Goal: Transaction & Acquisition: Purchase product/service

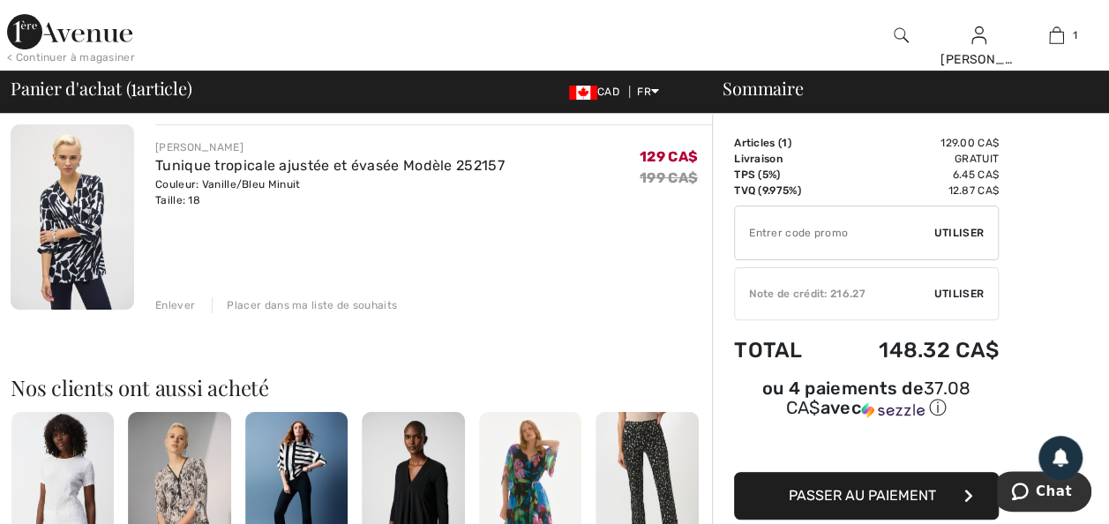
scroll to position [71, 0]
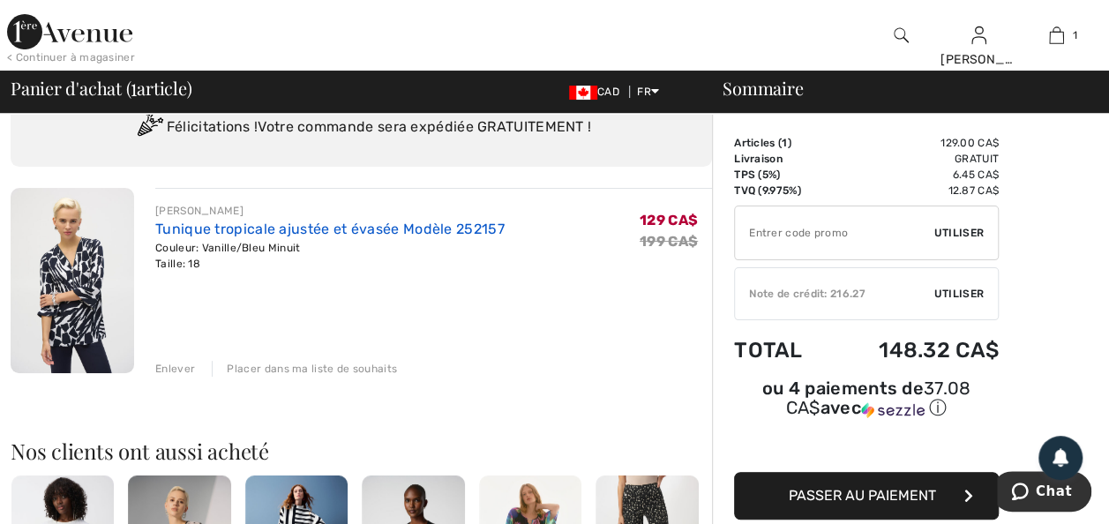
click at [241, 237] on link "Tunique tropicale ajustée et évasée Modèle 252157" at bounding box center [329, 229] width 349 height 17
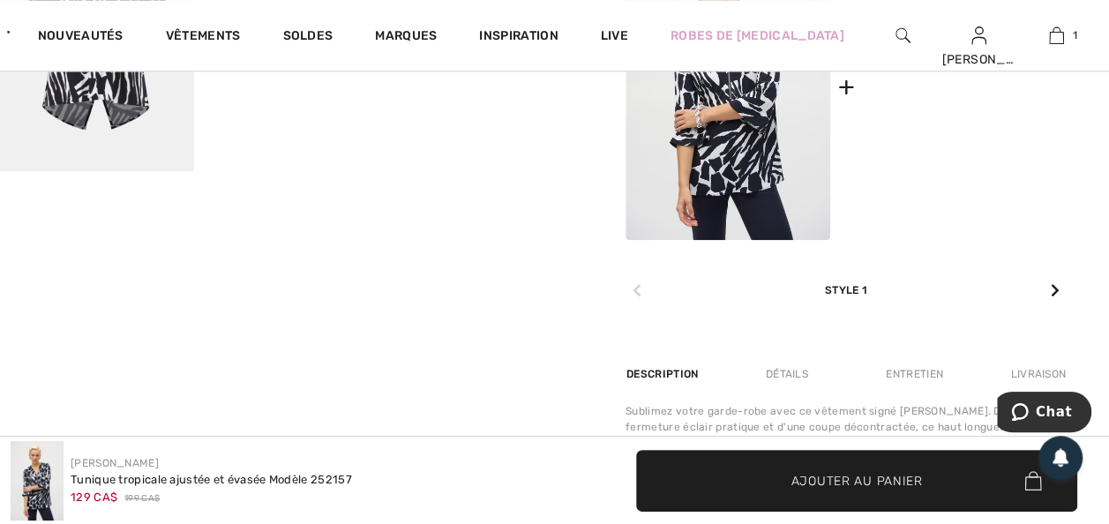
scroll to position [953, 0]
click at [935, 187] on img at bounding box center [964, 88] width 205 height 307
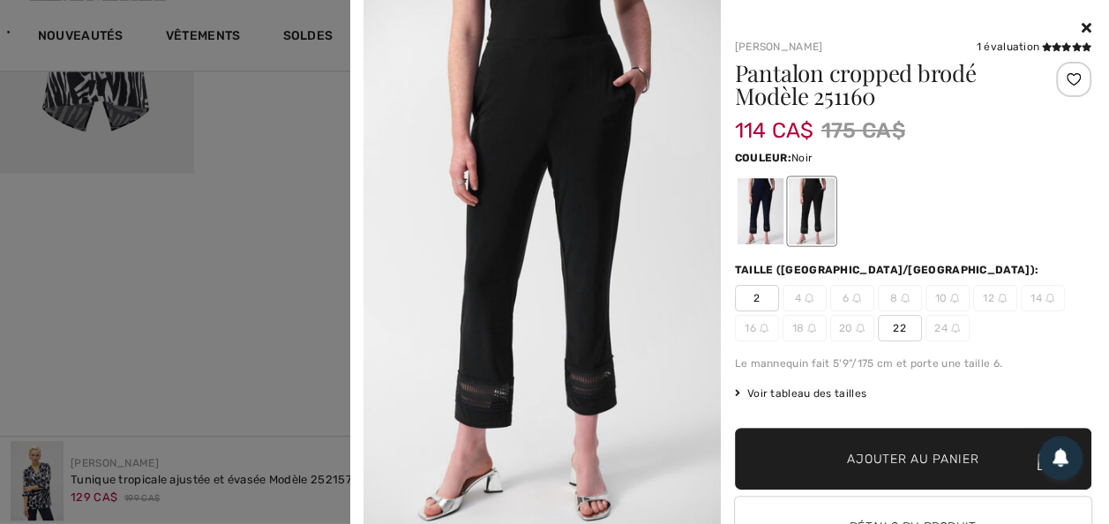
click at [814, 205] on div at bounding box center [811, 211] width 46 height 66
click at [758, 210] on div at bounding box center [760, 211] width 46 height 66
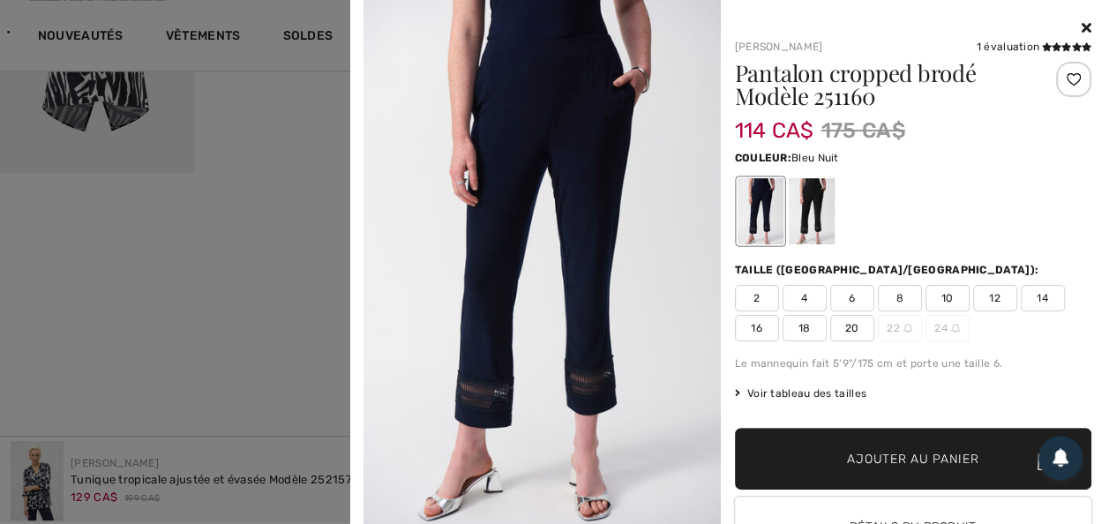
click at [806, 214] on div at bounding box center [811, 211] width 46 height 66
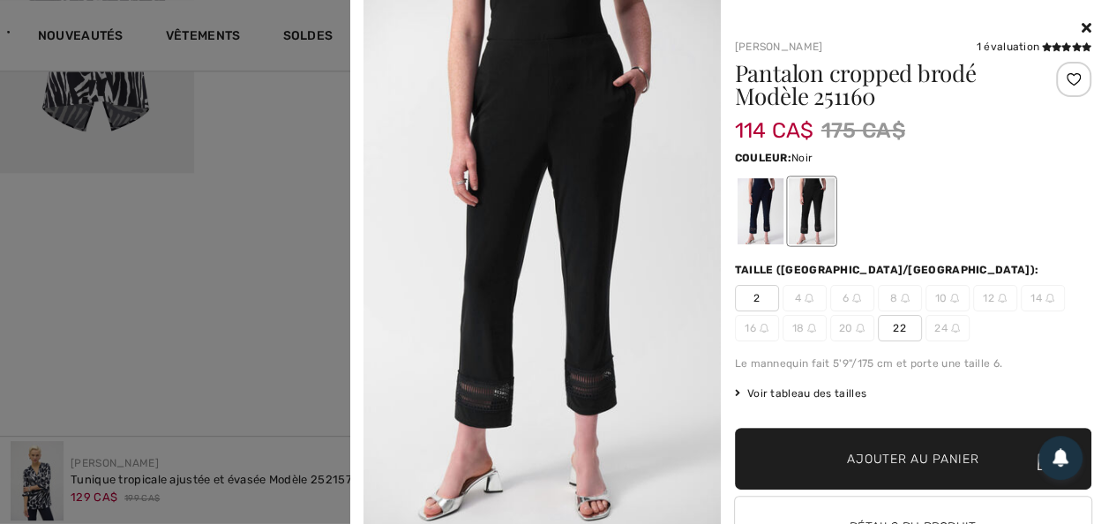
drag, startPoint x: 1069, startPoint y: 21, endPoint x: 1069, endPoint y: 35, distance: 14.1
click at [1082, 21] on icon at bounding box center [1087, 27] width 10 height 14
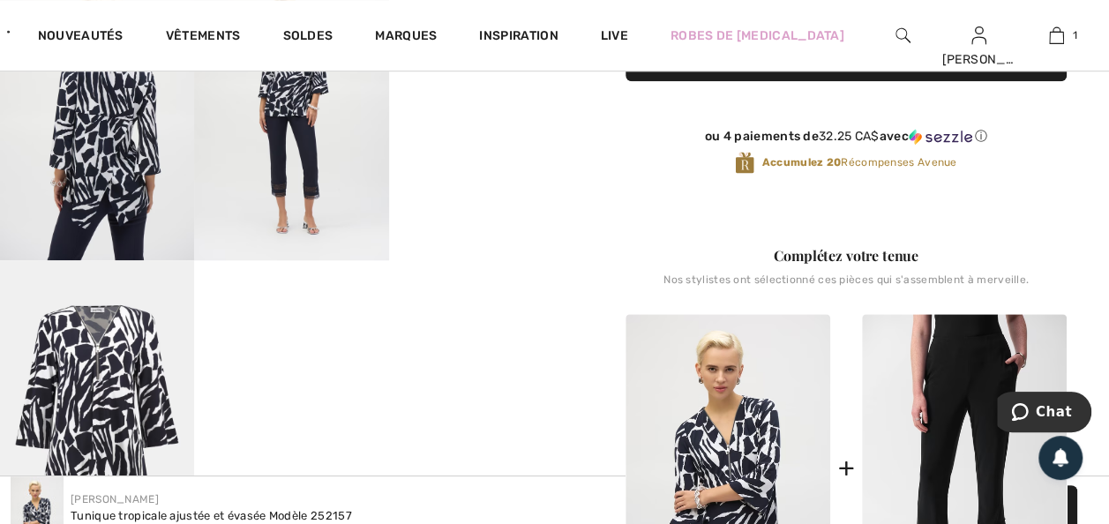
scroll to position [529, 0]
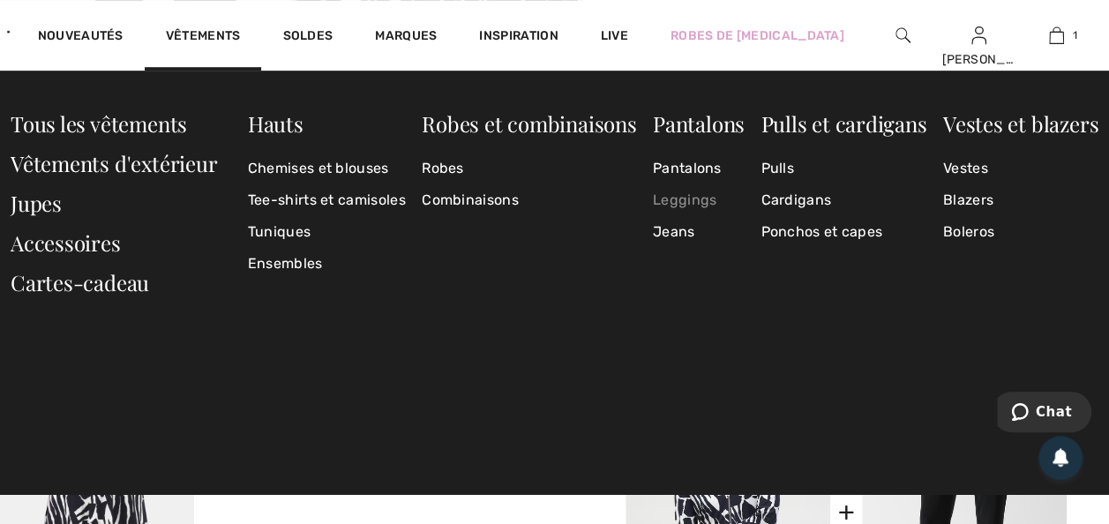
click at [686, 196] on link "Leggings" at bounding box center [699, 200] width 92 height 32
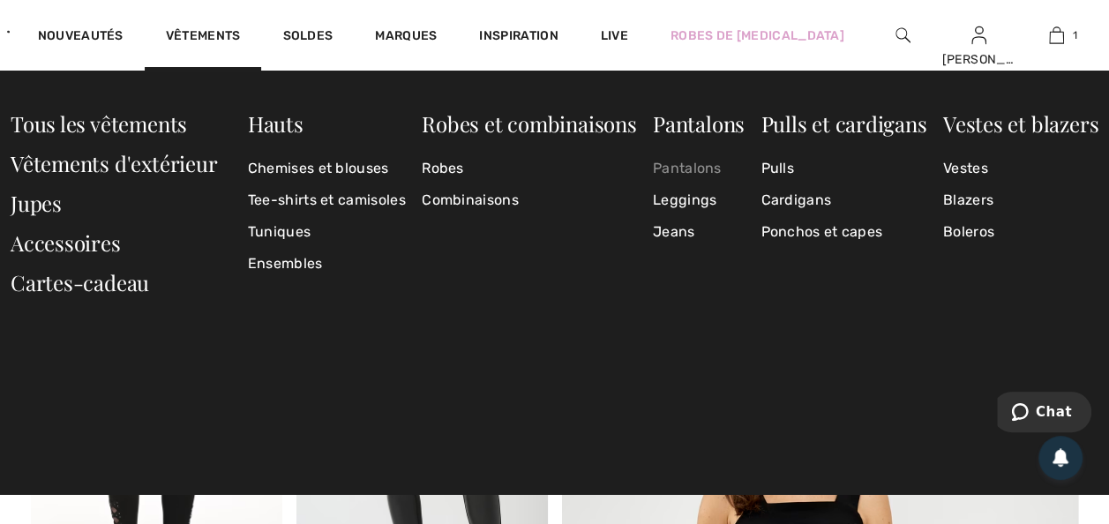
click at [674, 175] on link "Pantalons" at bounding box center [699, 169] width 92 height 32
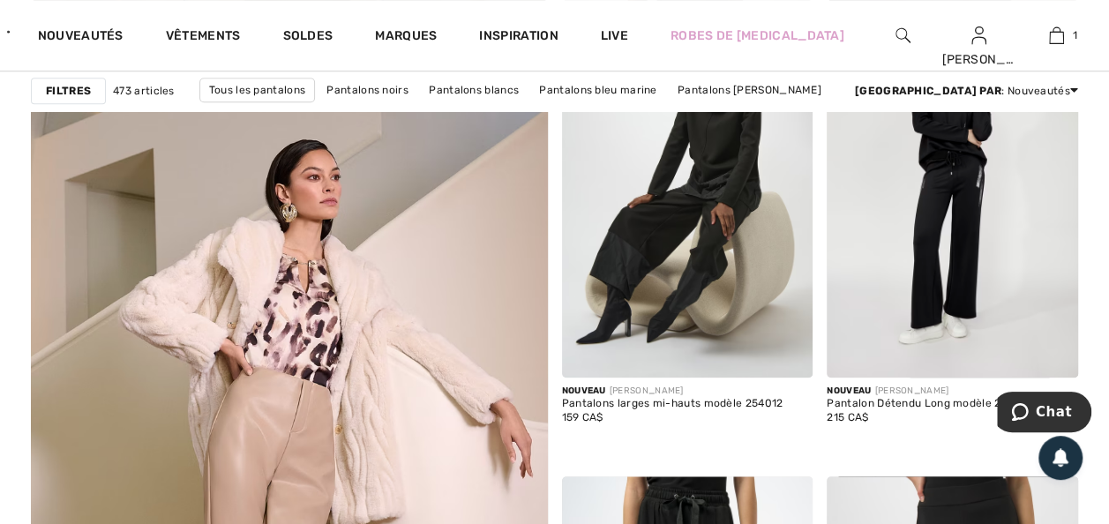
scroll to position [3953, 0]
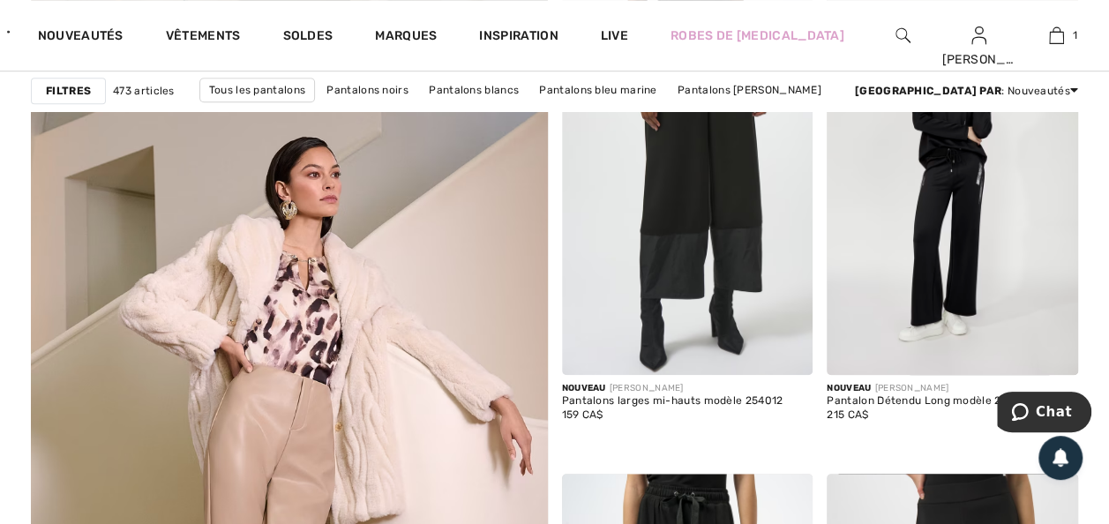
drag, startPoint x: 658, startPoint y: 282, endPoint x: 734, endPoint y: 512, distance: 241.6
click at [658, 282] on img at bounding box center [687, 185] width 251 height 377
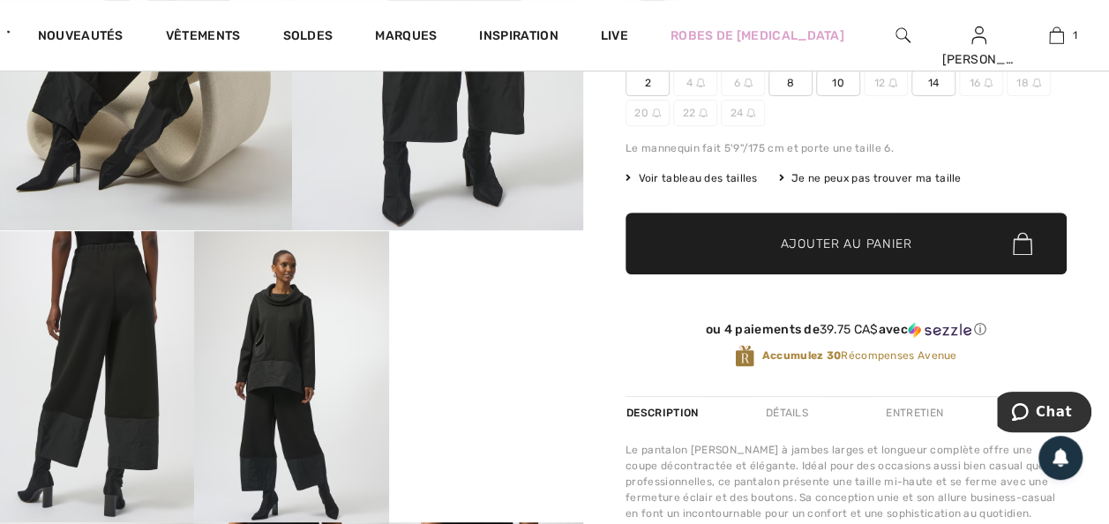
scroll to position [212, 0]
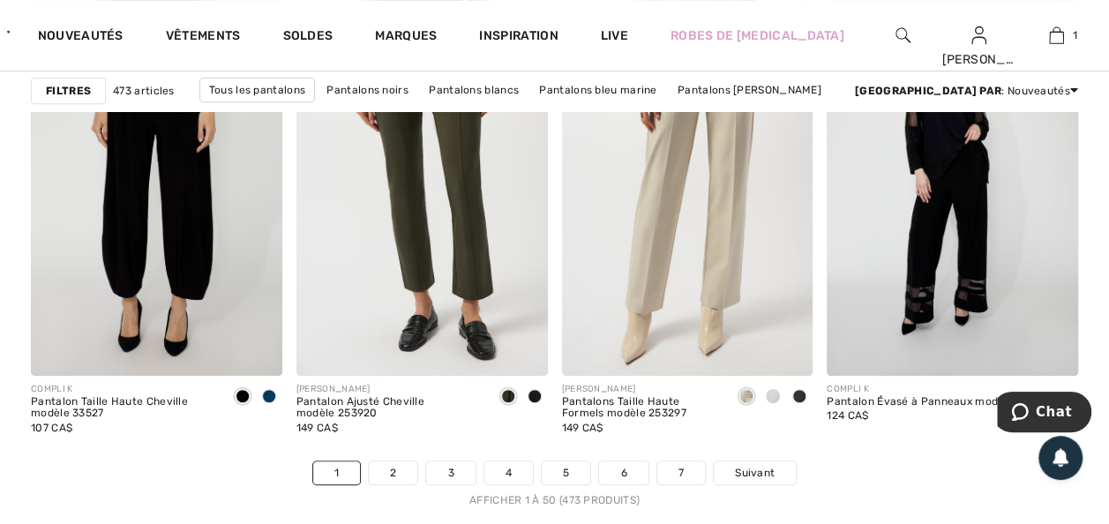
scroll to position [6988, 0]
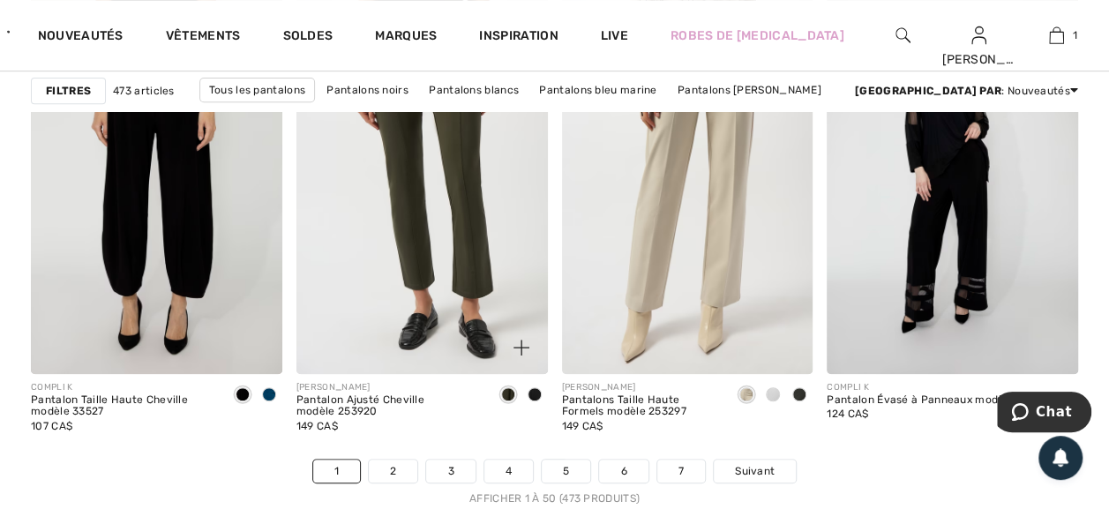
click at [506, 401] on span at bounding box center [508, 394] width 14 height 14
click at [528, 401] on span at bounding box center [535, 394] width 14 height 14
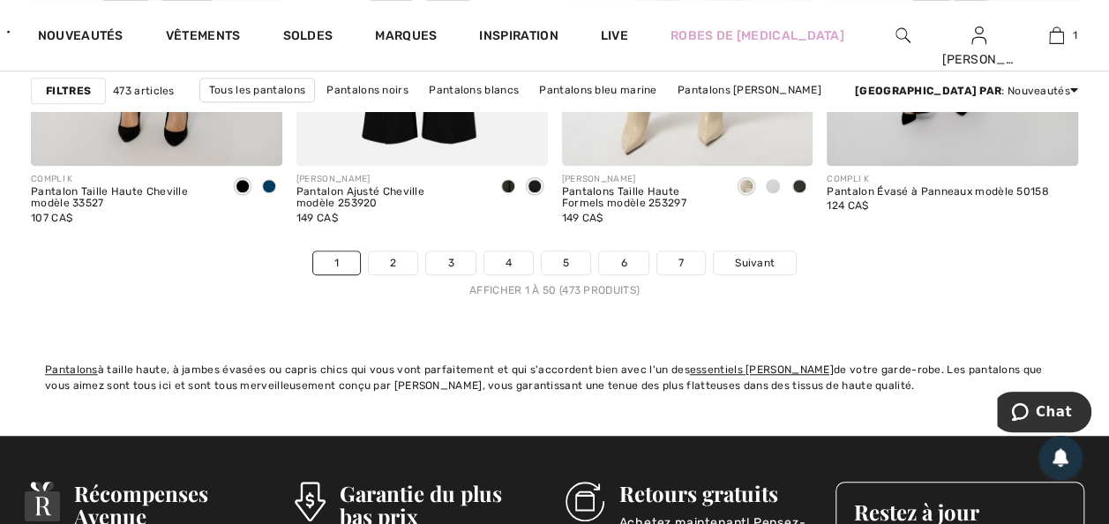
scroll to position [7235, 0]
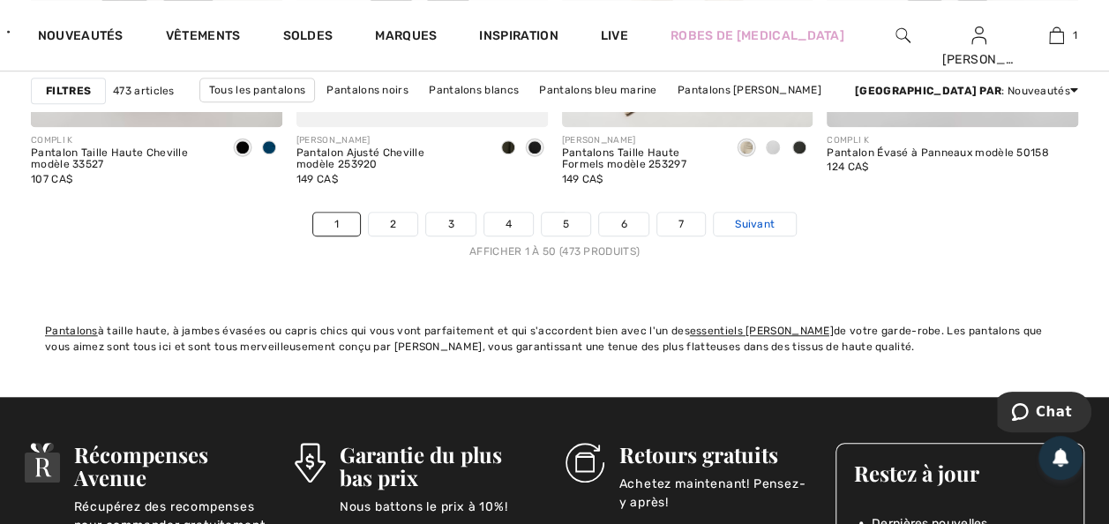
click at [775, 232] on span "Suivant" at bounding box center [755, 224] width 40 height 16
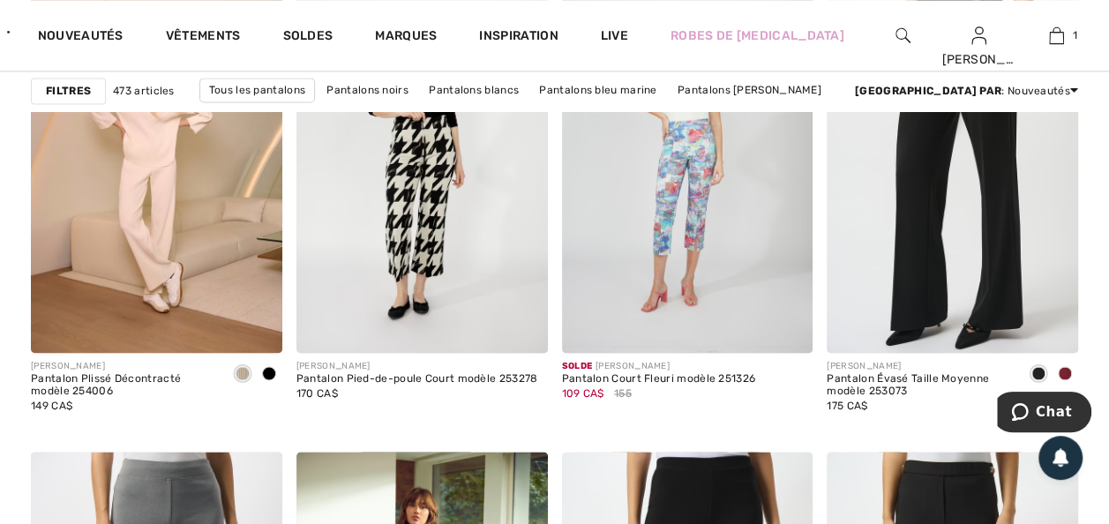
scroll to position [1200, 0]
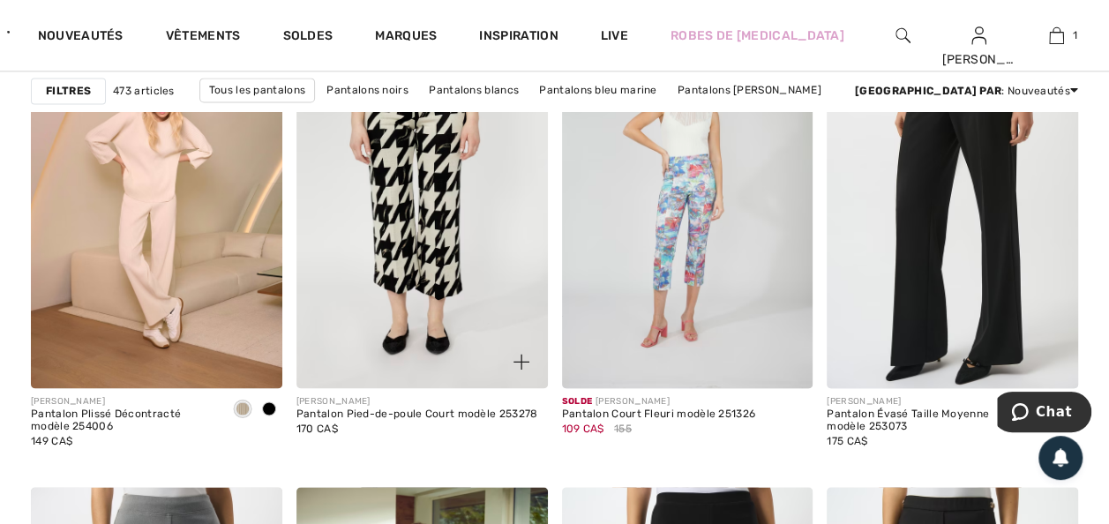
click at [386, 335] on img at bounding box center [421, 199] width 251 height 377
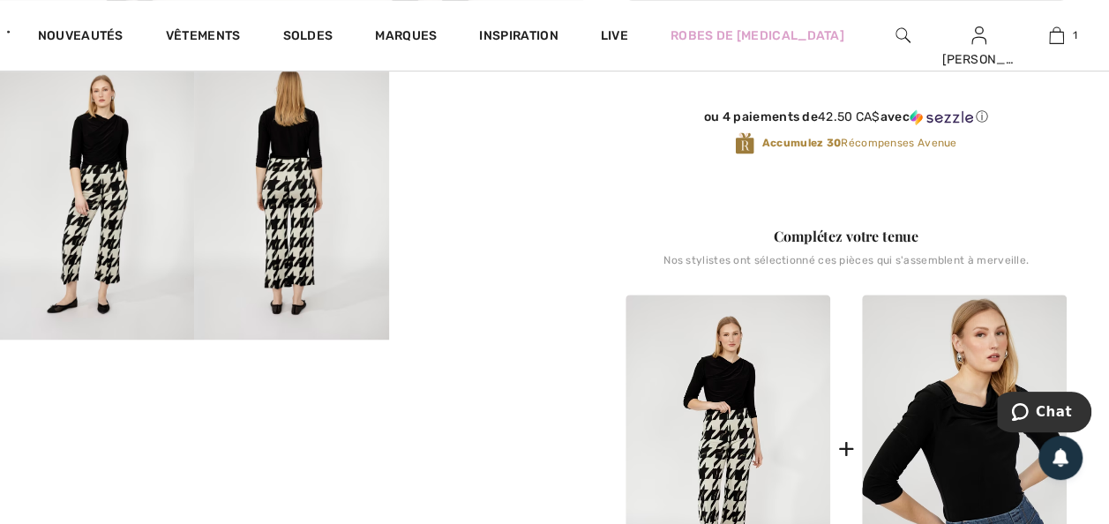
scroll to position [424, 0]
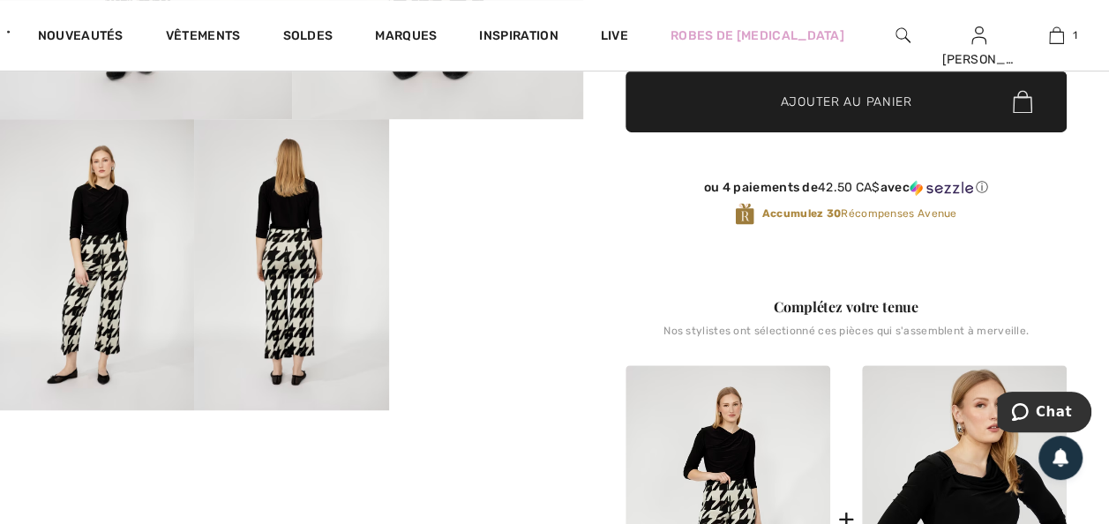
click at [485, 216] on video "Your browser does not support the video tag." at bounding box center [486, 167] width 194 height 97
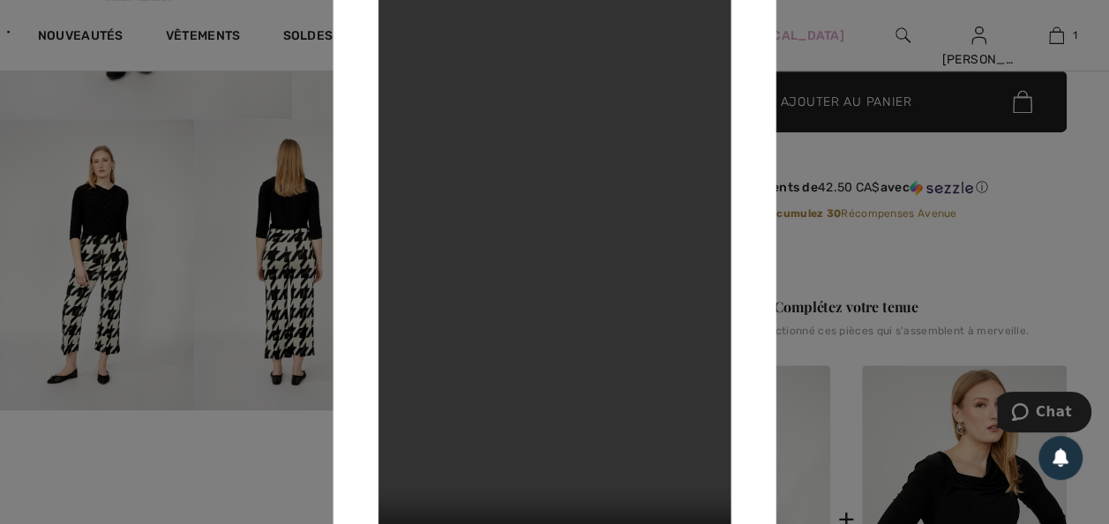
click at [250, 114] on div at bounding box center [554, 262] width 1109 height 524
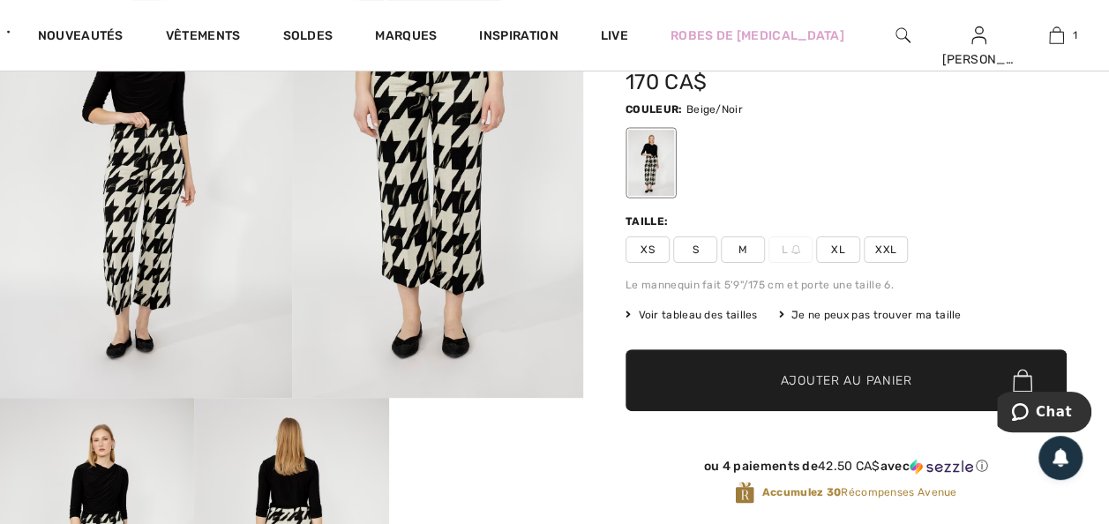
scroll to position [0, 0]
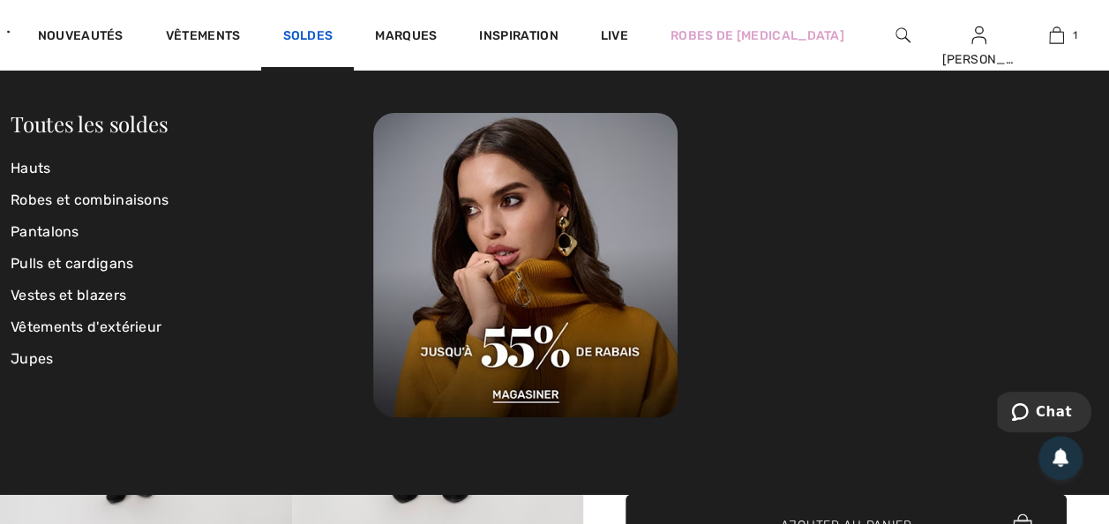
click at [333, 33] on link "Soldes" at bounding box center [307, 37] width 50 height 19
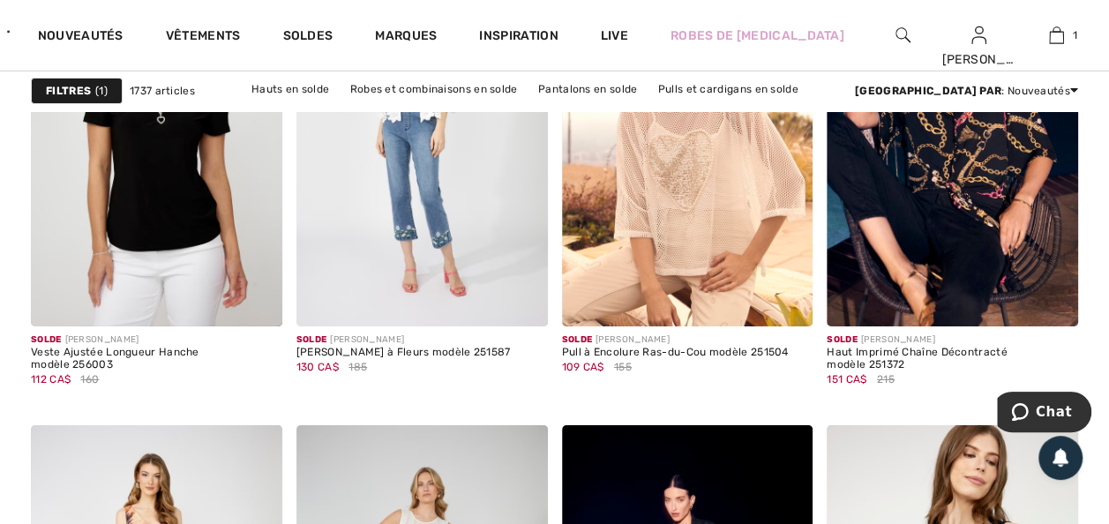
scroll to position [2859, 0]
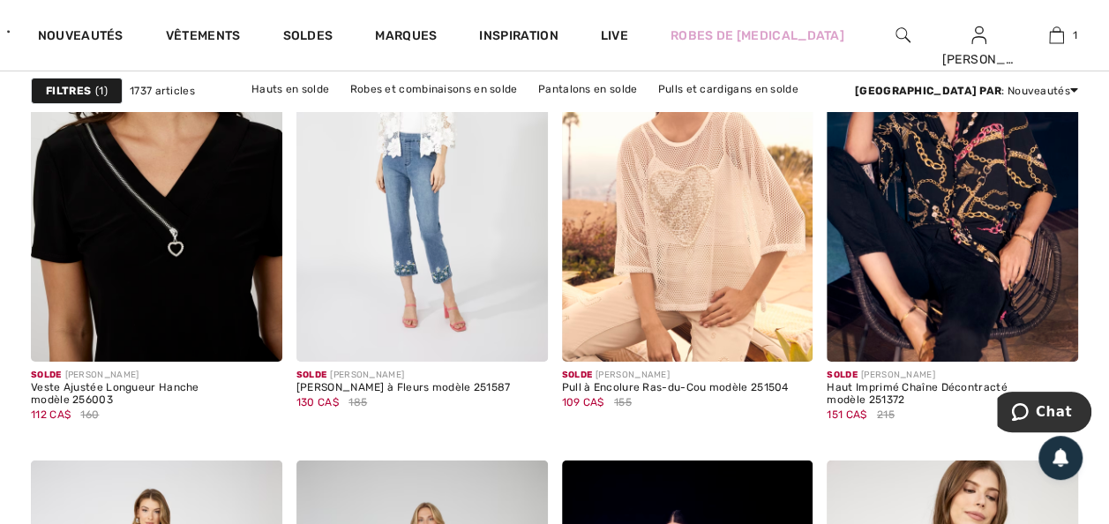
drag, startPoint x: 134, startPoint y: 337, endPoint x: 11, endPoint y: 434, distance: 156.4
click at [134, 337] on img at bounding box center [156, 173] width 251 height 377
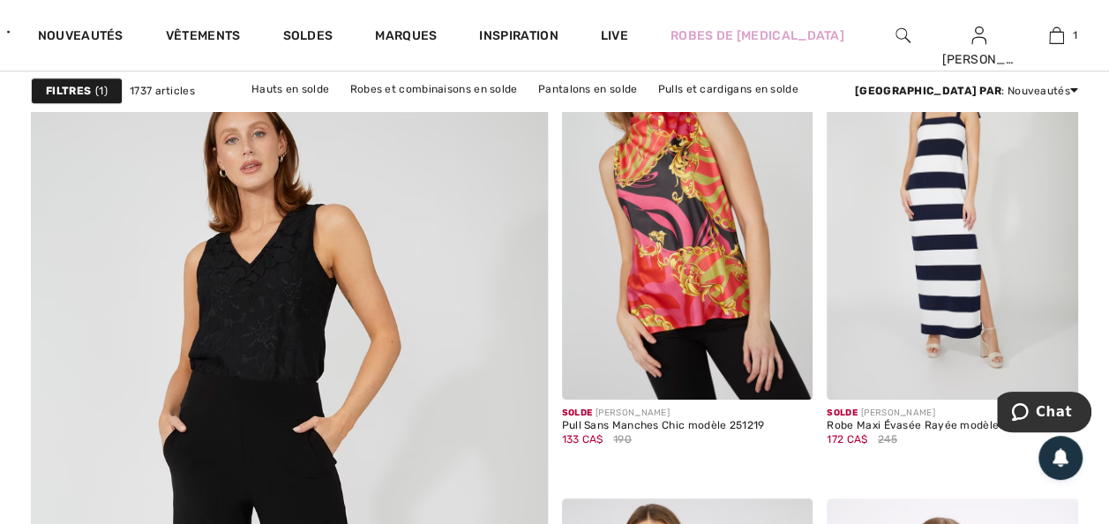
scroll to position [3988, 0]
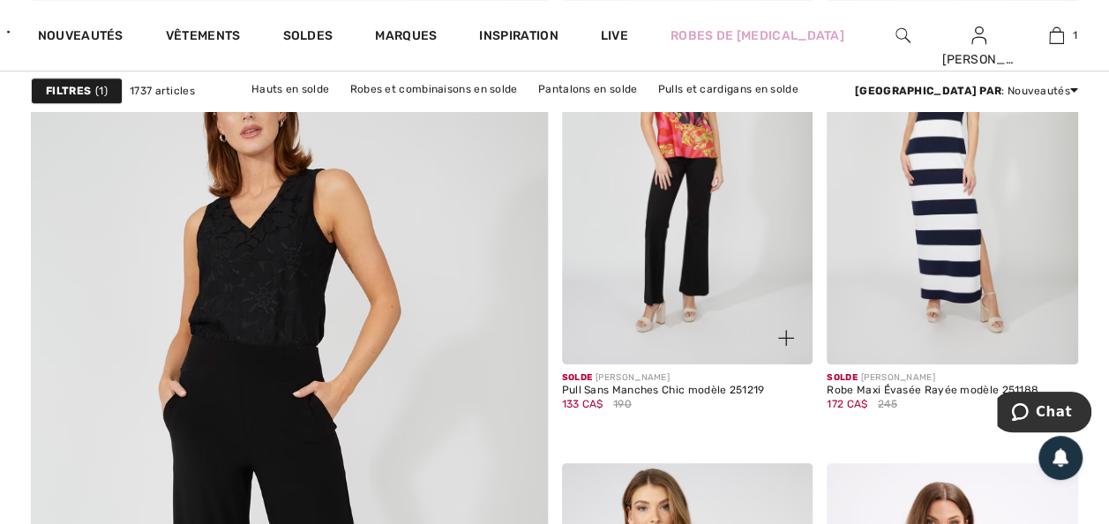
click at [704, 349] on img at bounding box center [687, 175] width 251 height 377
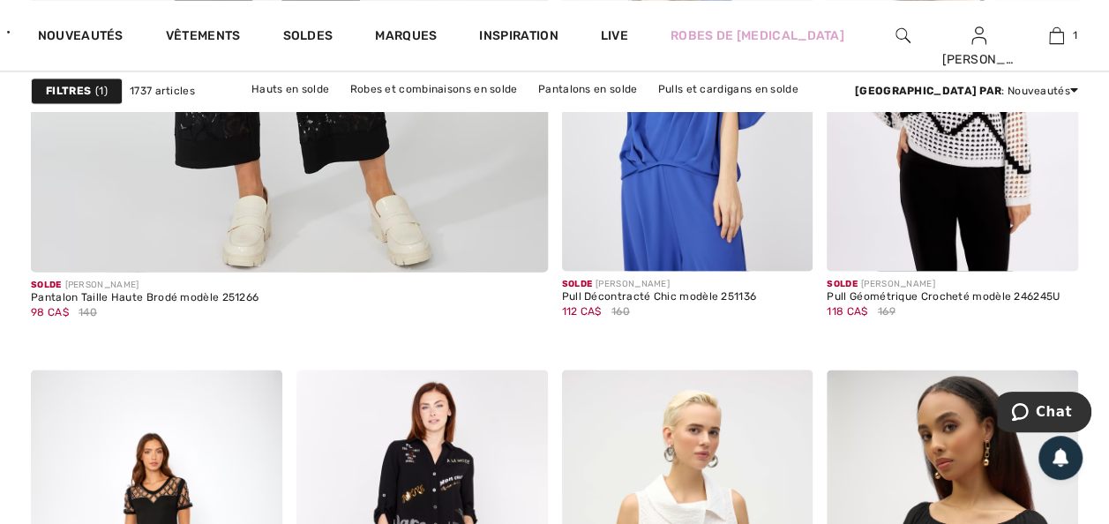
scroll to position [4588, 0]
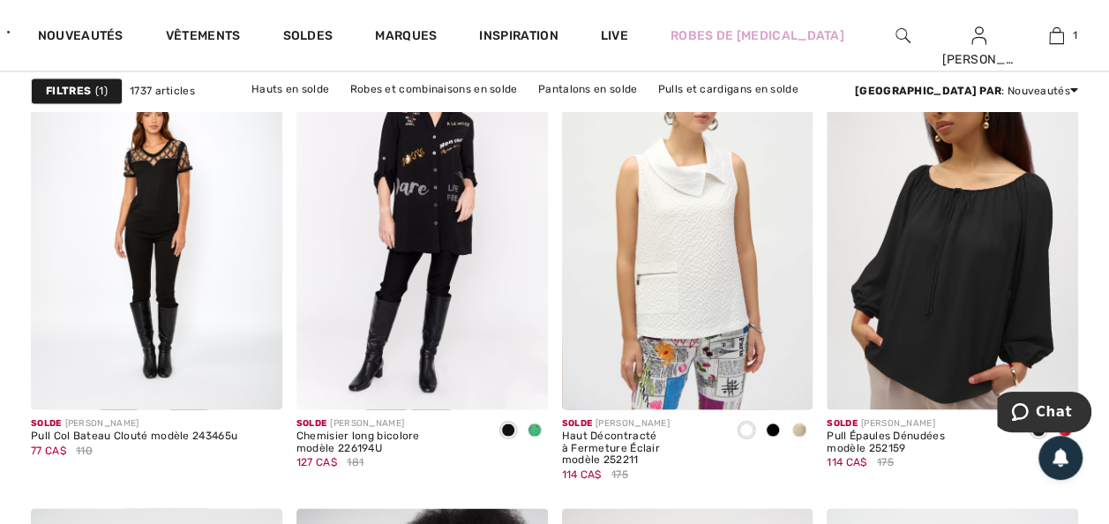
scroll to position [4976, 0]
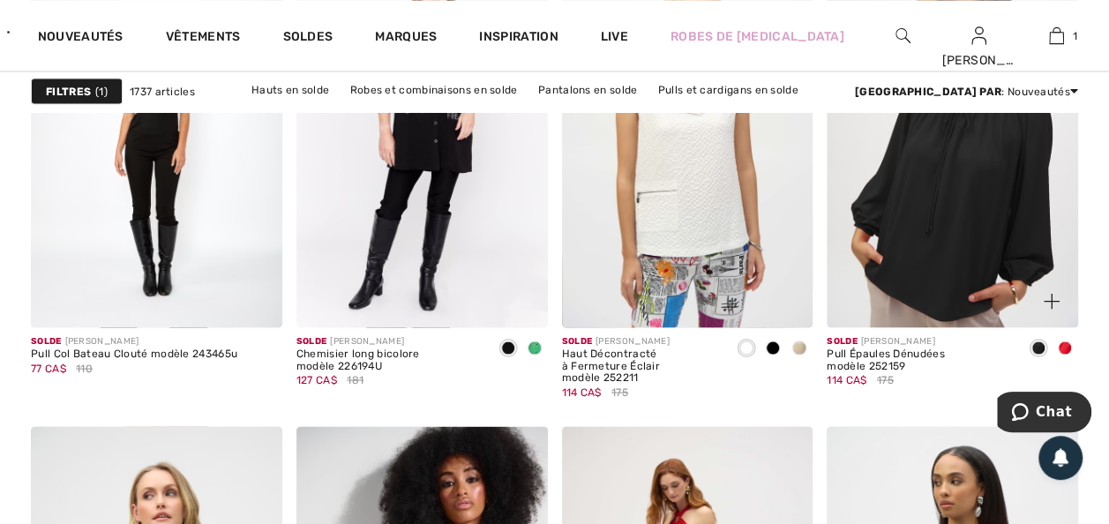
click at [932, 326] on img at bounding box center [952, 139] width 251 height 377
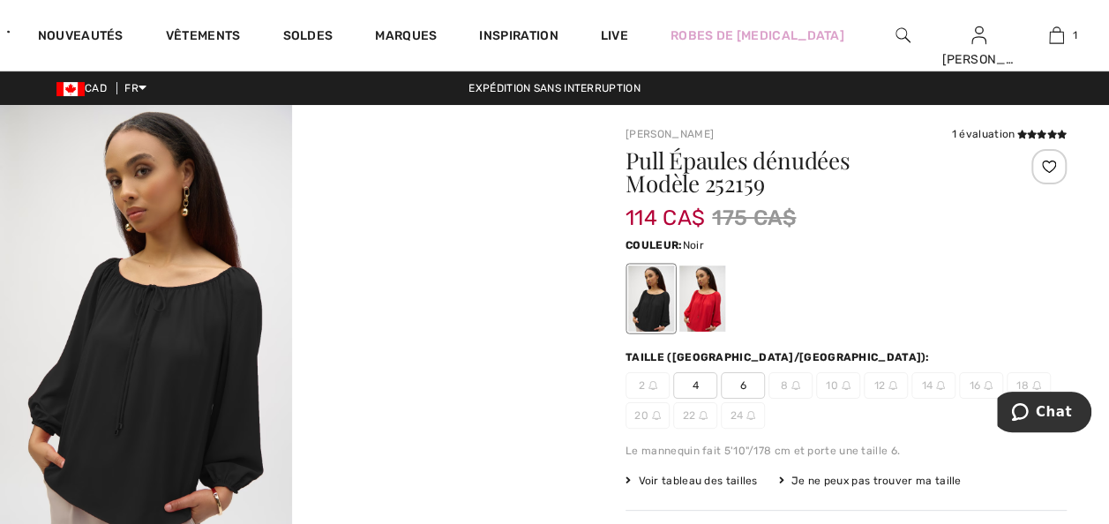
click at [664, 312] on div at bounding box center [651, 299] width 46 height 66
click at [716, 318] on div at bounding box center [702, 299] width 46 height 66
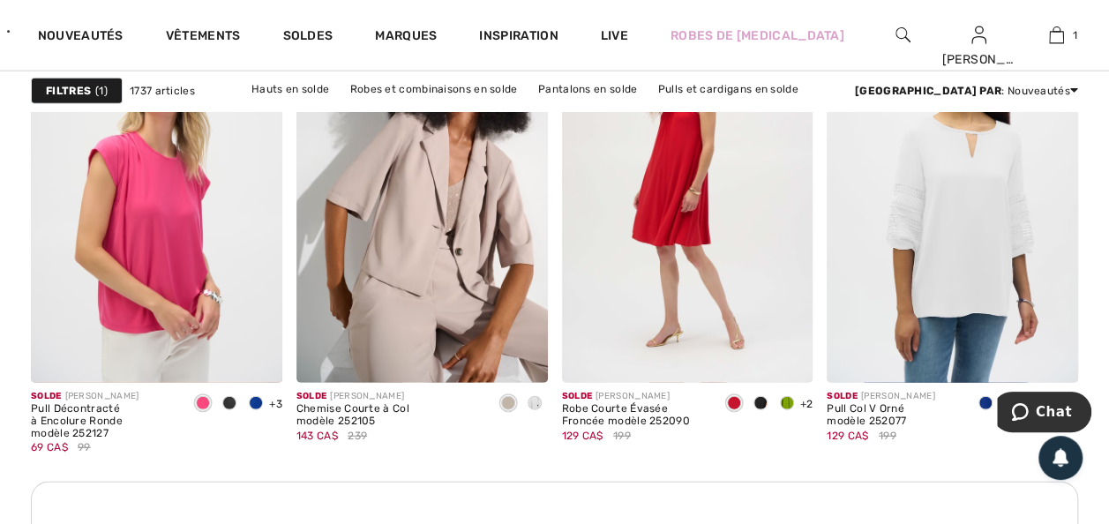
scroll to position [5400, 0]
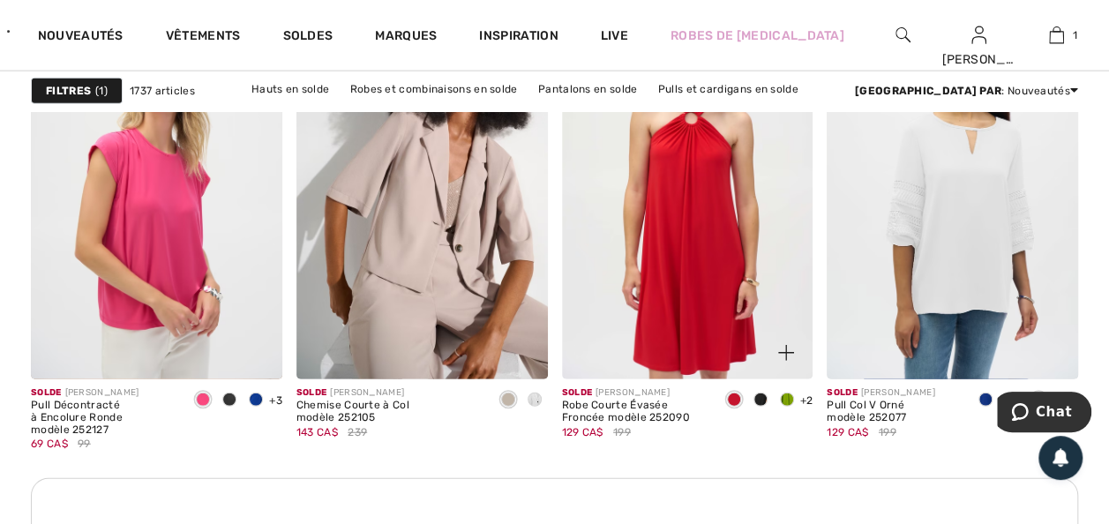
click at [698, 314] on img at bounding box center [687, 191] width 251 height 377
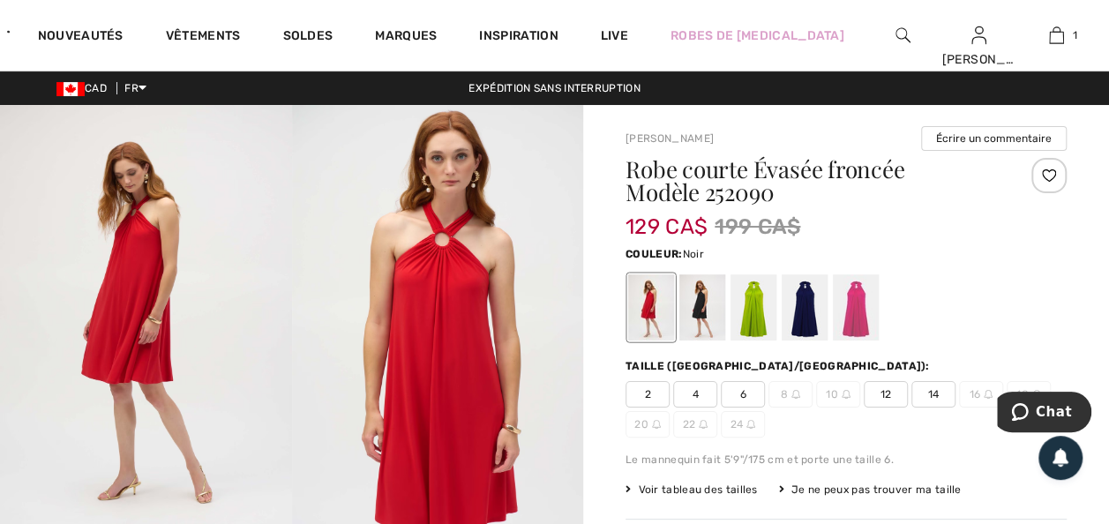
click at [715, 320] on div at bounding box center [702, 307] width 46 height 66
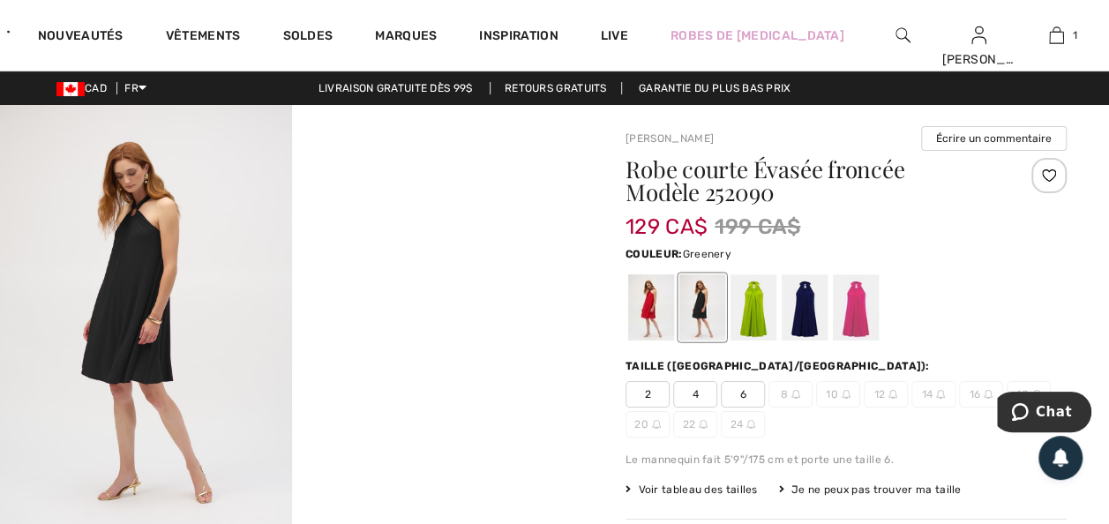
click at [767, 315] on div at bounding box center [754, 307] width 46 height 66
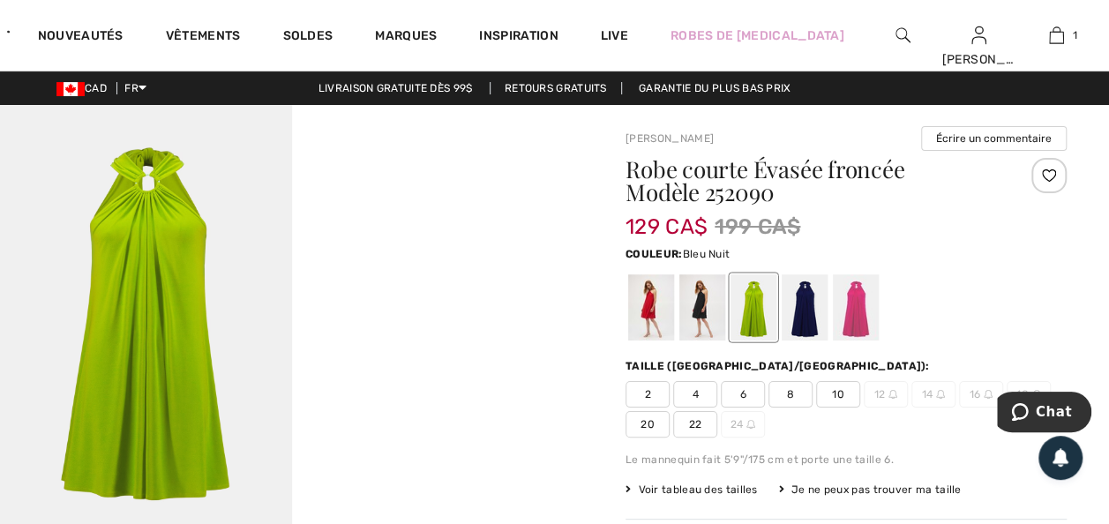
click at [814, 316] on div at bounding box center [805, 307] width 46 height 66
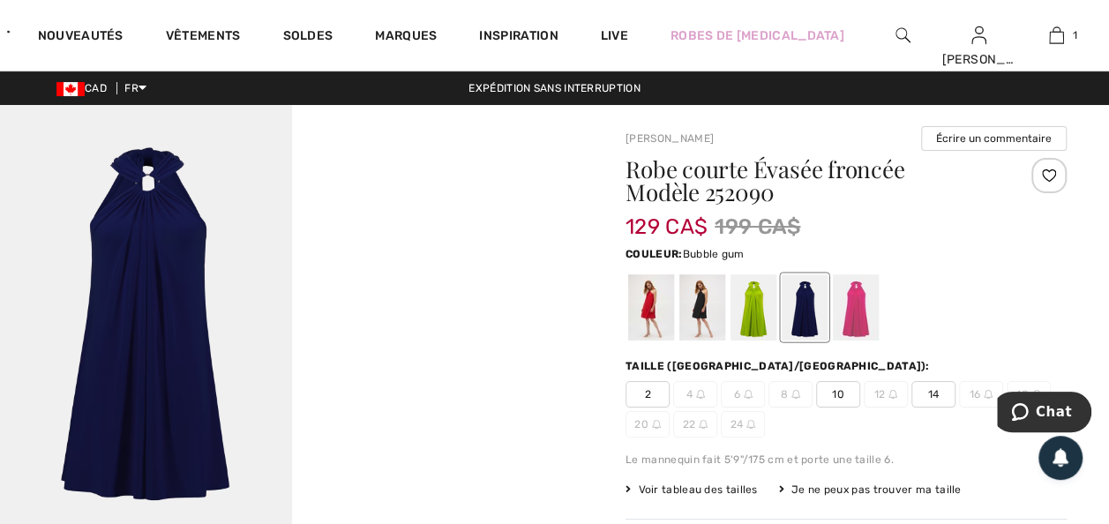
click at [869, 318] on div at bounding box center [856, 307] width 46 height 66
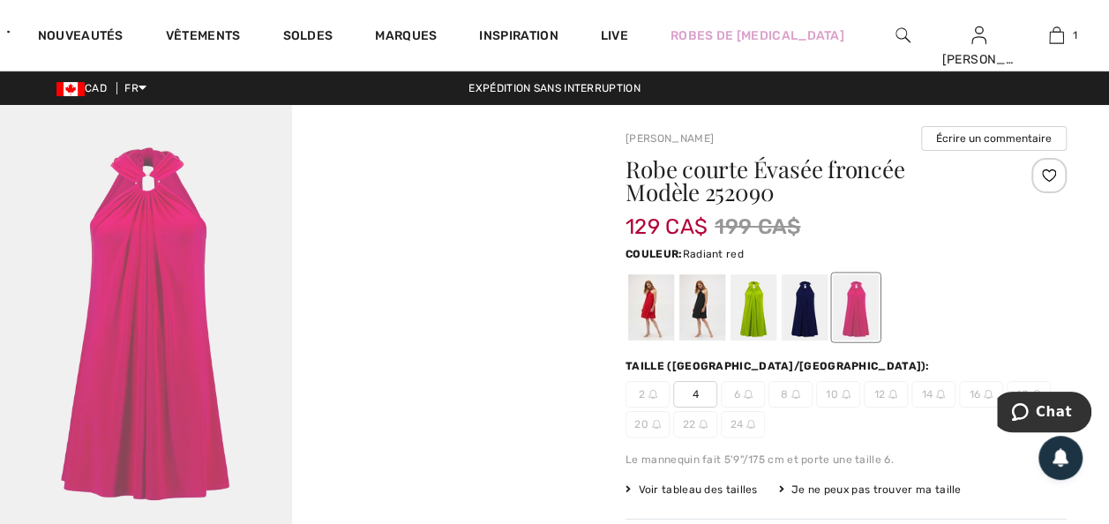
drag, startPoint x: 653, startPoint y: 309, endPoint x: 755, endPoint y: 309, distance: 102.4
click at [653, 309] on div at bounding box center [651, 307] width 46 height 66
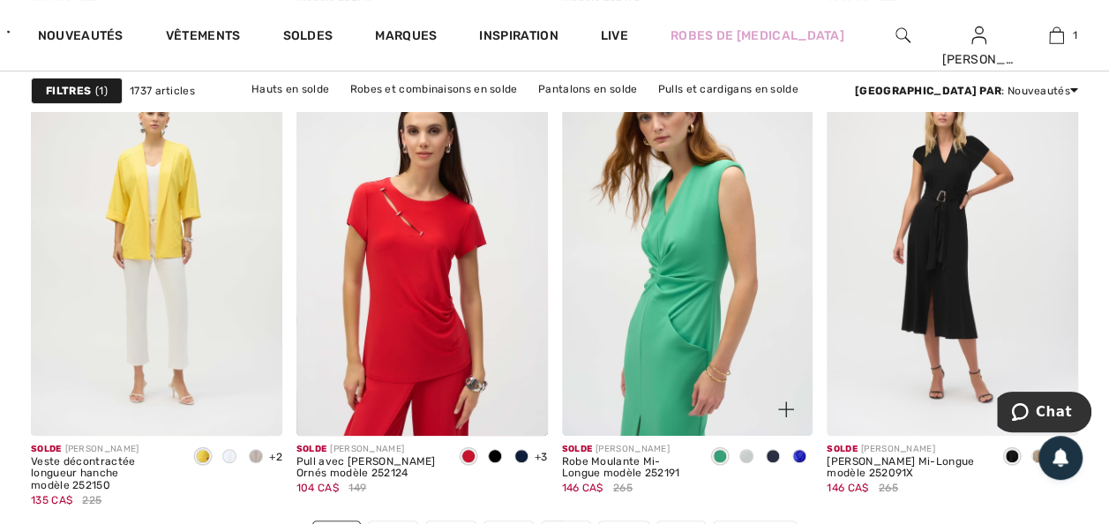
scroll to position [7059, 0]
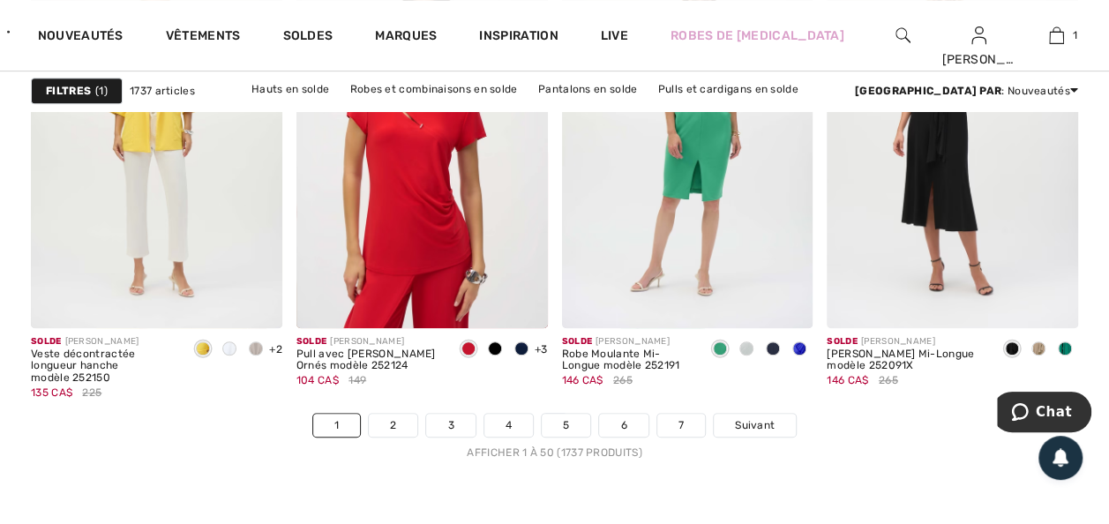
click at [83, 87] on strong "Filtres" at bounding box center [68, 91] width 45 height 16
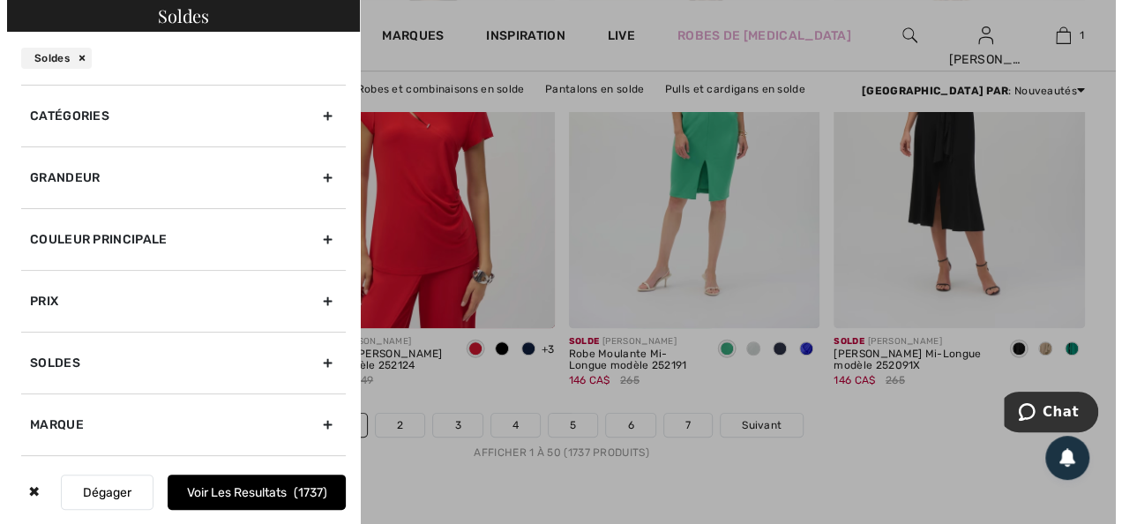
scroll to position [7129, 0]
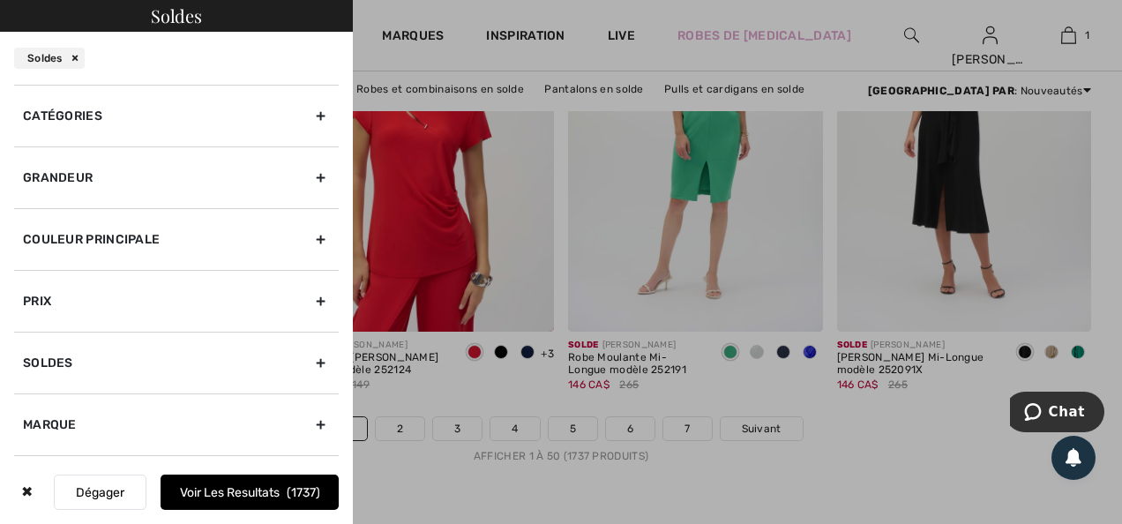
click at [46, 208] on div "Grandeur" at bounding box center [176, 177] width 325 height 62
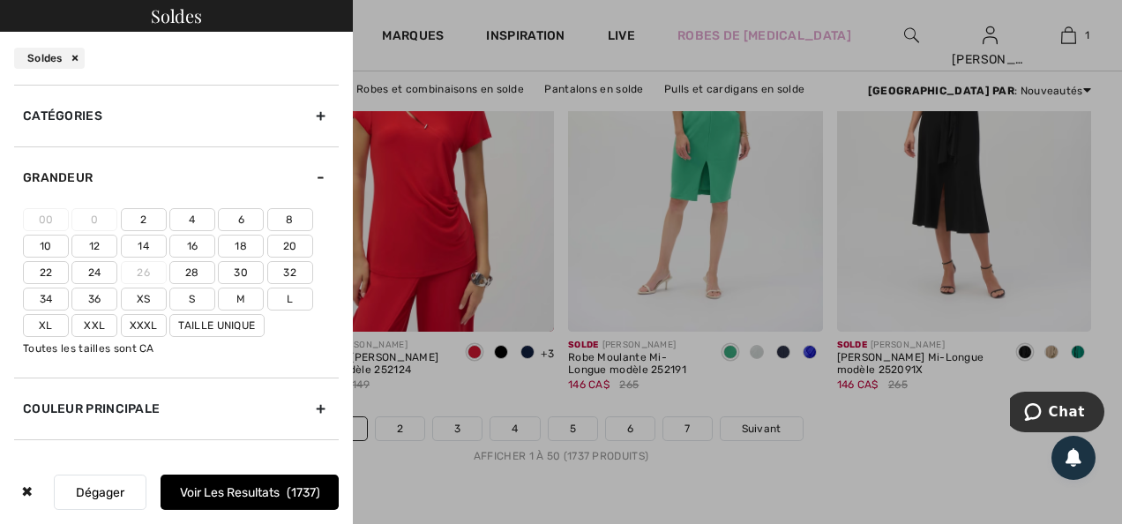
click at [240, 258] on label "18" at bounding box center [241, 246] width 46 height 23
click at [0, 0] on input"] "18" at bounding box center [0, 0] width 0 height 0
click at [97, 337] on label "Xxl" at bounding box center [94, 325] width 46 height 23
click at [0, 0] on input"] "Xxl" at bounding box center [0, 0] width 0 height 0
click at [244, 475] on button "Voir les resultats 377" at bounding box center [250, 492] width 178 height 35
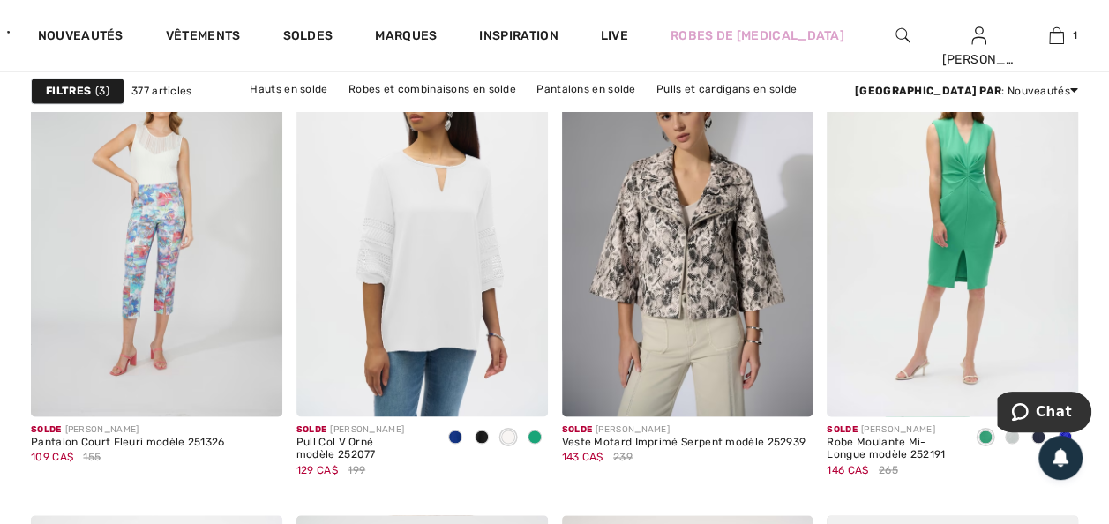
scroll to position [1200, 0]
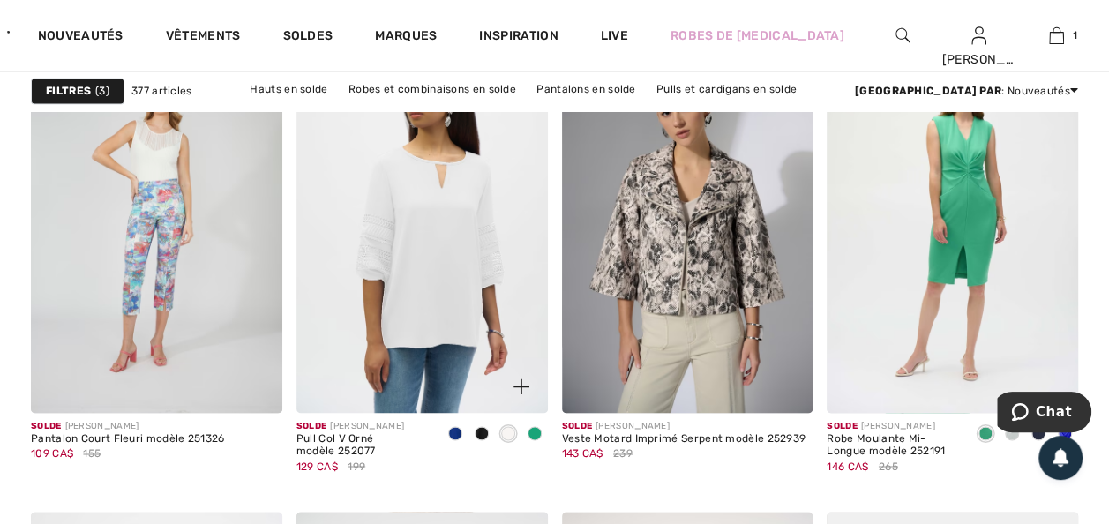
click at [422, 290] on img at bounding box center [421, 224] width 251 height 377
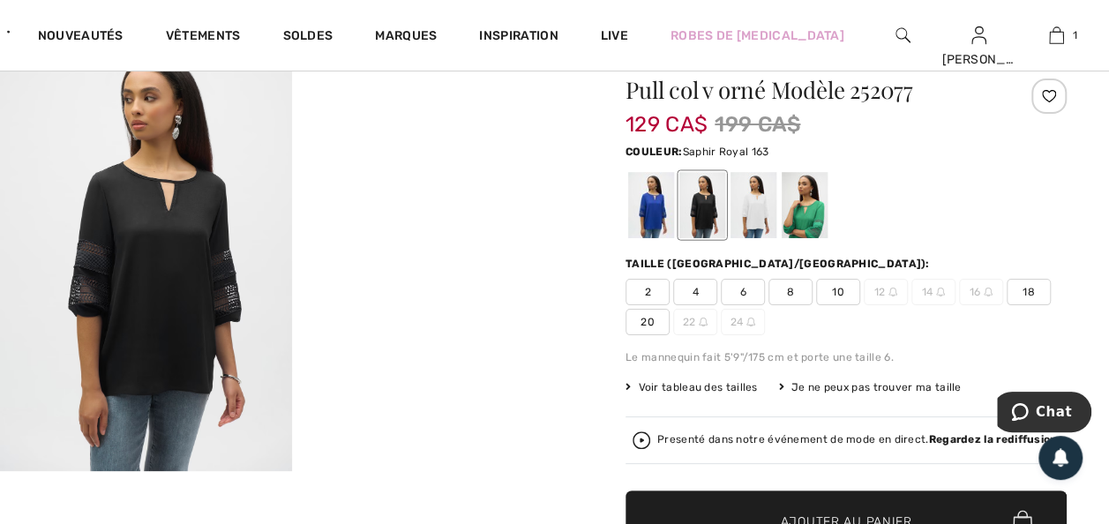
click at [671, 224] on div at bounding box center [651, 205] width 46 height 66
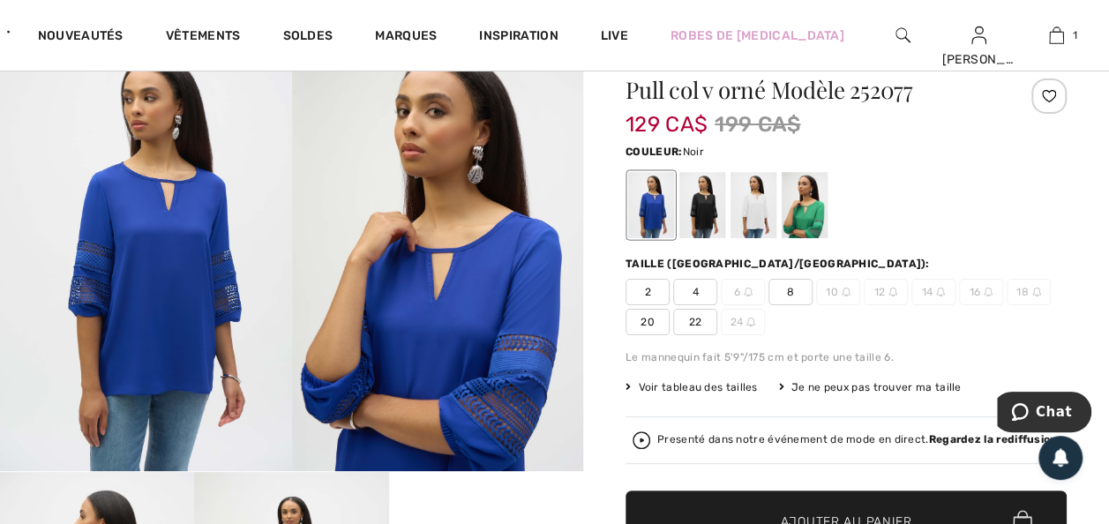
click at [718, 219] on div at bounding box center [702, 205] width 46 height 66
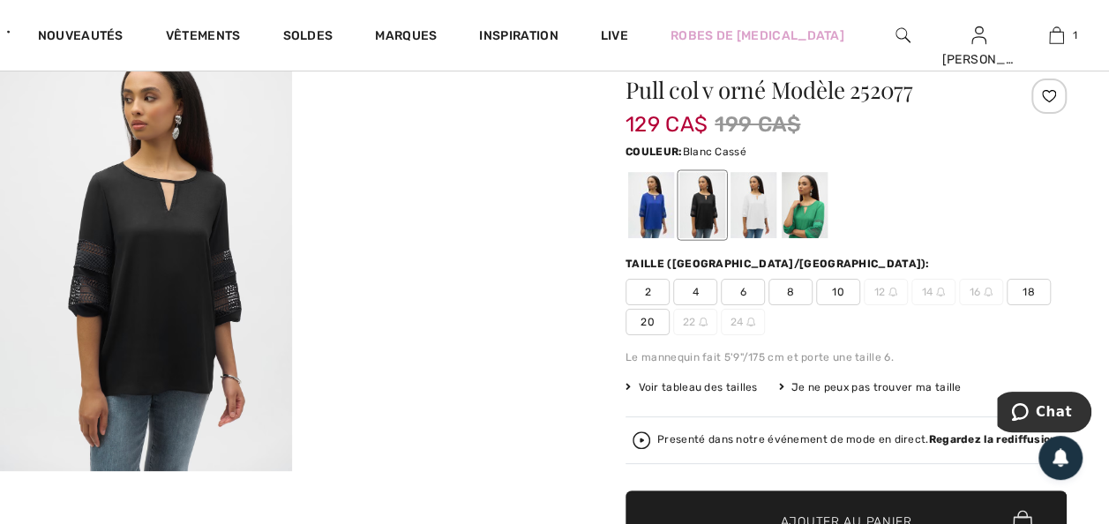
click at [771, 219] on div at bounding box center [754, 205] width 46 height 66
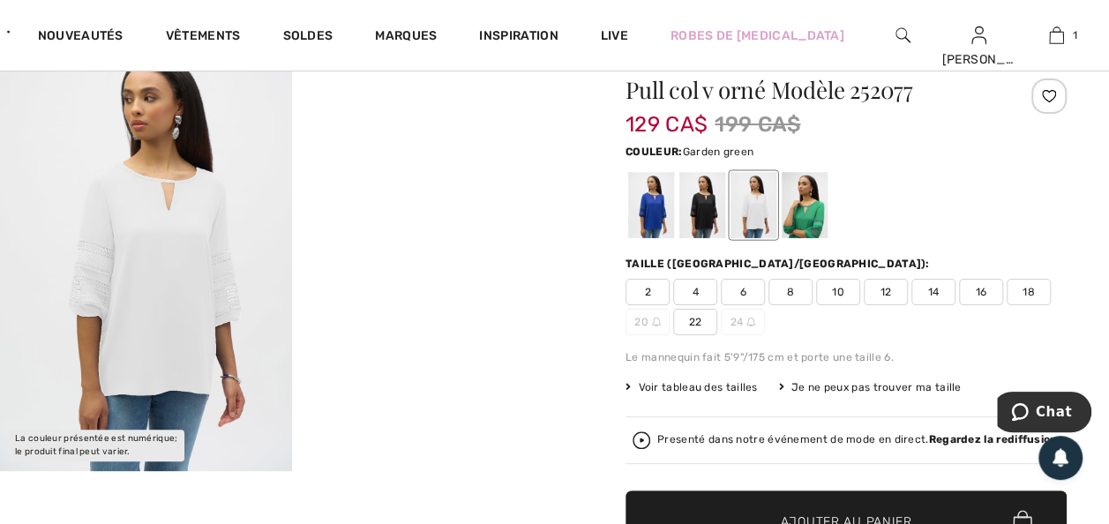
click at [821, 224] on div at bounding box center [805, 205] width 46 height 66
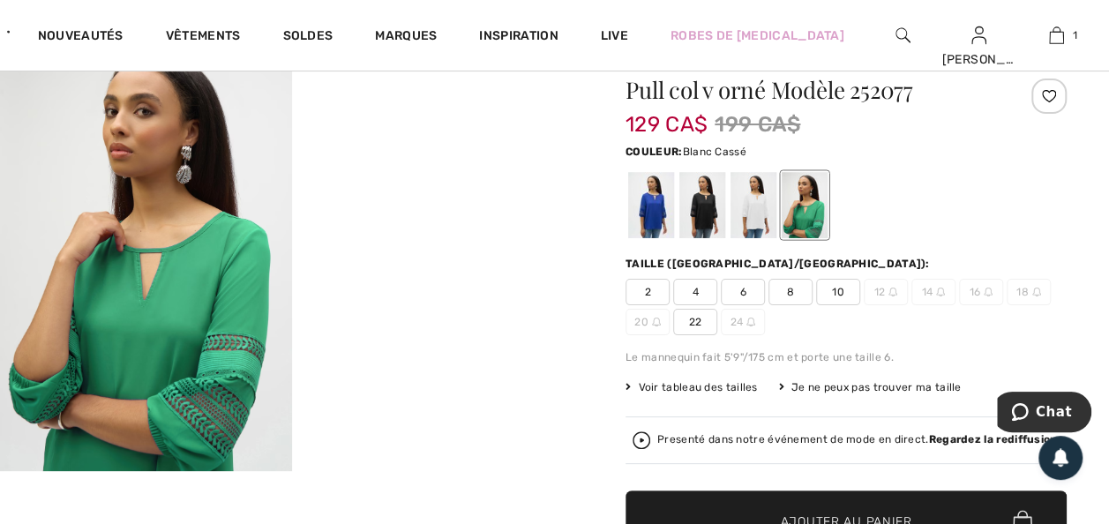
click at [761, 221] on div at bounding box center [754, 205] width 46 height 66
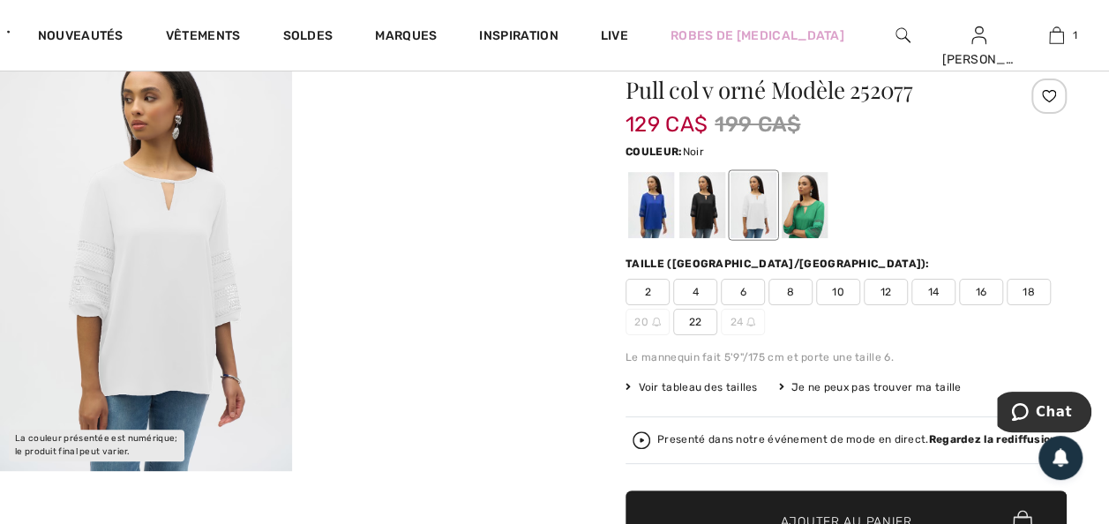
click at [713, 221] on div at bounding box center [702, 205] width 46 height 66
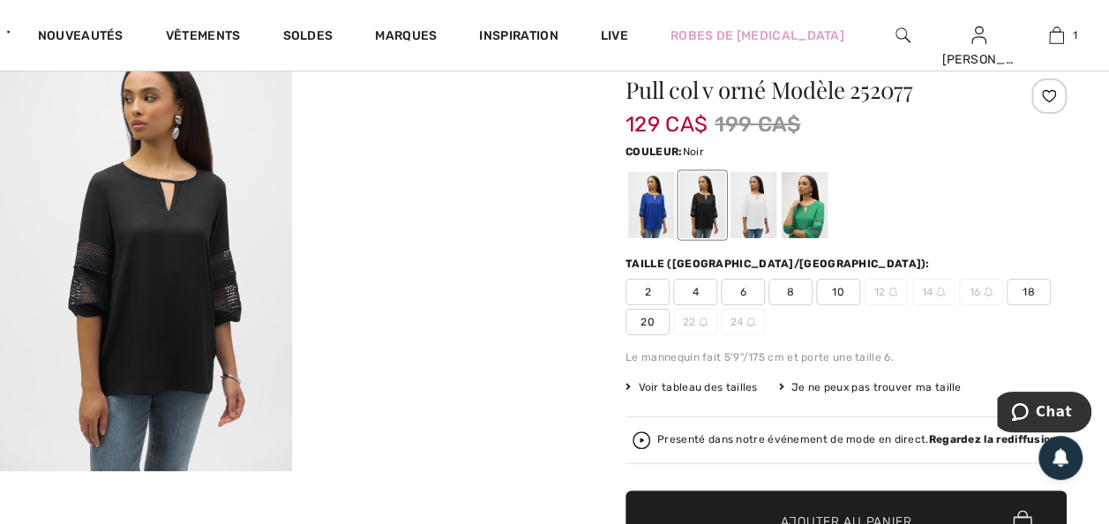
click at [1007, 305] on span "18" at bounding box center [1029, 292] width 44 height 26
drag, startPoint x: 671, startPoint y: 216, endPoint x: 874, endPoint y: 247, distance: 205.3
click at [671, 216] on div at bounding box center [651, 205] width 46 height 66
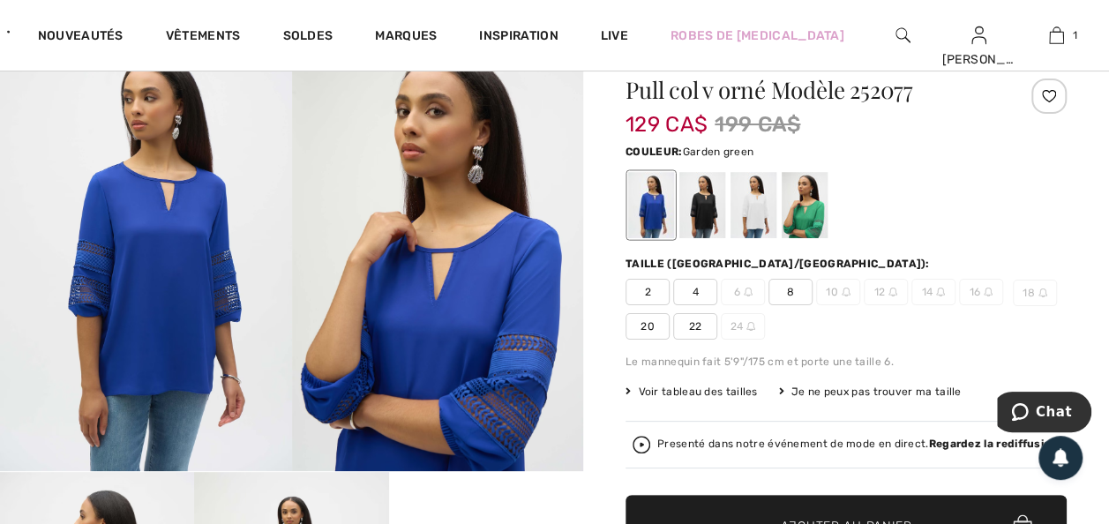
click at [811, 221] on div at bounding box center [805, 205] width 46 height 66
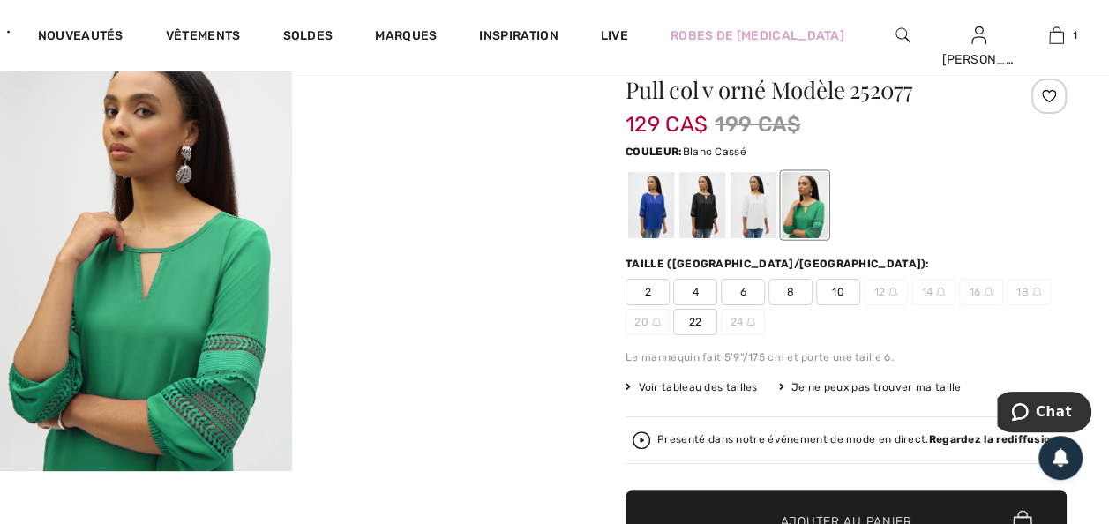
click at [753, 212] on div at bounding box center [754, 205] width 46 height 66
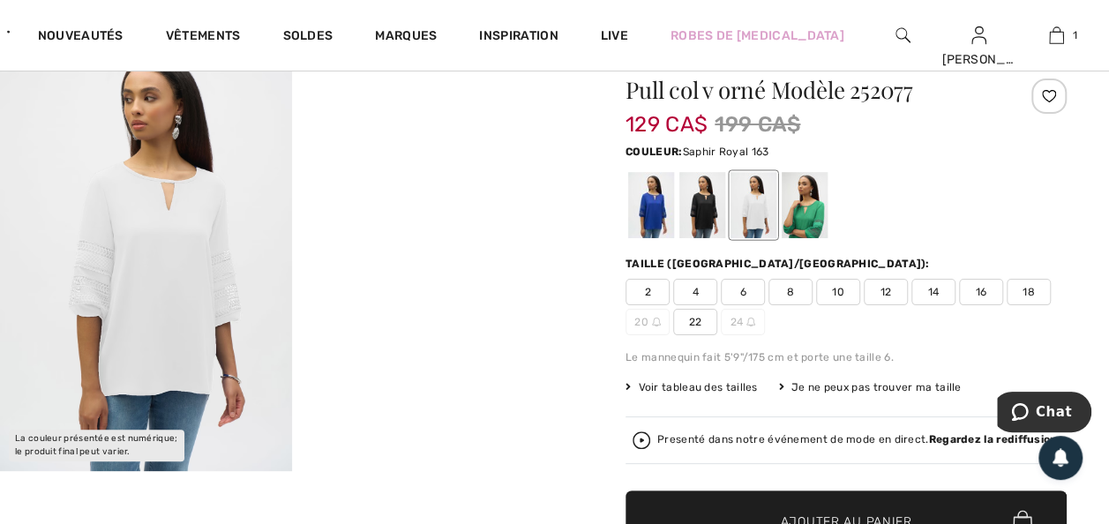
click at [662, 214] on div at bounding box center [651, 205] width 46 height 66
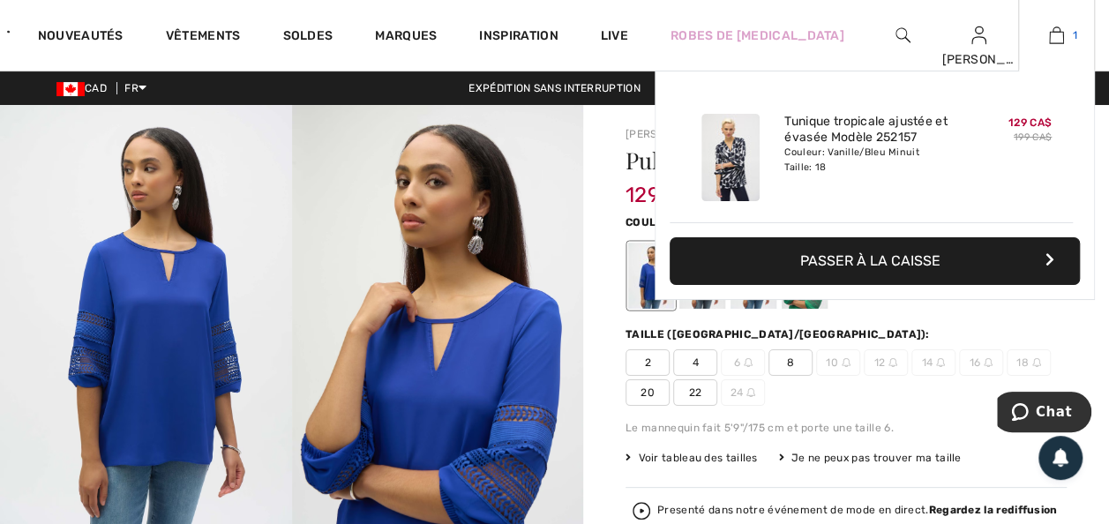
click at [1054, 35] on img at bounding box center [1056, 35] width 15 height 21
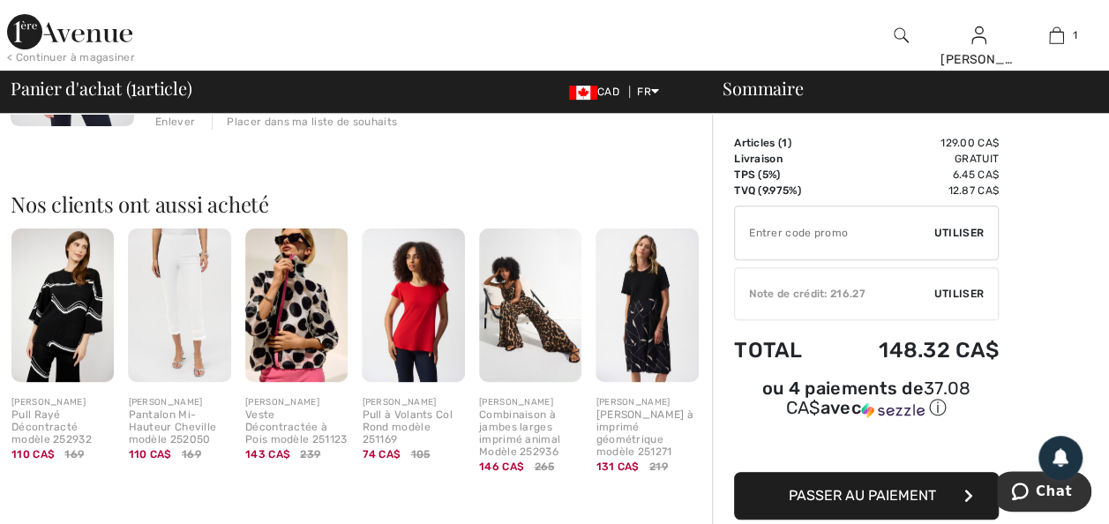
scroll to position [353, 0]
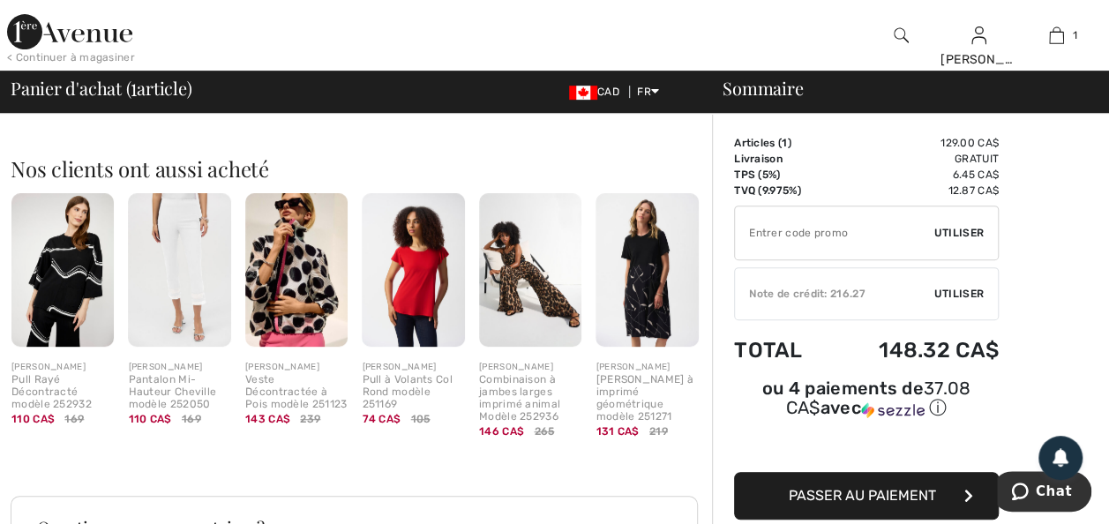
click at [408, 410] on div "Pull à Volants Col Rond modèle 251169" at bounding box center [413, 392] width 102 height 36
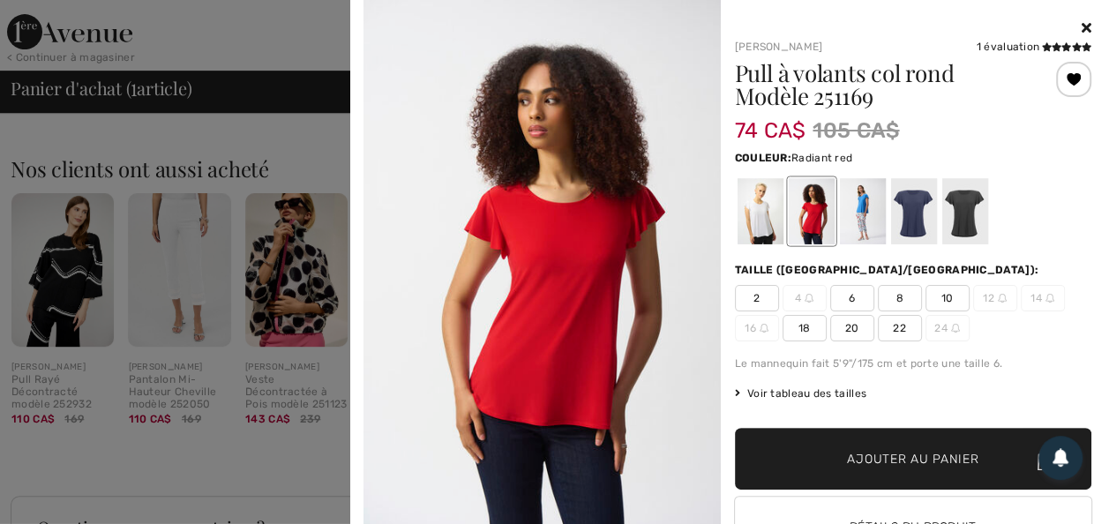
click at [1082, 23] on icon at bounding box center [1087, 27] width 10 height 14
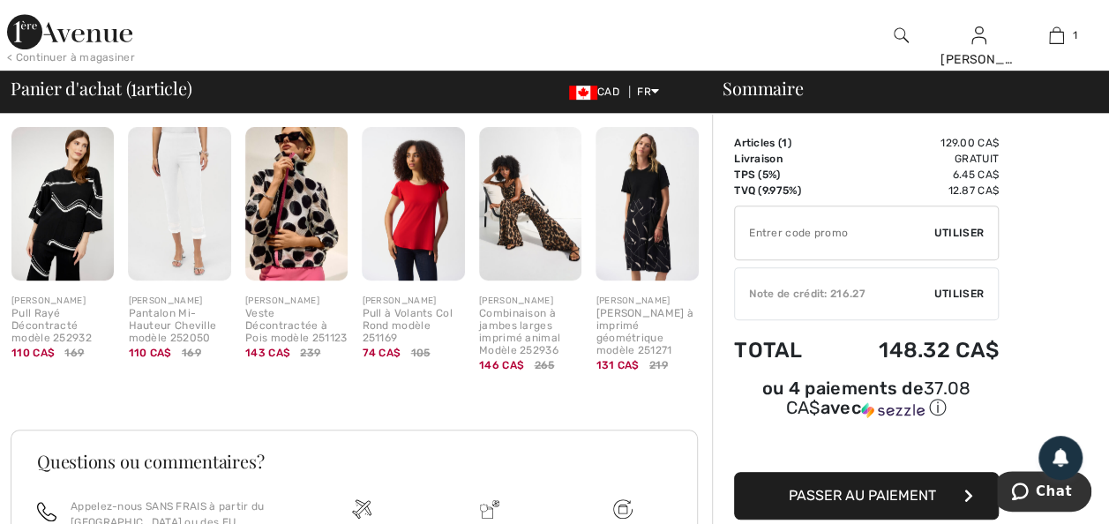
scroll to position [424, 0]
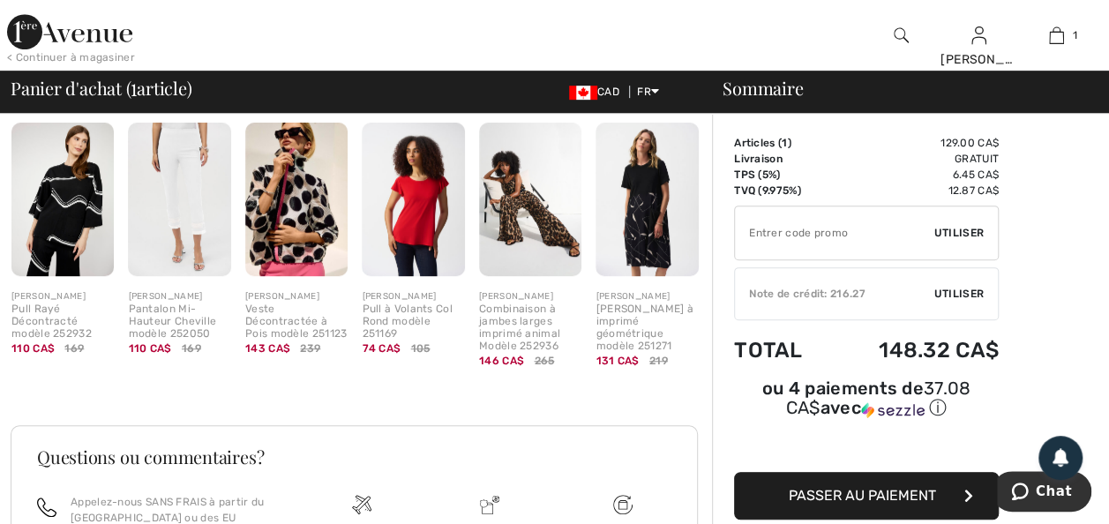
click at [287, 277] on img at bounding box center [296, 200] width 102 height 154
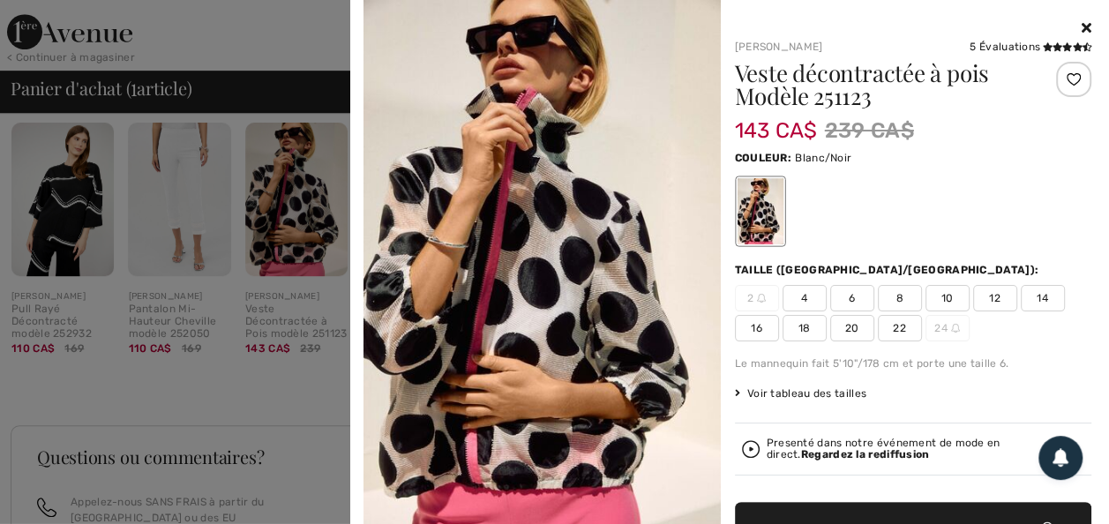
click at [855, 335] on span "20" at bounding box center [852, 328] width 44 height 26
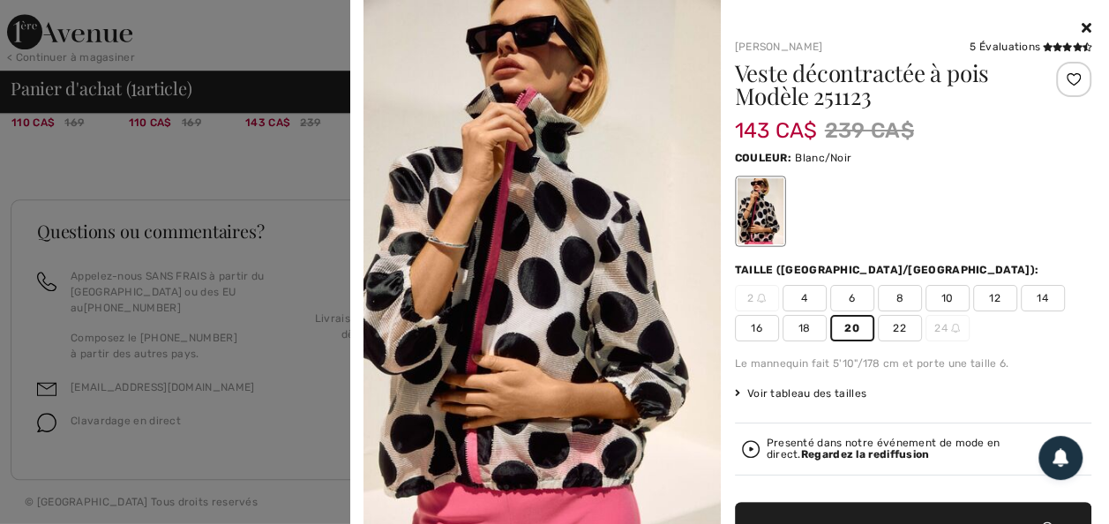
scroll to position [228, 0]
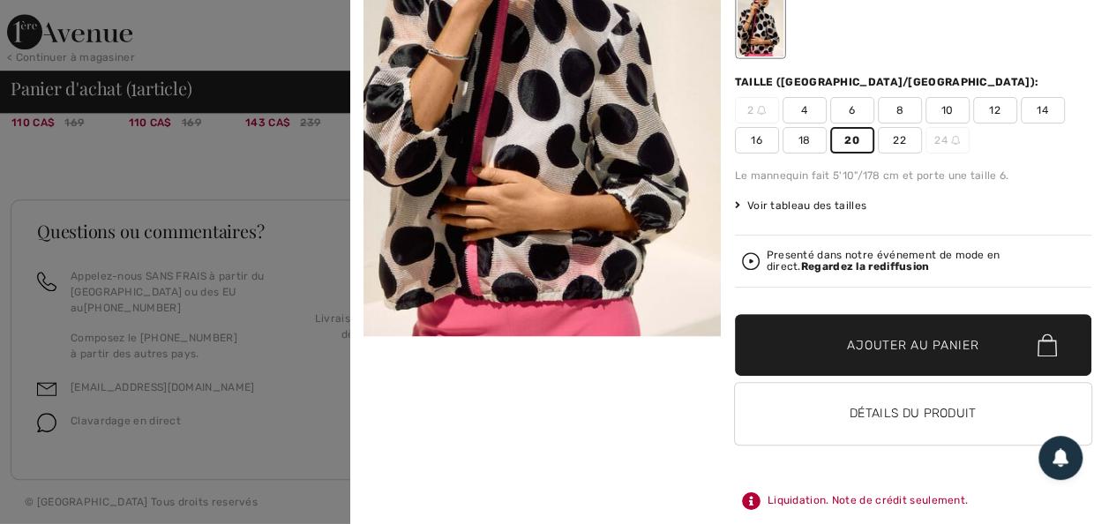
click at [881, 336] on span "Ajouter au panier" at bounding box center [912, 345] width 131 height 19
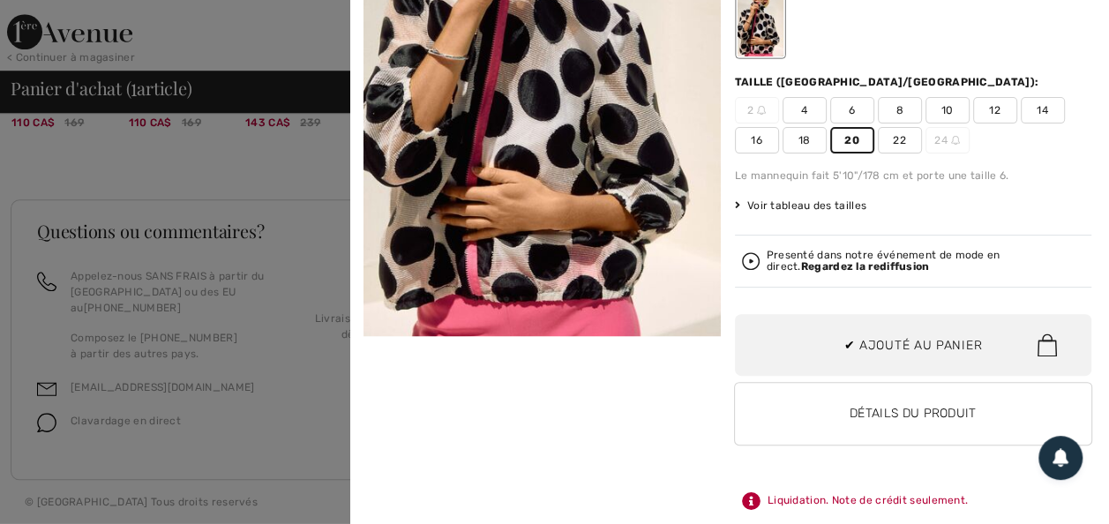
scroll to position [79, 0]
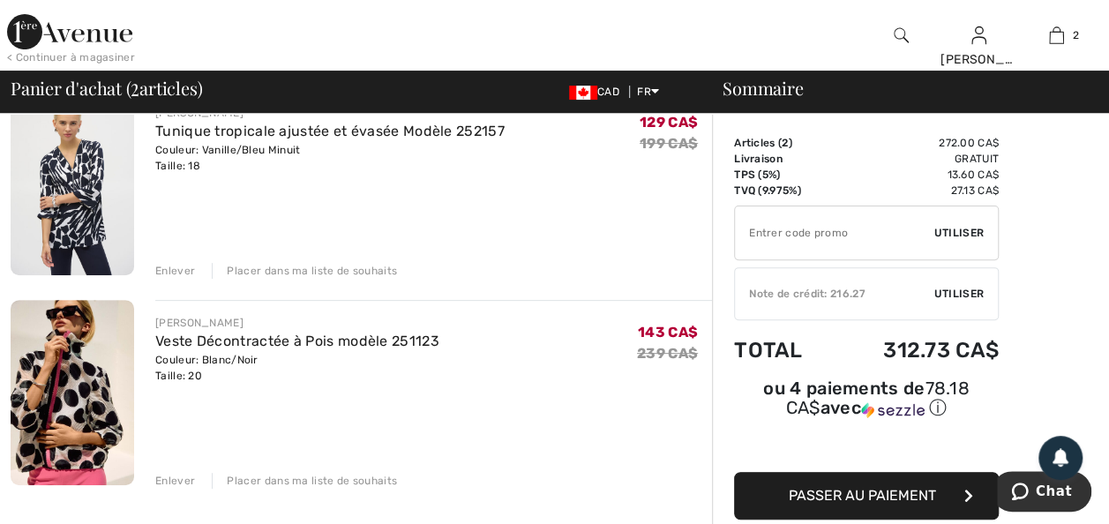
scroll to position [204, 0]
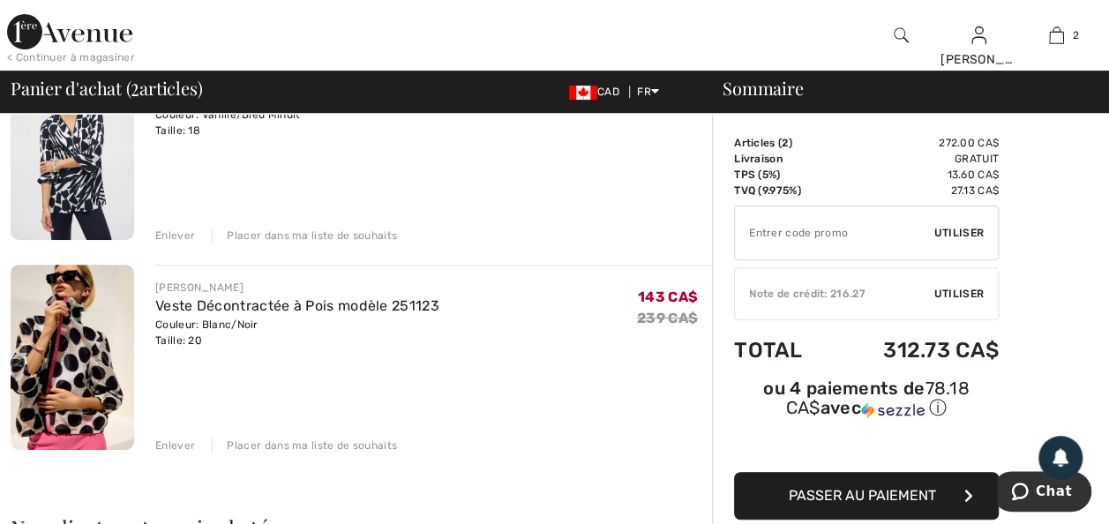
drag, startPoint x: 187, startPoint y: 340, endPoint x: 187, endPoint y: 355, distance: 15.0
click at [187, 314] on link "Veste Décontractée à Pois modèle 251123" at bounding box center [297, 305] width 284 height 17
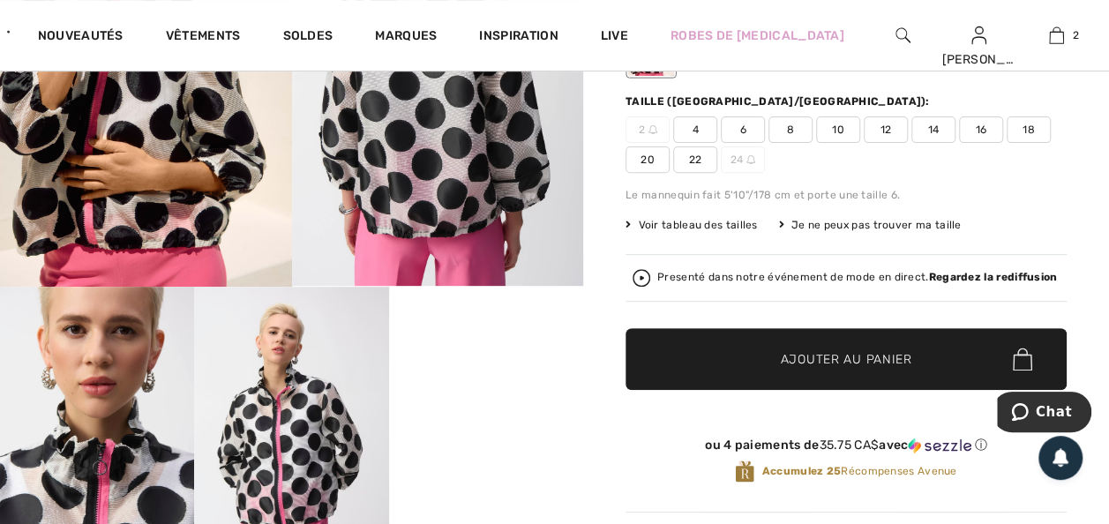
scroll to position [212, 0]
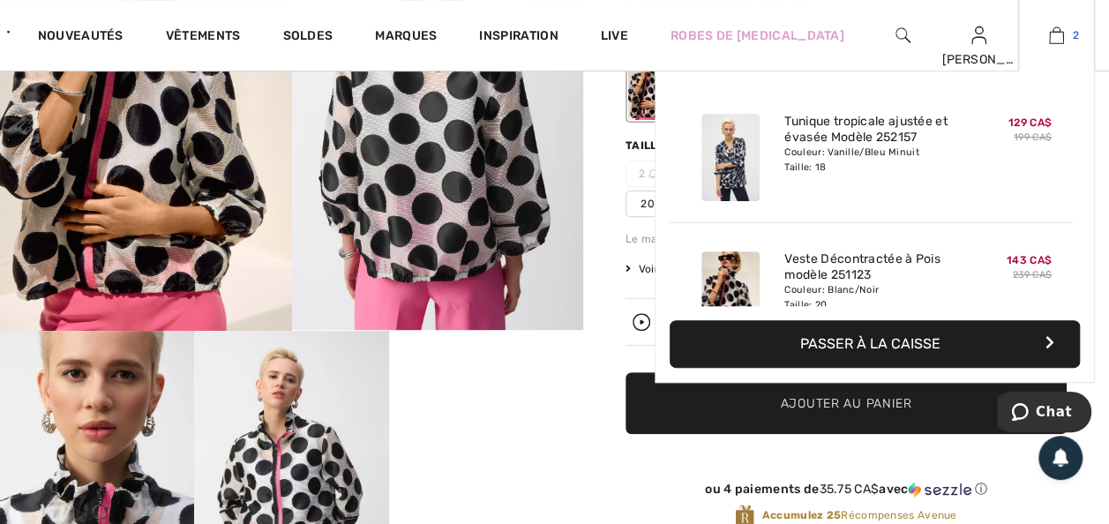
click at [1054, 36] on img at bounding box center [1056, 35] width 15 height 21
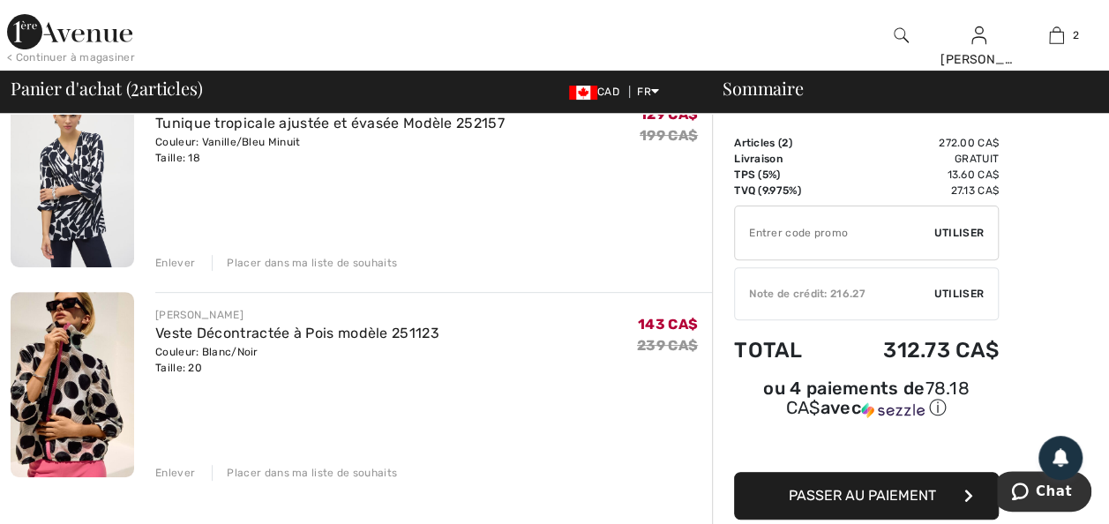
scroll to position [212, 0]
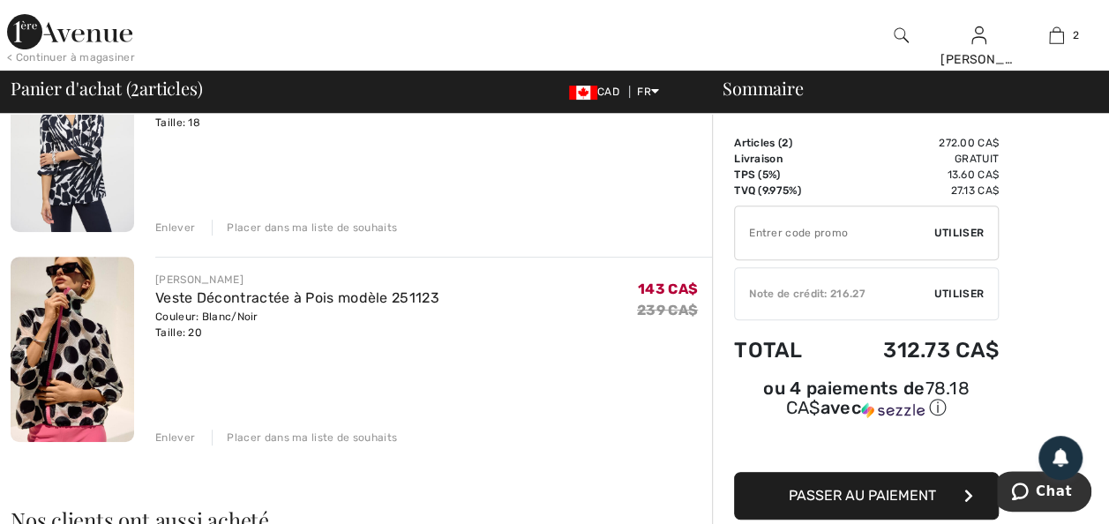
click at [182, 446] on div "Enlever" at bounding box center [175, 438] width 40 height 16
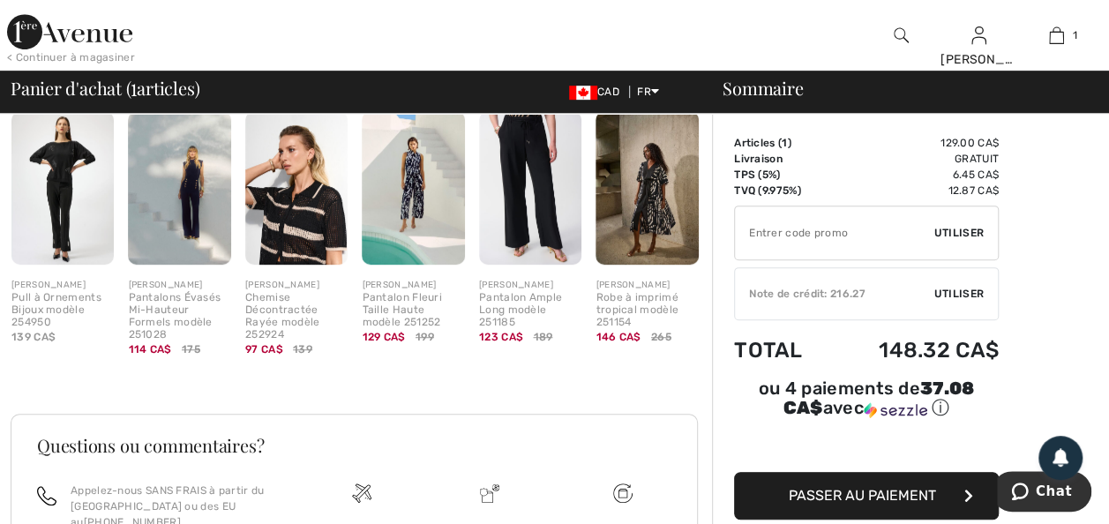
scroll to position [459, 0]
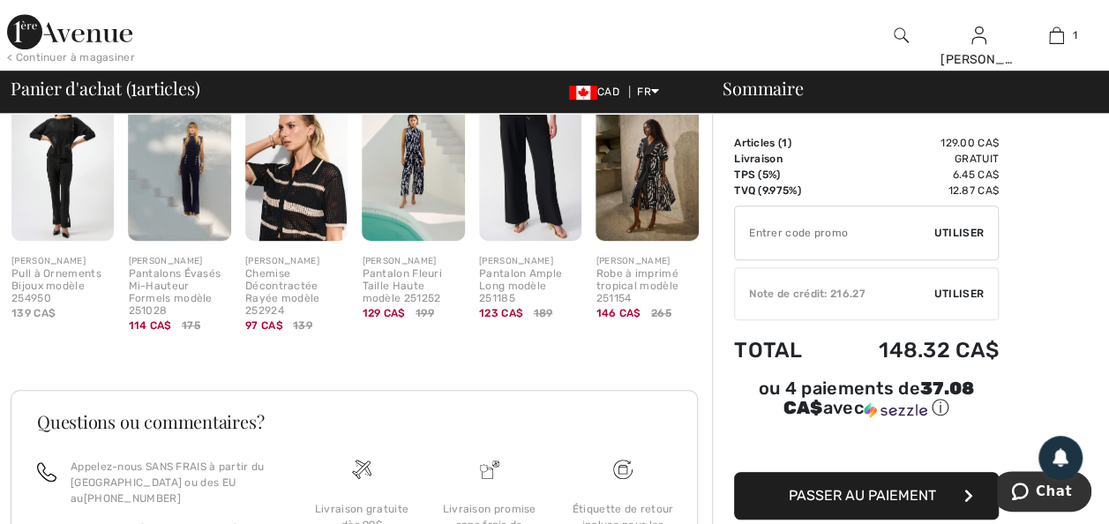
click at [640, 242] on img at bounding box center [647, 164] width 102 height 154
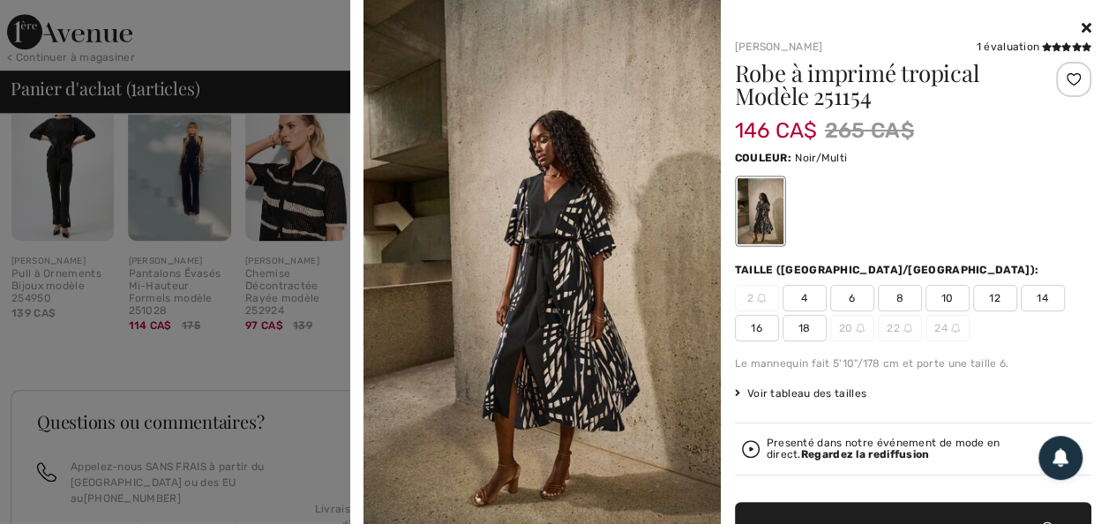
click at [304, 391] on div at bounding box center [554, 262] width 1109 height 524
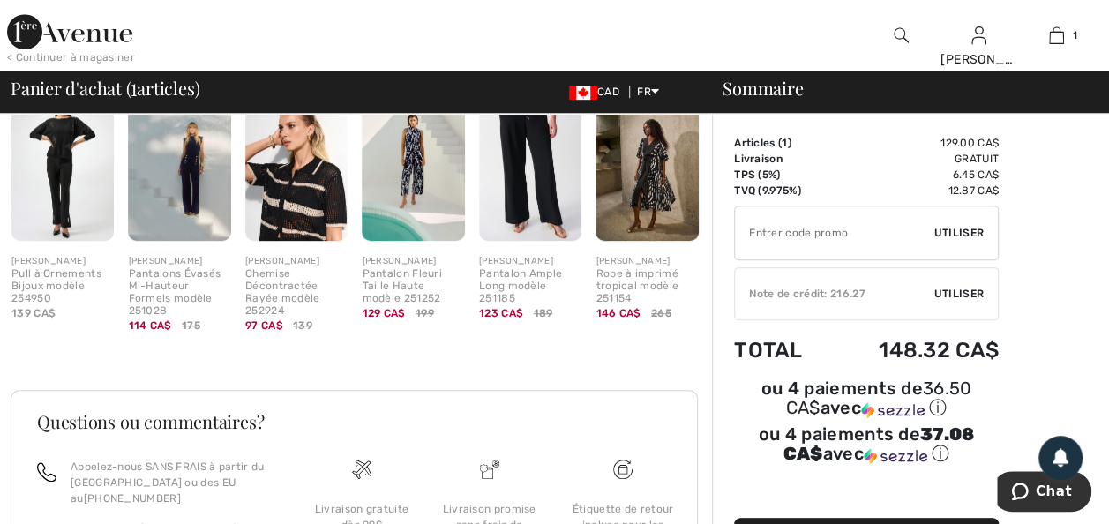
click at [297, 242] on img at bounding box center [296, 164] width 102 height 154
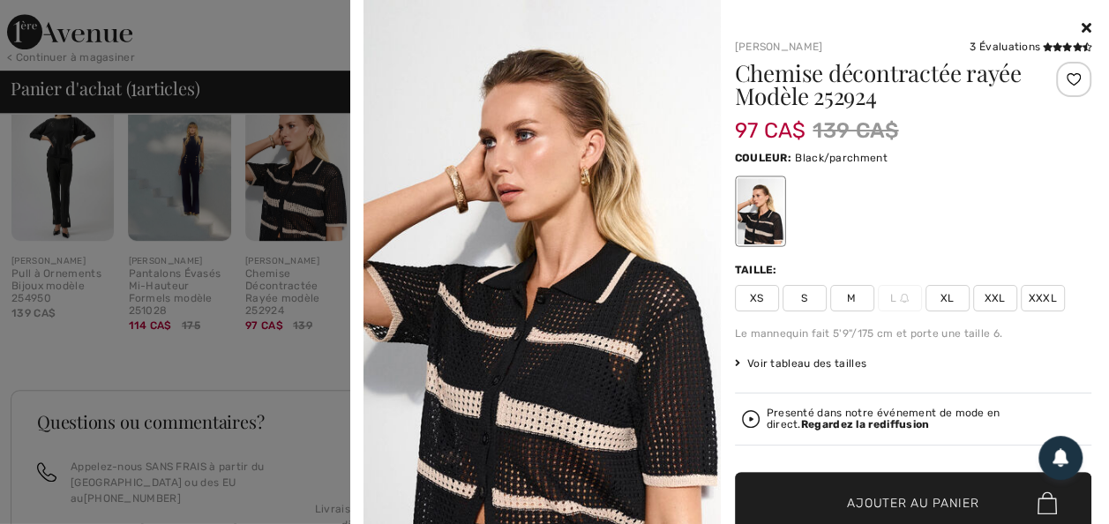
click at [289, 371] on div at bounding box center [554, 262] width 1109 height 524
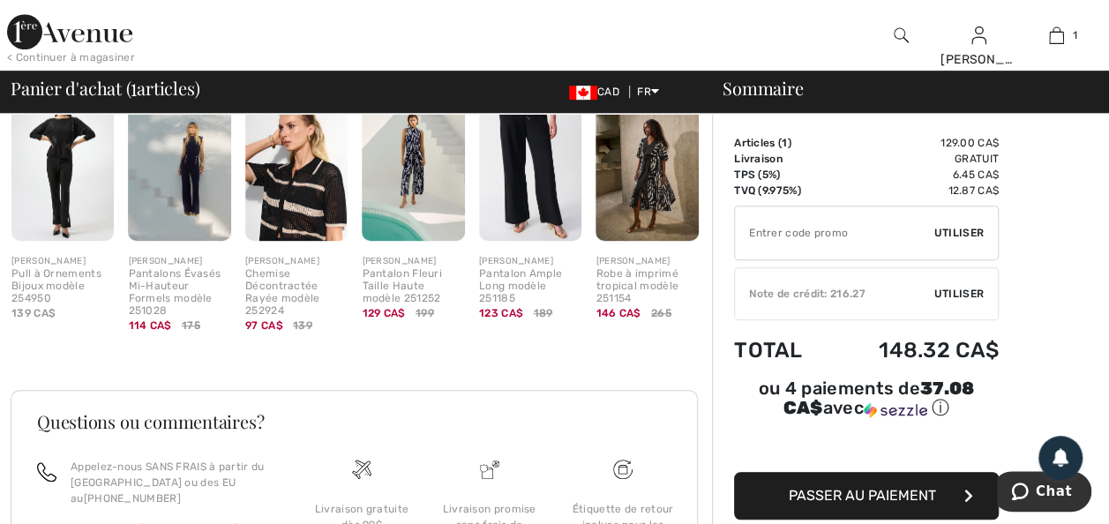
click at [161, 316] on div "Pantalons Évasés Mi-Hauteur Formels modèle 251028" at bounding box center [179, 292] width 102 height 49
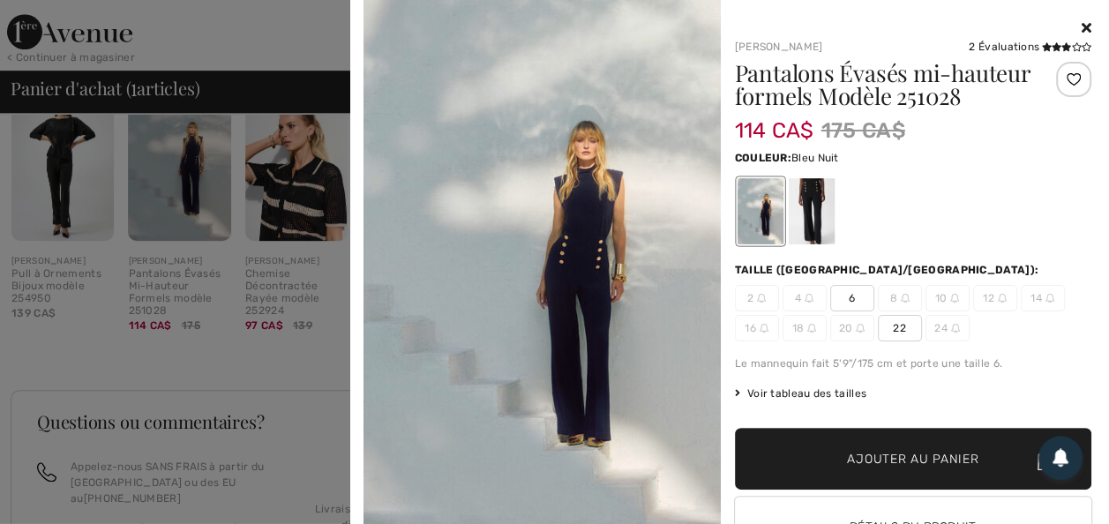
click at [146, 346] on div at bounding box center [554, 262] width 1109 height 524
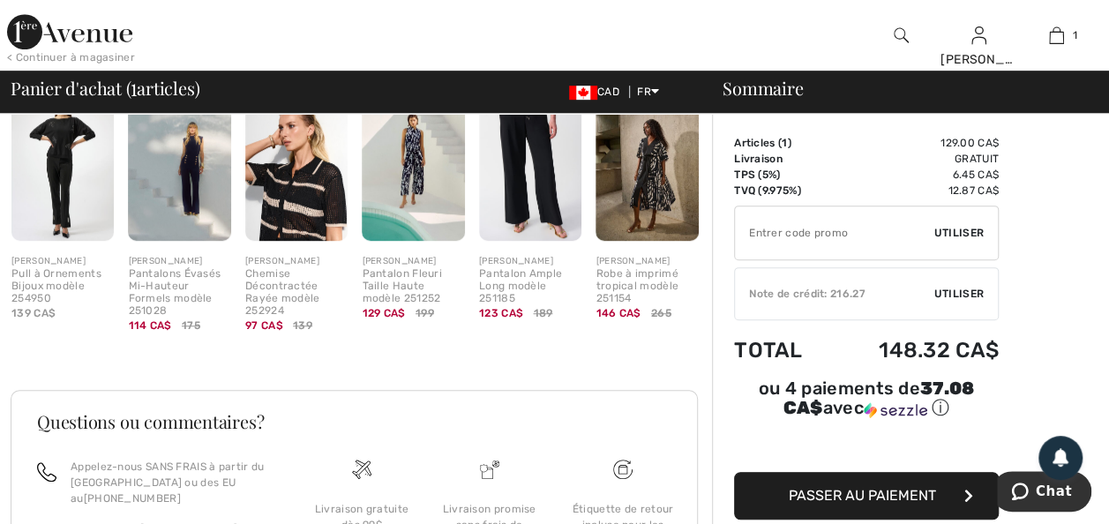
click at [44, 304] on div "Pull à Ornements Bijoux modèle 254950" at bounding box center [62, 286] width 102 height 36
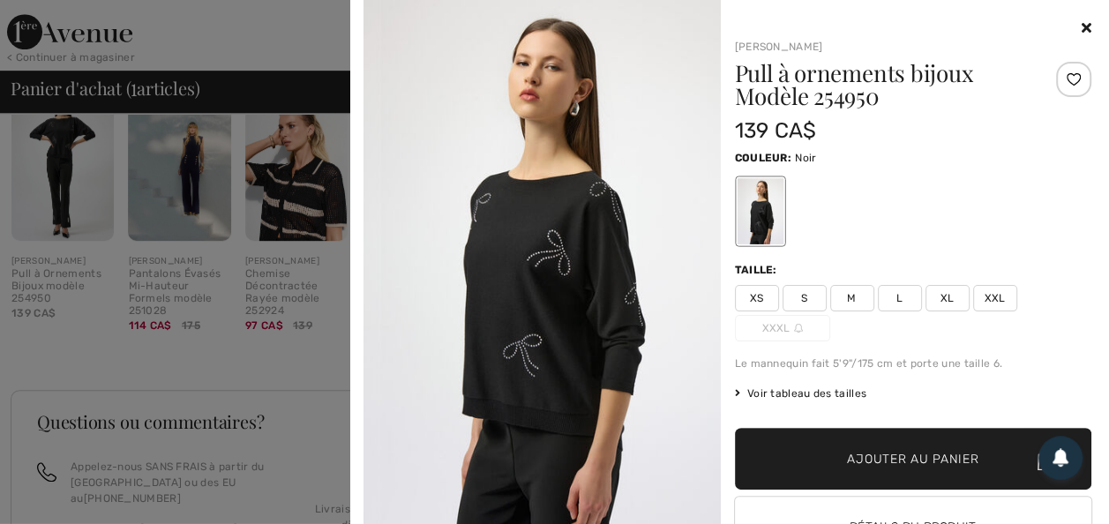
click at [158, 371] on div at bounding box center [554, 262] width 1109 height 524
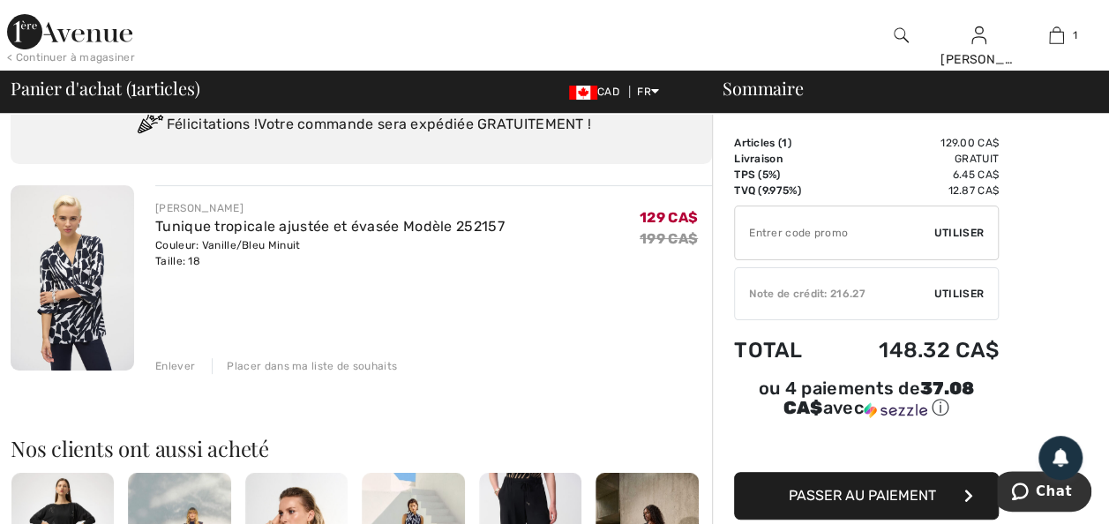
scroll to position [0, 0]
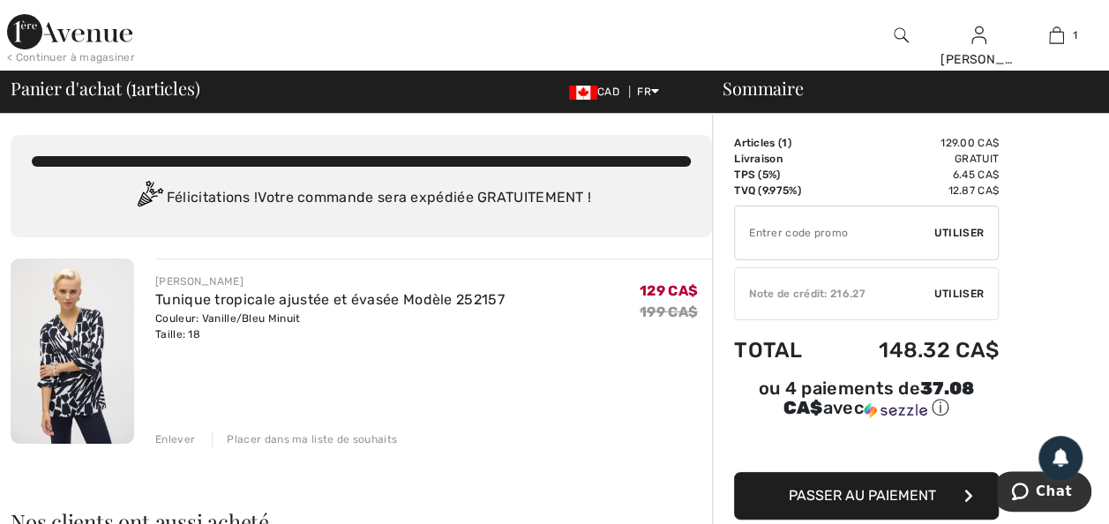
drag, startPoint x: 186, startPoint y: 329, endPoint x: 263, endPoint y: 389, distance: 97.4
click at [186, 308] on link "Tunique tropicale ajustée et évasée Modèle 252157" at bounding box center [329, 299] width 349 height 17
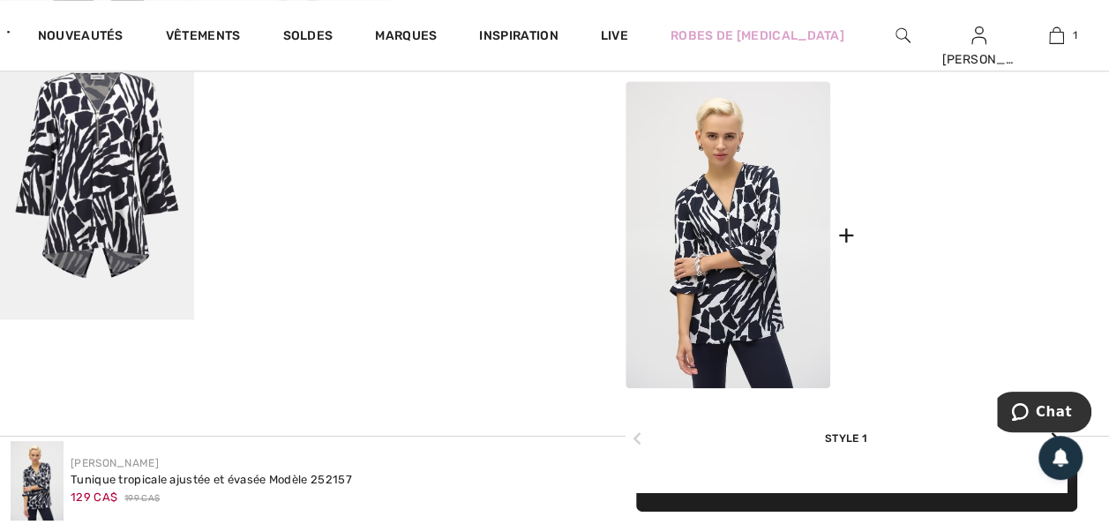
scroll to position [812, 0]
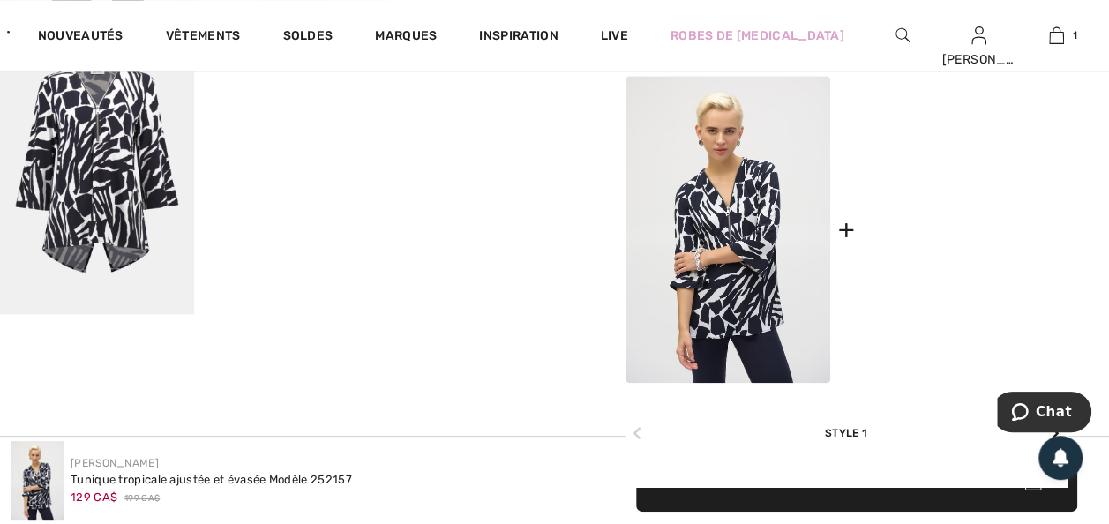
click at [969, 289] on img at bounding box center [964, 229] width 205 height 307
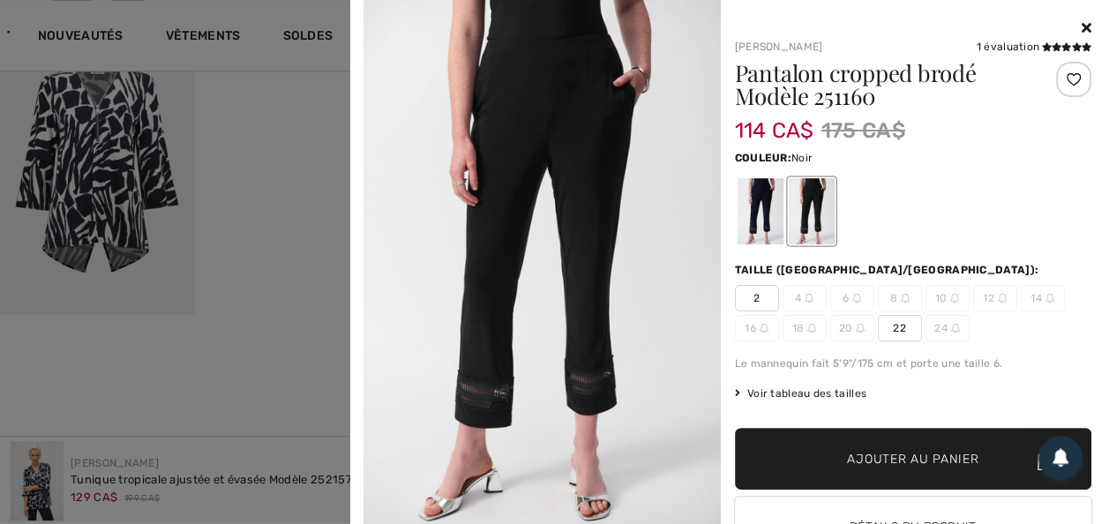
click div
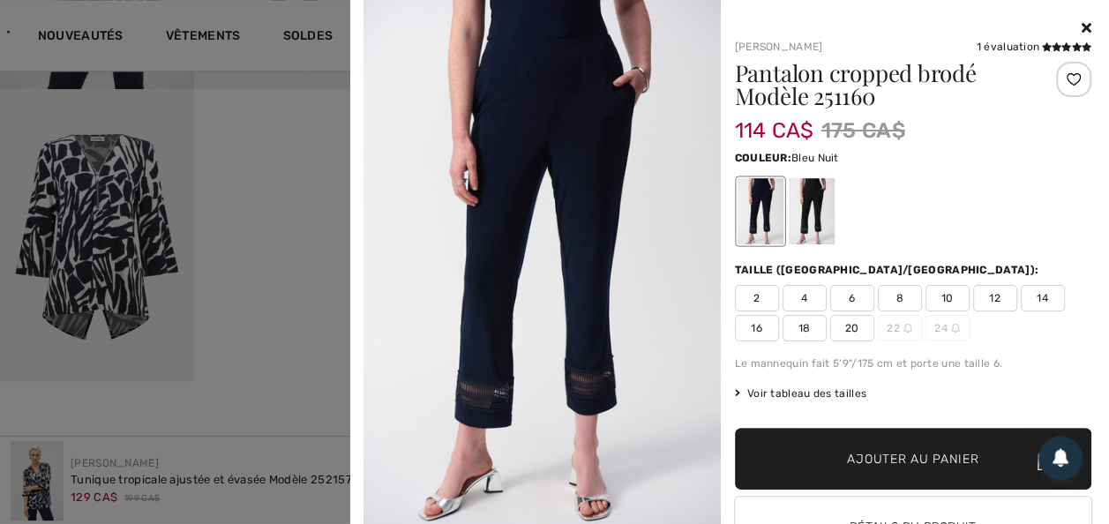
scroll to position [741, 0]
click span "18"
click span "Ajouter au panier"
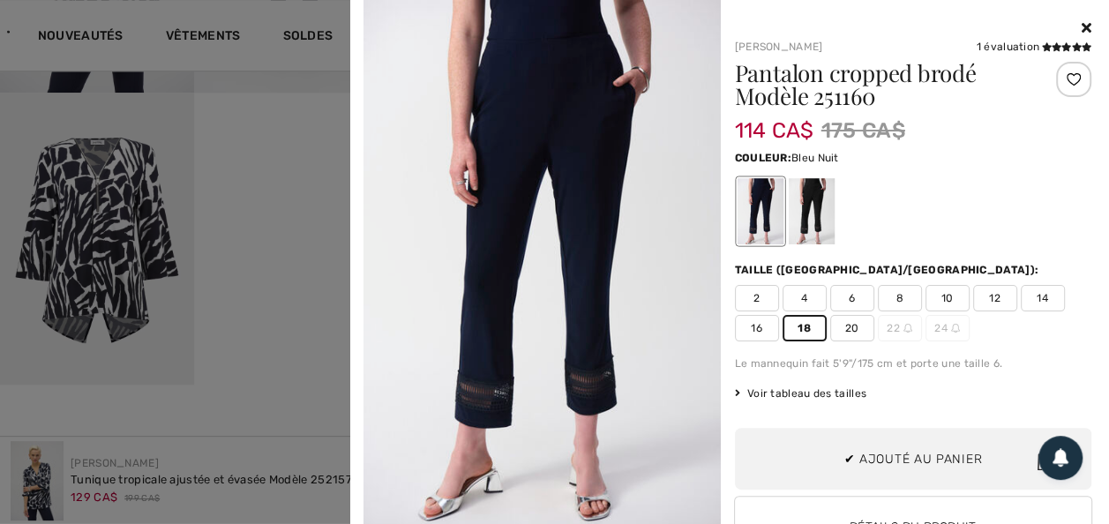
scroll to position [79, 0]
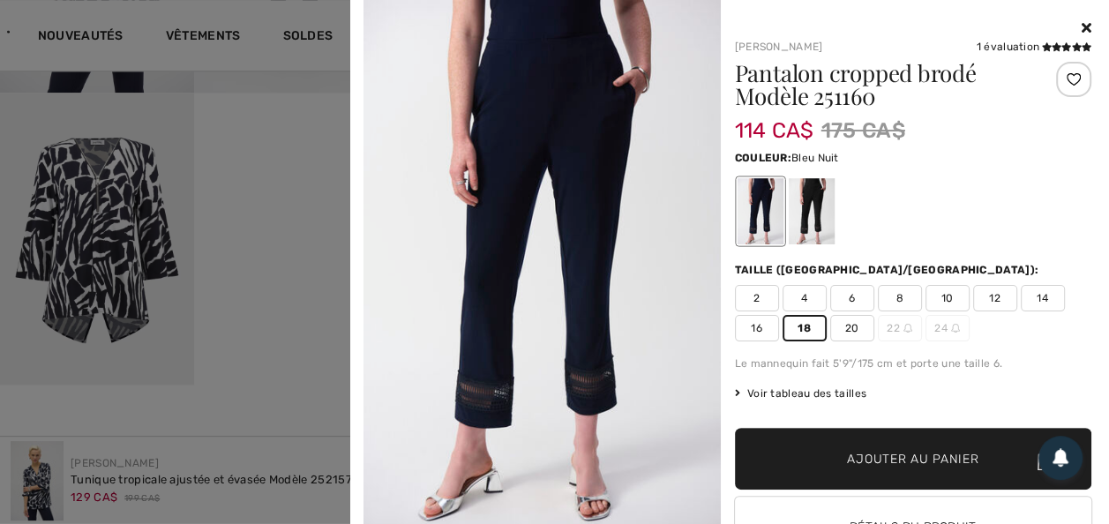
click span "Ajouter au panier"
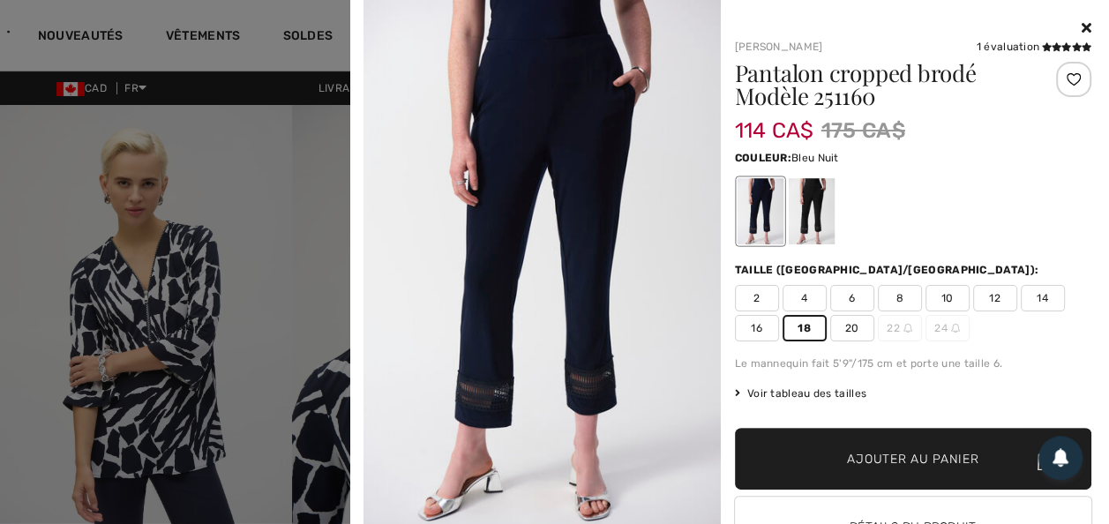
click icon
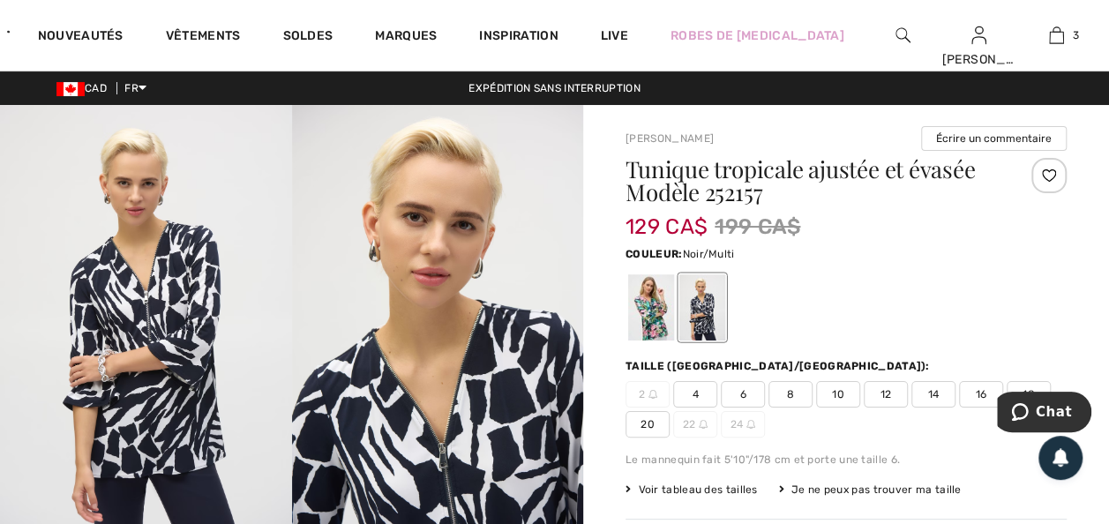
click div
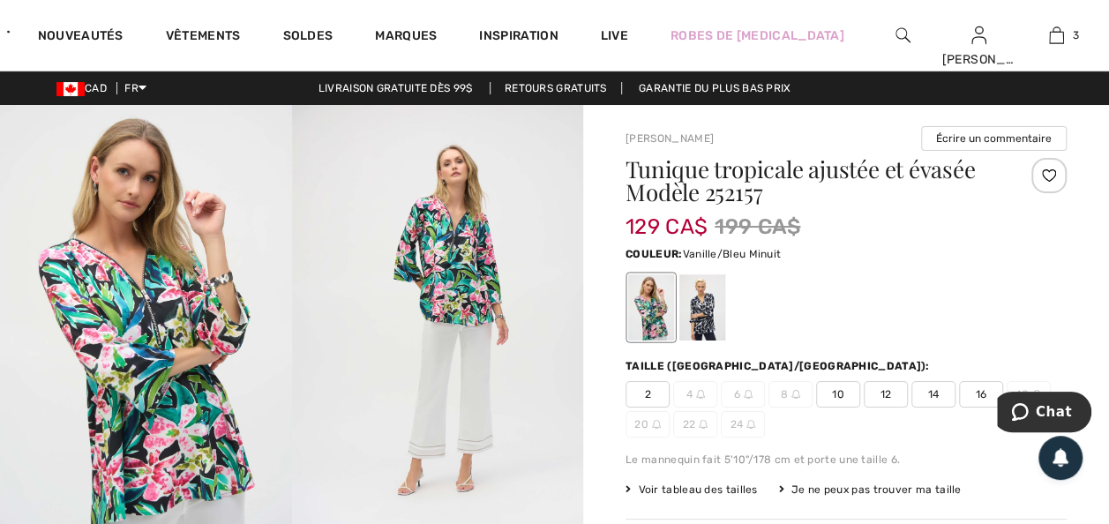
drag, startPoint x: 709, startPoint y: 319, endPoint x: 929, endPoint y: 323, distance: 220.6
click div
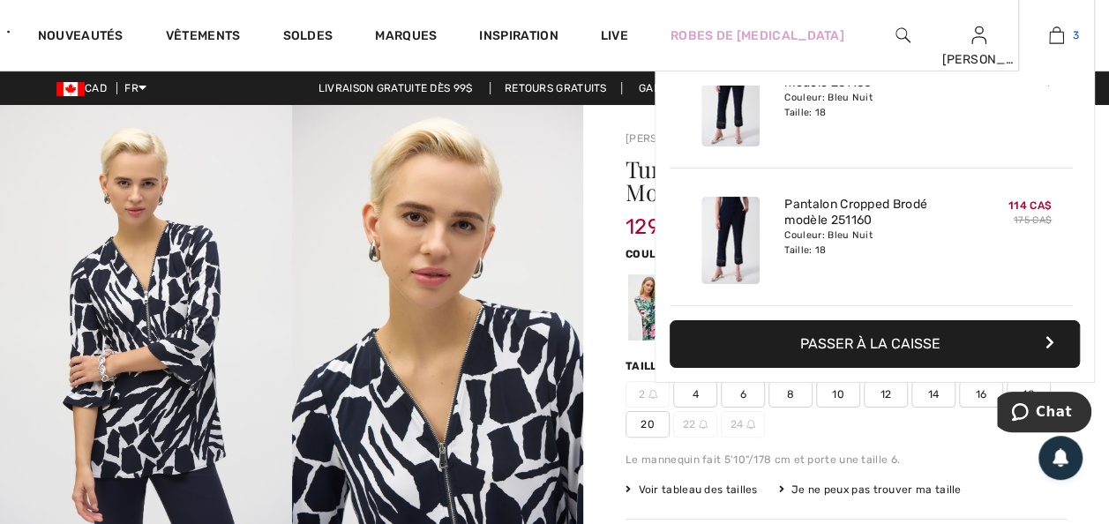
click img
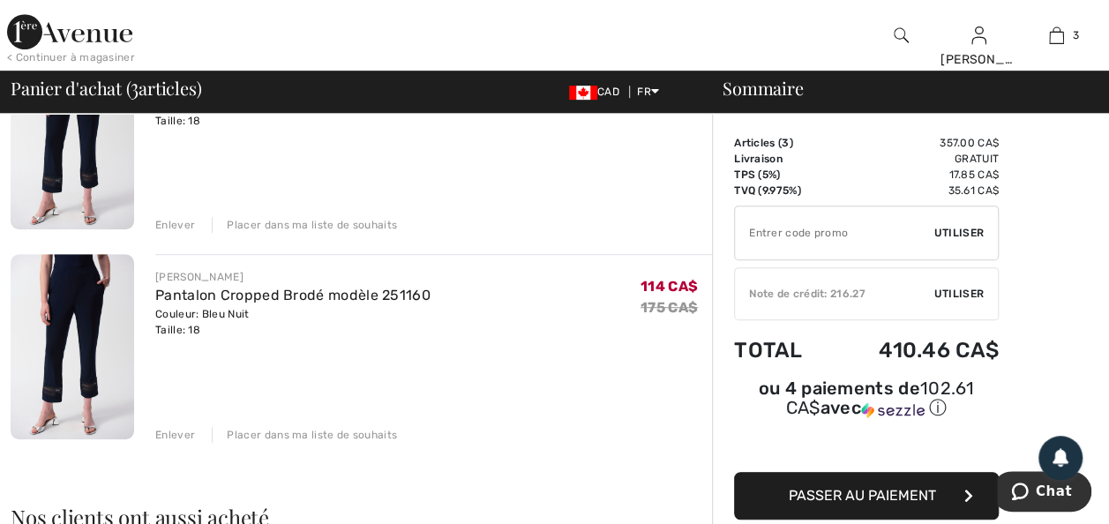
scroll to position [459, 0]
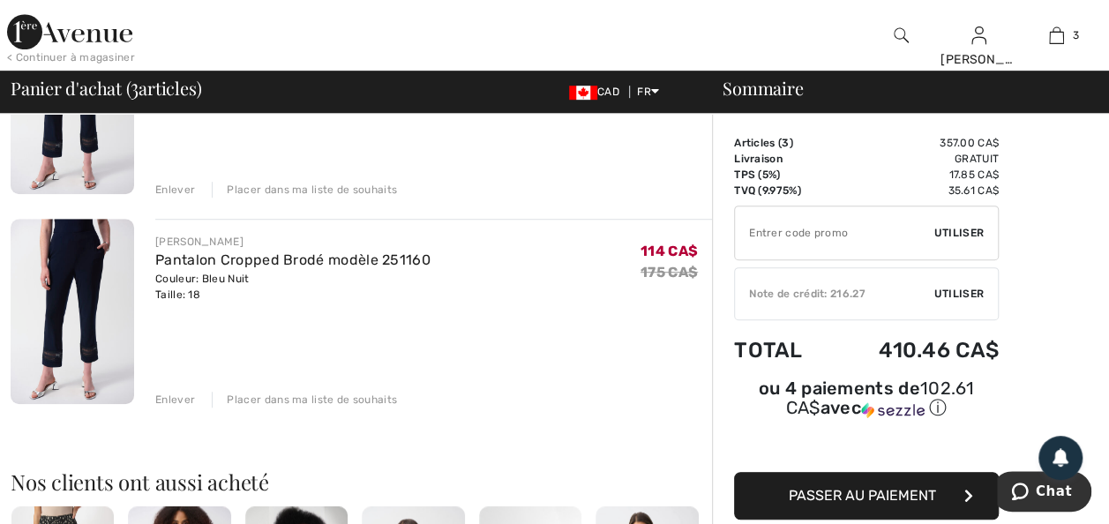
click at [169, 408] on div "Enlever" at bounding box center [175, 400] width 40 height 16
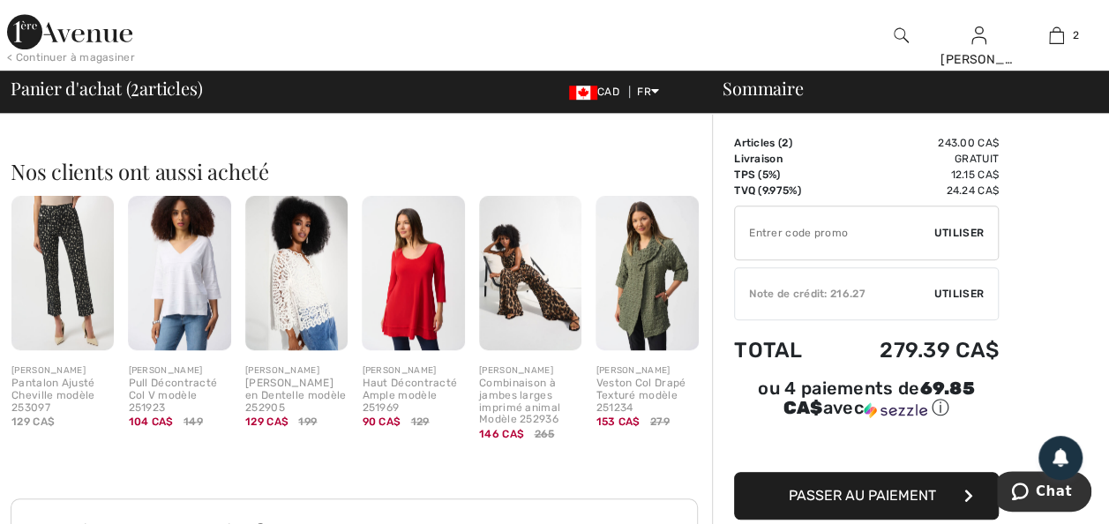
scroll to position [565, 0]
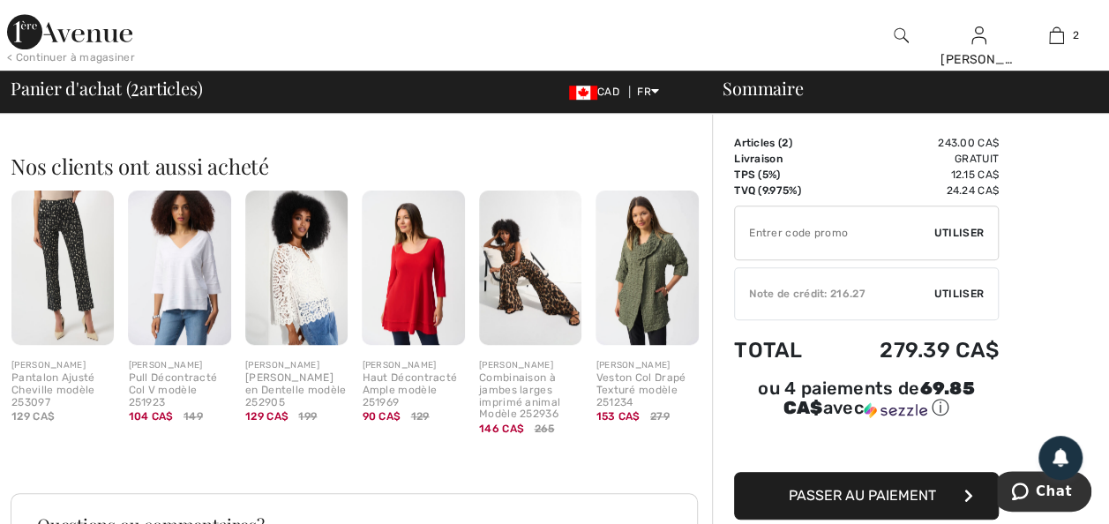
click at [401, 345] on img at bounding box center [413, 268] width 102 height 154
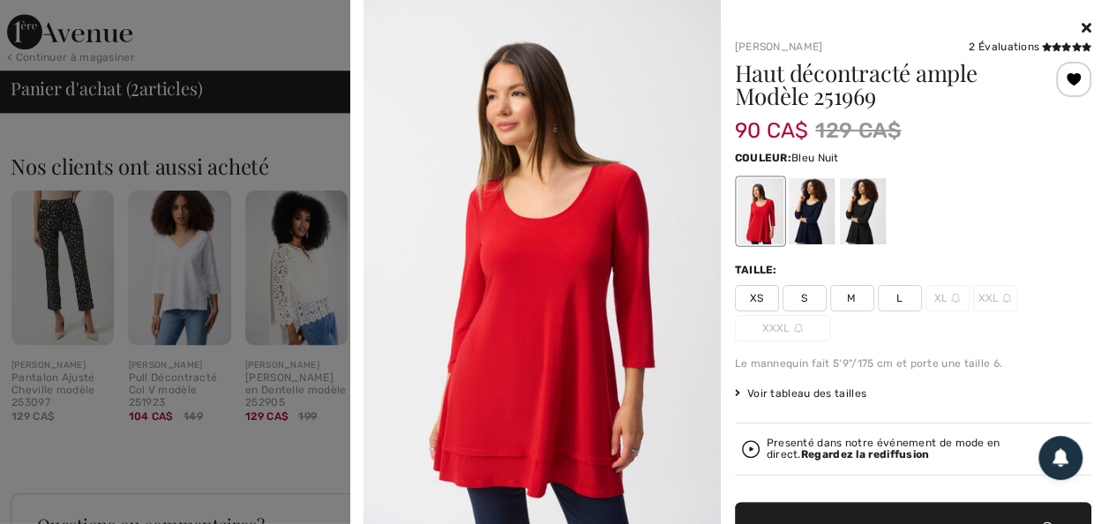
click at [797, 214] on div at bounding box center [811, 211] width 46 height 66
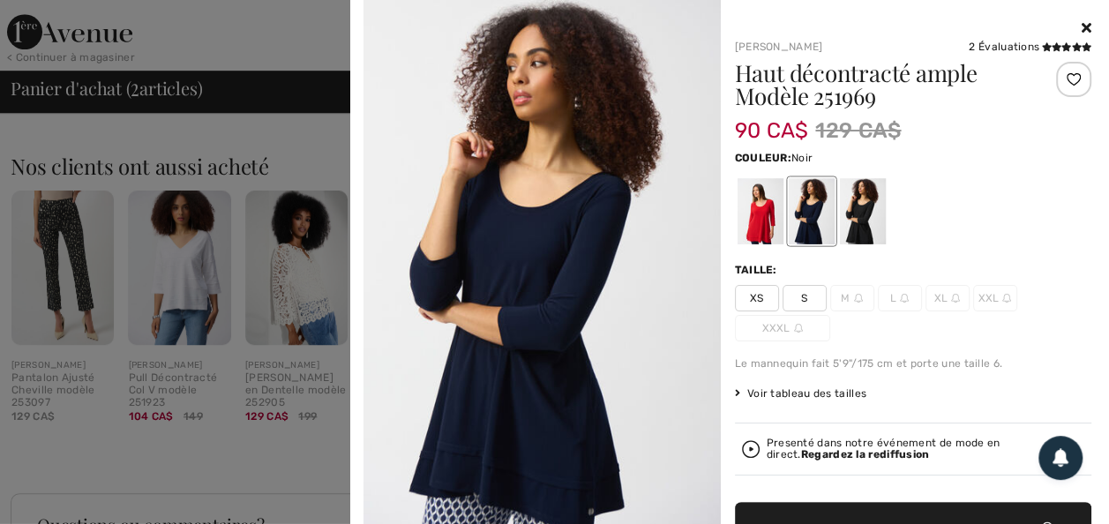
click at [844, 222] on div at bounding box center [862, 211] width 46 height 66
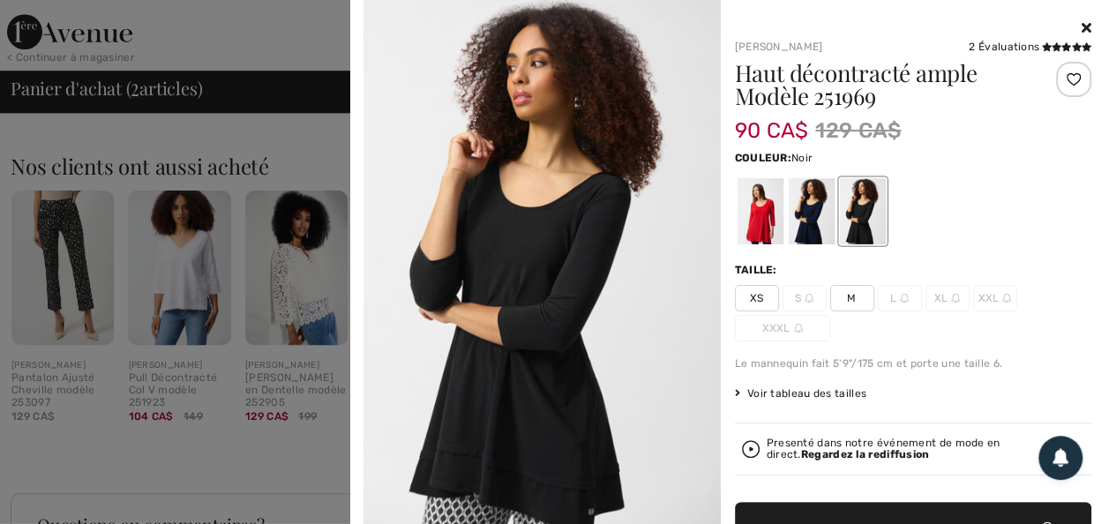
click at [1082, 25] on icon at bounding box center [1087, 27] width 10 height 14
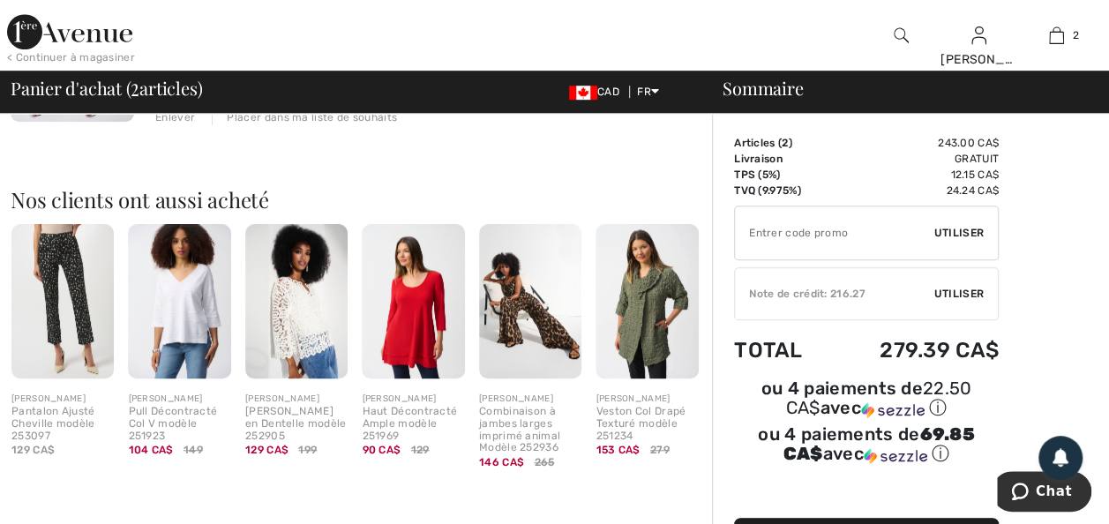
scroll to position [529, 0]
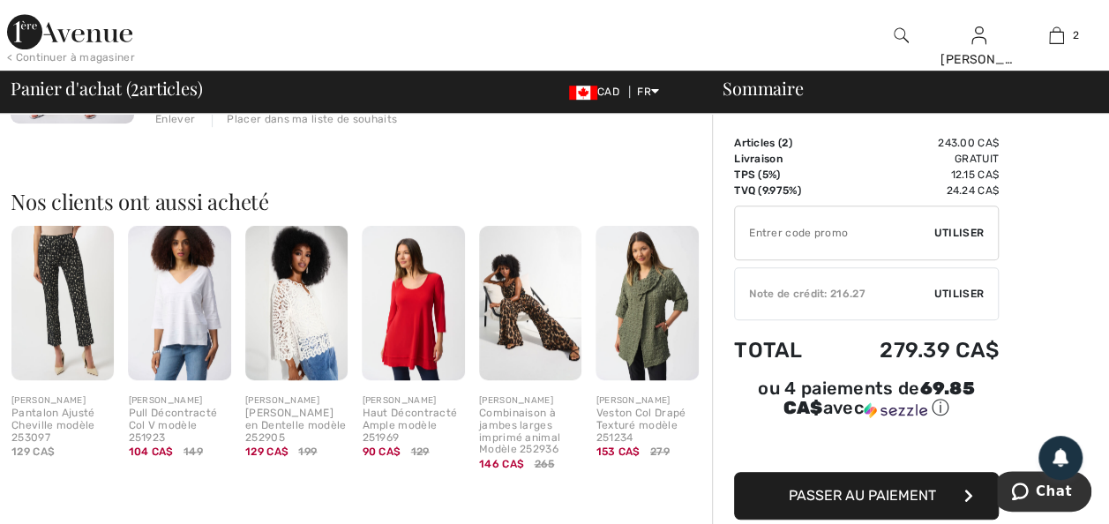
click at [654, 343] on img at bounding box center [647, 303] width 102 height 154
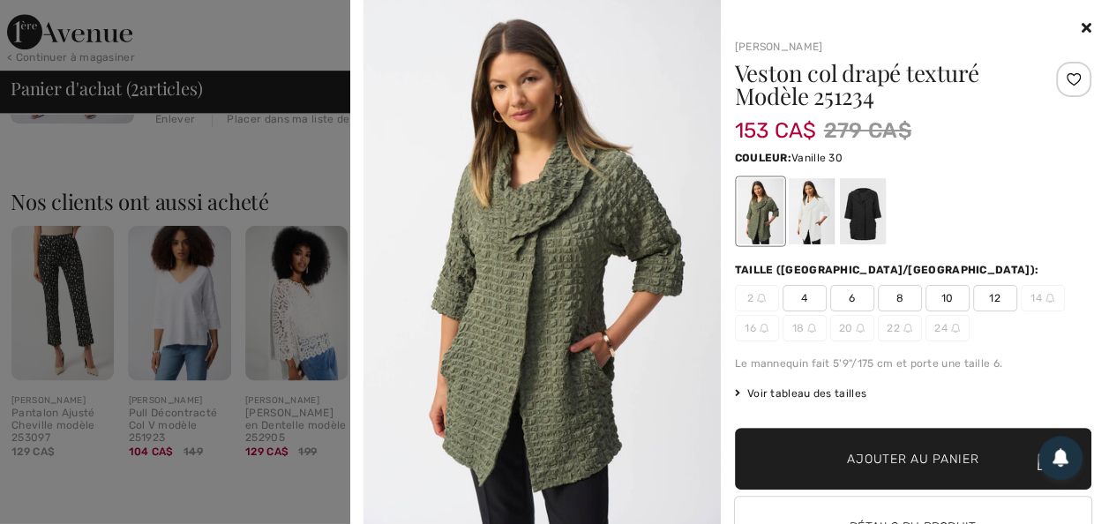
click at [805, 224] on div at bounding box center [811, 211] width 46 height 66
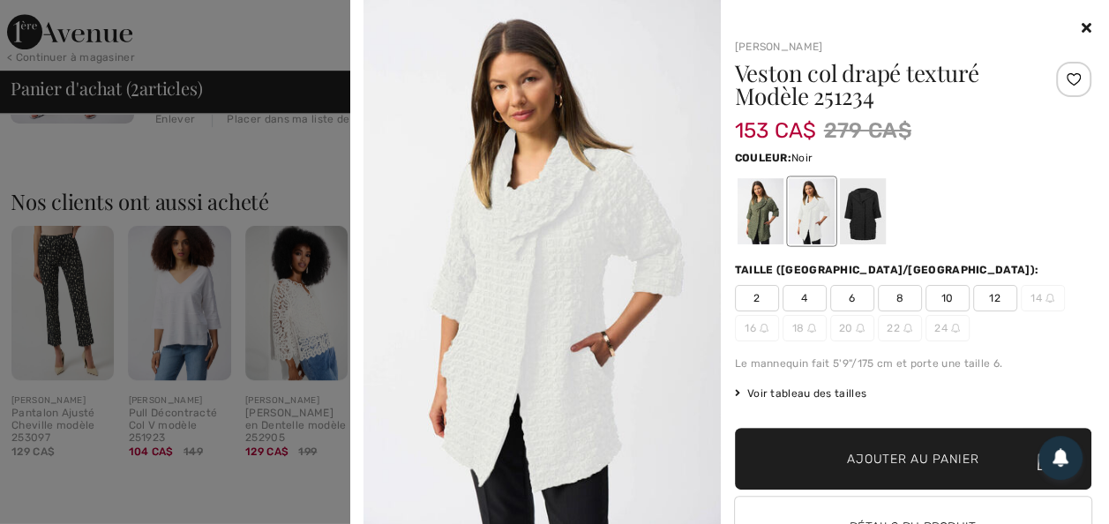
click at [858, 219] on div at bounding box center [862, 211] width 46 height 66
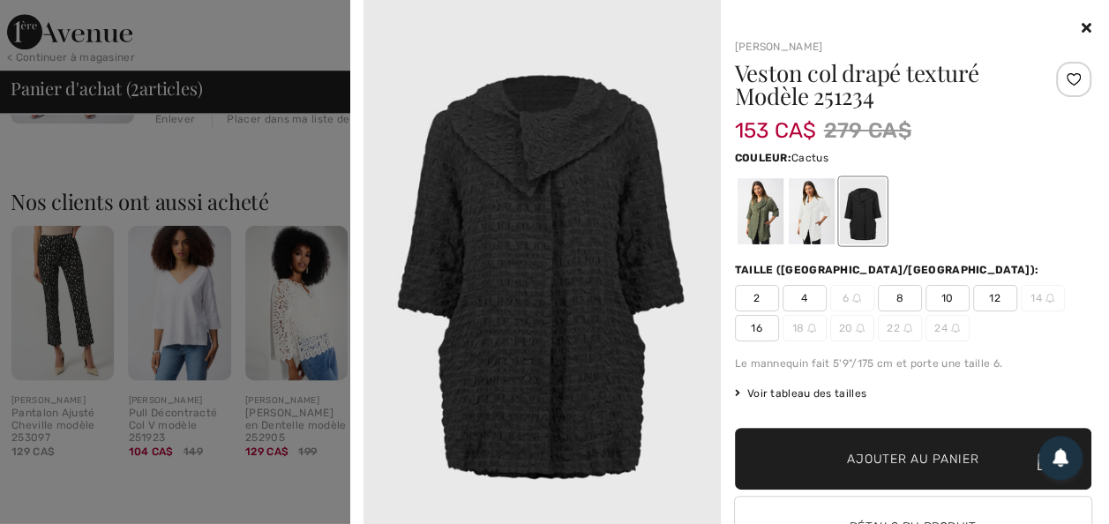
click at [760, 224] on div at bounding box center [760, 211] width 46 height 66
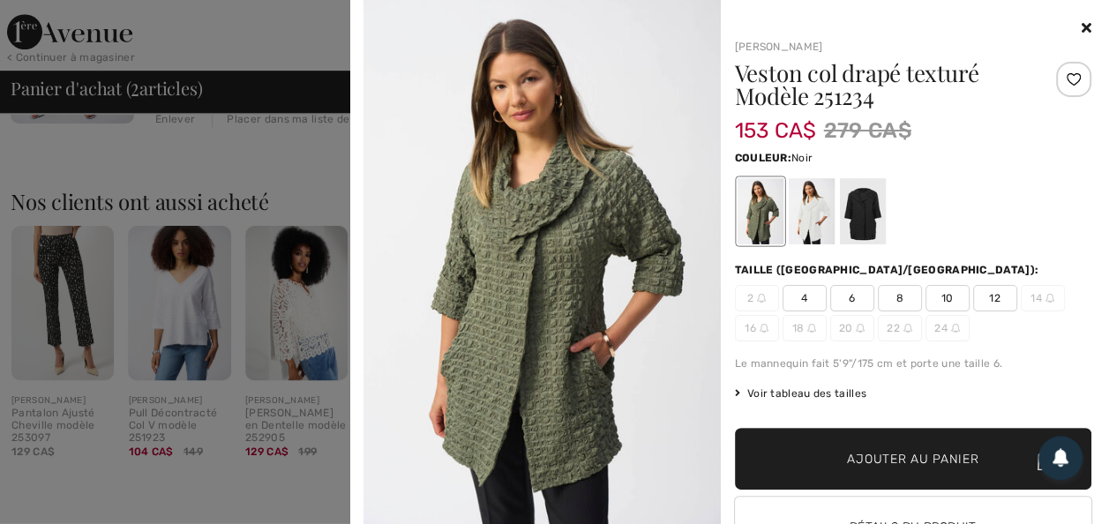
drag, startPoint x: 861, startPoint y: 221, endPoint x: 875, endPoint y: 222, distance: 14.1
click at [861, 221] on div at bounding box center [862, 211] width 46 height 66
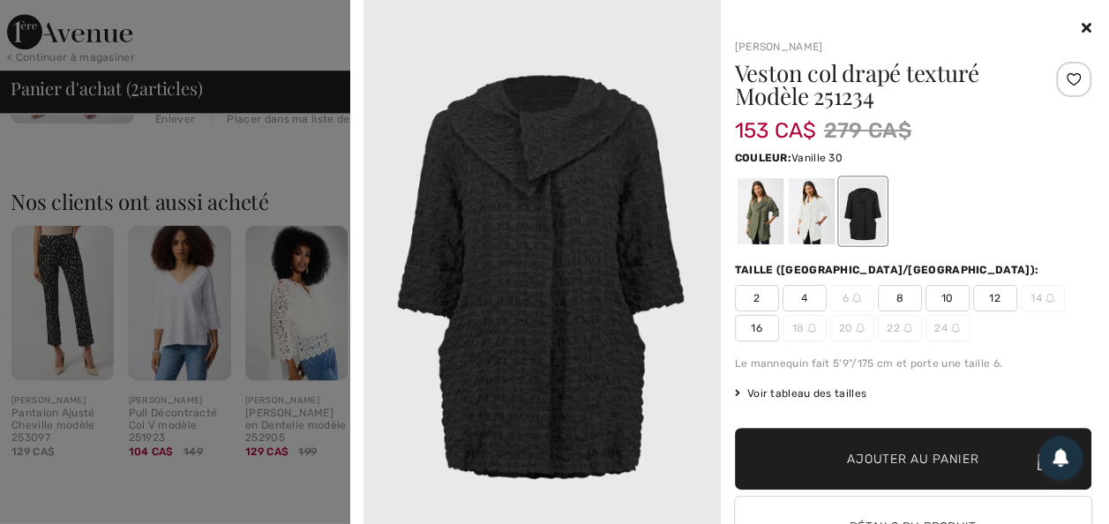
click at [814, 212] on div at bounding box center [811, 211] width 46 height 66
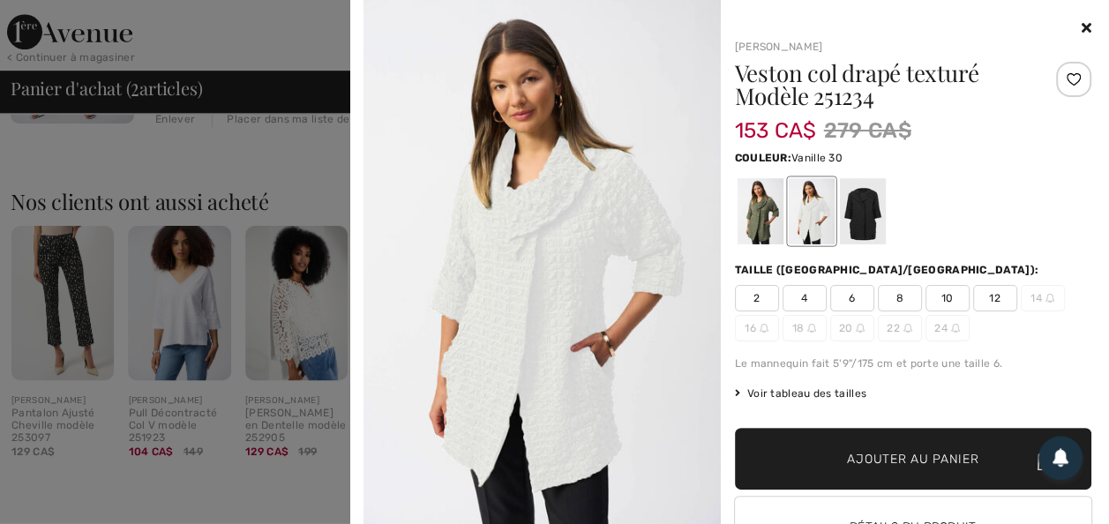
click at [1082, 25] on icon at bounding box center [1087, 27] width 10 height 14
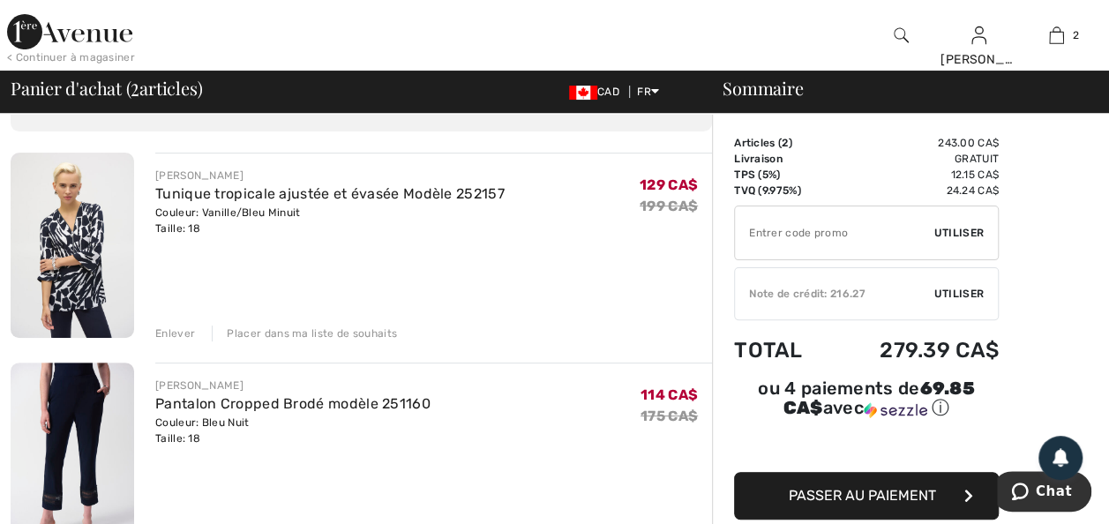
scroll to position [141, 0]
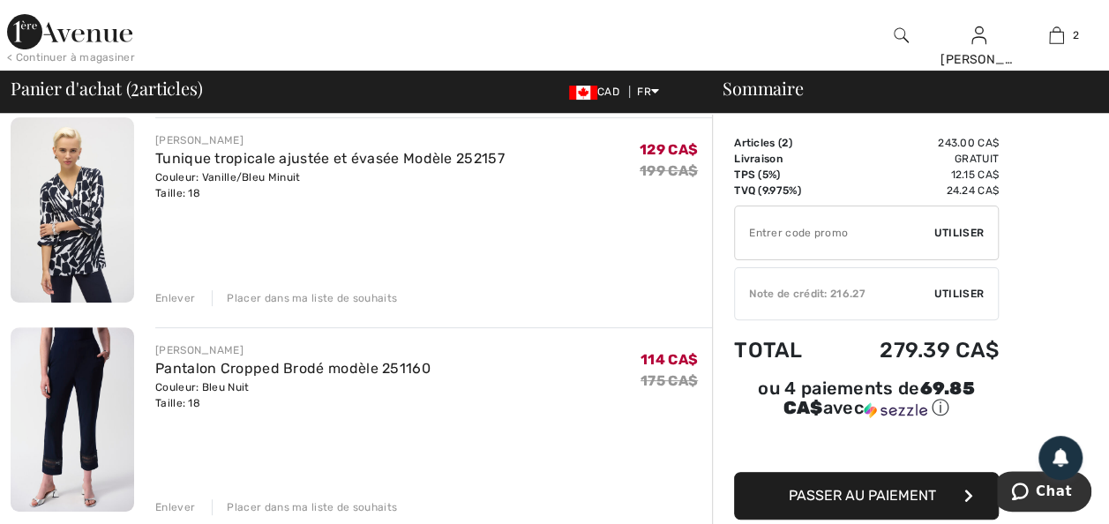
drag, startPoint x: 261, startPoint y: 188, endPoint x: 256, endPoint y: 251, distance: 62.9
click at [261, 167] on link "Tunique tropicale ajustée et évasée Modèle 252157" at bounding box center [329, 158] width 349 height 17
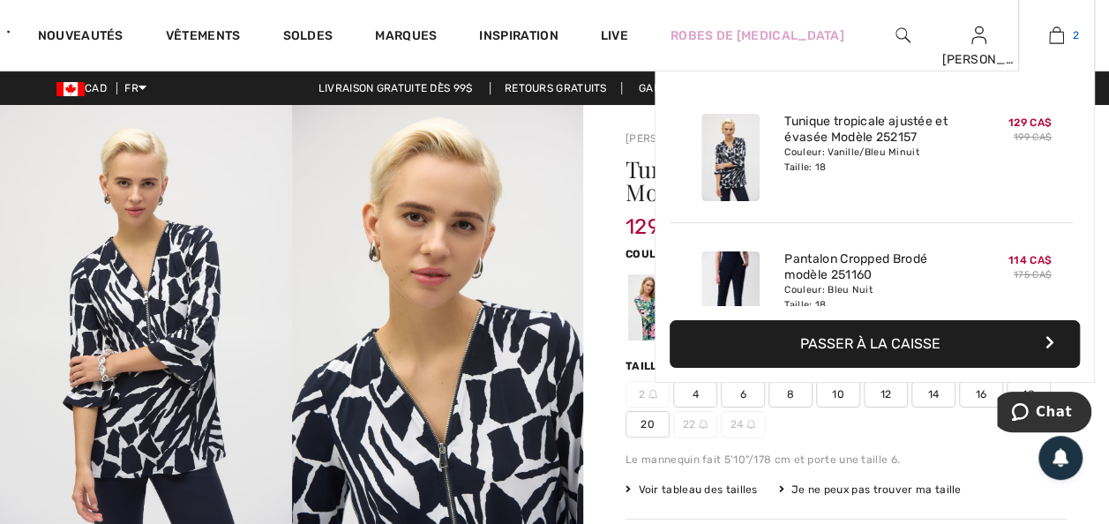
click at [1051, 34] on img at bounding box center [1056, 35] width 15 height 21
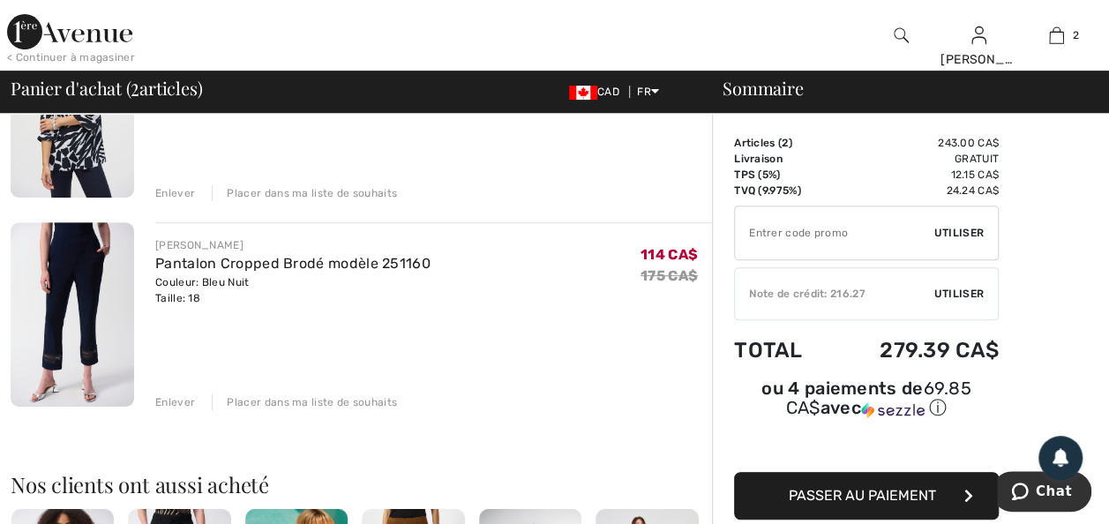
scroll to position [247, 0]
drag, startPoint x: 201, startPoint y: 293, endPoint x: 233, endPoint y: 373, distance: 86.3
click at [201, 271] on link "Pantalon Cropped Brodé modèle 251160" at bounding box center [292, 262] width 275 height 17
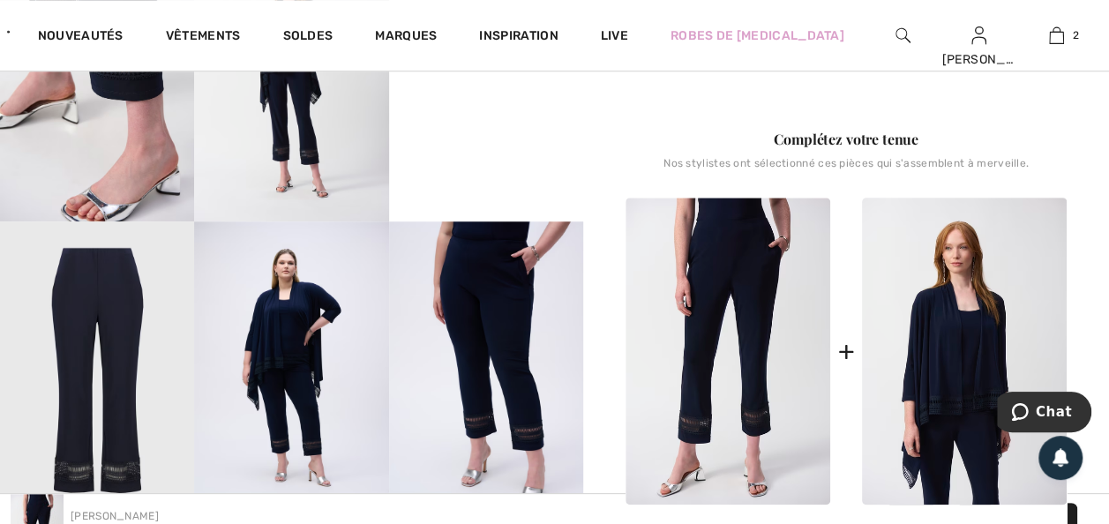
scroll to position [671, 0]
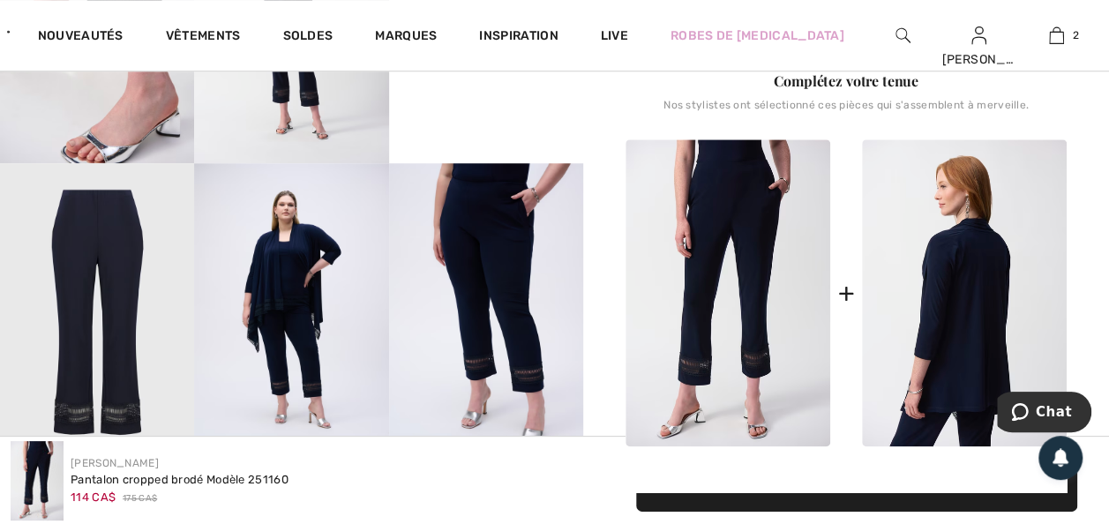
click at [937, 351] on img at bounding box center [964, 292] width 205 height 307
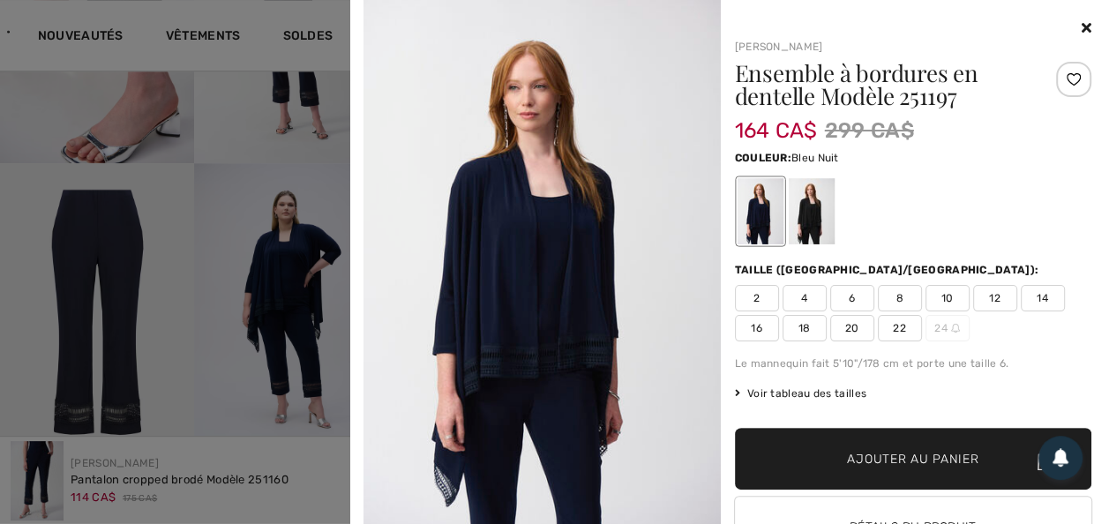
scroll to position [706, 0]
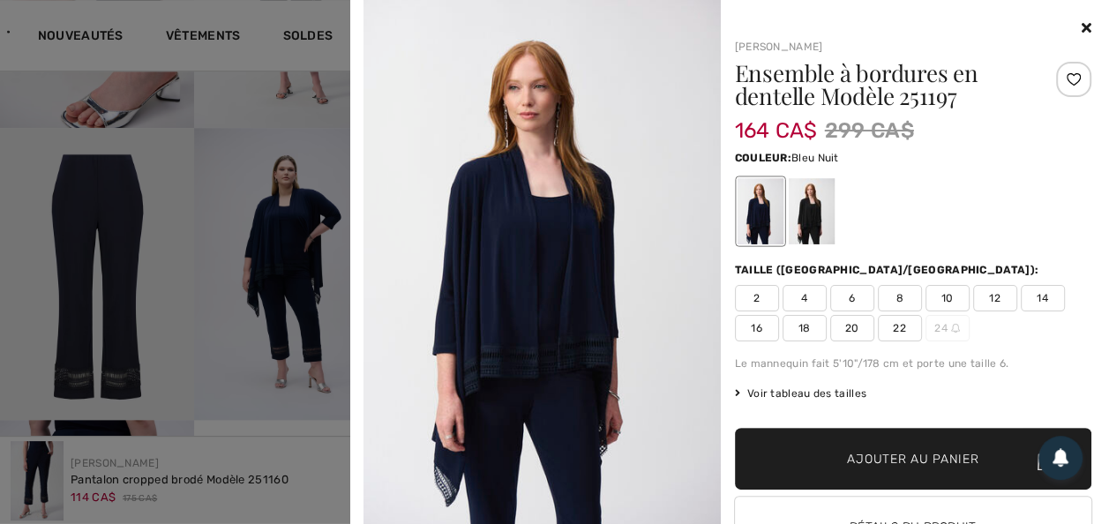
click at [522, 294] on img at bounding box center [542, 267] width 357 height 535
click at [506, 264] on img at bounding box center [542, 267] width 357 height 535
click at [753, 231] on div at bounding box center [760, 211] width 46 height 66
click at [529, 270] on img at bounding box center [542, 267] width 357 height 535
click at [1082, 25] on icon at bounding box center [1087, 27] width 10 height 14
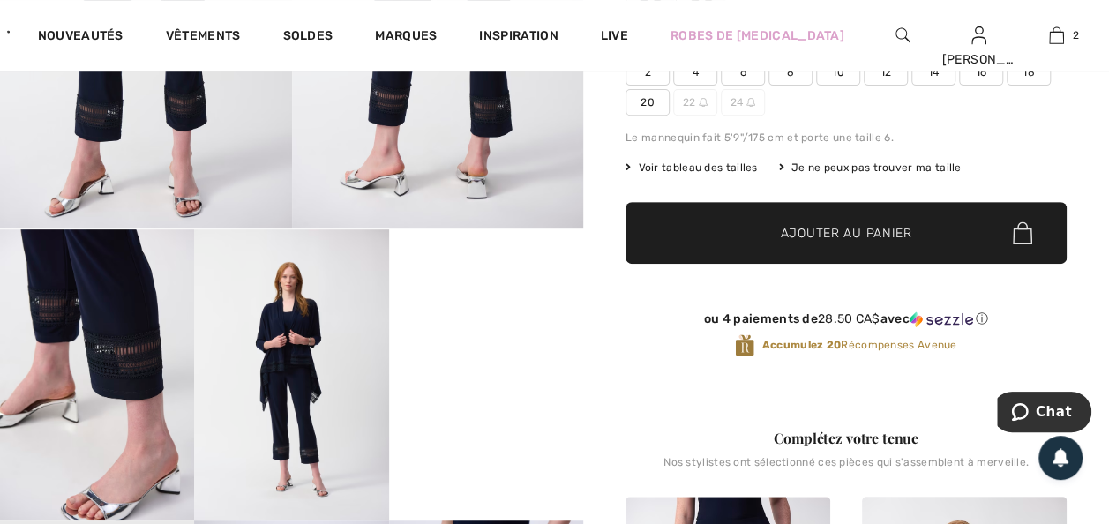
scroll to position [318, 0]
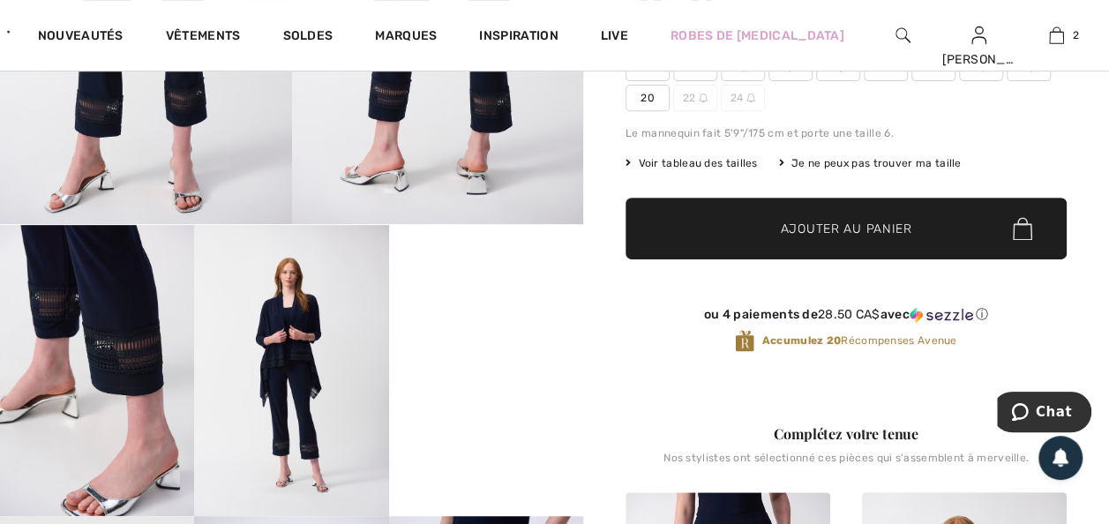
click at [454, 322] on video "Your browser does not support the video tag." at bounding box center [486, 273] width 194 height 97
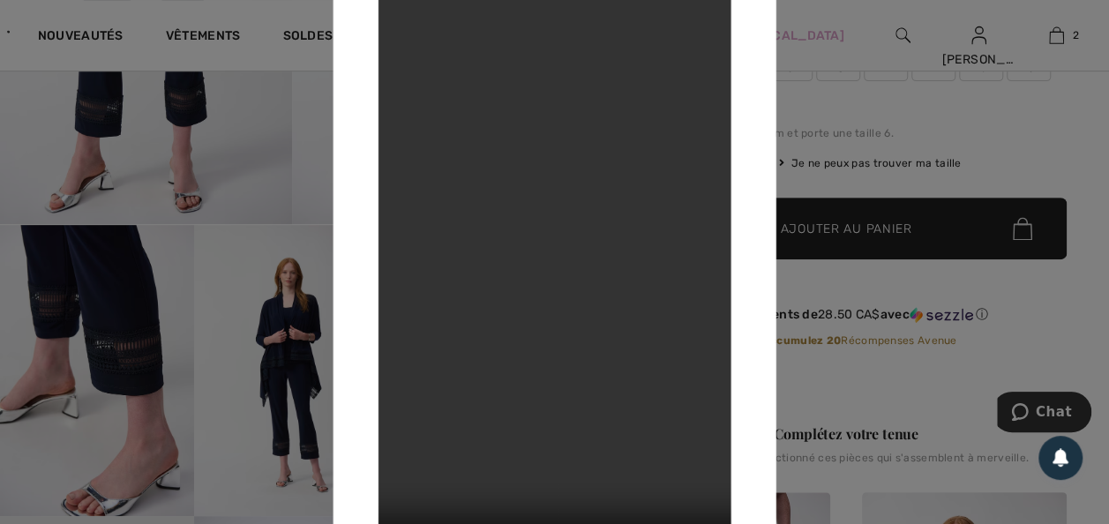
click at [209, 231] on div at bounding box center [554, 262] width 1109 height 524
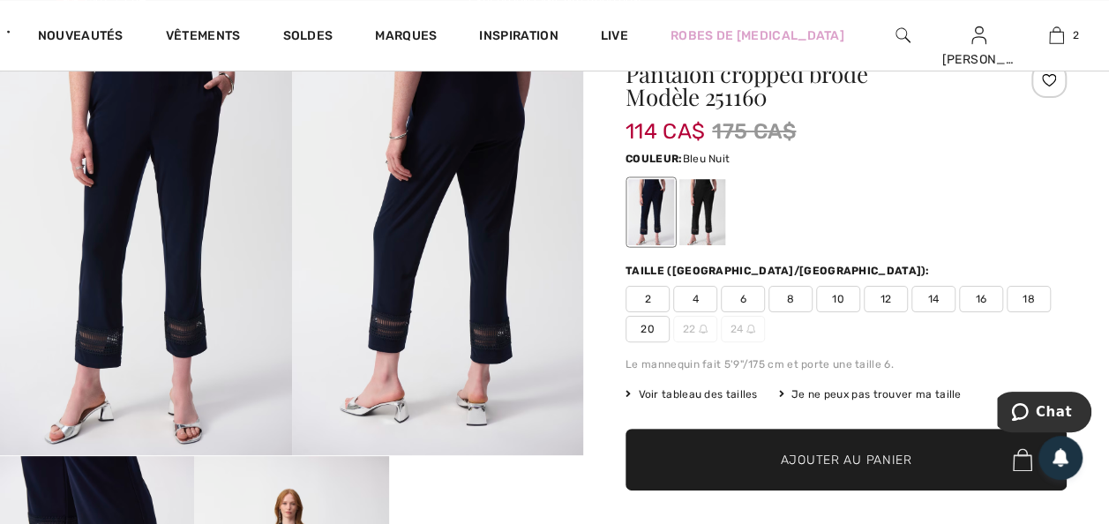
scroll to position [0, 0]
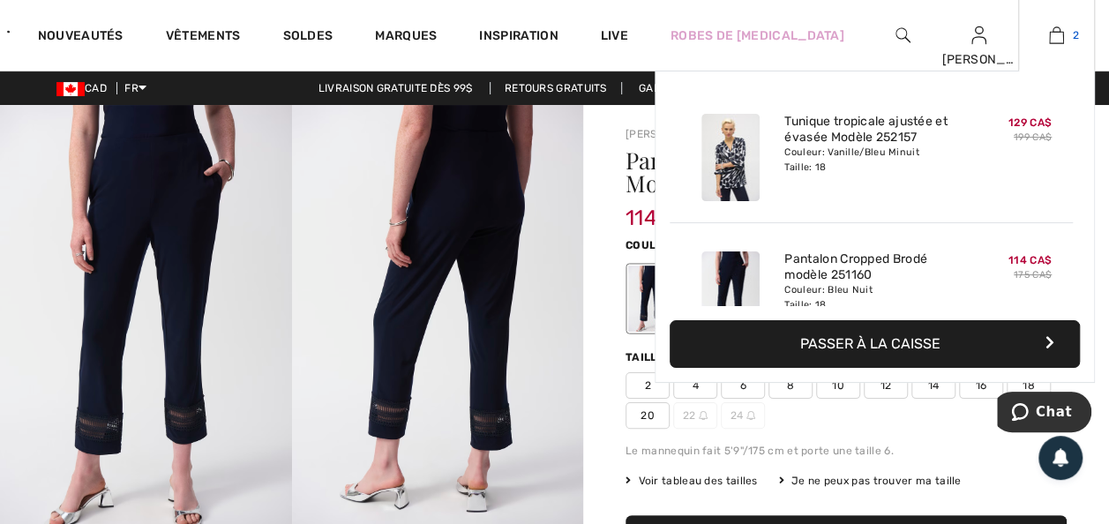
click at [1053, 37] on img at bounding box center [1056, 35] width 15 height 21
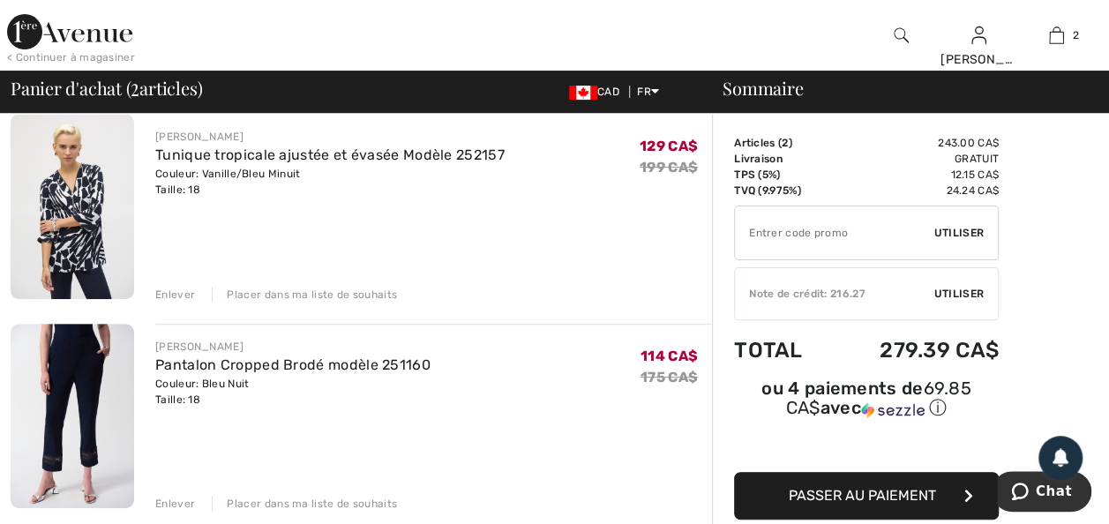
scroll to position [141, 0]
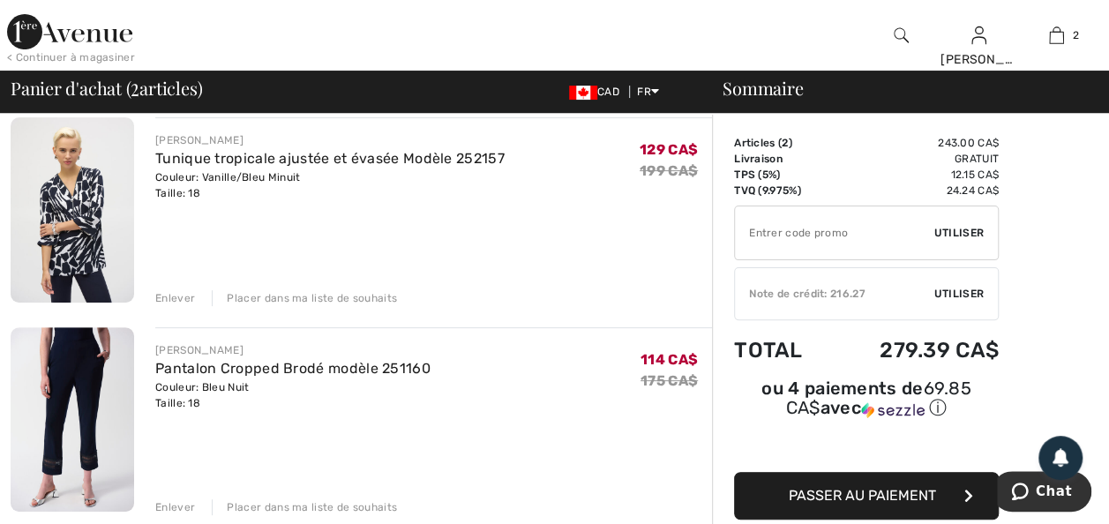
click at [68, 31] on img at bounding box center [69, 31] width 125 height 35
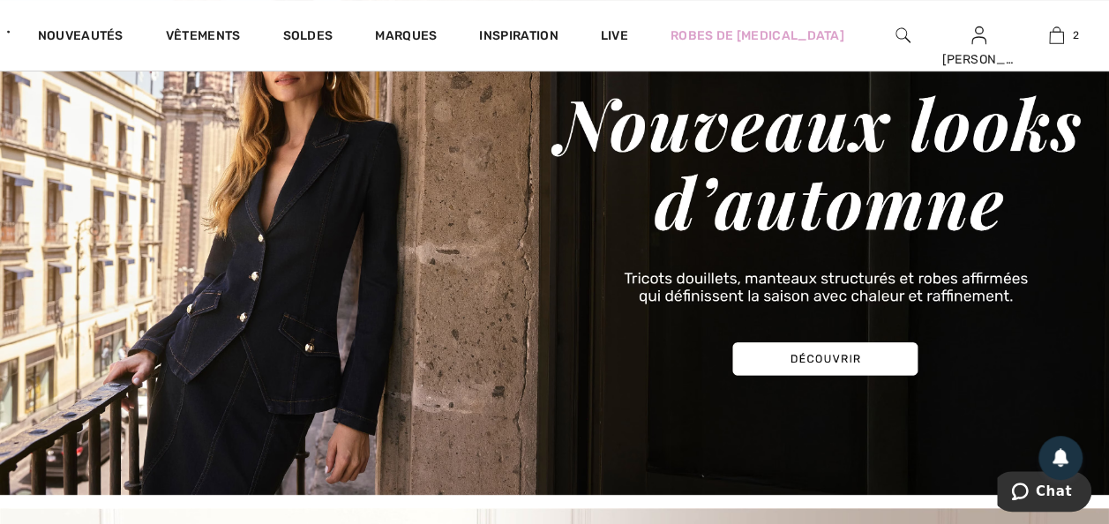
scroll to position [106, 0]
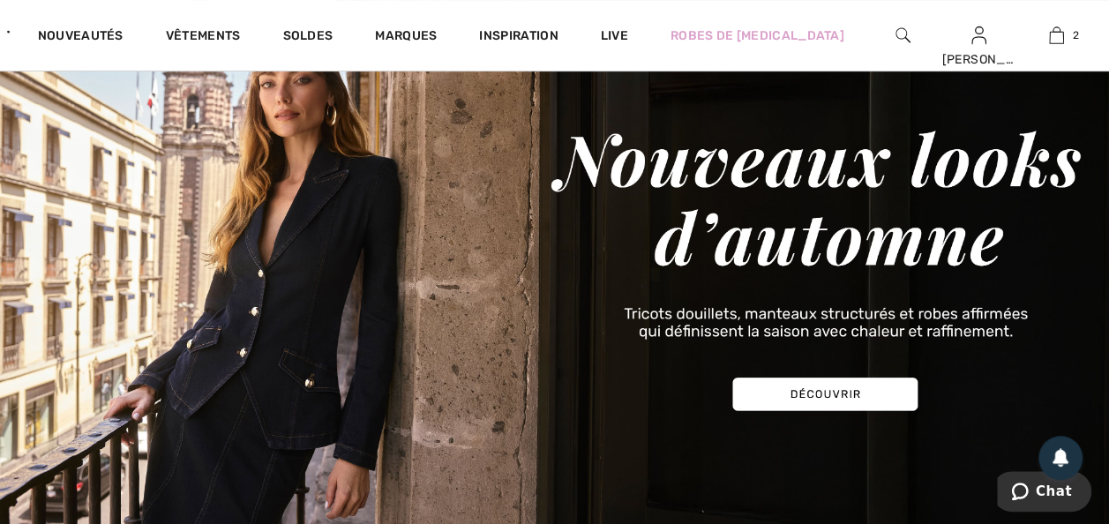
click at [279, 367] on img at bounding box center [554, 264] width 1109 height 531
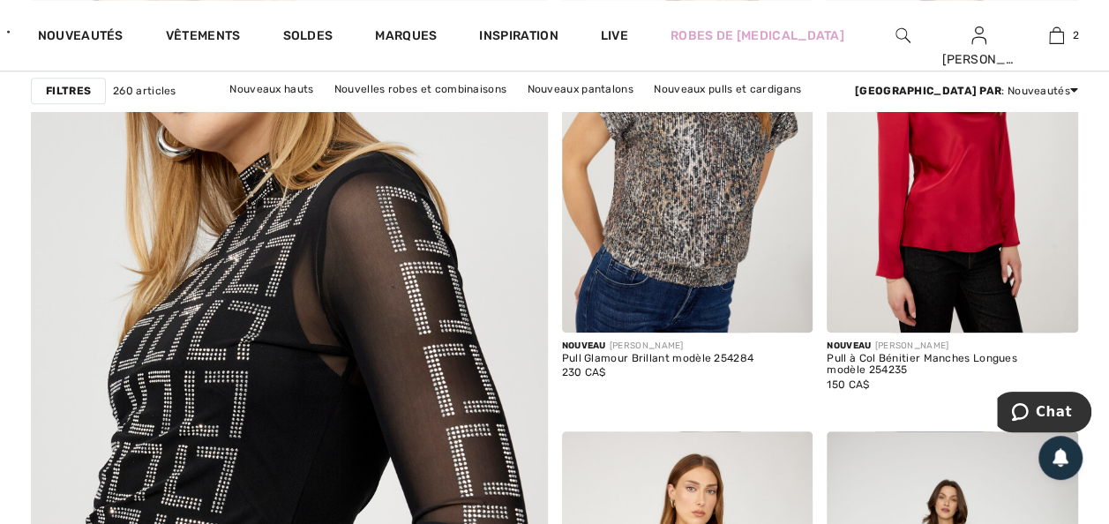
scroll to position [3988, 0]
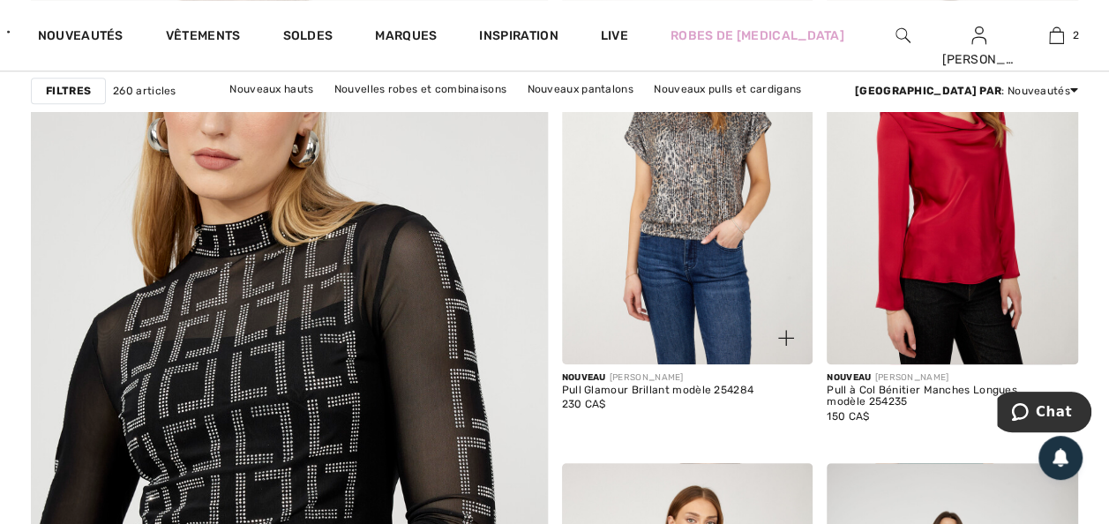
click at [661, 364] on img at bounding box center [687, 175] width 251 height 377
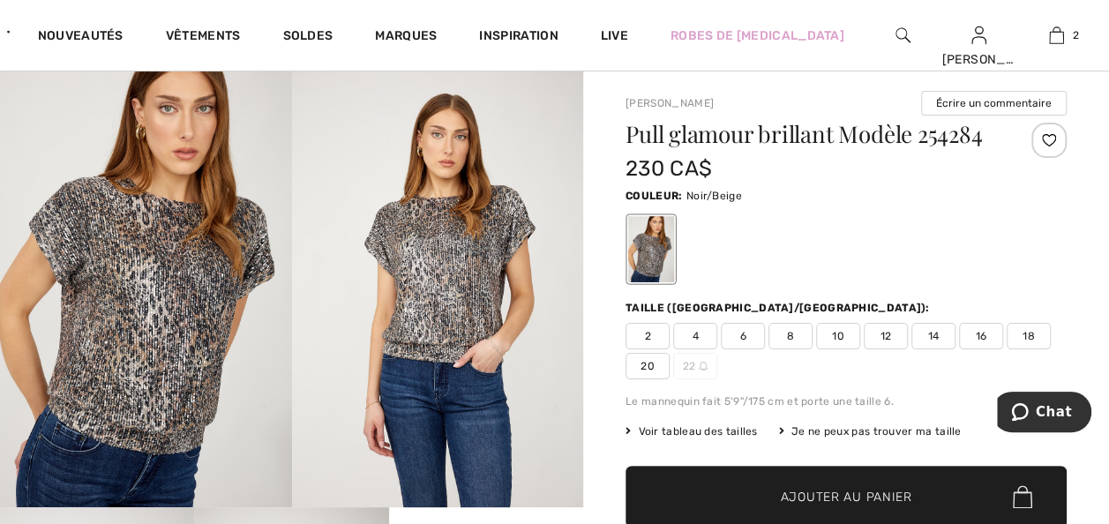
scroll to position [71, 0]
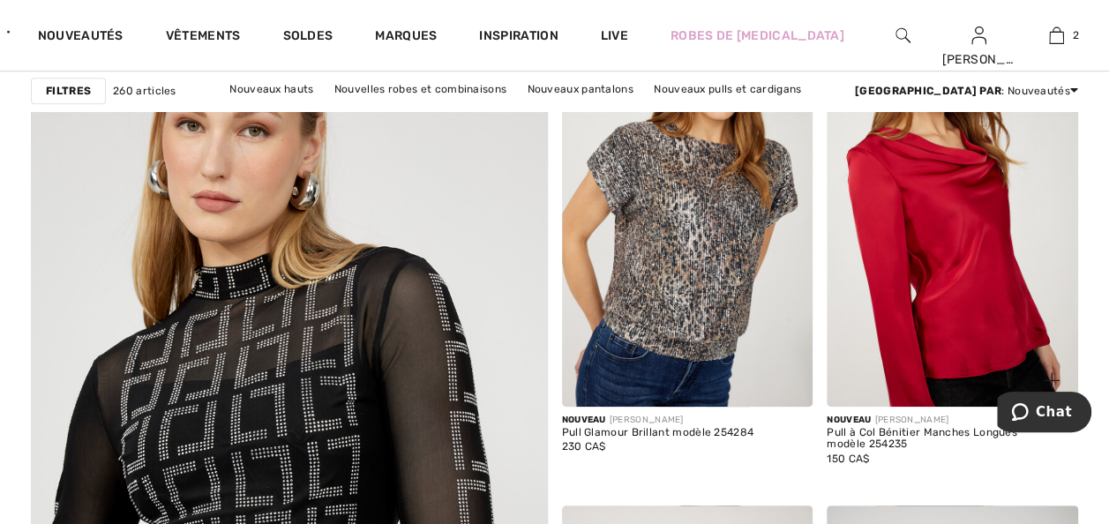
drag, startPoint x: 0, startPoint y: 0, endPoint x: 929, endPoint y: 358, distance: 995.8
click at [929, 358] on img at bounding box center [952, 217] width 251 height 377
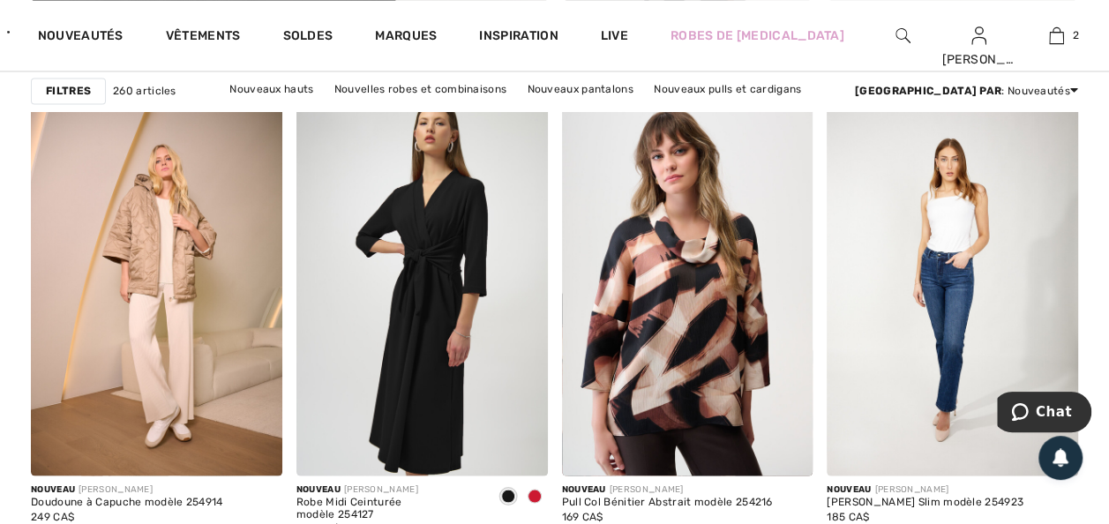
scroll to position [4793, 0]
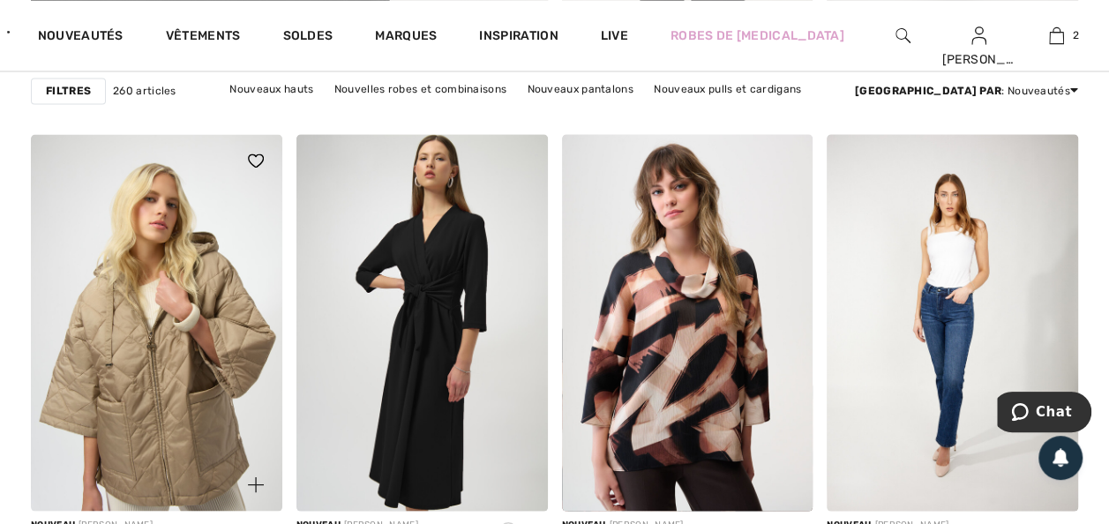
click at [154, 365] on img at bounding box center [156, 322] width 251 height 377
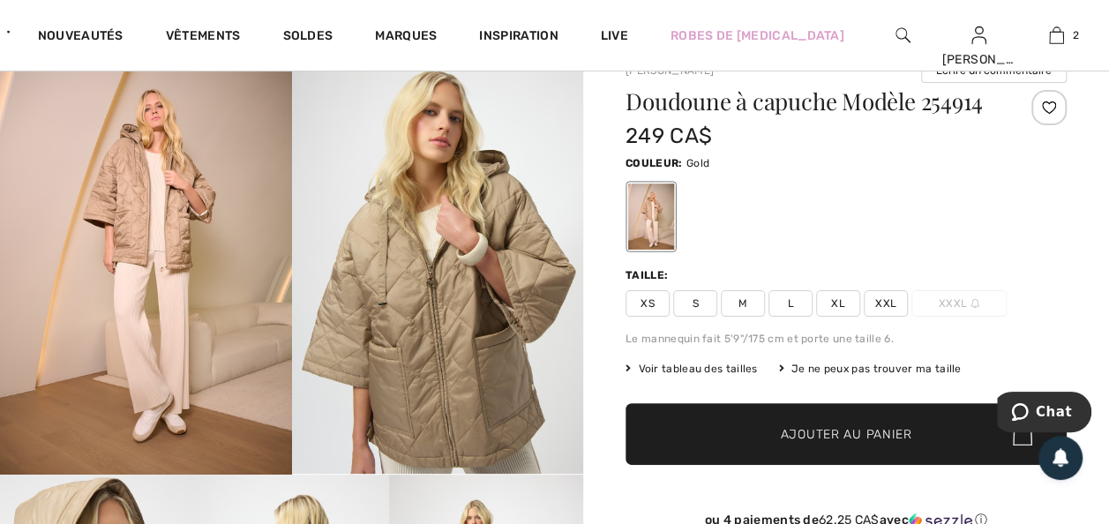
scroll to position [71, 0]
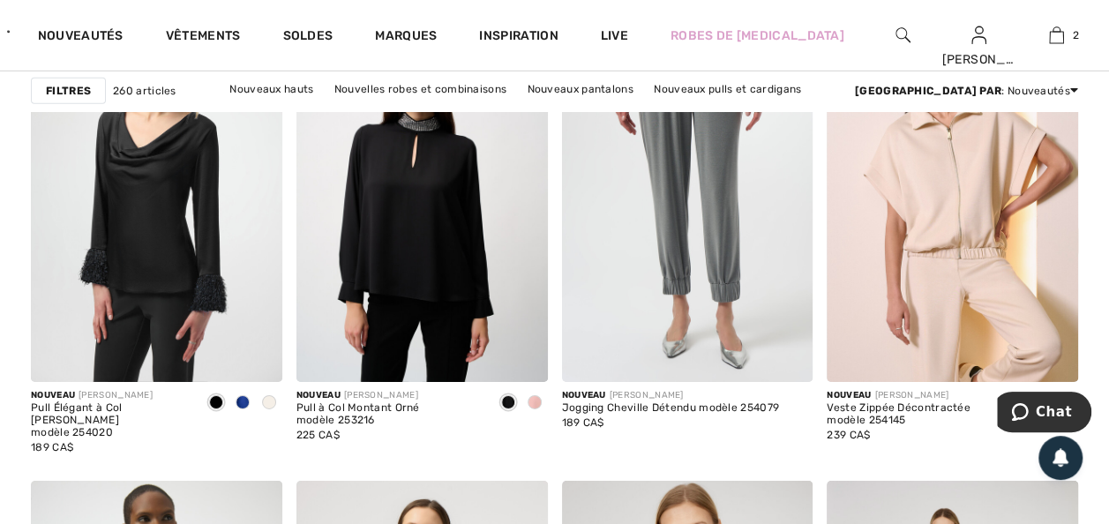
scroll to position [6070, 0]
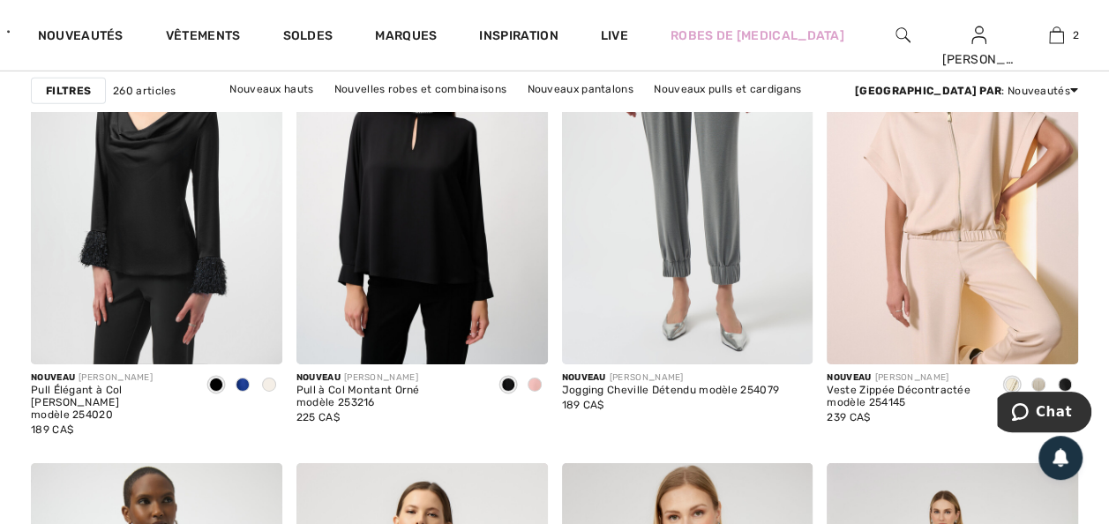
click at [899, 30] on img at bounding box center [903, 35] width 15 height 21
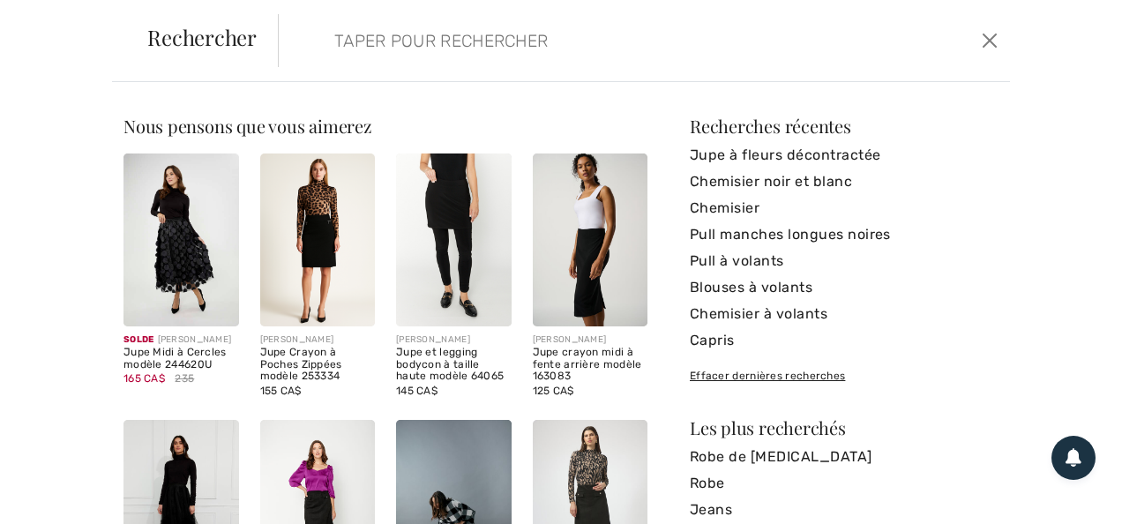
scroll to position [380, 0]
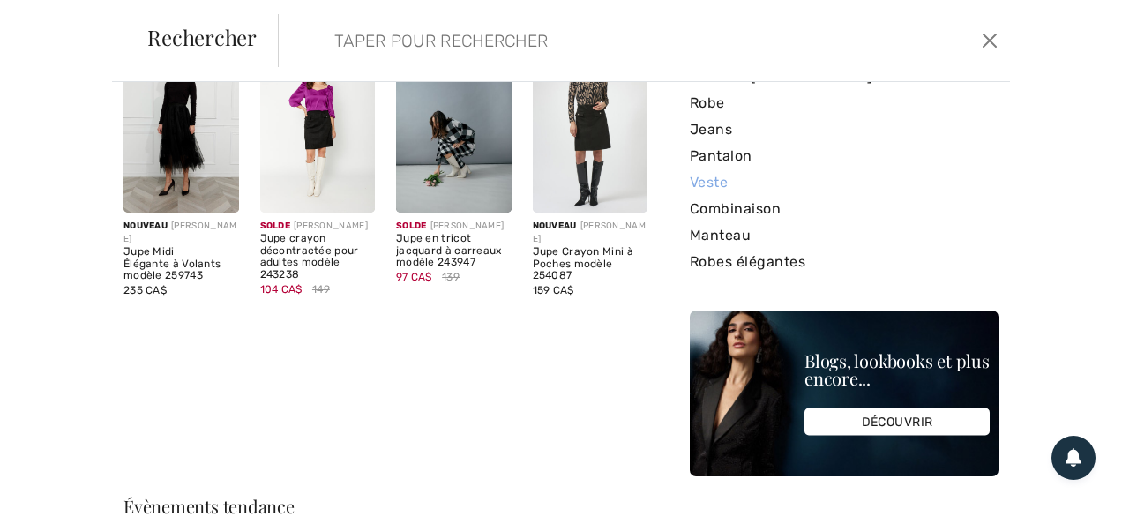
click at [690, 196] on link "Veste" at bounding box center [844, 182] width 309 height 26
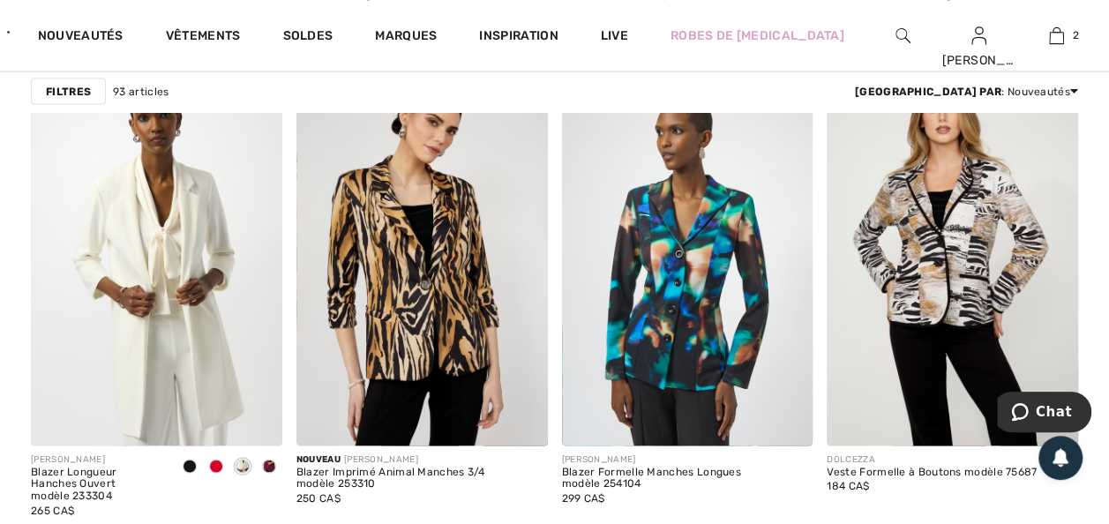
scroll to position [1623, 0]
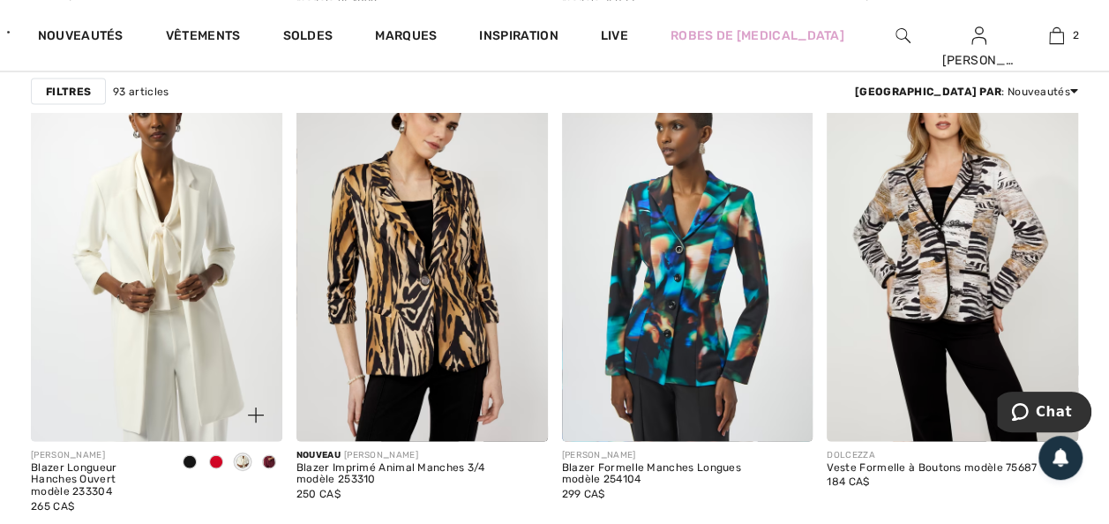
click at [187, 469] on span at bounding box center [190, 461] width 14 height 14
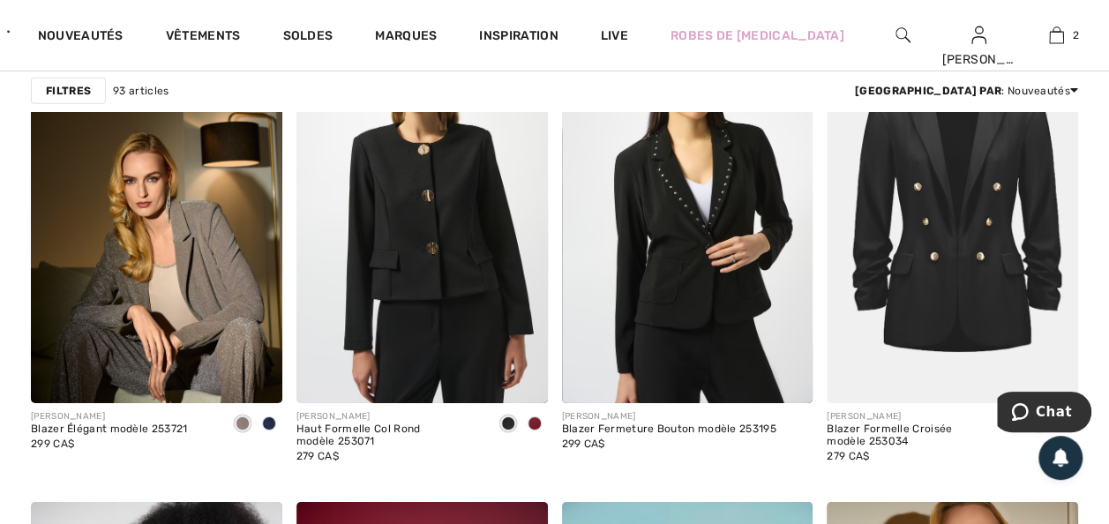
scroll to position [2788, 0]
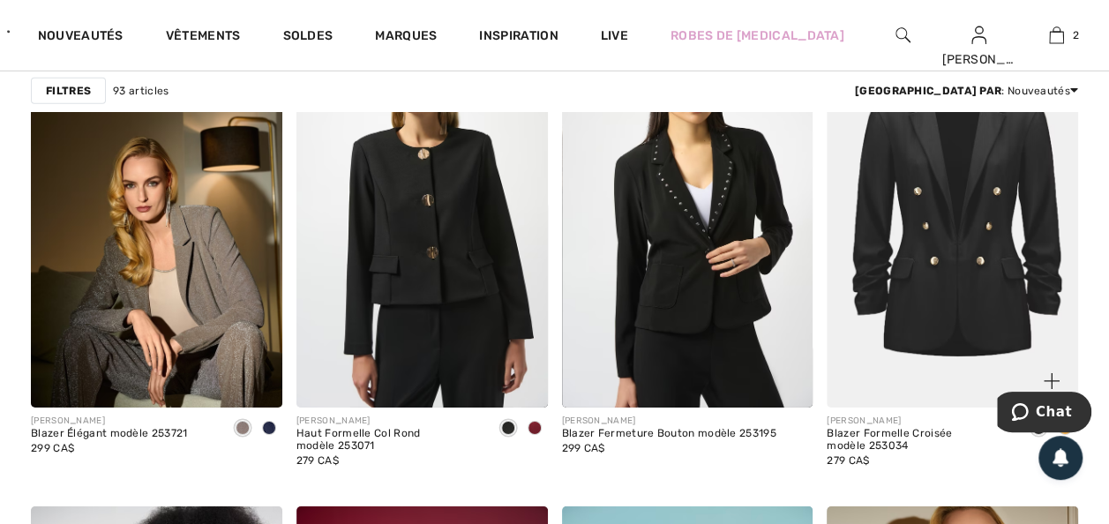
click at [943, 336] on img at bounding box center [952, 219] width 251 height 377
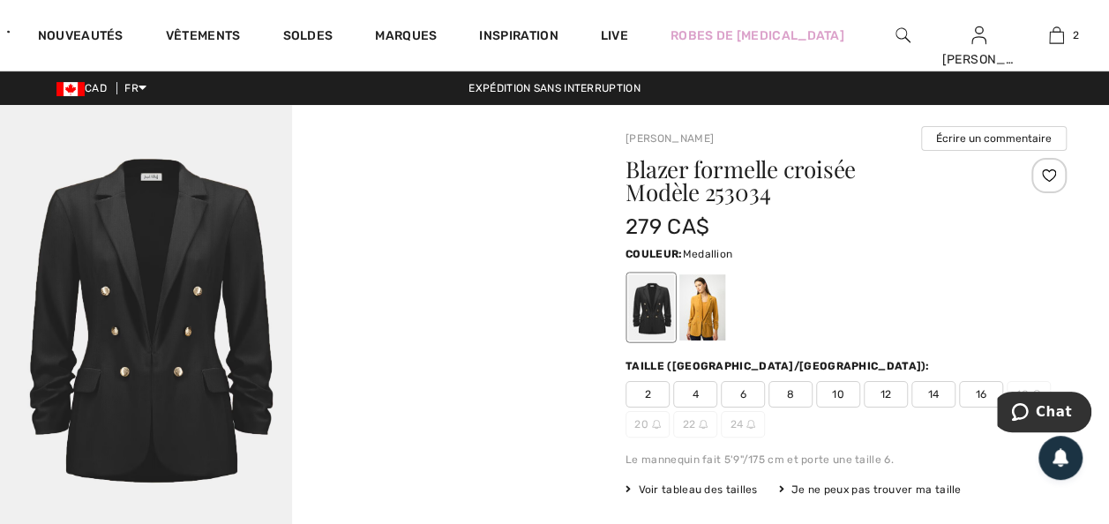
drag, startPoint x: 711, startPoint y: 319, endPoint x: 738, endPoint y: 325, distance: 27.0
click at [711, 319] on div at bounding box center [702, 307] width 46 height 66
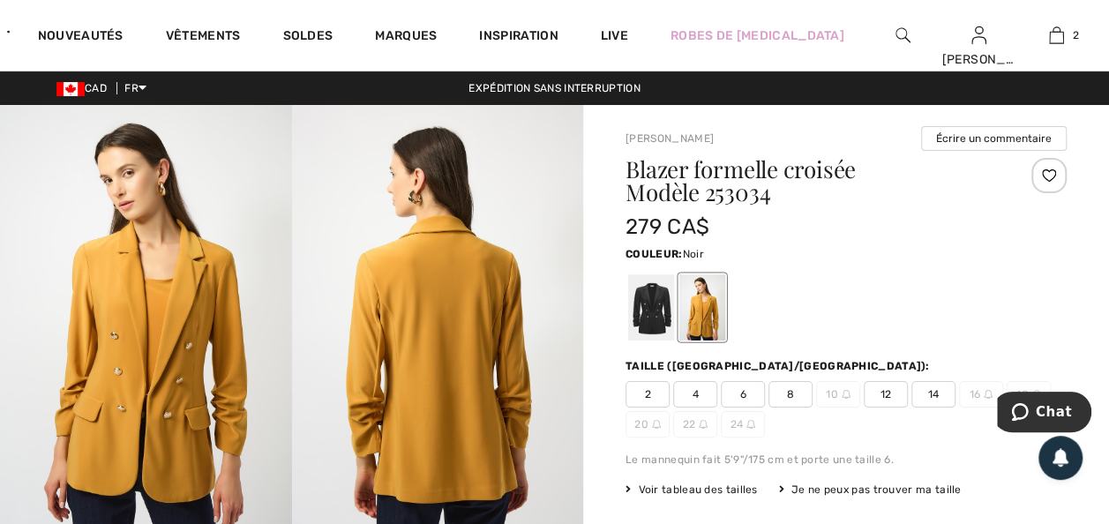
click at [664, 334] on div at bounding box center [651, 307] width 46 height 66
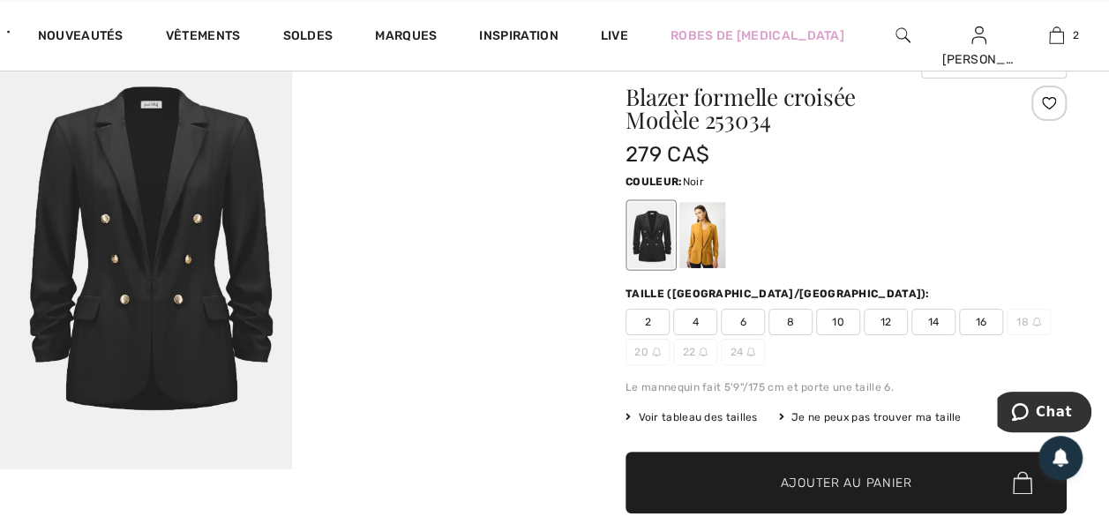
scroll to position [71, 0]
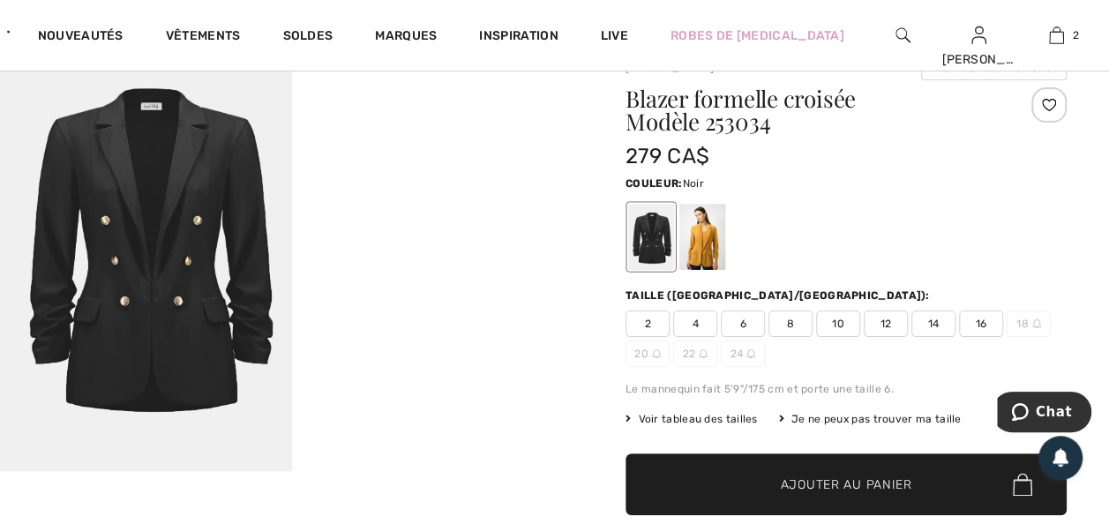
click at [660, 225] on div at bounding box center [651, 237] width 46 height 66
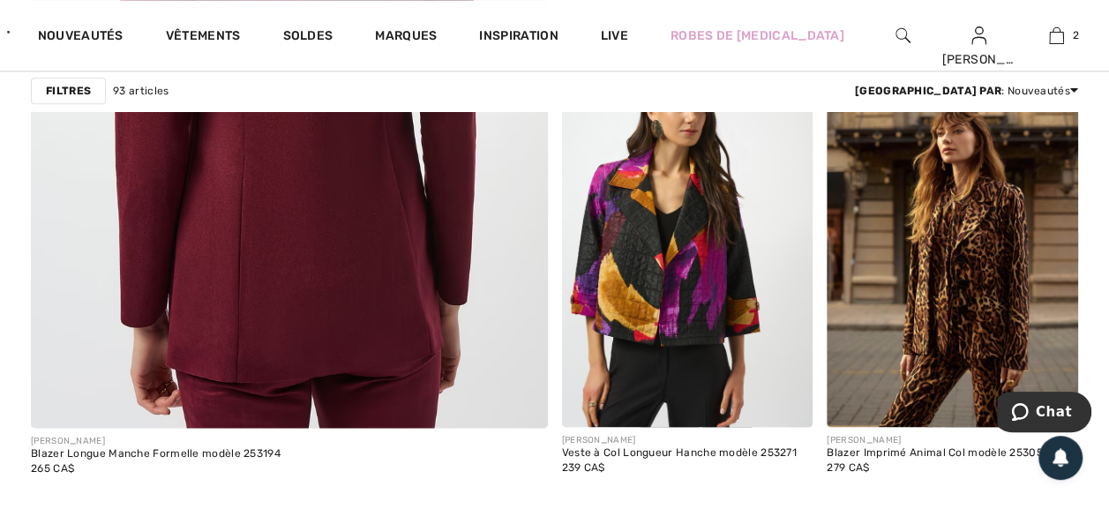
scroll to position [4412, 0]
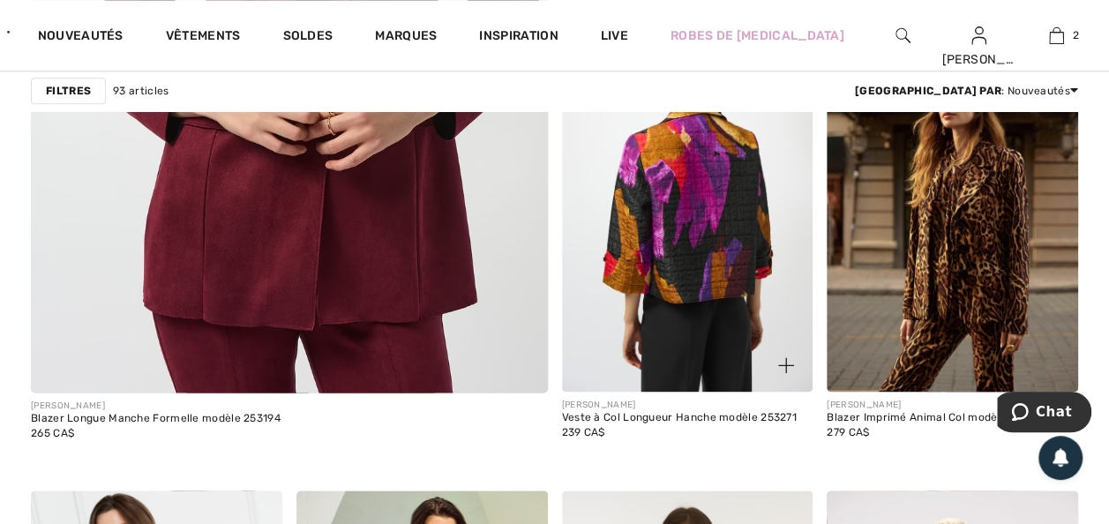
drag, startPoint x: 676, startPoint y: 296, endPoint x: 669, endPoint y: 307, distance: 12.7
click at [676, 296] on img at bounding box center [687, 203] width 251 height 377
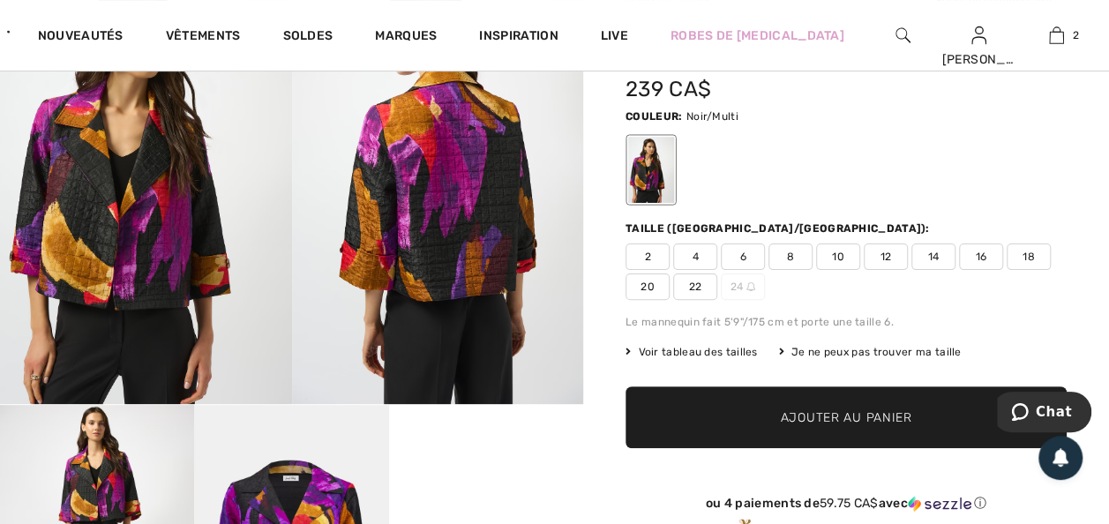
scroll to position [141, 0]
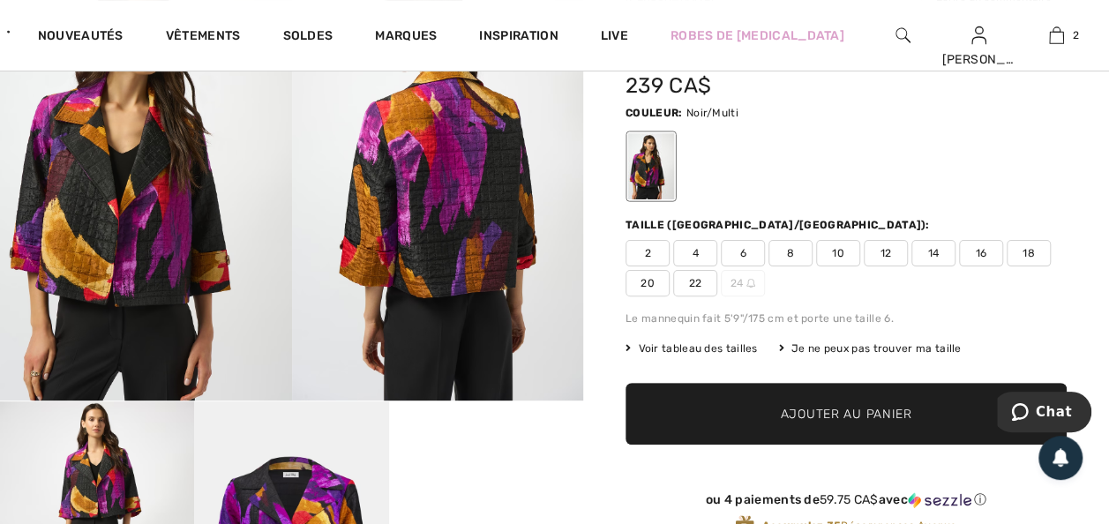
click at [670, 293] on span "20" at bounding box center [648, 283] width 44 height 26
click at [821, 424] on span "Ajouter au panier" at bounding box center [846, 414] width 131 height 19
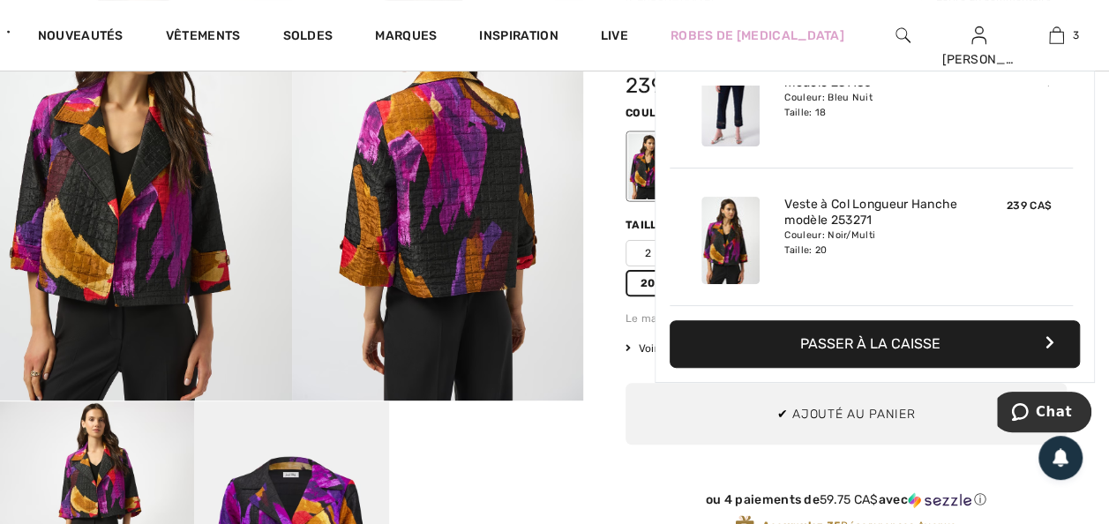
scroll to position [229, 0]
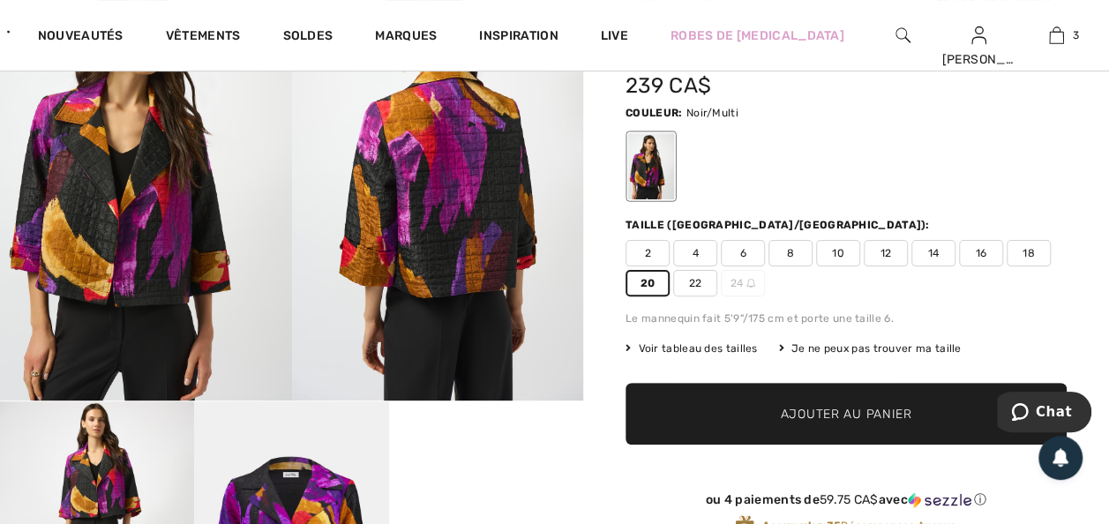
click at [653, 476] on div "Veste à col longueur hanche Modèle 253271 239 CA$ Couleur: Noir/Multi [GEOGRAPH…" at bounding box center [846, 292] width 441 height 550
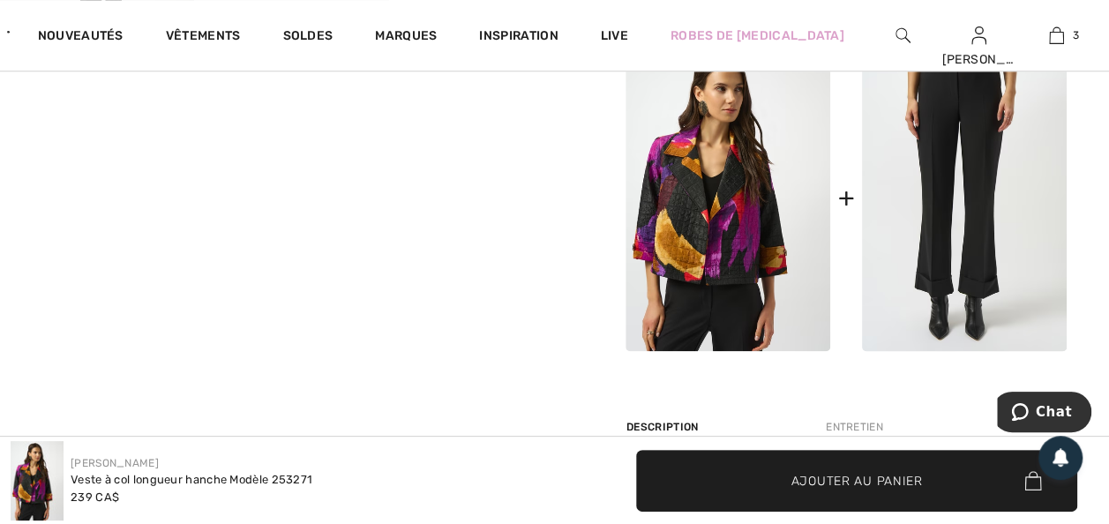
scroll to position [741, 0]
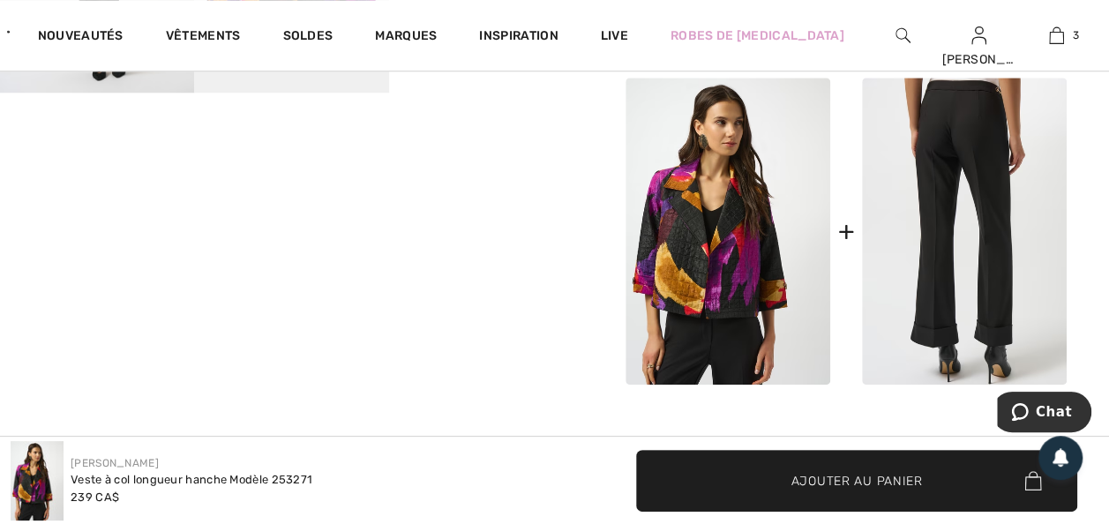
click at [979, 286] on img at bounding box center [964, 231] width 205 height 307
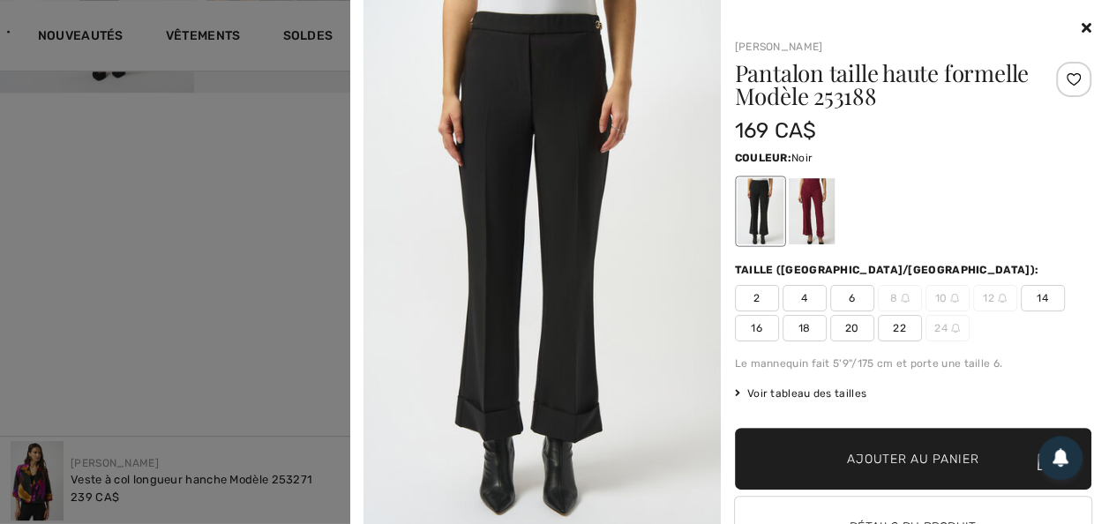
click at [797, 335] on span "18" at bounding box center [805, 328] width 44 height 26
click at [747, 206] on div at bounding box center [760, 211] width 46 height 66
click at [898, 469] on span "Ajouter au panier" at bounding box center [912, 459] width 131 height 19
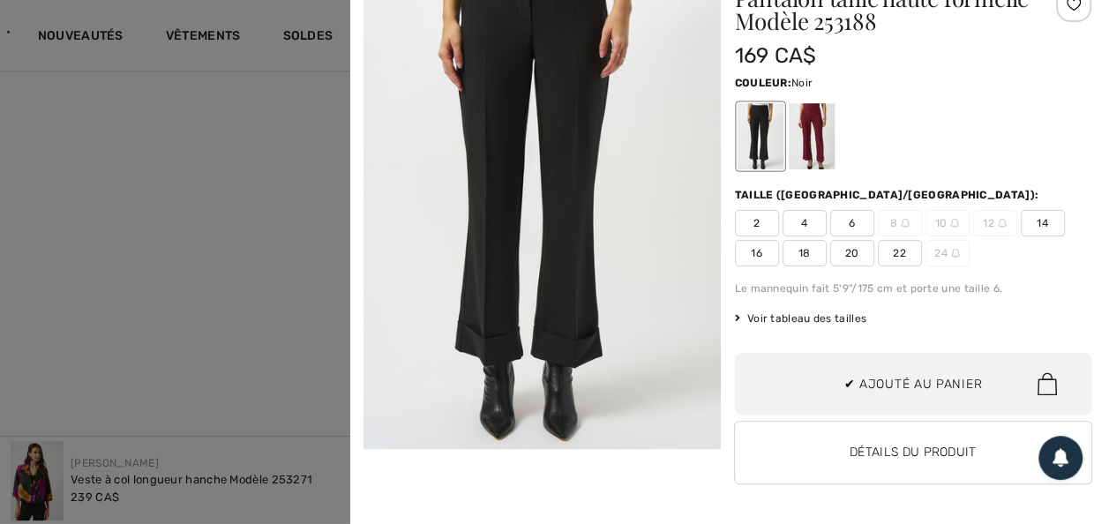
scroll to position [988, 0]
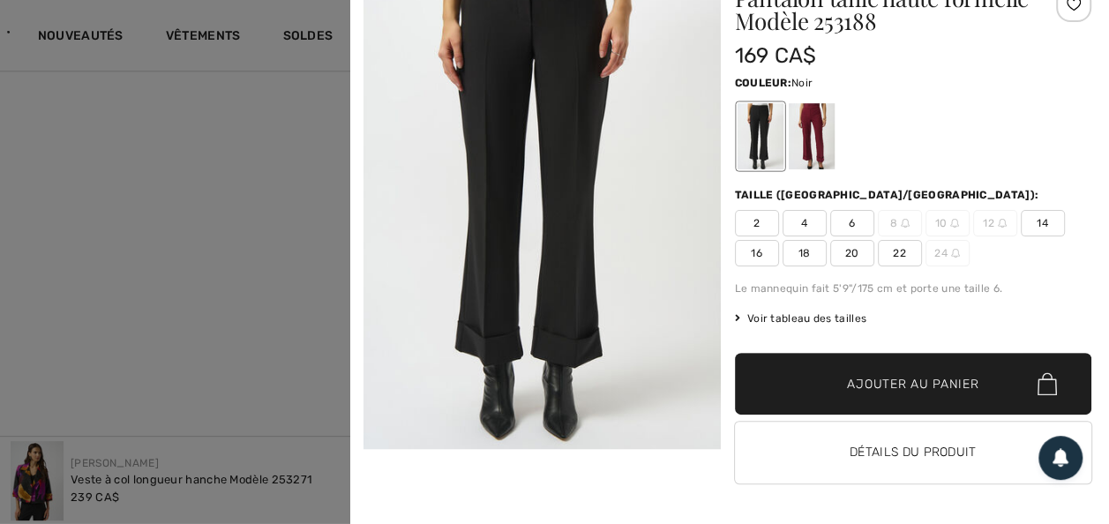
click at [484, 288] on img at bounding box center [542, 192] width 357 height 535
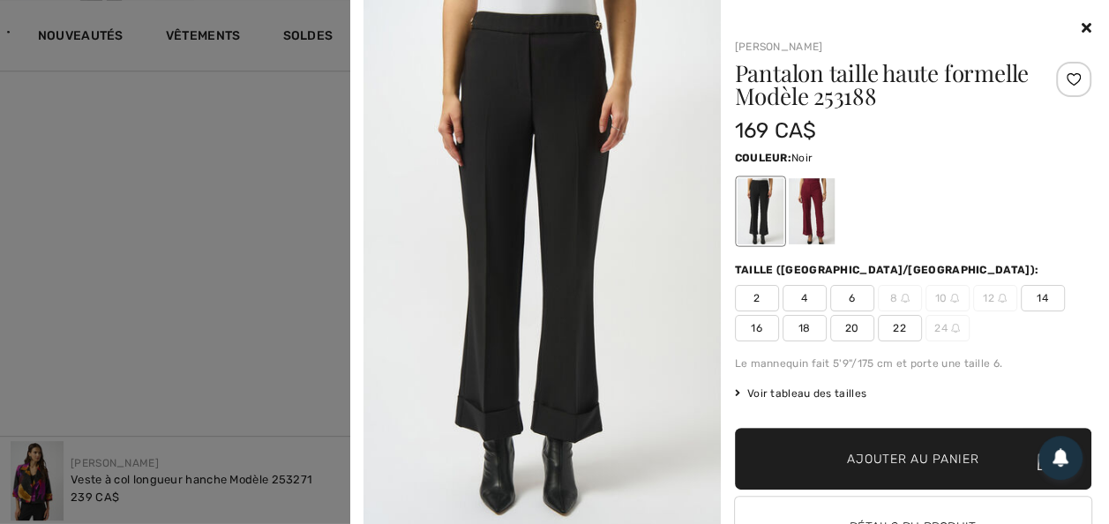
scroll to position [776, 0]
click at [491, 78] on img at bounding box center [542, 267] width 357 height 535
click at [1082, 25] on icon at bounding box center [1087, 27] width 10 height 14
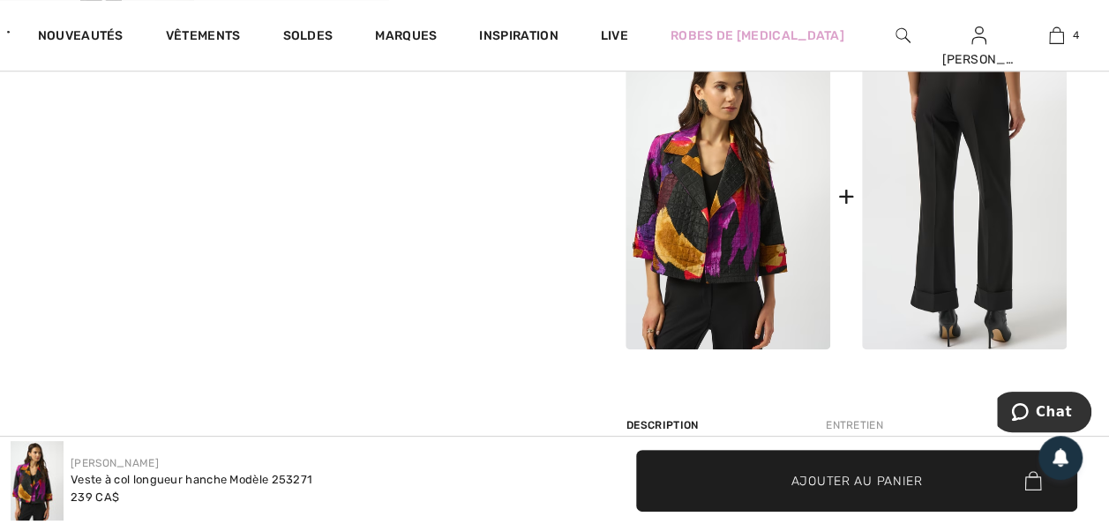
click at [992, 224] on img at bounding box center [964, 195] width 205 height 307
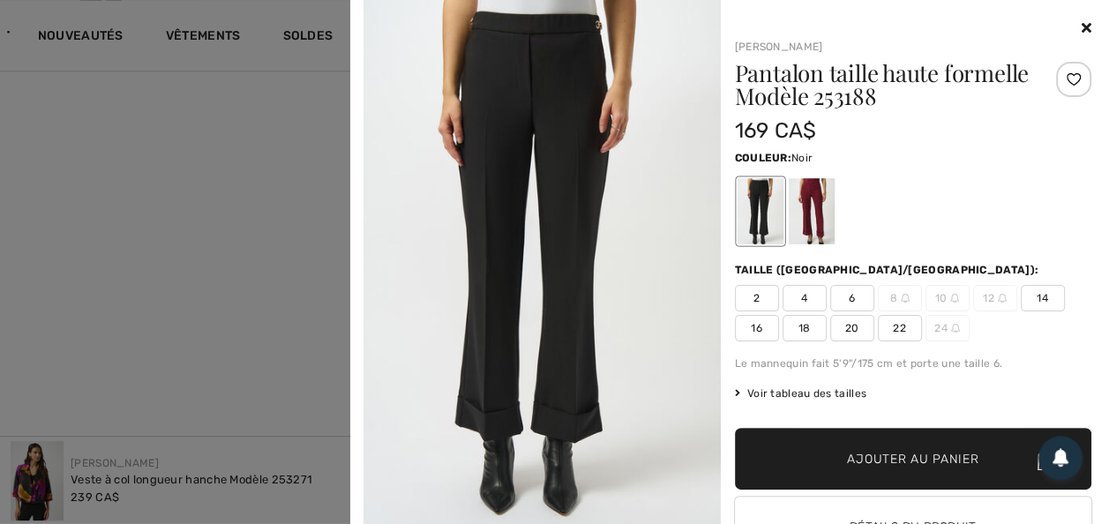
click at [1082, 26] on icon at bounding box center [1087, 27] width 10 height 14
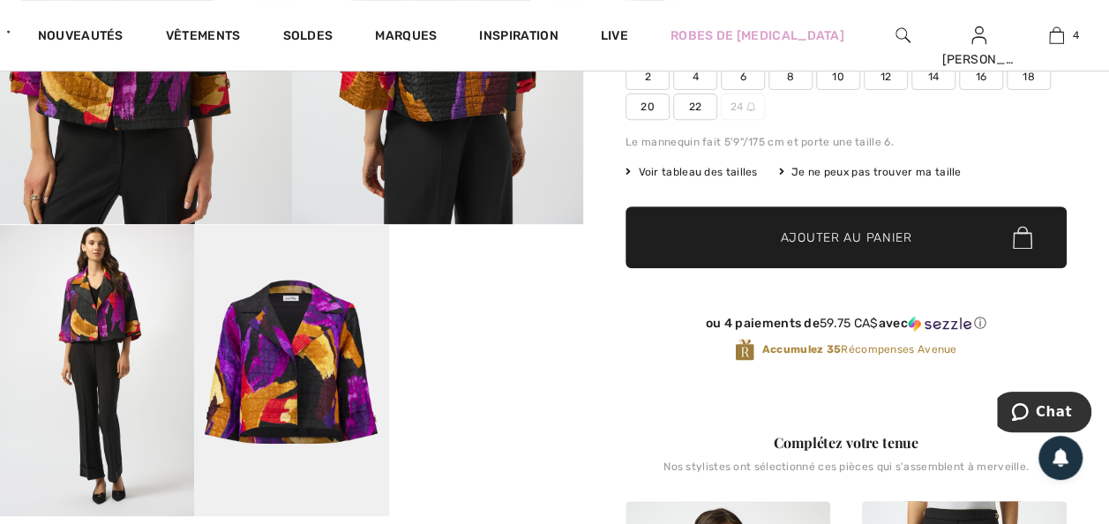
scroll to position [0, 0]
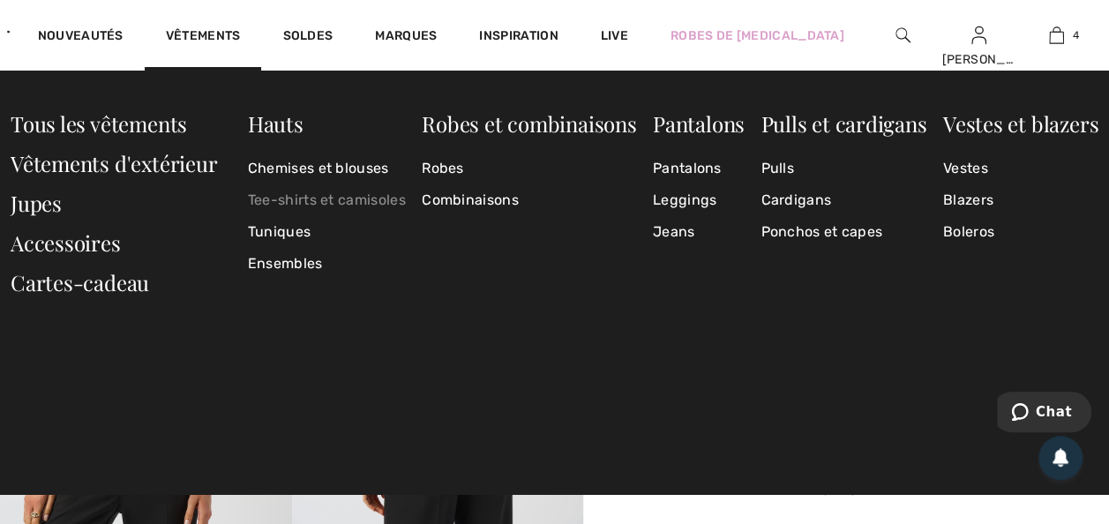
click at [352, 198] on link "Tee-shirts et camisoles" at bounding box center [327, 200] width 158 height 32
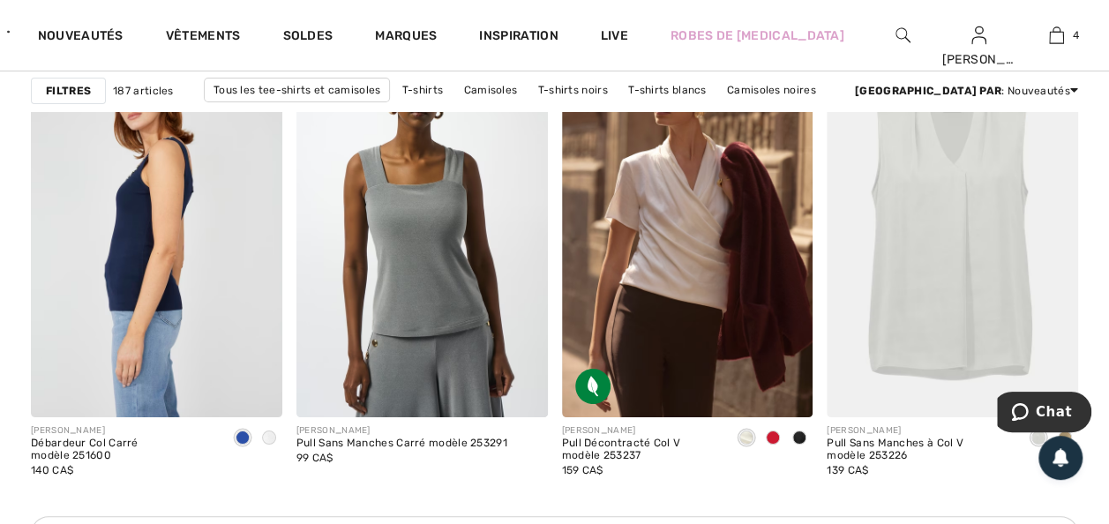
scroll to position [3282, 0]
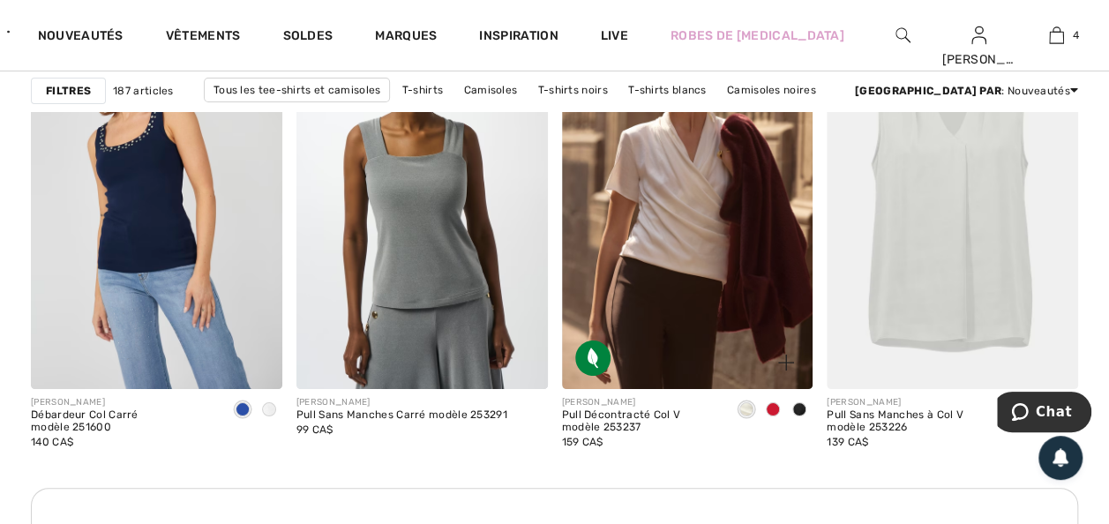
click at [796, 416] on span at bounding box center [799, 409] width 14 height 14
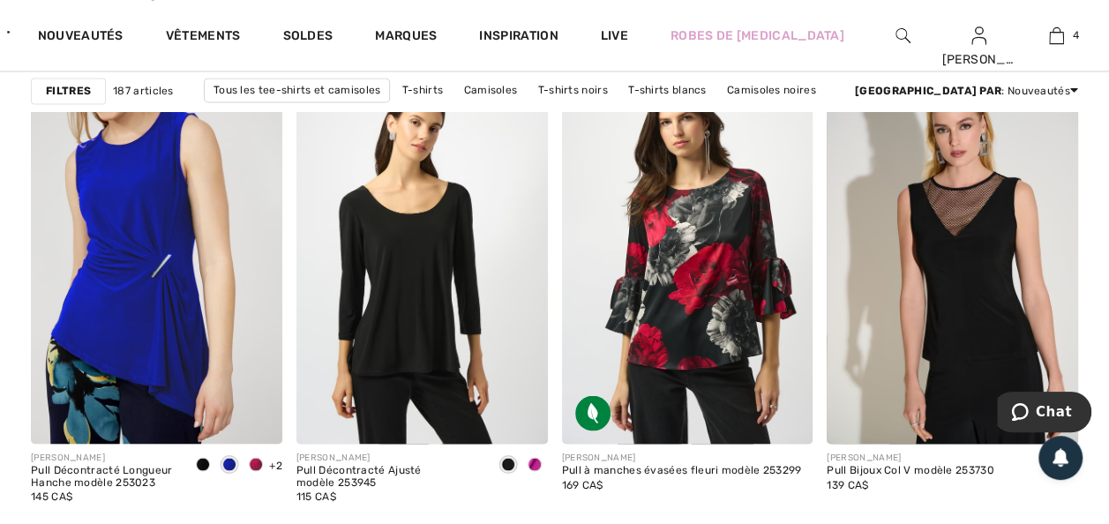
scroll to position [4870, 0]
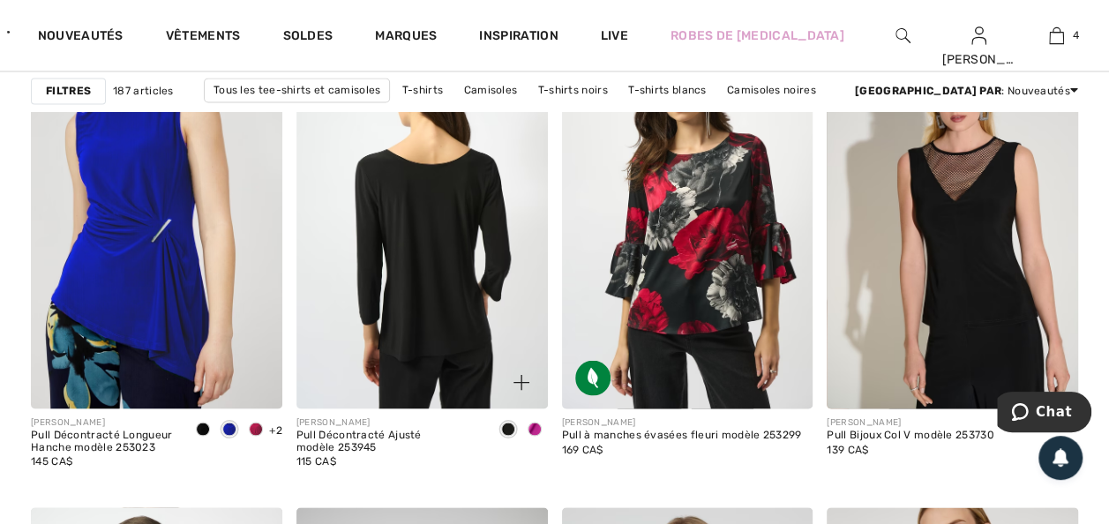
click at [414, 362] on img at bounding box center [421, 220] width 251 height 377
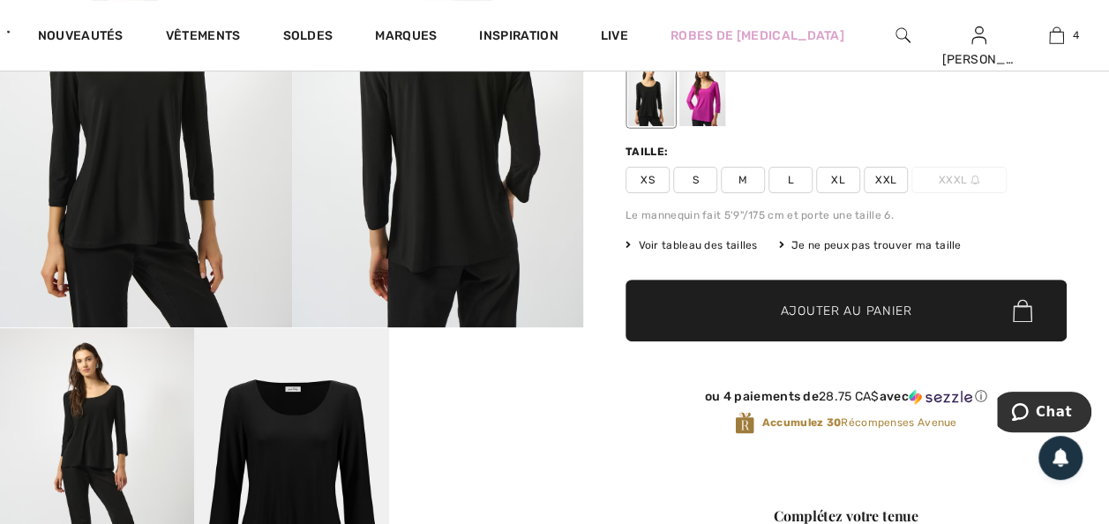
scroll to position [212, 0]
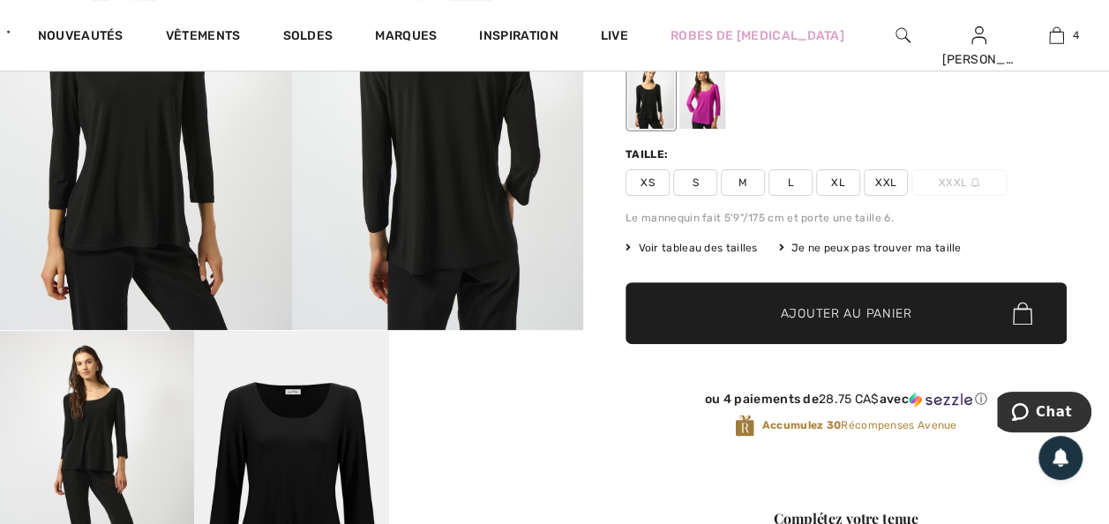
click at [893, 194] on span "XXL" at bounding box center [886, 182] width 44 height 26
click at [792, 323] on span "Ajouter au panier" at bounding box center [846, 313] width 131 height 19
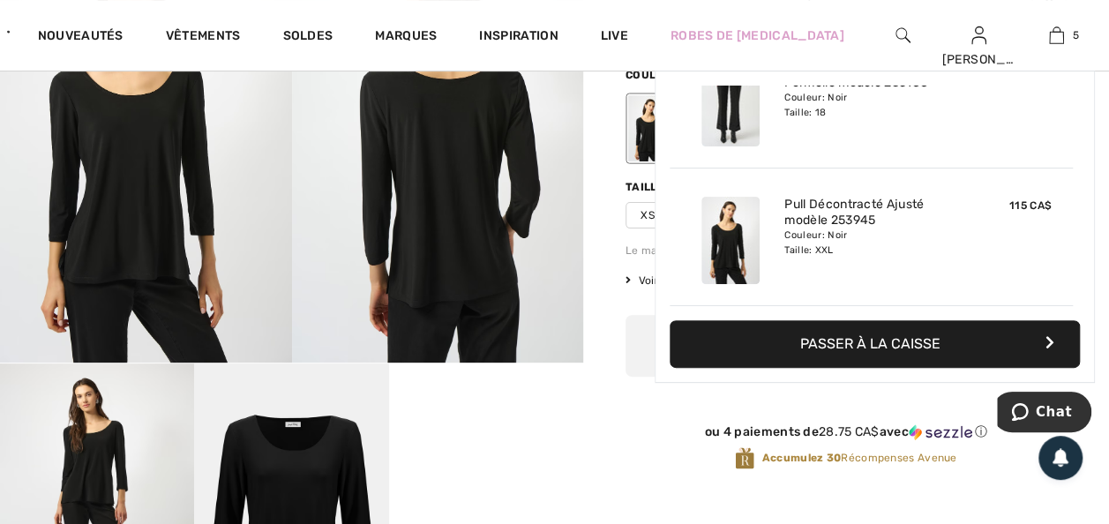
scroll to position [176, 0]
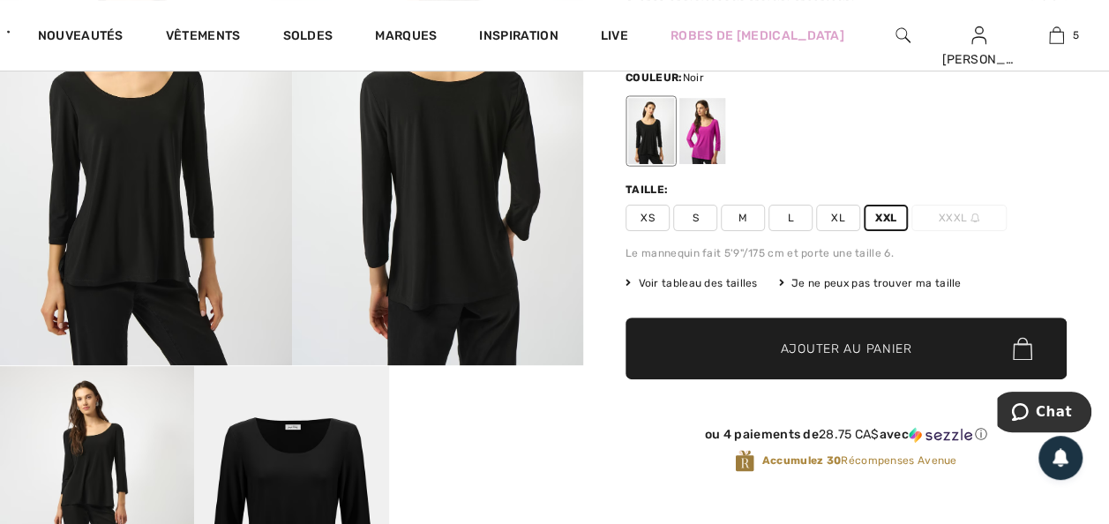
click at [716, 145] on div at bounding box center [702, 131] width 46 height 66
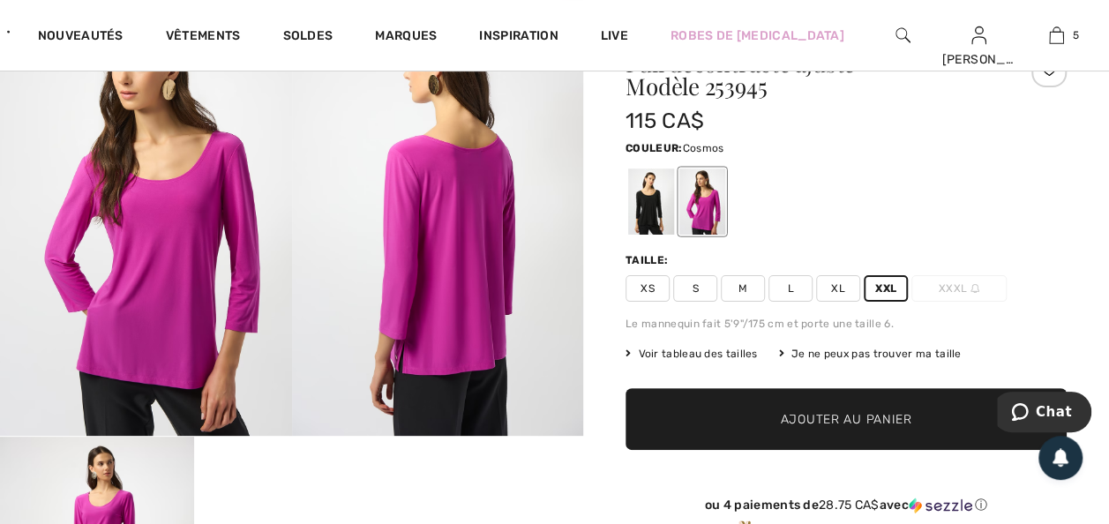
scroll to position [141, 0]
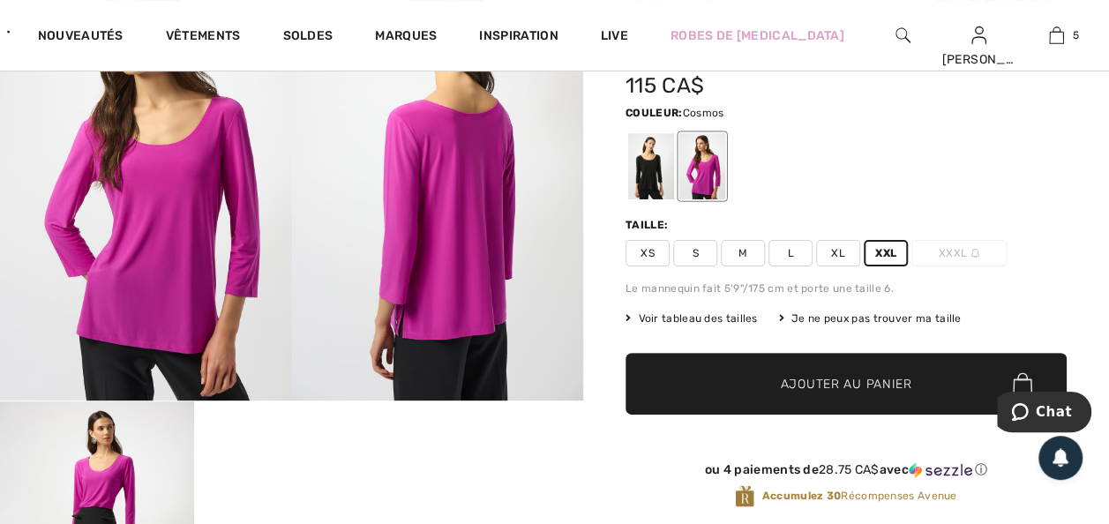
click at [825, 394] on span "Ajouter au panier" at bounding box center [846, 384] width 131 height 19
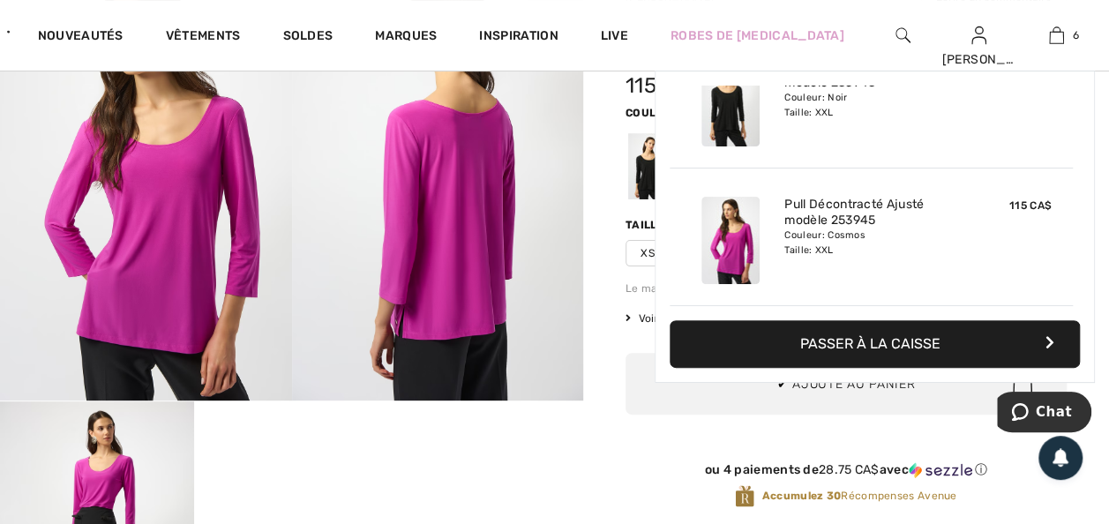
scroll to position [678, 0]
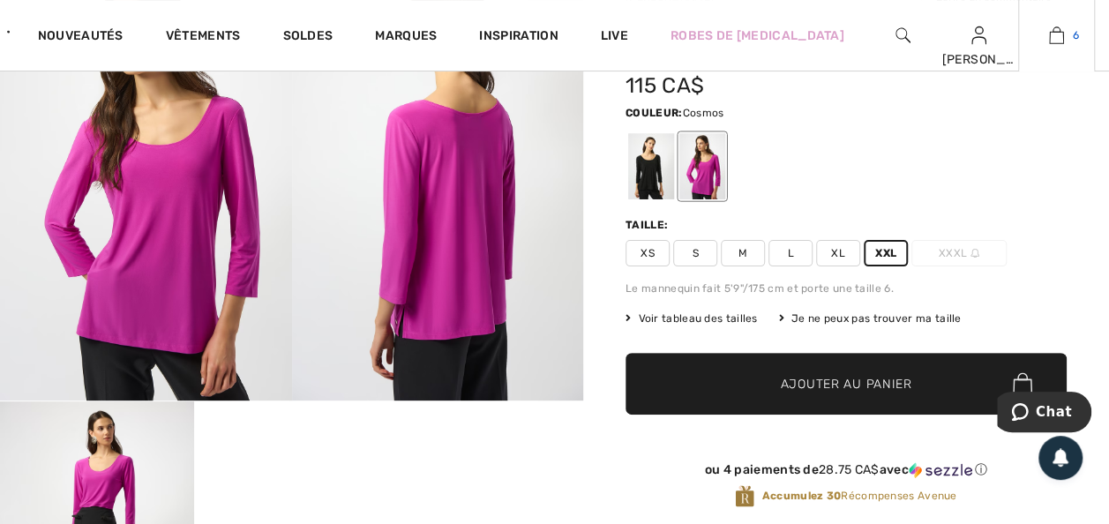
click at [1051, 37] on img at bounding box center [1056, 35] width 15 height 21
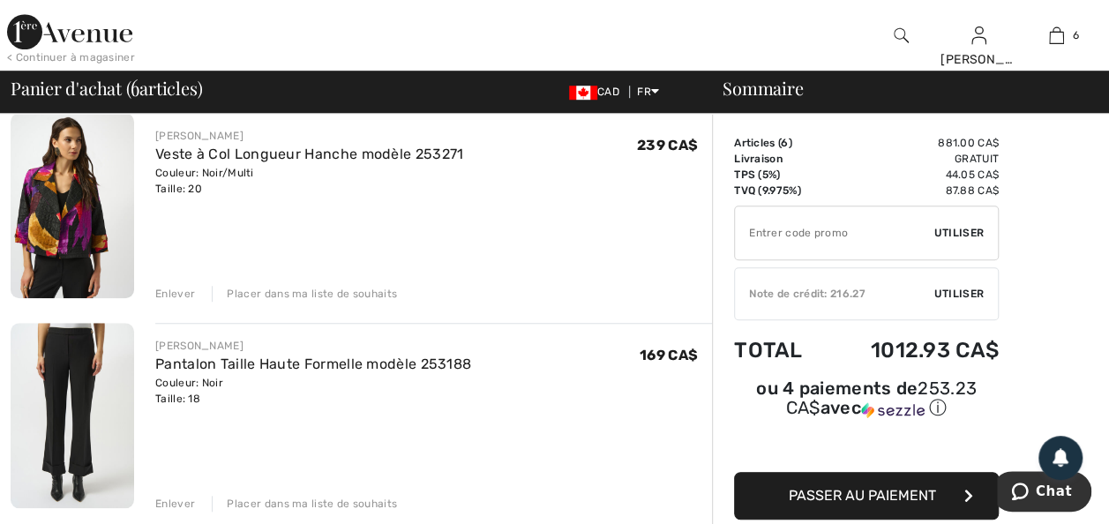
scroll to position [529, 0]
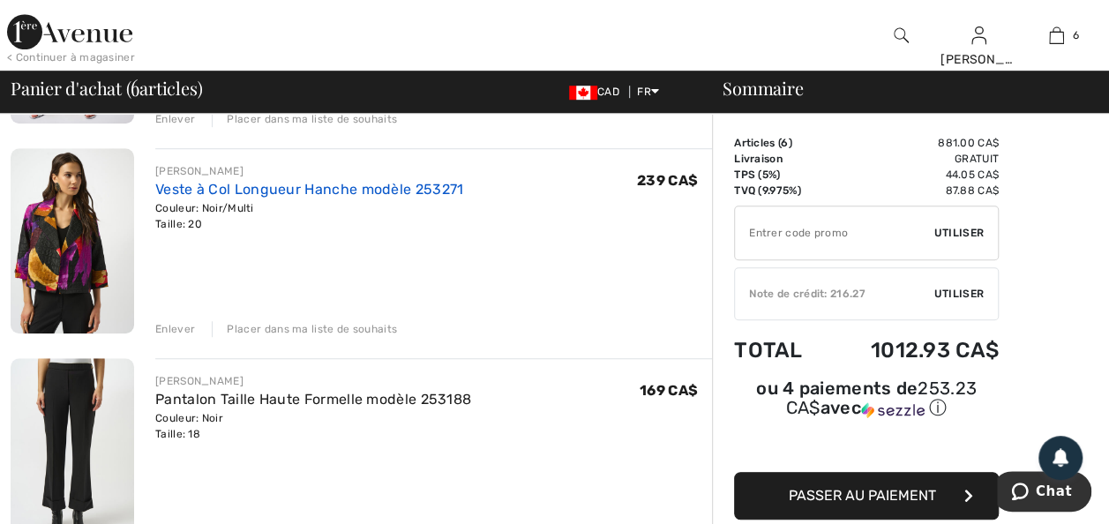
click at [261, 198] on link "Veste à Col Longueur Hanche modèle 253271" at bounding box center [309, 189] width 308 height 17
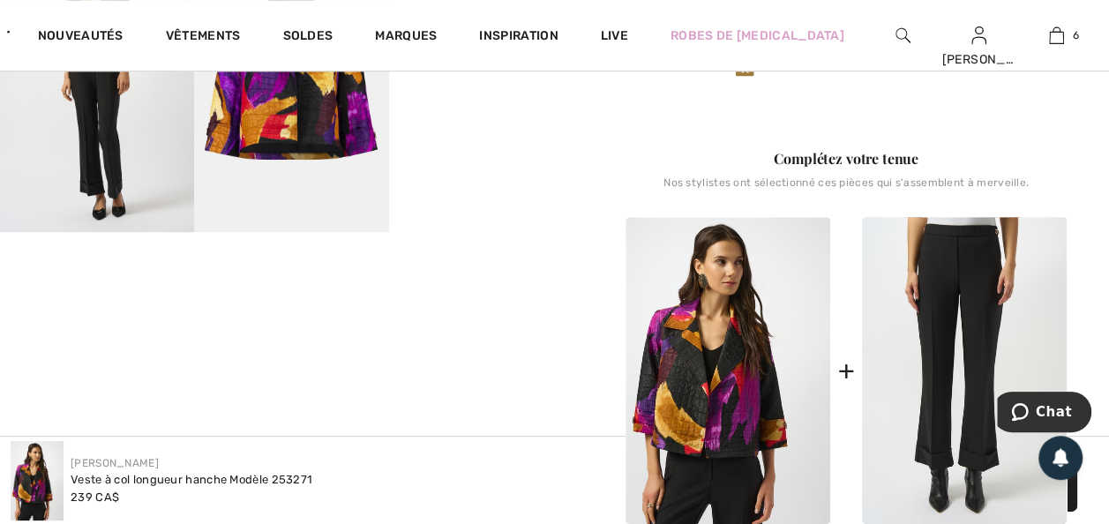
scroll to position [600, 0]
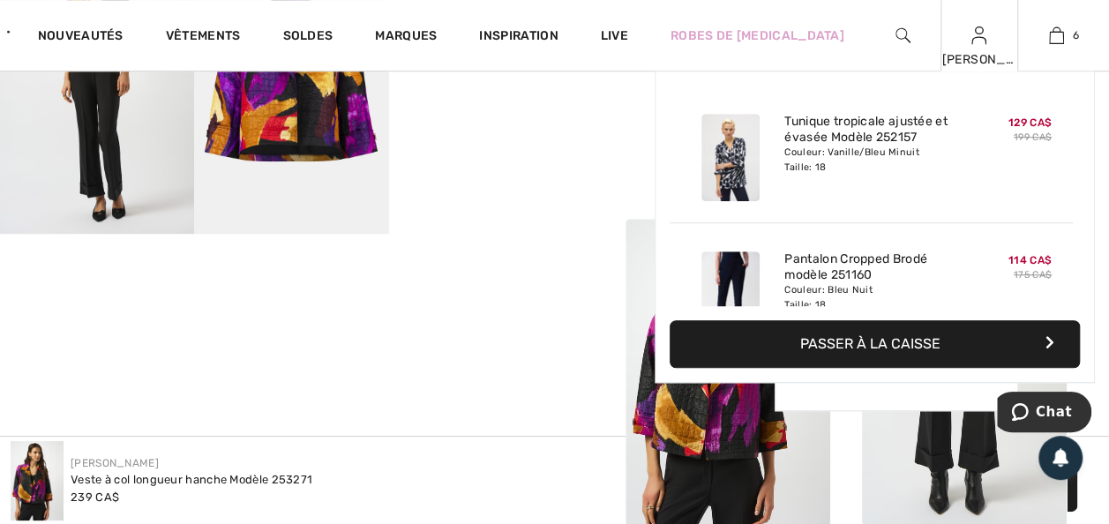
drag, startPoint x: 1052, startPoint y: 34, endPoint x: 999, endPoint y: 67, distance: 62.7
click at [1052, 34] on img at bounding box center [1056, 35] width 15 height 21
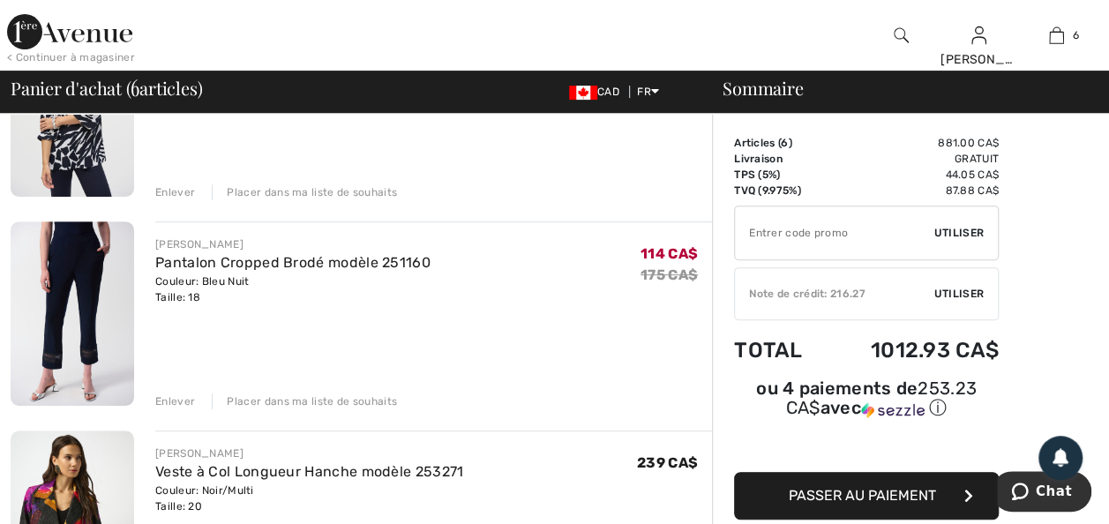
scroll to position [247, 0]
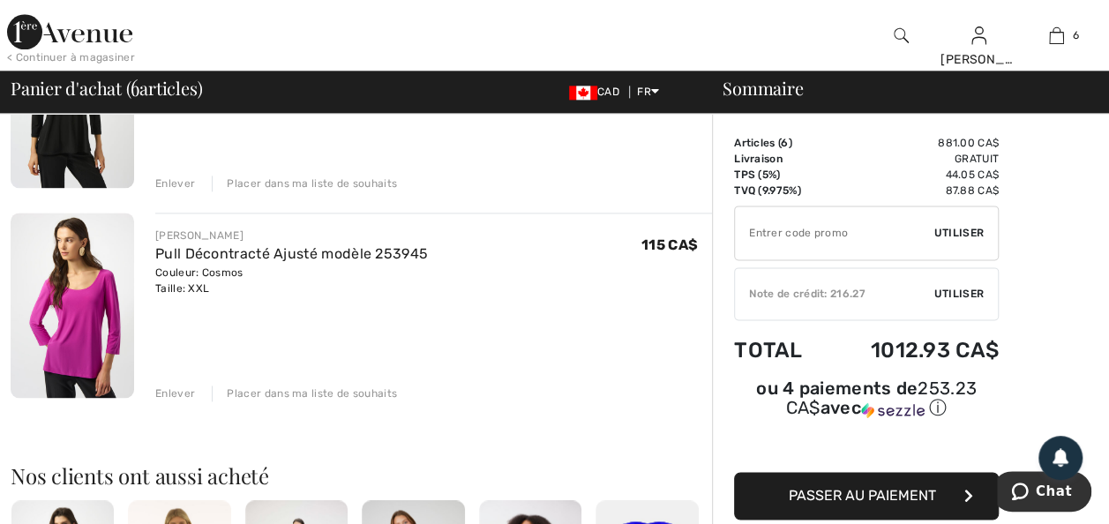
scroll to position [1129, 0]
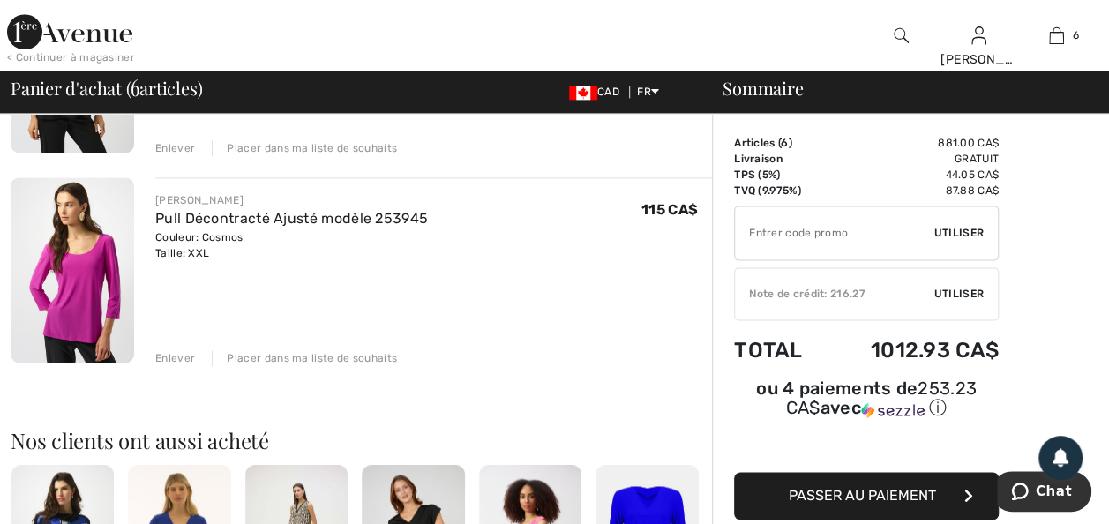
click at [187, 366] on div "Enlever" at bounding box center [175, 358] width 40 height 16
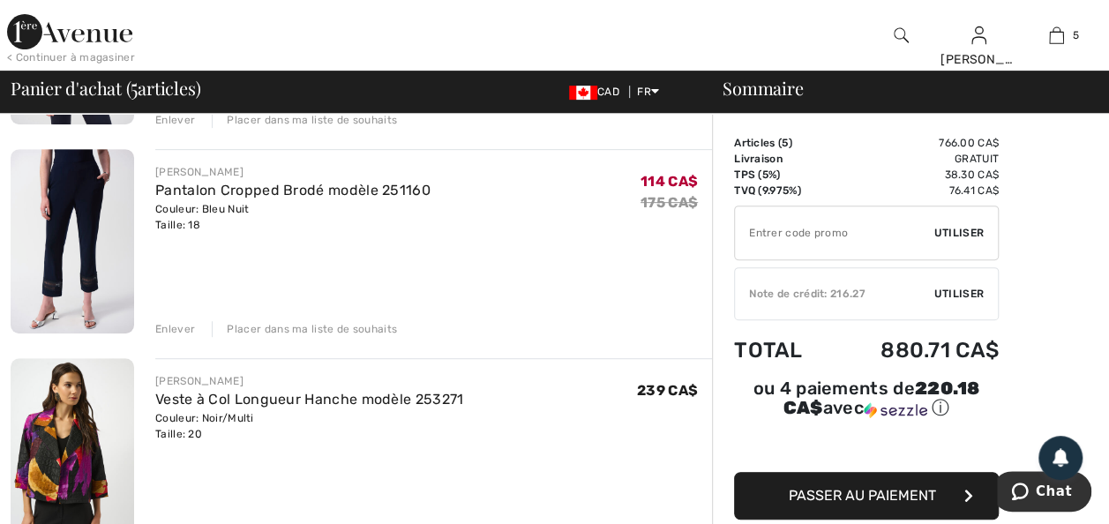
scroll to position [318, 0]
click at [288, 339] on div "Placer dans ma liste de souhaits" at bounding box center [304, 331] width 185 height 16
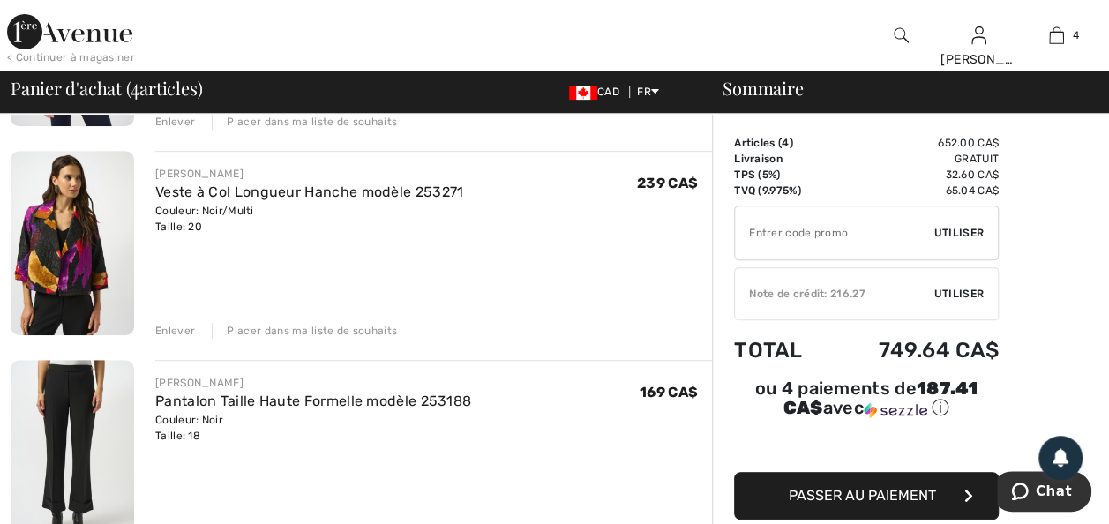
drag, startPoint x: 266, startPoint y: 147, endPoint x: 282, endPoint y: 251, distance: 104.4
click at [266, 130] on div "Placer dans ma liste de souhaits" at bounding box center [304, 122] width 185 height 16
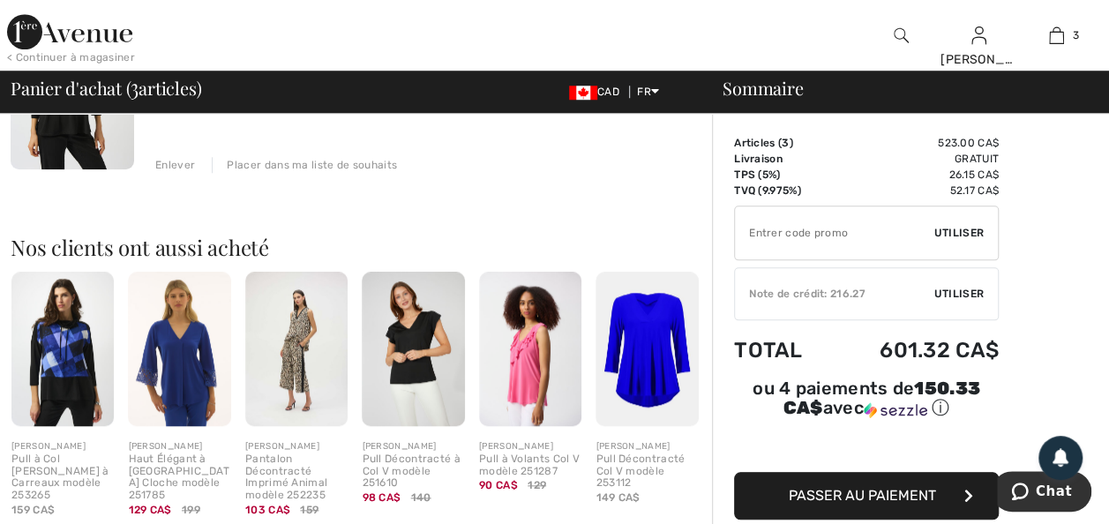
scroll to position [709, 0]
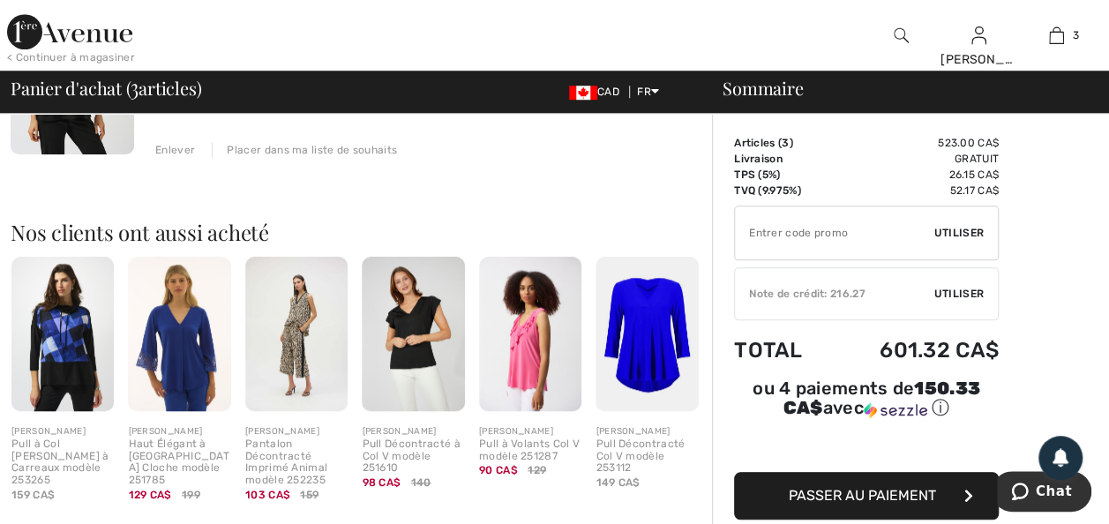
click at [296, 390] on img at bounding box center [296, 334] width 102 height 154
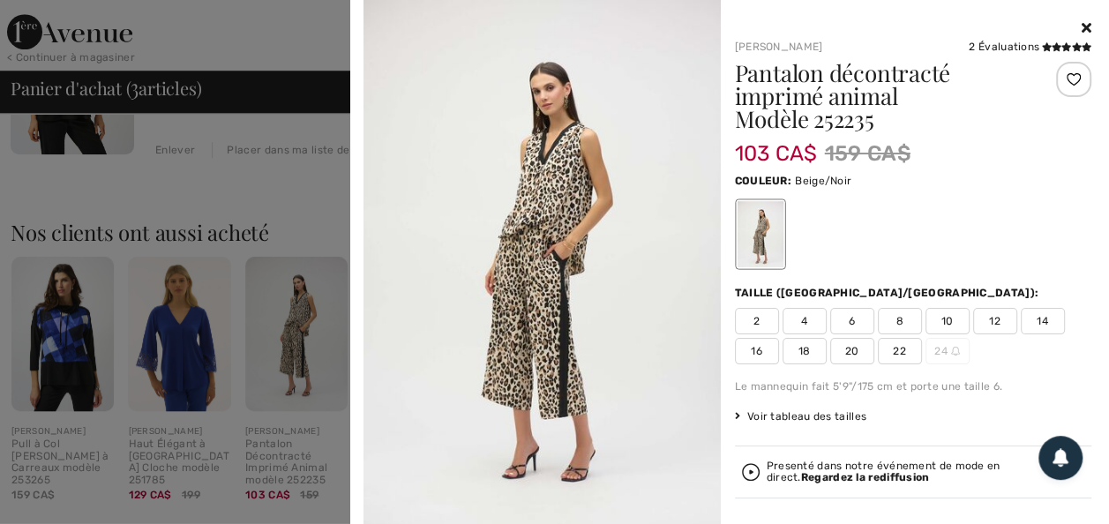
click at [259, 258] on div at bounding box center [554, 262] width 1109 height 524
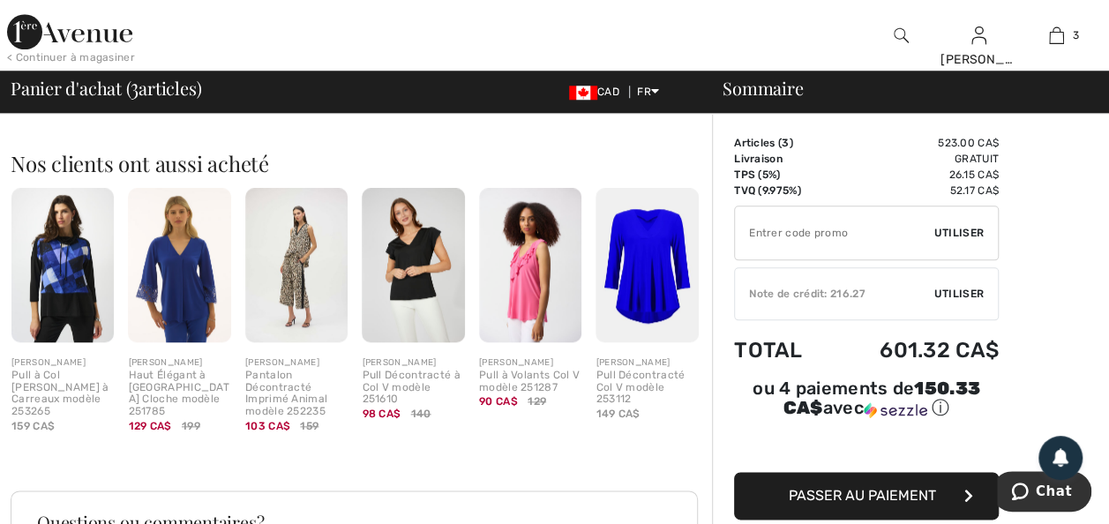
scroll to position [779, 0]
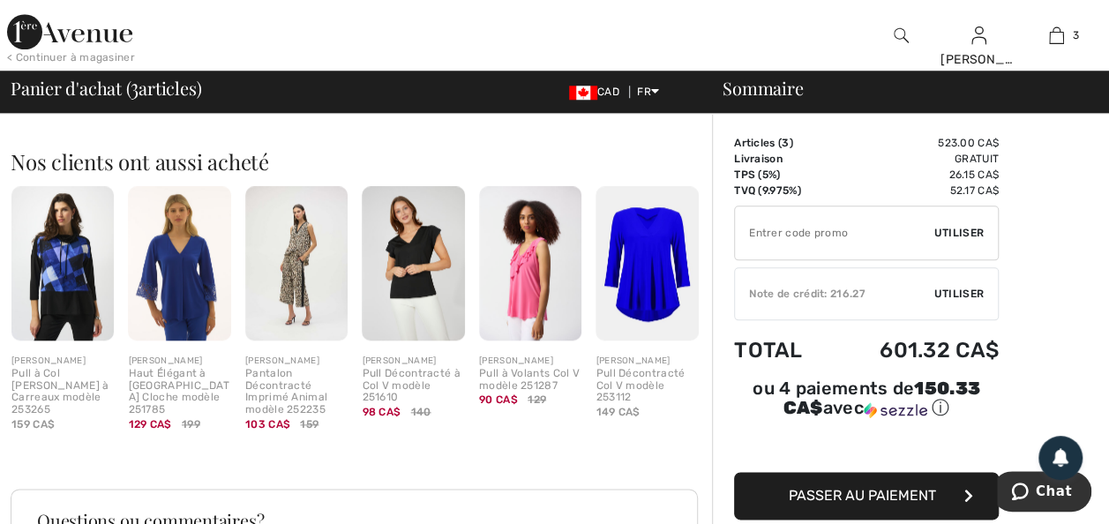
click at [415, 300] on img at bounding box center [413, 263] width 102 height 154
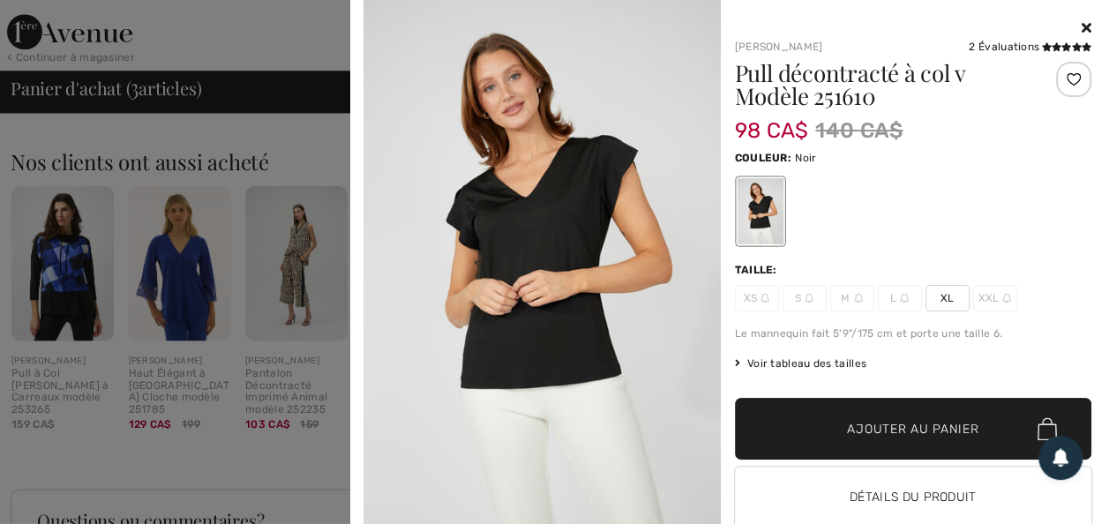
click at [1082, 25] on icon at bounding box center [1087, 27] width 10 height 14
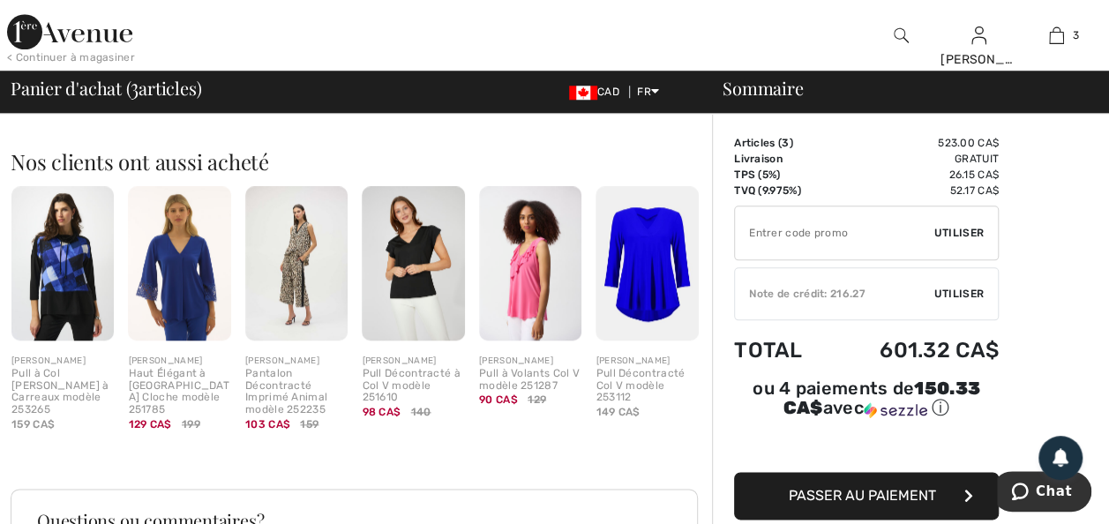
click at [396, 404] on div "Pull Décontracté à Col V modèle 251610" at bounding box center [413, 386] width 102 height 36
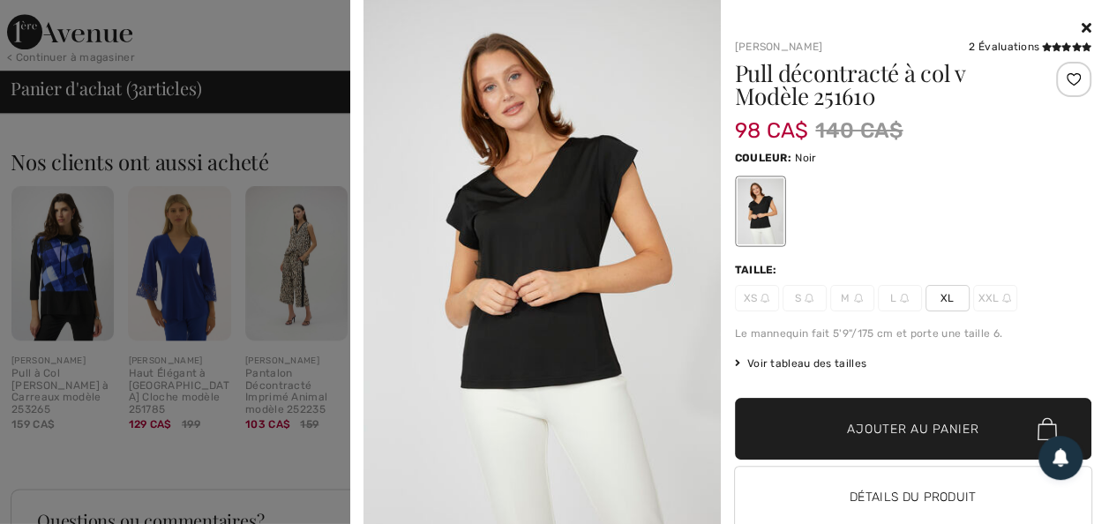
click at [1082, 25] on icon at bounding box center [1087, 27] width 10 height 14
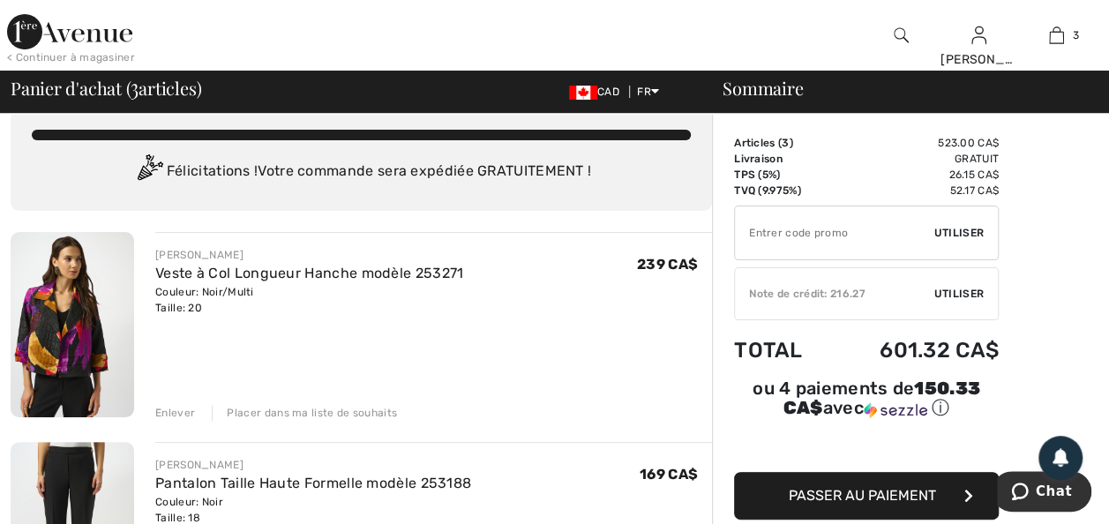
scroll to position [0, 0]
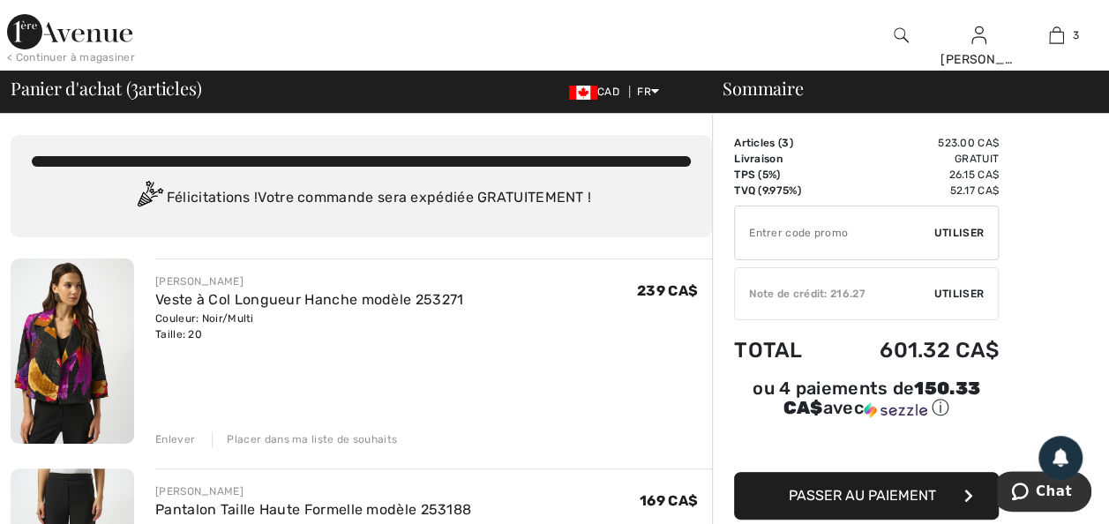
click at [64, 37] on img at bounding box center [69, 31] width 125 height 35
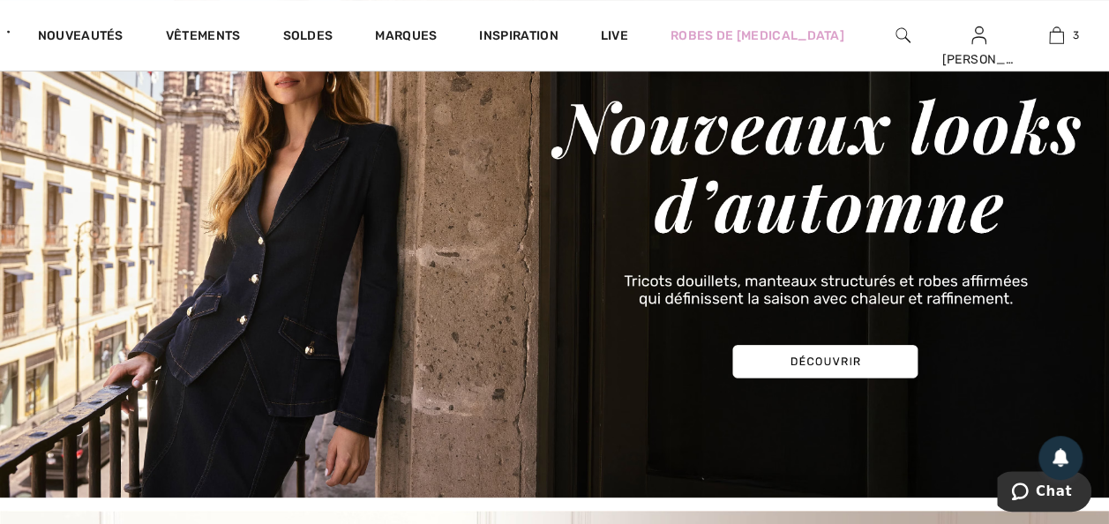
scroll to position [141, 0]
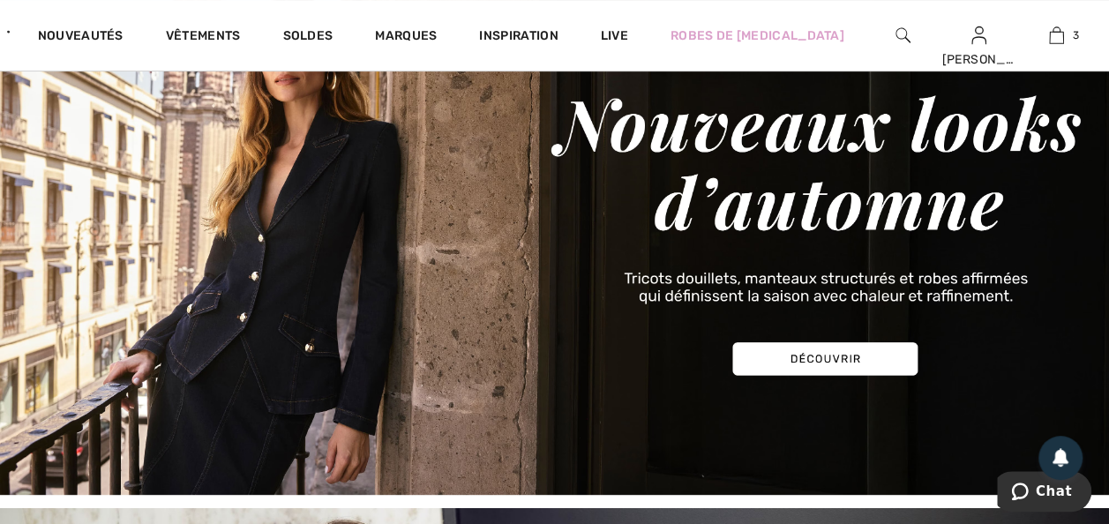
click at [844, 355] on img at bounding box center [554, 229] width 1109 height 531
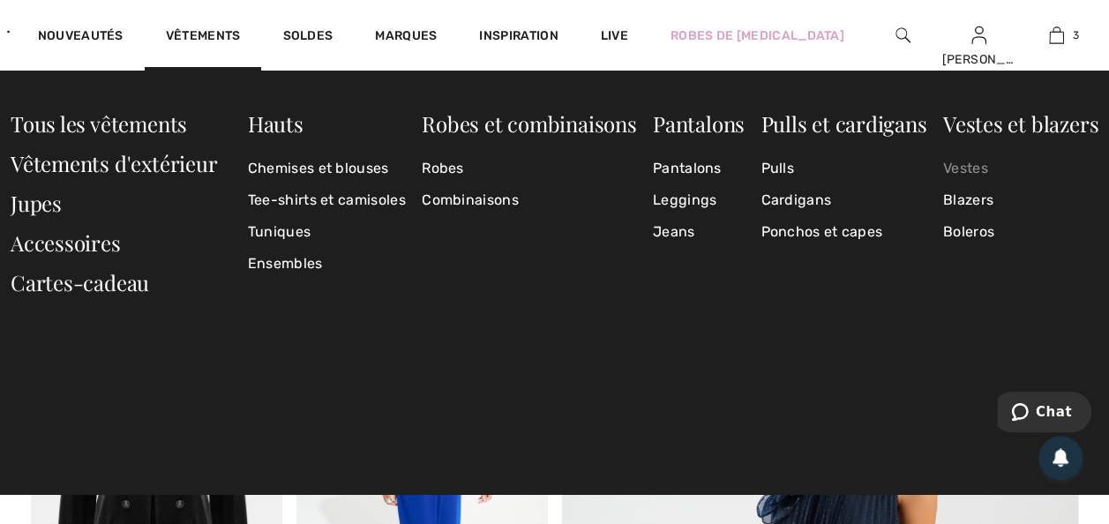
click at [963, 166] on link "Vestes" at bounding box center [1020, 169] width 155 height 32
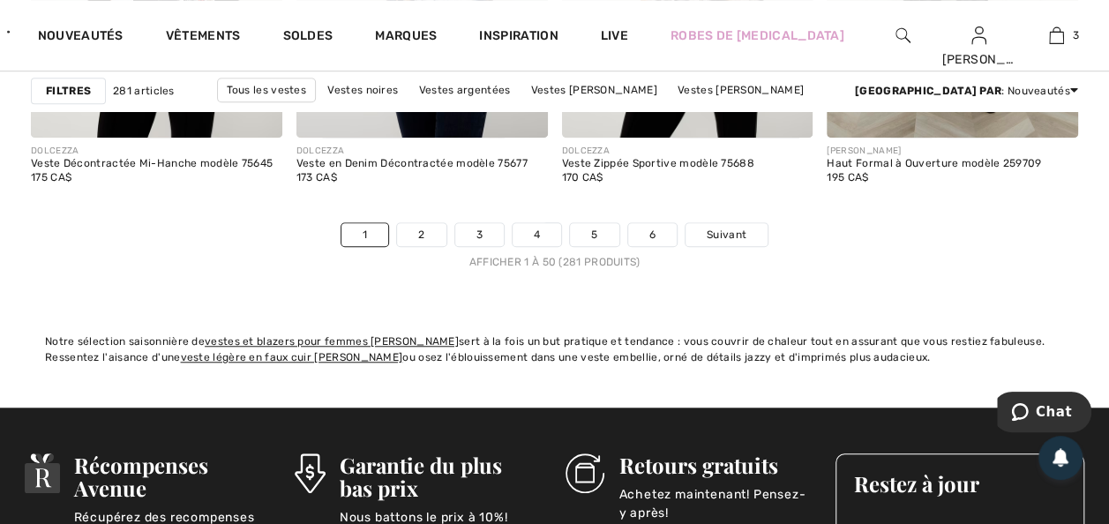
scroll to position [7270, 0]
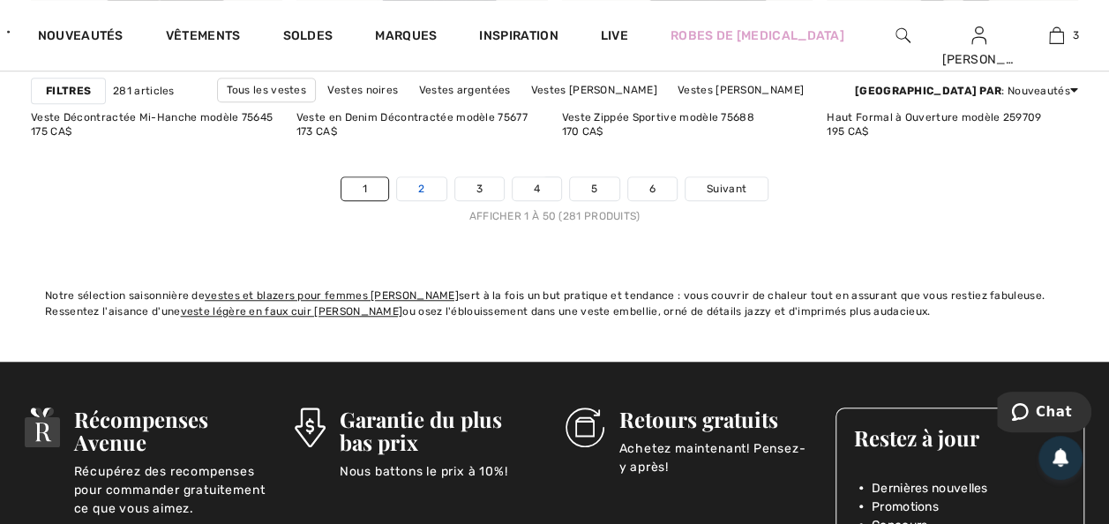
drag, startPoint x: 390, startPoint y: 256, endPoint x: 372, endPoint y: 263, distance: 19.0
click at [397, 200] on link "2" at bounding box center [421, 188] width 49 height 23
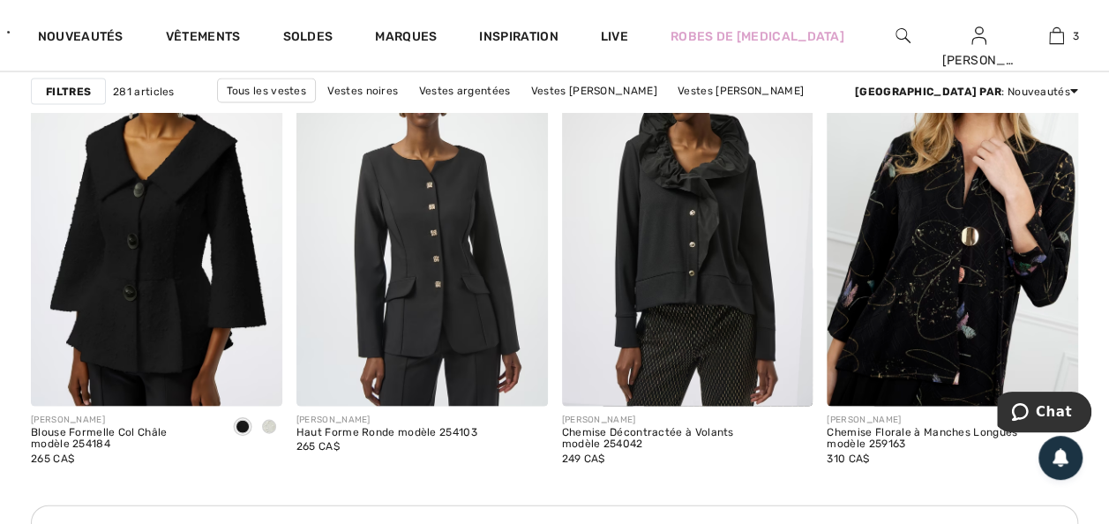
scroll to position [1694, 0]
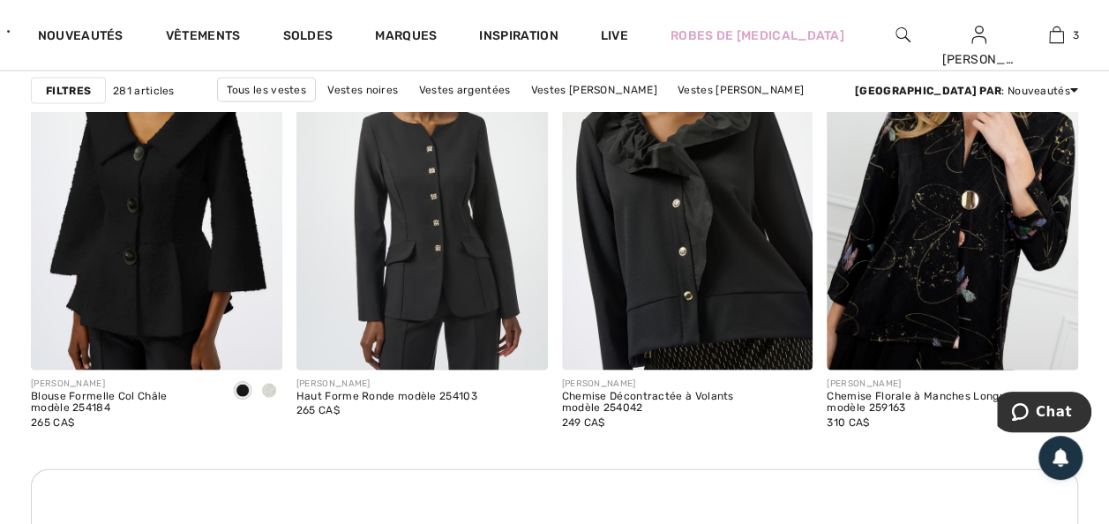
drag, startPoint x: 664, startPoint y: 312, endPoint x: 630, endPoint y: 429, distance: 121.2
click at [664, 312] on img at bounding box center [687, 181] width 251 height 377
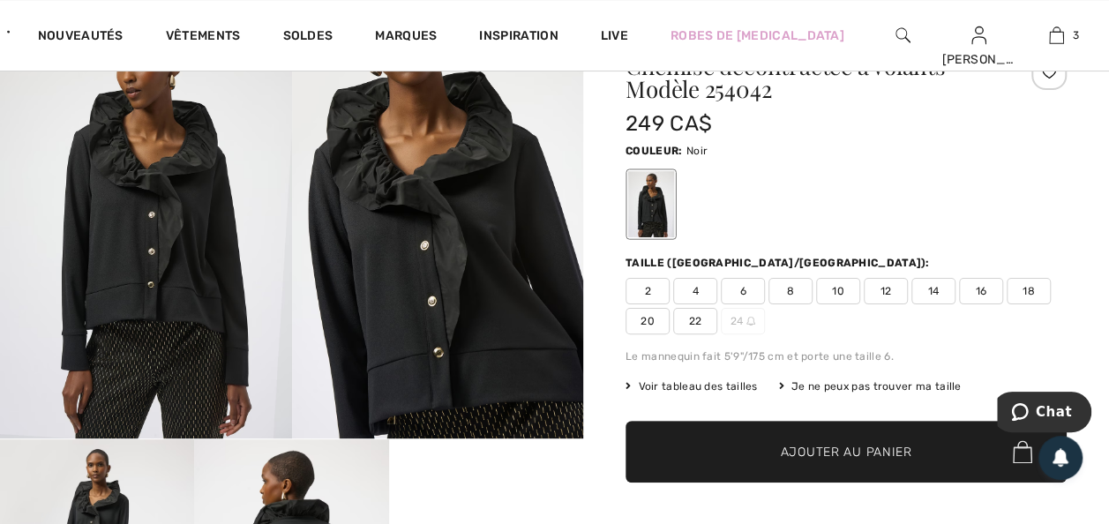
scroll to position [71, 0]
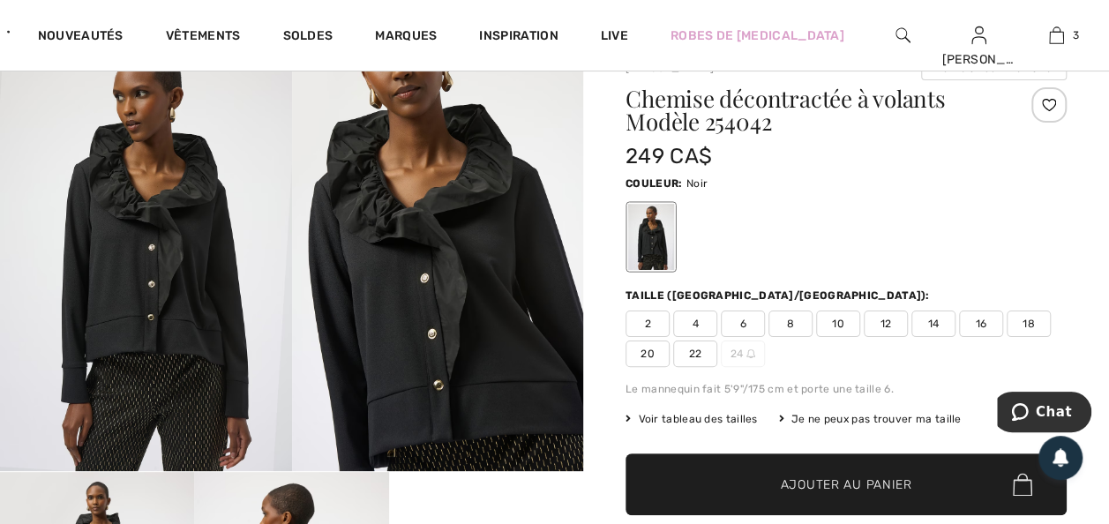
click at [1007, 337] on span "18" at bounding box center [1029, 324] width 44 height 26
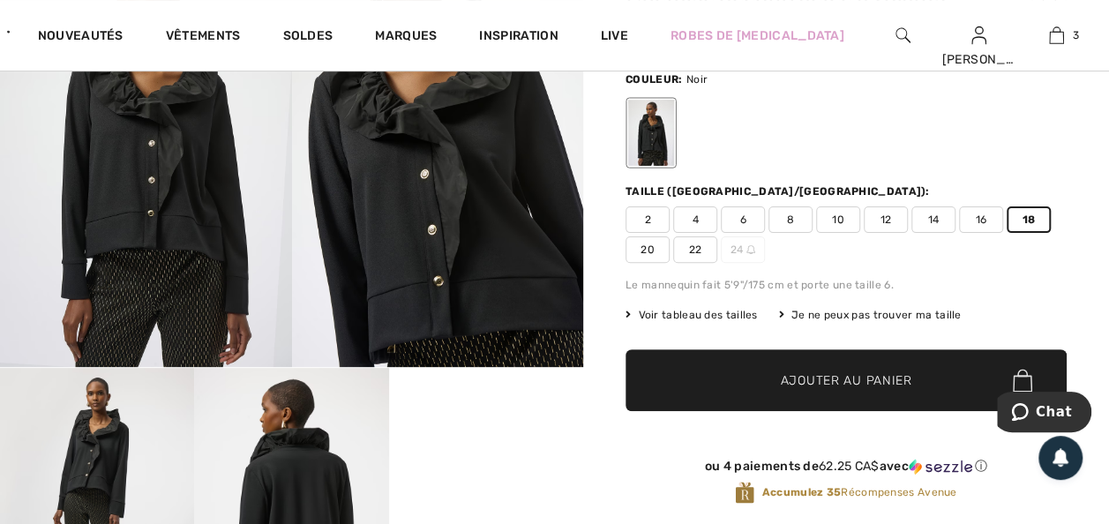
scroll to position [176, 0]
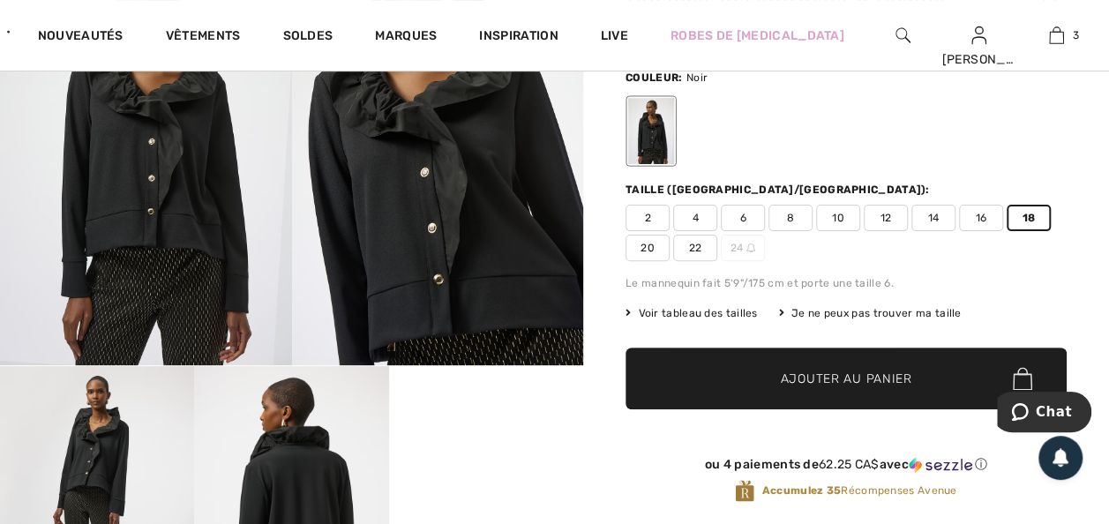
click at [822, 388] on span "Ajouter au panier" at bounding box center [846, 379] width 131 height 19
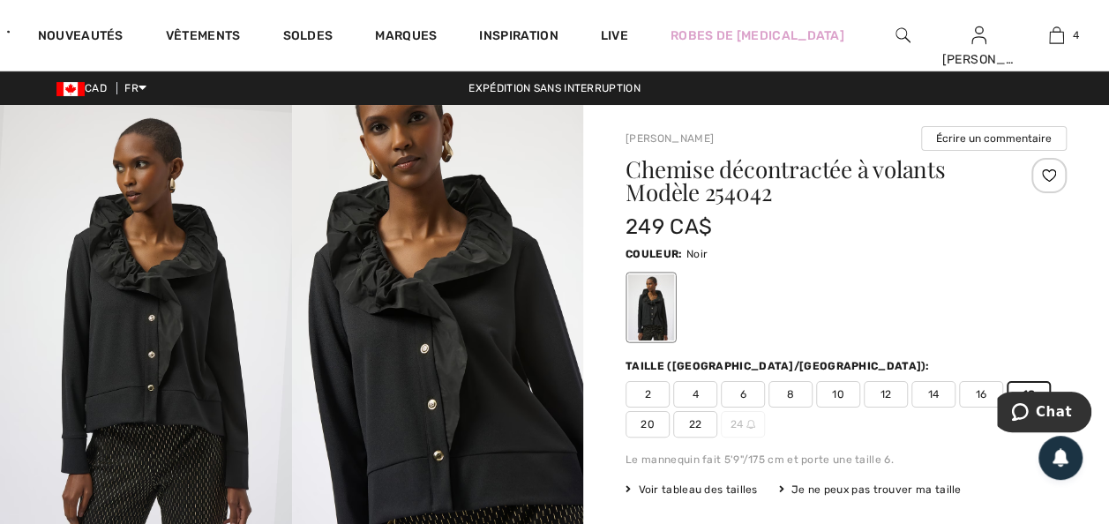
scroll to position [0, 0]
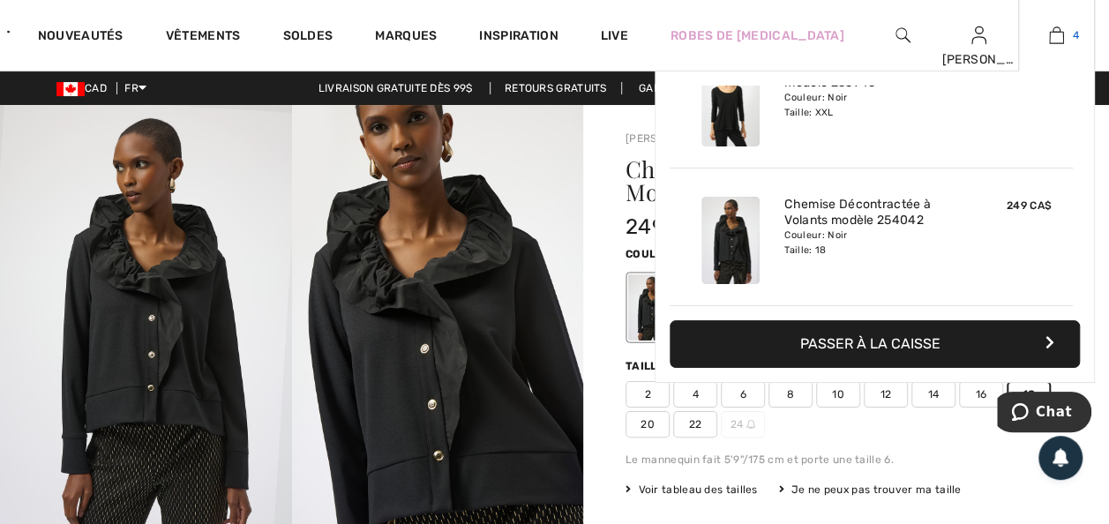
click at [1052, 36] on img at bounding box center [1056, 35] width 15 height 21
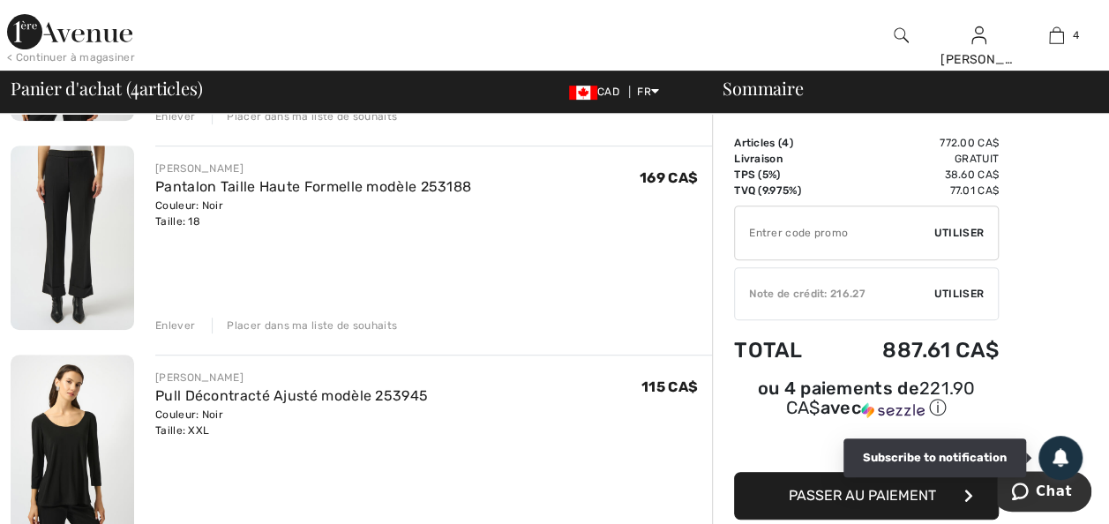
scroll to position [318, 0]
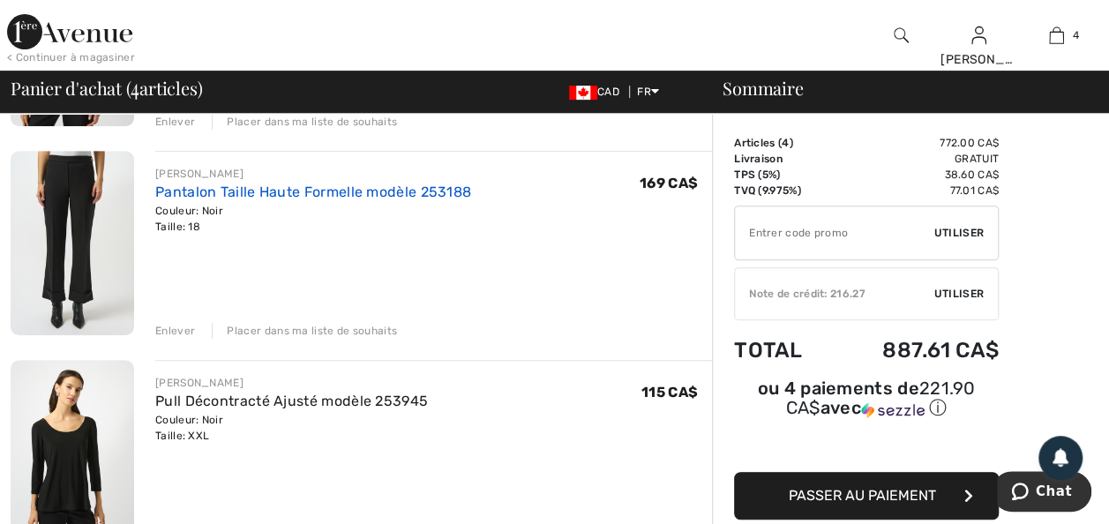
click at [289, 200] on link "Pantalon Taille Haute Formelle modèle 253188" at bounding box center [313, 192] width 316 height 17
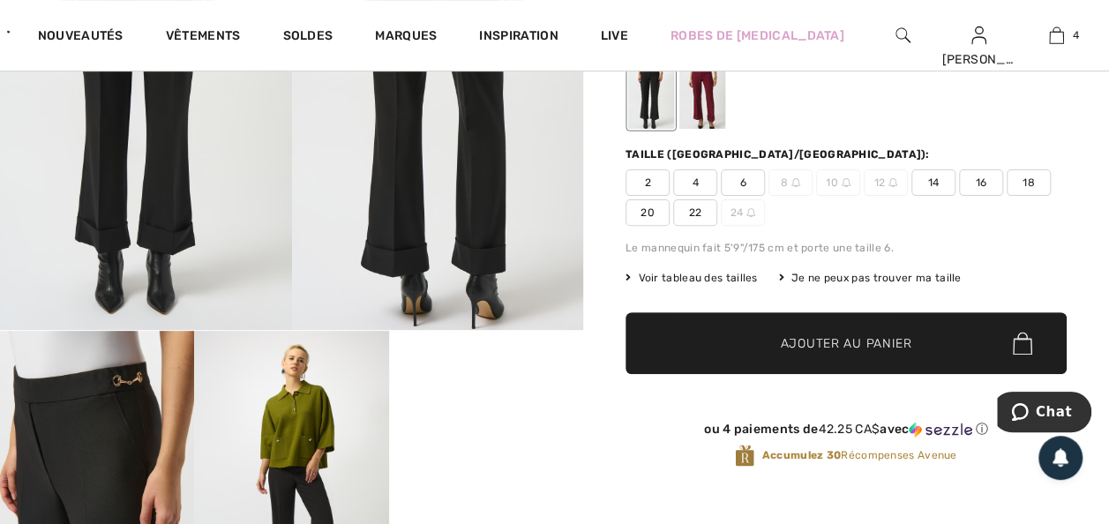
scroll to position [247, 0]
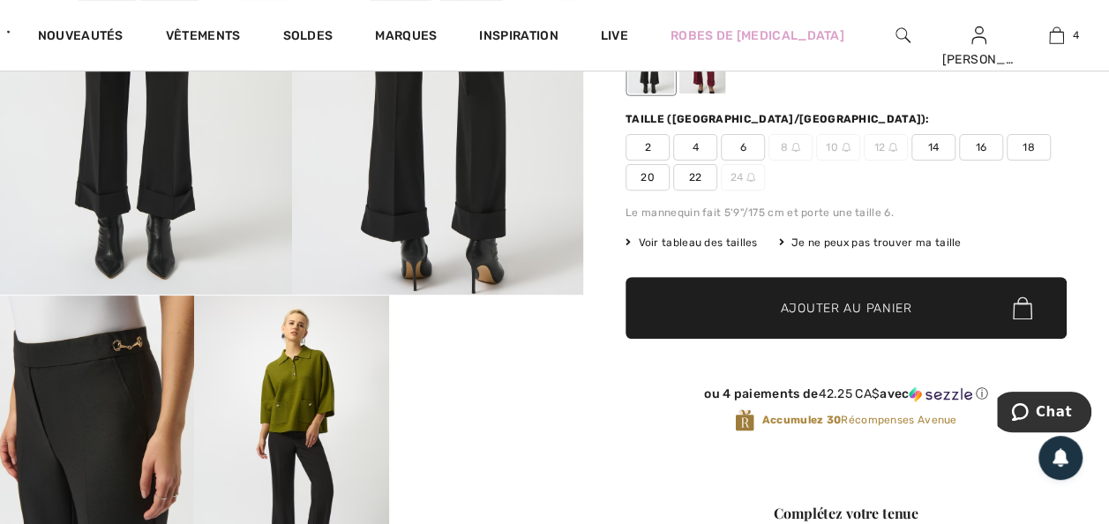
click at [459, 393] on video "Your browser does not support the video tag." at bounding box center [486, 344] width 194 height 97
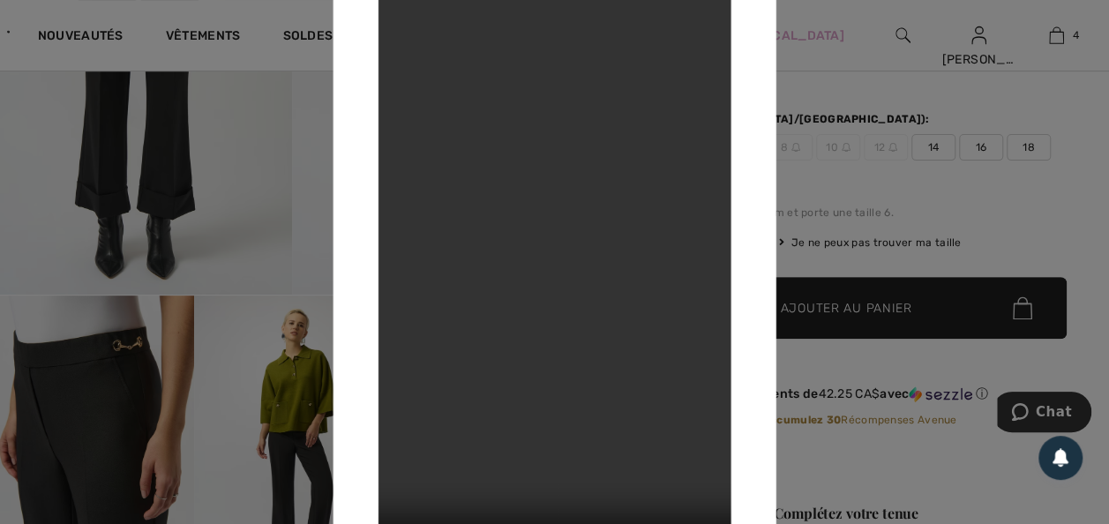
click at [848, 184] on div at bounding box center [554, 262] width 1109 height 524
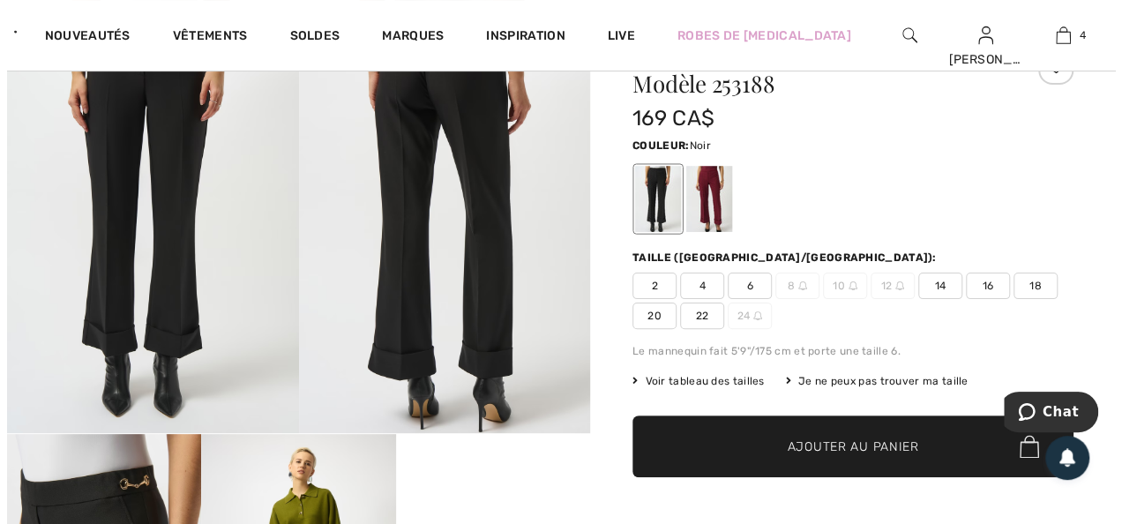
scroll to position [106, 0]
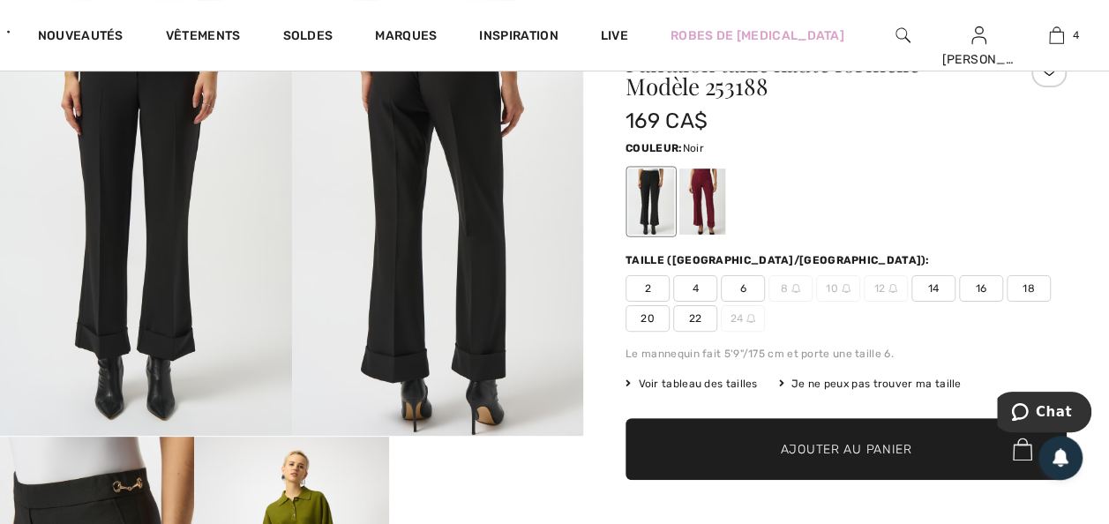
click at [418, 333] on img at bounding box center [438, 217] width 292 height 437
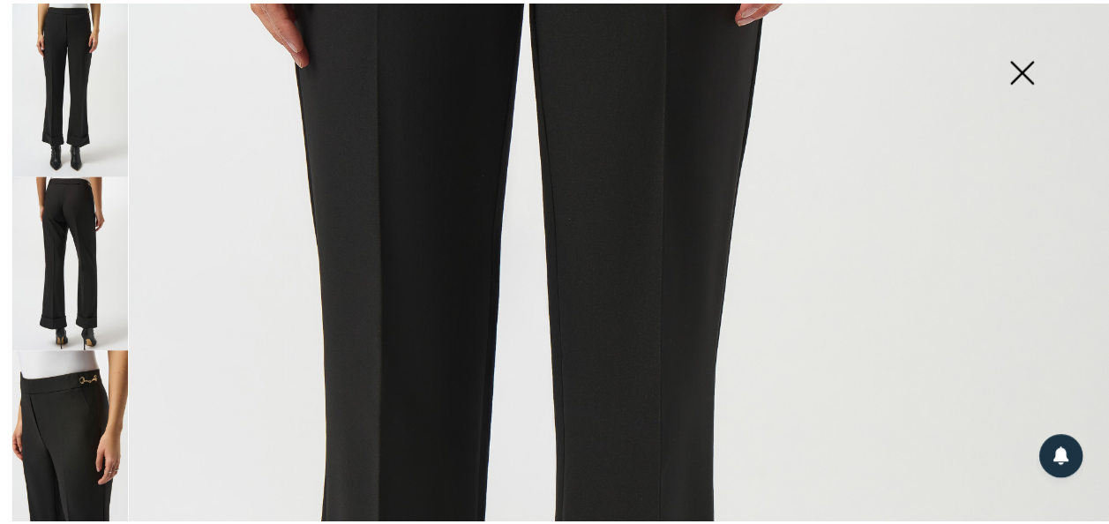
scroll to position [916, 0]
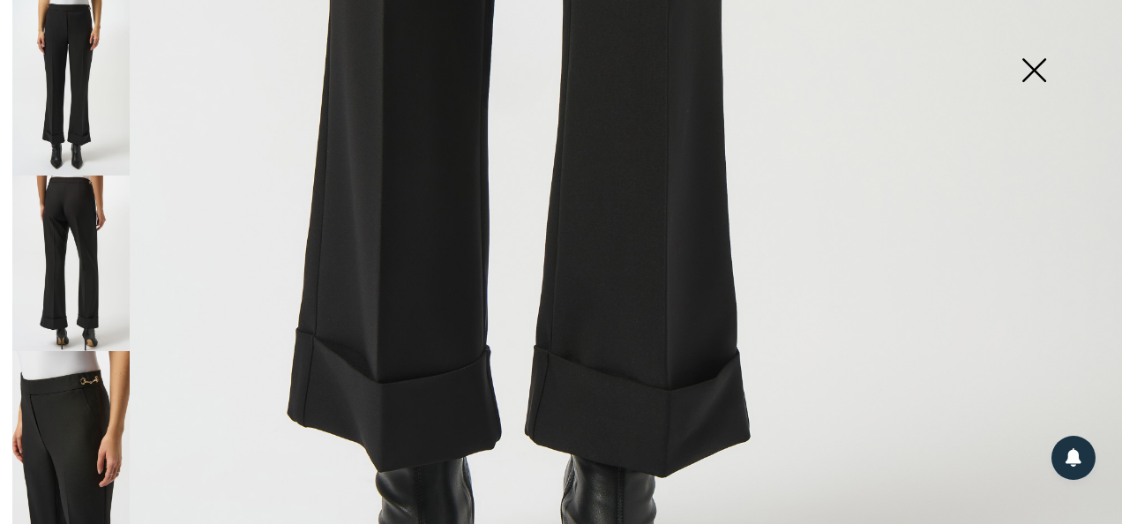
click at [1039, 65] on img at bounding box center [1034, 71] width 88 height 91
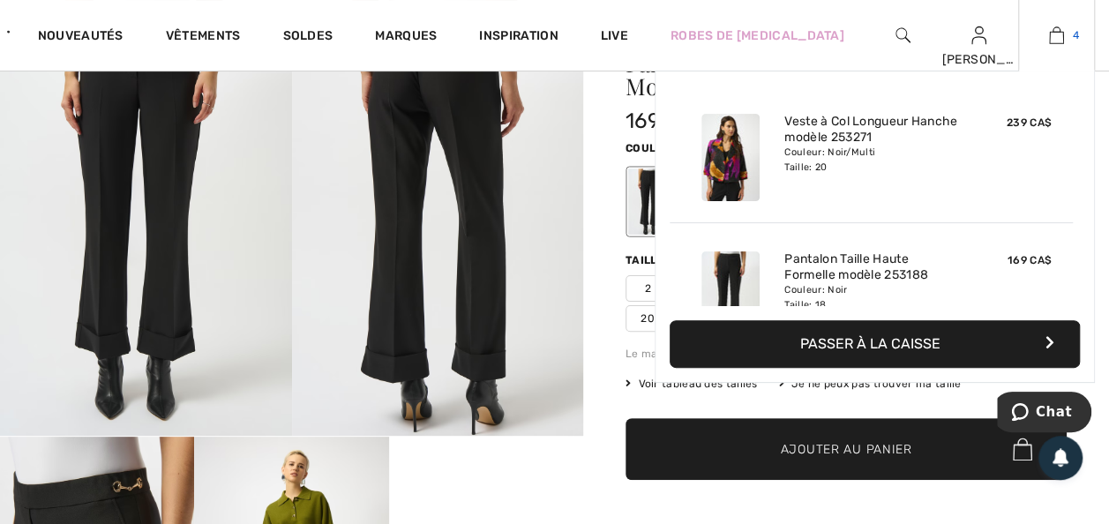
click at [1054, 32] on img at bounding box center [1056, 35] width 15 height 21
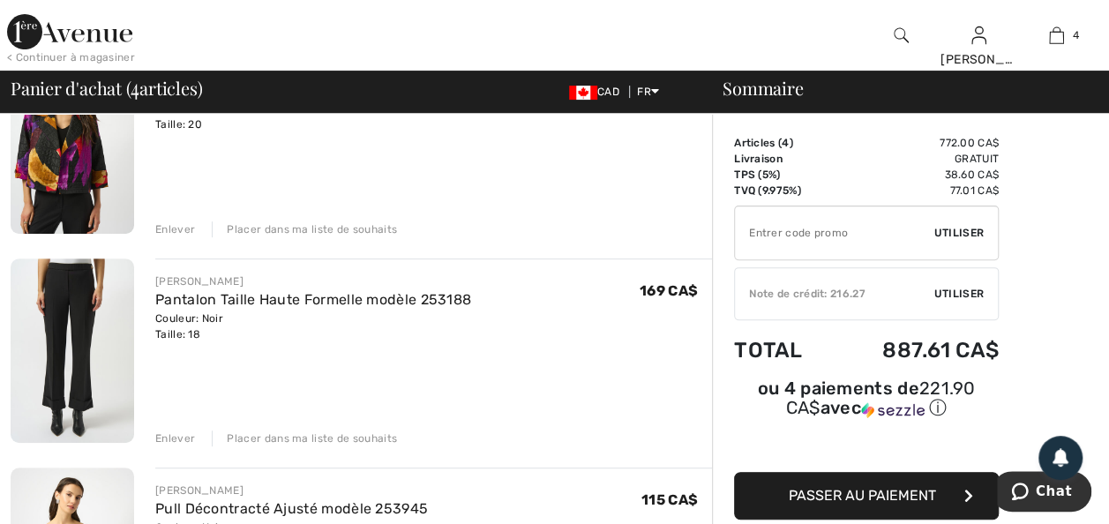
scroll to position [212, 0]
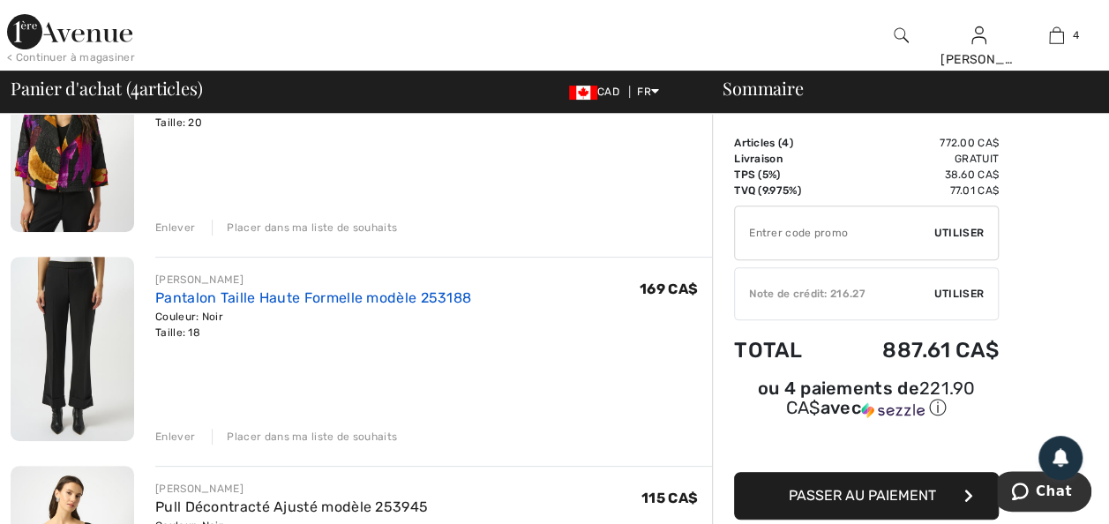
click at [228, 306] on link "Pantalon Taille Haute Formelle modèle 253188" at bounding box center [313, 297] width 316 height 17
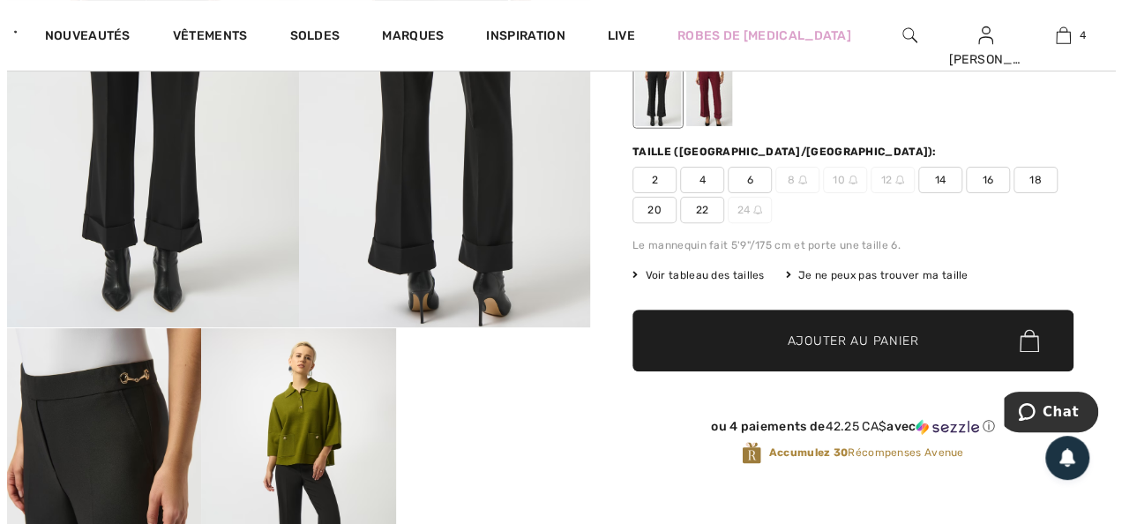
scroll to position [212, 0]
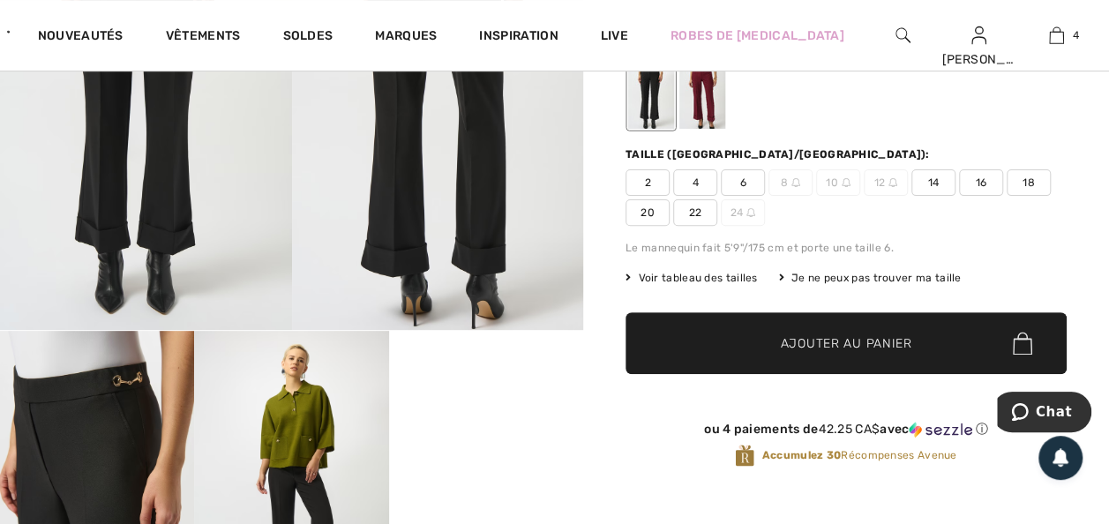
click at [413, 201] on img at bounding box center [438, 111] width 292 height 437
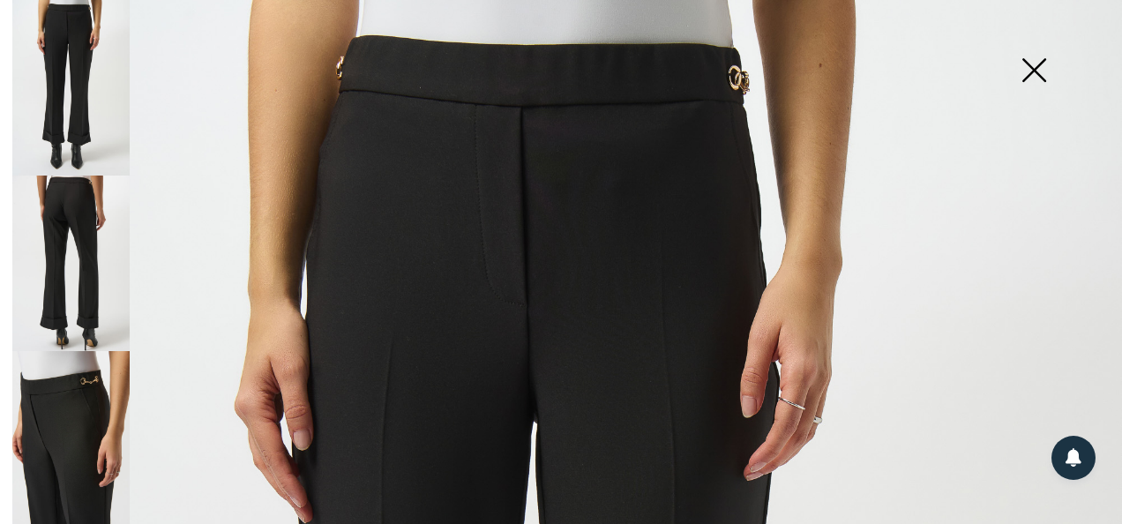
click at [67, 265] on img at bounding box center [70, 264] width 117 height 176
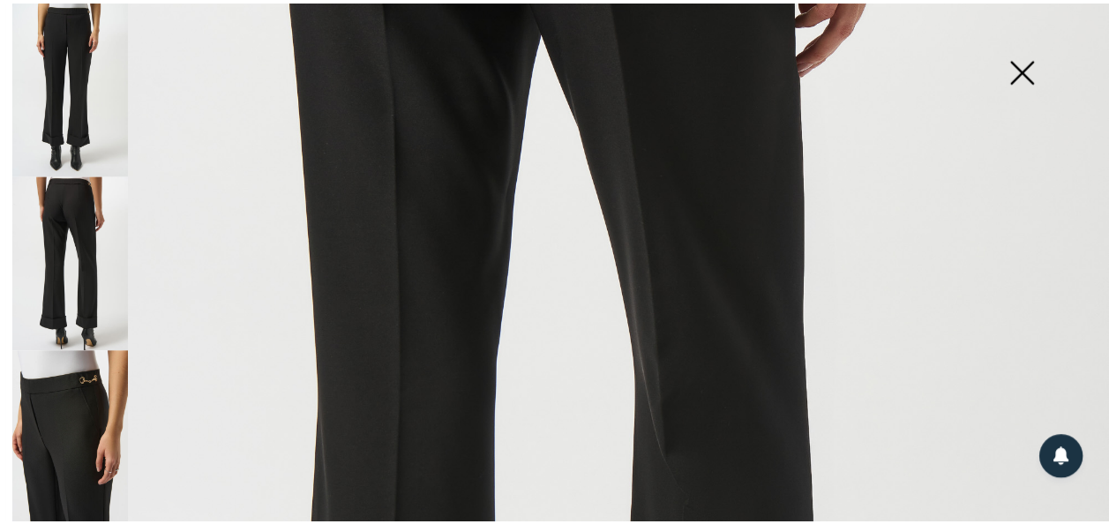
scroll to position [916, 0]
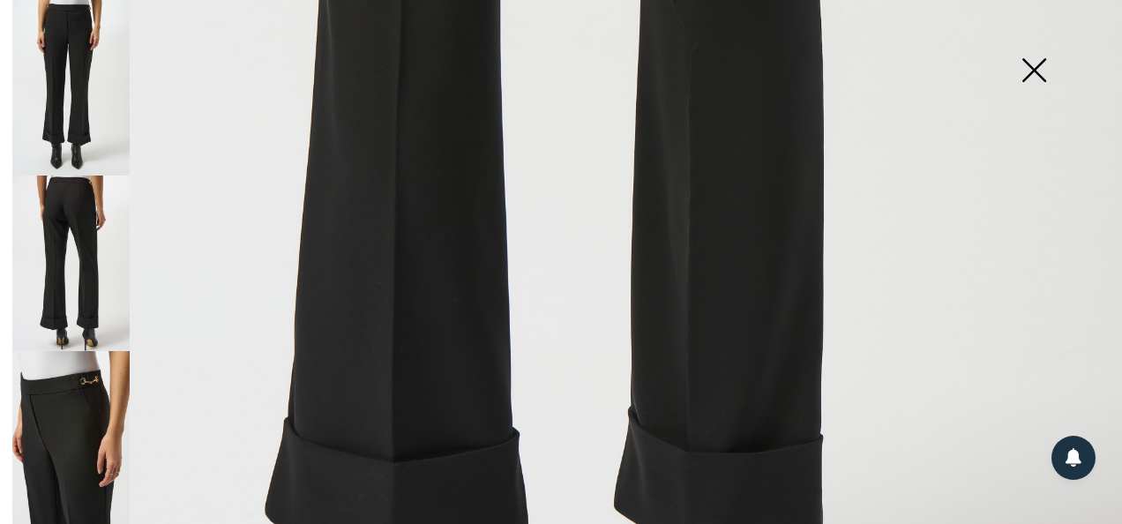
click at [77, 446] on img at bounding box center [70, 439] width 117 height 176
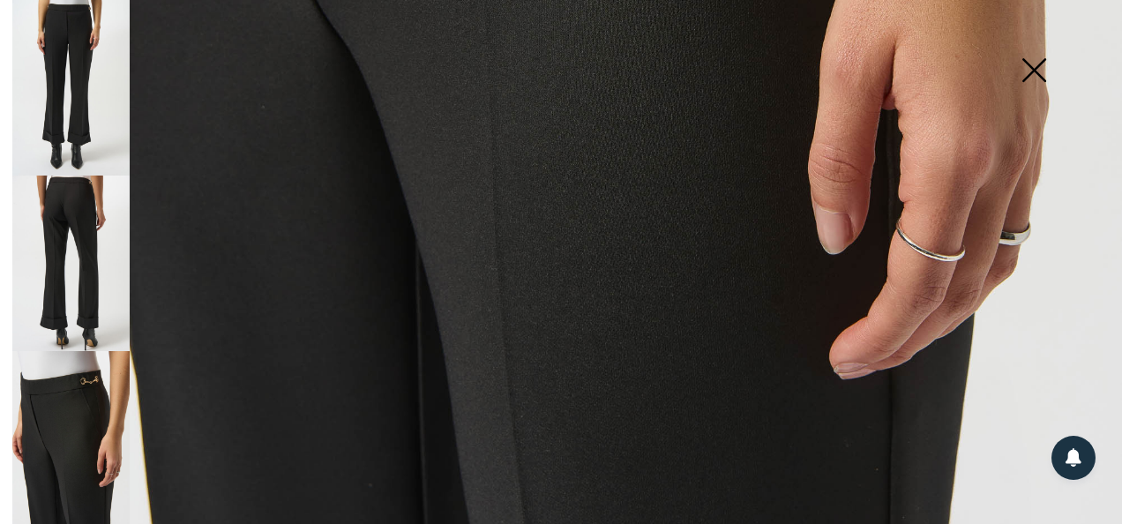
click at [1034, 64] on img at bounding box center [1034, 71] width 88 height 91
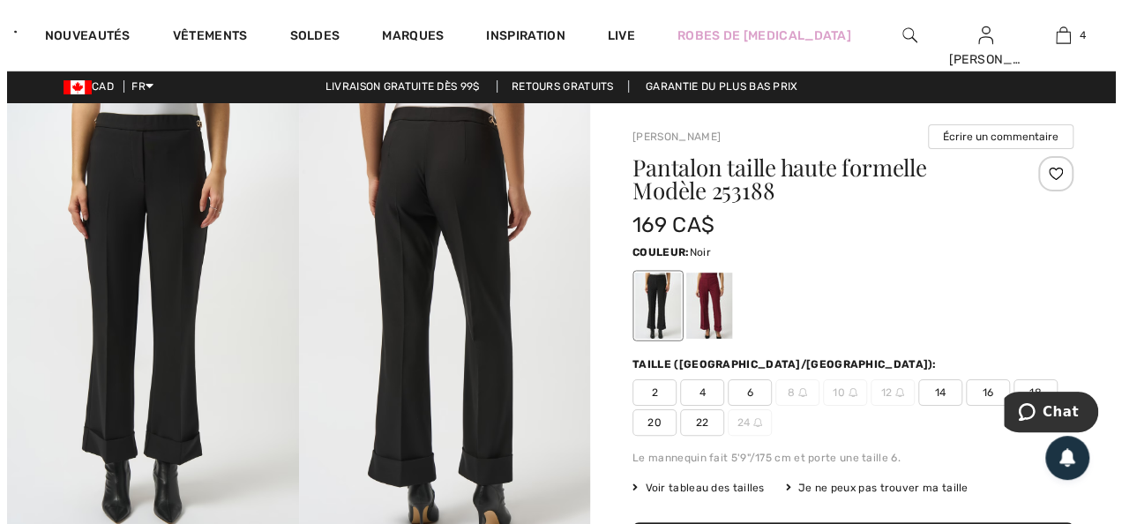
scroll to position [0, 0]
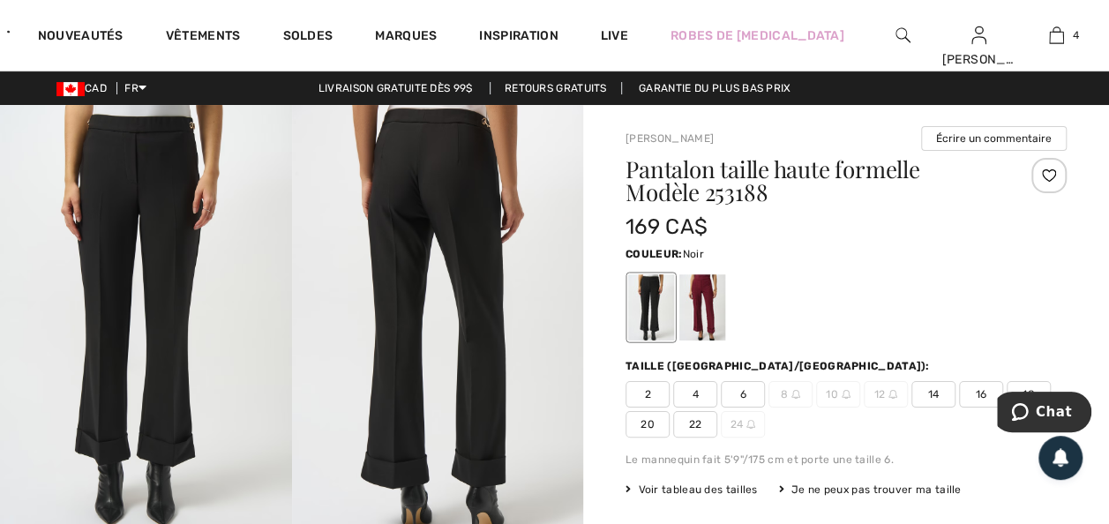
click at [410, 457] on img at bounding box center [438, 323] width 292 height 437
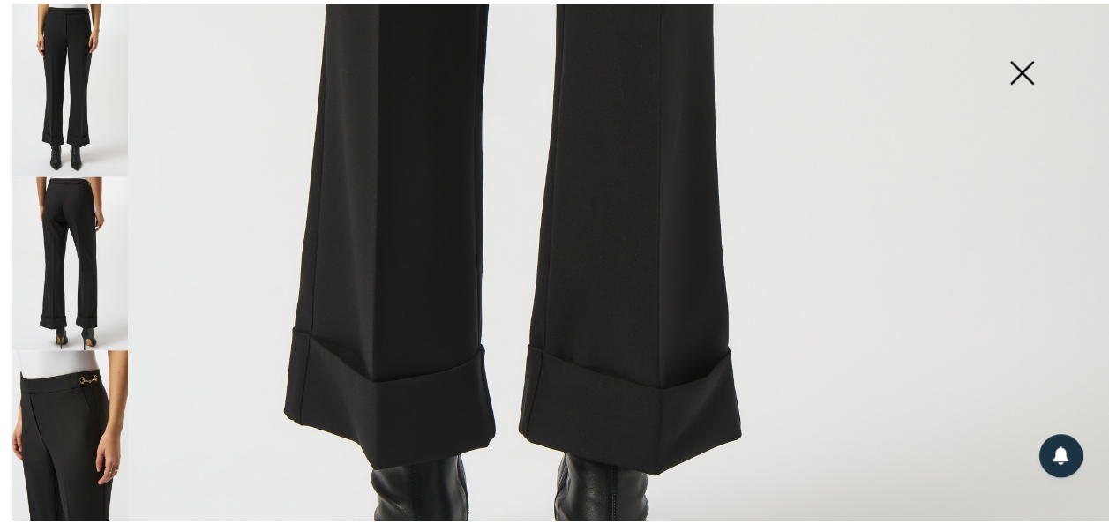
scroll to position [1137, 0]
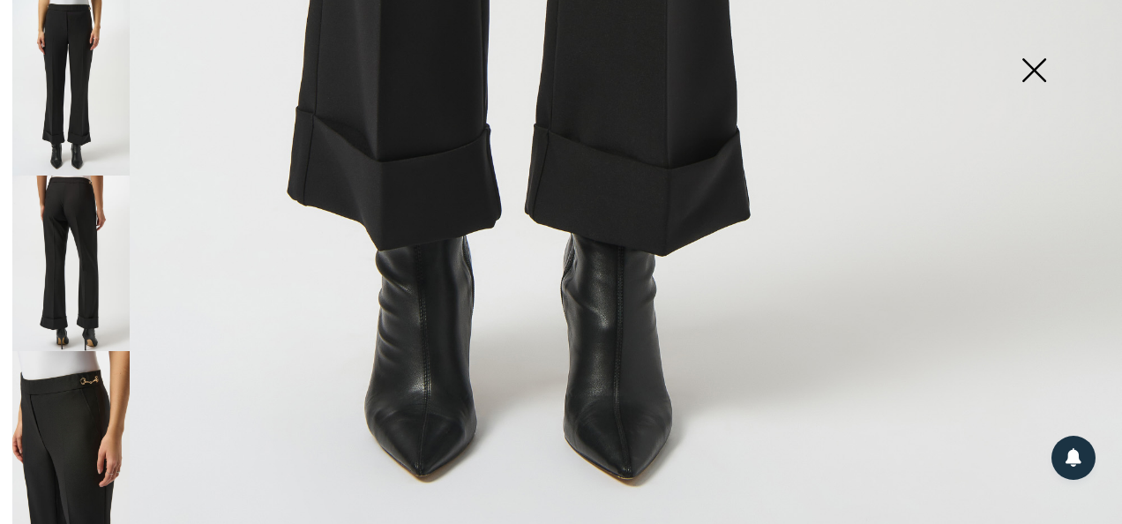
click at [1037, 62] on img at bounding box center [1034, 71] width 88 height 91
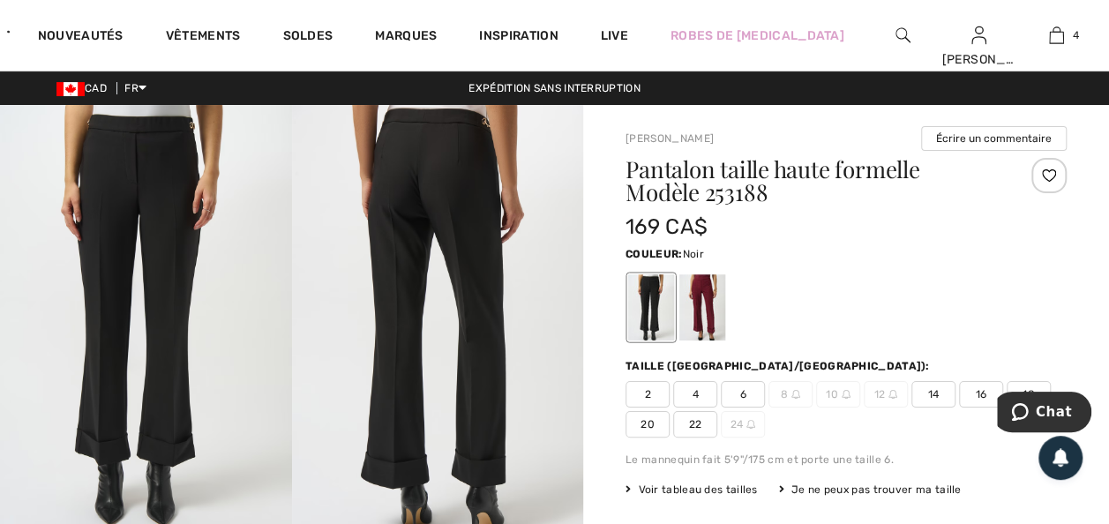
scroll to position [1117, 0]
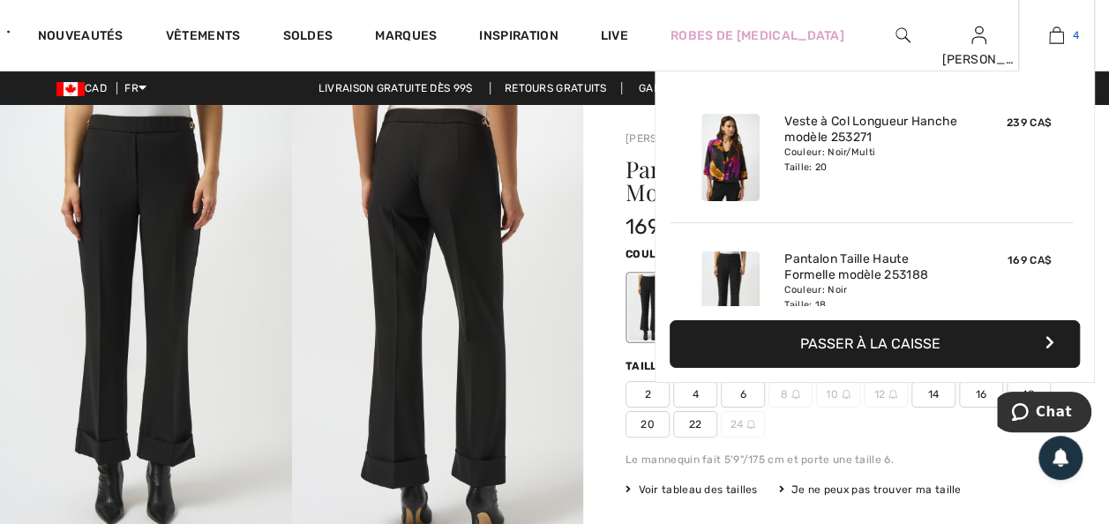
click at [1049, 34] on img at bounding box center [1056, 35] width 15 height 21
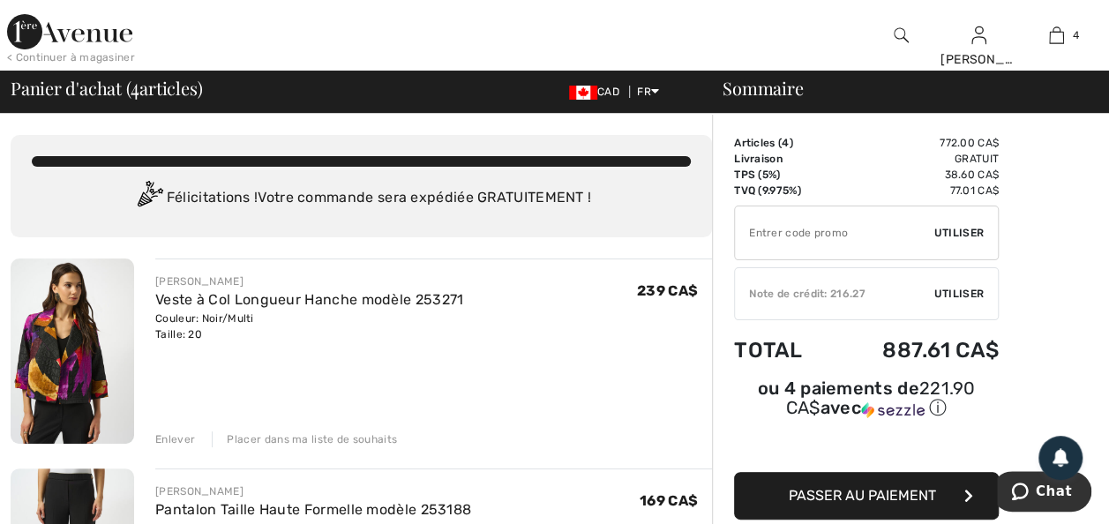
click at [100, 37] on img at bounding box center [69, 31] width 125 height 35
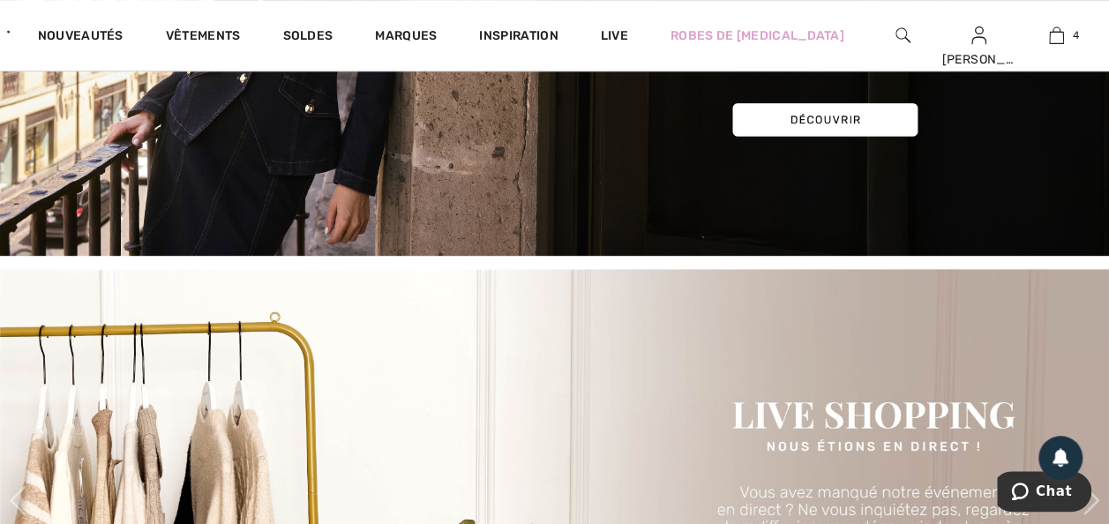
scroll to position [459, 0]
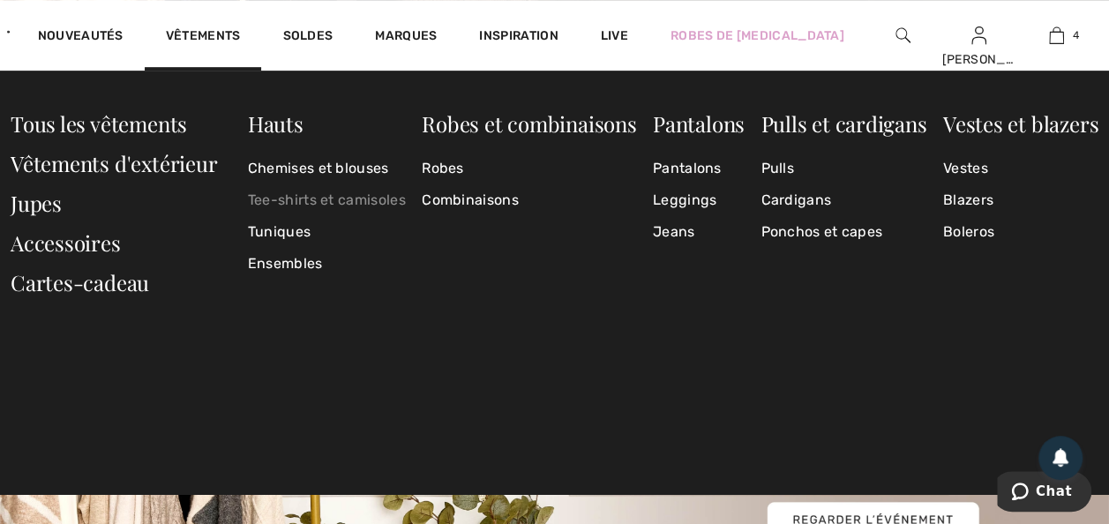
click at [344, 199] on link "Tee-shirts et camisoles" at bounding box center [327, 200] width 158 height 32
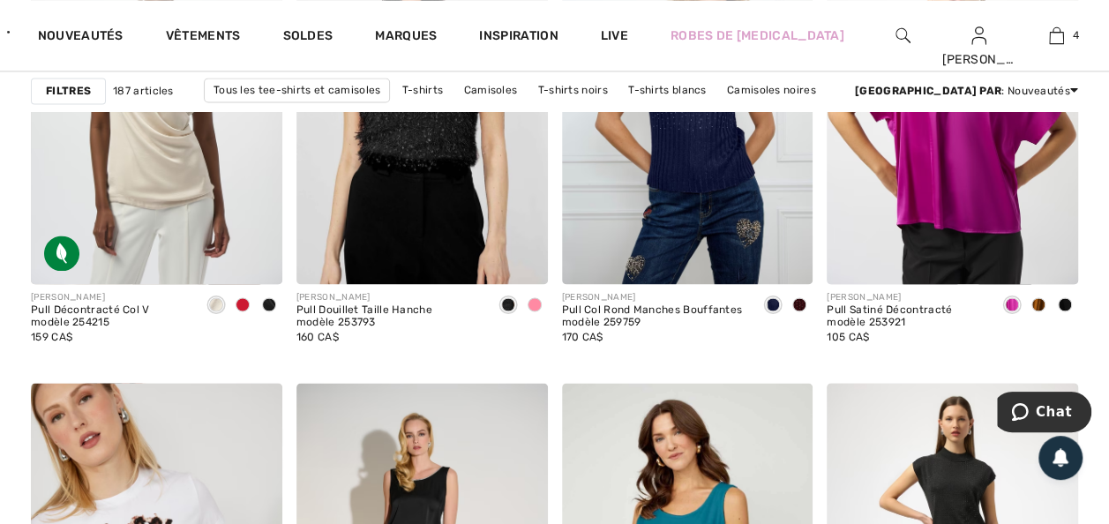
scroll to position [1306, 0]
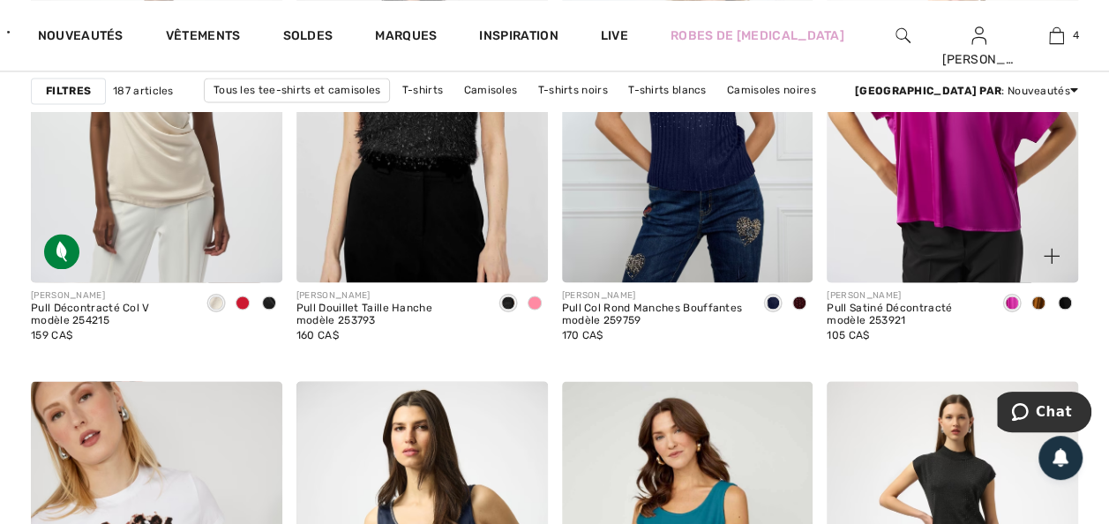
click at [1066, 310] on span at bounding box center [1065, 303] width 14 height 14
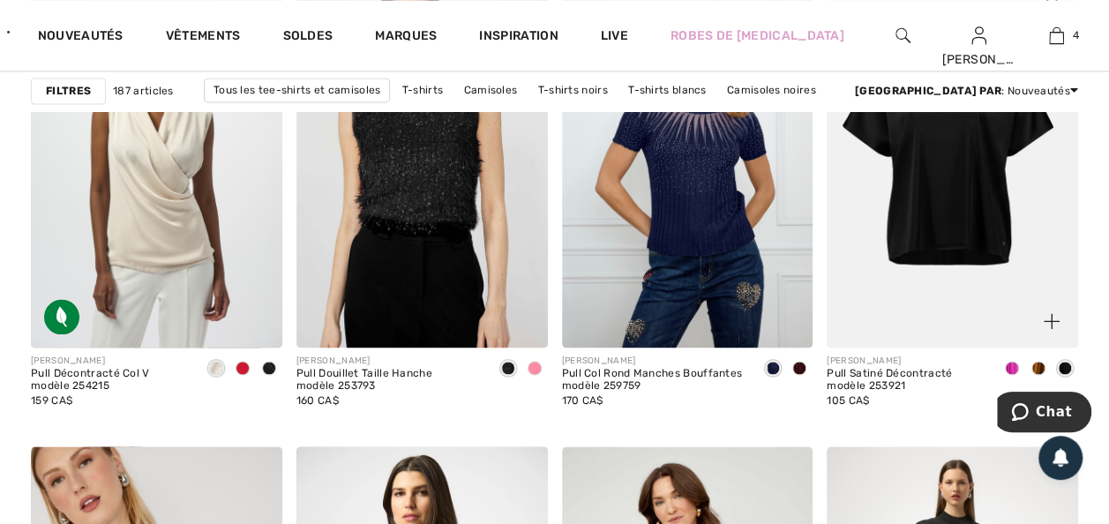
scroll to position [1271, 0]
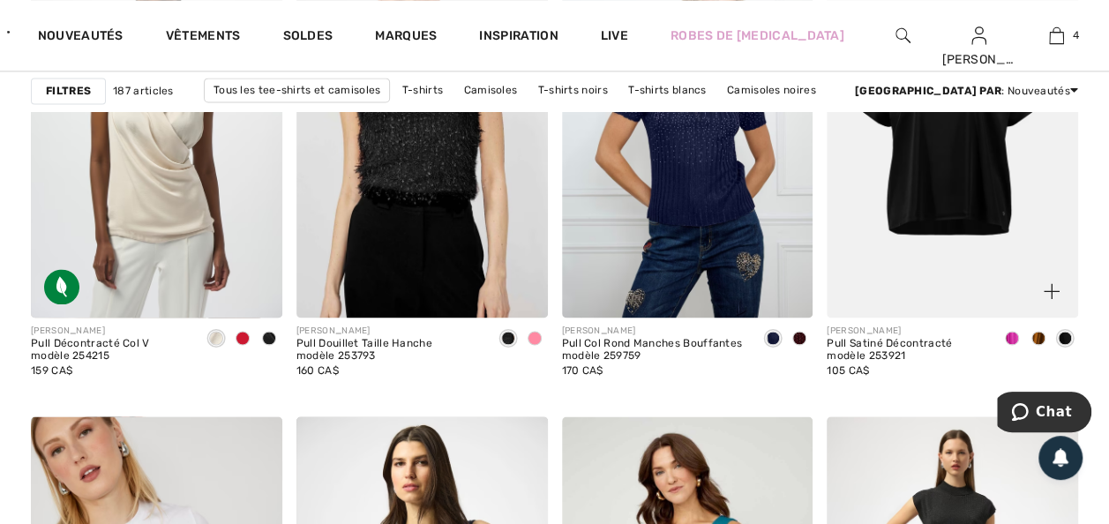
click at [950, 217] on img at bounding box center [952, 129] width 251 height 377
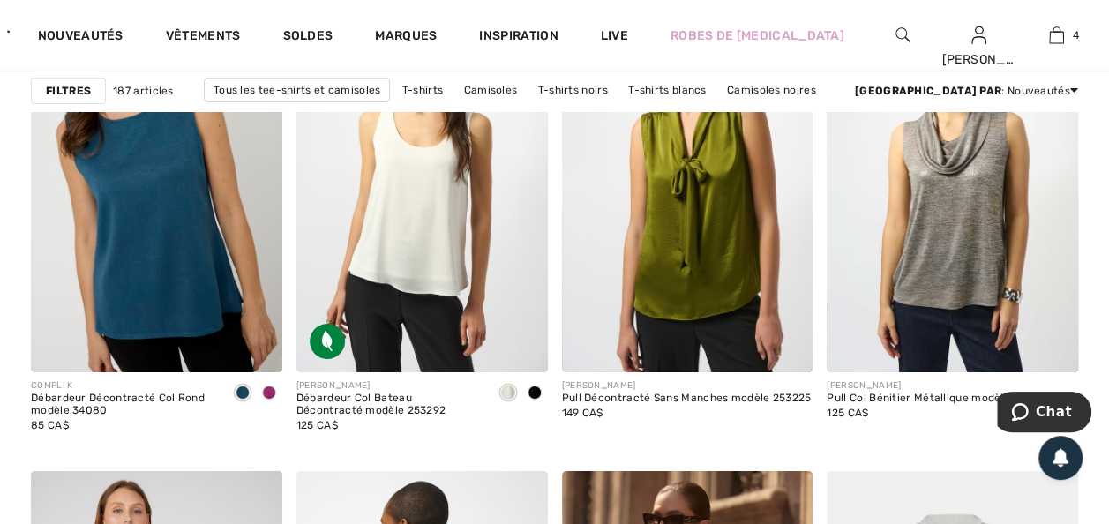
scroll to position [2788, 0]
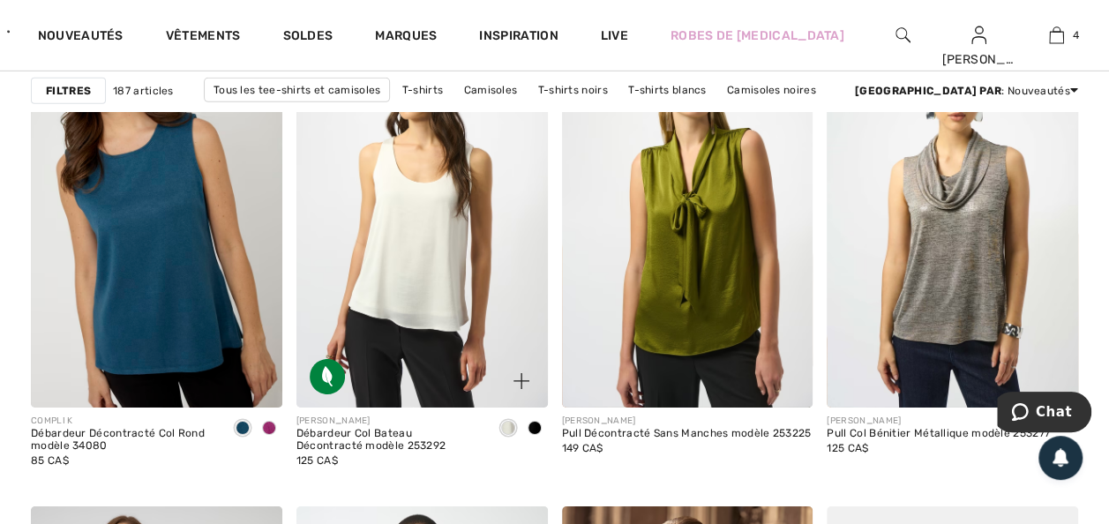
drag, startPoint x: 530, startPoint y: 458, endPoint x: 528, endPoint y: 468, distance: 10.1
click at [530, 435] on span at bounding box center [535, 428] width 14 height 14
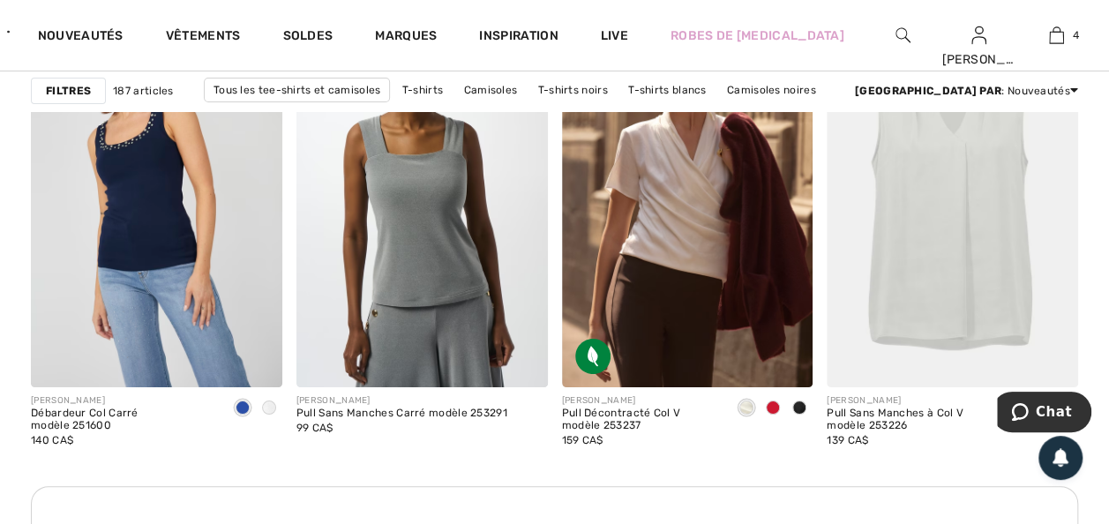
scroll to position [3282, 0]
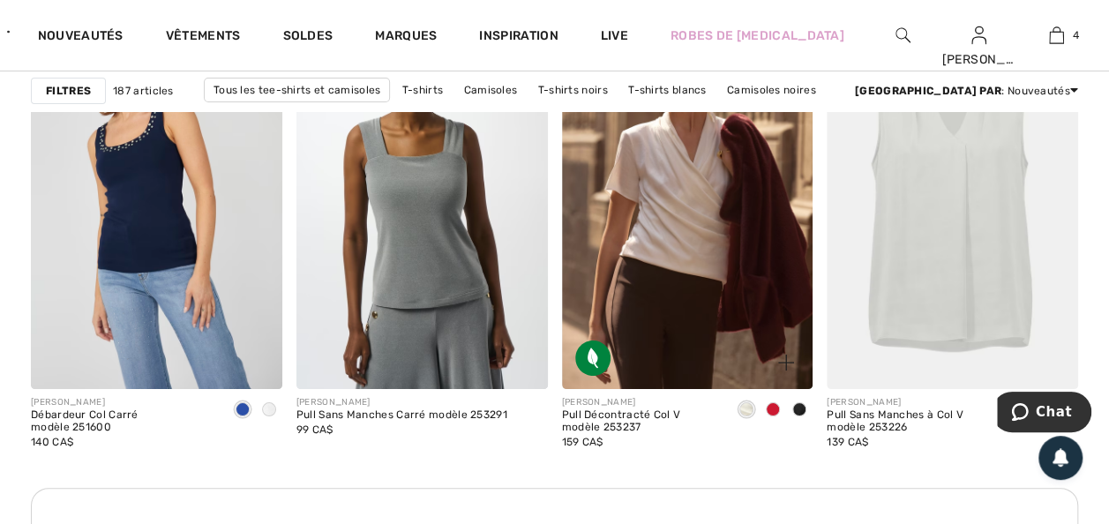
click at [799, 416] on span at bounding box center [799, 409] width 14 height 14
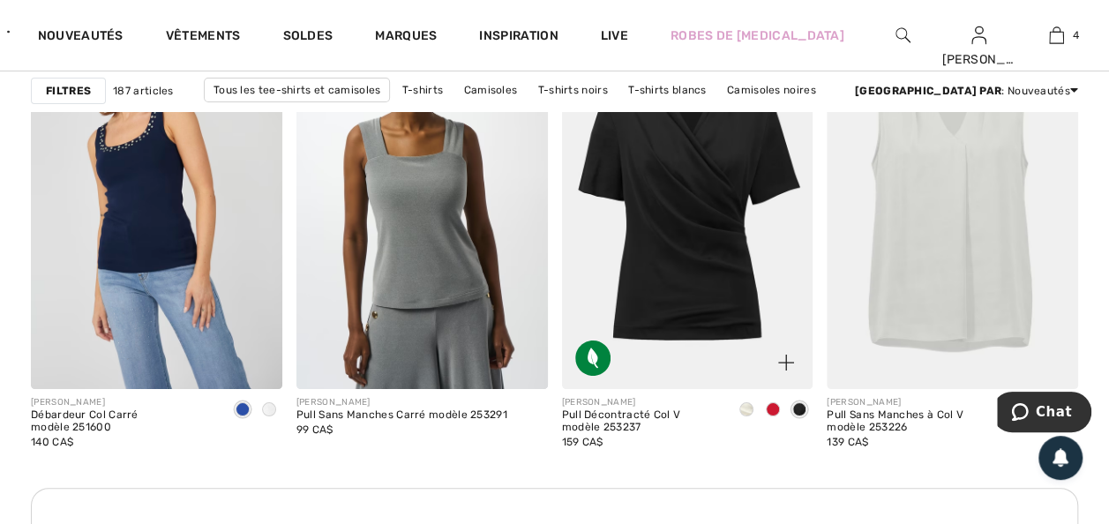
click at [772, 416] on span at bounding box center [773, 409] width 14 height 14
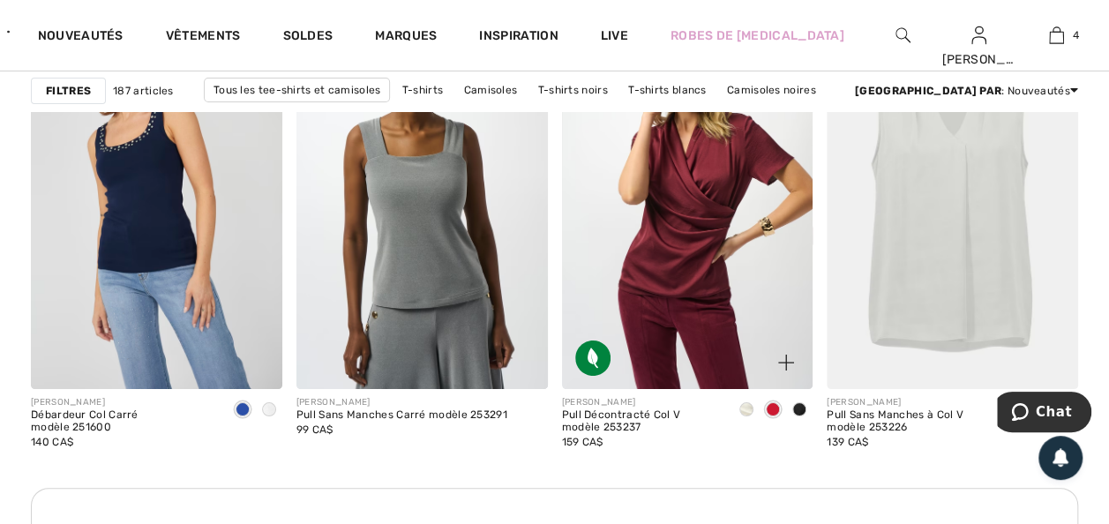
click at [746, 416] on span at bounding box center [746, 409] width 14 height 14
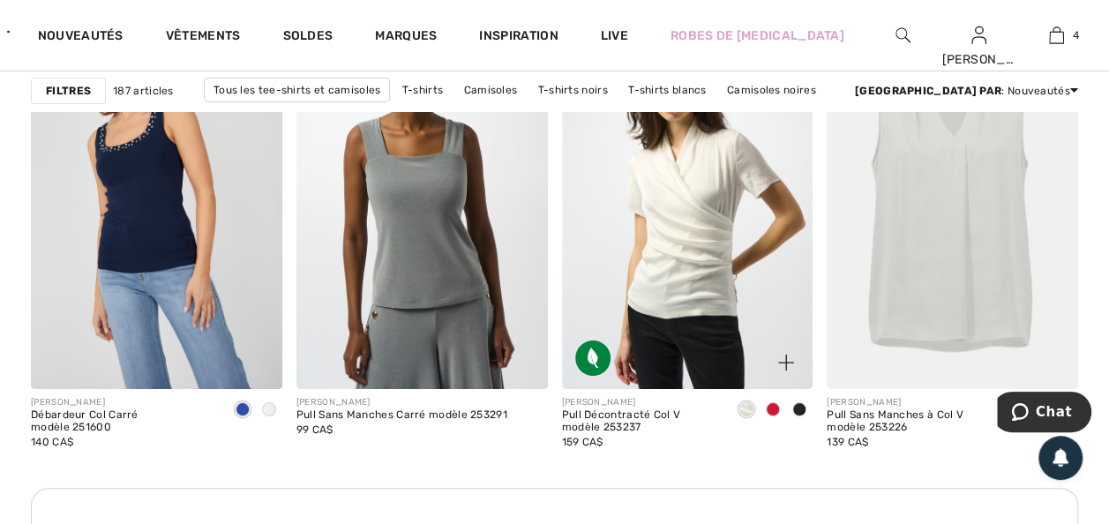
click at [655, 349] on img at bounding box center [687, 200] width 251 height 377
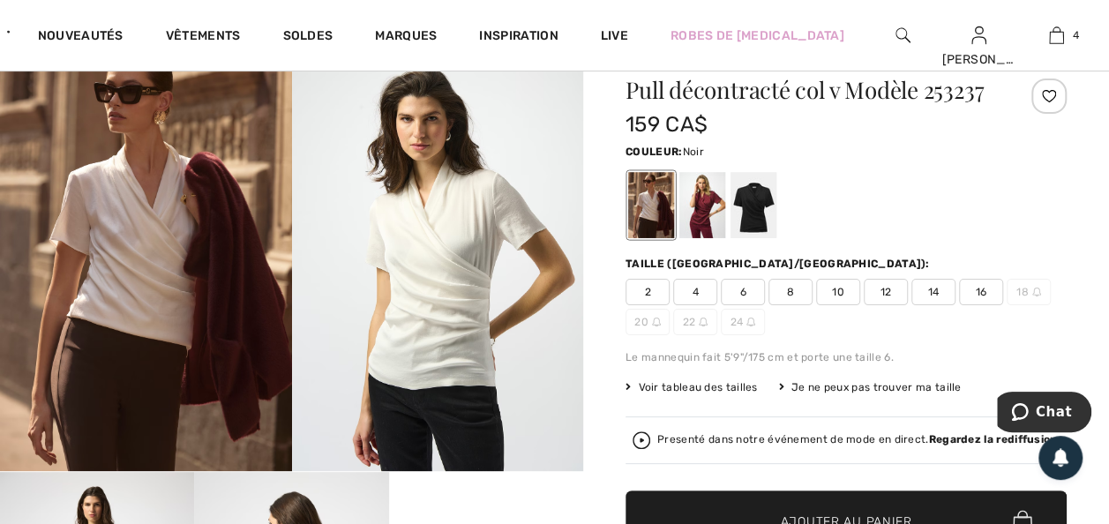
click at [755, 238] on div at bounding box center [754, 205] width 46 height 66
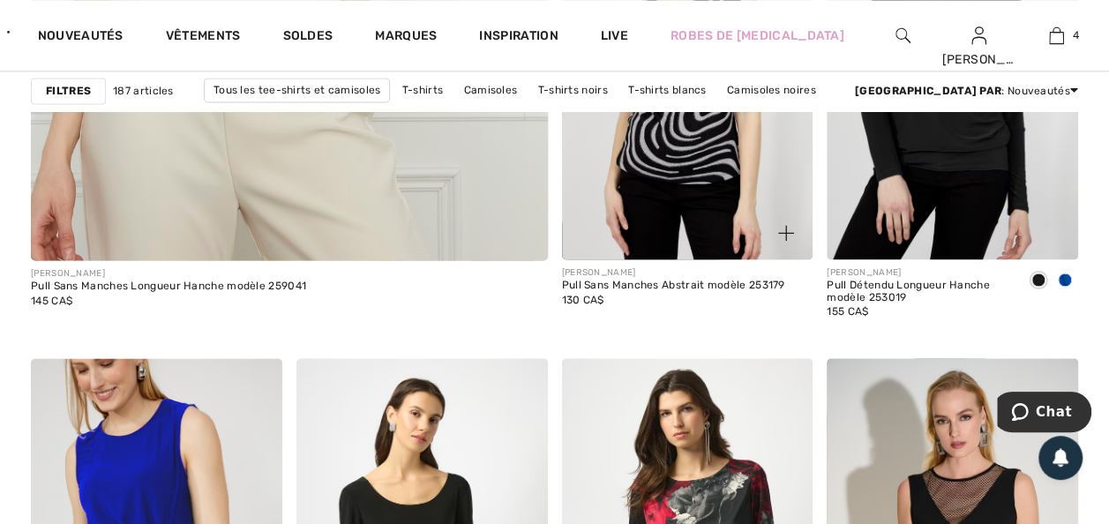
scroll to position [4553, 0]
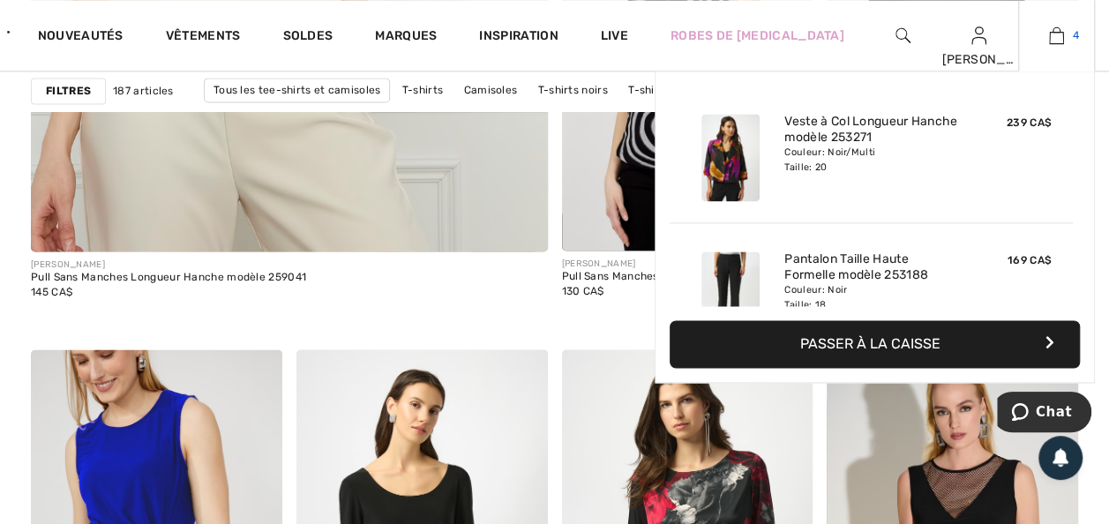
click at [1054, 33] on img at bounding box center [1056, 35] width 15 height 21
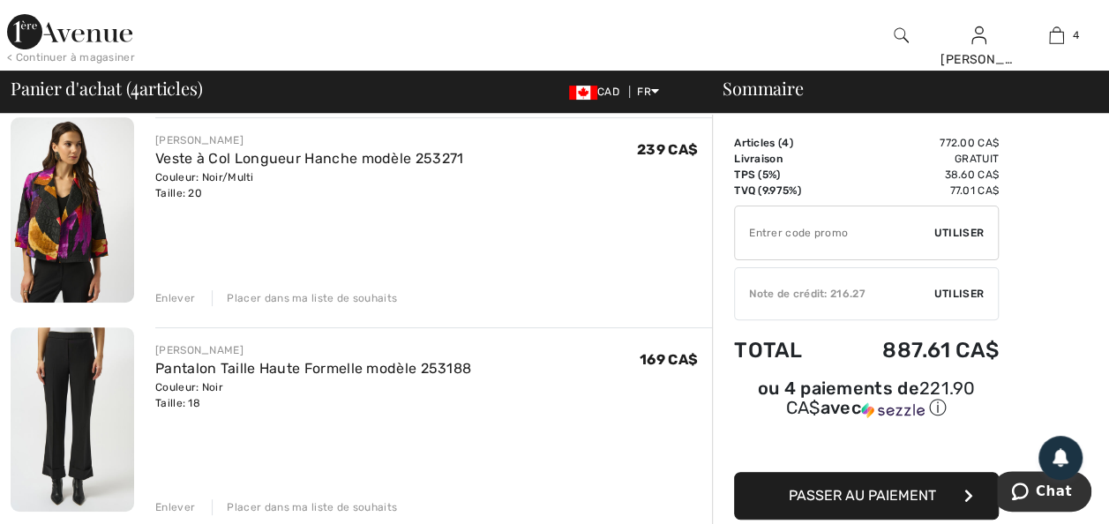
scroll to position [106, 0]
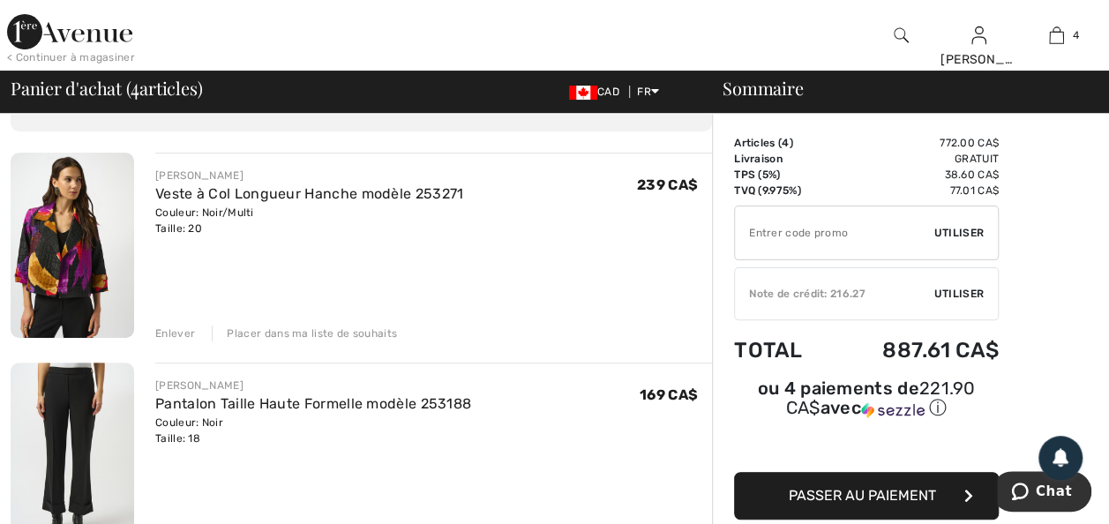
click at [76, 30] on img at bounding box center [69, 31] width 125 height 35
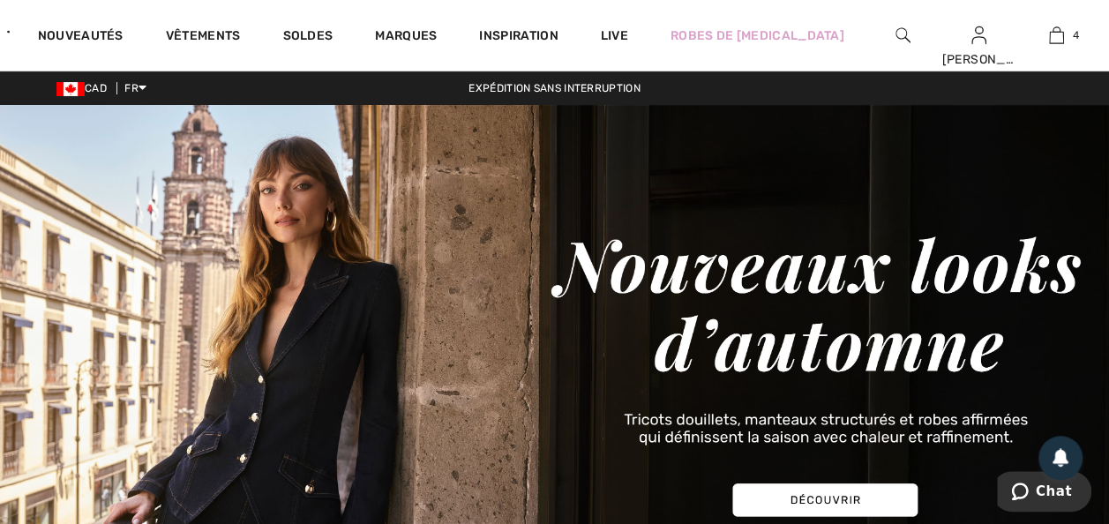
click at [896, 34] on img at bounding box center [903, 35] width 15 height 21
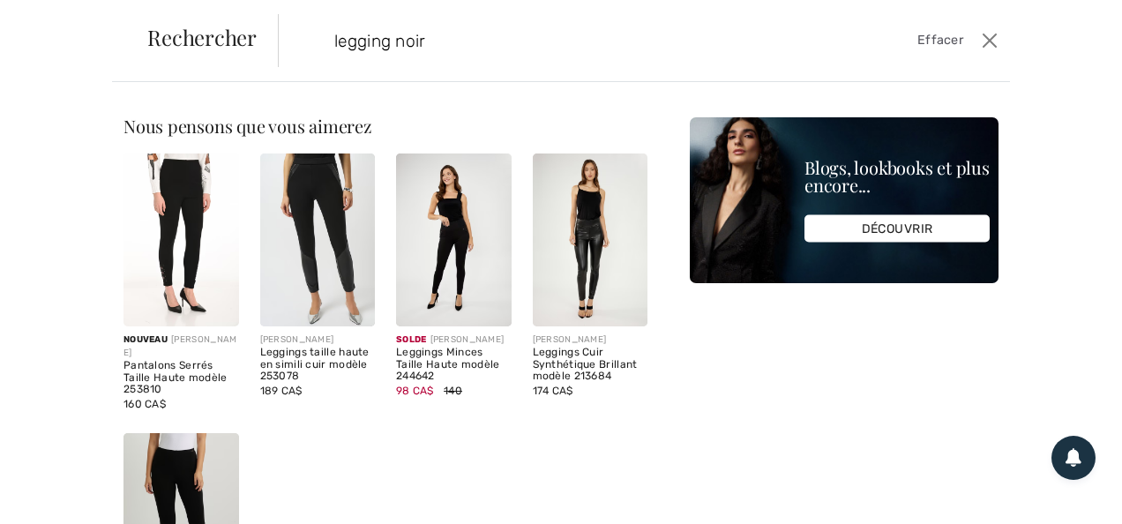
type input "legging noir"
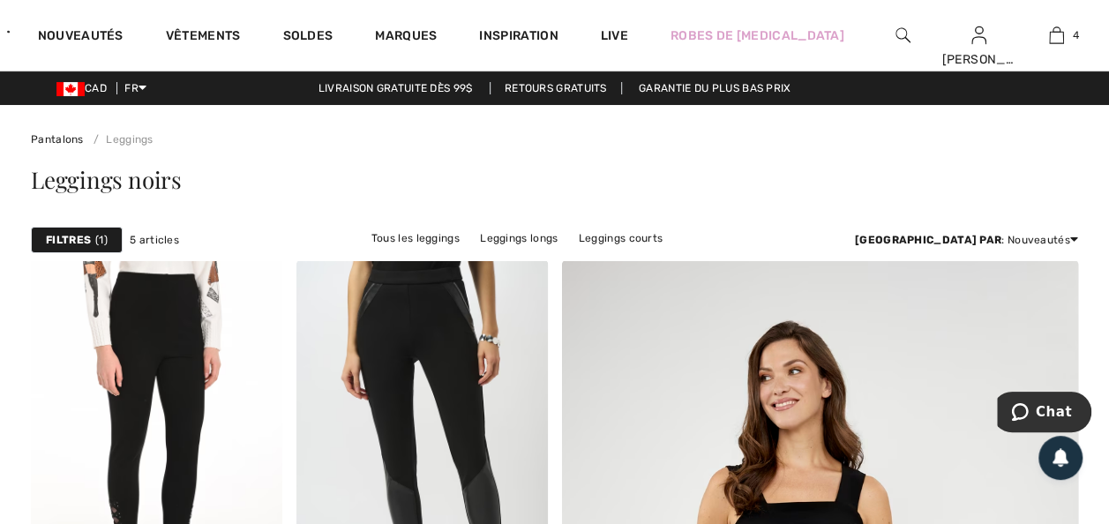
click at [896, 34] on img at bounding box center [903, 35] width 15 height 21
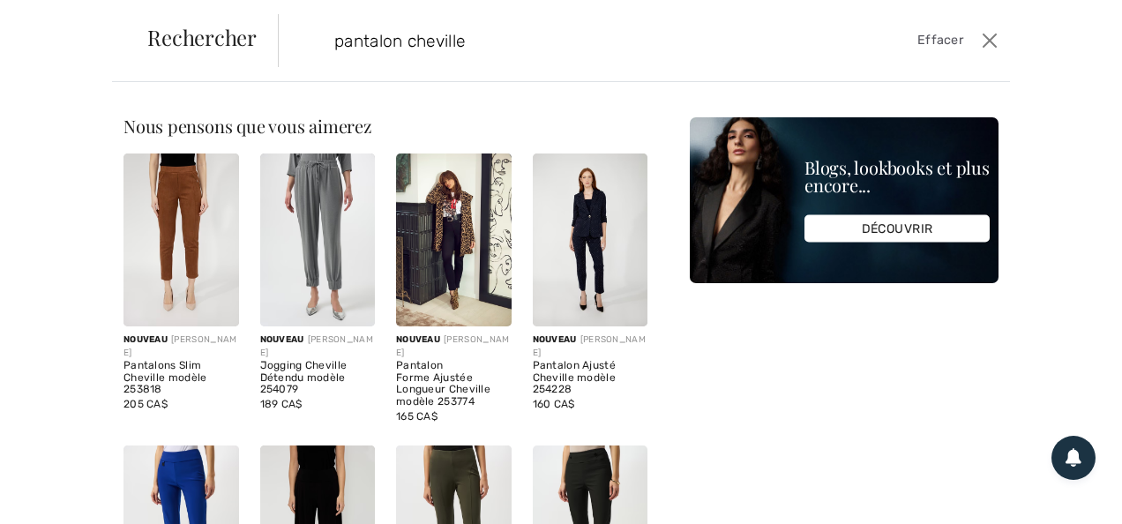
type input "pantalon cheville"
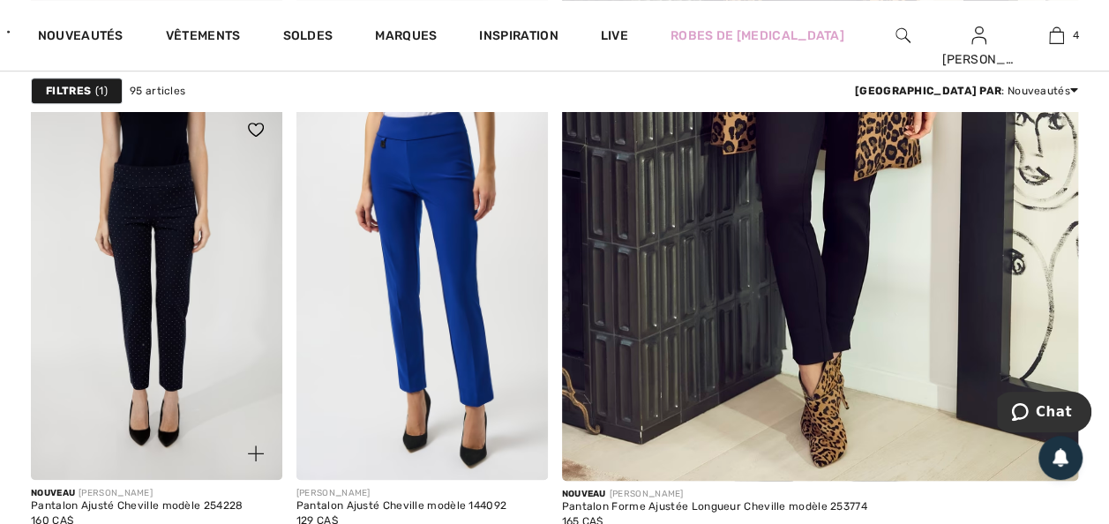
scroll to position [635, 0]
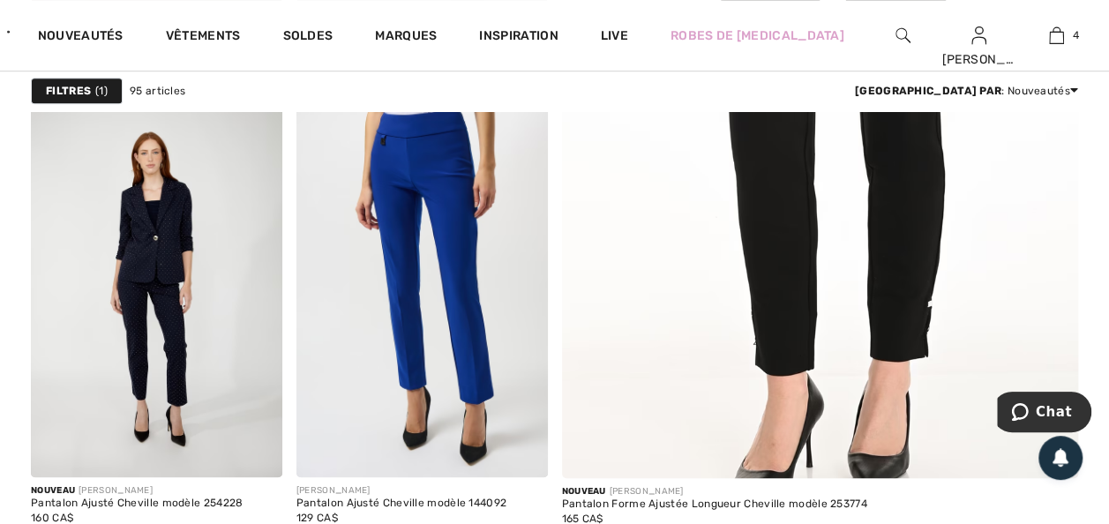
drag, startPoint x: 765, startPoint y: 266, endPoint x: 611, endPoint y: 330, distance: 167.0
click at [765, 266] on img at bounding box center [820, 90] width 620 height 930
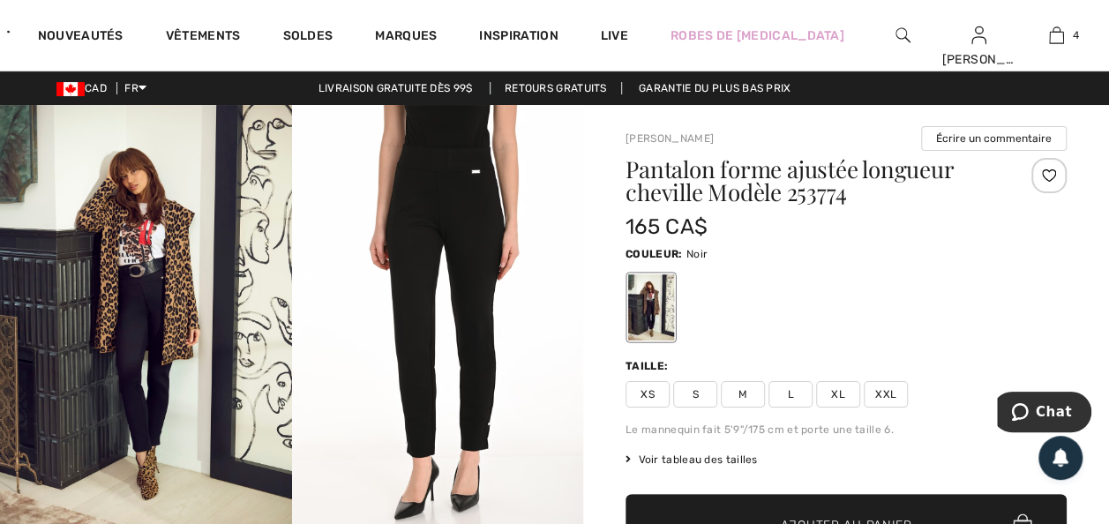
click at [428, 189] on img at bounding box center [438, 323] width 292 height 437
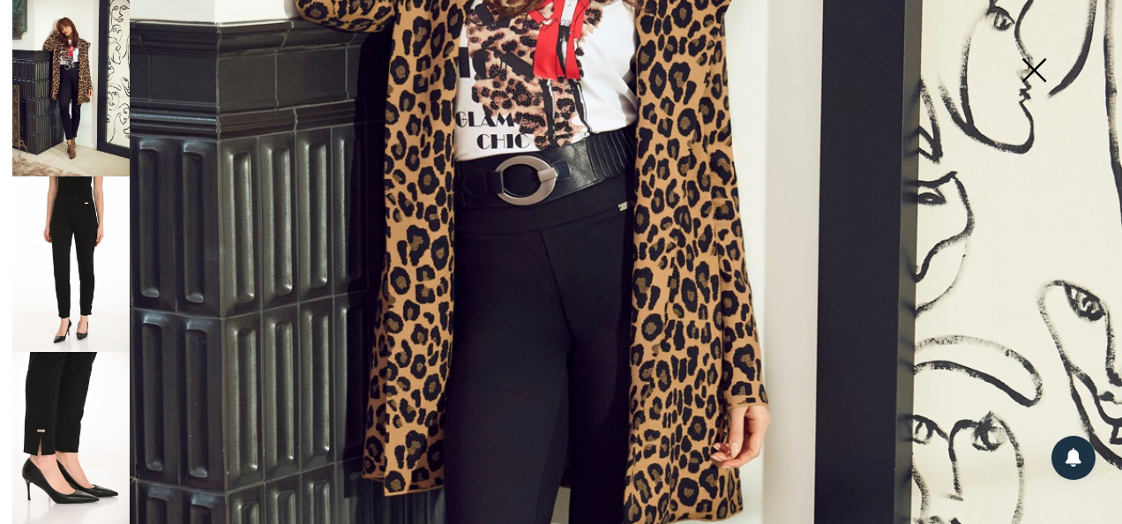
scroll to position [916, 0]
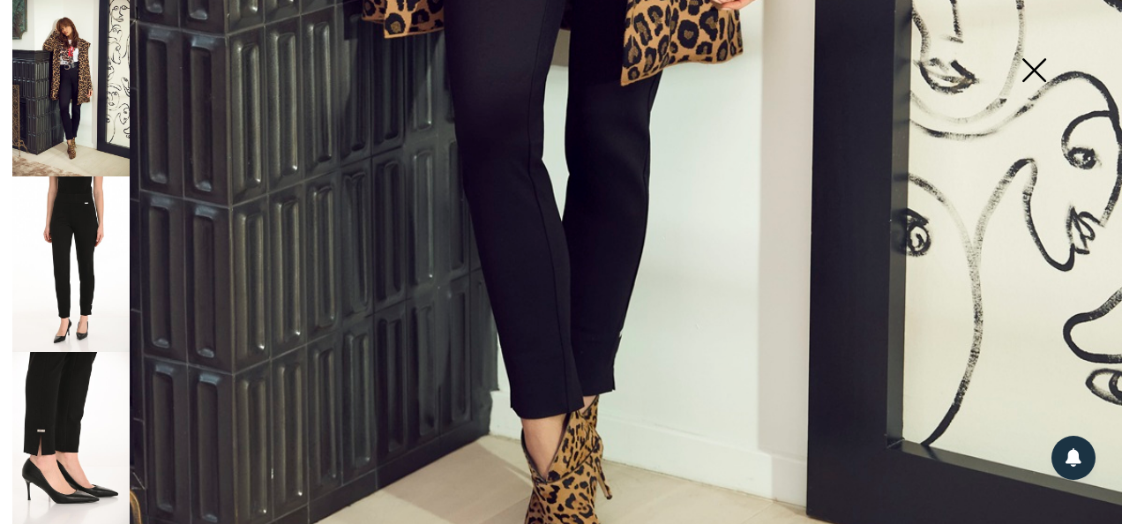
click at [54, 395] on img at bounding box center [70, 440] width 117 height 176
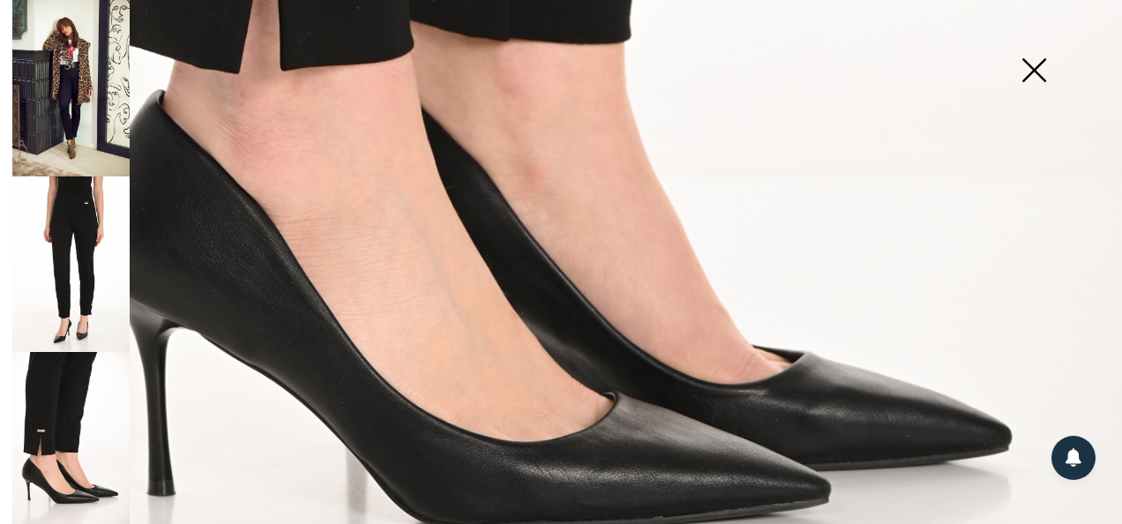
scroll to position [458, 0]
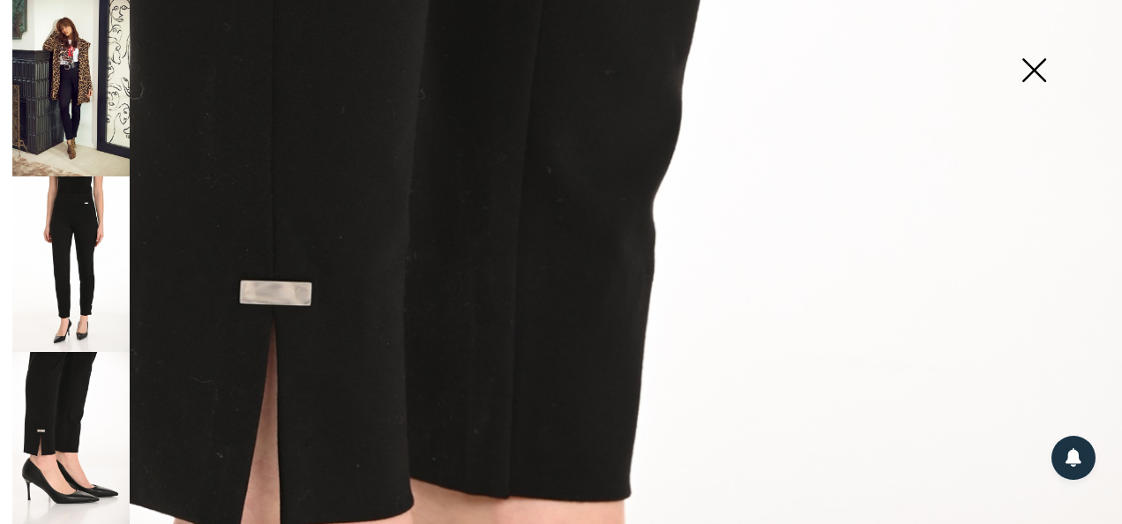
click at [62, 236] on img at bounding box center [70, 264] width 117 height 176
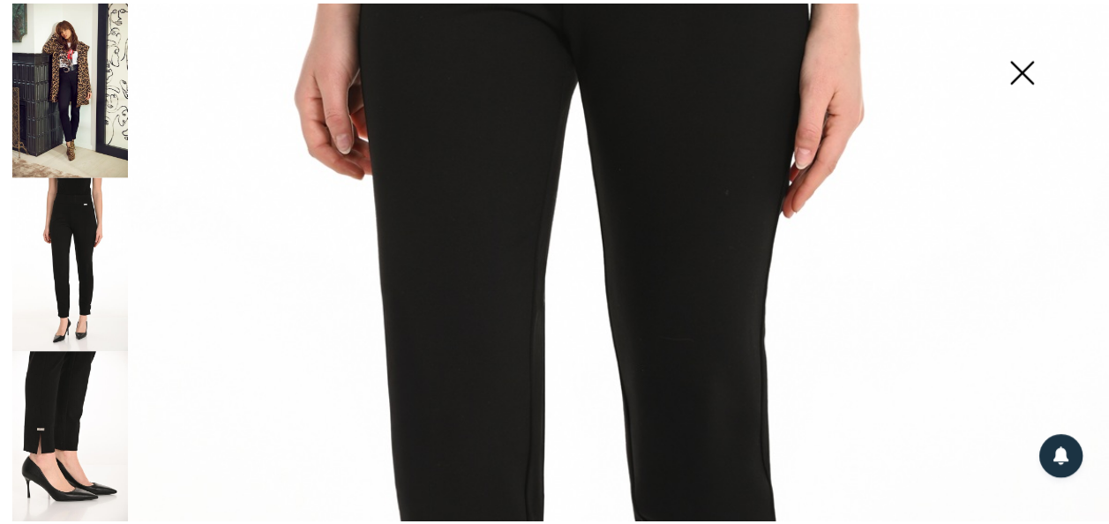
scroll to position [0, 0]
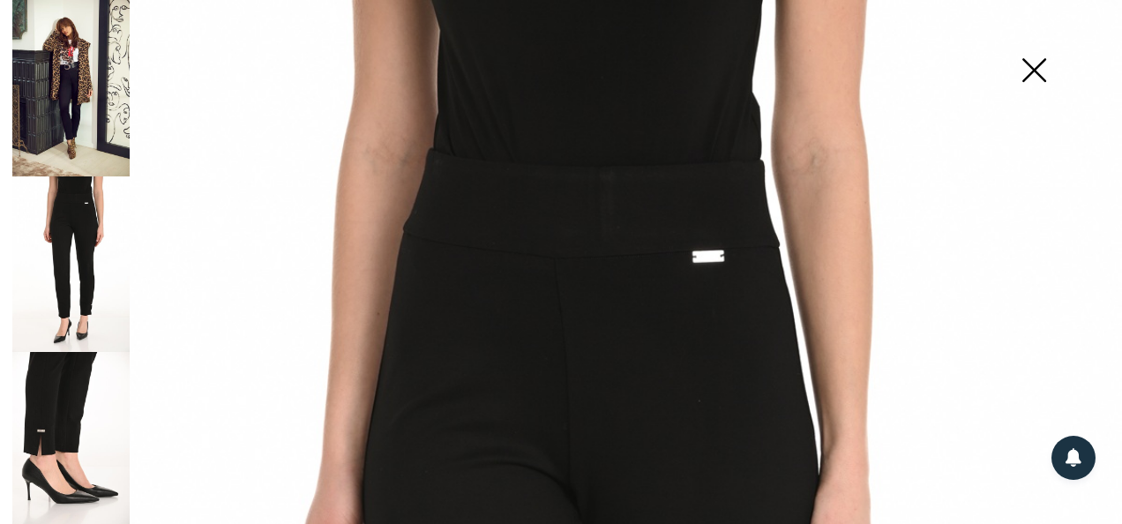
click at [1046, 69] on img at bounding box center [1034, 71] width 88 height 91
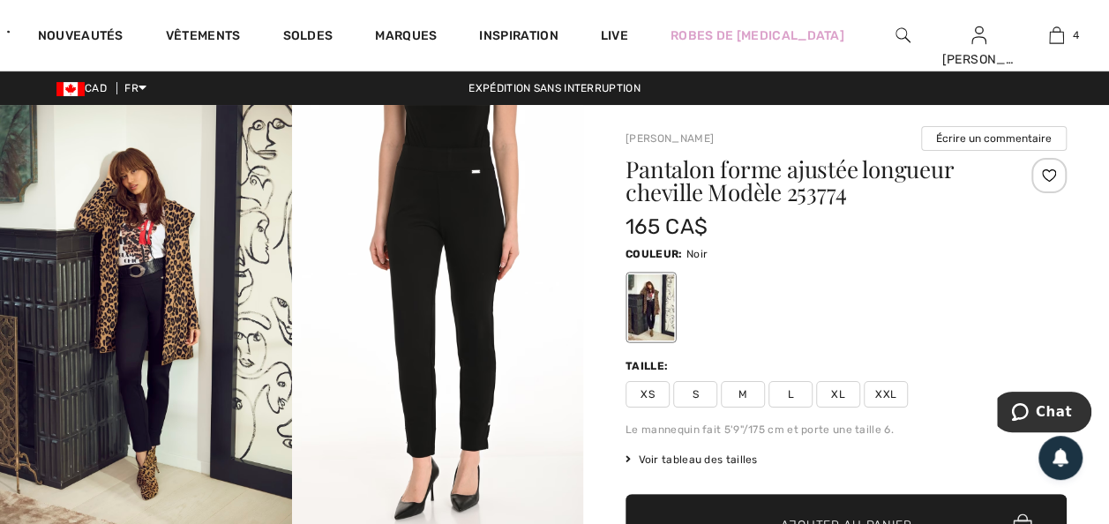
click at [896, 408] on span "XXL" at bounding box center [886, 394] width 44 height 26
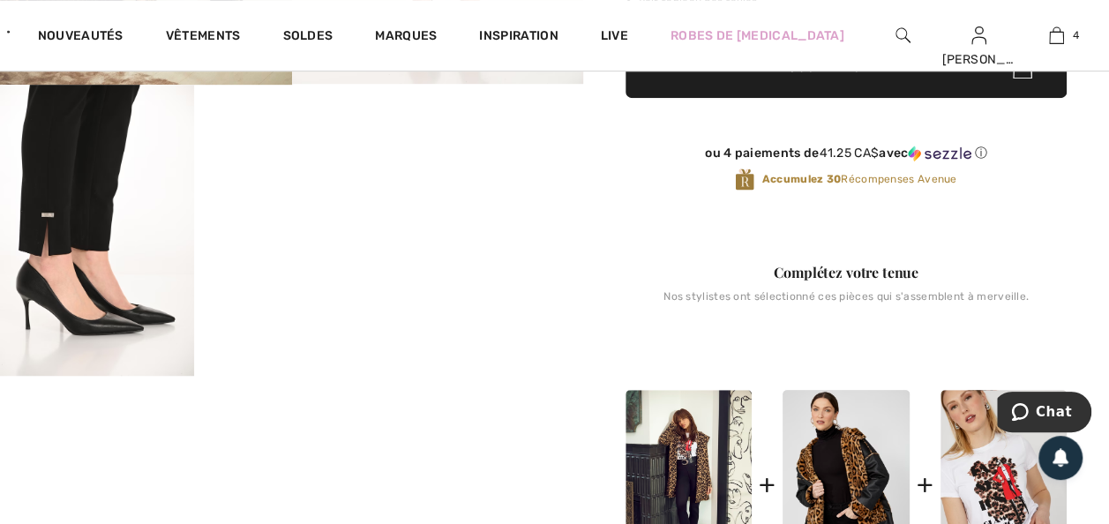
click at [799, 79] on span "✔ Ajouté au panier Ajouter au panier" at bounding box center [846, 67] width 441 height 62
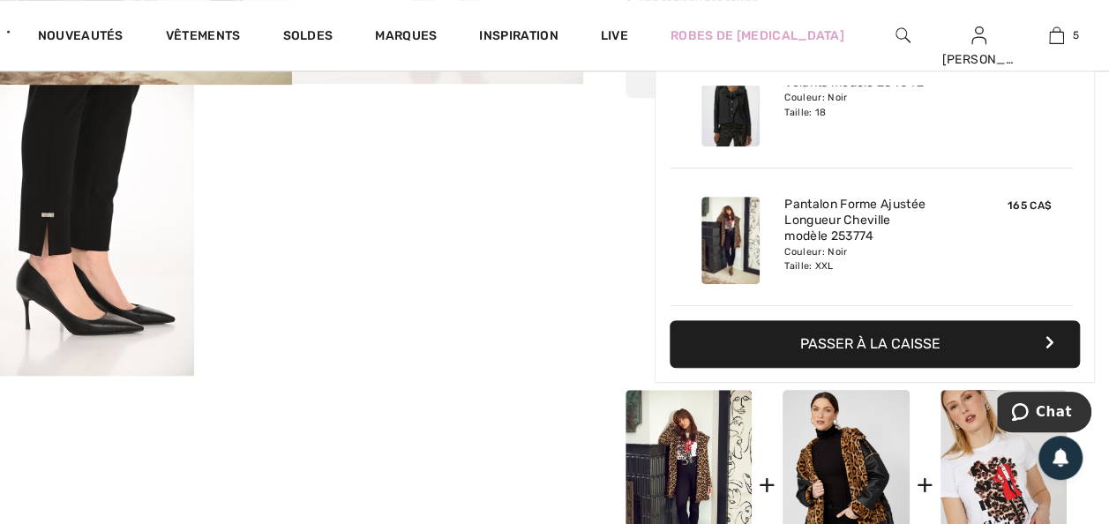
scroll to position [0, 0]
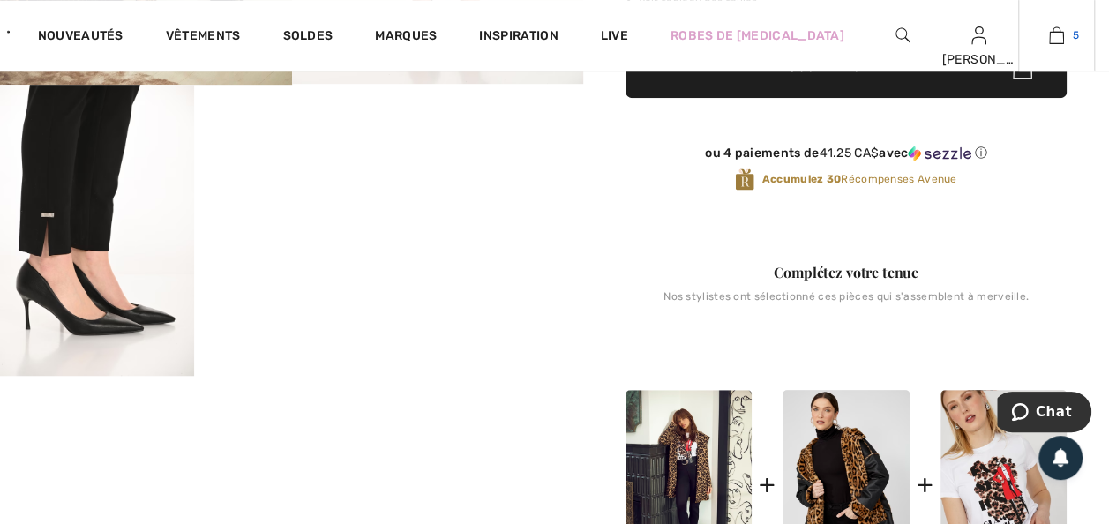
click at [1052, 34] on img at bounding box center [1056, 35] width 15 height 21
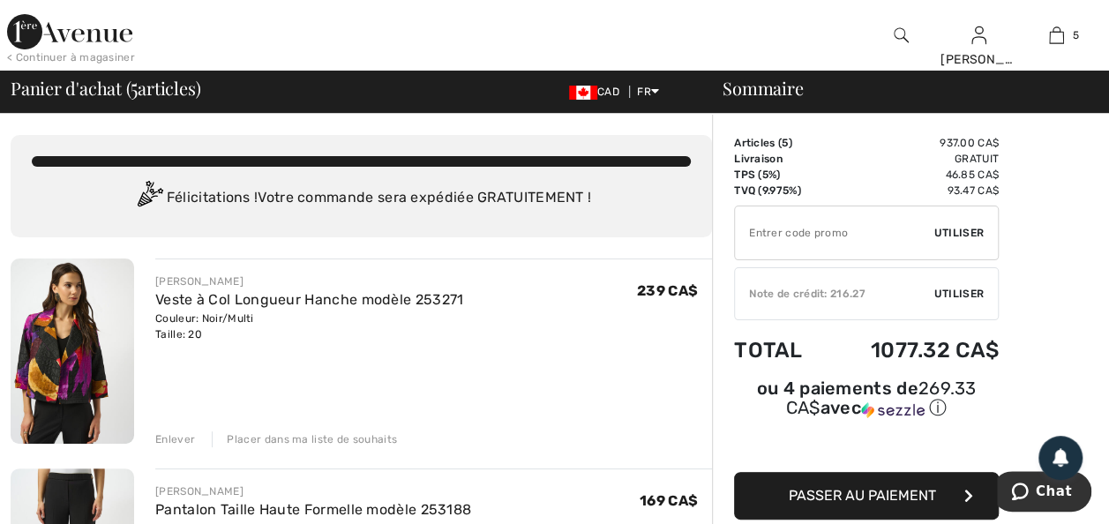
click at [894, 34] on img at bounding box center [901, 35] width 15 height 21
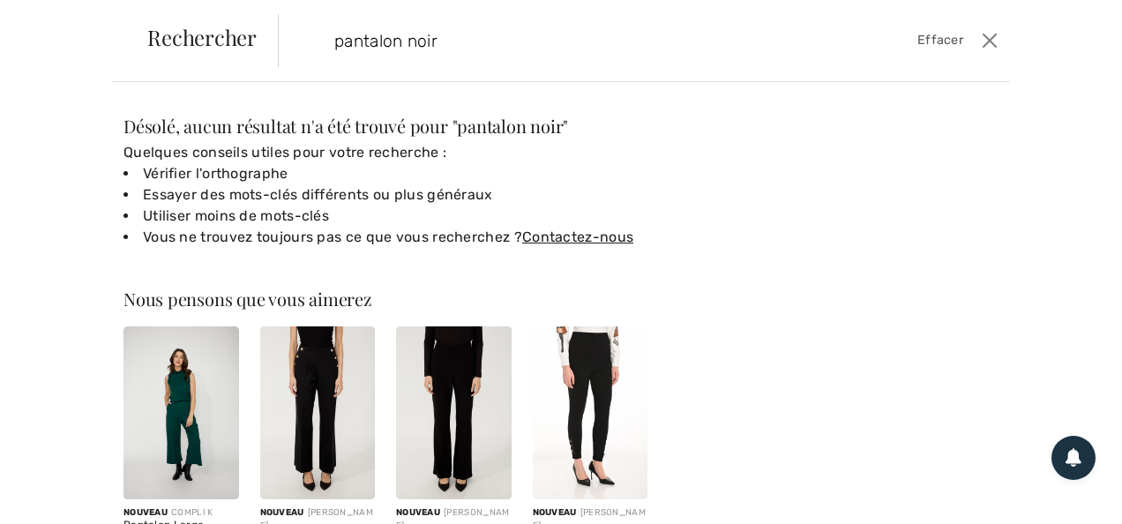
type input "pantalon noir"
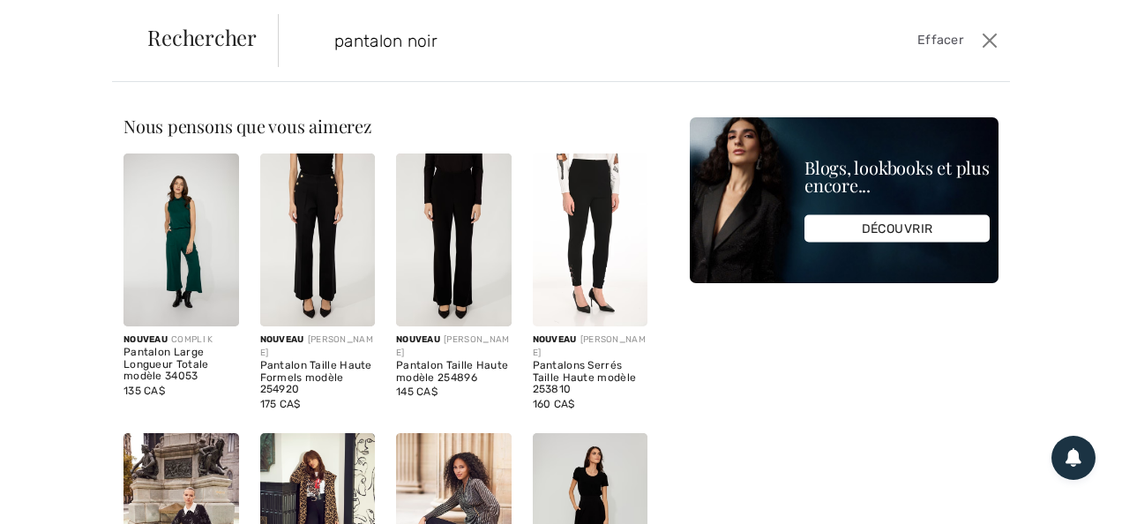
click at [193, 286] on img at bounding box center [182, 240] width 116 height 173
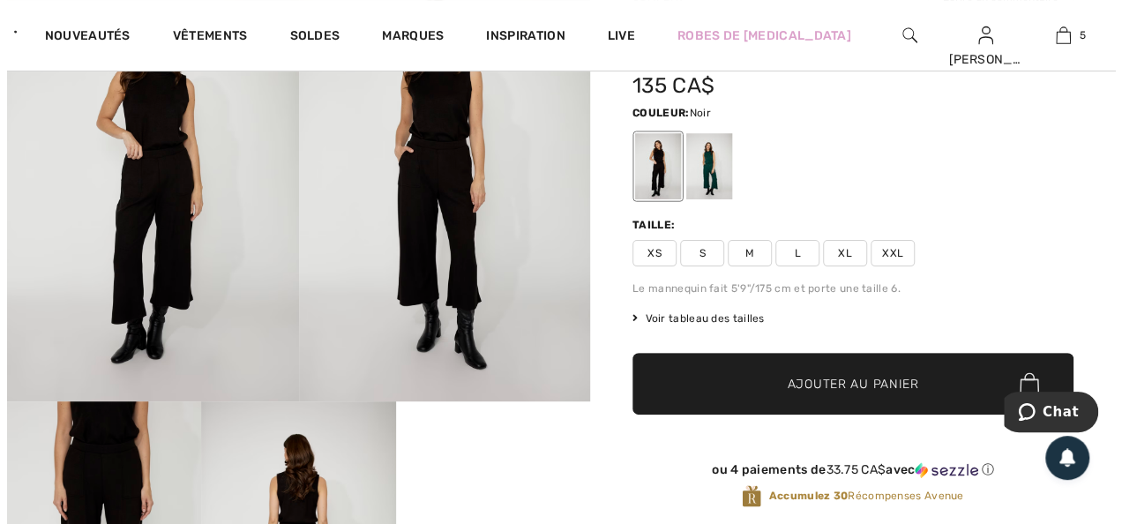
scroll to position [176, 0]
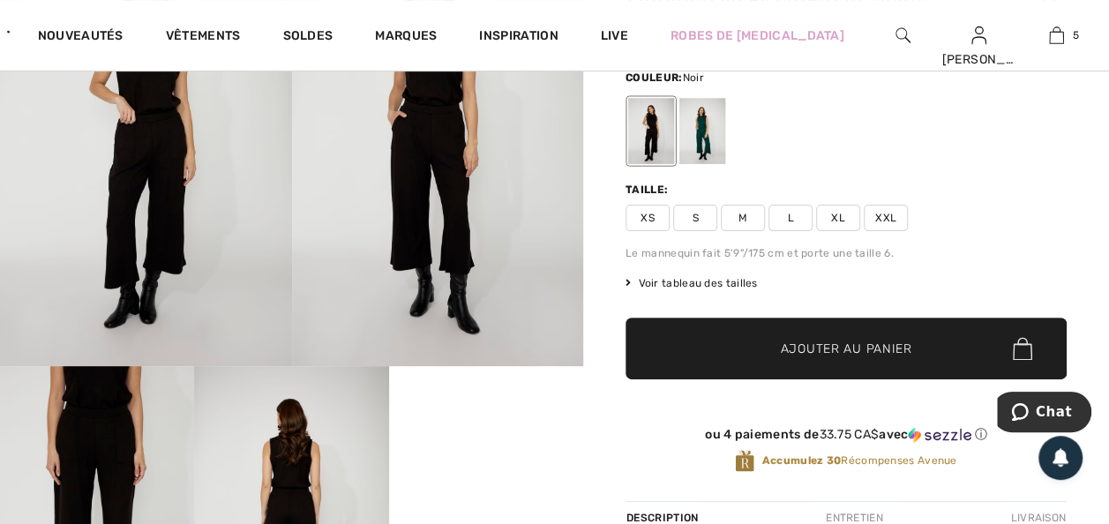
click at [427, 233] on img at bounding box center [438, 148] width 292 height 438
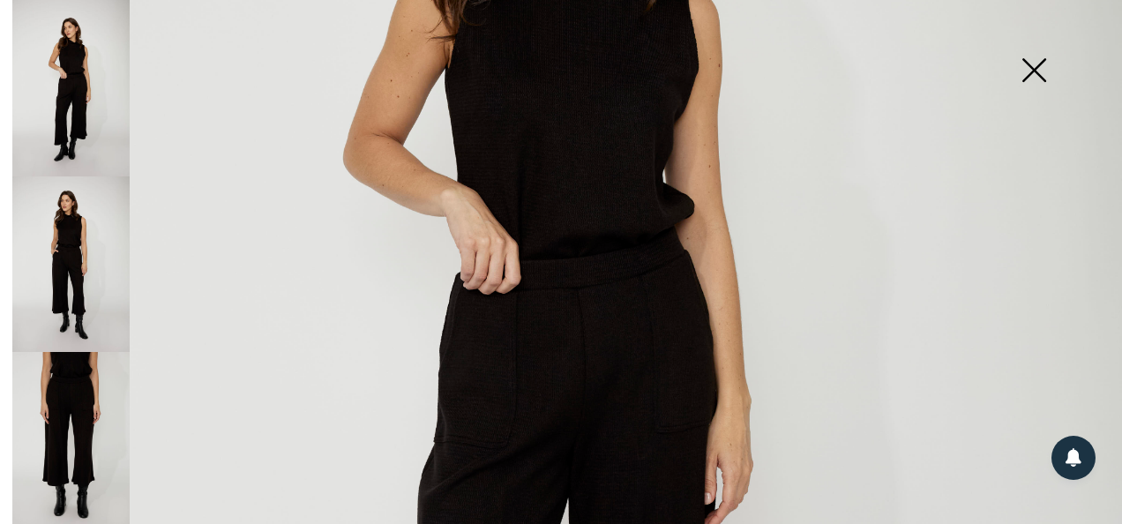
scroll to position [916, 0]
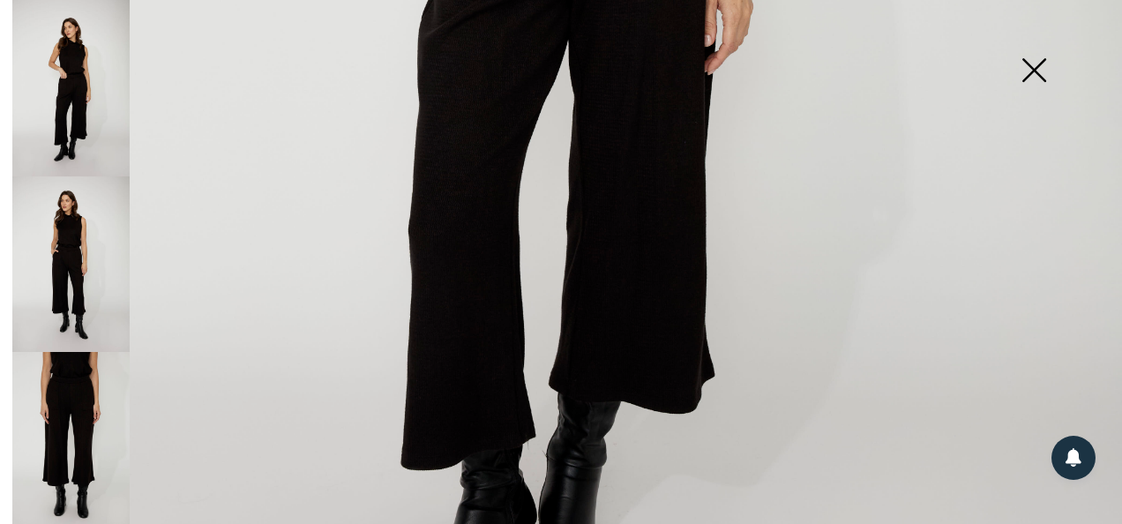
click at [86, 422] on img at bounding box center [70, 440] width 117 height 176
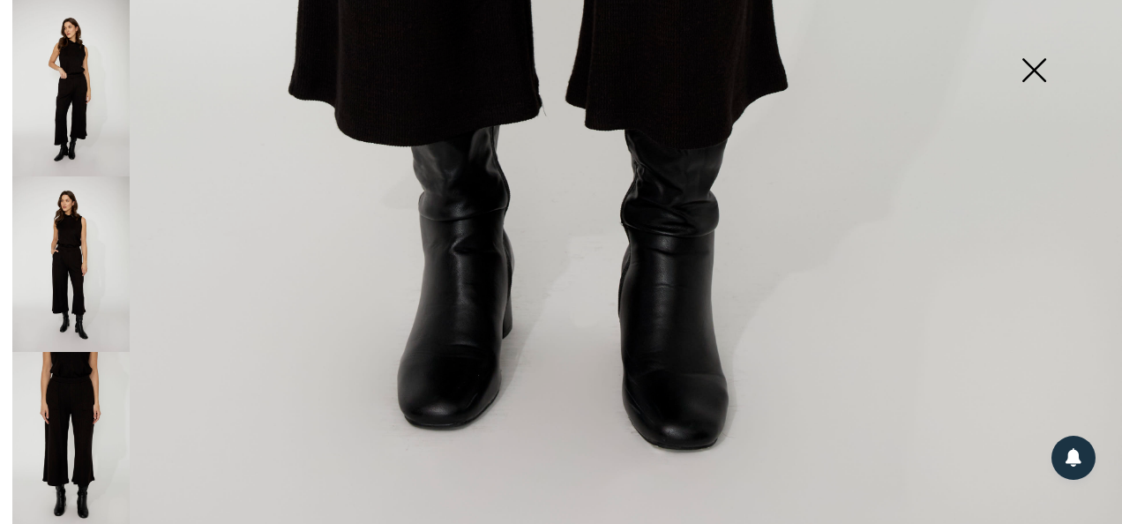
scroll to position [1139, 0]
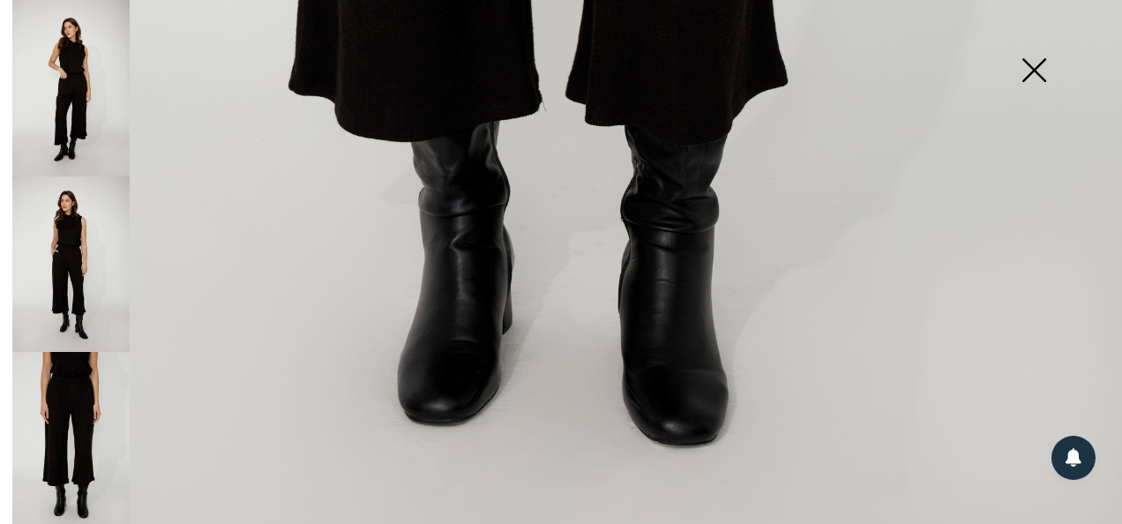
click at [79, 125] on img at bounding box center [70, 88] width 117 height 176
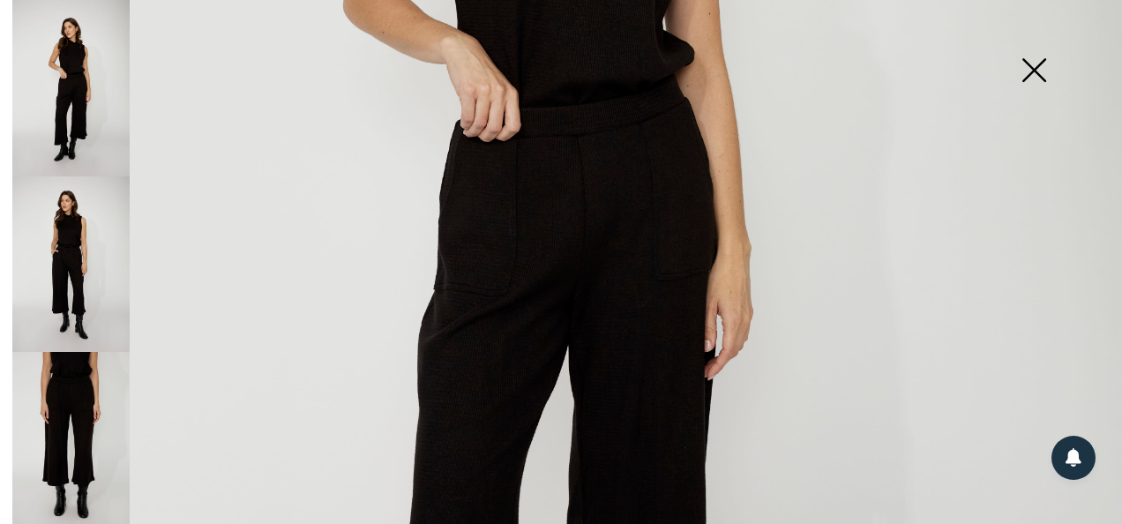
scroll to position [575, 0]
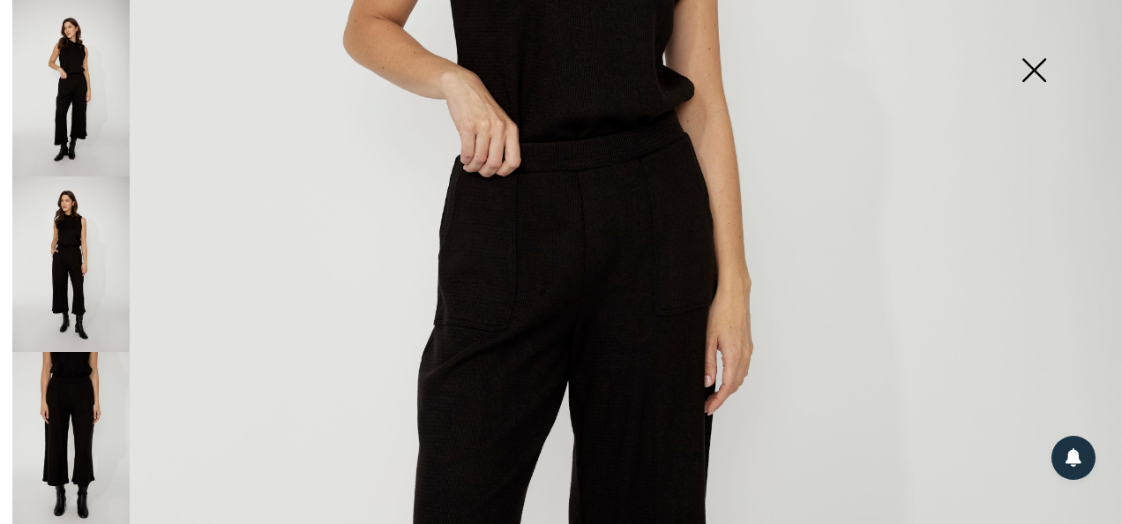
click at [56, 97] on img at bounding box center [70, 88] width 117 height 176
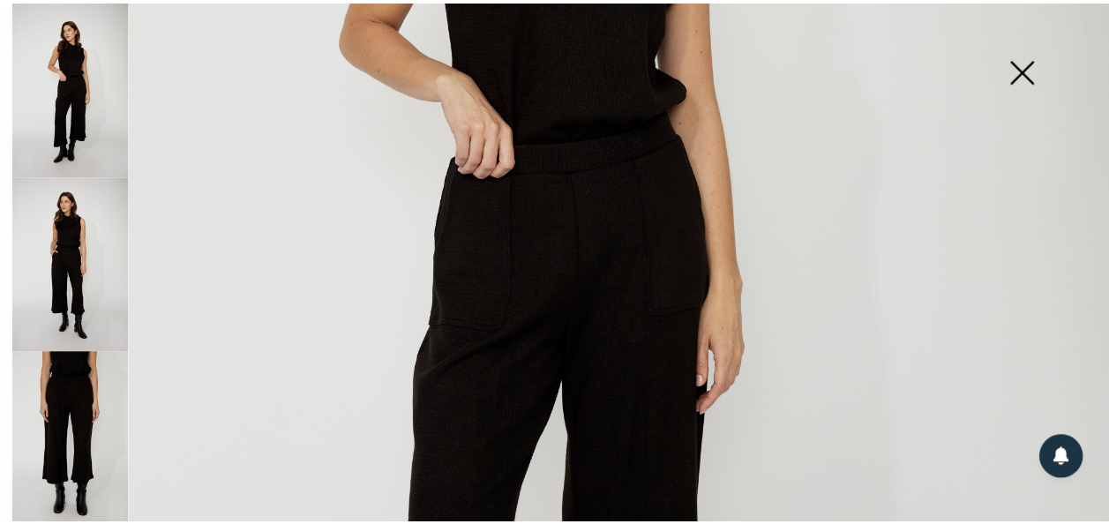
scroll to position [116, 0]
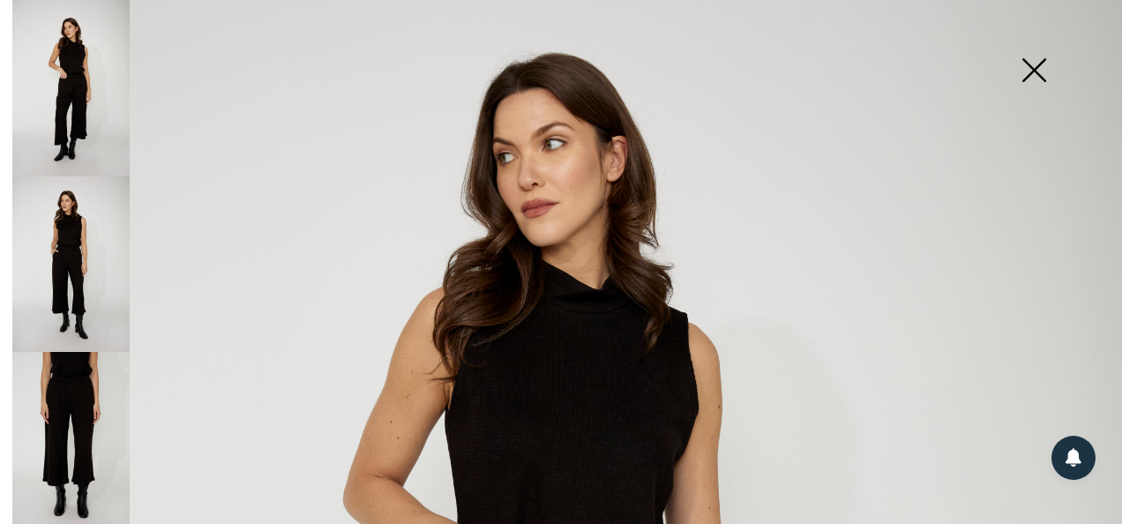
click at [1032, 64] on img at bounding box center [1034, 71] width 88 height 91
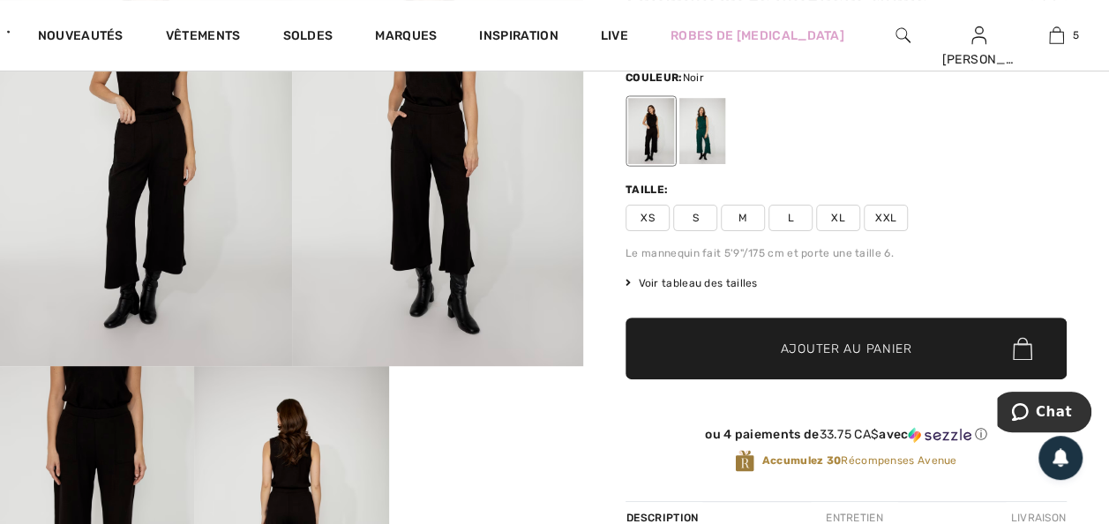
click at [888, 228] on span "XXL" at bounding box center [886, 218] width 44 height 26
click at [842, 358] on span "Ajouter au panier" at bounding box center [846, 349] width 131 height 19
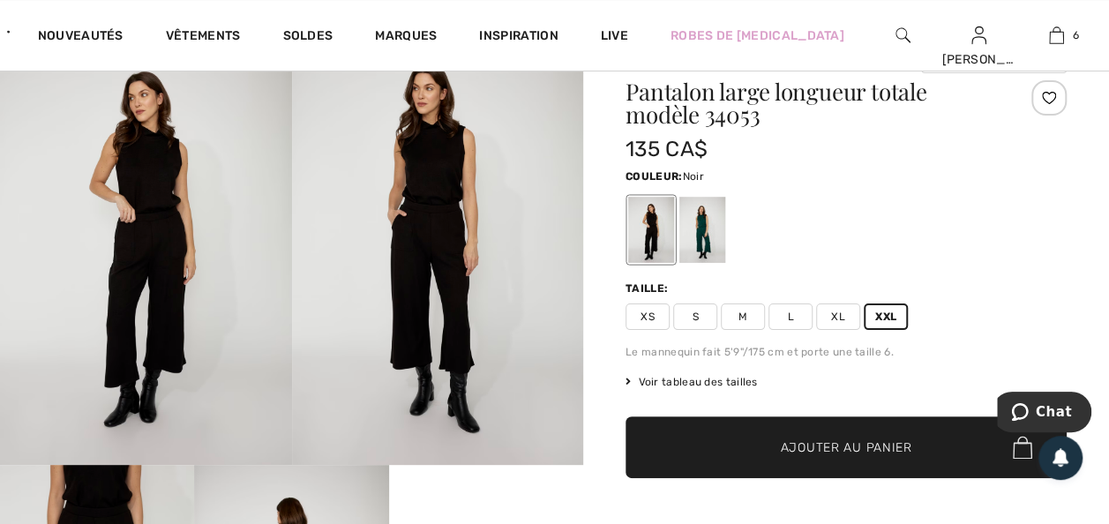
scroll to position [0, 0]
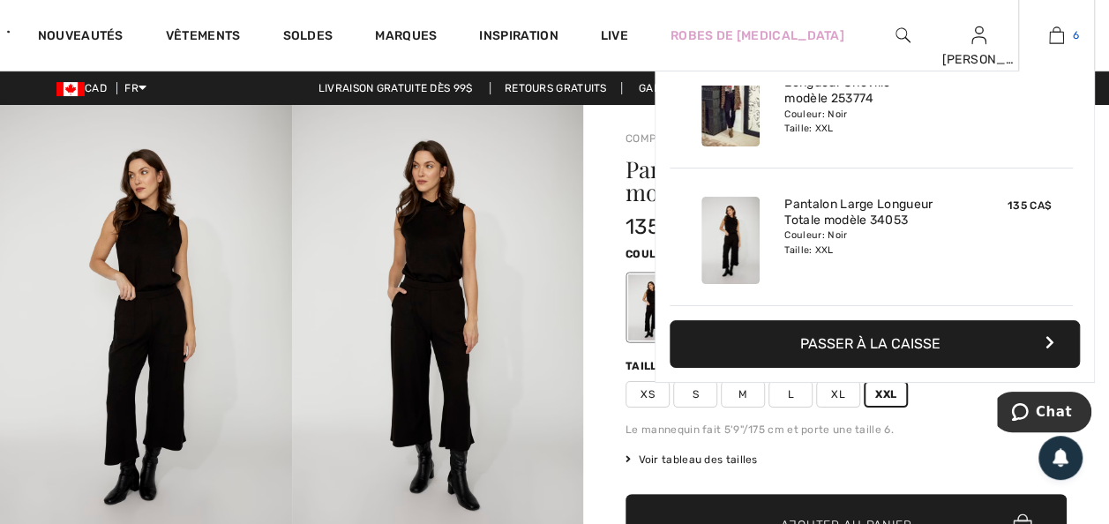
click at [1053, 32] on img at bounding box center [1056, 35] width 15 height 21
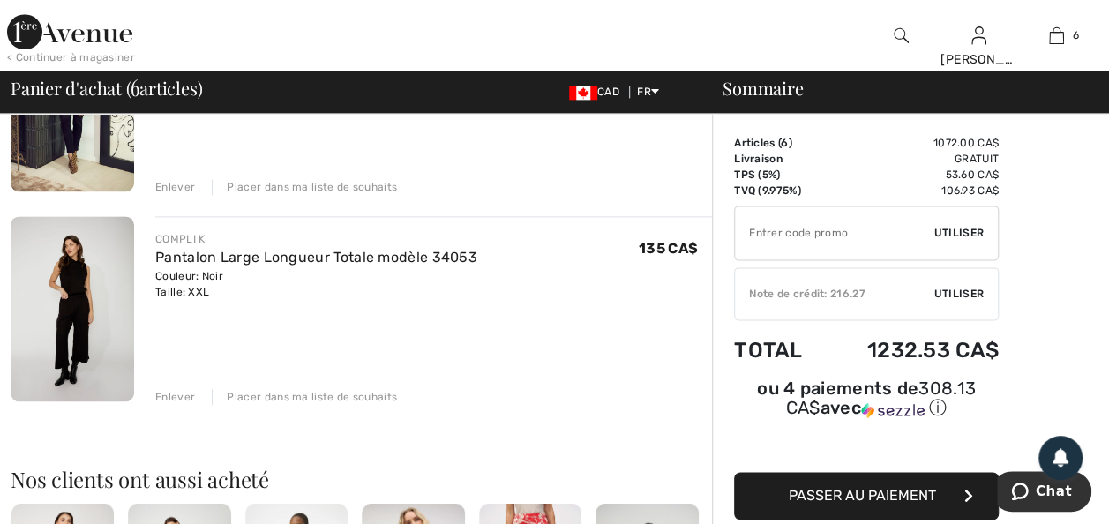
scroll to position [1094, 0]
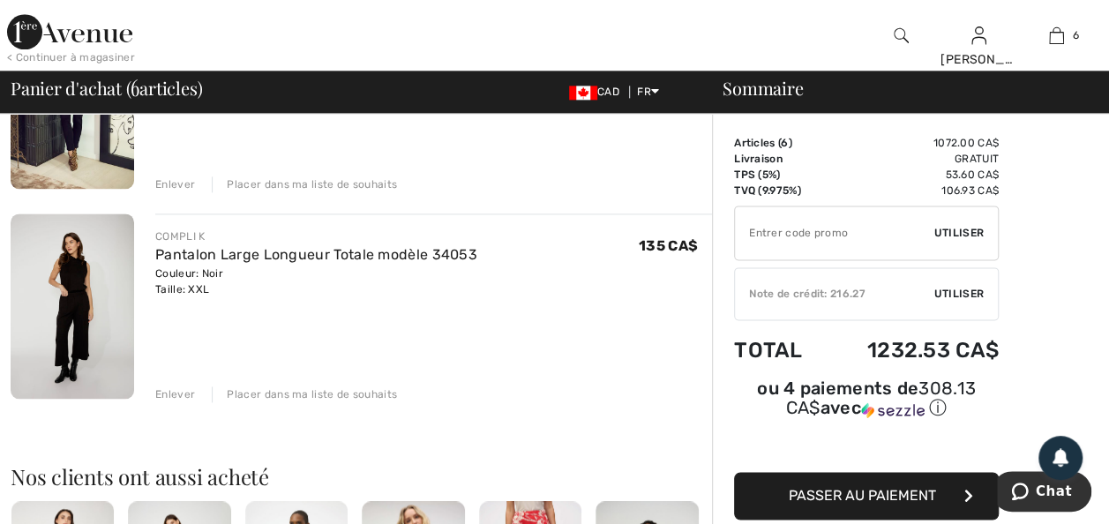
click at [184, 402] on div "Enlever" at bounding box center [175, 394] width 40 height 16
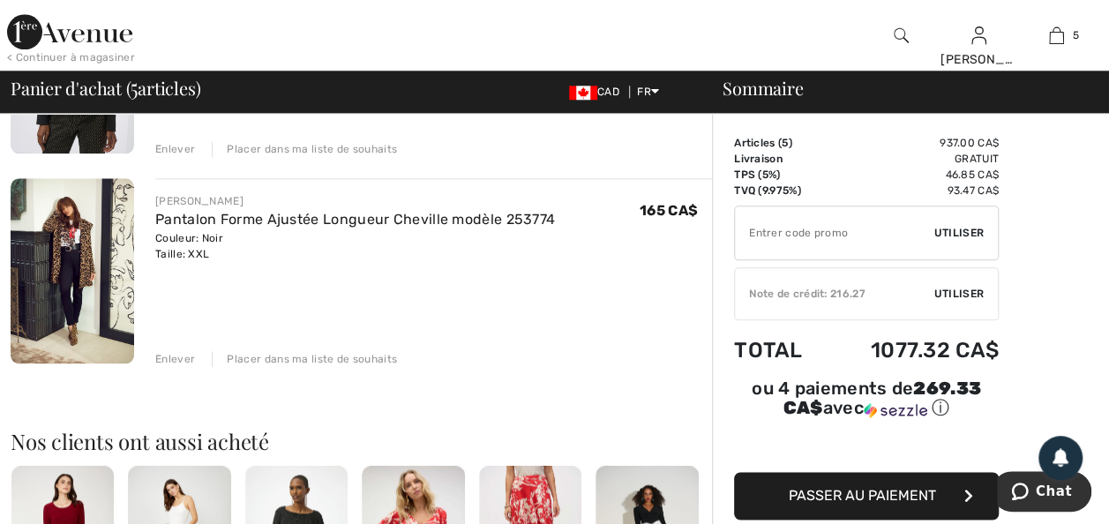
scroll to position [918, 0]
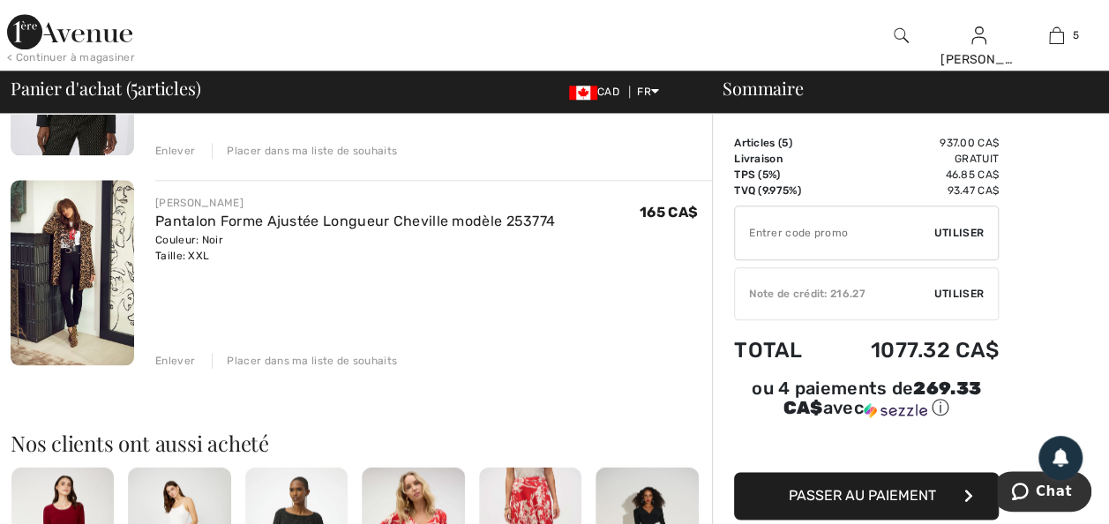
drag, startPoint x: 310, startPoint y: 274, endPoint x: 313, endPoint y: 312, distance: 39.0
click at [310, 229] on link "Pantalon Forme Ajustée Longueur Cheville modèle 253774" at bounding box center [355, 221] width 400 height 17
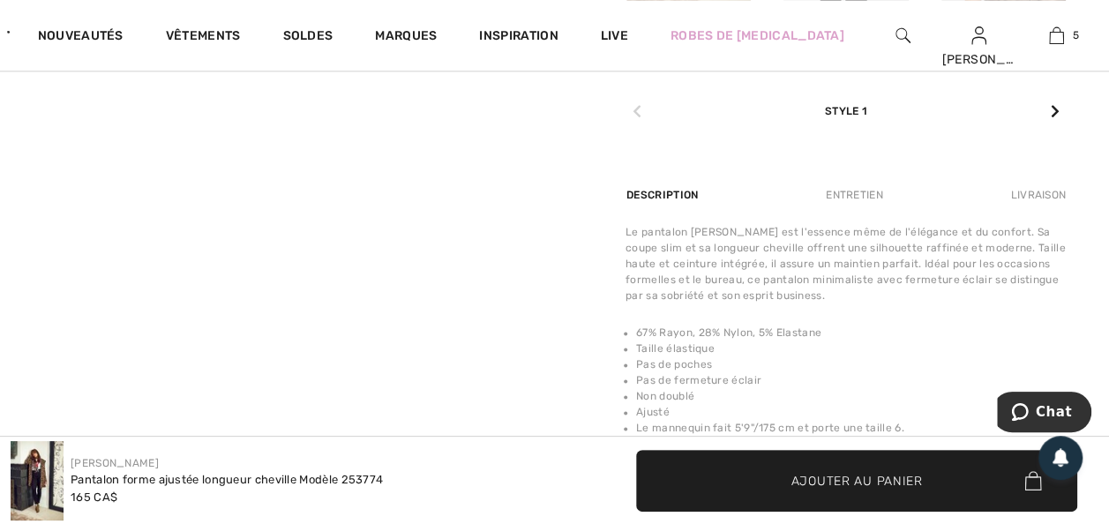
scroll to position [988, 0]
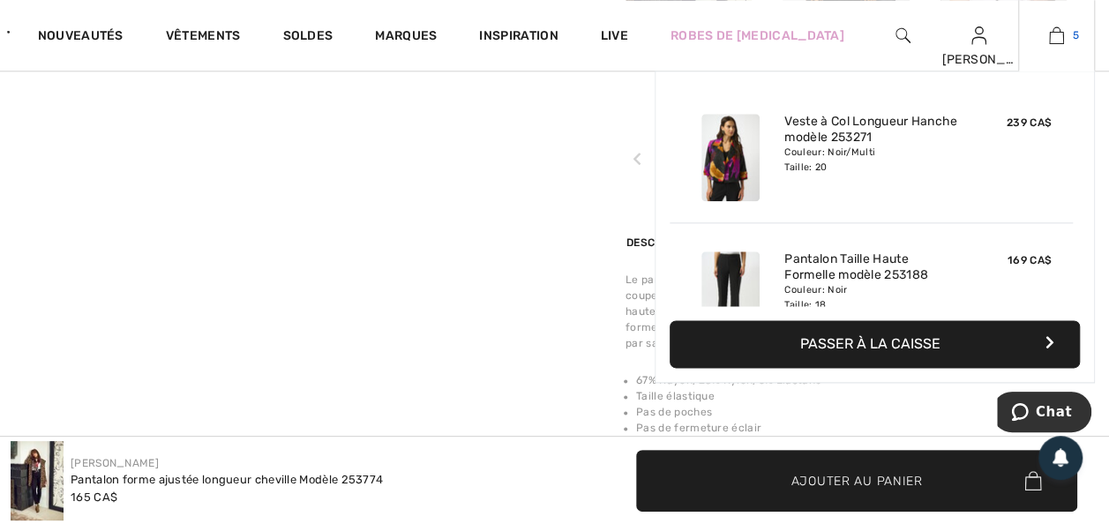
click at [1049, 32] on img at bounding box center [1056, 35] width 15 height 21
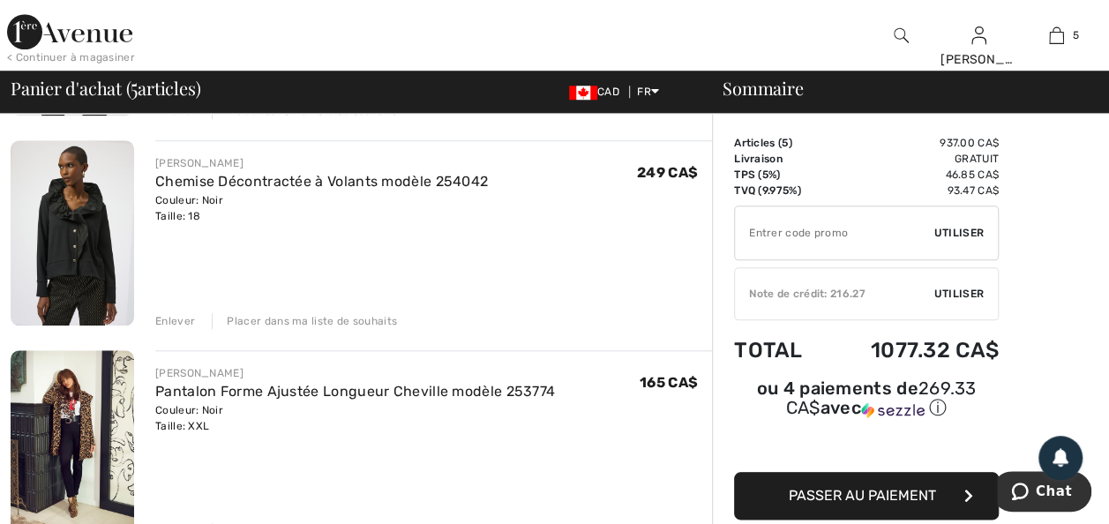
scroll to position [882, 0]
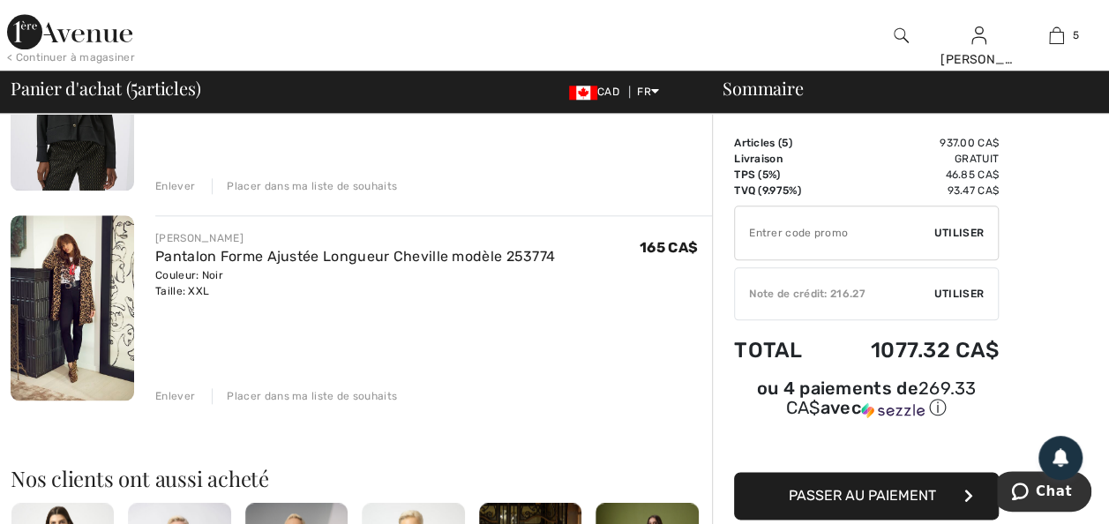
click at [180, 404] on div "Enlever" at bounding box center [175, 396] width 40 height 16
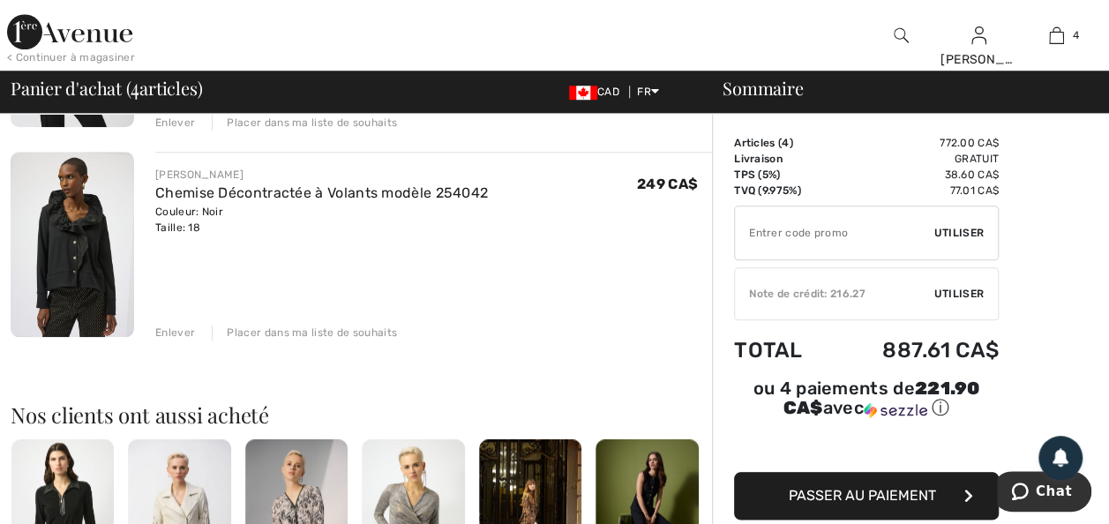
scroll to position [706, 0]
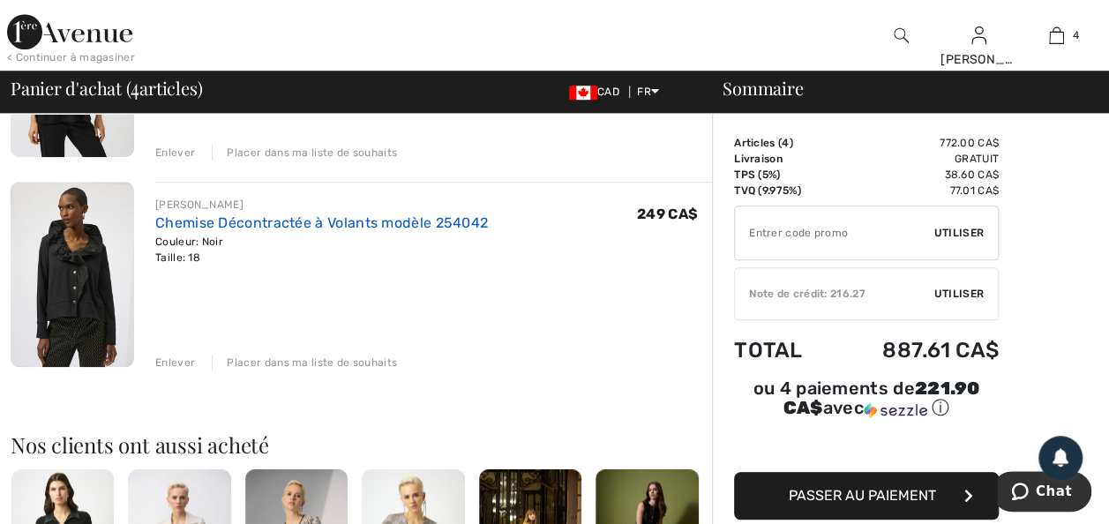
click at [266, 231] on link "Chemise Décontractée à Volants modèle 254042" at bounding box center [321, 222] width 333 height 17
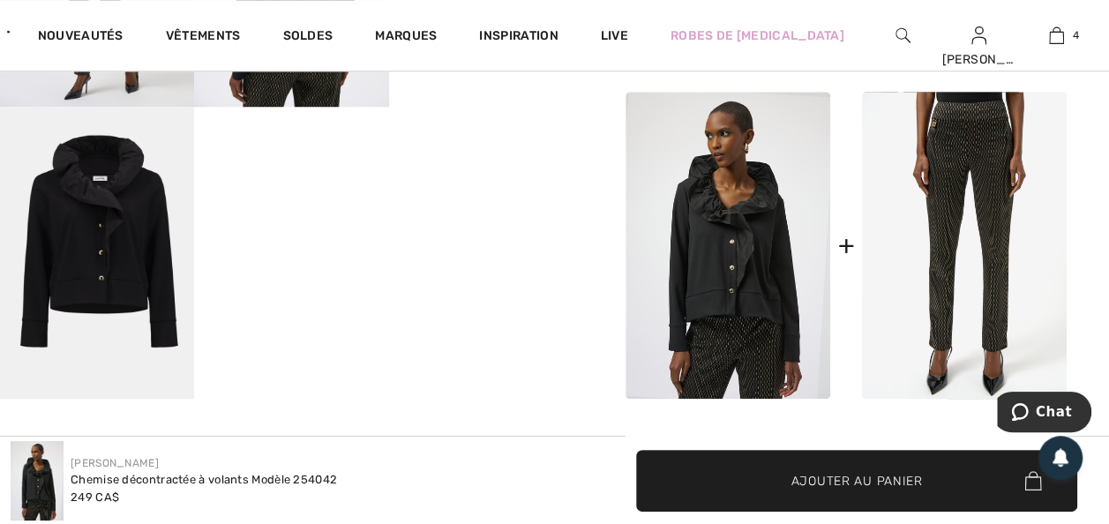
scroll to position [812, 0]
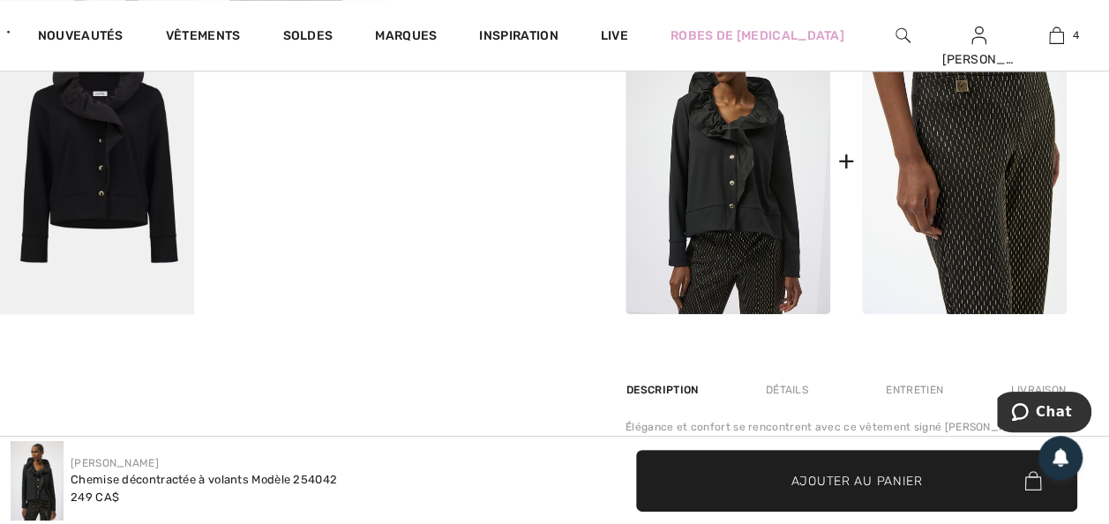
click at [964, 175] on img at bounding box center [964, 160] width 205 height 307
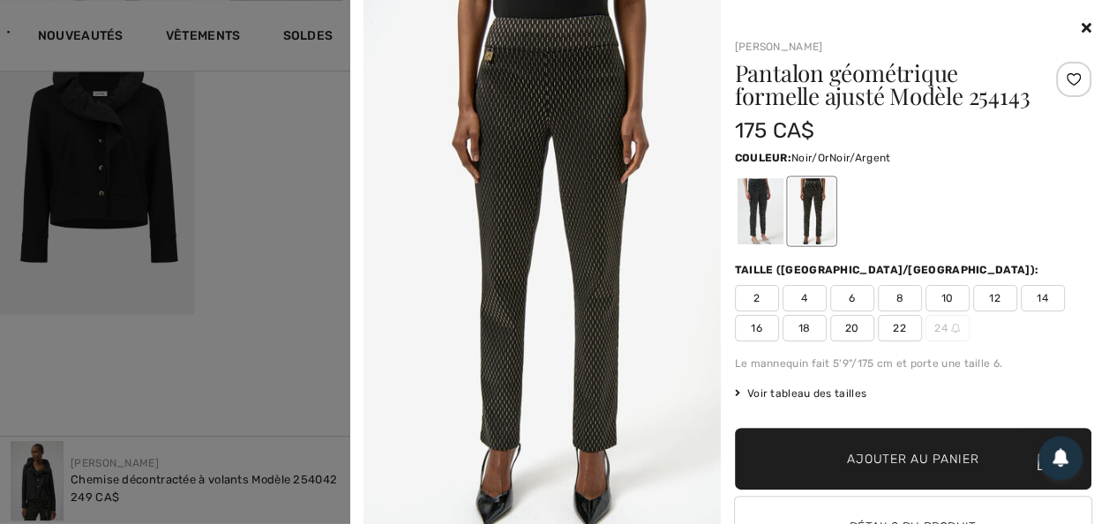
click at [746, 244] on div at bounding box center [760, 211] width 46 height 66
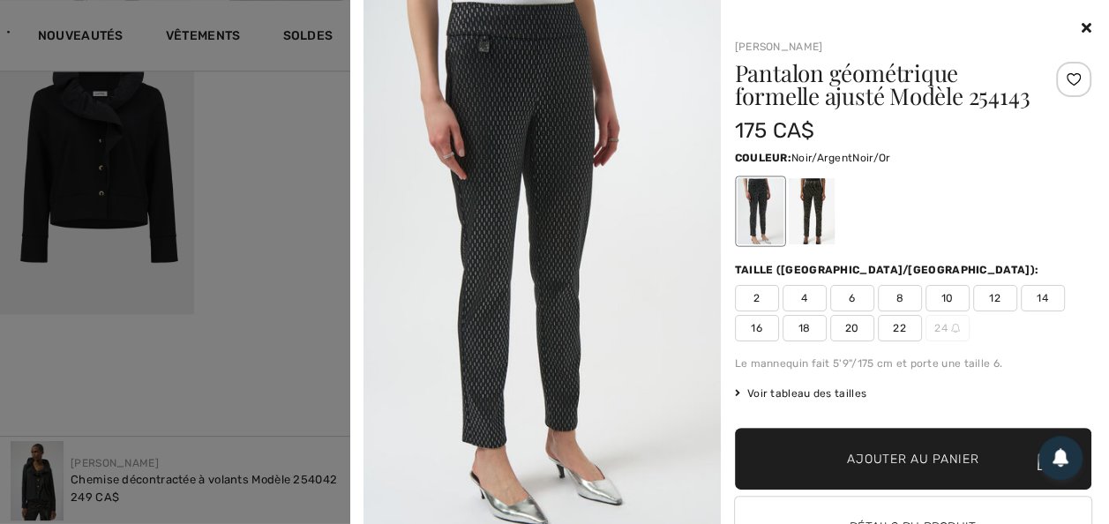
click at [803, 244] on div at bounding box center [811, 211] width 46 height 66
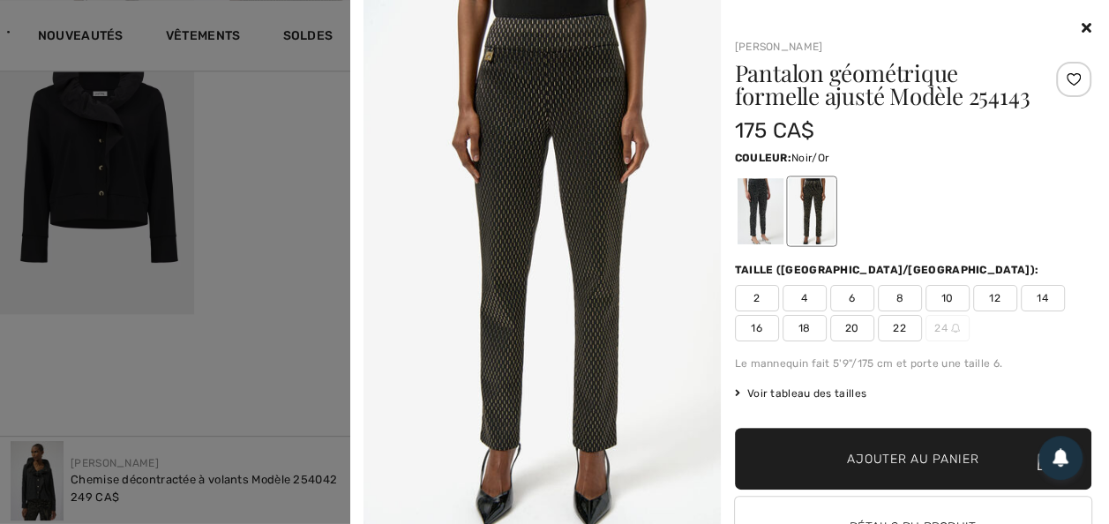
click at [1061, 24] on div at bounding box center [913, 28] width 357 height 21
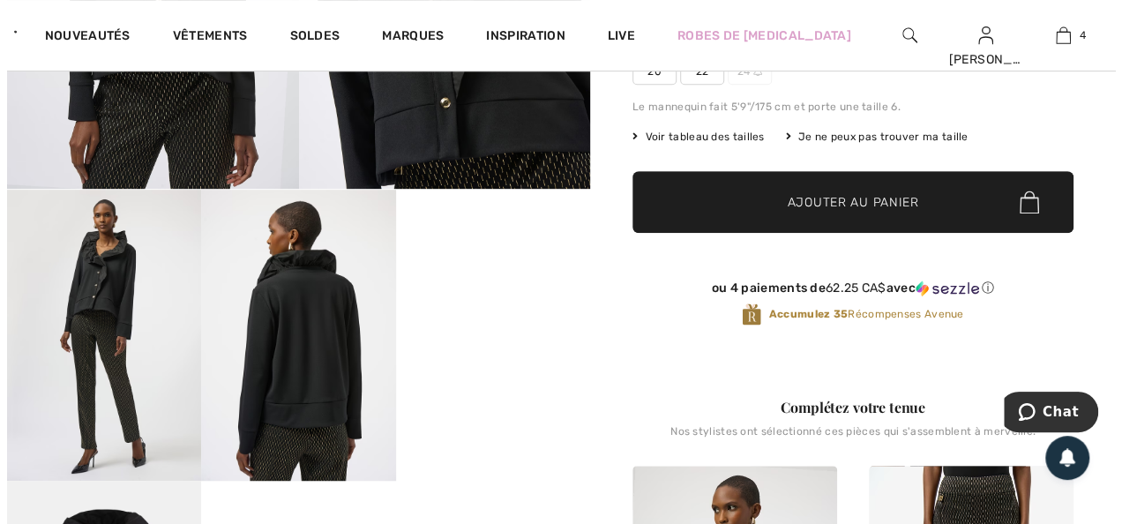
scroll to position [0, 0]
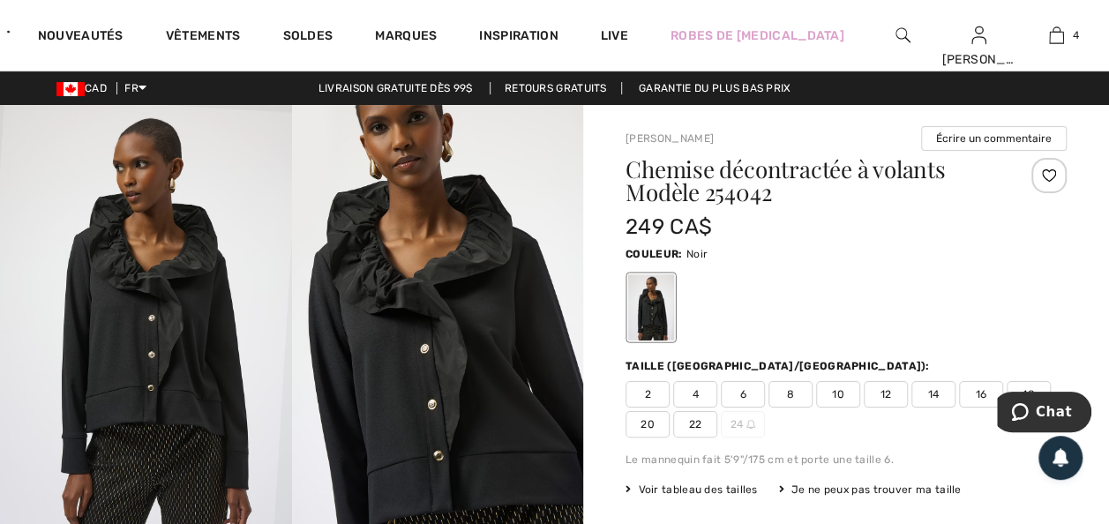
click at [896, 32] on img at bounding box center [903, 35] width 15 height 21
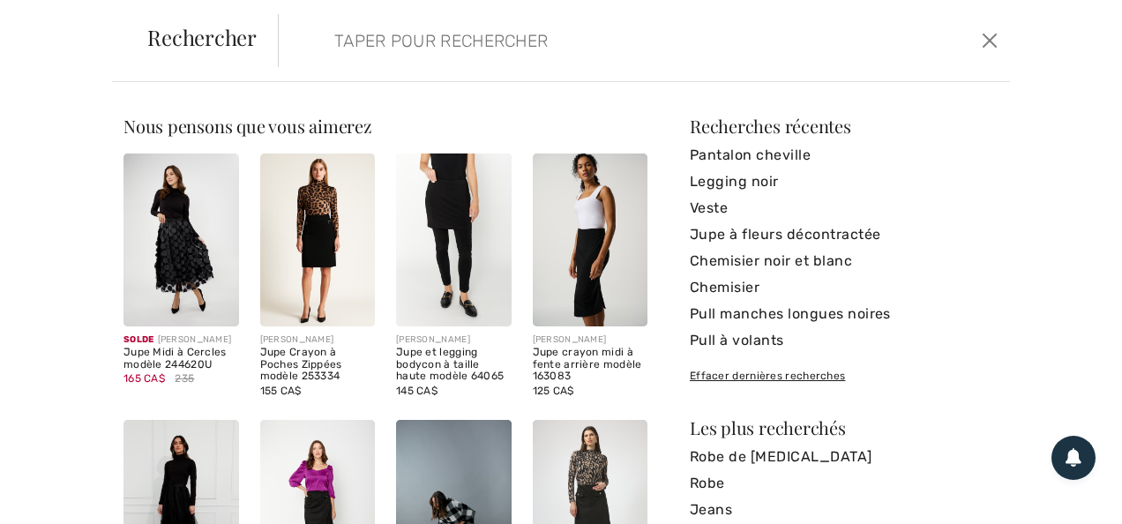
scroll to position [380, 0]
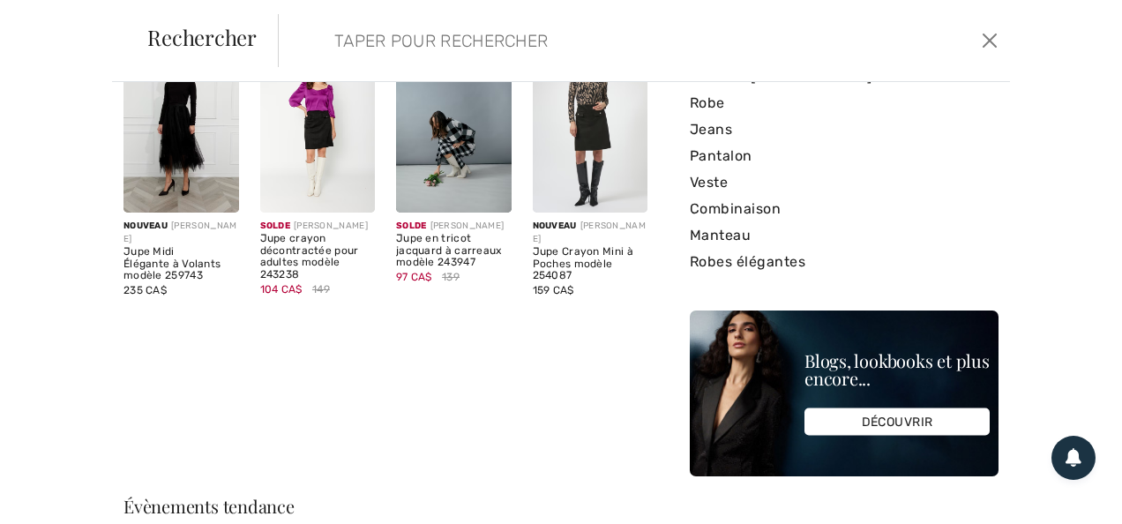
click at [1108, 41] on div "Rechercher Effacer Désolé, aucun résultat n'a été trouvé pour " " Quelques cons…" at bounding box center [561, 262] width 1122 height 524
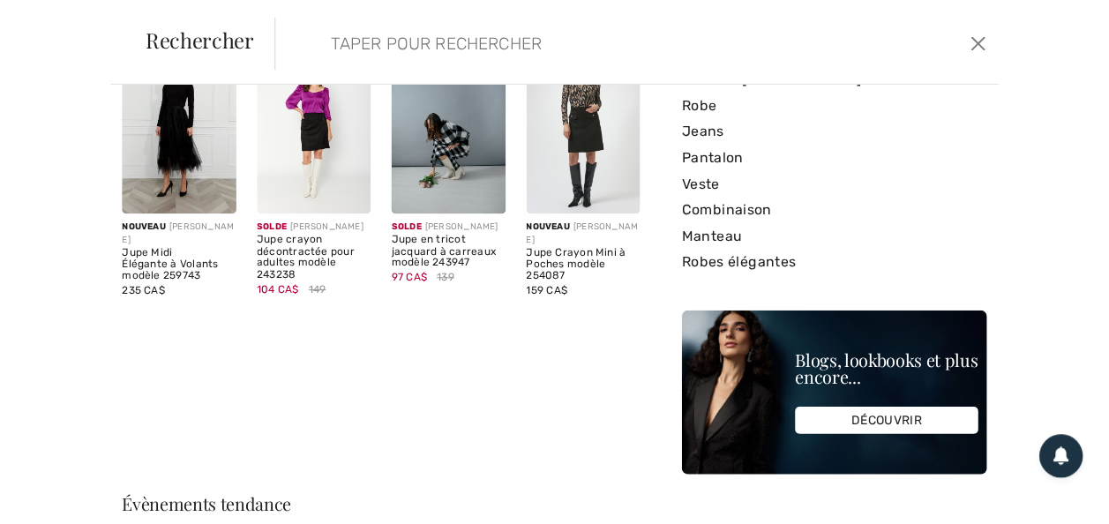
scroll to position [0, 0]
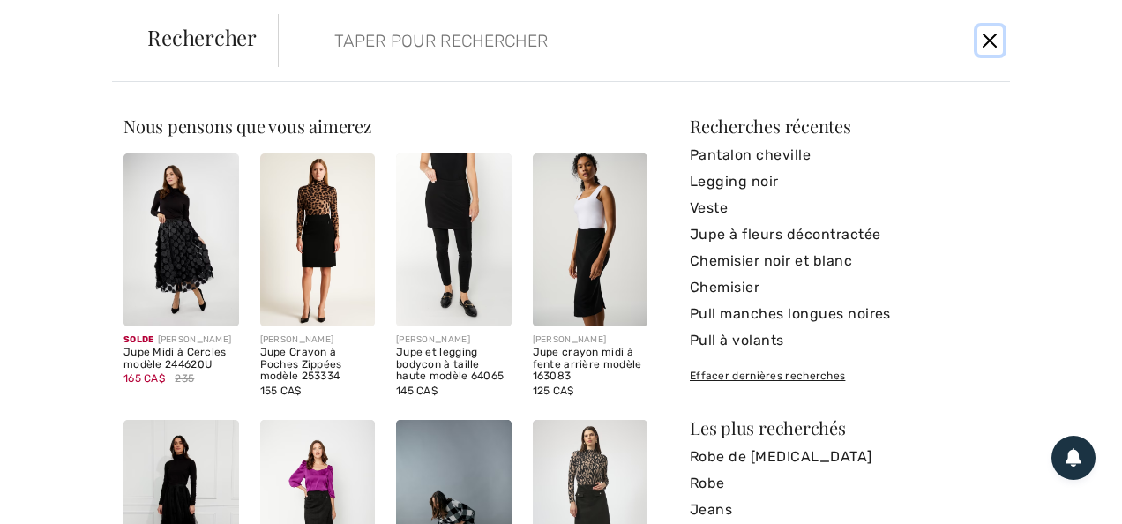
click at [985, 31] on button "Ferme" at bounding box center [991, 40] width 26 height 28
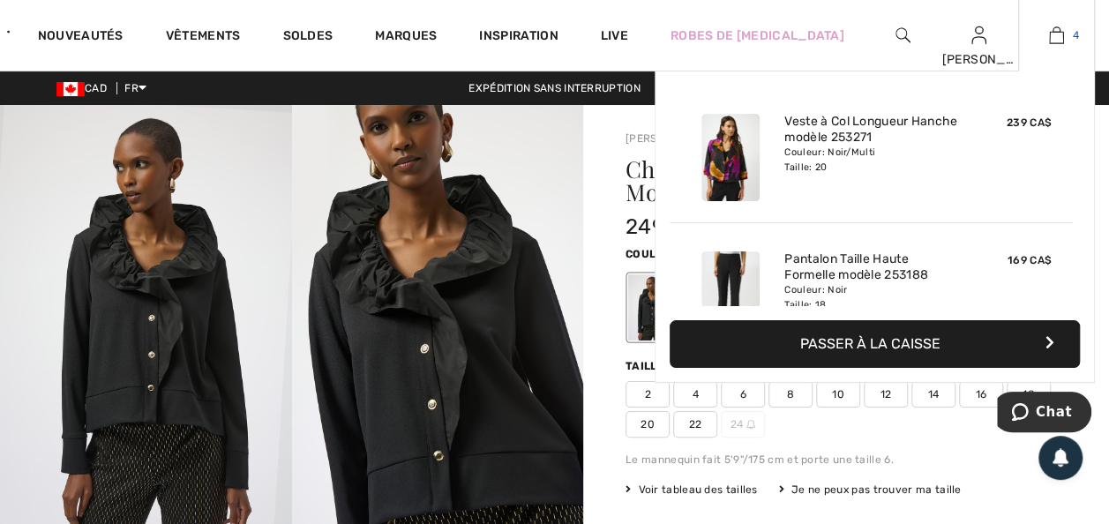
click at [1052, 30] on img at bounding box center [1056, 35] width 15 height 21
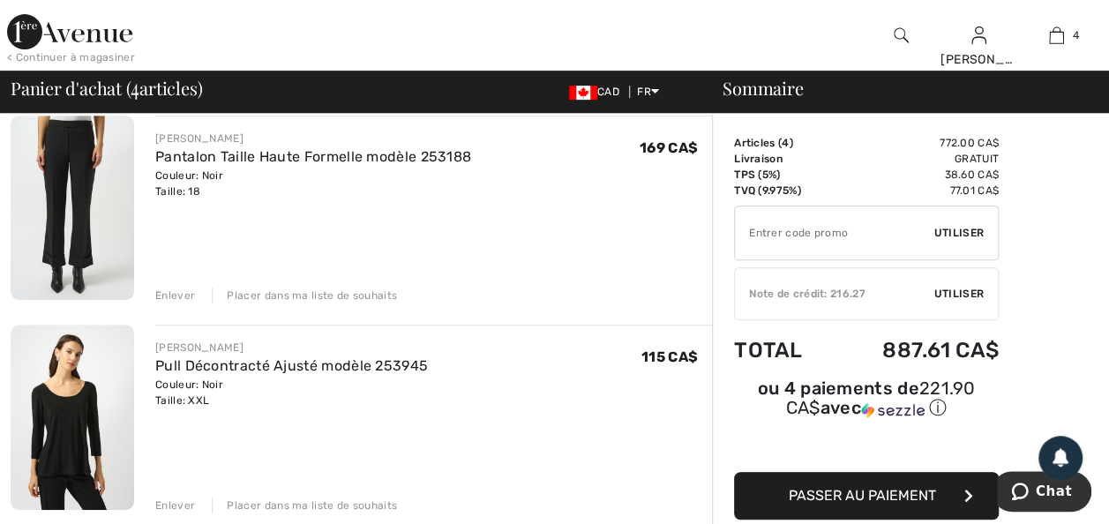
scroll to position [318, 0]
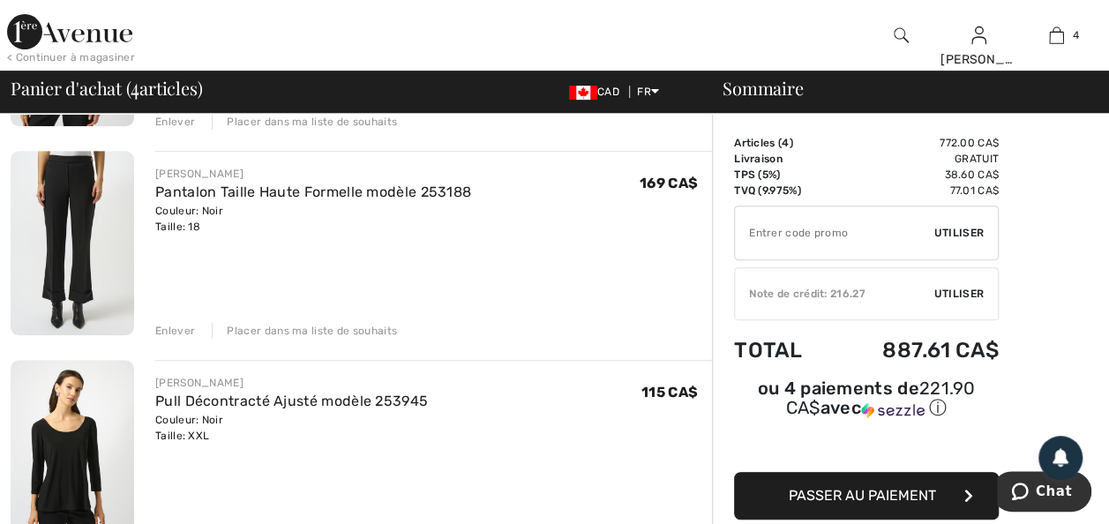
click at [295, 339] on div "Placer dans ma liste de souhaits" at bounding box center [304, 331] width 185 height 16
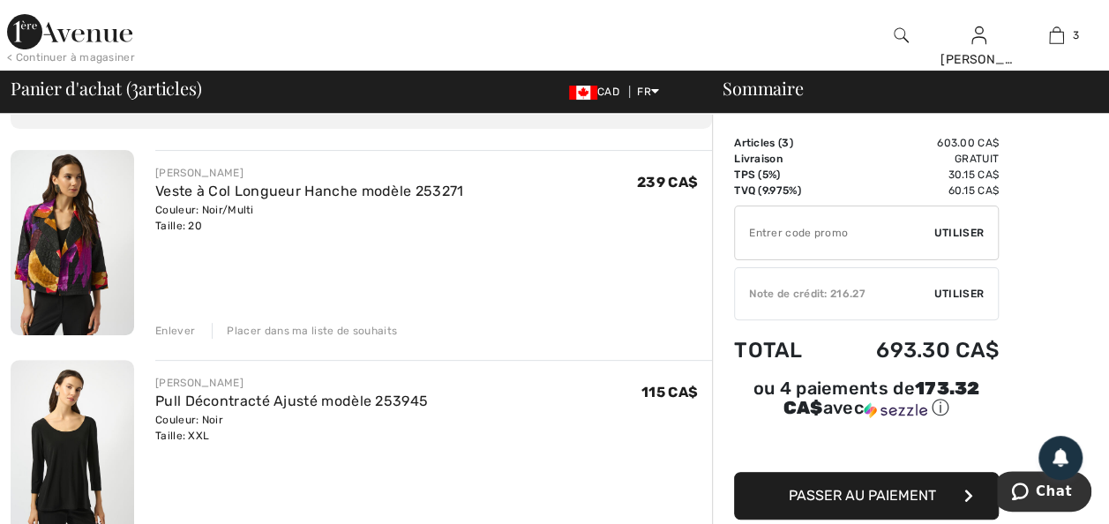
scroll to position [106, 0]
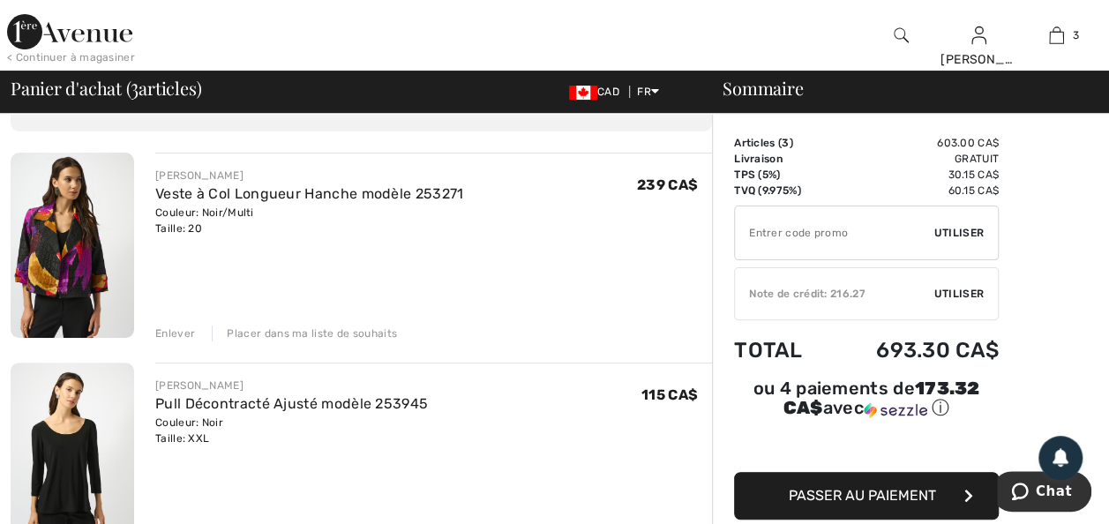
drag, startPoint x: 201, startPoint y: 225, endPoint x: 215, endPoint y: 235, distance: 17.1
click at [201, 202] on link "Veste à Col Longueur Hanche modèle 253271" at bounding box center [309, 193] width 308 height 17
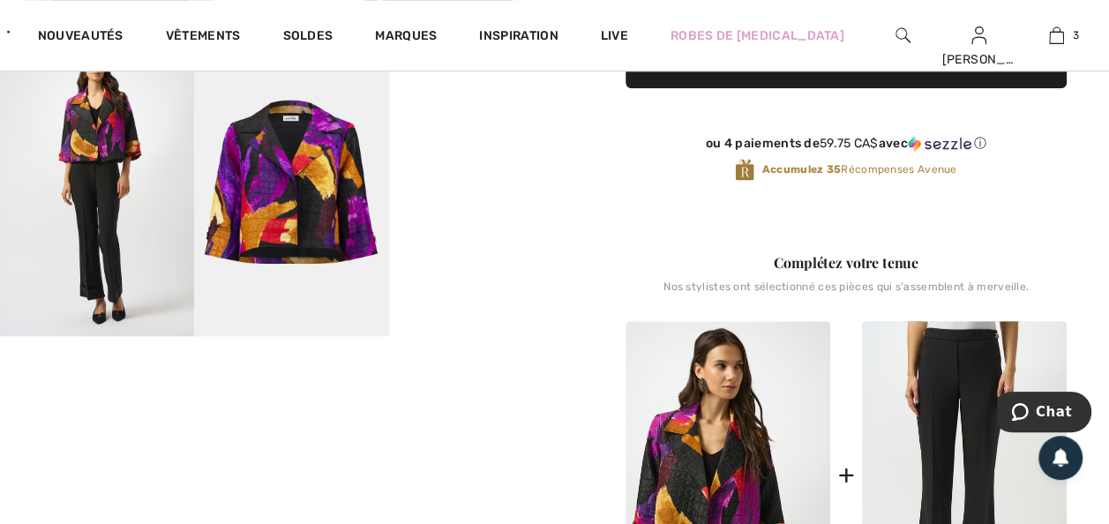
scroll to position [494, 0]
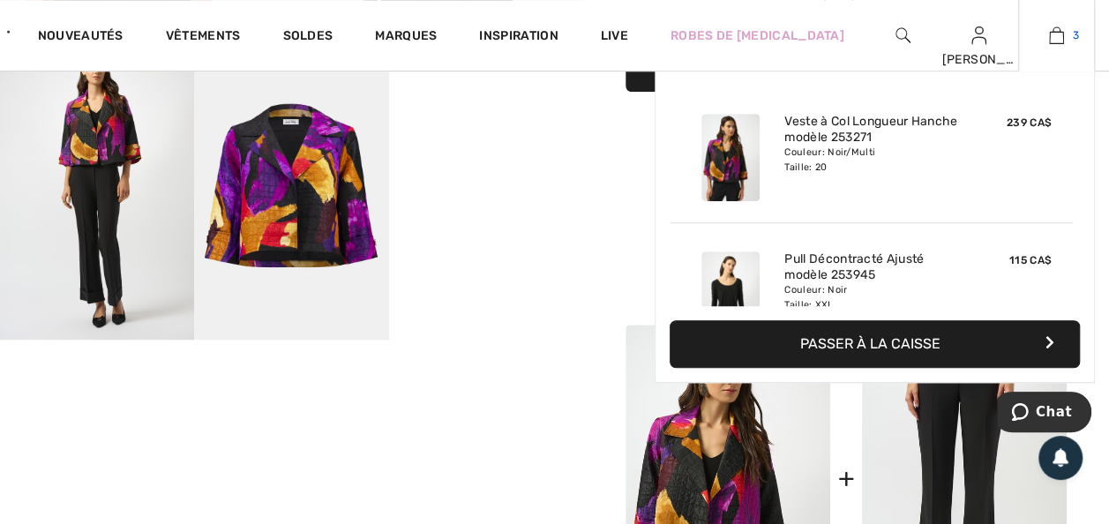
click at [1049, 27] on img at bounding box center [1056, 35] width 15 height 21
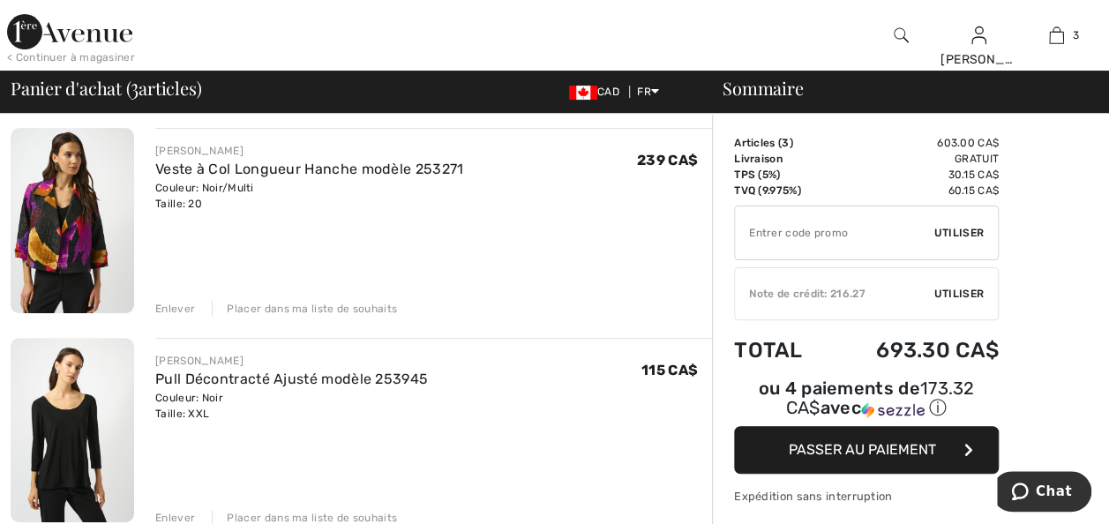
scroll to position [247, 0]
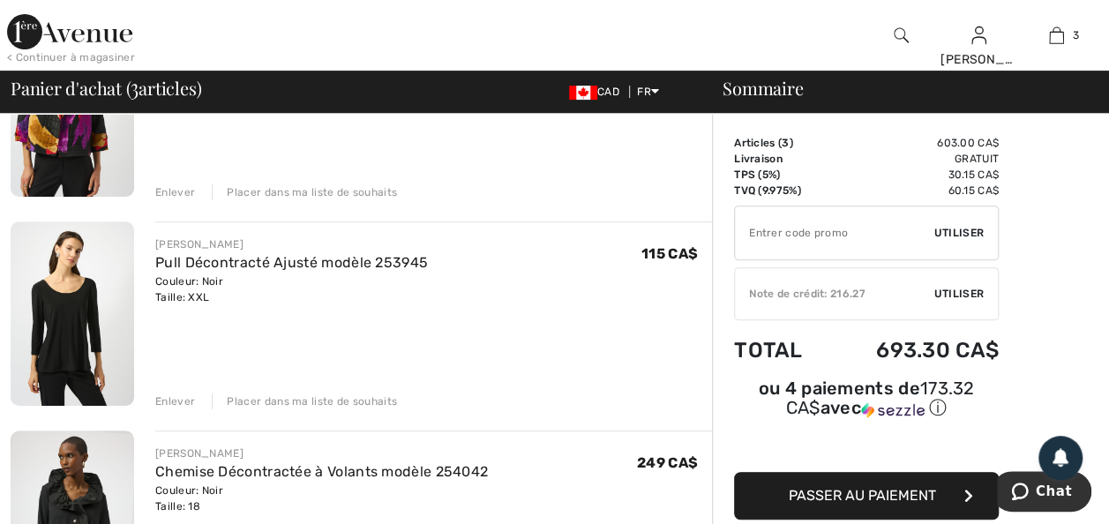
click at [251, 200] on div "Placer dans ma liste de souhaits" at bounding box center [304, 192] width 185 height 16
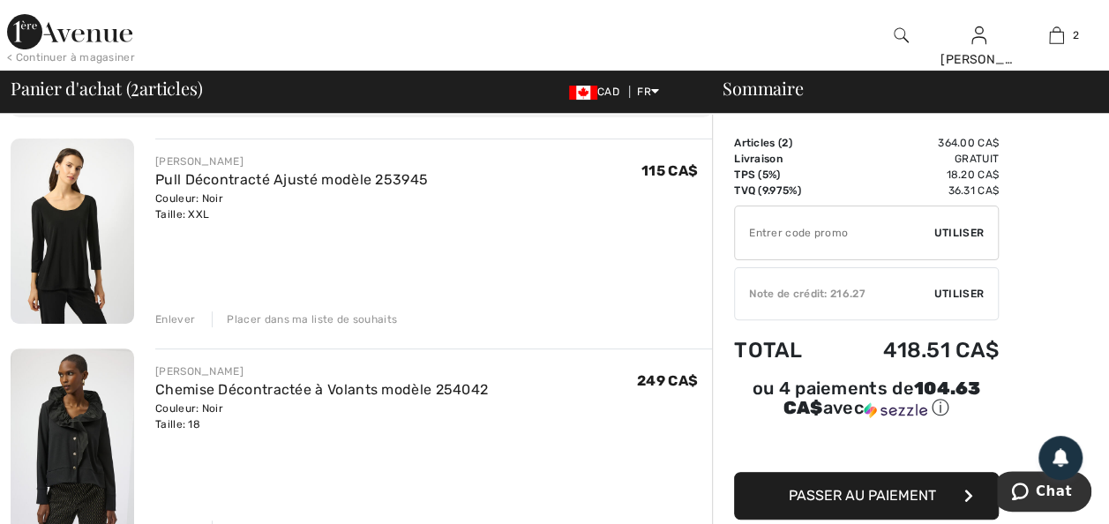
scroll to position [106, 0]
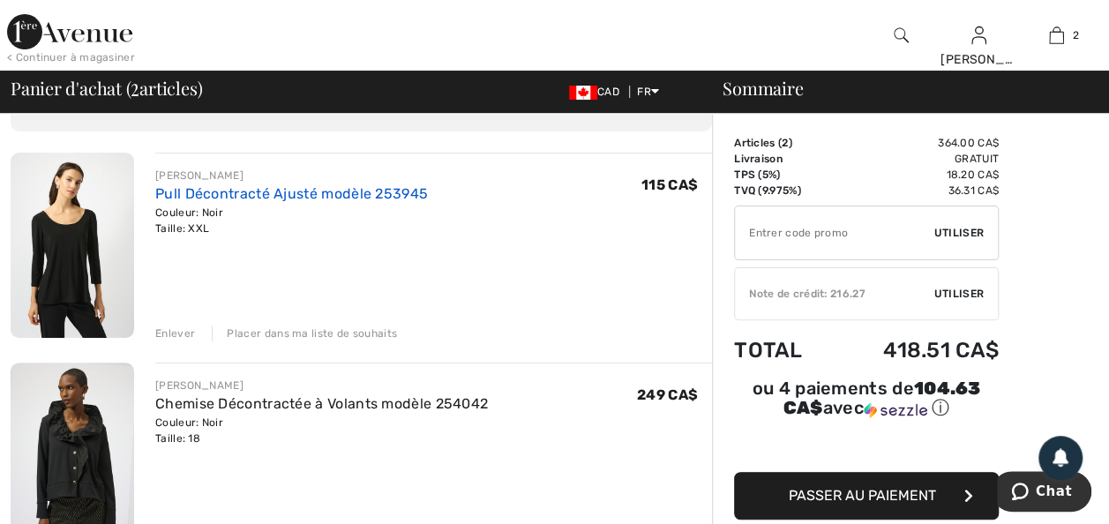
click at [215, 202] on link "Pull Décontracté Ajusté modèle 253945" at bounding box center [291, 193] width 273 height 17
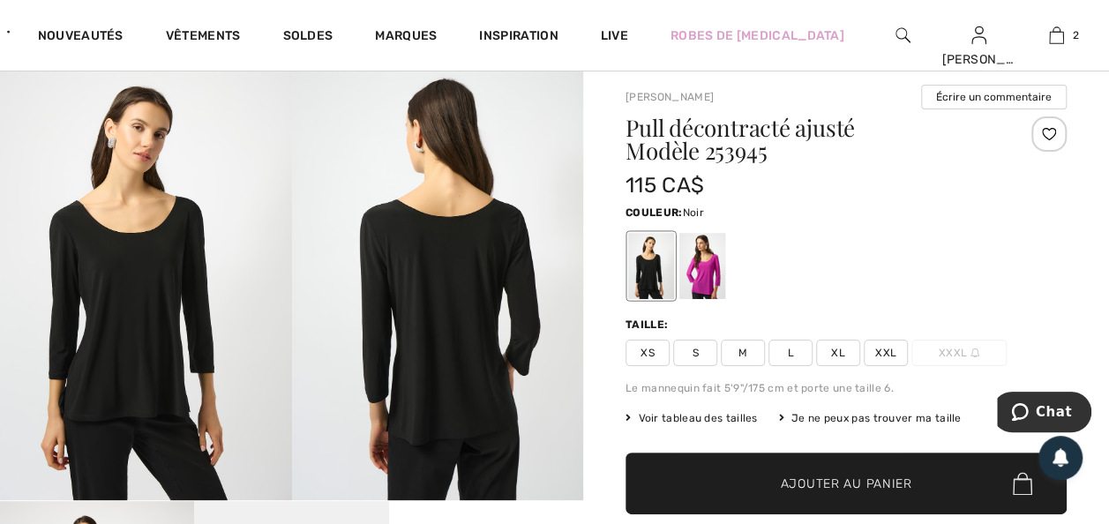
scroll to position [35, 0]
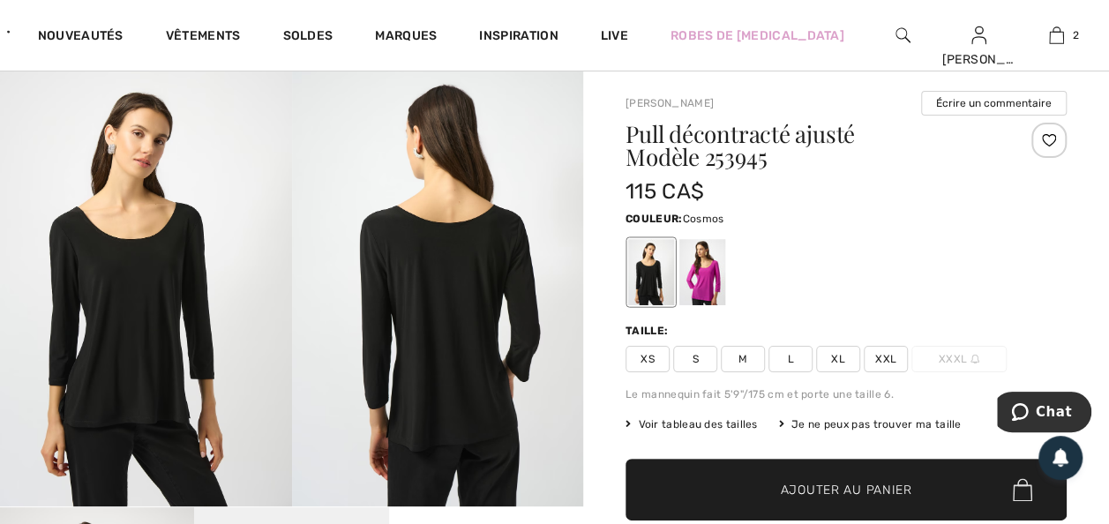
click at [703, 291] on div at bounding box center [702, 272] width 46 height 66
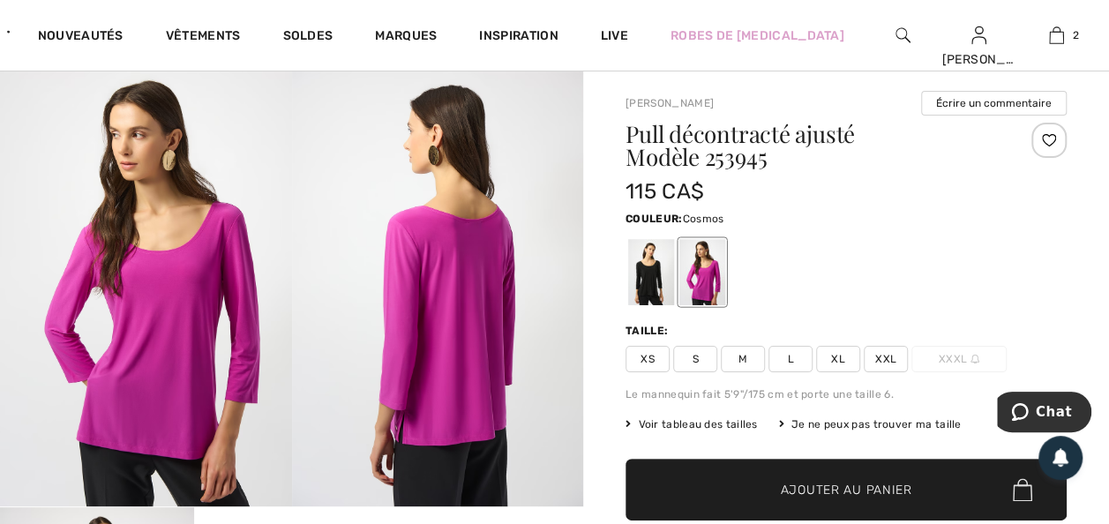
click at [890, 371] on span "XXL" at bounding box center [886, 359] width 44 height 26
click at [891, 370] on span "XXL" at bounding box center [886, 359] width 44 height 26
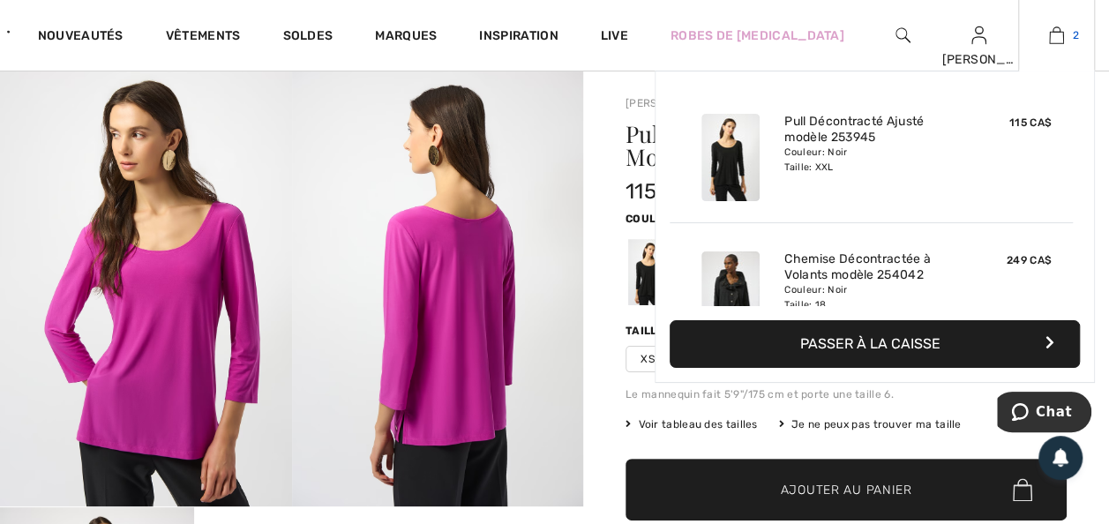
click at [1051, 34] on img at bounding box center [1056, 35] width 15 height 21
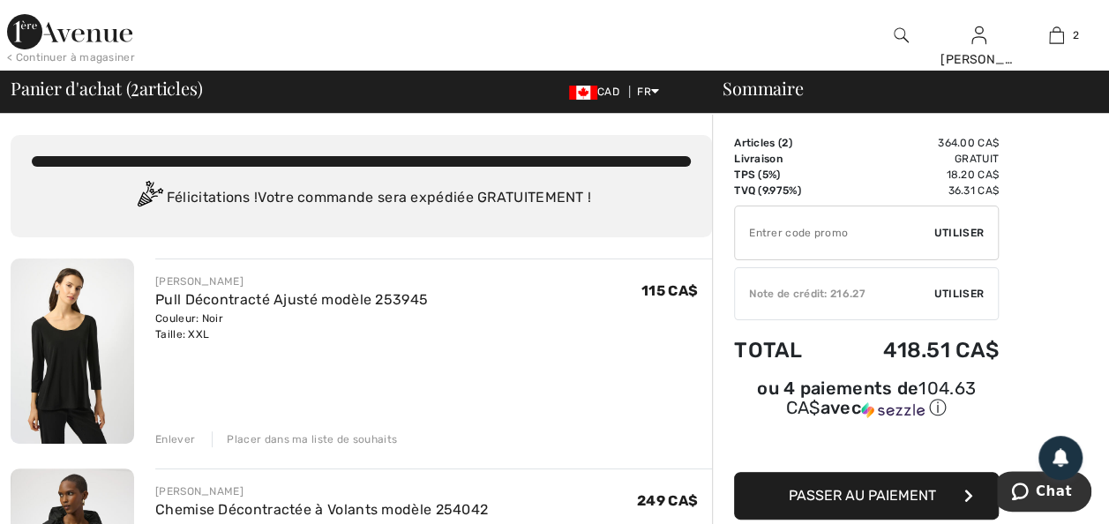
click at [64, 34] on img at bounding box center [69, 31] width 125 height 35
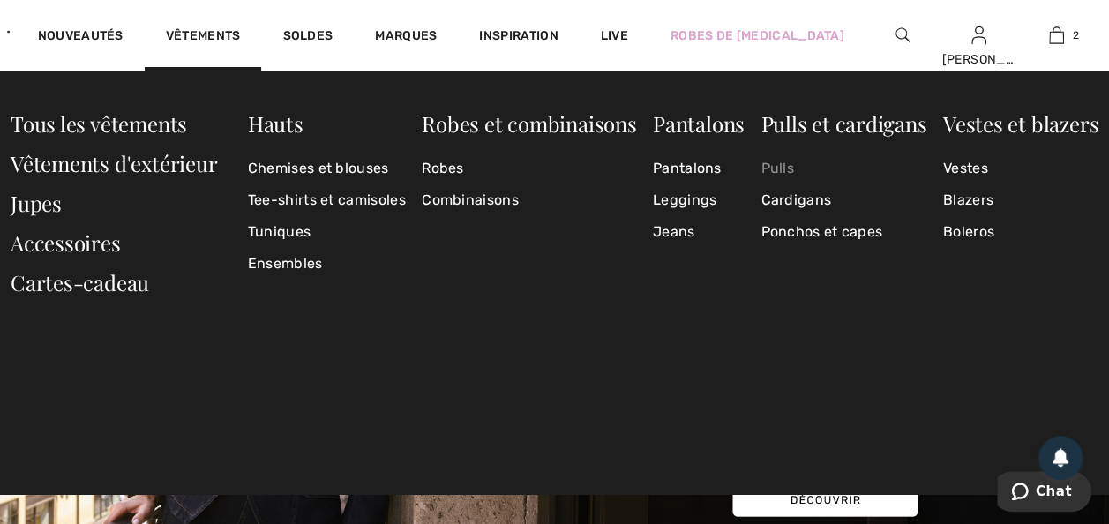
click at [784, 164] on link "Pulls" at bounding box center [844, 169] width 166 height 32
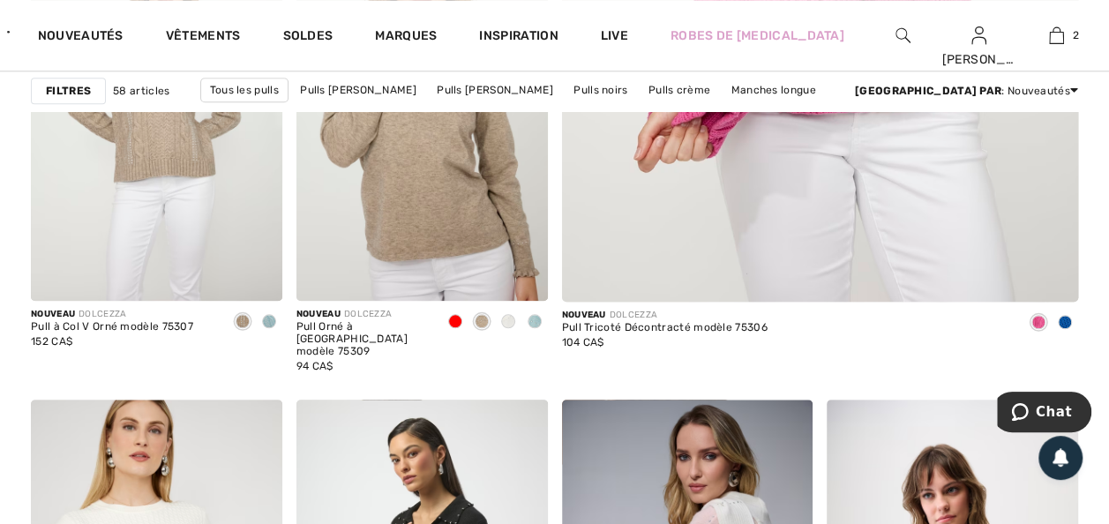
scroll to position [776, 0]
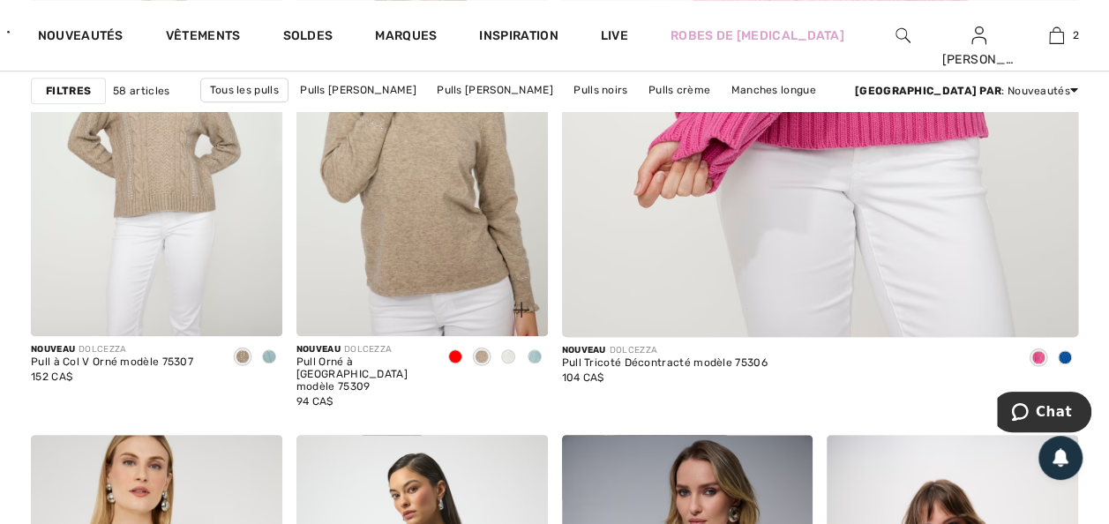
click at [452, 364] on span at bounding box center [455, 356] width 14 height 14
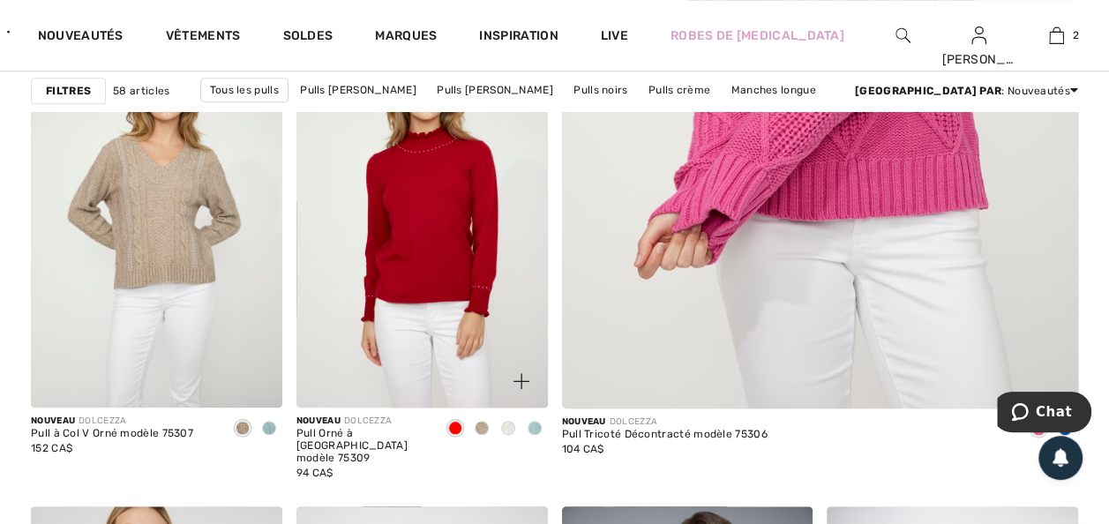
scroll to position [706, 0]
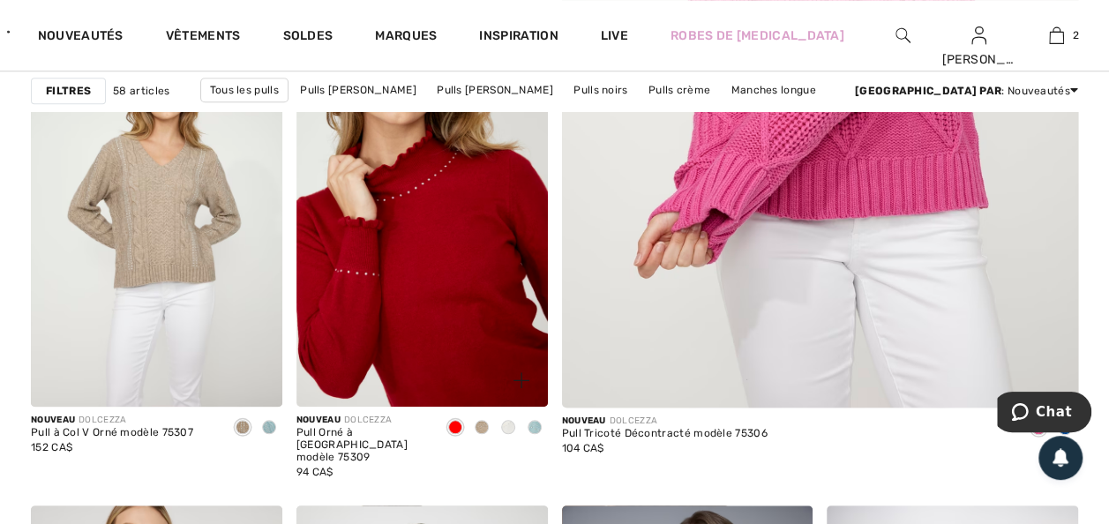
click at [416, 320] on img at bounding box center [421, 218] width 251 height 377
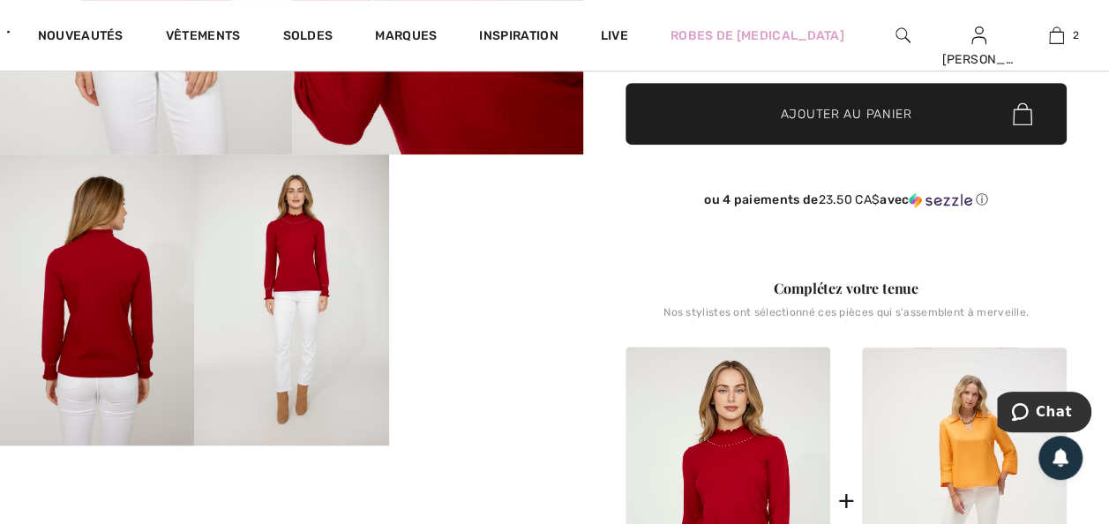
scroll to position [424, 0]
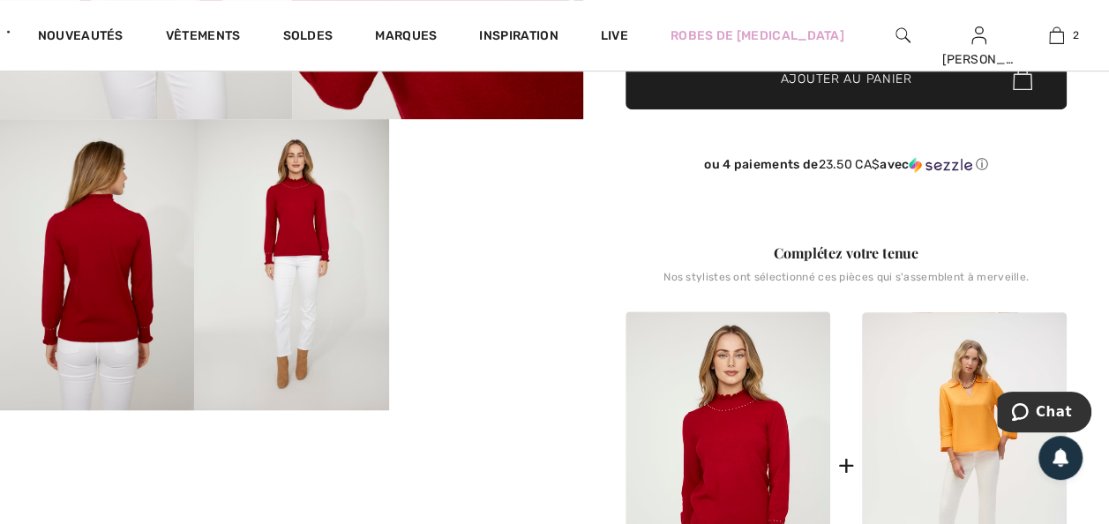
click at [490, 216] on video "Your browser does not support the video tag." at bounding box center [486, 167] width 194 height 97
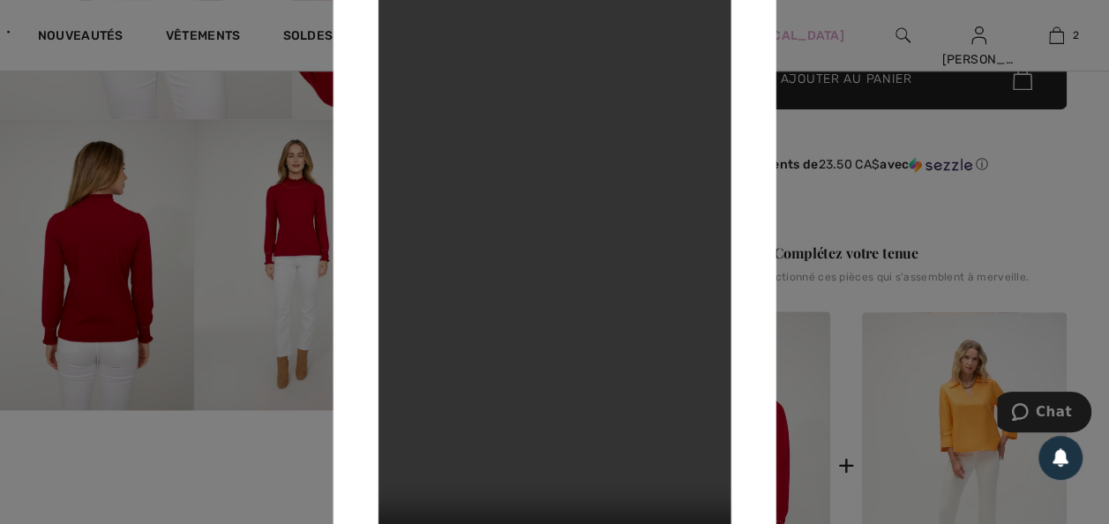
click at [852, 224] on div at bounding box center [554, 262] width 1109 height 524
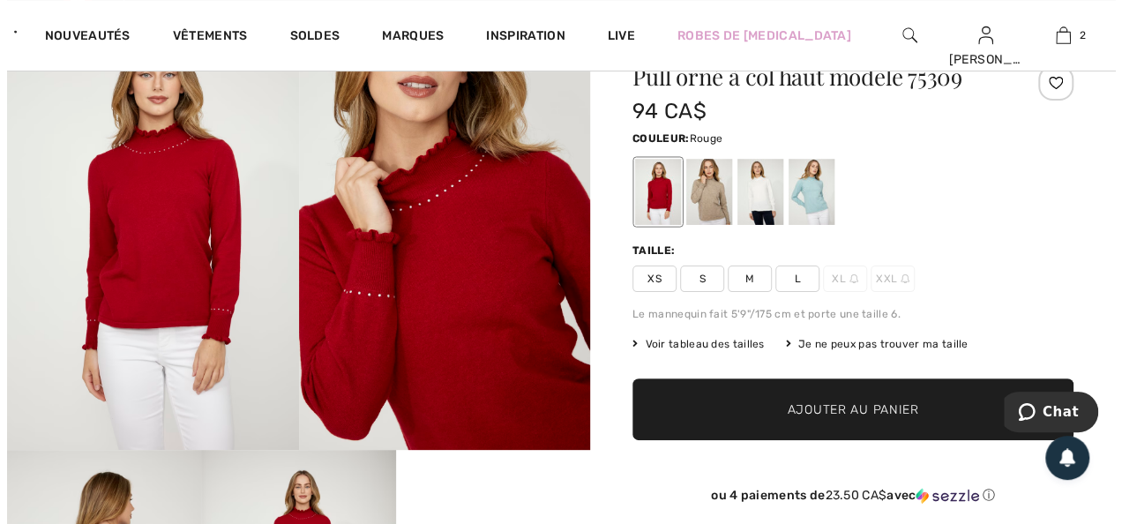
scroll to position [106, 0]
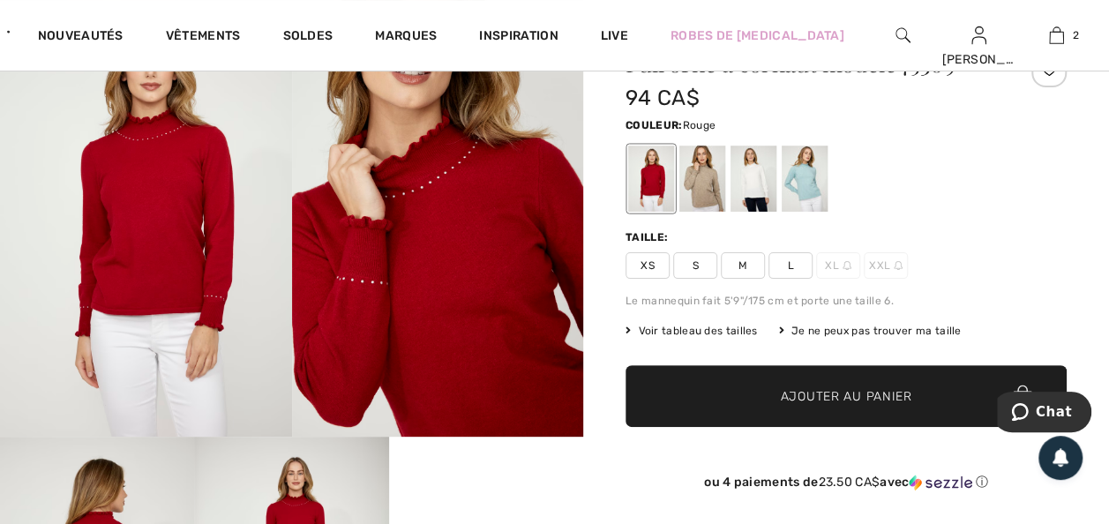
click at [469, 288] on img at bounding box center [438, 218] width 292 height 438
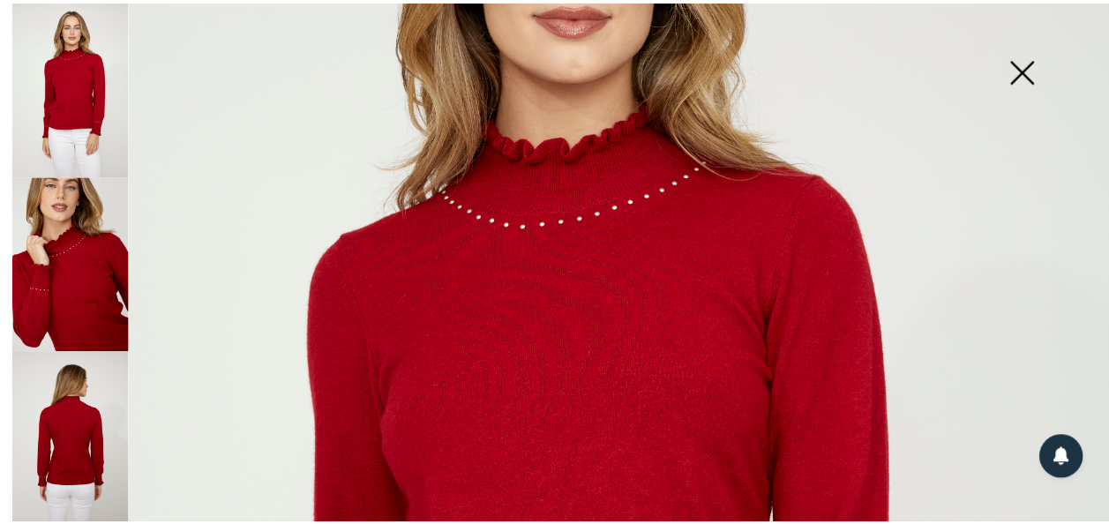
scroll to position [281, 0]
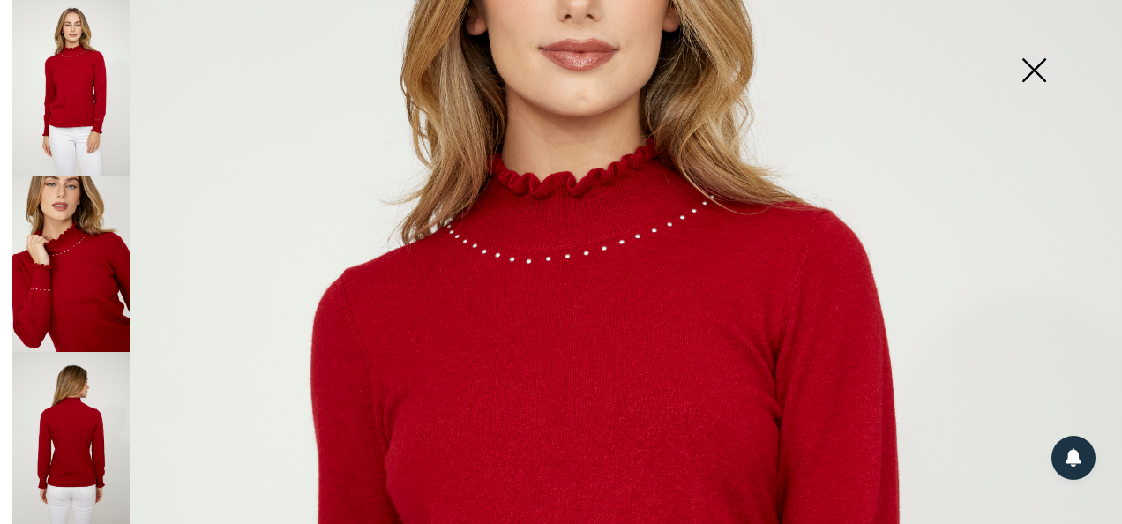
click at [1034, 71] on img at bounding box center [1034, 71] width 88 height 91
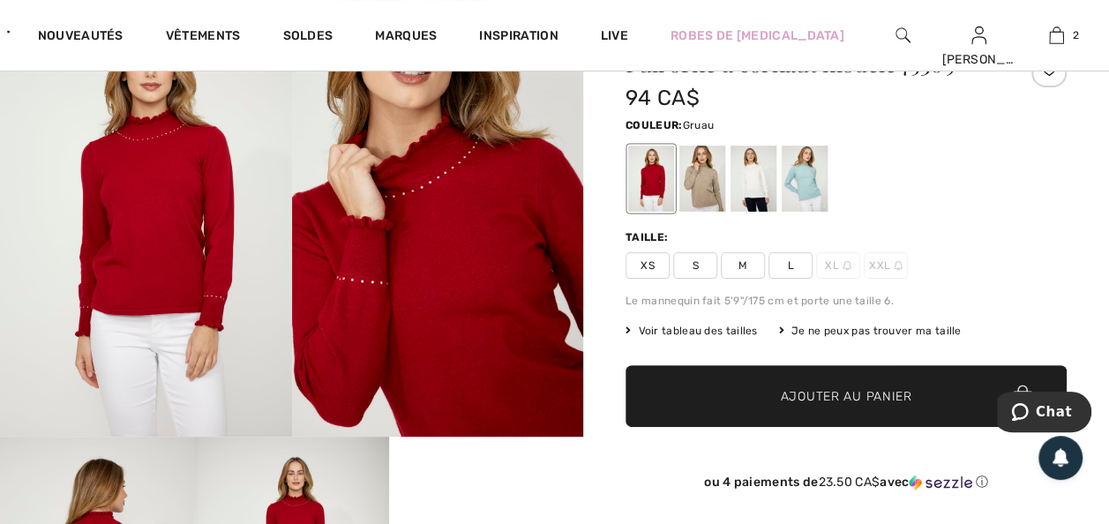
click at [718, 191] on div at bounding box center [702, 179] width 46 height 66
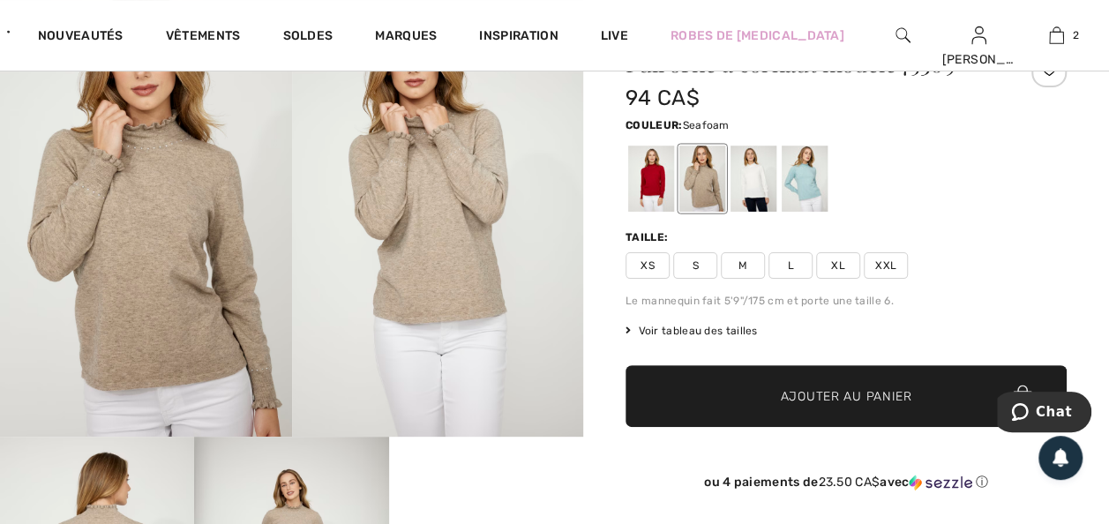
click at [819, 180] on div at bounding box center [805, 179] width 46 height 66
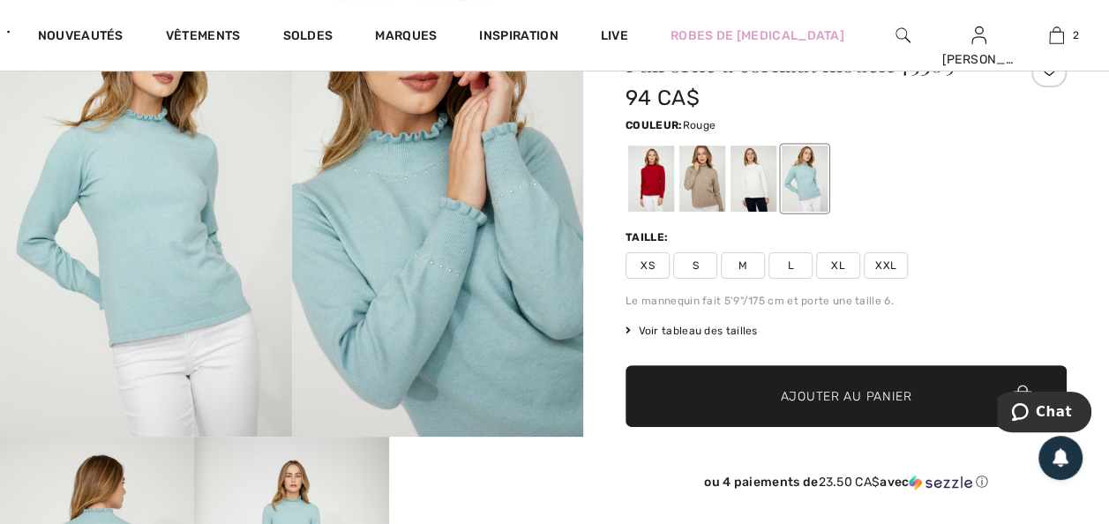
drag, startPoint x: 662, startPoint y: 191, endPoint x: 871, endPoint y: 215, distance: 210.5
click at [662, 191] on div at bounding box center [651, 179] width 46 height 66
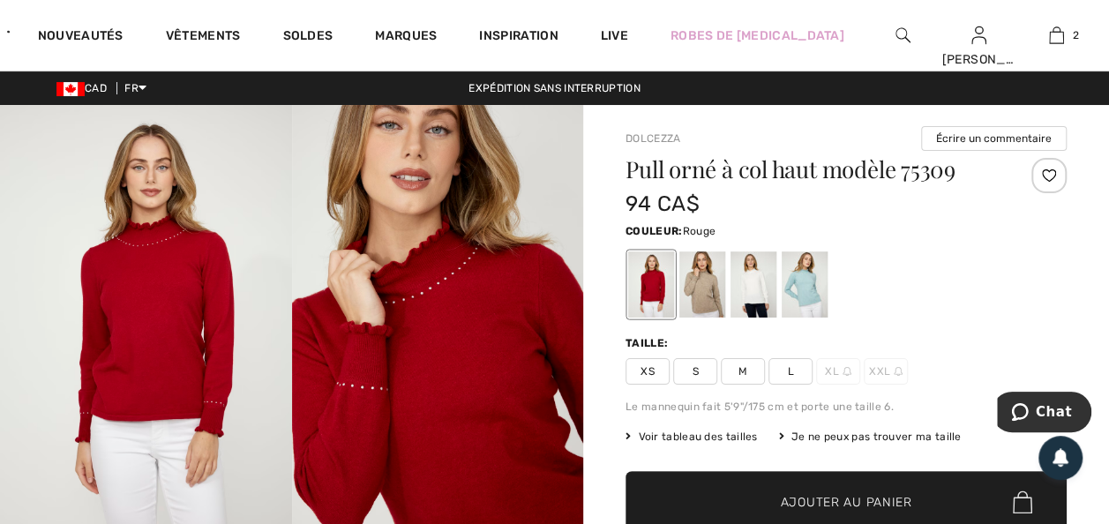
scroll to position [0, 0]
click at [812, 302] on div at bounding box center [805, 284] width 46 height 66
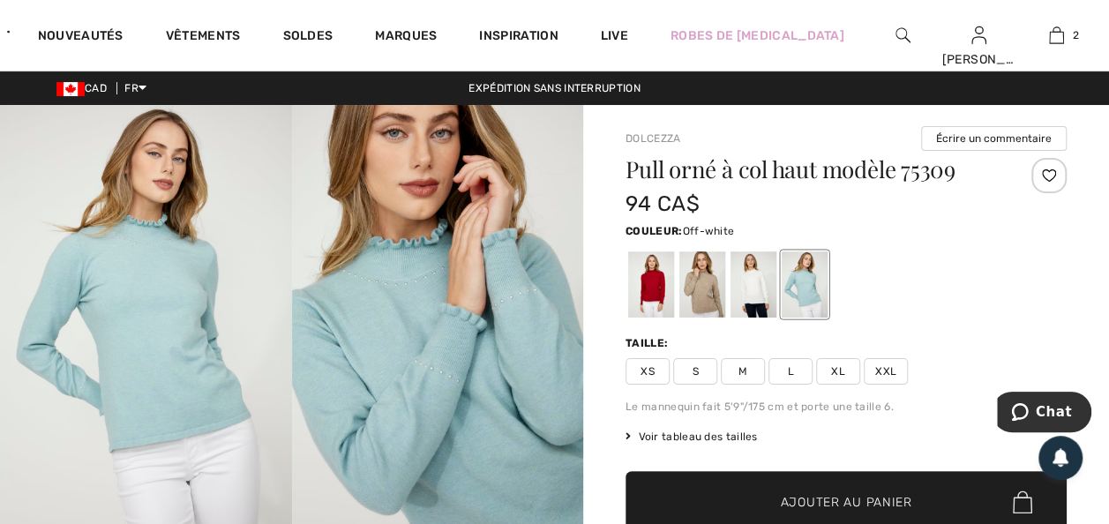
click at [769, 304] on div at bounding box center [754, 284] width 46 height 66
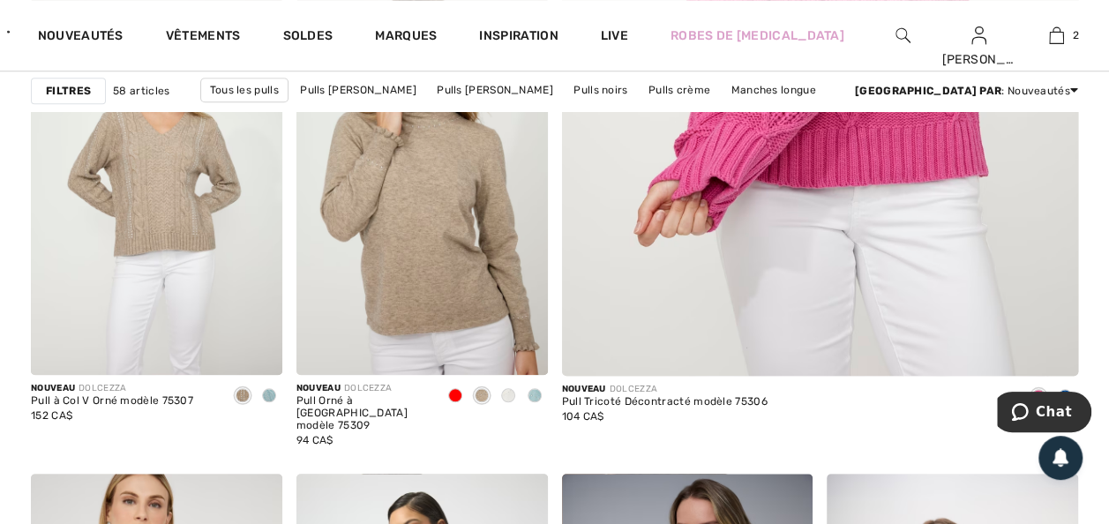
scroll to position [741, 0]
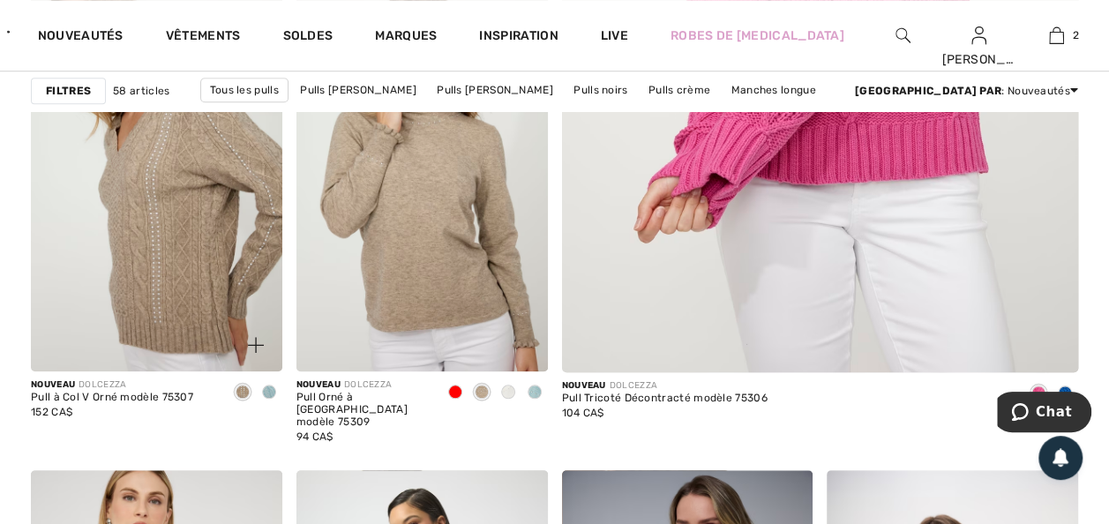
drag, startPoint x: 129, startPoint y: 349, endPoint x: 42, endPoint y: 451, distance: 133.3
click at [129, 349] on img at bounding box center [156, 183] width 251 height 377
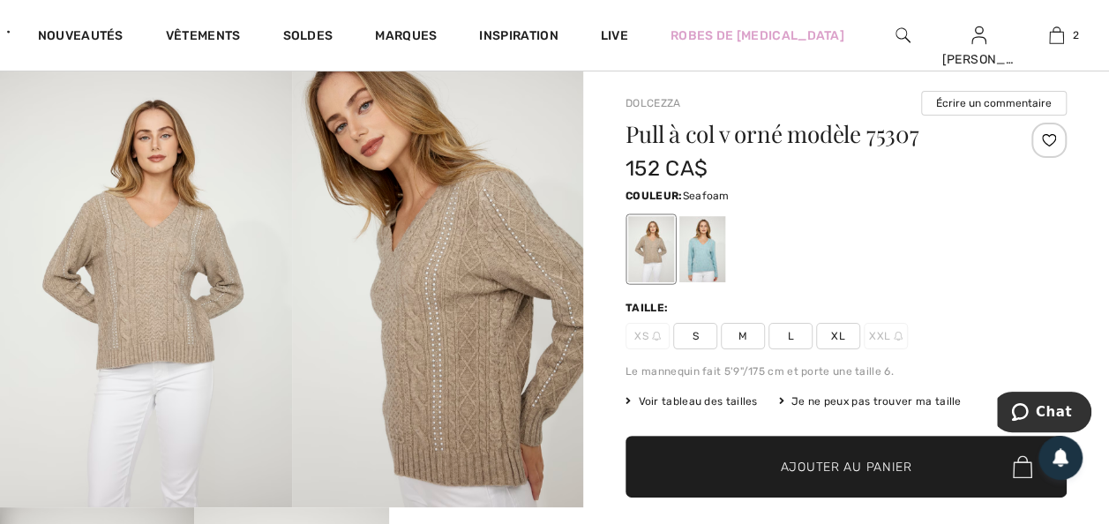
click at [711, 272] on div at bounding box center [702, 249] width 46 height 66
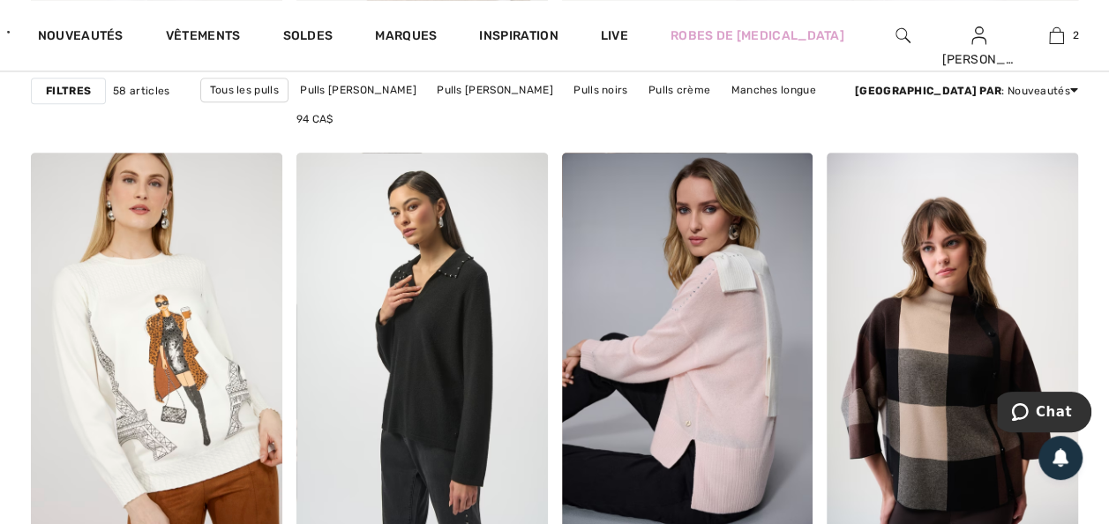
click at [64, 92] on strong "Filtres" at bounding box center [68, 91] width 45 height 16
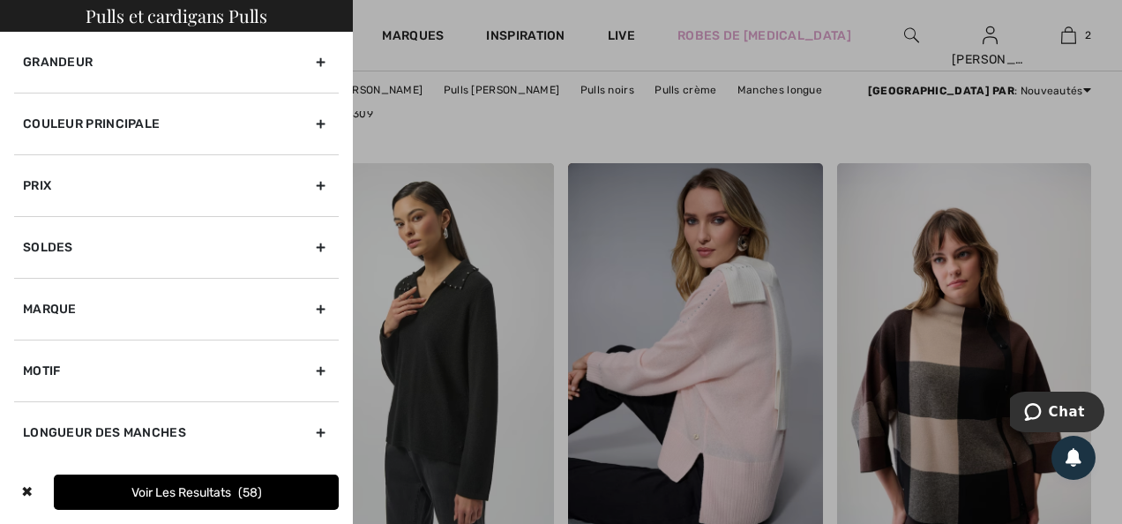
click at [69, 70] on div "Grandeur" at bounding box center [176, 62] width 325 height 61
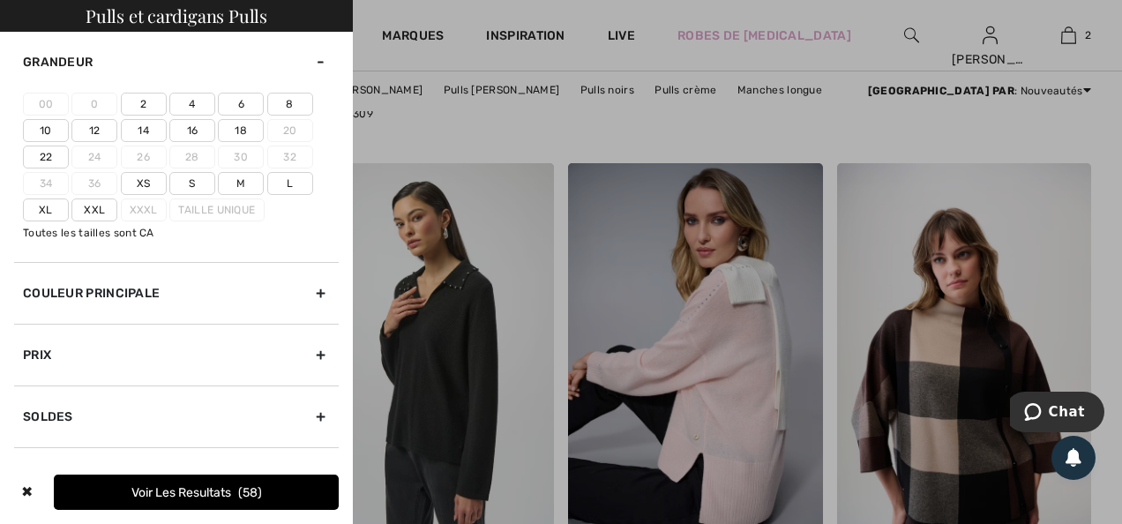
click at [244, 142] on label "18" at bounding box center [241, 130] width 46 height 23
click at [0, 0] on input"] "18" at bounding box center [0, 0] width 0 height 0
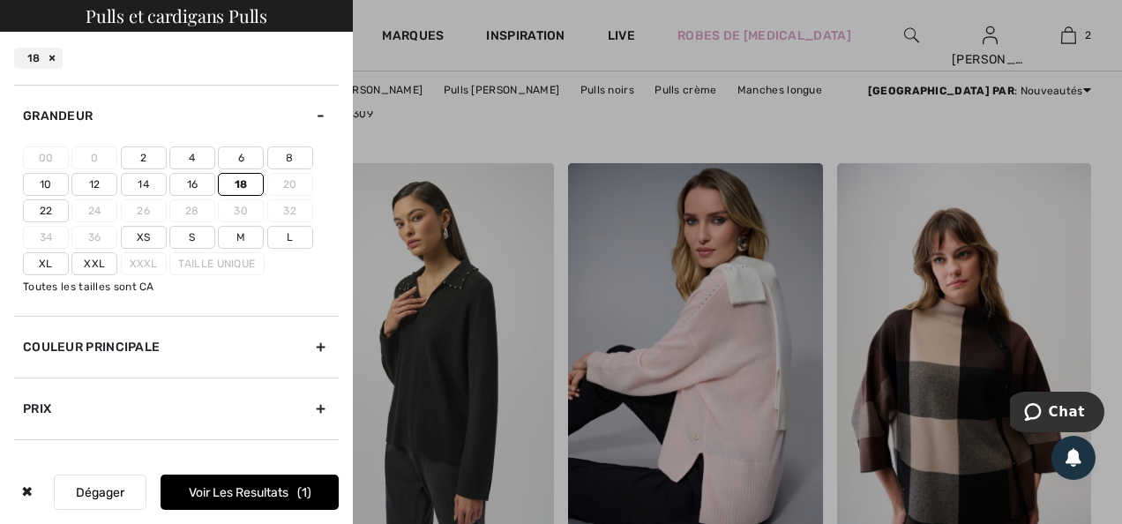
click at [97, 275] on label "Xxl" at bounding box center [94, 263] width 46 height 23
click at [0, 0] on input"] "Xxl" at bounding box center [0, 0] width 0 height 0
click at [257, 475] on button "Voir les resultats 39" at bounding box center [250, 492] width 178 height 35
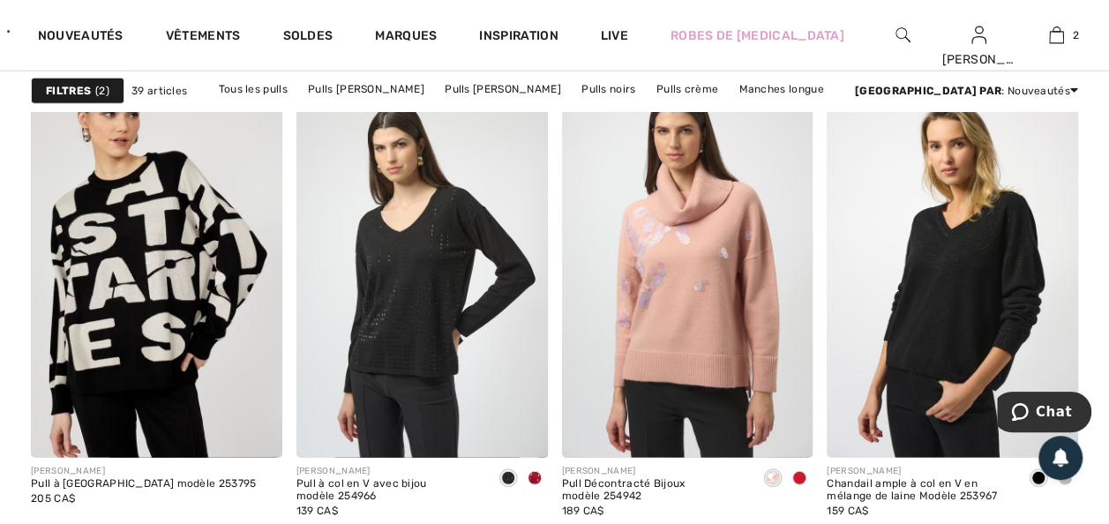
scroll to position [2259, 0]
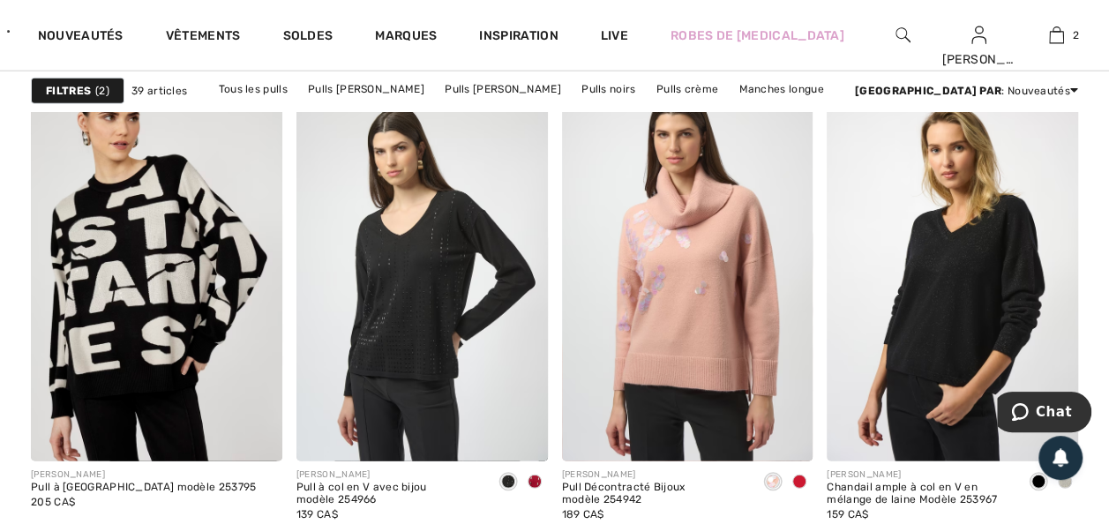
drag, startPoint x: 1064, startPoint y: 511, endPoint x: 1106, endPoint y: 512, distance: 42.4
click at [1064, 489] on span at bounding box center [1065, 482] width 14 height 14
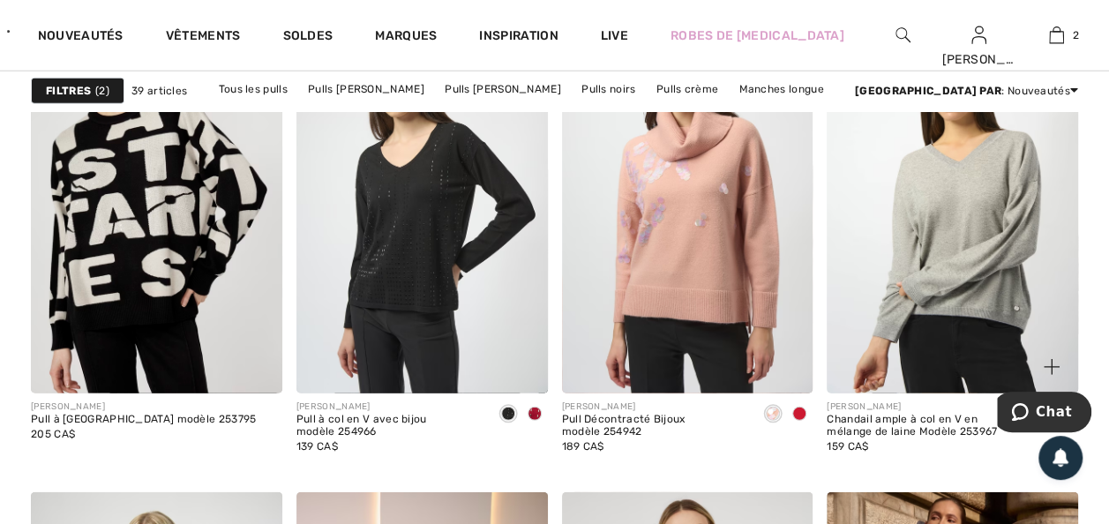
scroll to position [2329, 0]
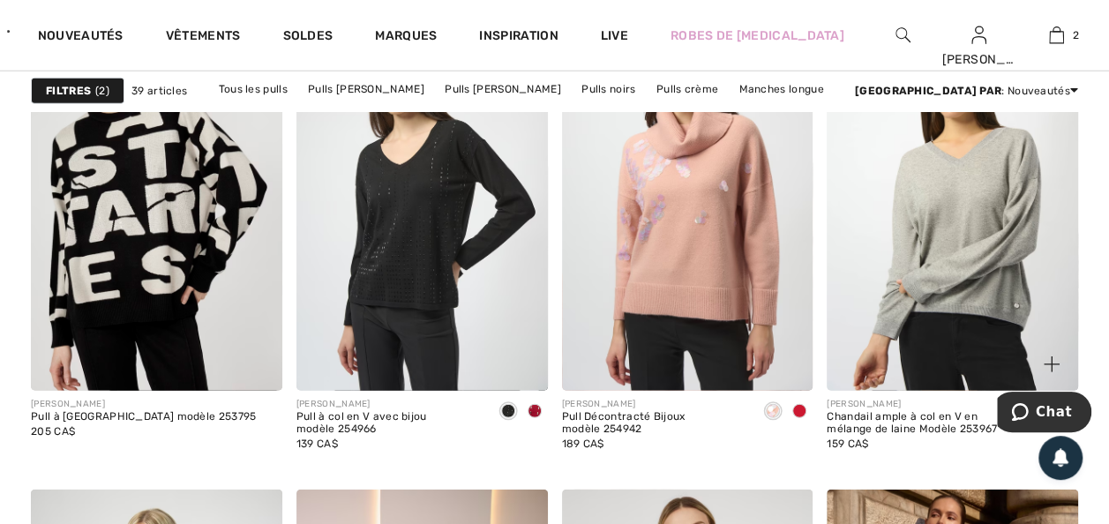
click at [1033, 418] on span at bounding box center [1038, 411] width 14 height 14
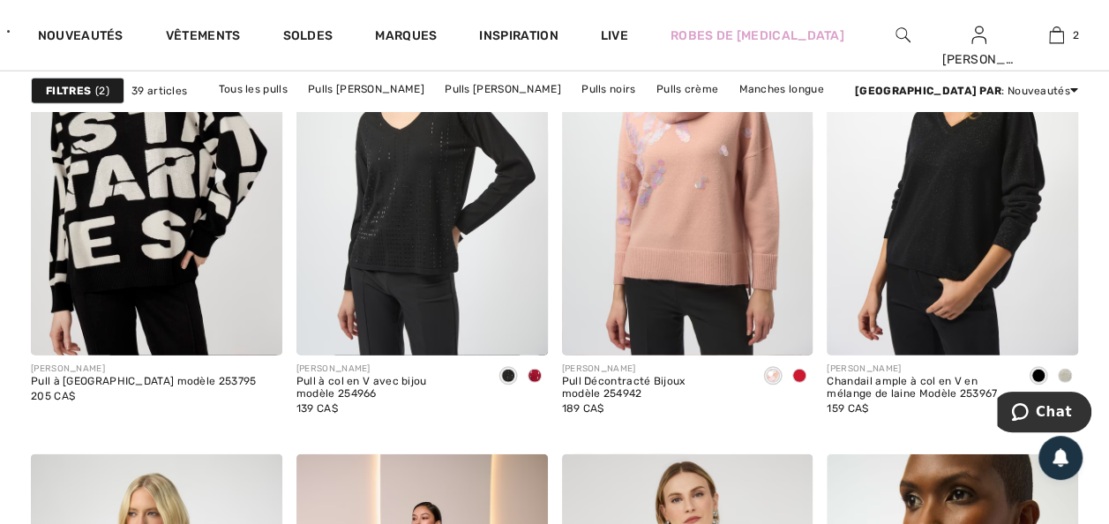
scroll to position [2400, 0]
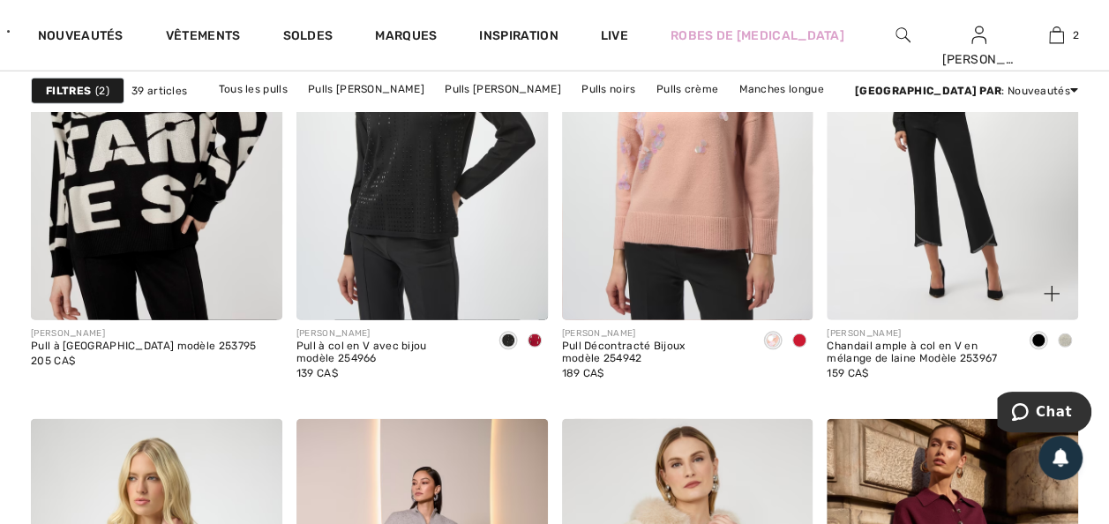
click at [939, 252] on img at bounding box center [952, 132] width 251 height 377
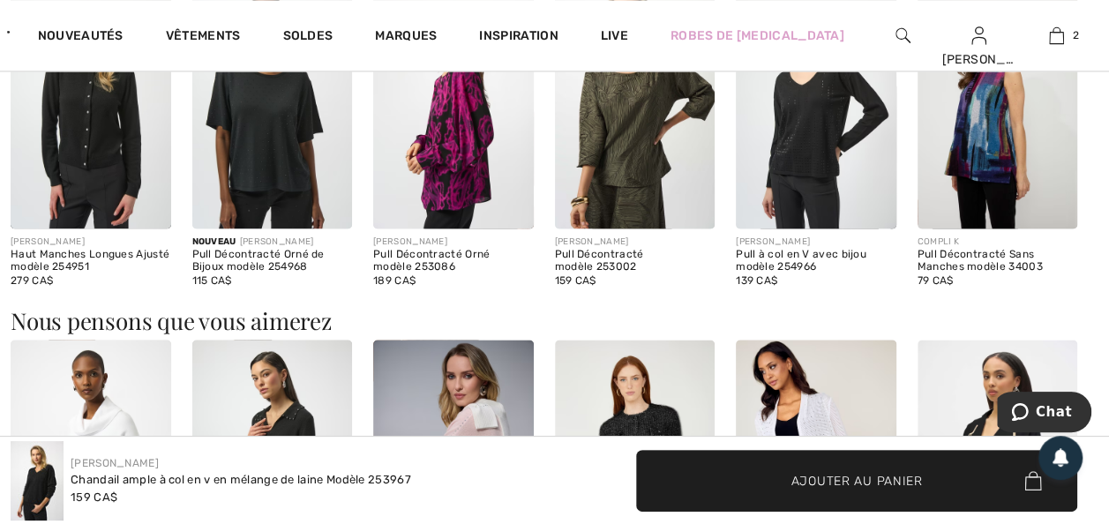
scroll to position [1271, 0]
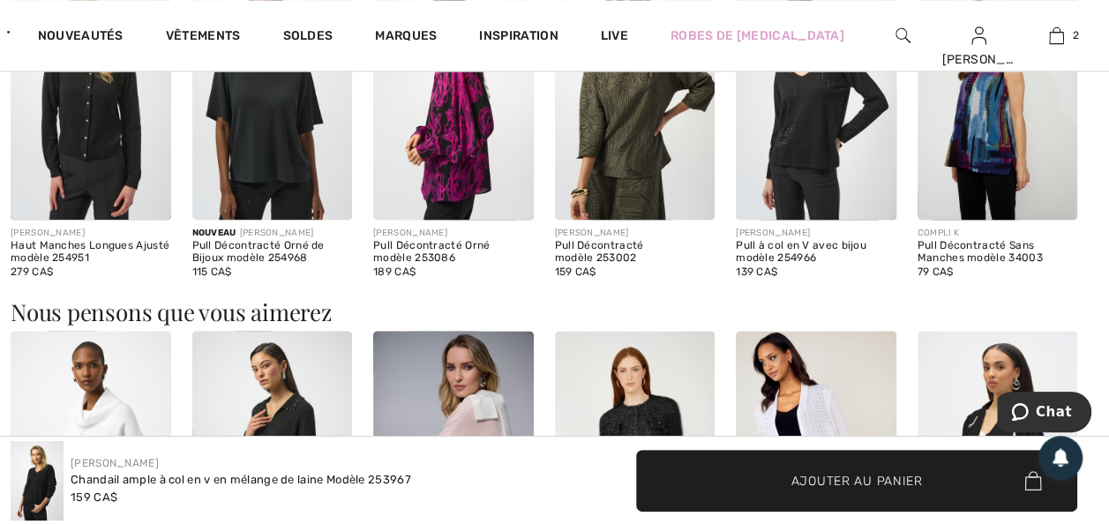
click at [257, 220] on img at bounding box center [272, 100] width 161 height 240
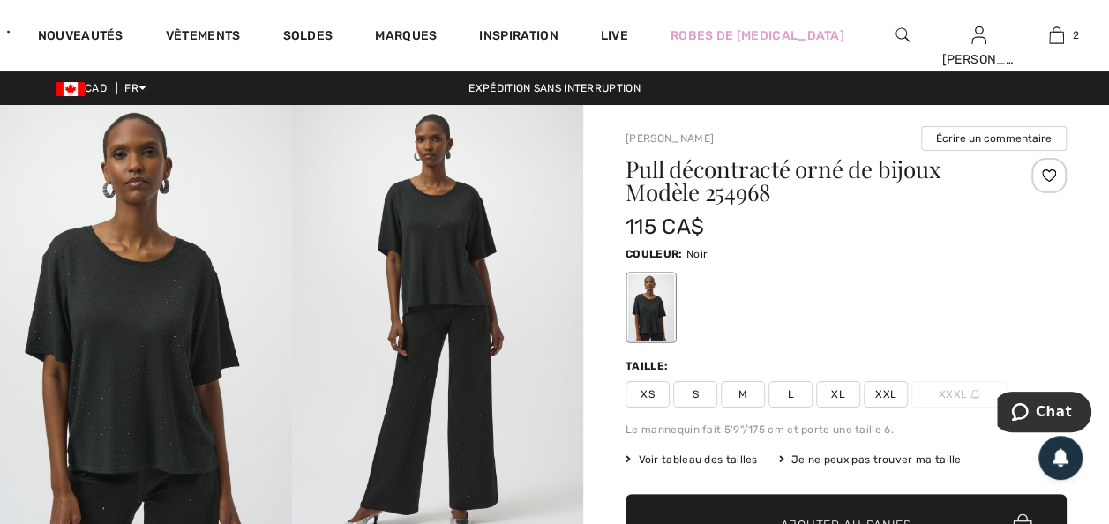
click at [433, 245] on img at bounding box center [438, 323] width 292 height 437
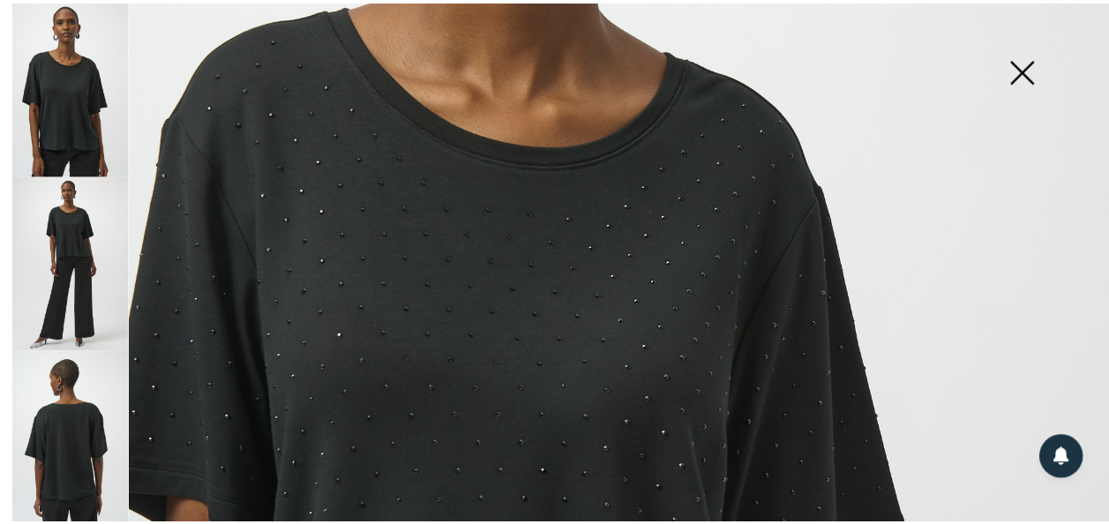
scroll to position [916, 0]
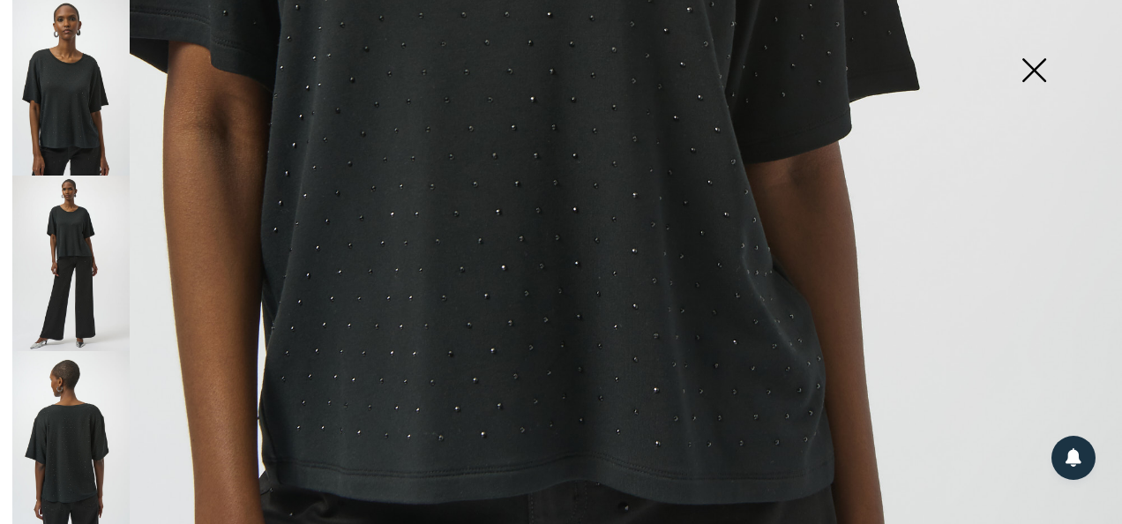
click at [1031, 55] on img at bounding box center [1034, 71] width 88 height 91
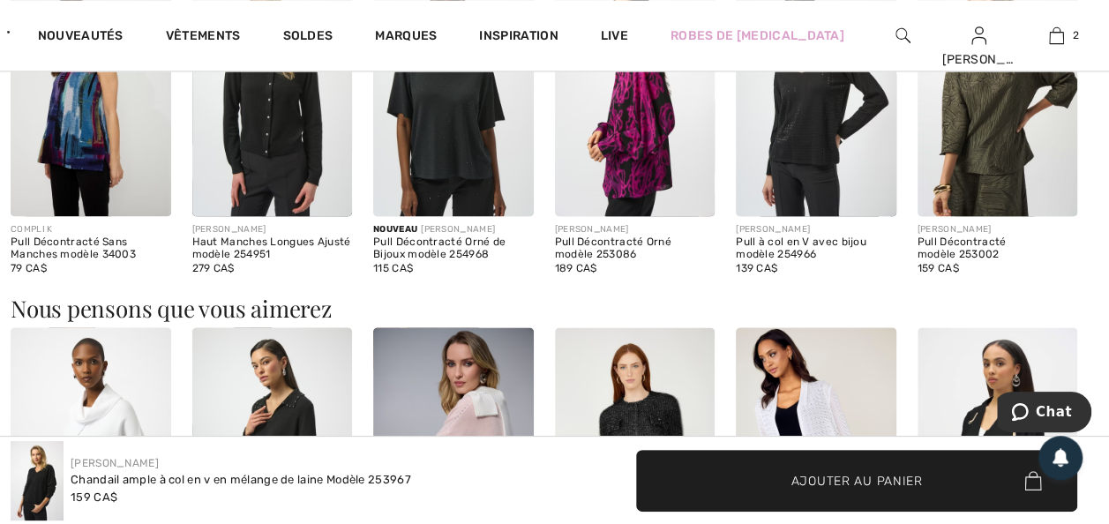
click at [640, 216] on img at bounding box center [635, 96] width 161 height 240
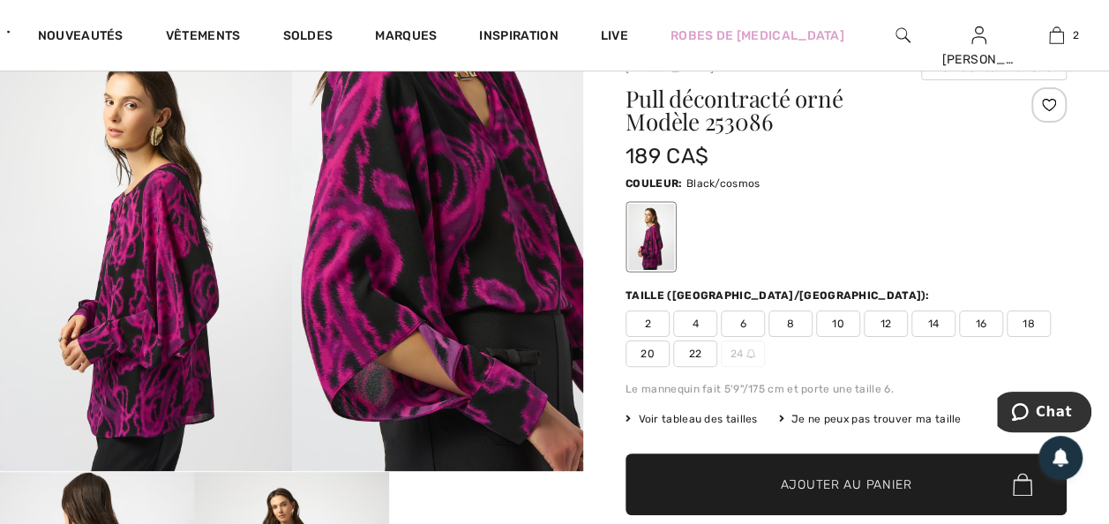
drag, startPoint x: 125, startPoint y: 291, endPoint x: 108, endPoint y: 310, distance: 25.6
click at [124, 291] on img at bounding box center [146, 252] width 292 height 437
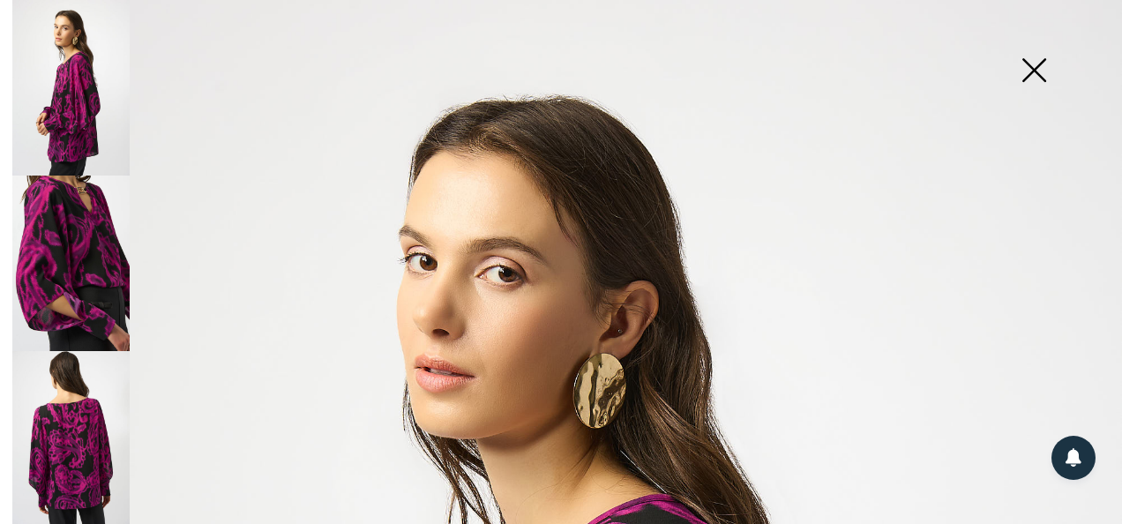
scroll to position [458, 0]
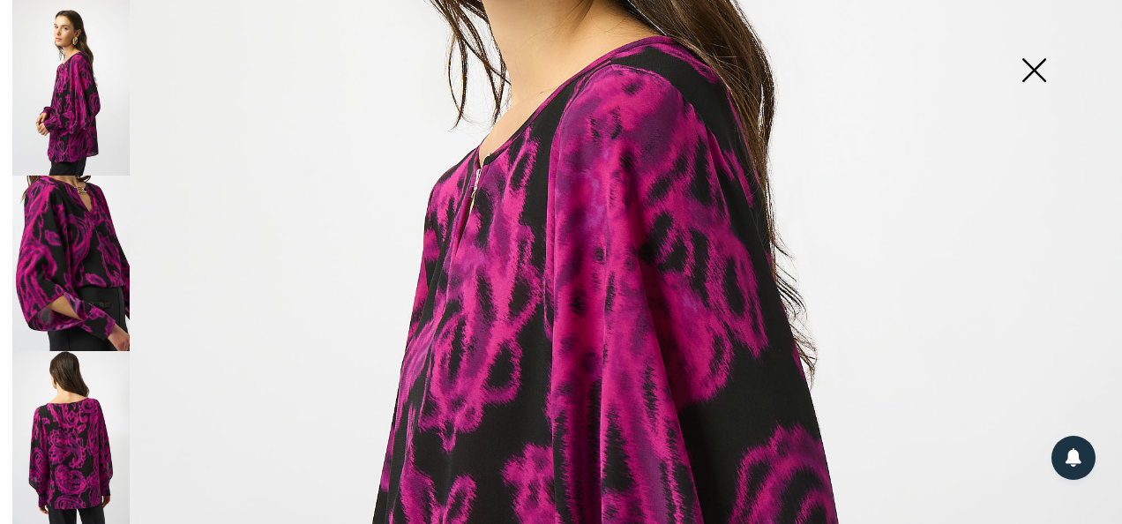
click at [74, 410] on img at bounding box center [70, 439] width 117 height 176
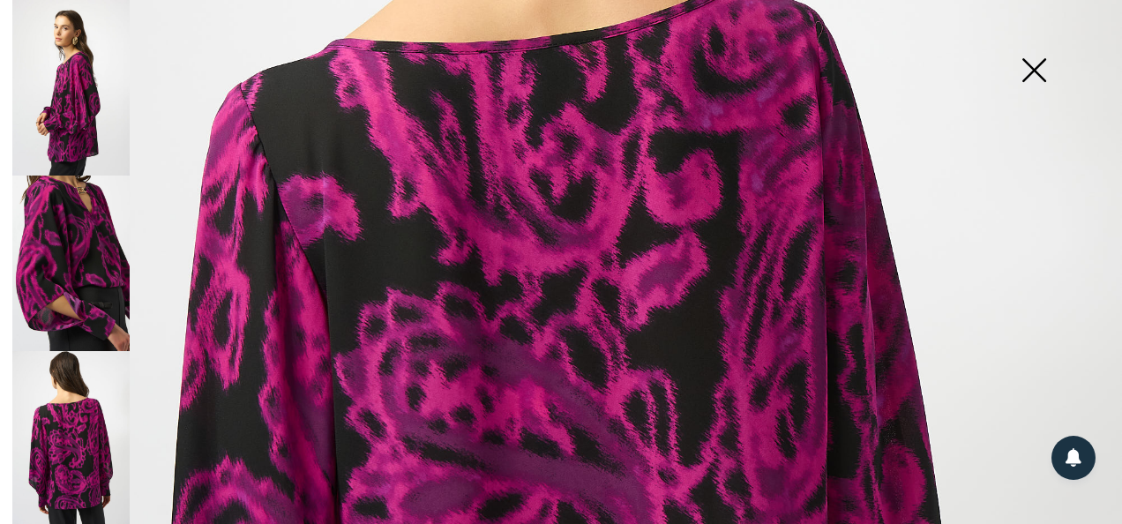
click at [70, 108] on img at bounding box center [70, 88] width 117 height 176
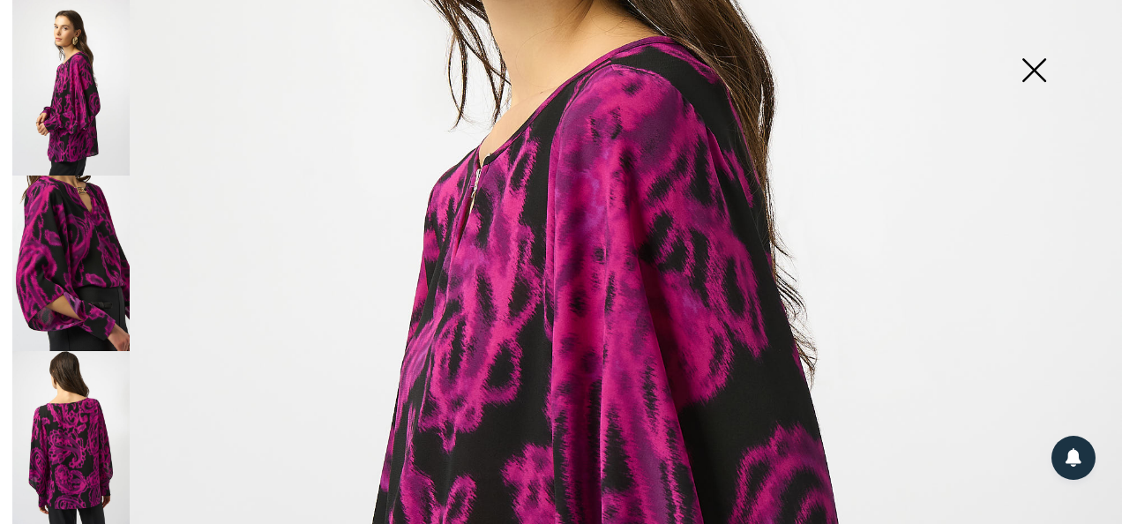
click at [49, 239] on img at bounding box center [70, 264] width 117 height 176
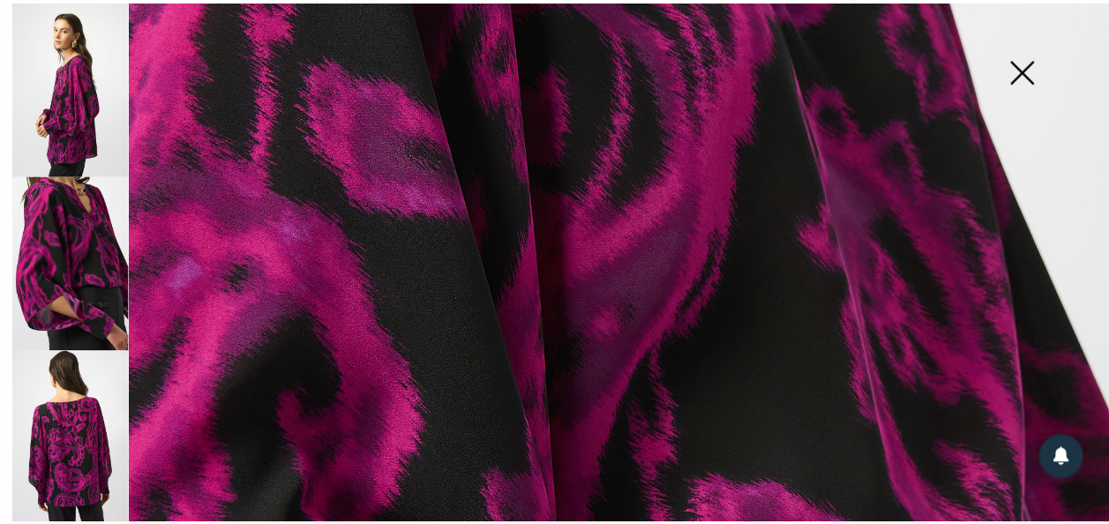
scroll to position [0, 0]
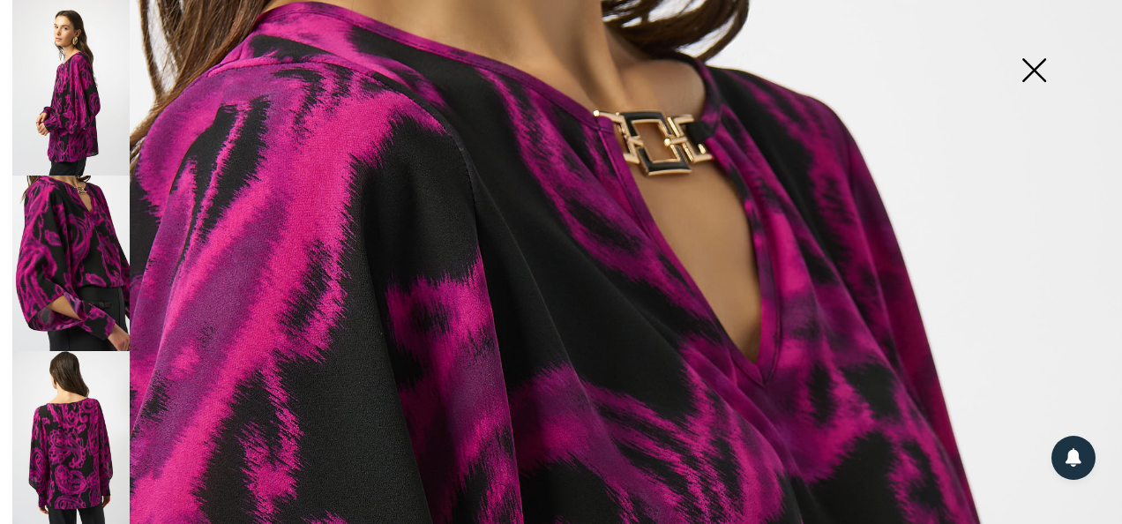
click at [1040, 64] on img at bounding box center [1034, 71] width 88 height 91
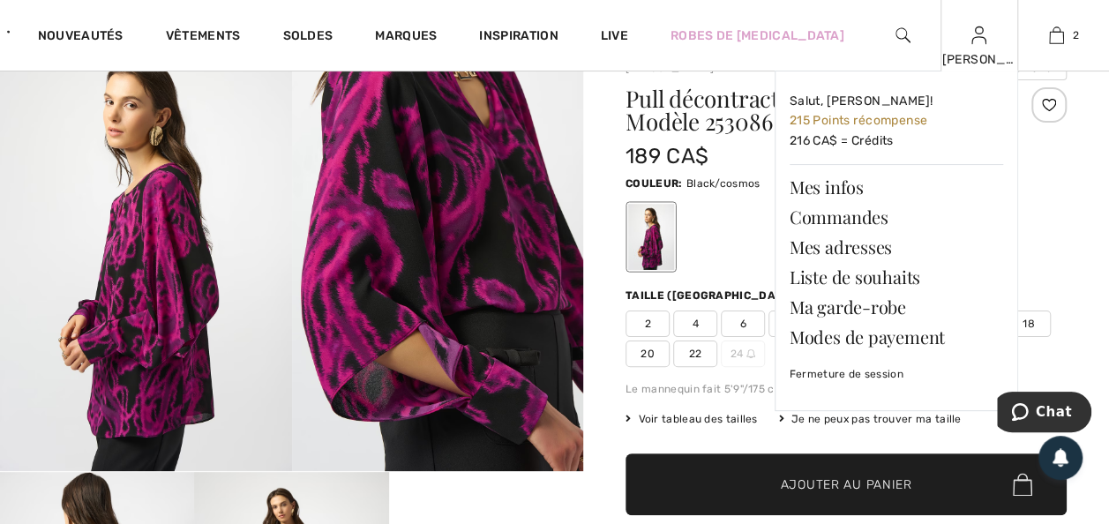
click at [972, 34] on img at bounding box center [978, 35] width 15 height 21
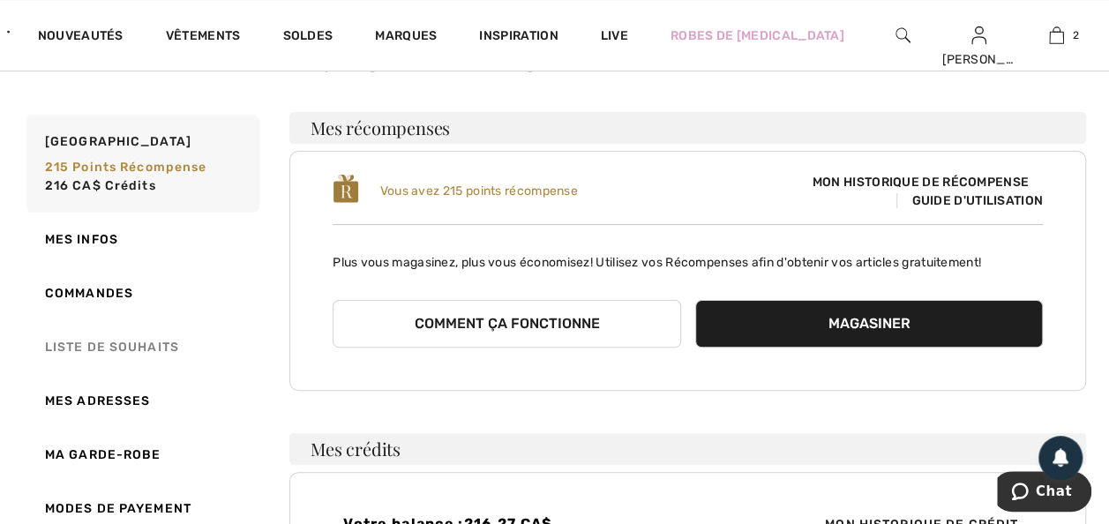
scroll to position [106, 0]
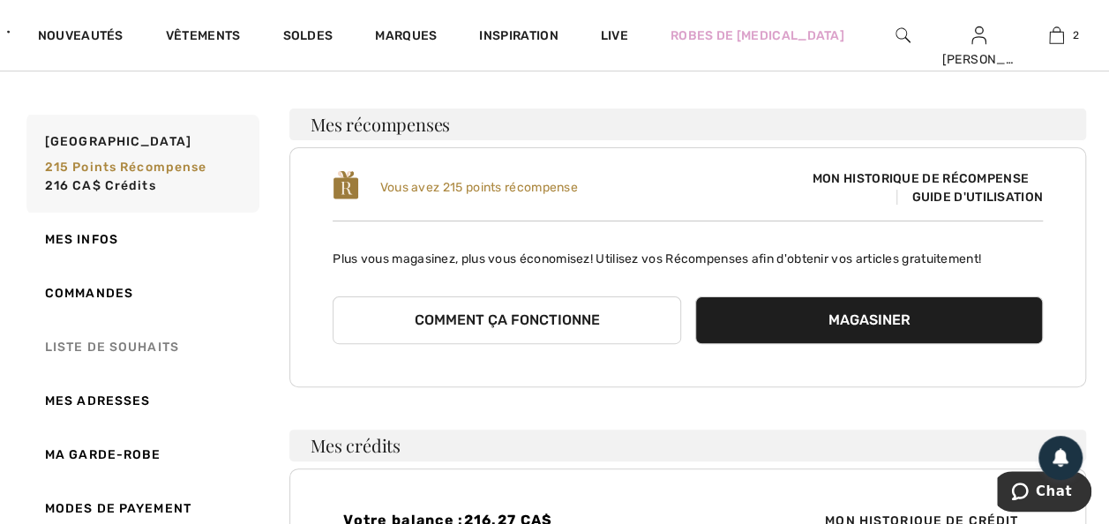
click at [90, 347] on link "Liste de souhaits" at bounding box center [141, 347] width 236 height 54
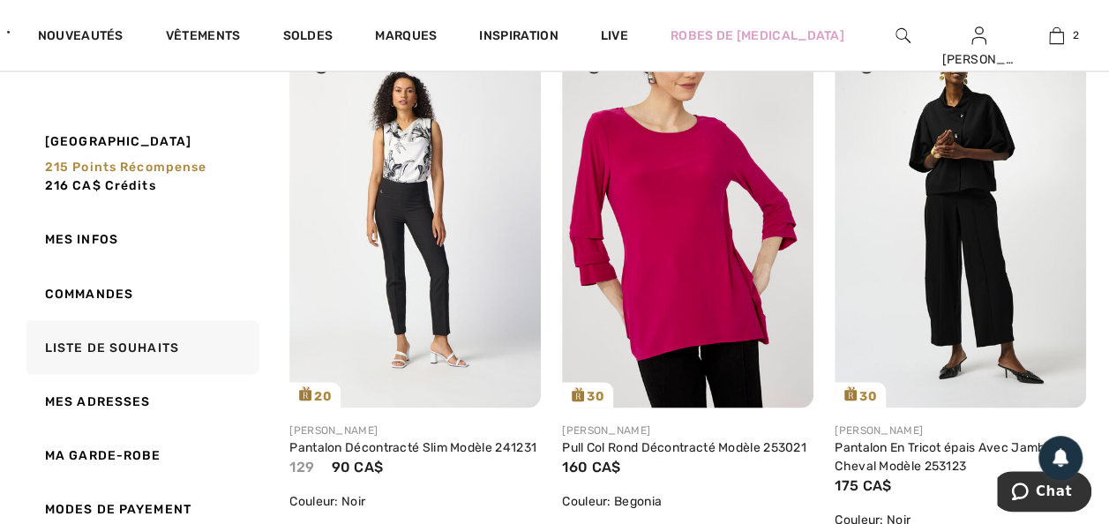
scroll to position [1376, 0]
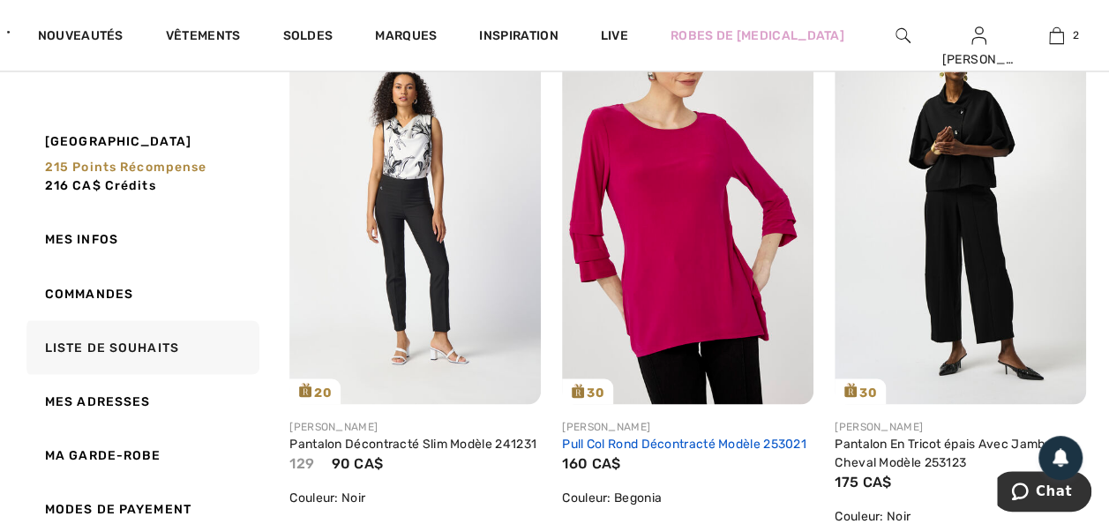
click at [620, 451] on link "Pull Col Rond Décontracté Modèle 253021" at bounding box center [684, 443] width 244 height 15
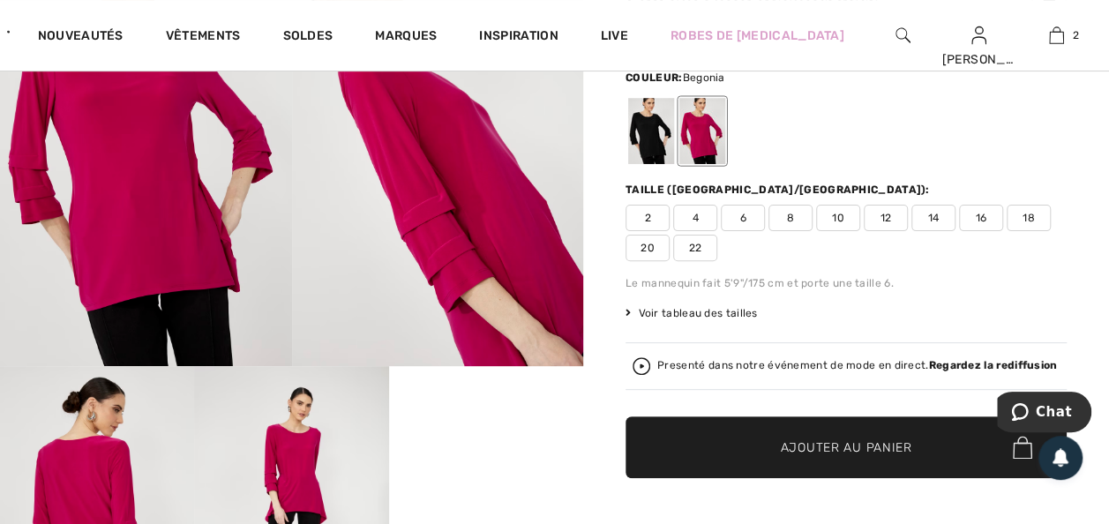
scroll to position [141, 0]
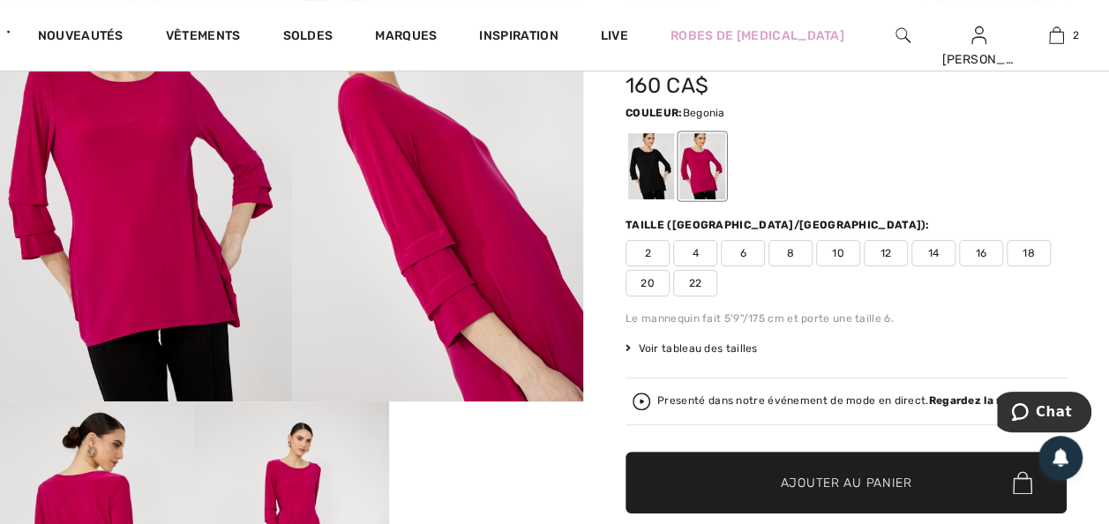
drag, startPoint x: 714, startPoint y: 175, endPoint x: 721, endPoint y: 208, distance: 34.3
click at [714, 175] on div at bounding box center [702, 166] width 46 height 66
click at [664, 192] on div at bounding box center [651, 166] width 46 height 66
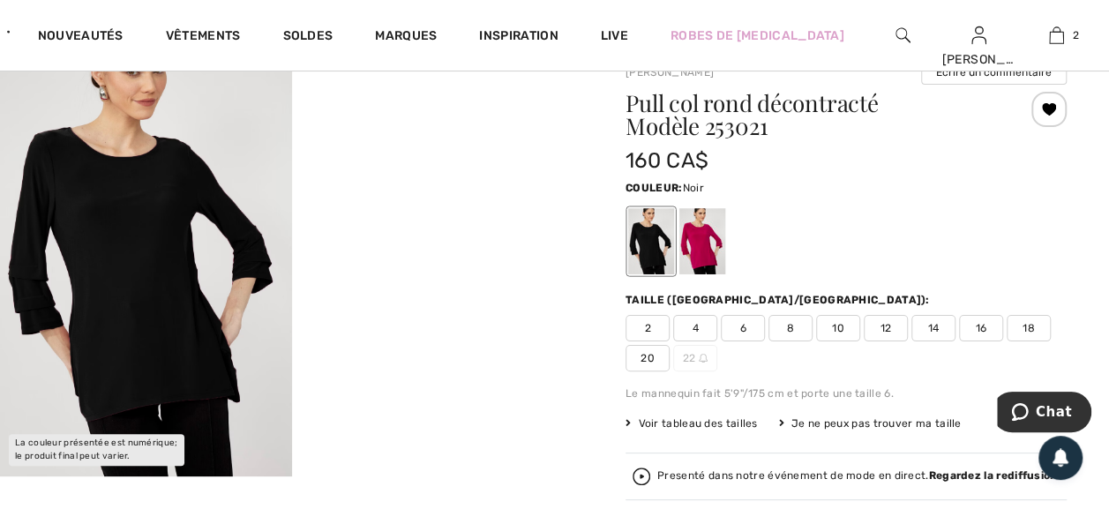
scroll to position [71, 0]
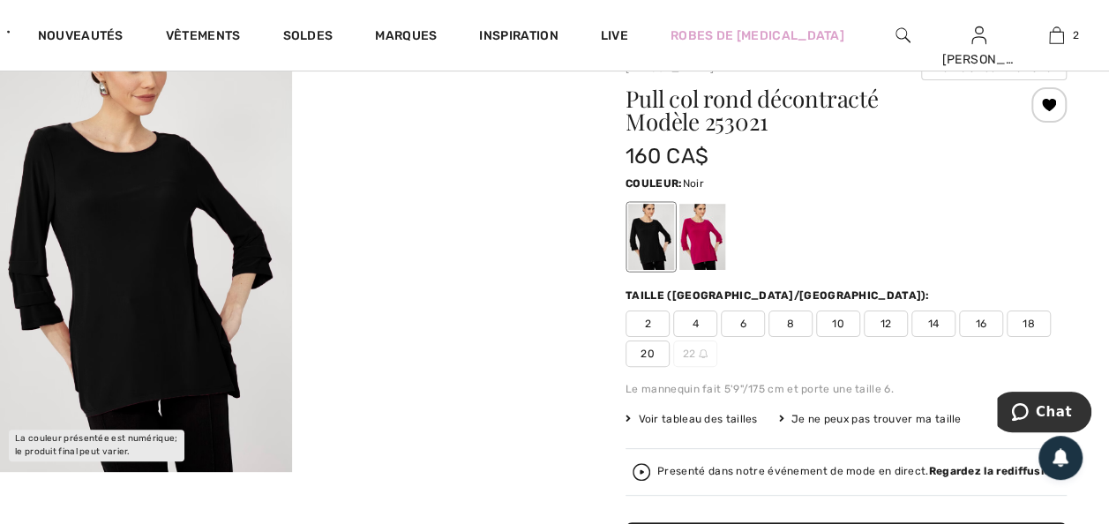
click at [1007, 337] on span "18" at bounding box center [1029, 324] width 44 height 26
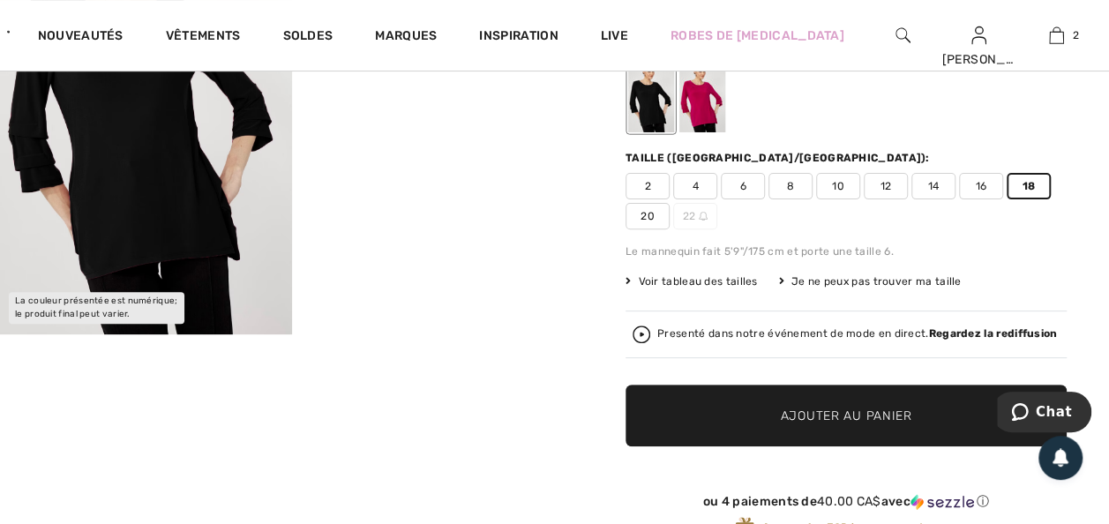
scroll to position [212, 0]
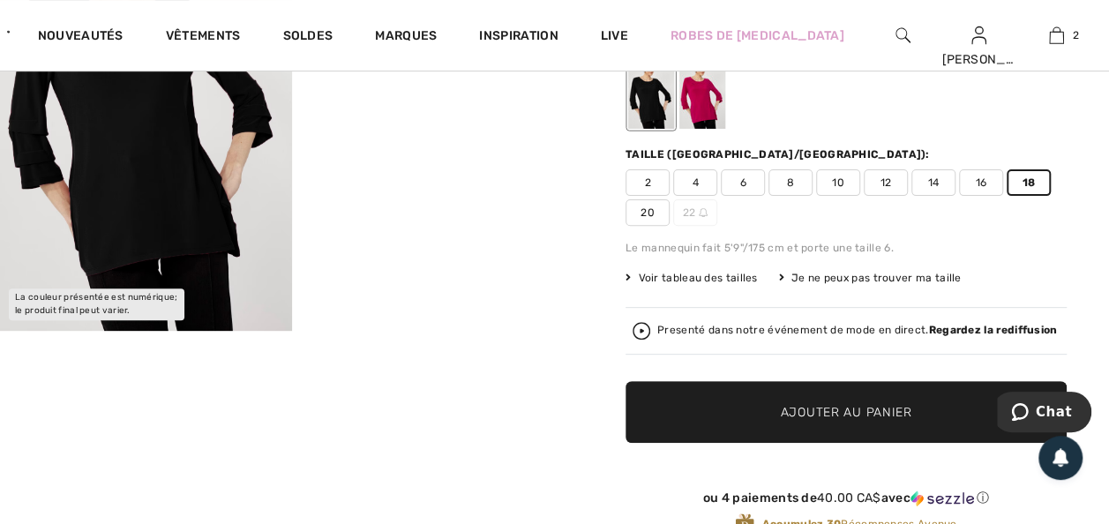
click at [799, 422] on span "Ajouter au panier" at bounding box center [846, 412] width 131 height 19
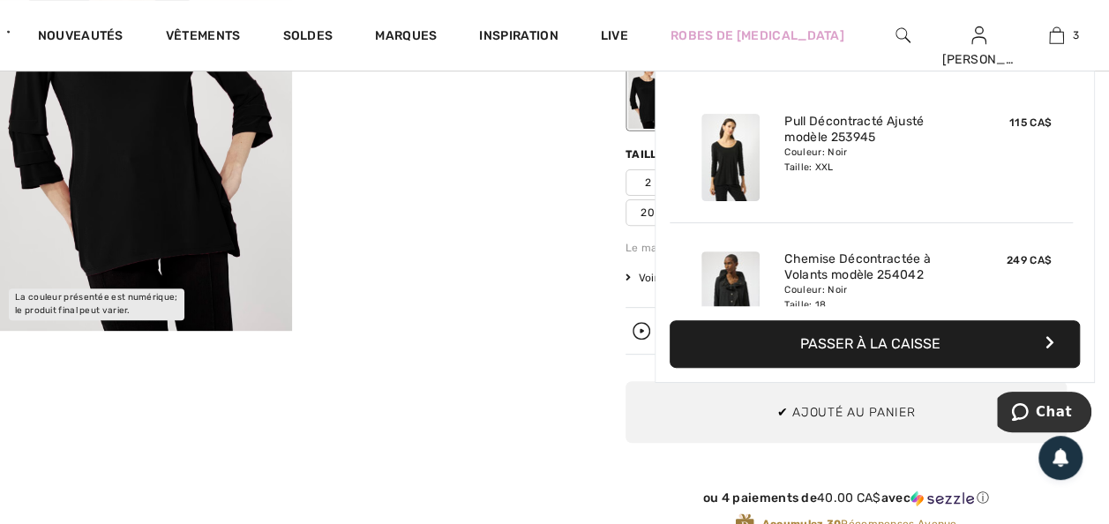
scroll to position [229, 0]
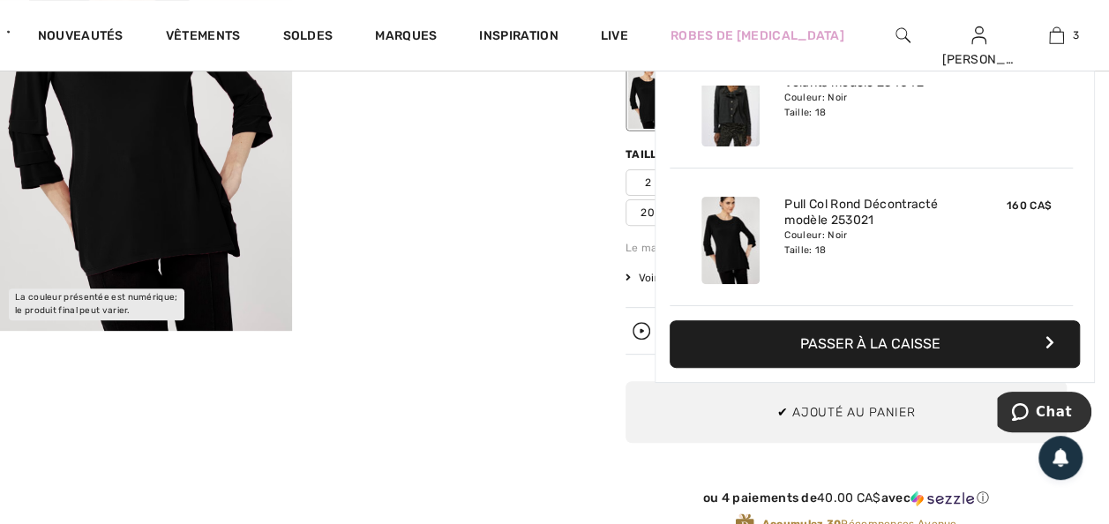
click at [506, 381] on div "Your browser does not support the video tag. Your browser does not support the …" at bounding box center [291, 457] width 583 height 1128
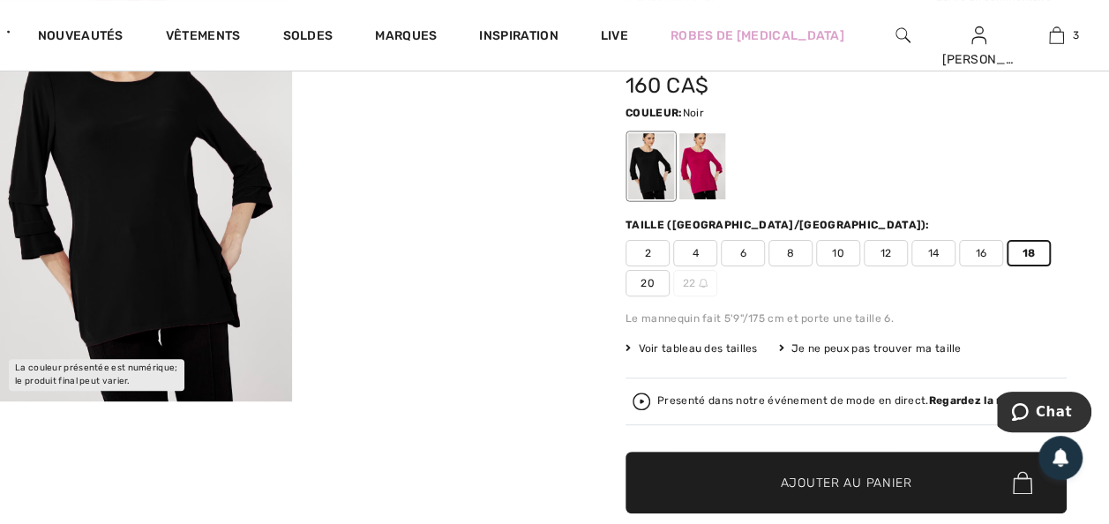
scroll to position [106, 0]
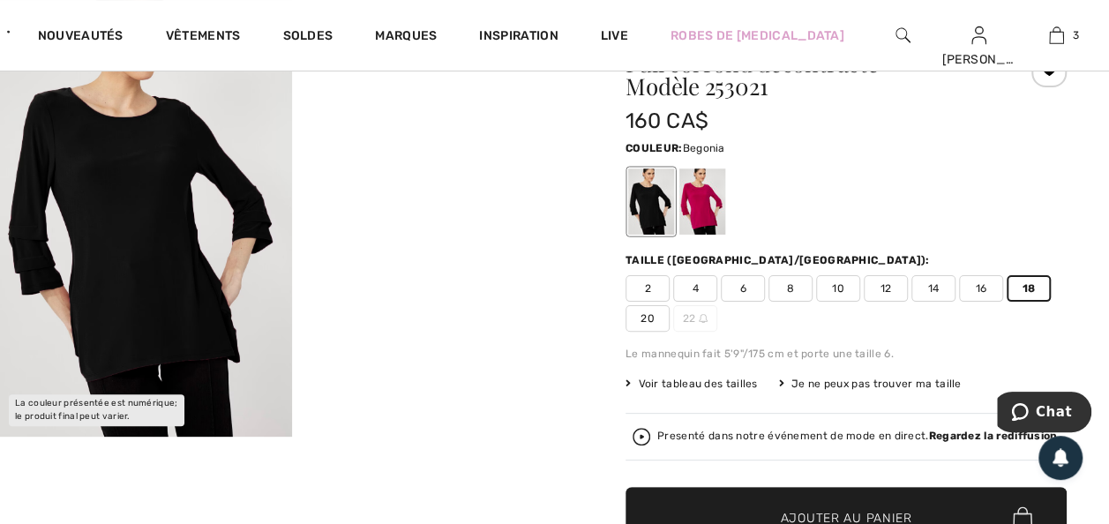
drag, startPoint x: 712, startPoint y: 216, endPoint x: 622, endPoint y: 261, distance: 100.6
click at [712, 216] on div at bounding box center [702, 202] width 46 height 66
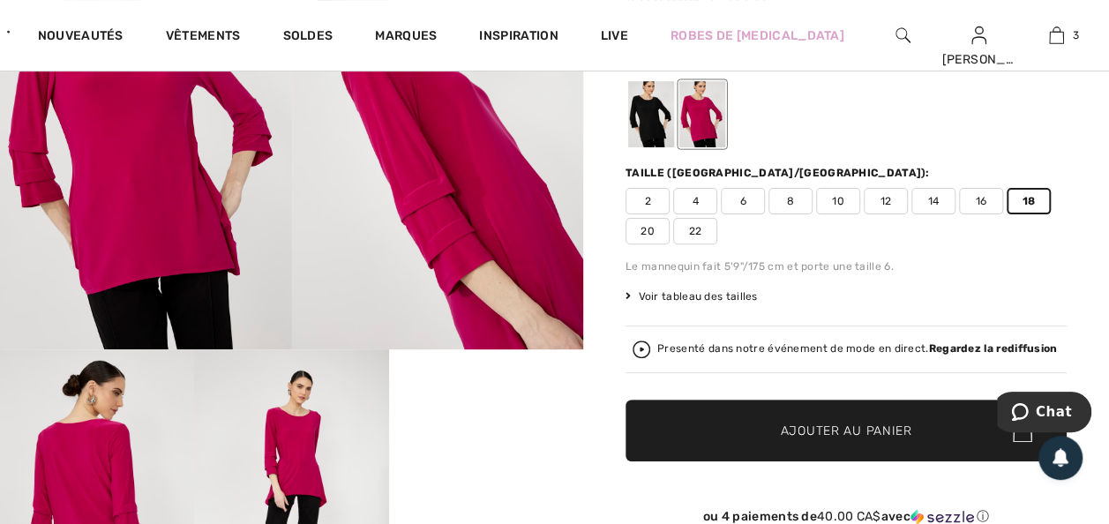
scroll to position [0, 0]
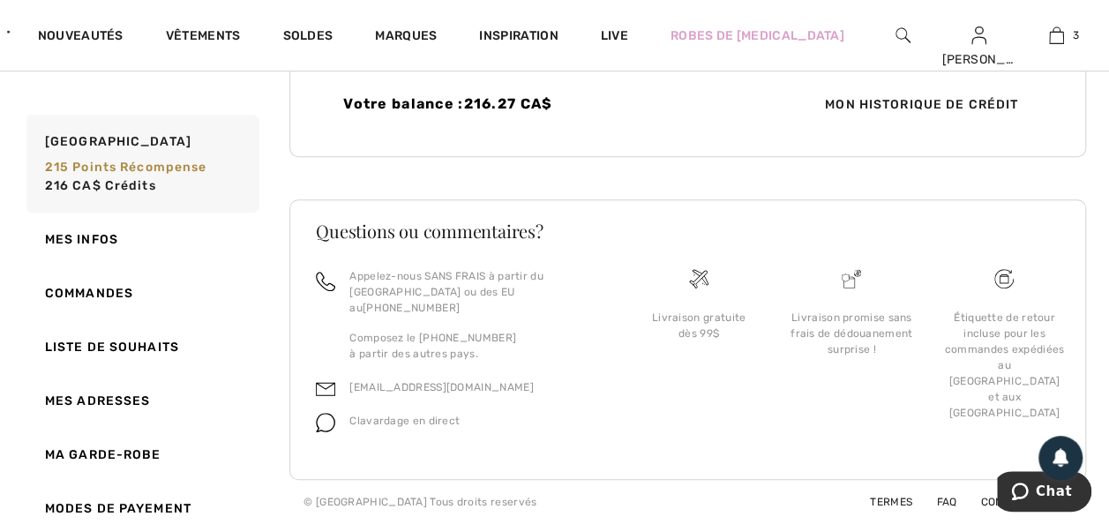
scroll to position [646, 0]
drag, startPoint x: 92, startPoint y: 344, endPoint x: 0, endPoint y: 344, distance: 91.8
click at [92, 344] on link "Liste de souhaits" at bounding box center [141, 347] width 236 height 54
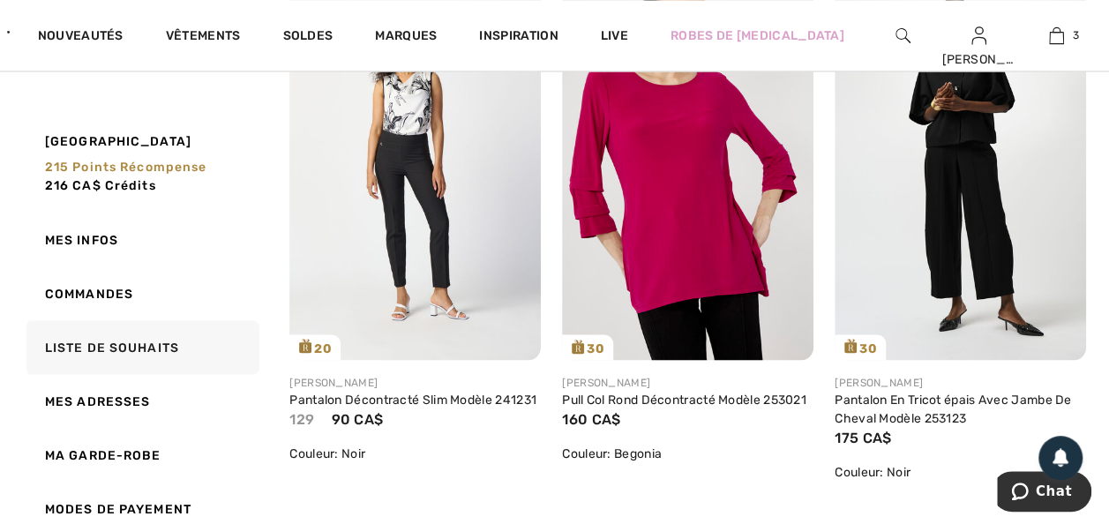
scroll to position [1422, 0]
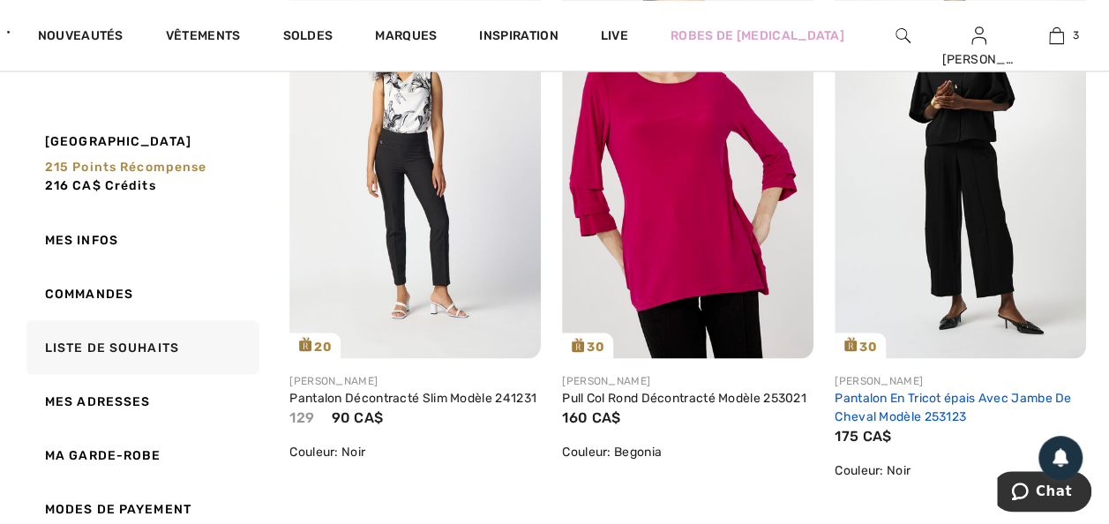
drag, startPoint x: 931, startPoint y: 434, endPoint x: 942, endPoint y: 451, distance: 20.3
click at [931, 424] on link "Pantalon En Tricot épais Avec Jambe De Cheval Modèle 253123" at bounding box center [953, 407] width 236 height 34
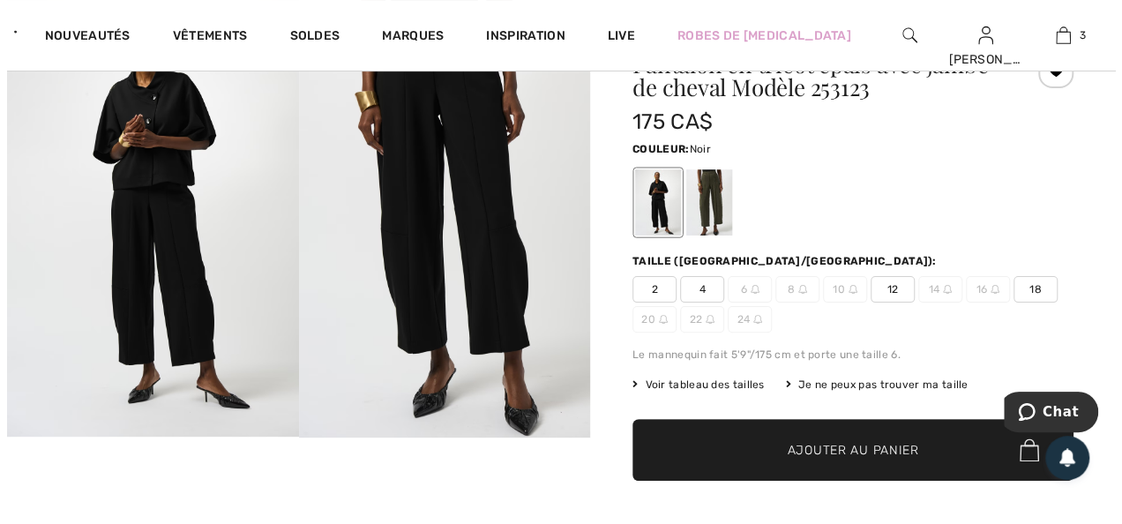
scroll to position [106, 0]
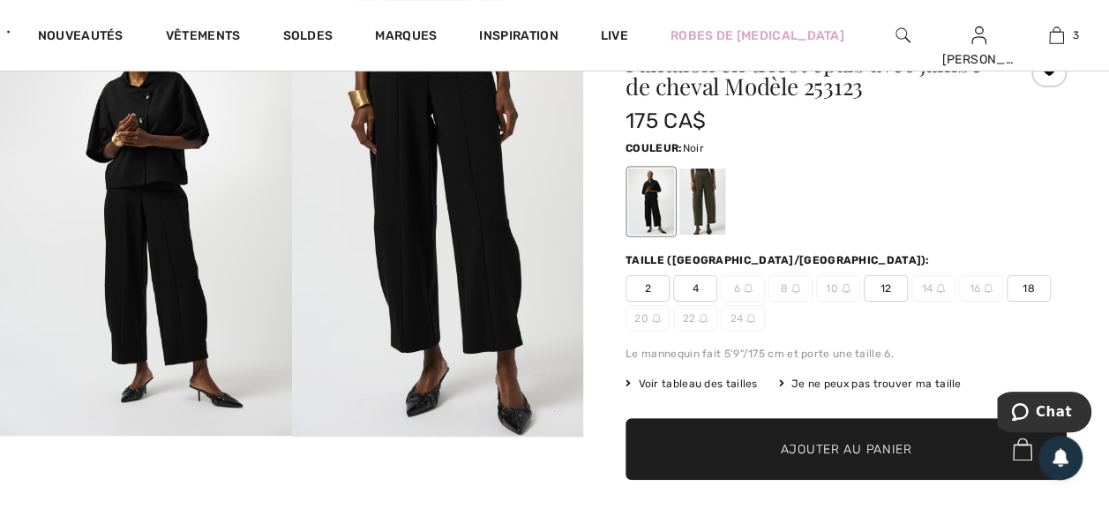
click at [1007, 302] on span "18" at bounding box center [1029, 288] width 44 height 26
drag, startPoint x: 167, startPoint y: 296, endPoint x: 142, endPoint y: 344, distance: 53.7
click at [166, 296] on img at bounding box center [146, 217] width 292 height 437
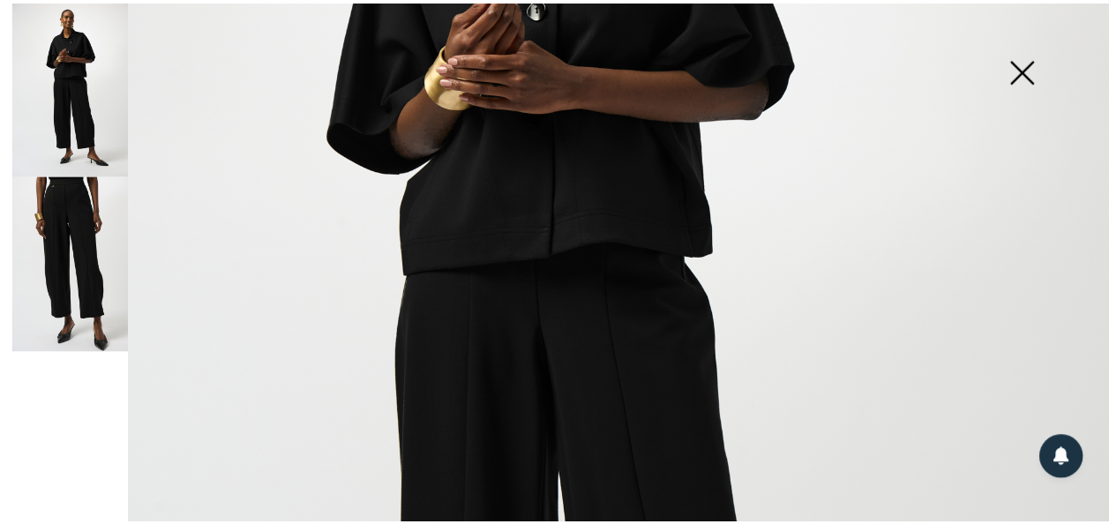
scroll to position [916, 0]
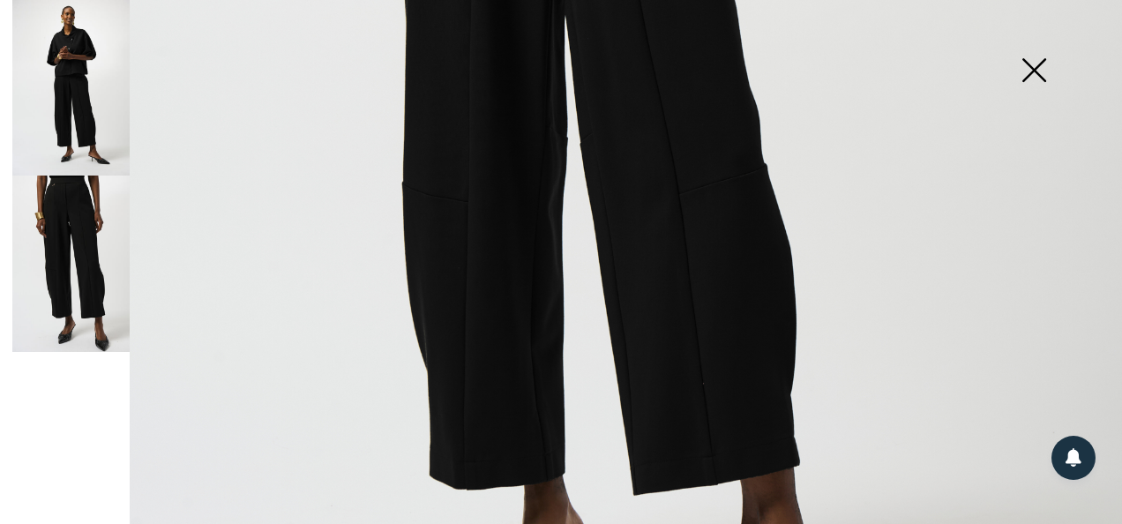
click at [1032, 63] on img at bounding box center [1034, 71] width 88 height 91
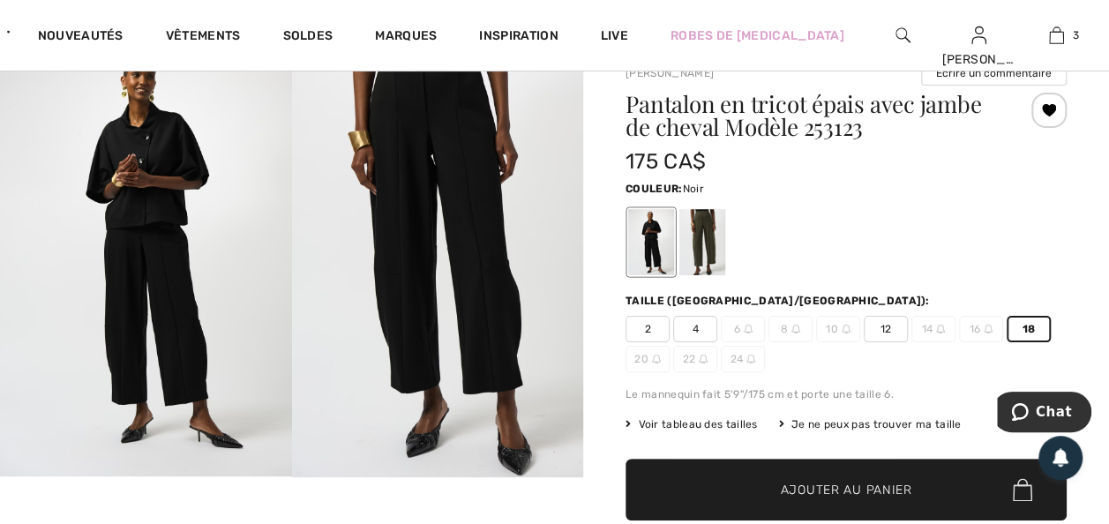
scroll to position [71, 0]
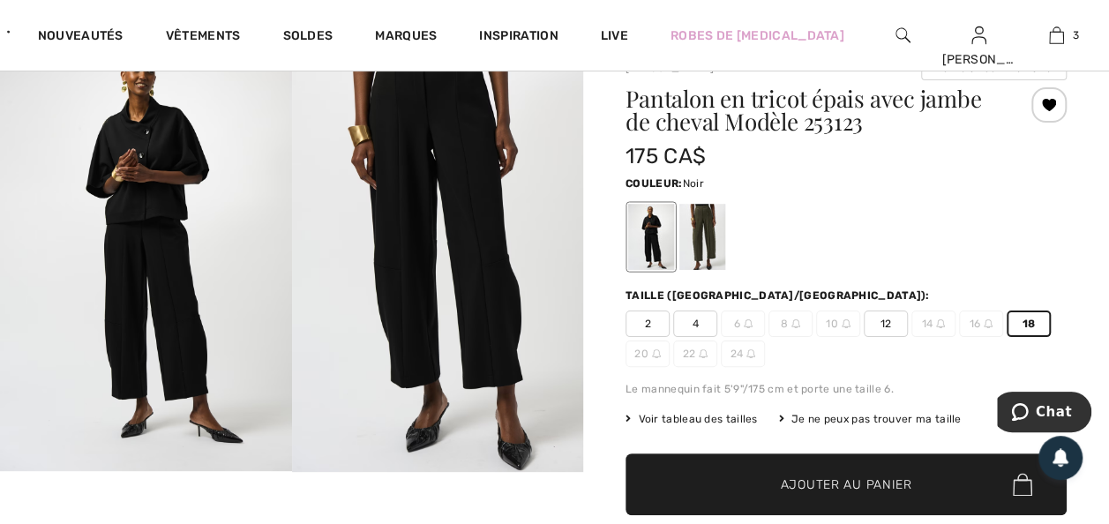
click at [794, 494] on span "Ajouter au panier" at bounding box center [846, 485] width 131 height 19
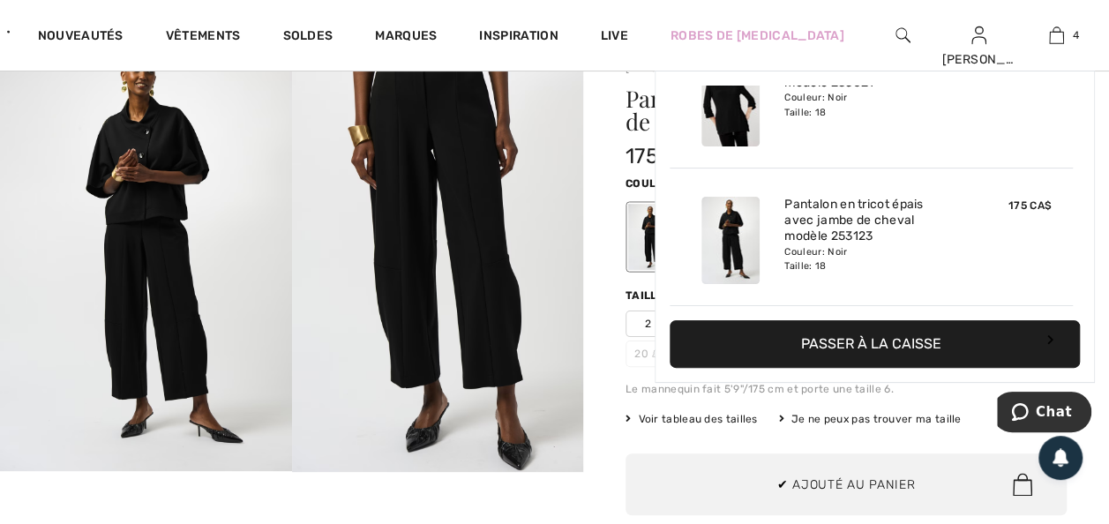
scroll to position [378, 0]
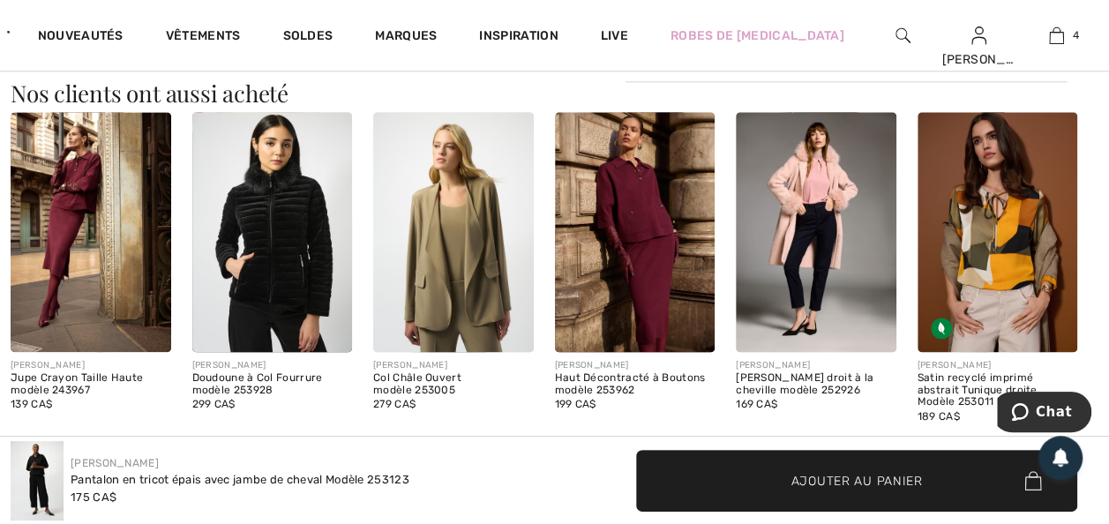
scroll to position [1165, 0]
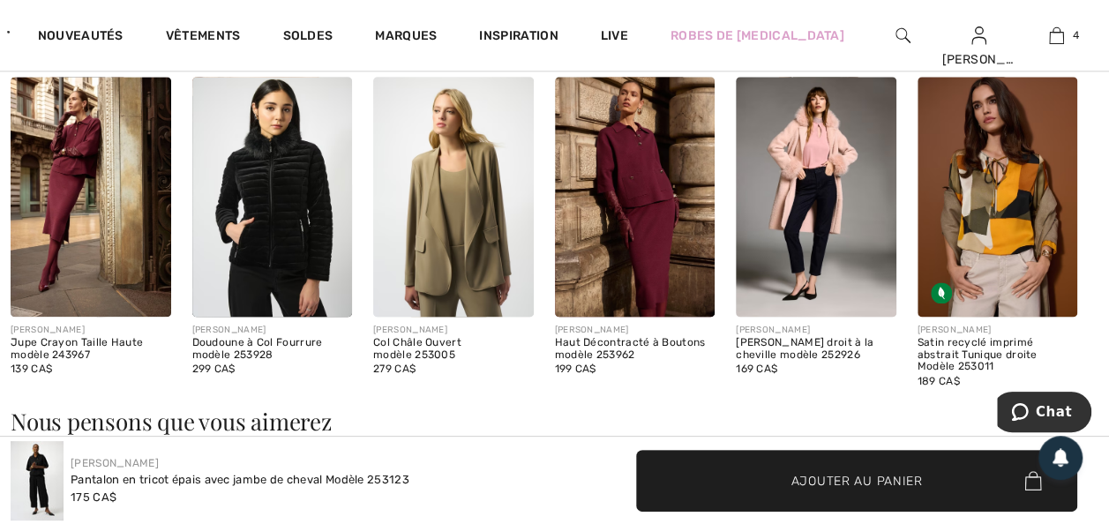
drag, startPoint x: 661, startPoint y: 274, endPoint x: 660, endPoint y: 316, distance: 42.4
click at [661, 274] on img at bounding box center [635, 197] width 161 height 240
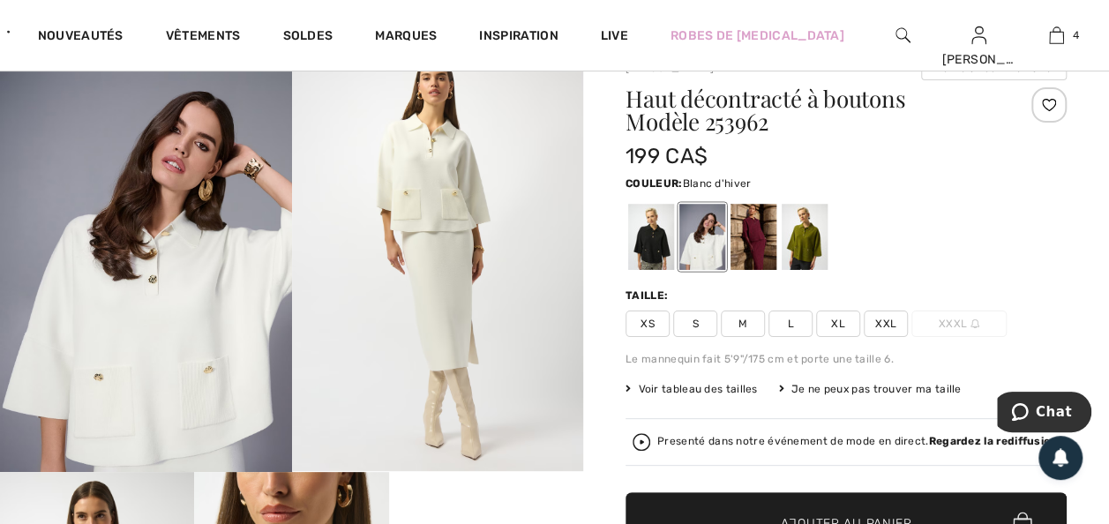
scroll to position [106, 0]
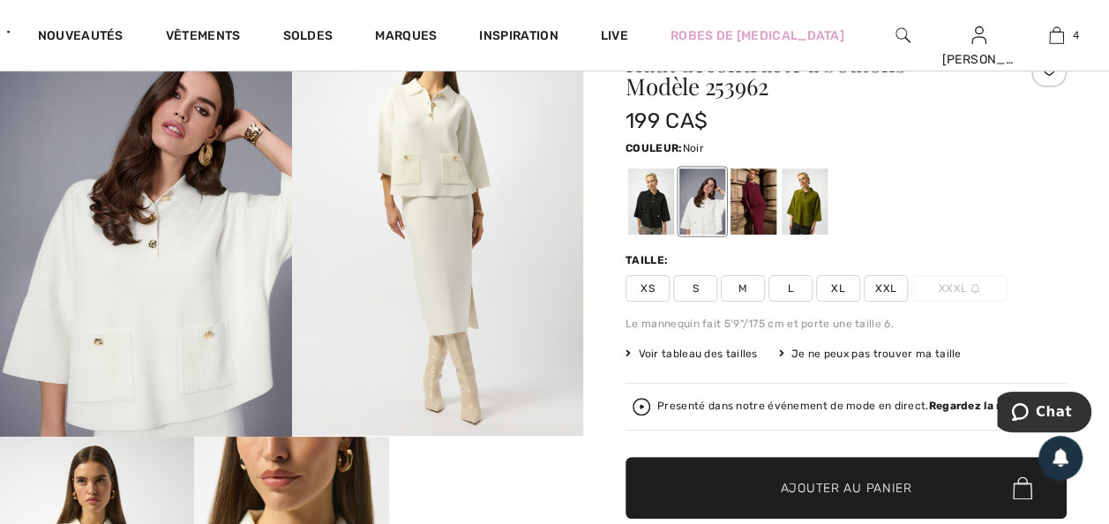
click at [671, 217] on div at bounding box center [651, 202] width 46 height 66
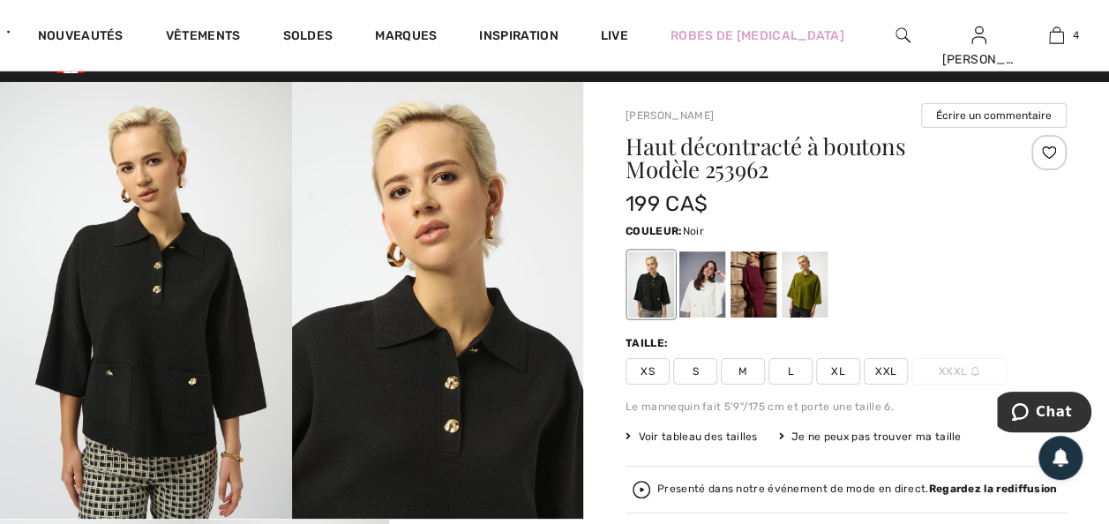
scroll to position [0, 0]
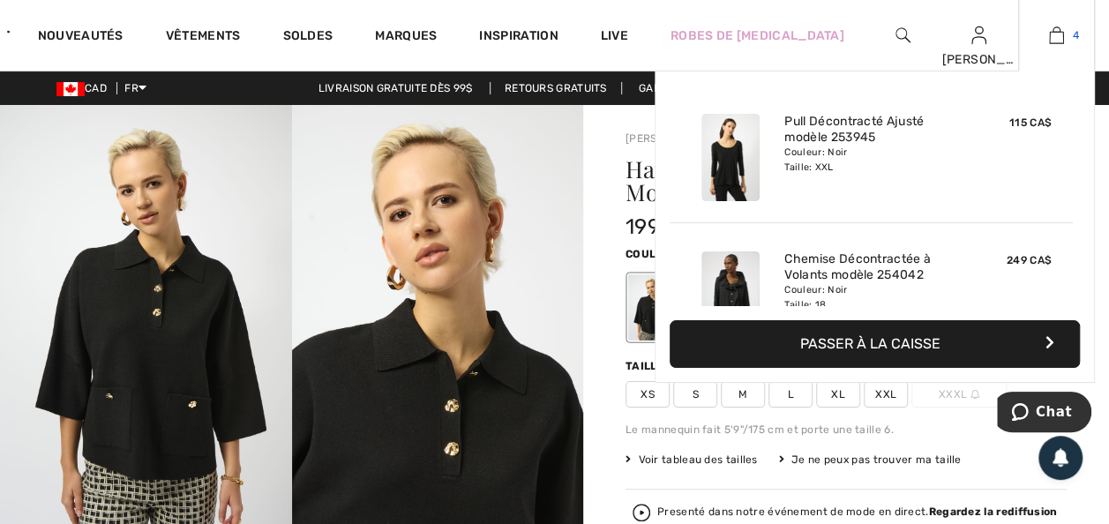
click at [1049, 35] on img at bounding box center [1056, 35] width 15 height 21
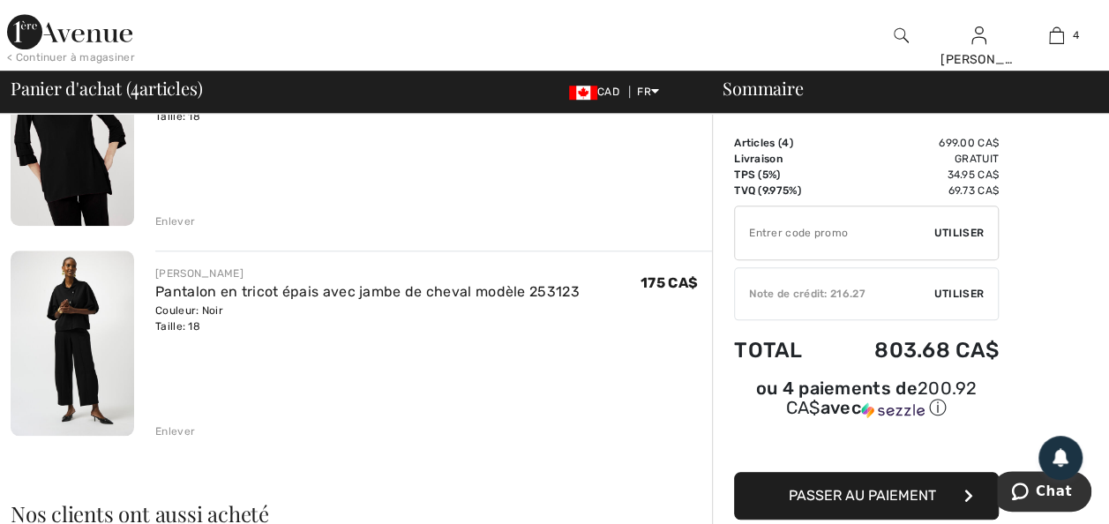
scroll to position [635, 0]
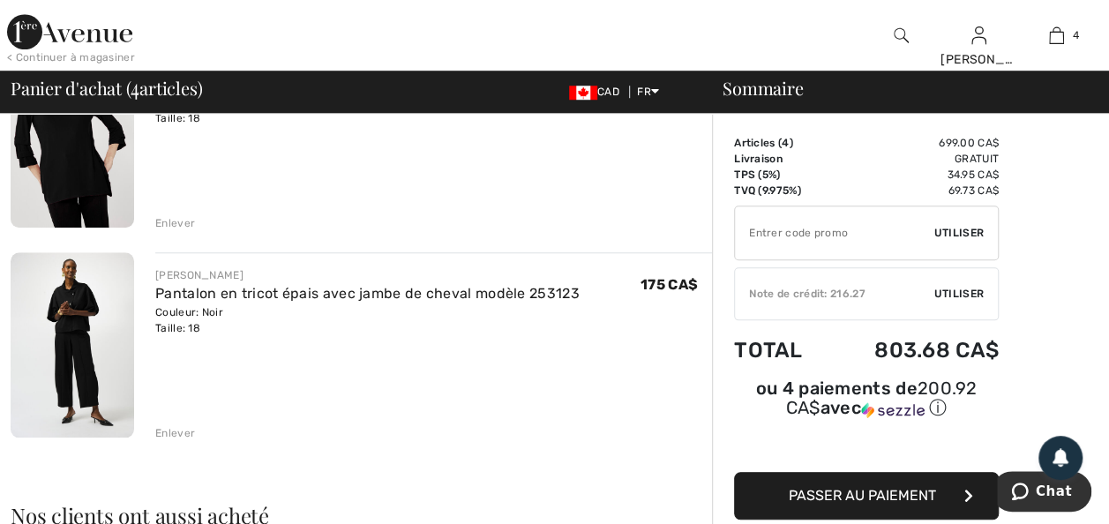
click at [185, 441] on div "Enlever" at bounding box center [175, 433] width 40 height 16
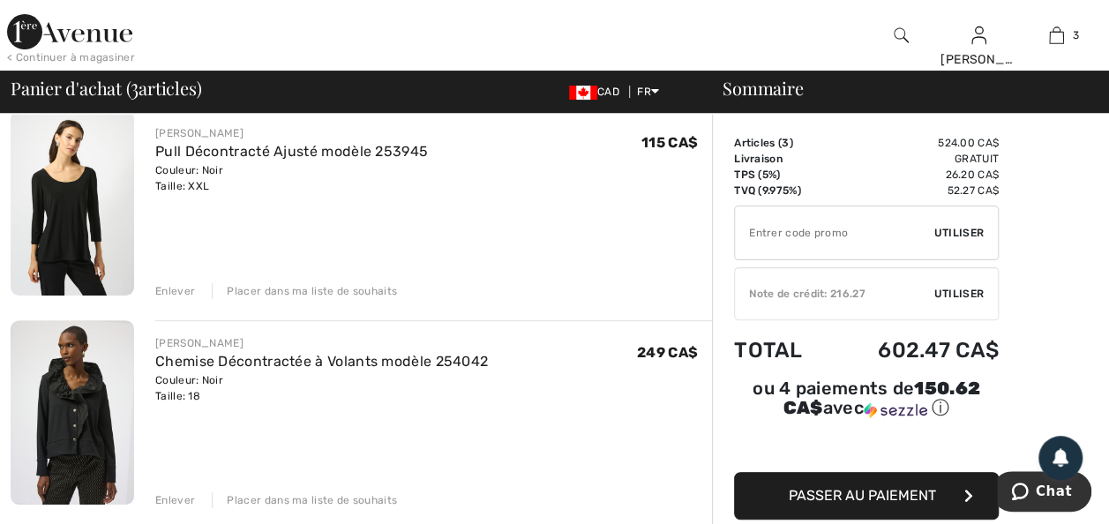
scroll to position [141, 0]
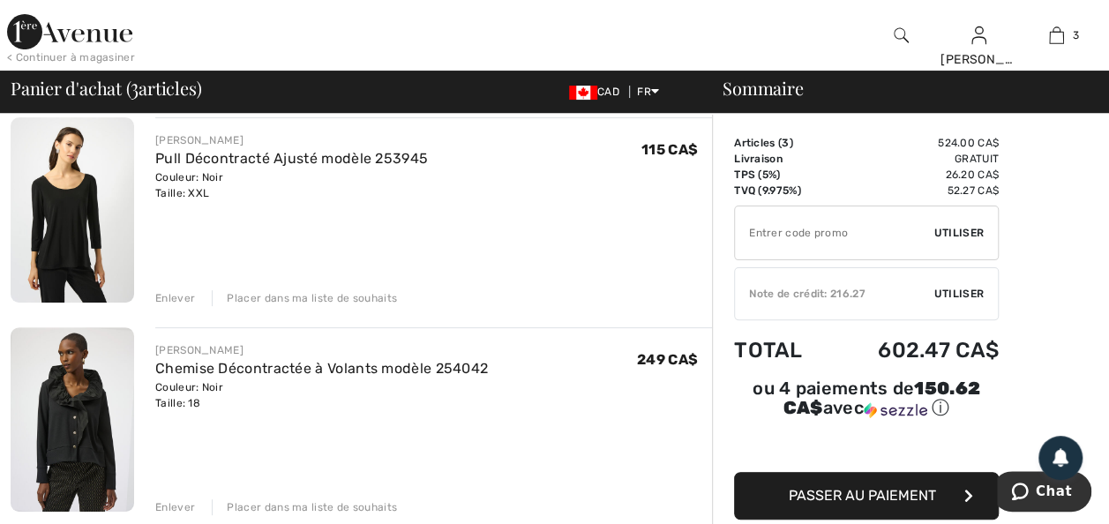
drag, startPoint x: 188, startPoint y: 185, endPoint x: 229, endPoint y: 214, distance: 49.4
click at [188, 167] on link "Pull Décontracté Ajusté modèle 253945" at bounding box center [291, 158] width 273 height 17
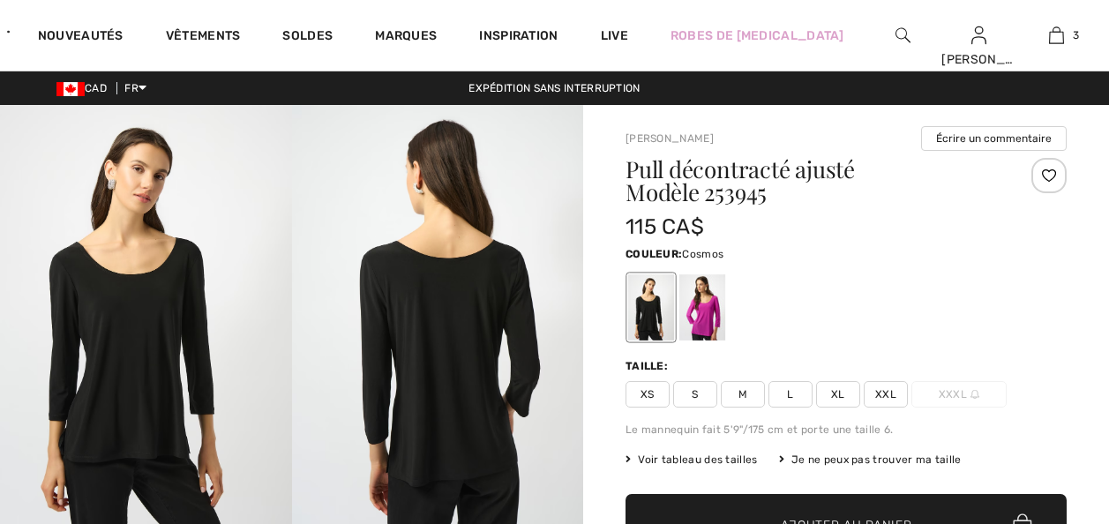
click at [715, 326] on div at bounding box center [702, 307] width 46 height 66
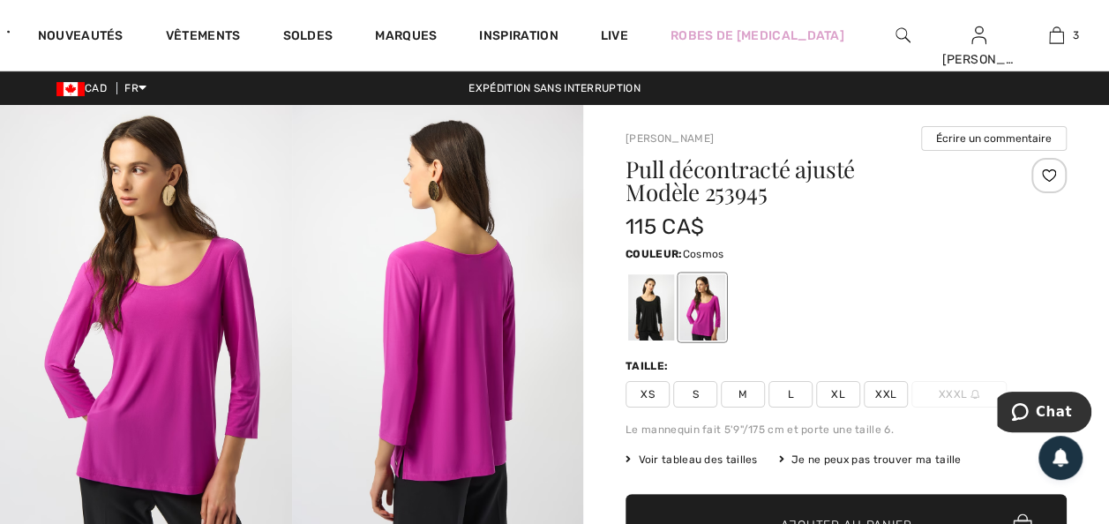
click at [895, 404] on span "XXL" at bounding box center [886, 394] width 44 height 26
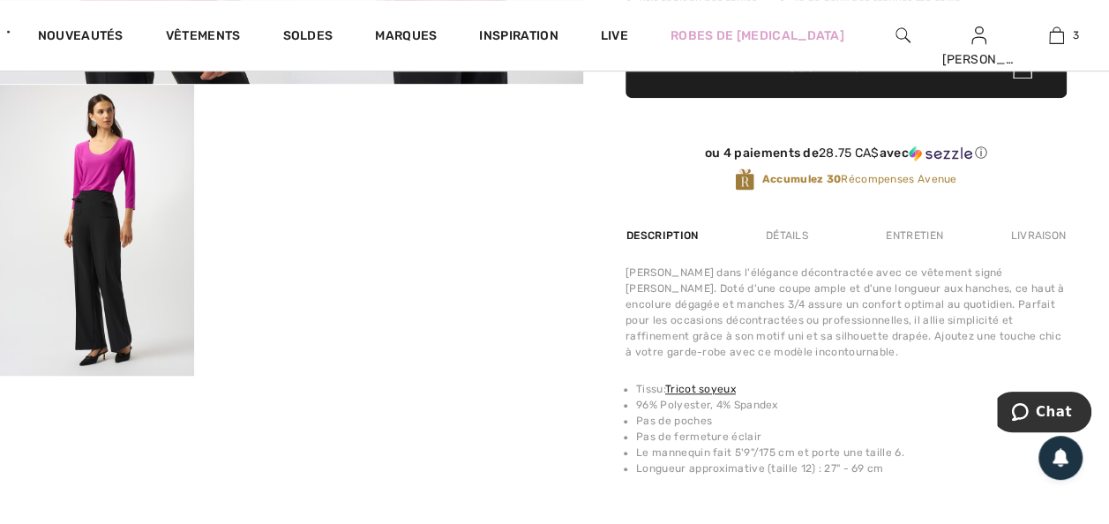
click at [832, 77] on span "Ajouter au panier" at bounding box center [846, 67] width 131 height 19
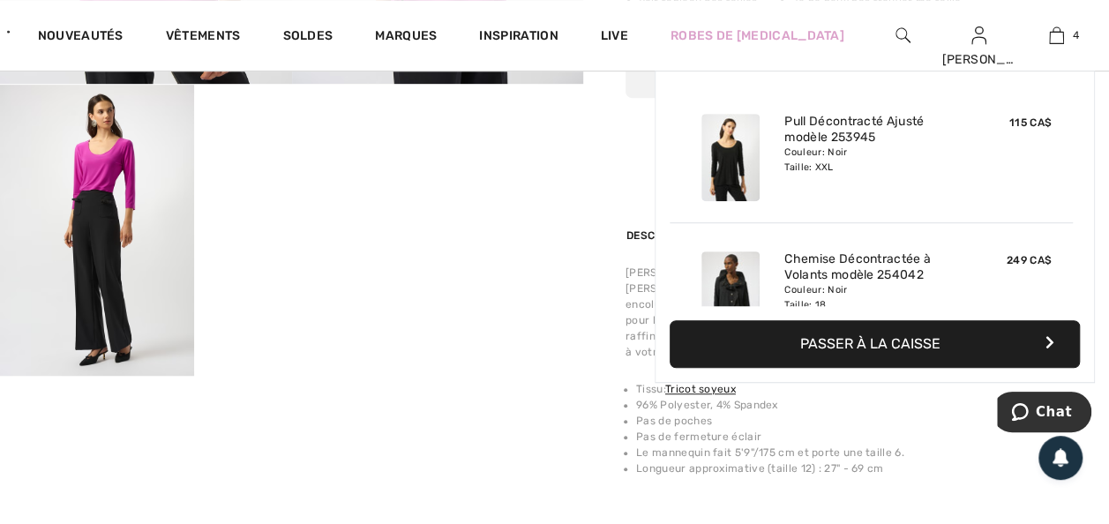
scroll to position [378, 0]
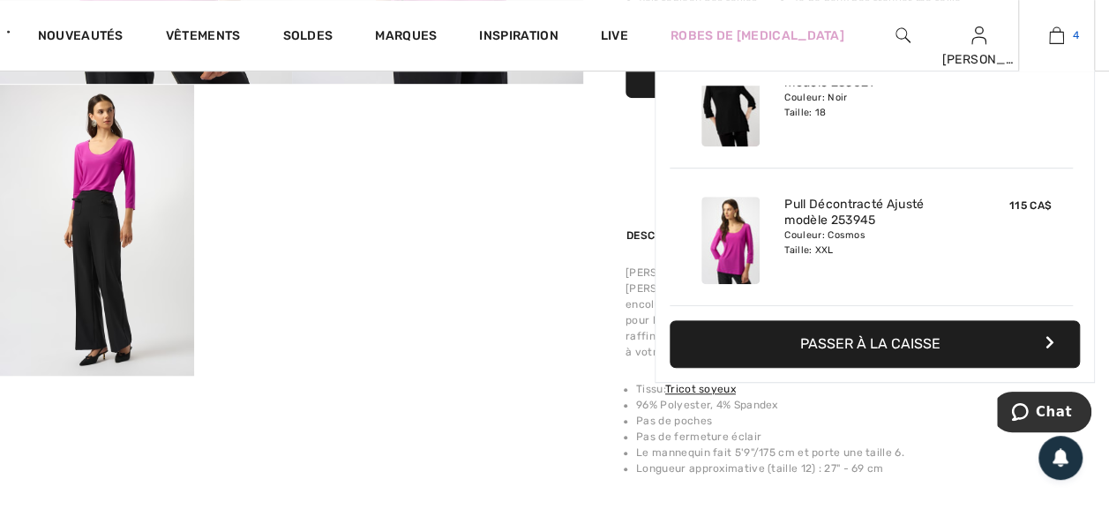
click at [1054, 35] on img at bounding box center [1056, 35] width 15 height 21
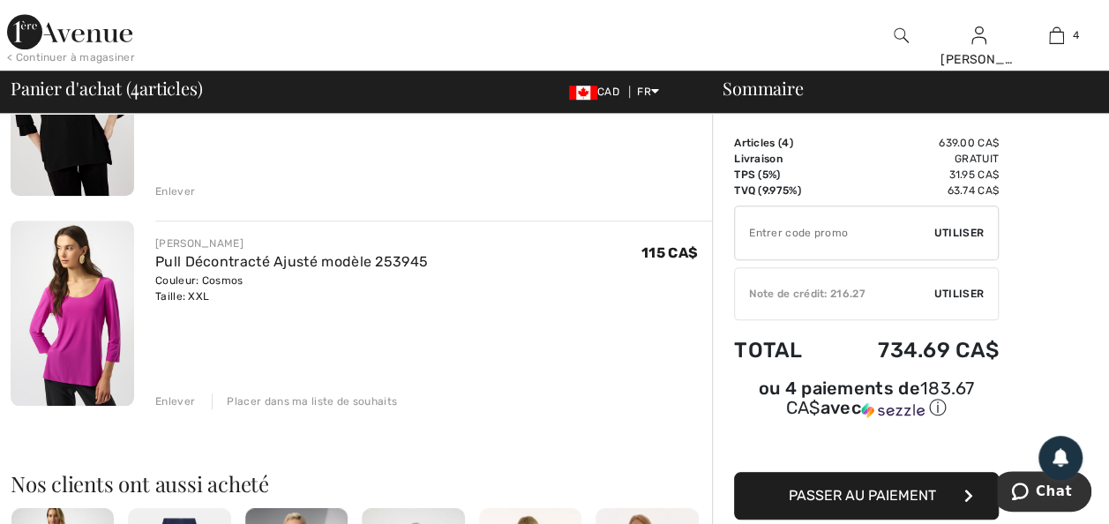
scroll to position [671, 0]
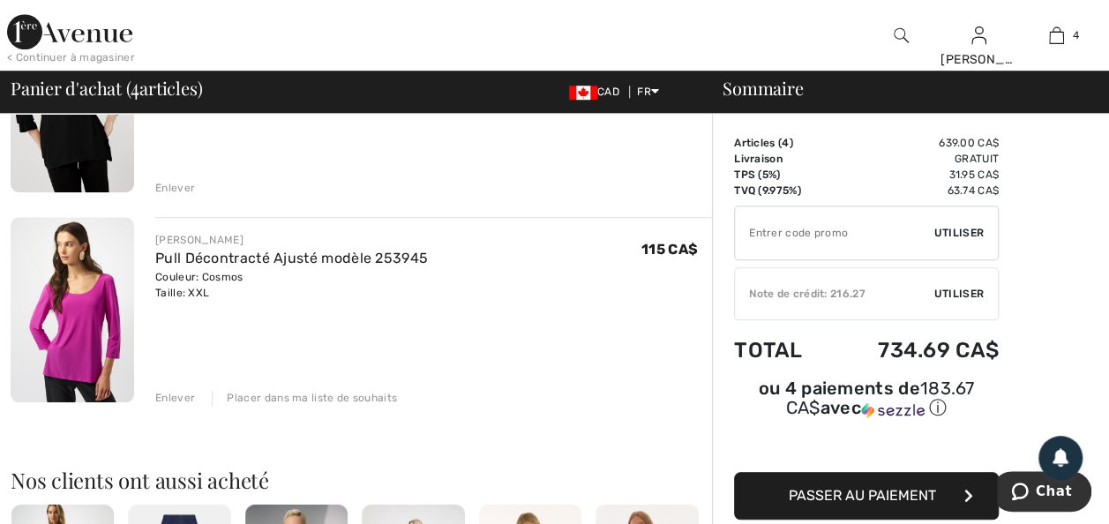
click at [185, 406] on div "Enlever" at bounding box center [175, 398] width 40 height 16
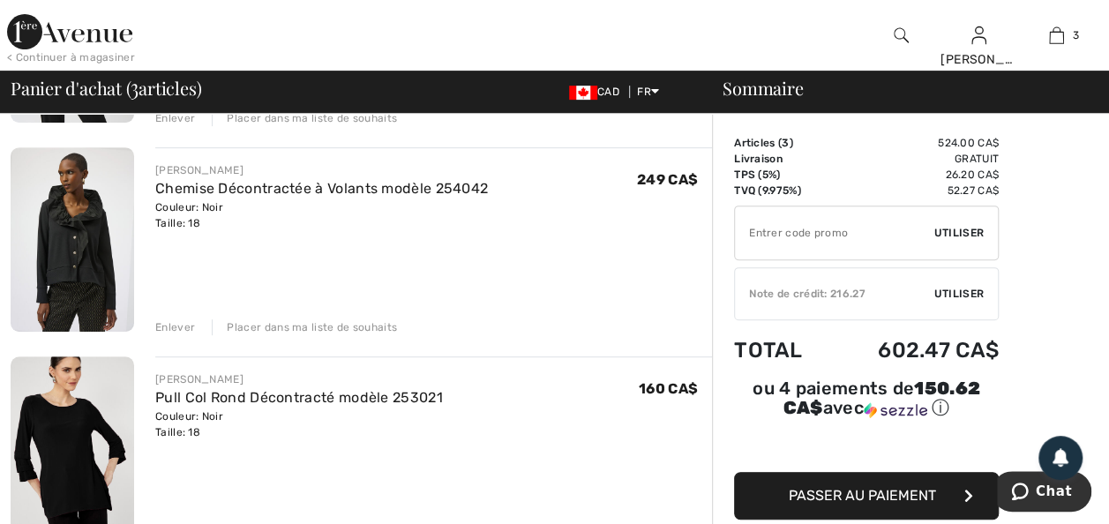
scroll to position [353, 0]
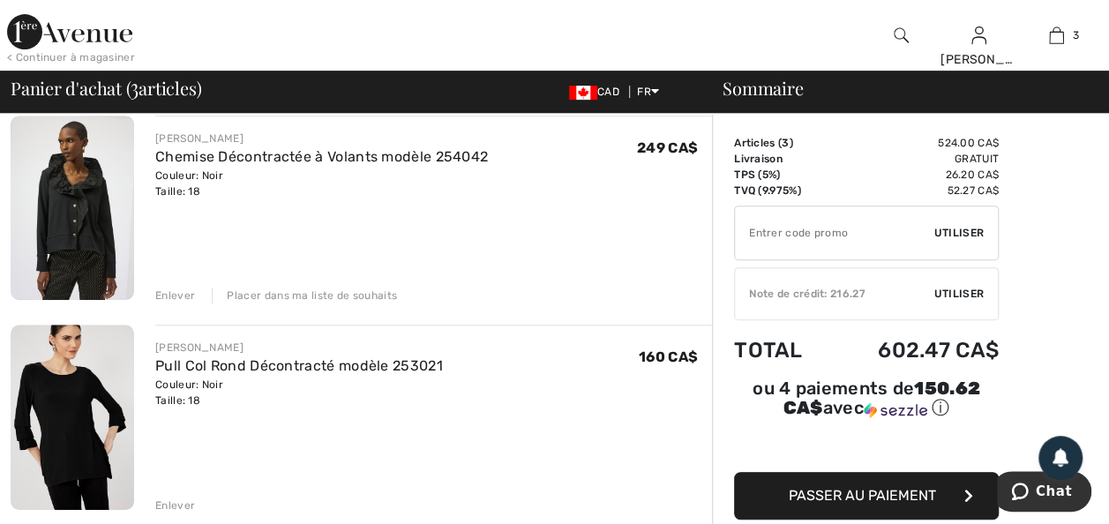
drag, startPoint x: 254, startPoint y: 404, endPoint x: 365, endPoint y: 427, distance: 113.5
click at [254, 374] on link "Pull Col Rond Décontracté modèle 253021" at bounding box center [299, 365] width 288 height 17
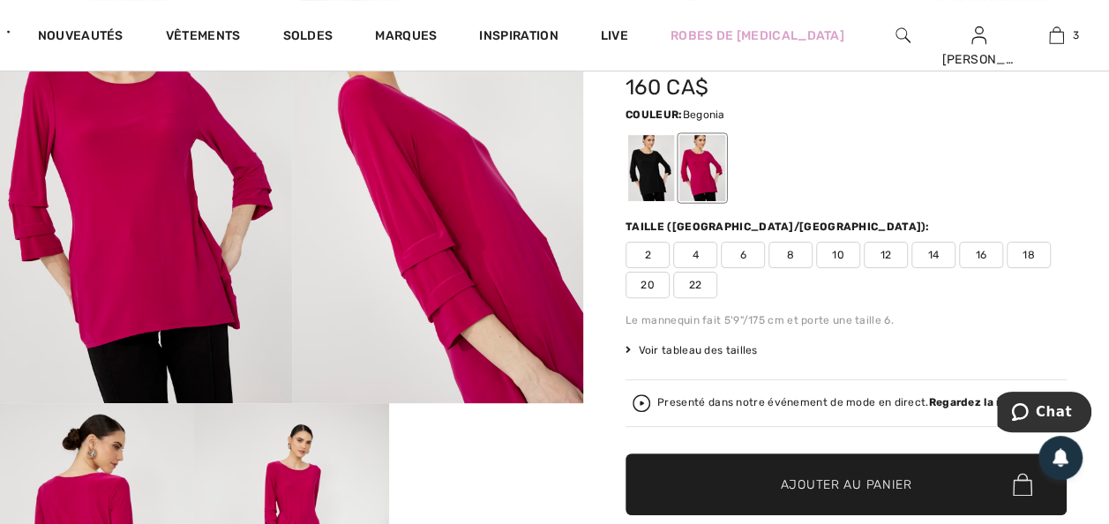
scroll to position [141, 0]
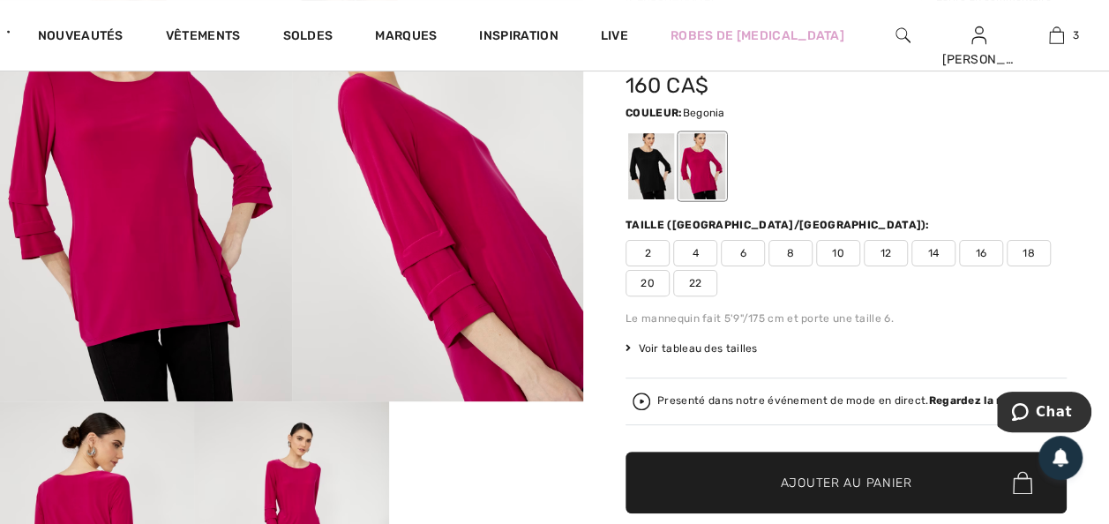
click at [1007, 266] on span "18" at bounding box center [1029, 253] width 44 height 26
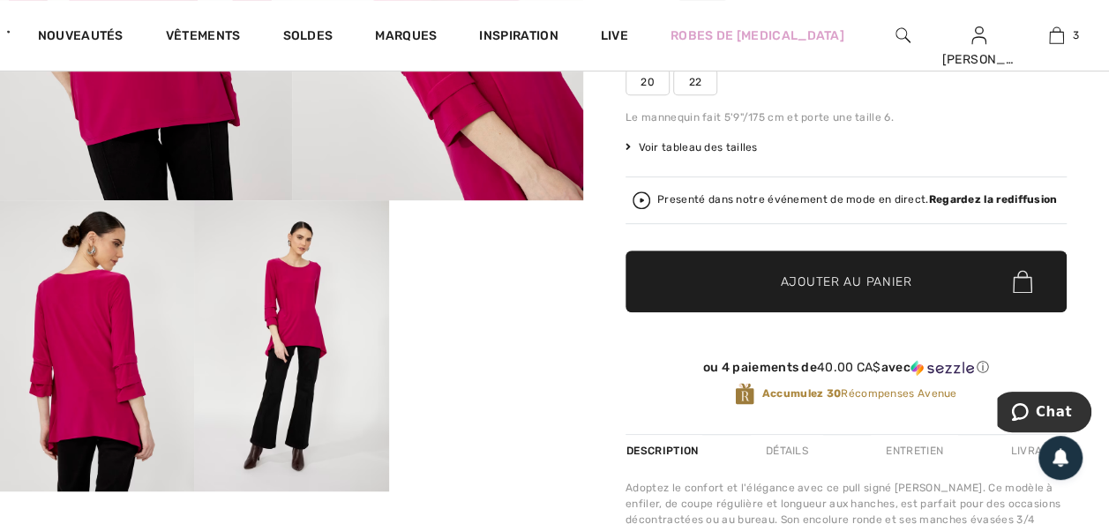
scroll to position [353, 0]
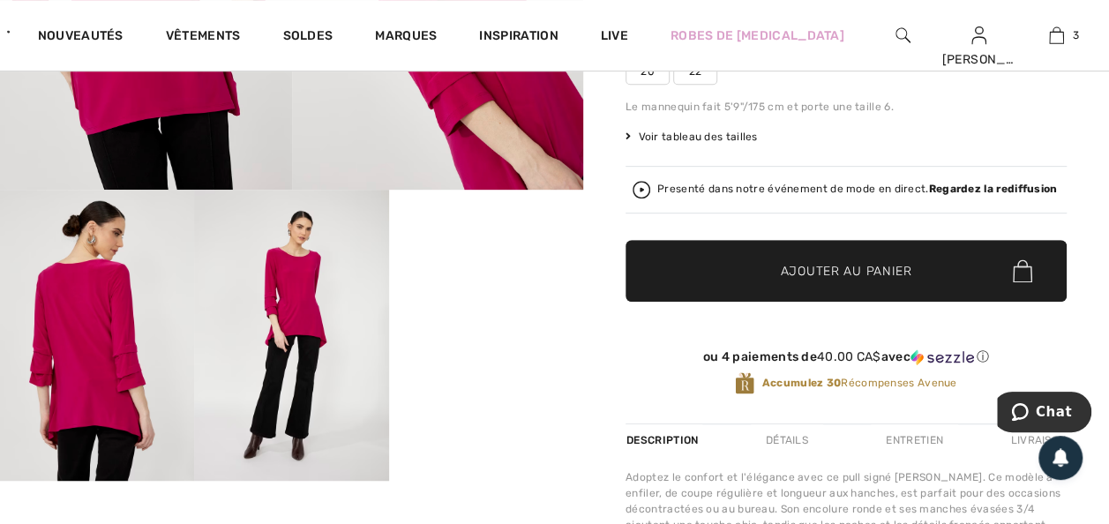
click at [889, 281] on span "Ajouter au panier" at bounding box center [846, 271] width 131 height 19
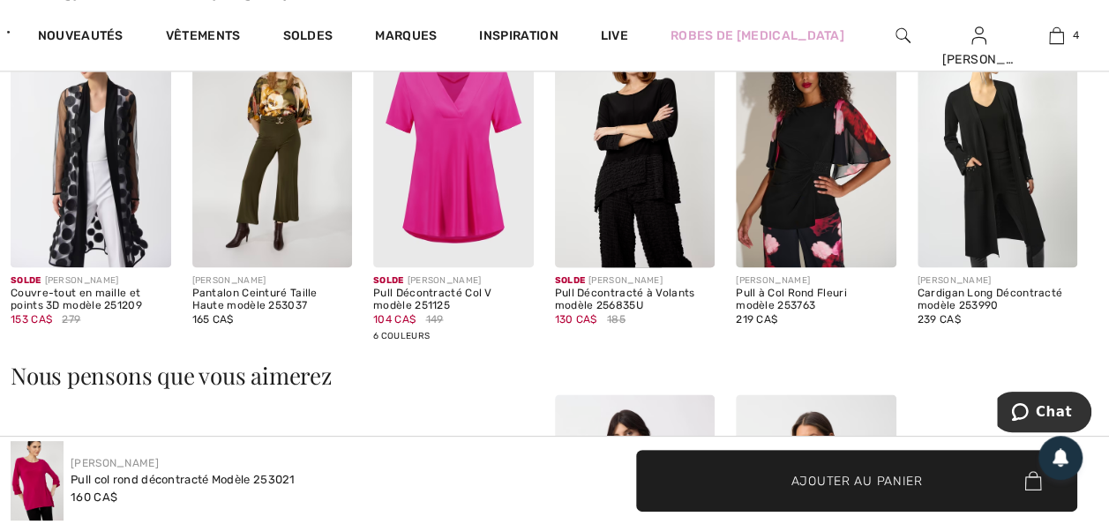
scroll to position [1271, 0]
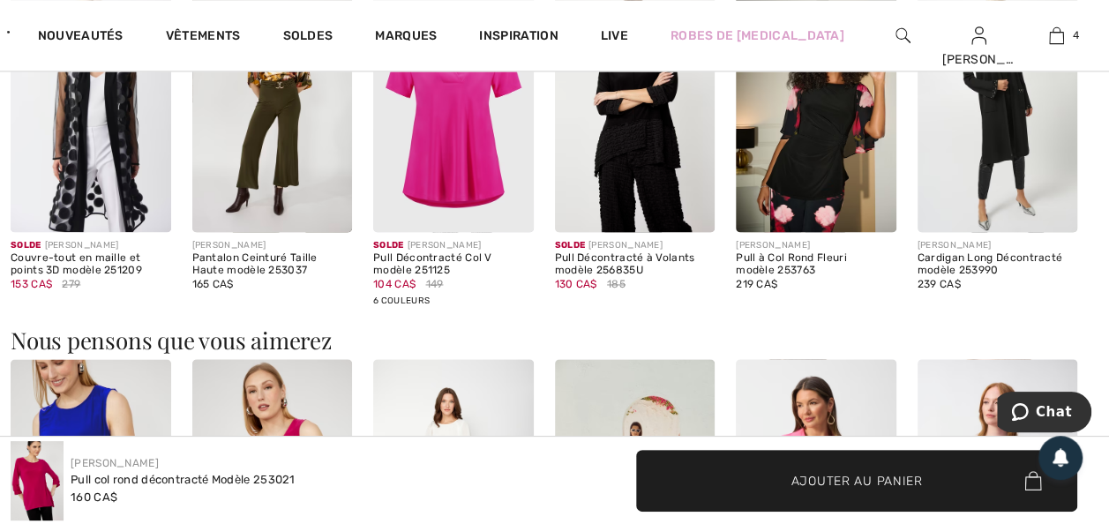
click at [994, 232] on img at bounding box center [998, 112] width 161 height 240
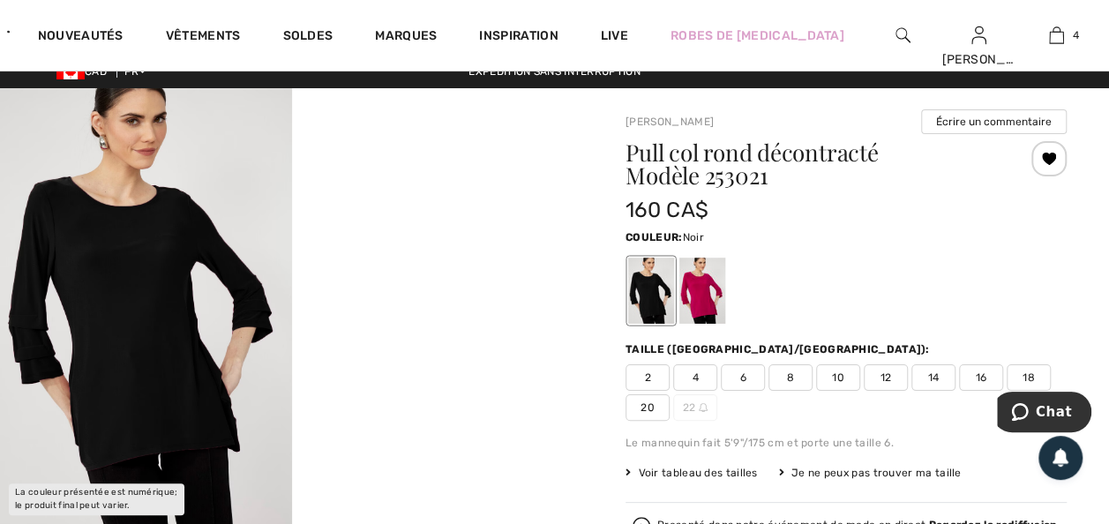
scroll to position [52, 0]
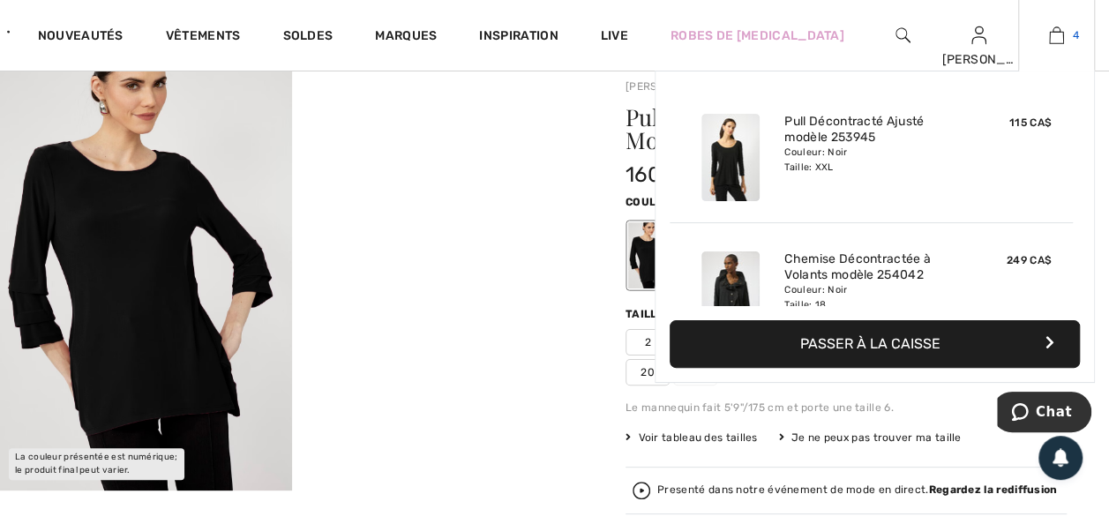
click at [1051, 37] on img at bounding box center [1056, 35] width 15 height 21
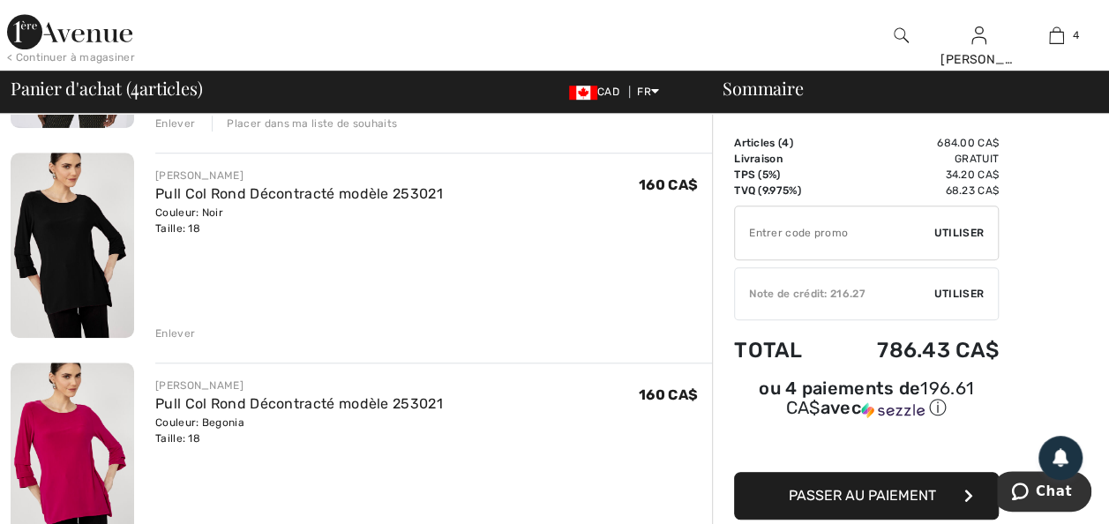
scroll to position [529, 0]
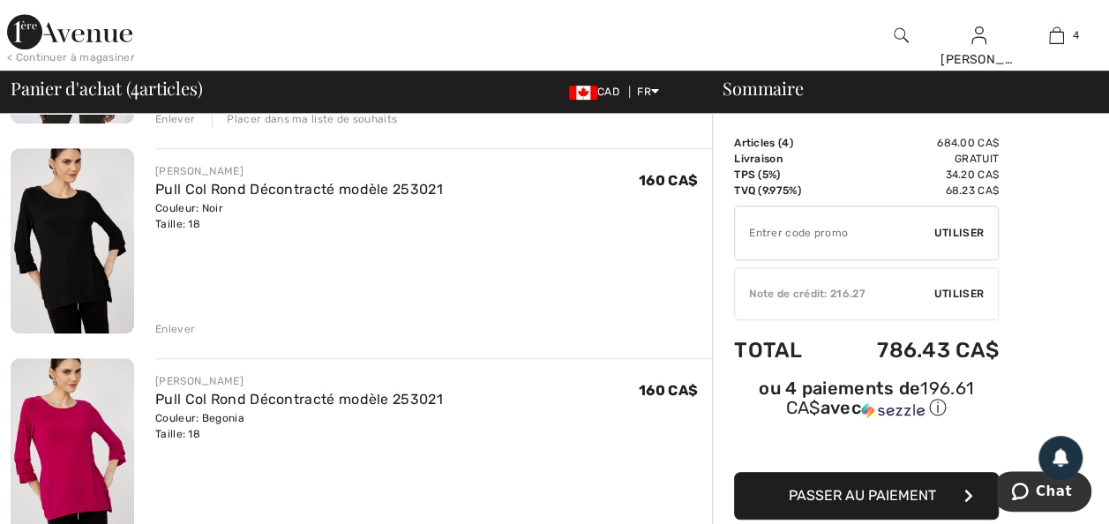
click at [182, 337] on div "Enlever" at bounding box center [175, 329] width 40 height 16
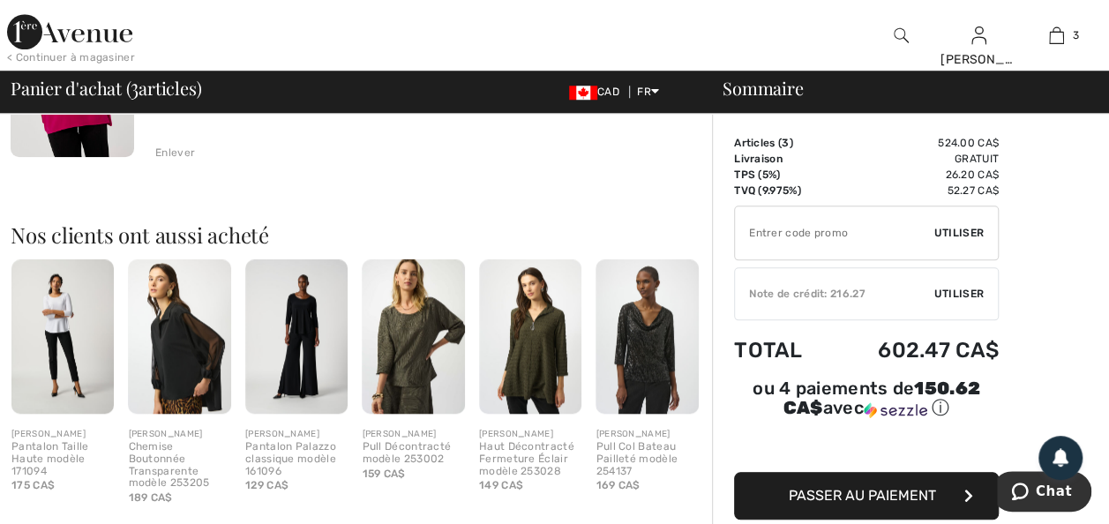
scroll to position [741, 0]
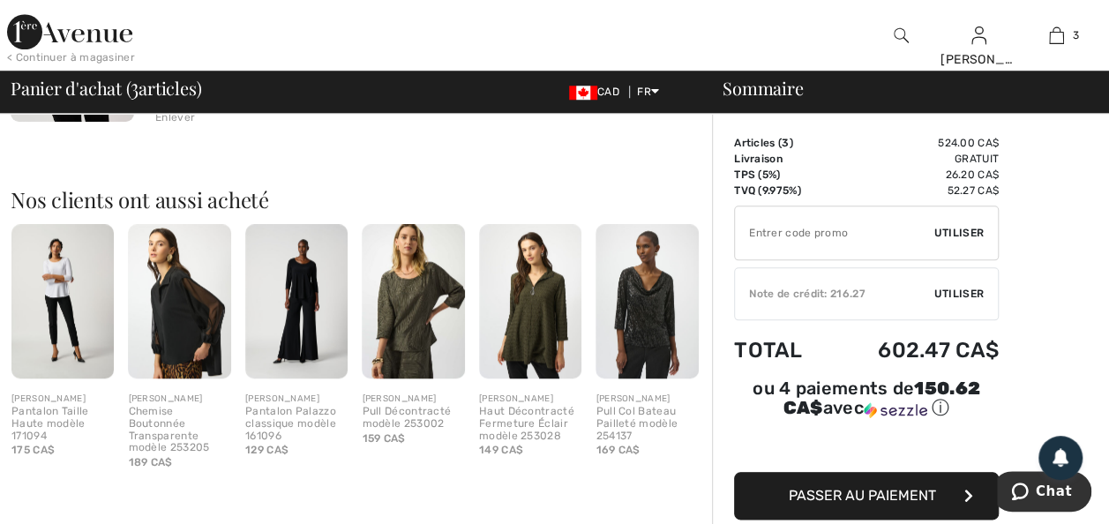
click at [189, 379] on img at bounding box center [179, 301] width 102 height 154
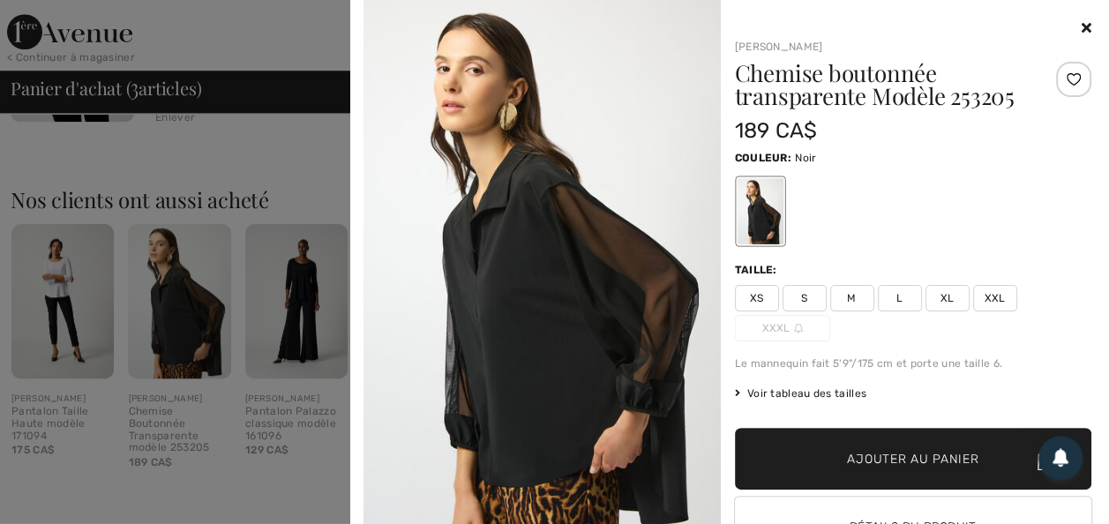
click at [1082, 22] on icon at bounding box center [1087, 27] width 10 height 14
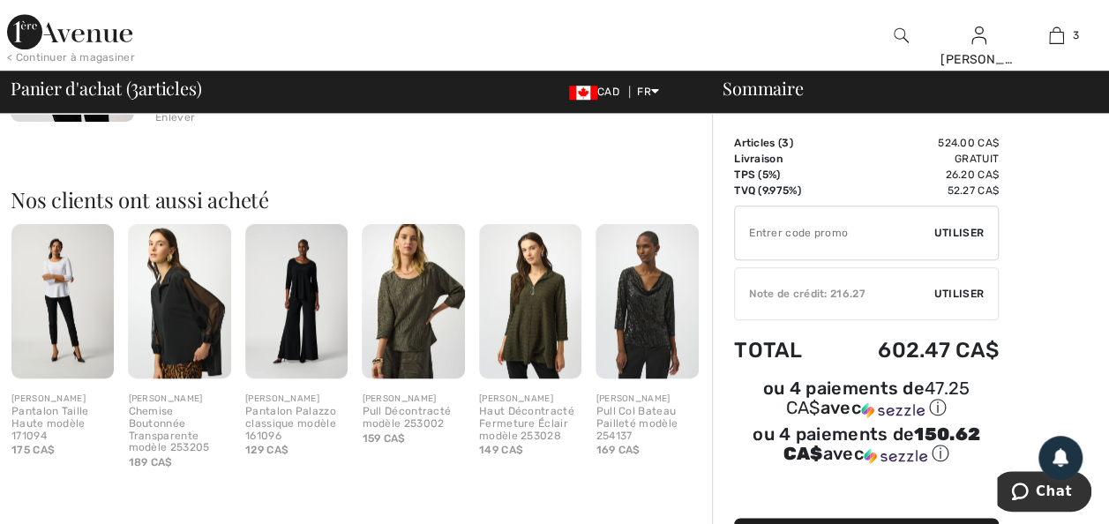
click at [53, 345] on img at bounding box center [62, 301] width 102 height 154
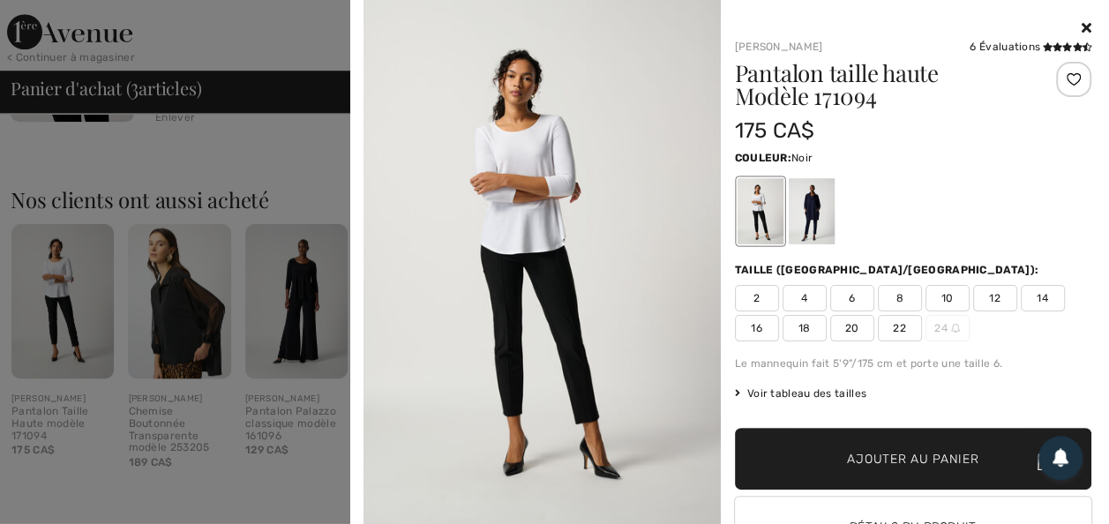
click at [804, 334] on span "18" at bounding box center [805, 328] width 44 height 26
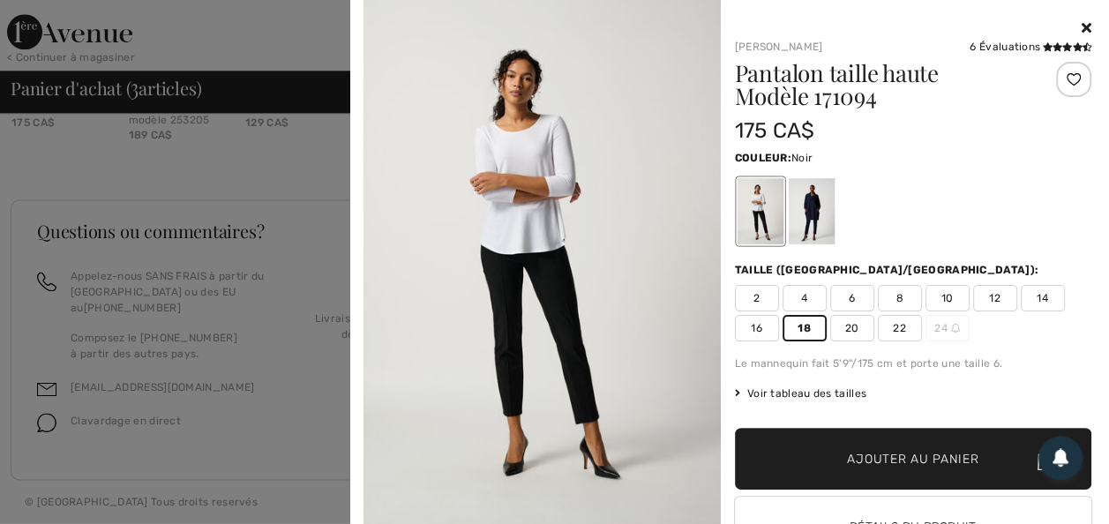
click at [522, 323] on img at bounding box center [542, 268] width 357 height 536
click at [541, 202] on img at bounding box center [542, 268] width 357 height 536
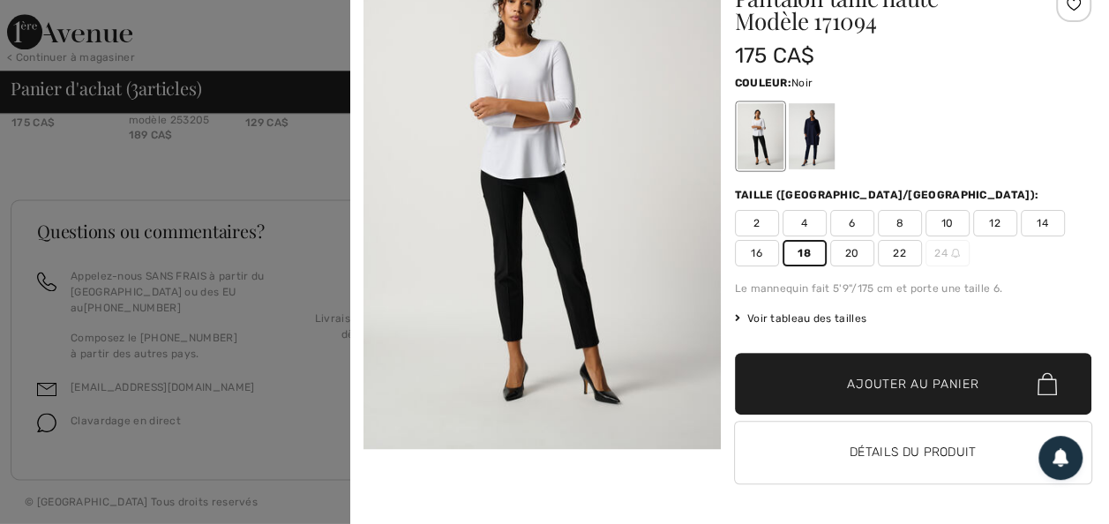
scroll to position [98, 0]
click at [519, 237] on img at bounding box center [542, 193] width 357 height 536
click at [810, 130] on div at bounding box center [811, 136] width 46 height 66
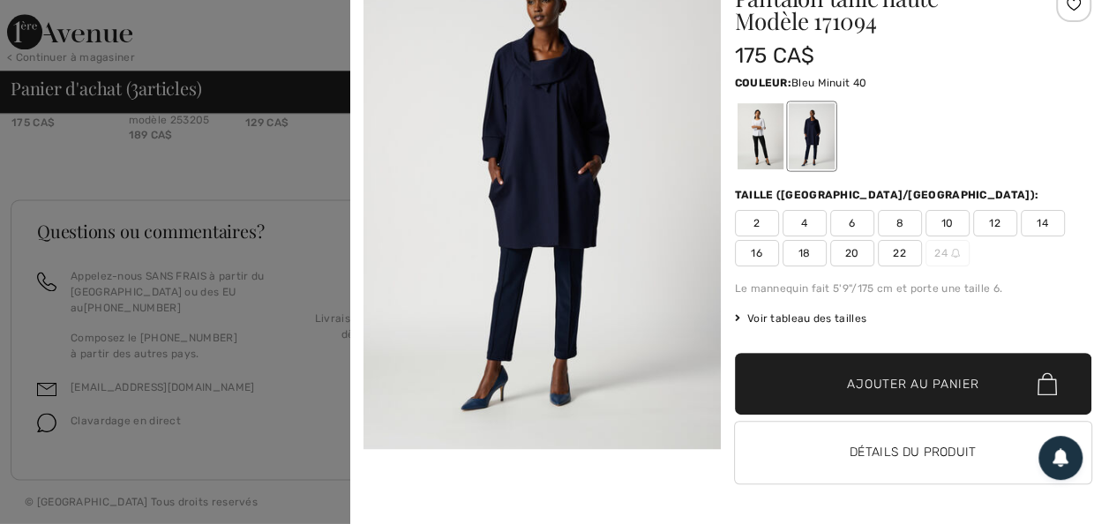
scroll to position [0, 0]
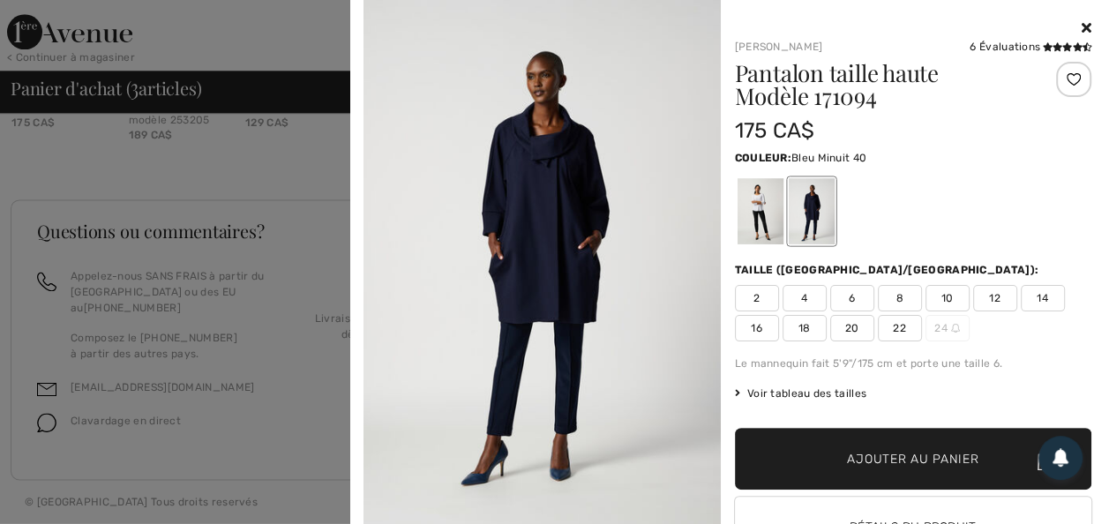
click at [1082, 25] on icon at bounding box center [1087, 27] width 10 height 14
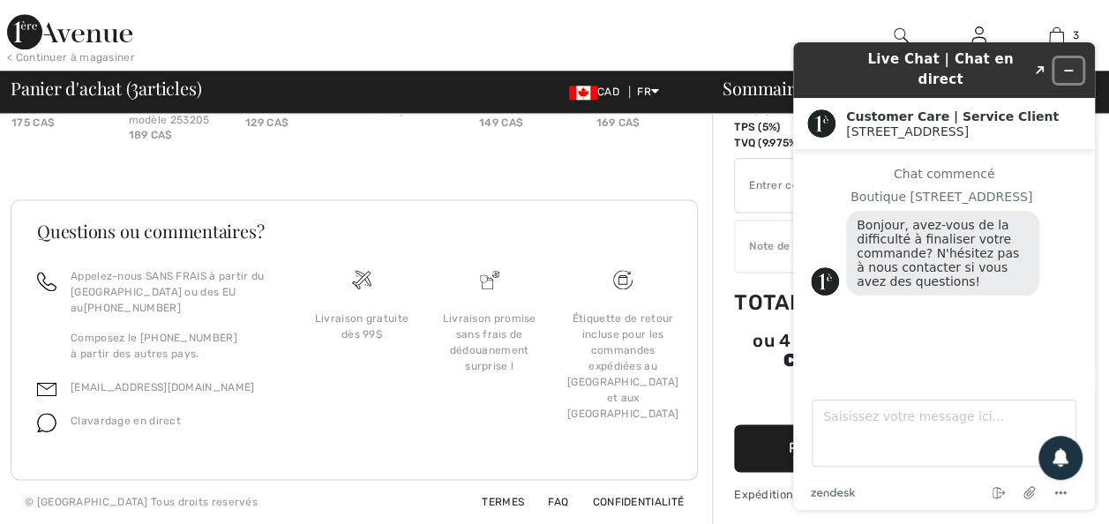
click at [1074, 58] on button "Réduire le widget" at bounding box center [1068, 70] width 28 height 25
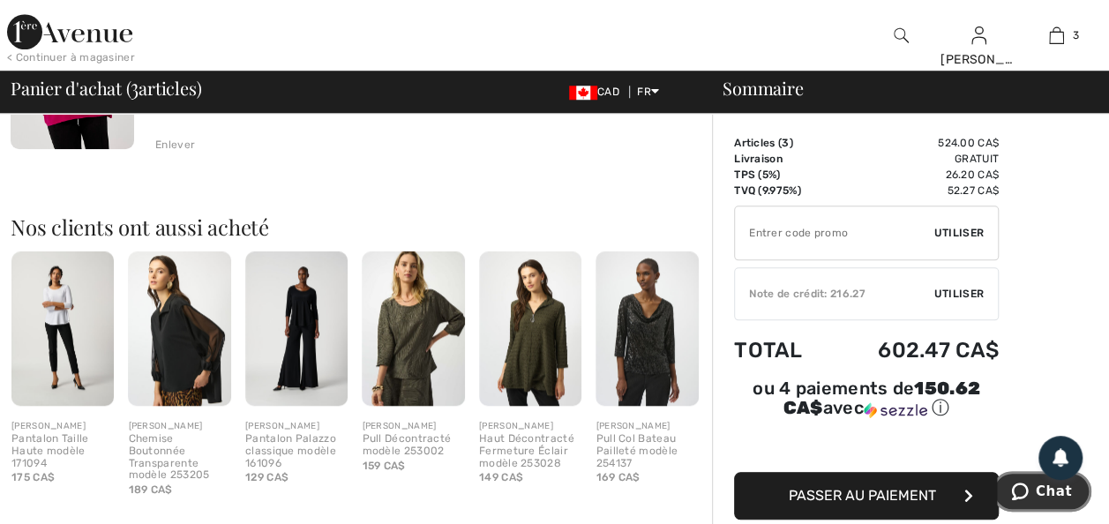
scroll to position [256, 0]
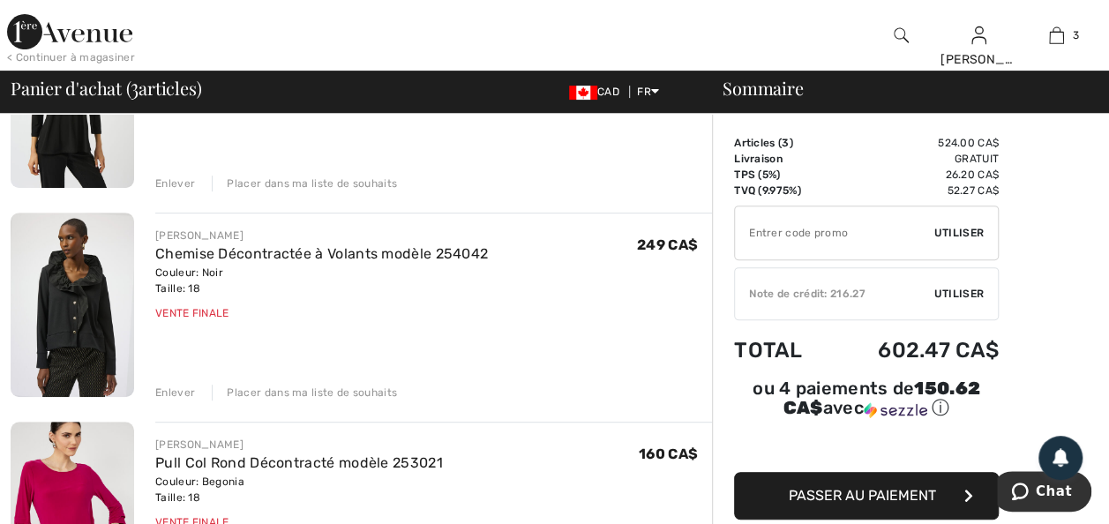
drag, startPoint x: 270, startPoint y: 289, endPoint x: 312, endPoint y: 333, distance: 61.2
click at [270, 262] on link "Chemise Décontractée à Volants modèle 254042" at bounding box center [321, 253] width 333 height 17
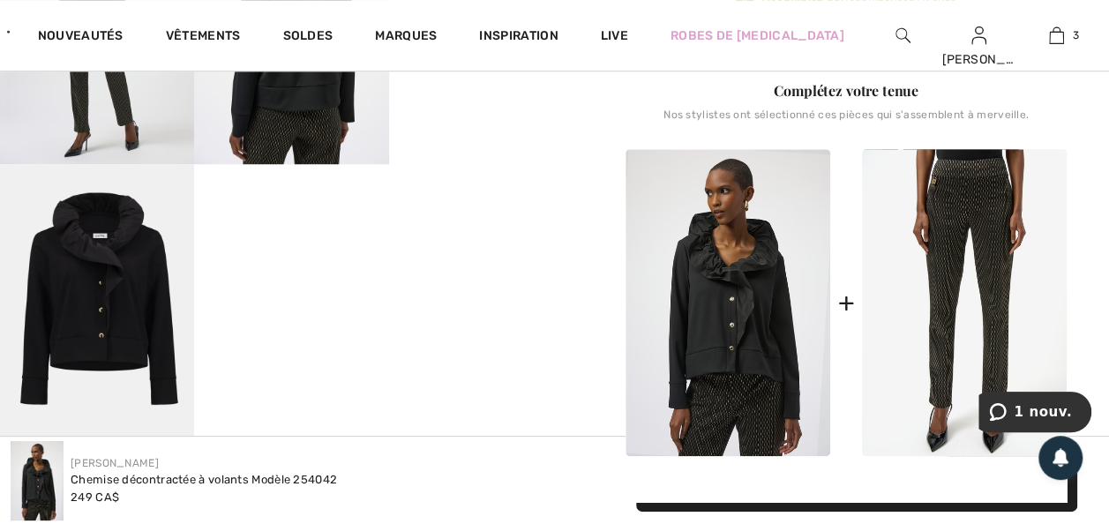
scroll to position [705, 0]
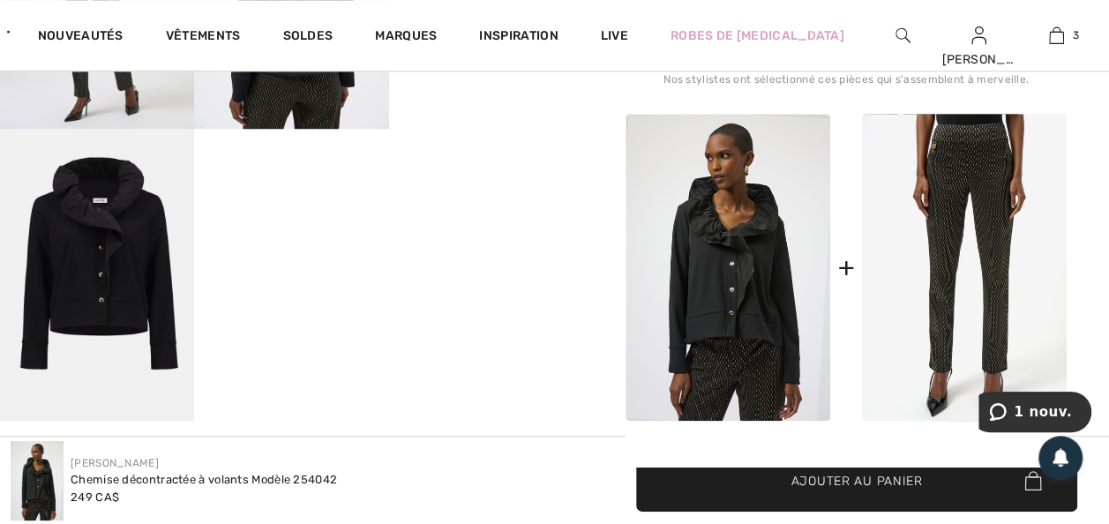
click at [106, 317] on img at bounding box center [97, 274] width 194 height 291
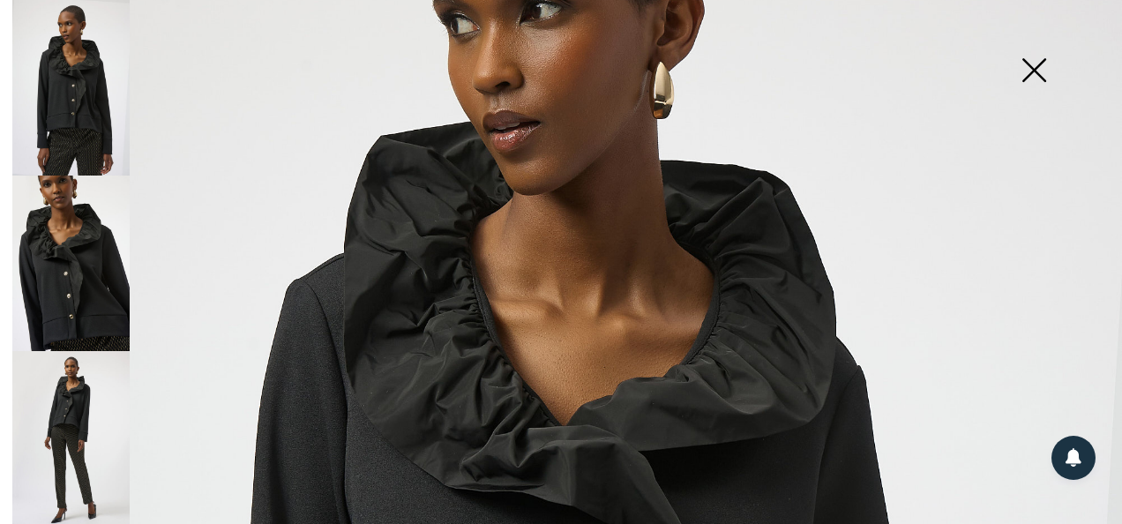
scroll to position [210, 0]
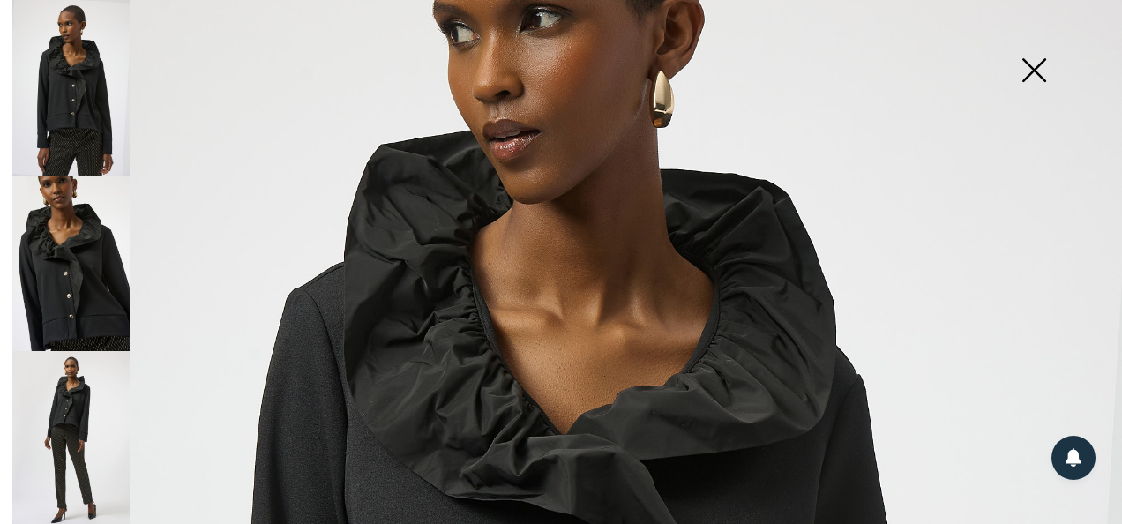
click at [1043, 69] on img at bounding box center [1034, 71] width 88 height 91
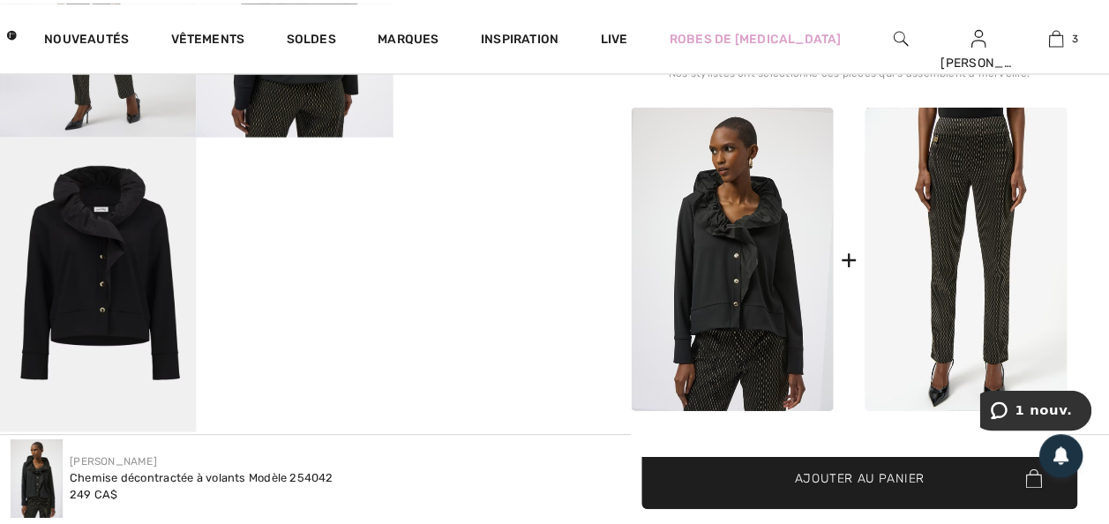
scroll to position [705, 0]
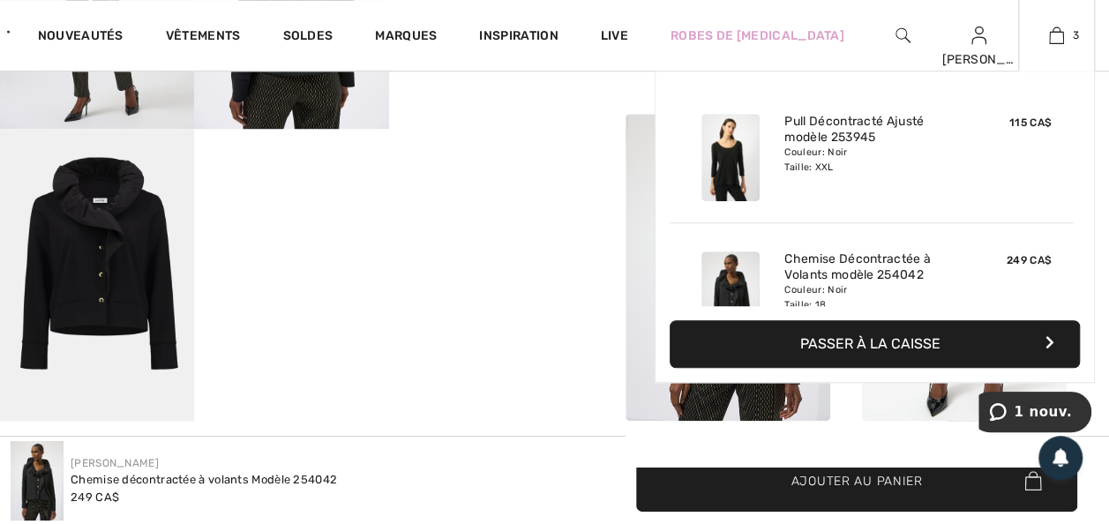
drag, startPoint x: 1052, startPoint y: 34, endPoint x: 1037, endPoint y: 51, distance: 23.2
click at [1052, 34] on img at bounding box center [1056, 35] width 15 height 21
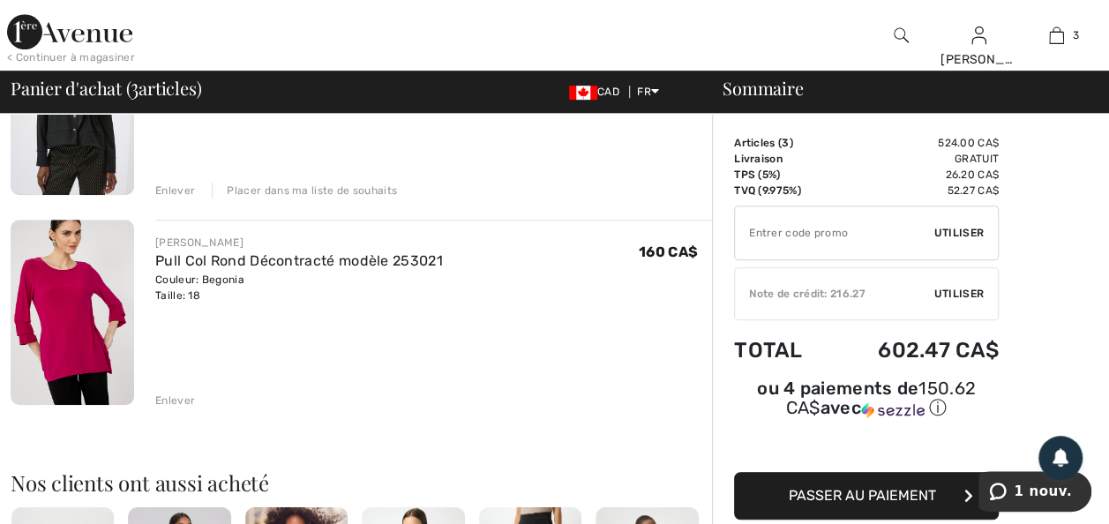
click at [261, 199] on div "Placer dans ma liste de souhaits" at bounding box center [304, 191] width 185 height 16
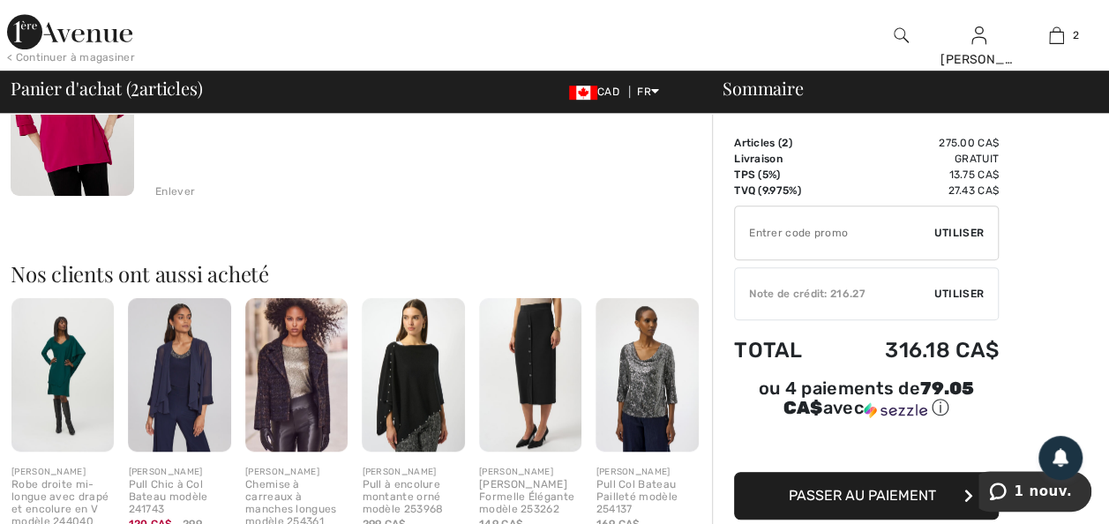
scroll to position [429, 0]
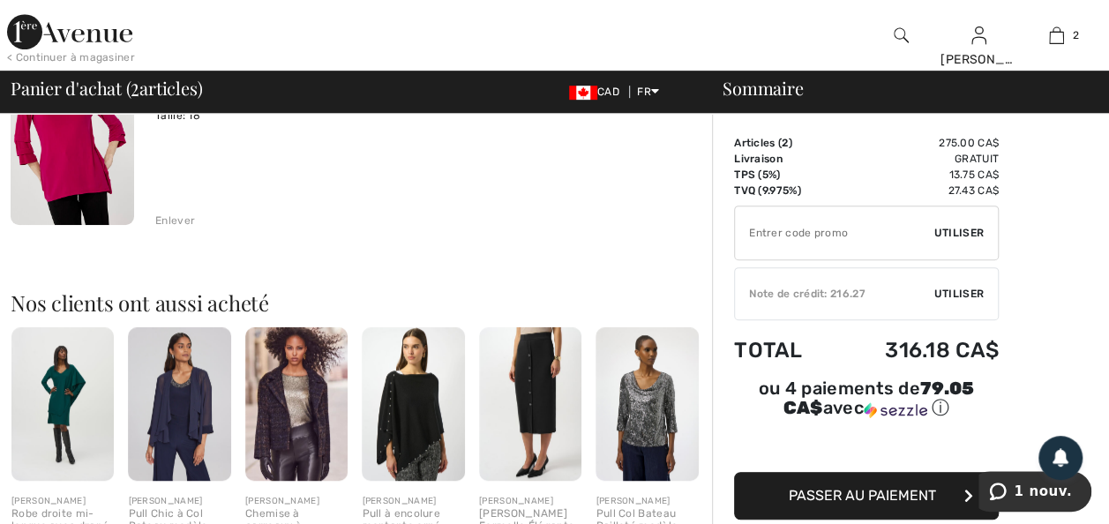
click at [534, 469] on img at bounding box center [530, 404] width 102 height 154
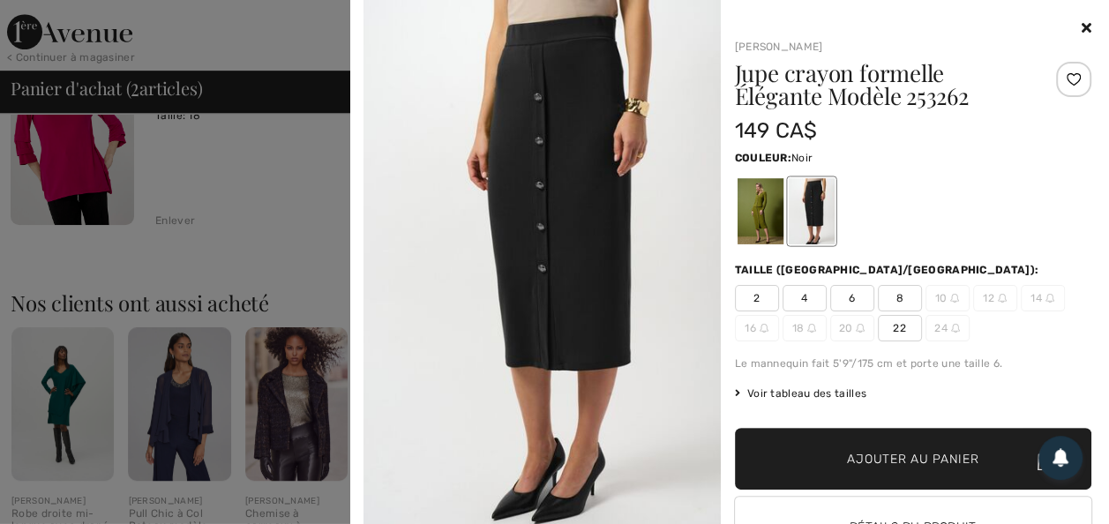
click at [547, 323] on img at bounding box center [542, 267] width 357 height 535
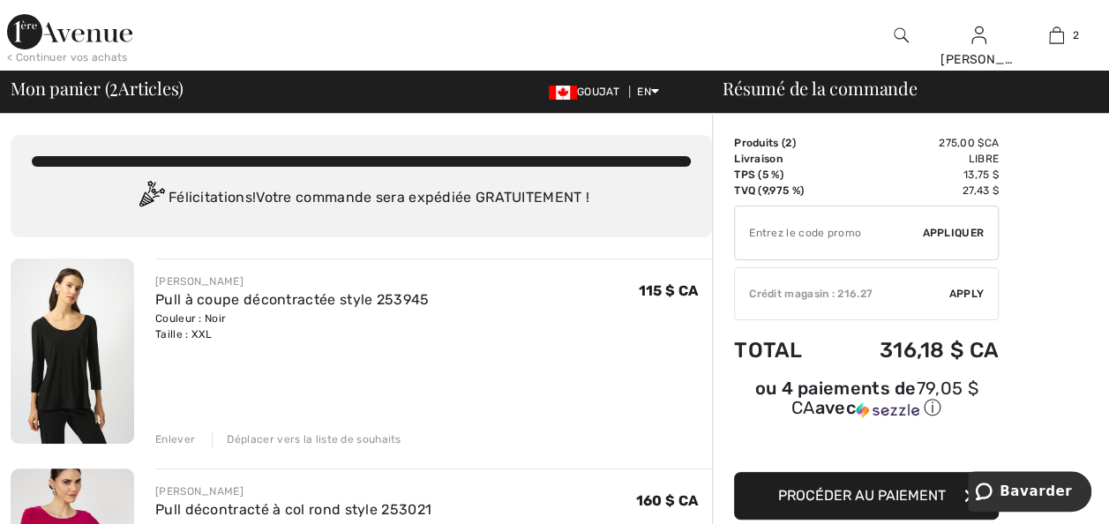
click at [79, 37] on img at bounding box center [69, 31] width 125 height 35
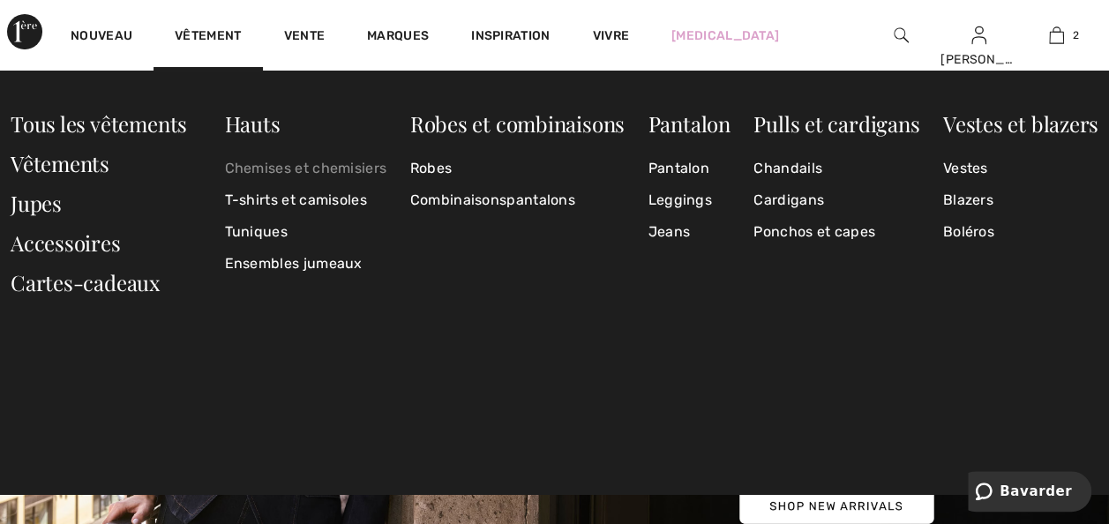
click at [256, 169] on link "Chemises et chemisiers" at bounding box center [306, 169] width 162 height 32
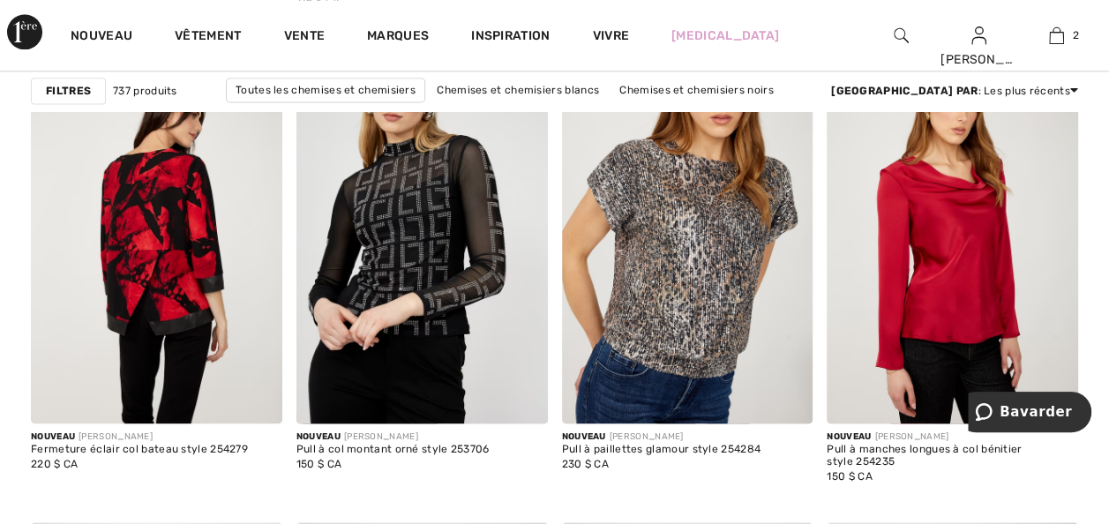
scroll to position [1129, 0]
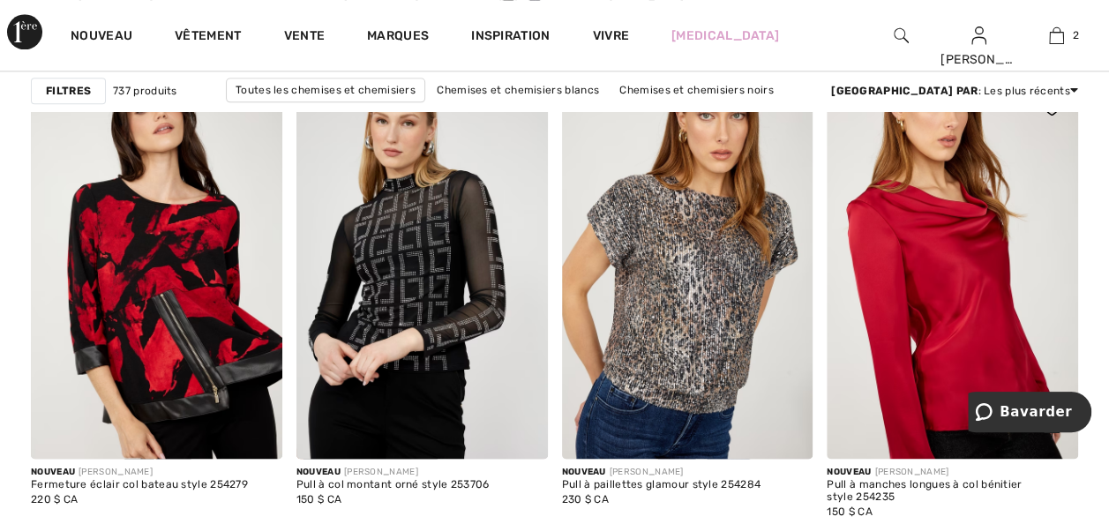
drag, startPoint x: 942, startPoint y: 335, endPoint x: 936, endPoint y: 454, distance: 118.4
click at [942, 335] on img at bounding box center [952, 270] width 251 height 377
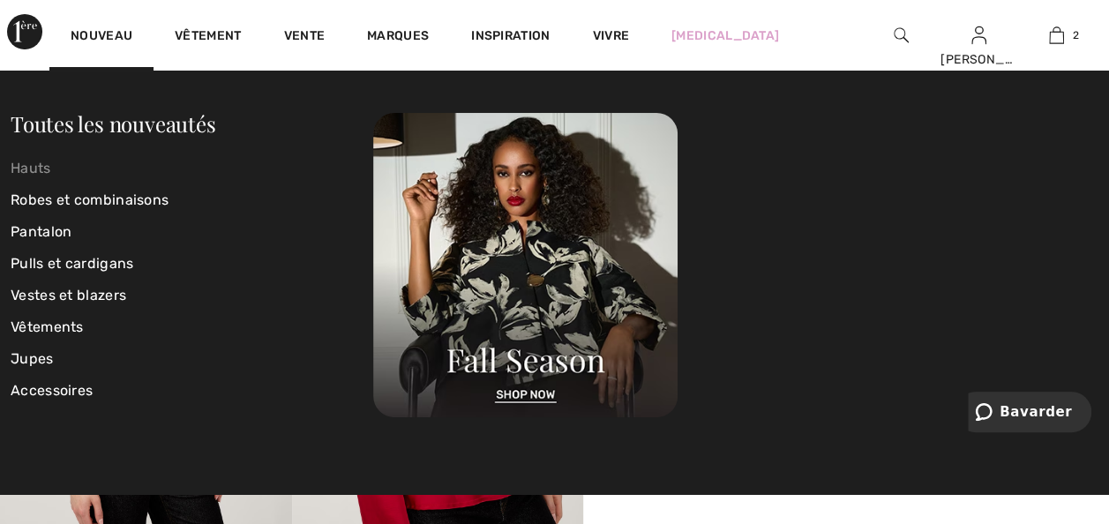
click at [28, 169] on link "Hauts" at bounding box center [192, 169] width 363 height 32
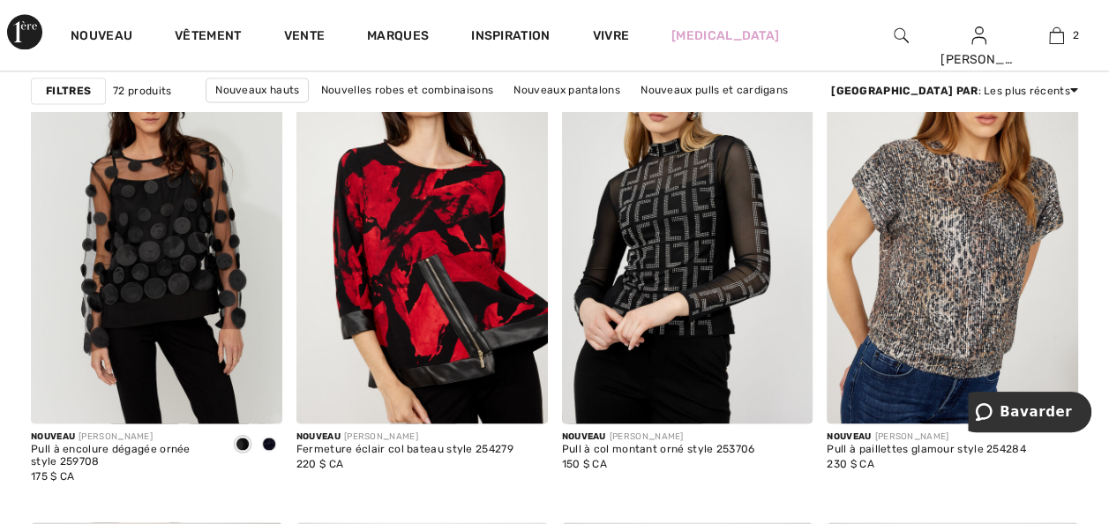
scroll to position [1200, 0]
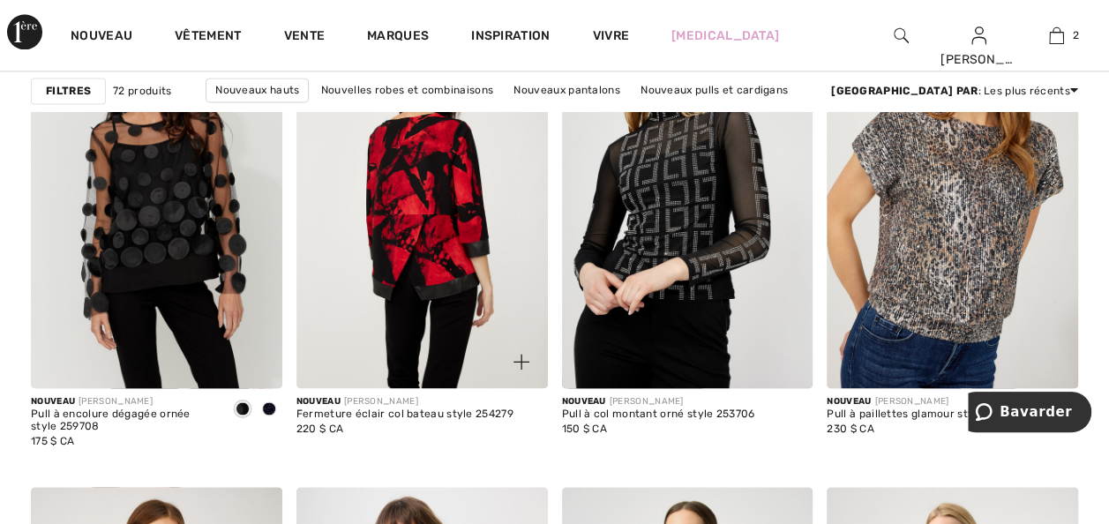
click at [438, 364] on img at bounding box center [421, 199] width 251 height 377
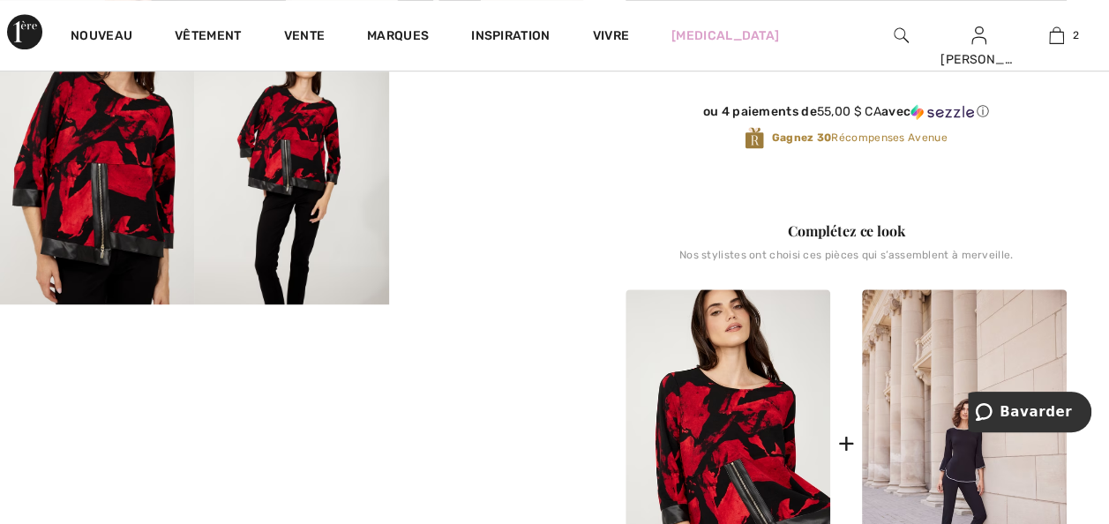
click at [289, 161] on img at bounding box center [291, 158] width 194 height 291
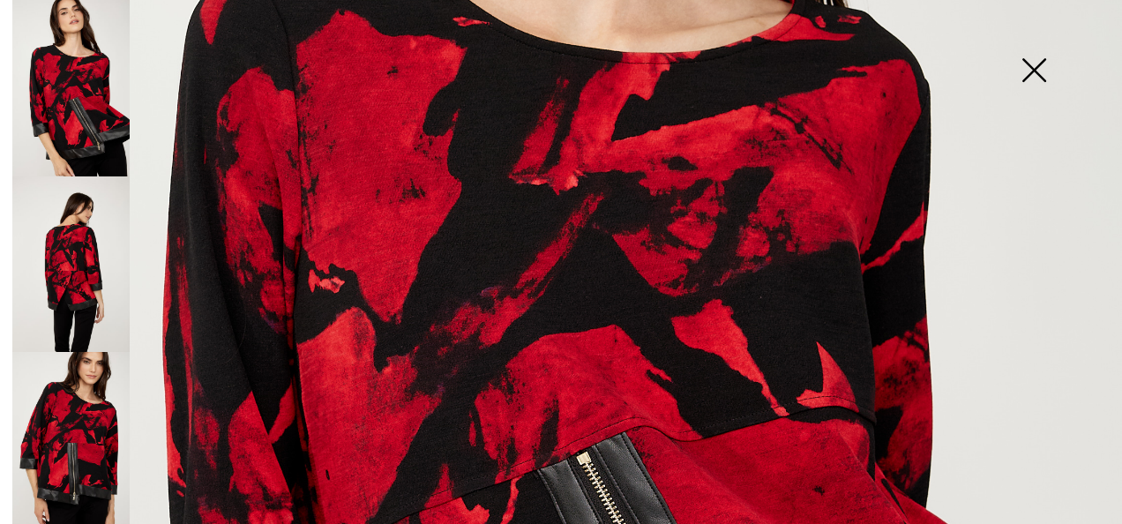
scroll to position [457, 0]
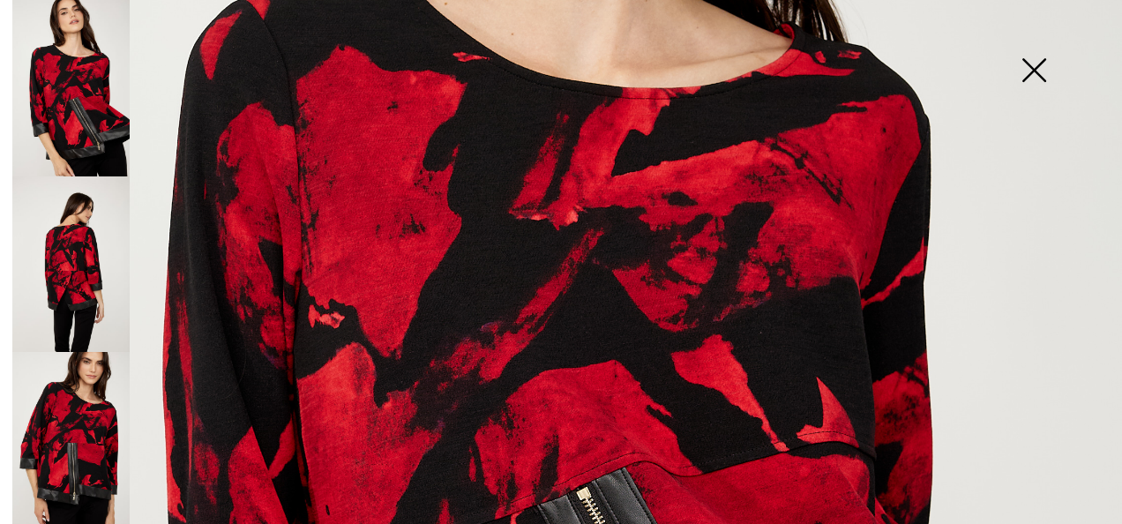
click at [86, 256] on img at bounding box center [70, 264] width 117 height 176
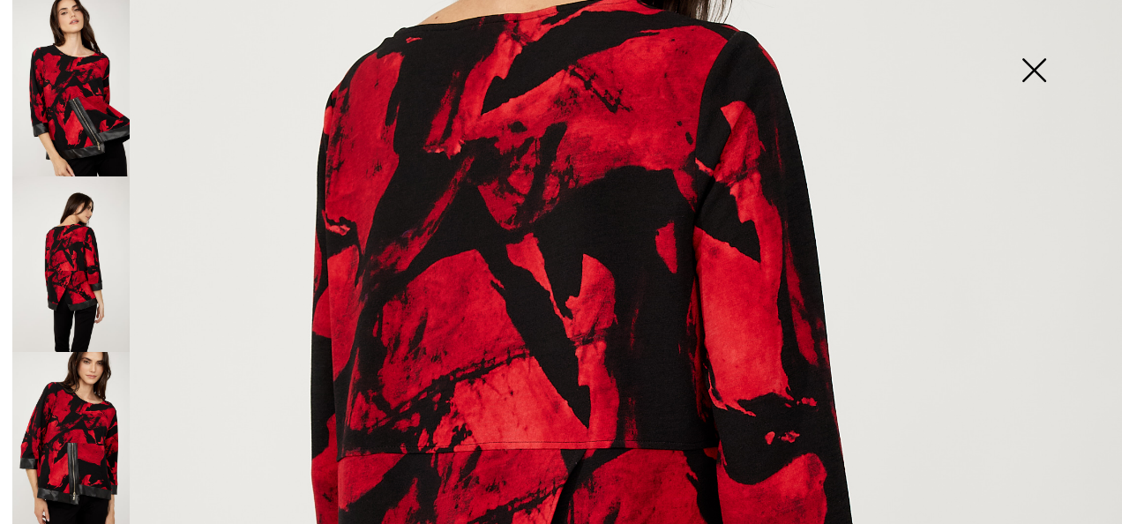
drag, startPoint x: 78, startPoint y: 404, endPoint x: 0, endPoint y: 441, distance: 86.0
click at [78, 404] on img at bounding box center [70, 440] width 117 height 176
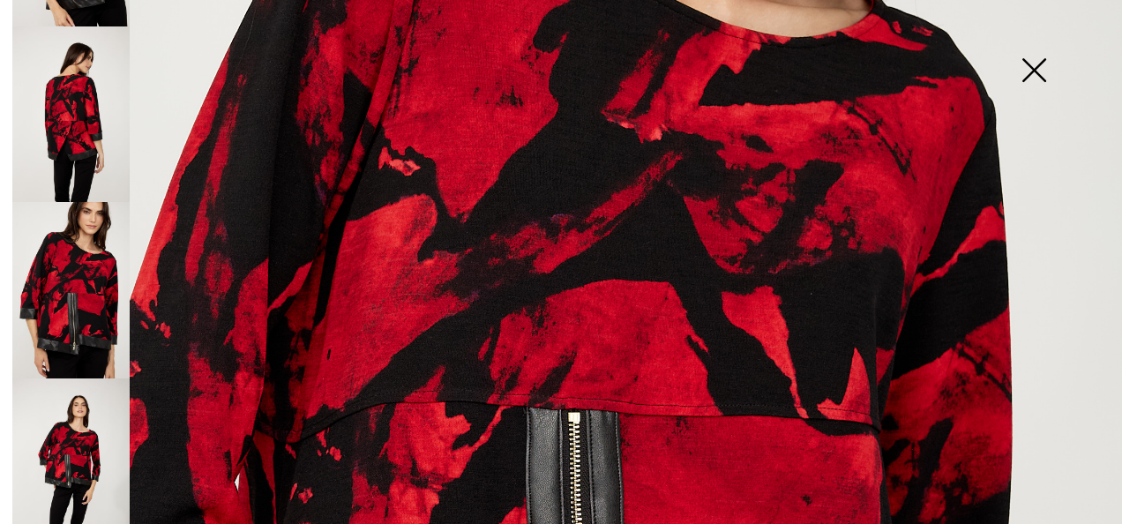
scroll to position [155, 0]
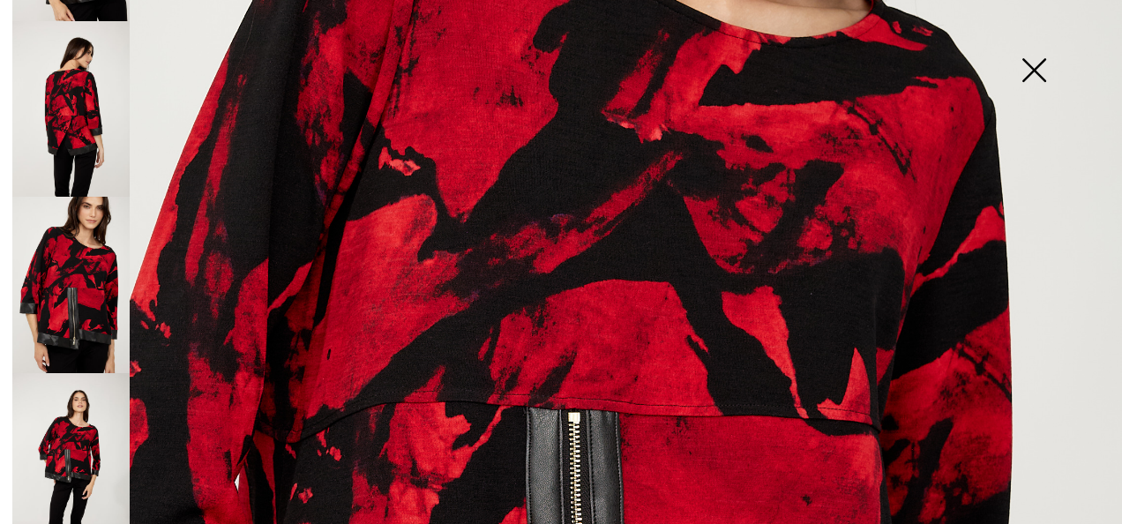
click at [62, 434] on img at bounding box center [70, 461] width 117 height 176
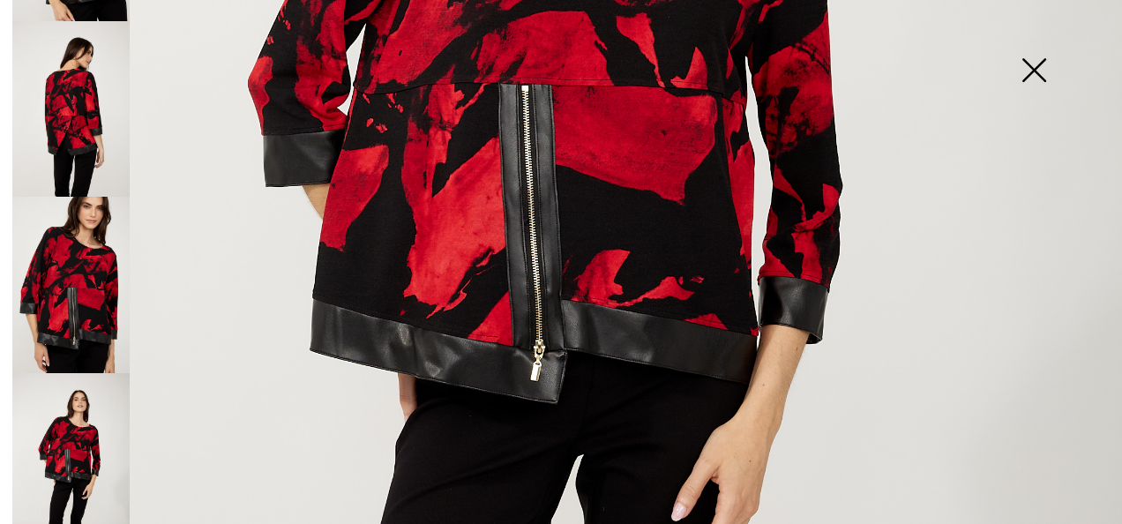
scroll to position [492, 0]
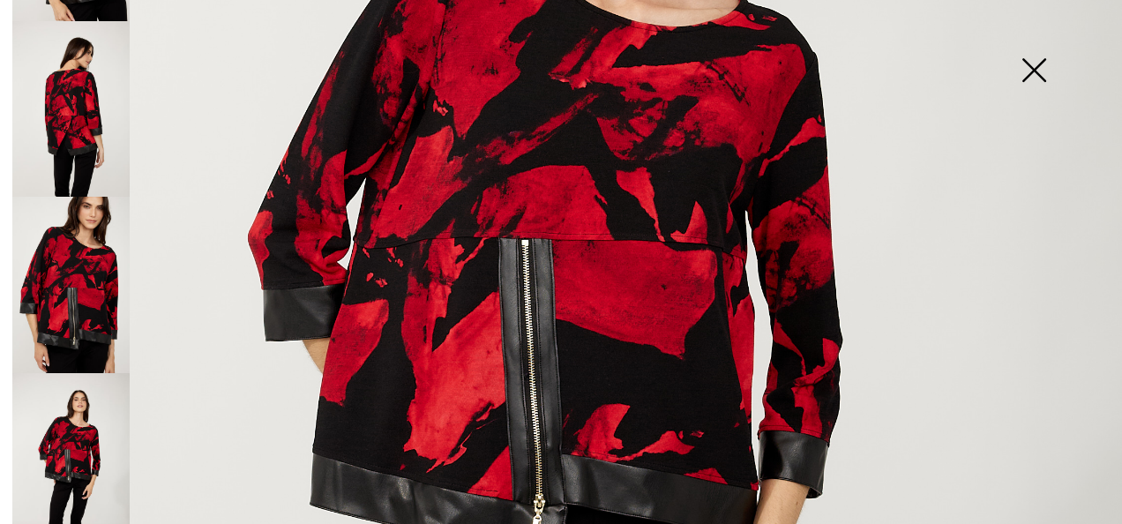
click at [1032, 62] on img at bounding box center [1034, 71] width 88 height 91
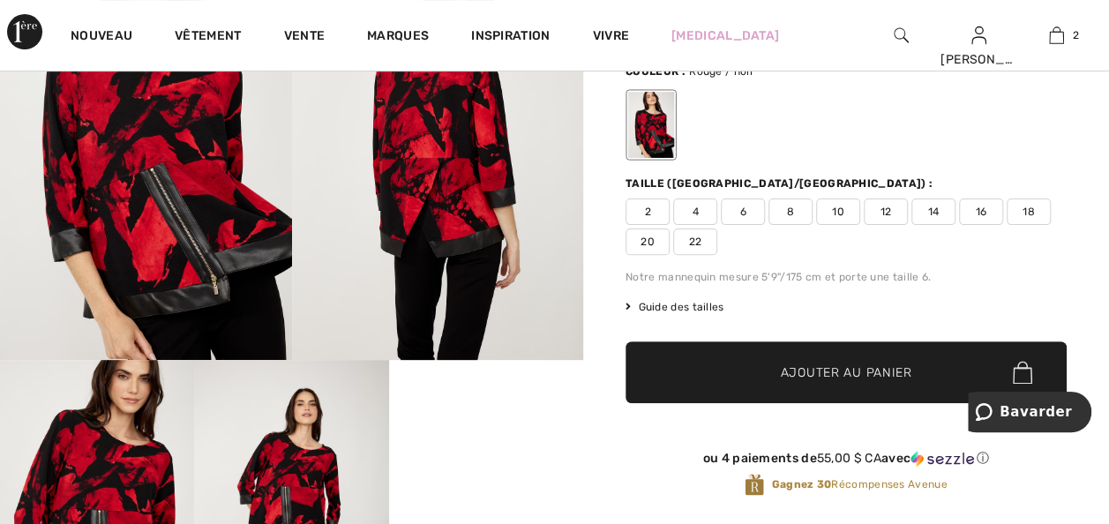
scroll to position [35, 0]
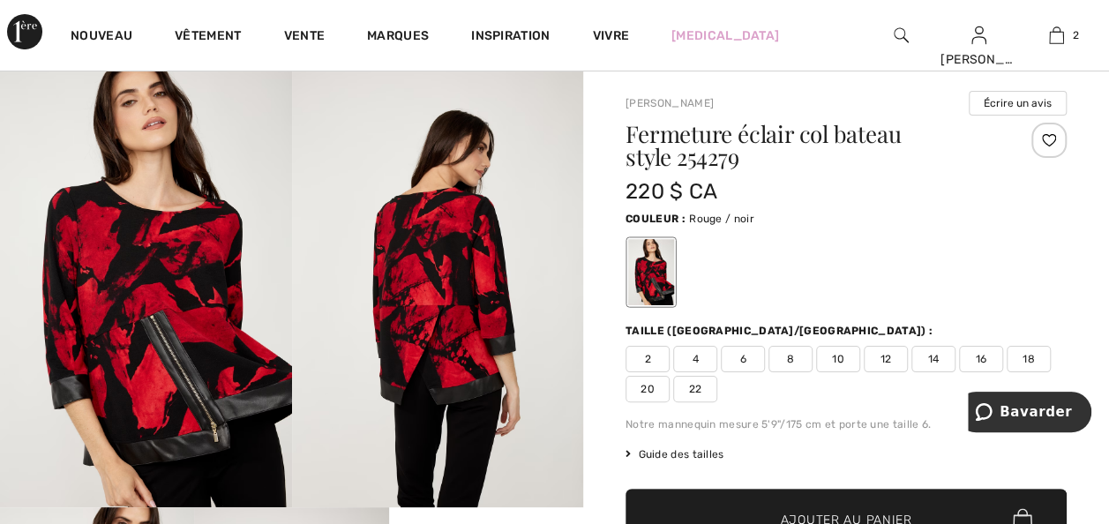
click at [1007, 372] on span "18" at bounding box center [1029, 359] width 44 height 26
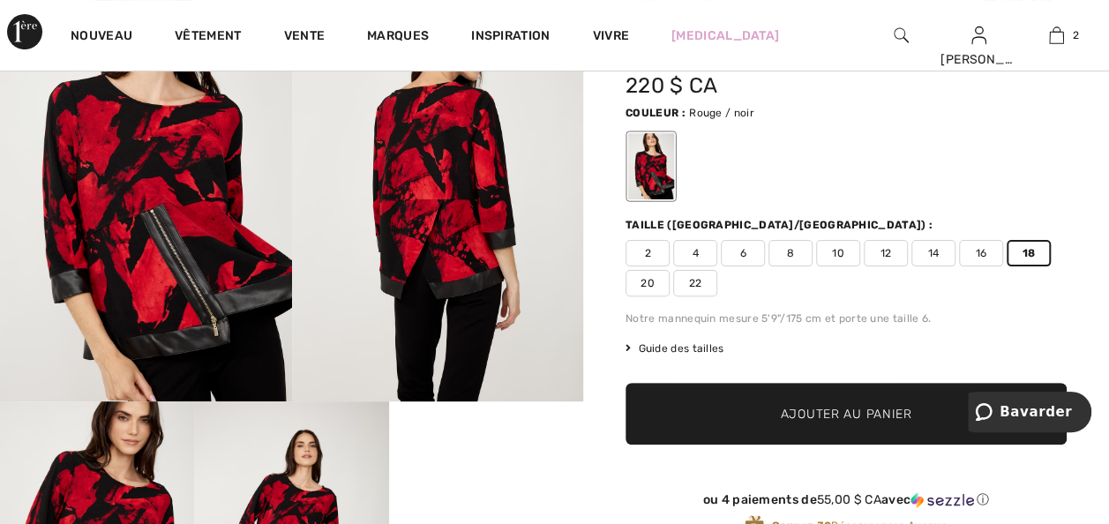
scroll to position [176, 0]
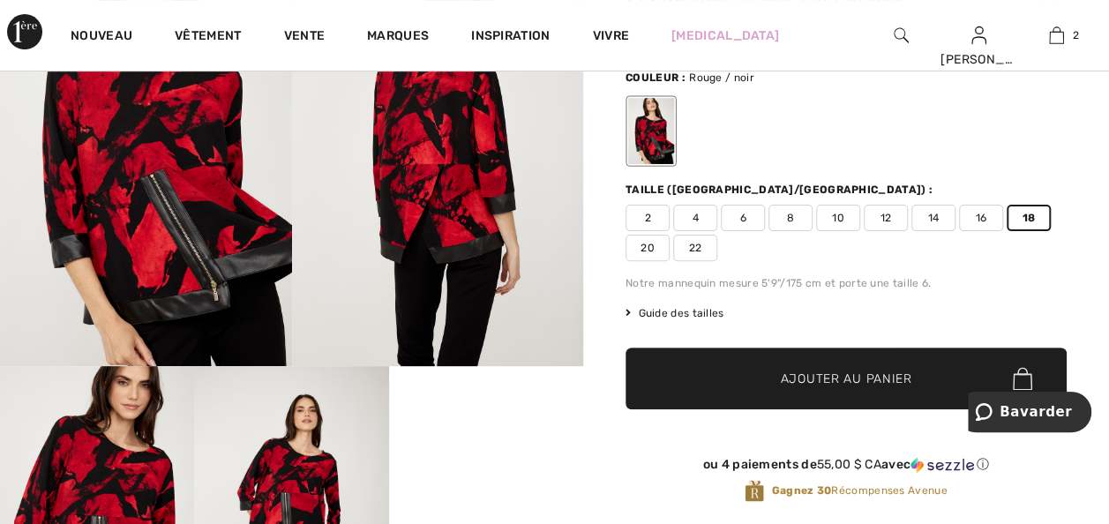
click at [798, 388] on span "Ajouter au panier" at bounding box center [846, 379] width 131 height 19
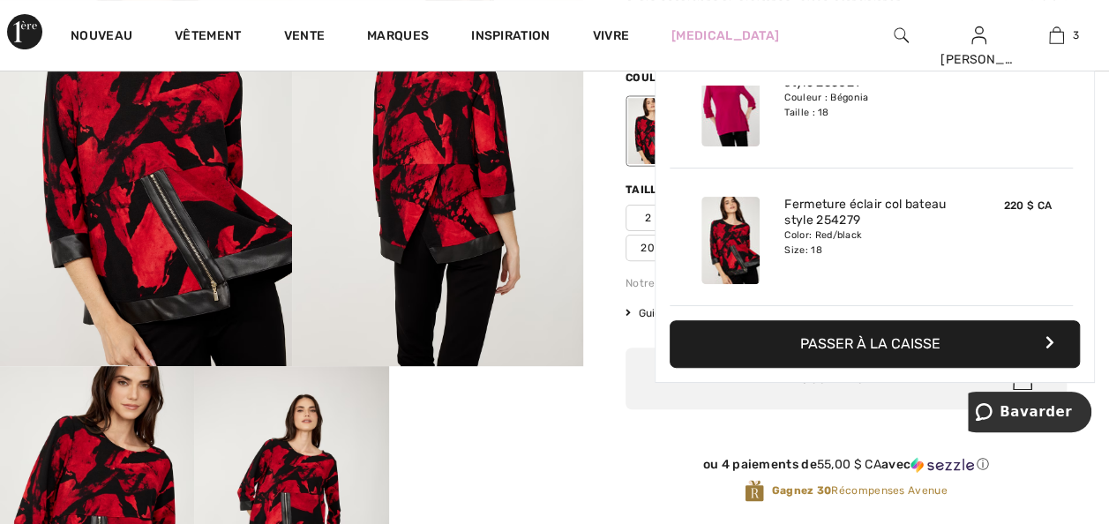
scroll to position [0, 0]
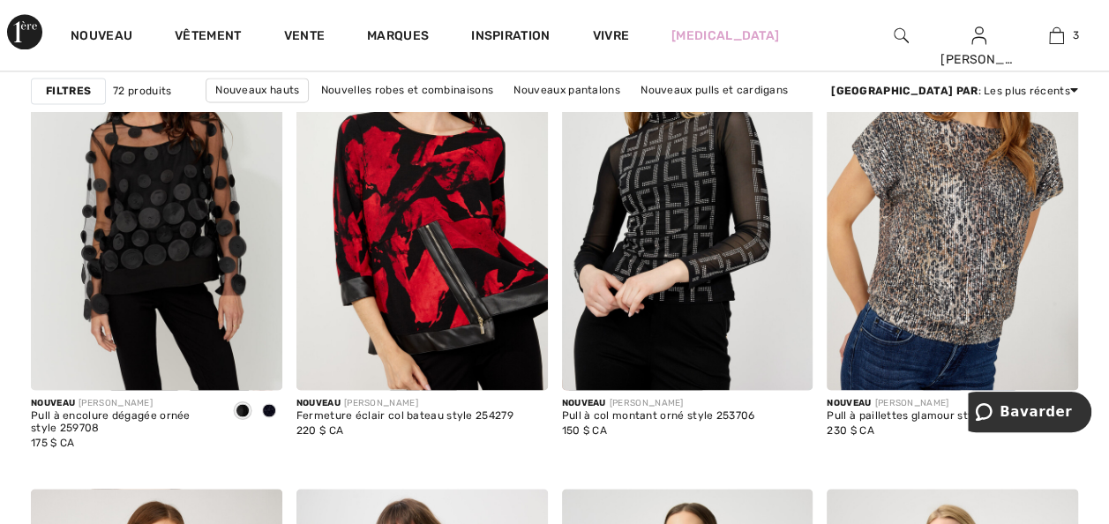
scroll to position [1200, 0]
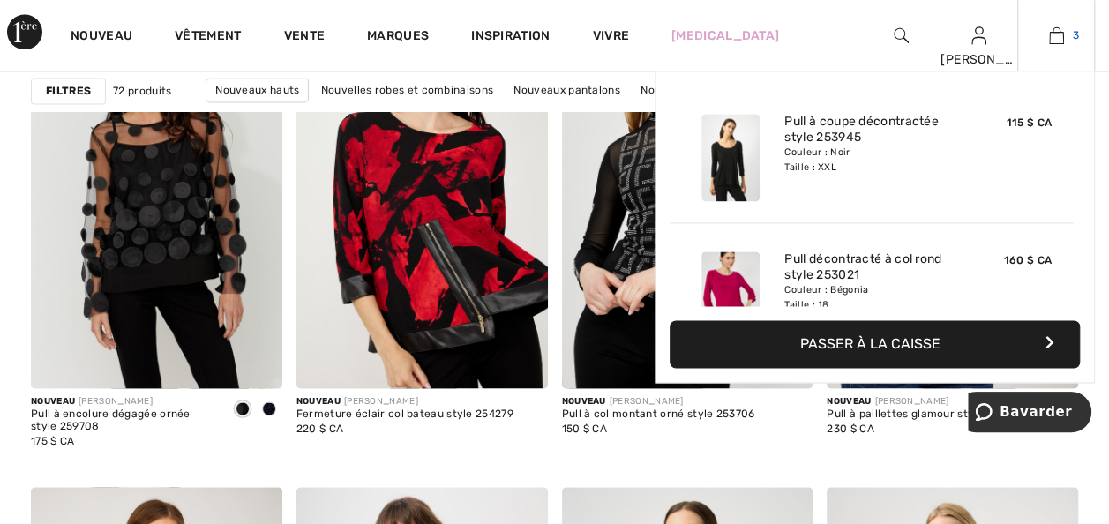
click at [1050, 32] on img at bounding box center [1056, 35] width 15 height 21
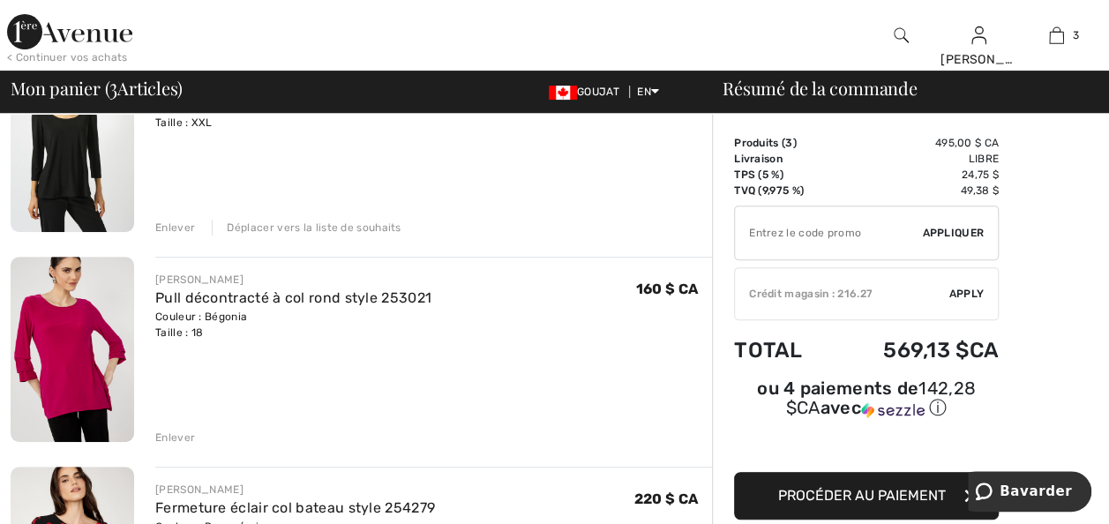
scroll to position [176, 0]
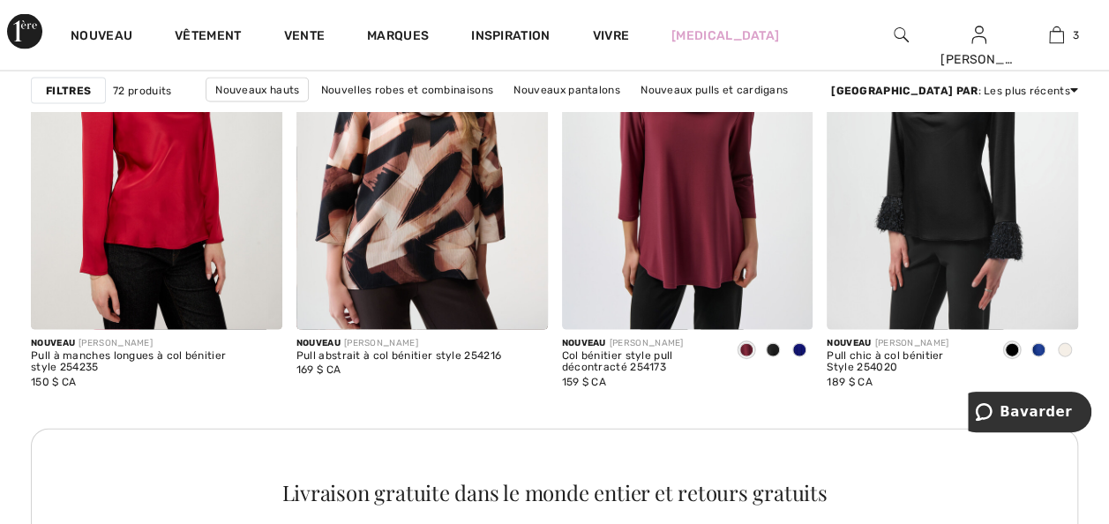
scroll to position [1765, 0]
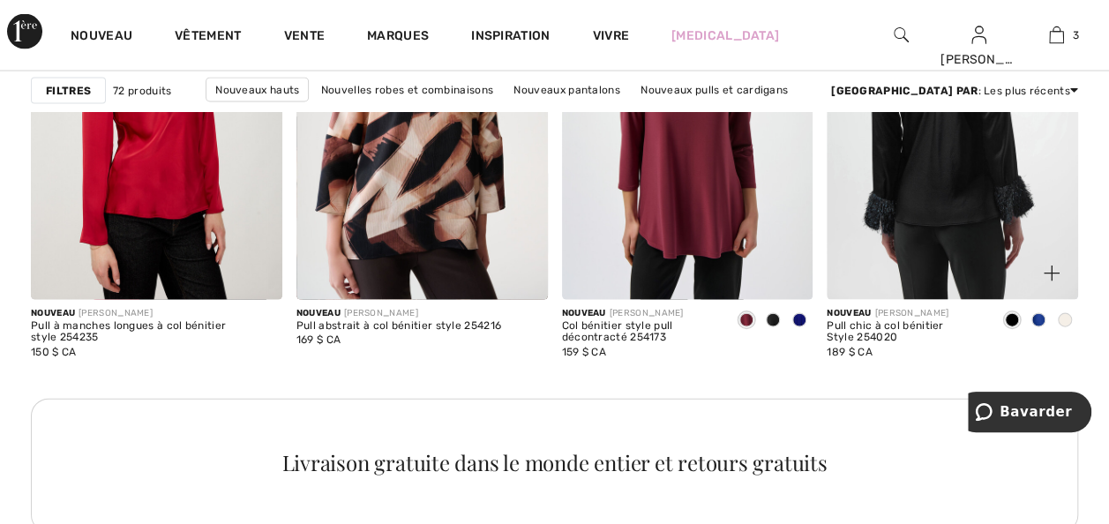
drag, startPoint x: 916, startPoint y: 226, endPoint x: 911, endPoint y: 304, distance: 77.8
click at [916, 225] on img at bounding box center [952, 110] width 251 height 377
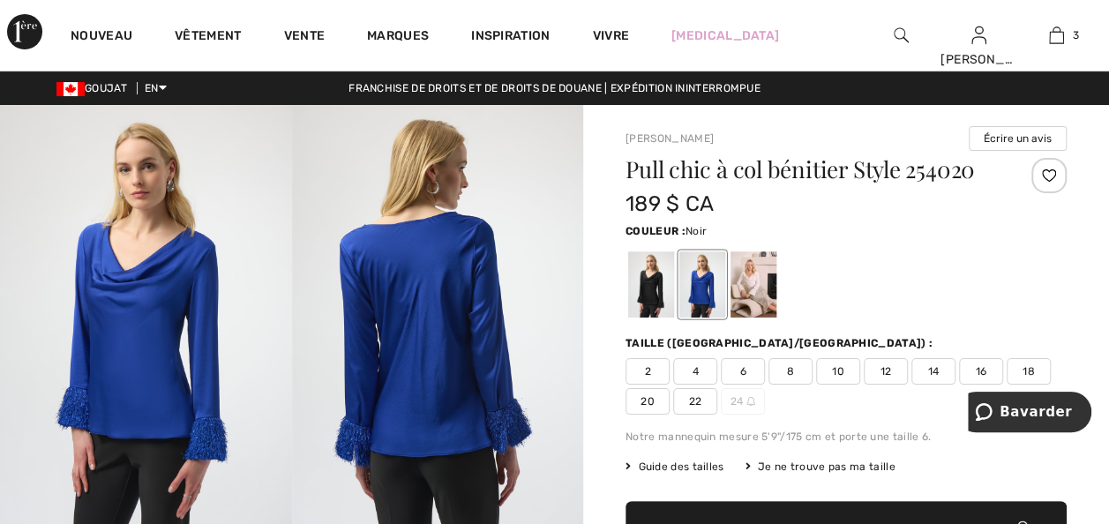
click at [666, 318] on div at bounding box center [651, 284] width 46 height 66
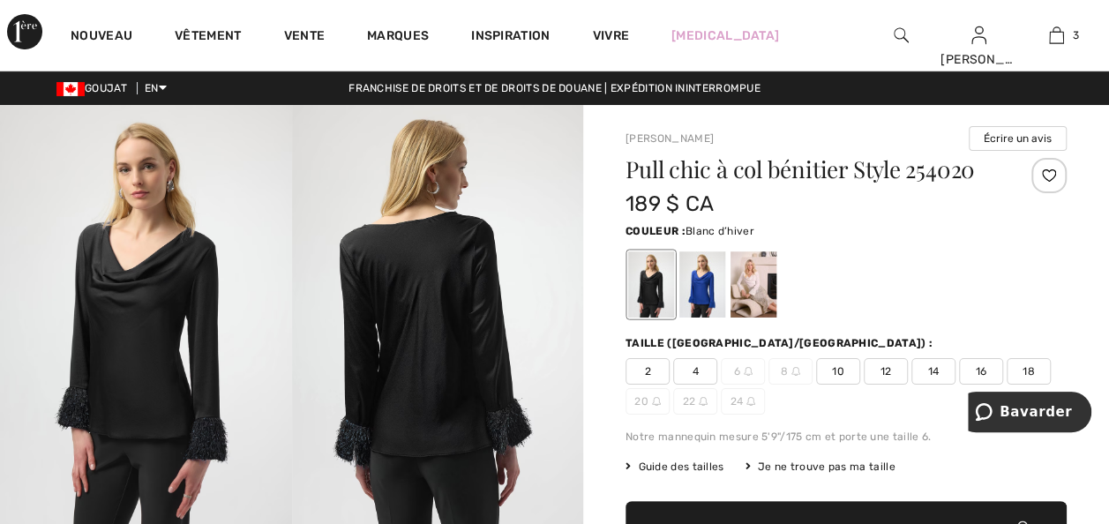
click at [771, 312] on div at bounding box center [754, 284] width 46 height 66
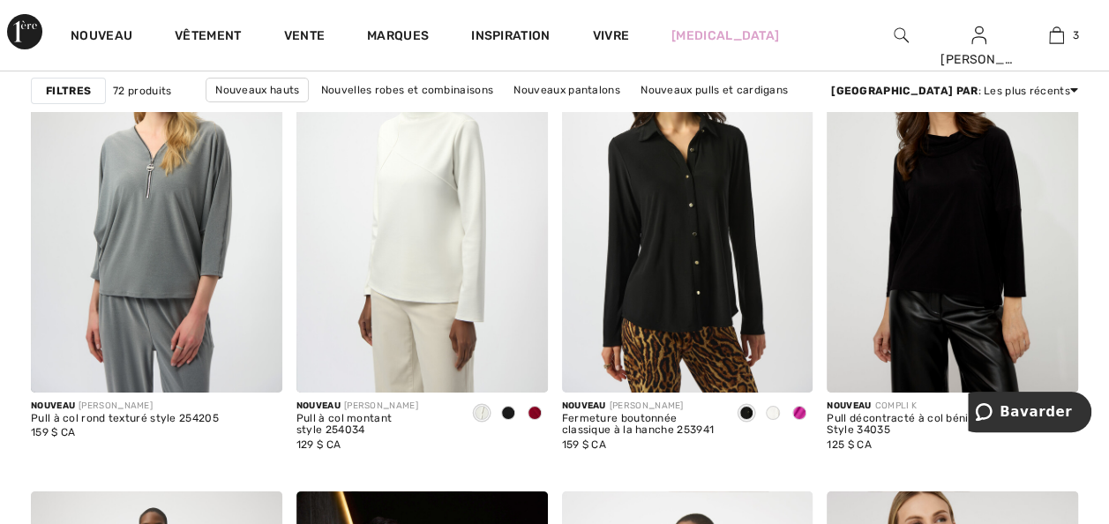
scroll to position [6493, 0]
click at [794, 421] on span at bounding box center [799, 414] width 14 height 14
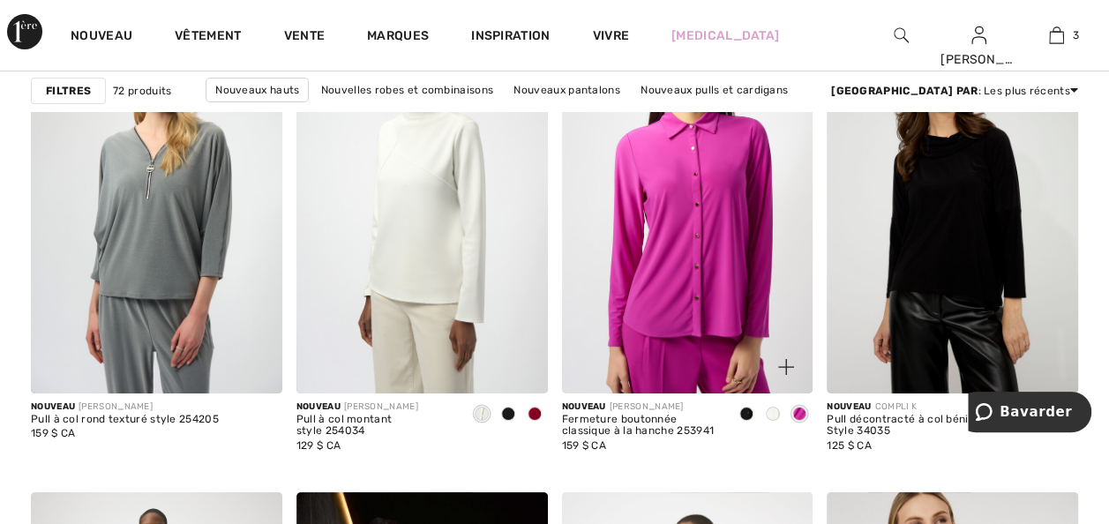
click at [745, 421] on span at bounding box center [746, 414] width 14 height 14
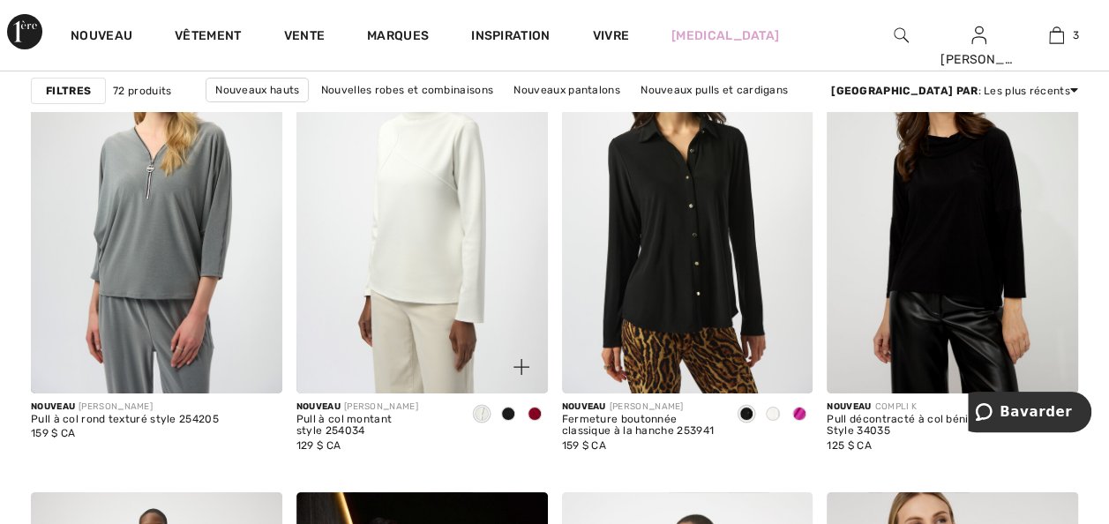
click at [505, 421] on span at bounding box center [508, 414] width 14 height 14
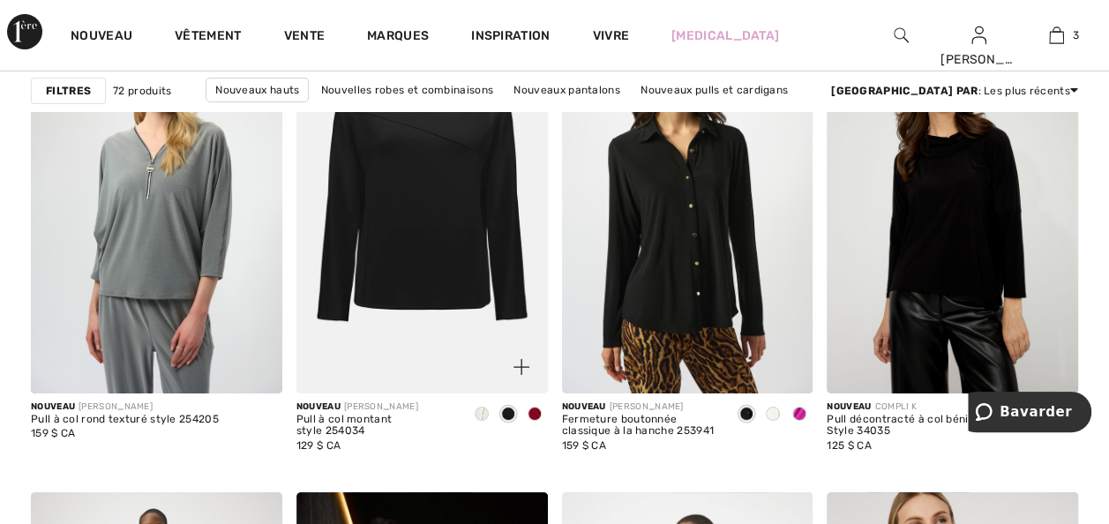
click at [536, 421] on span at bounding box center [535, 414] width 14 height 14
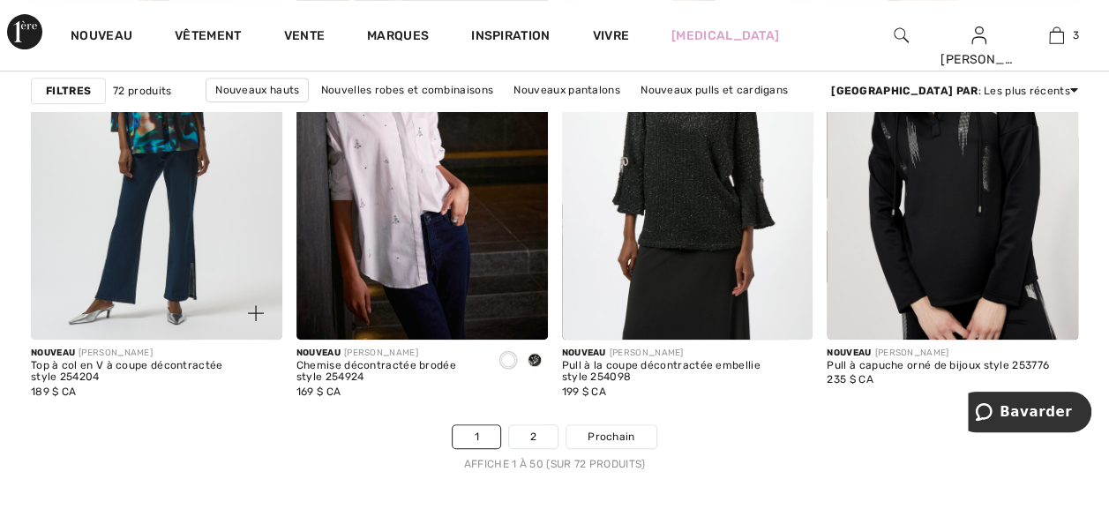
scroll to position [7058, 0]
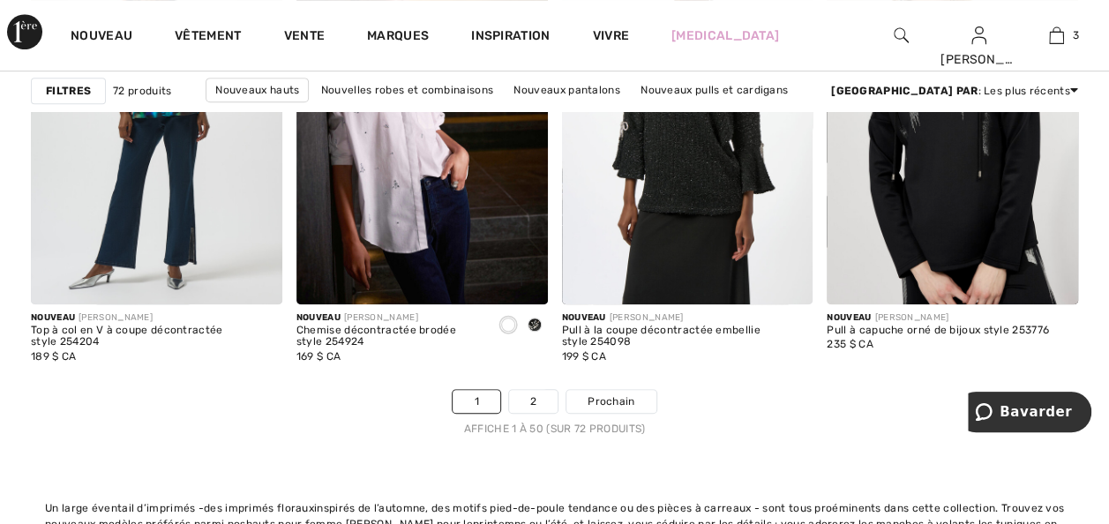
click at [534, 332] on span at bounding box center [535, 325] width 14 height 14
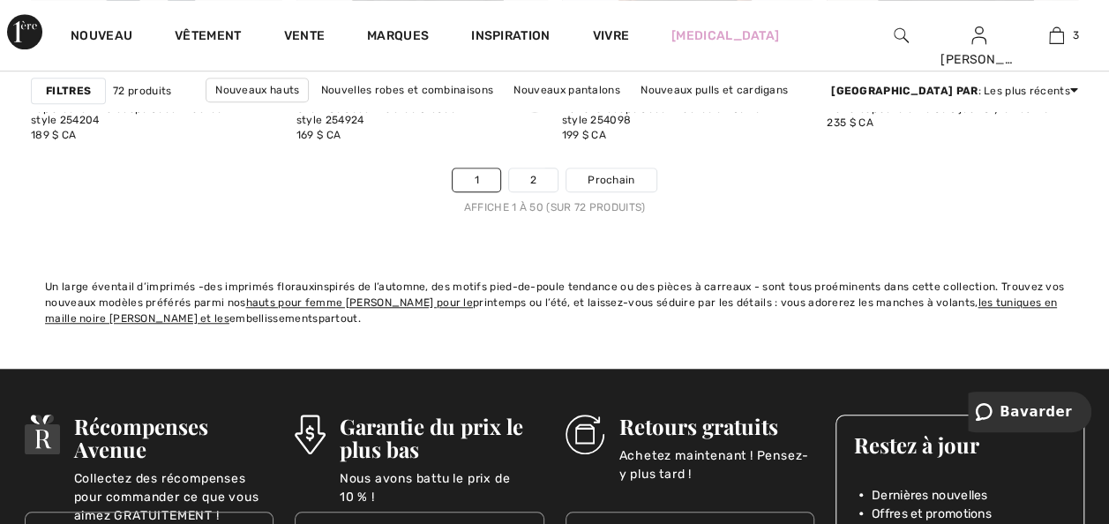
scroll to position [7340, 0]
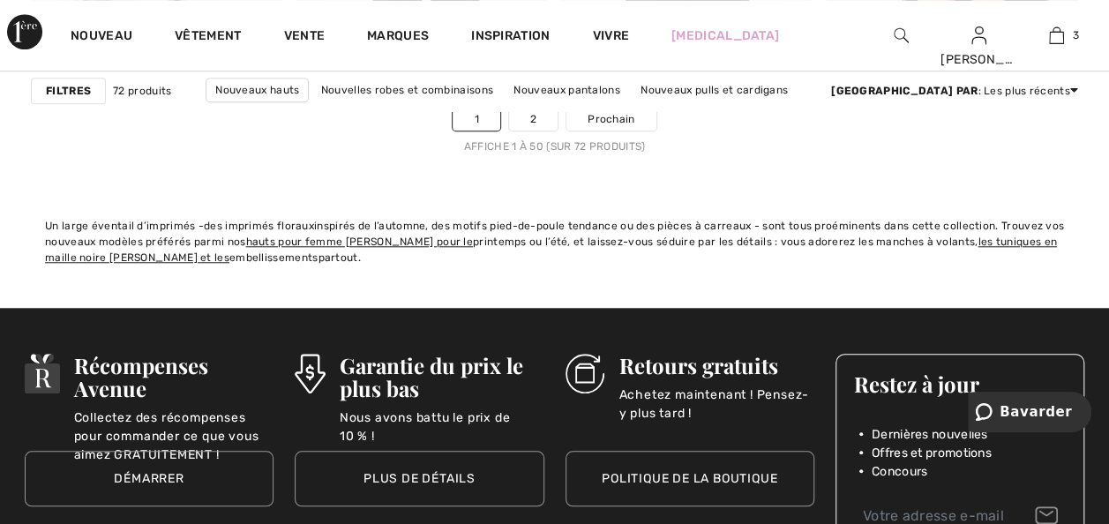
drag, startPoint x: 626, startPoint y: 184, endPoint x: 528, endPoint y: 205, distance: 100.9
click at [626, 127] on span "Prochain" at bounding box center [611, 119] width 47 height 16
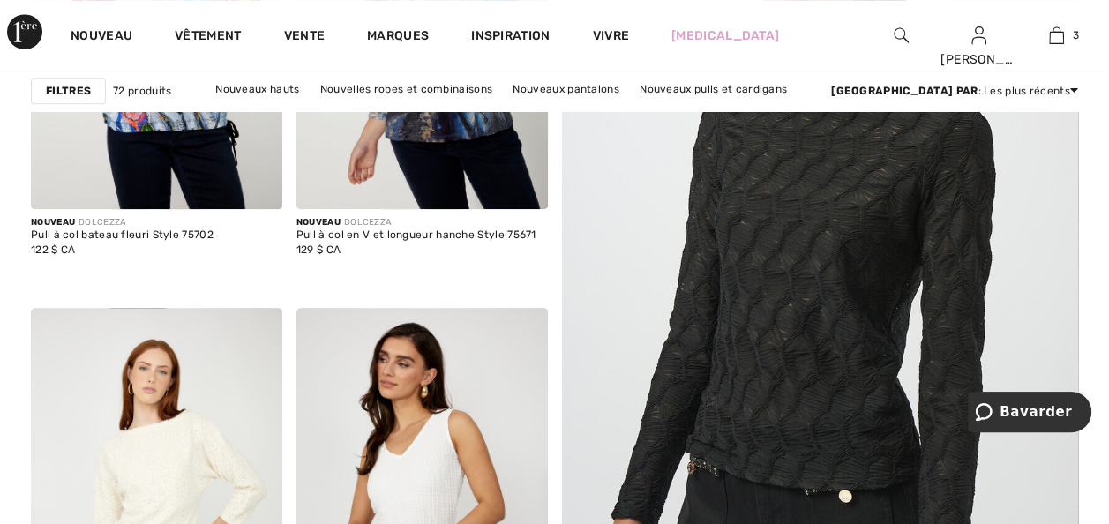
scroll to position [282, 0]
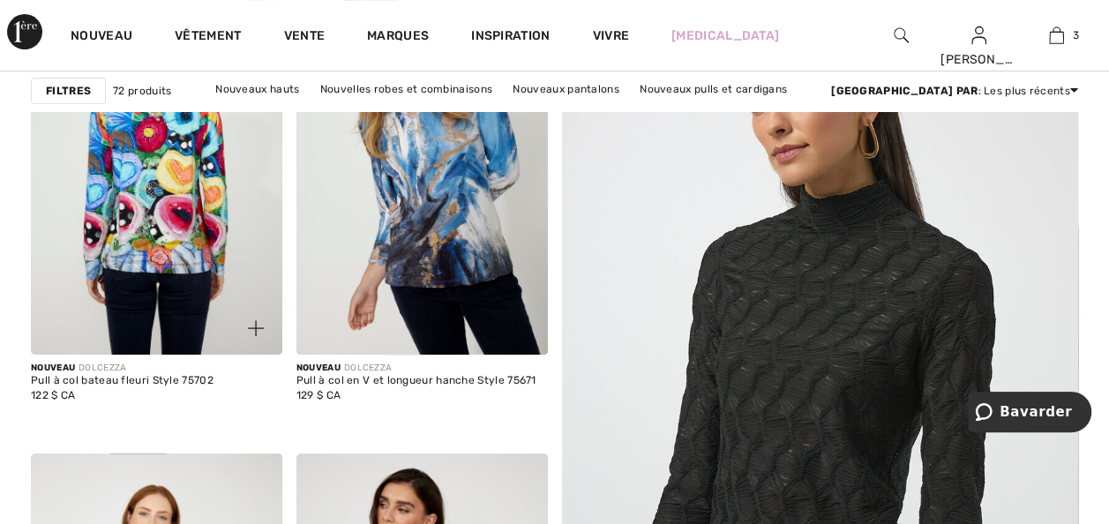
click at [136, 289] on img at bounding box center [156, 166] width 251 height 377
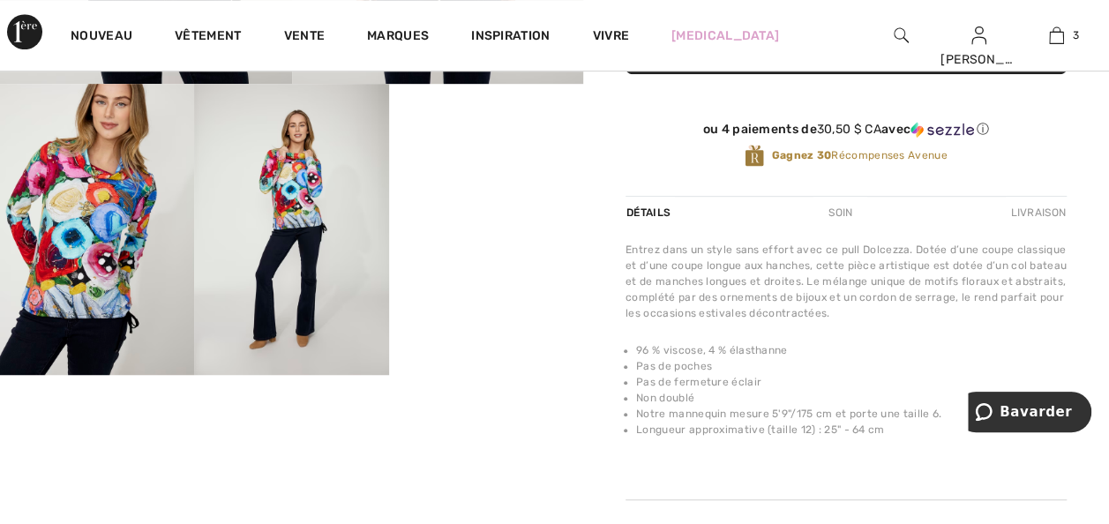
click at [486, 181] on video "Votre navigateur ne prend pas en charge la balise vidéo." at bounding box center [486, 132] width 194 height 97
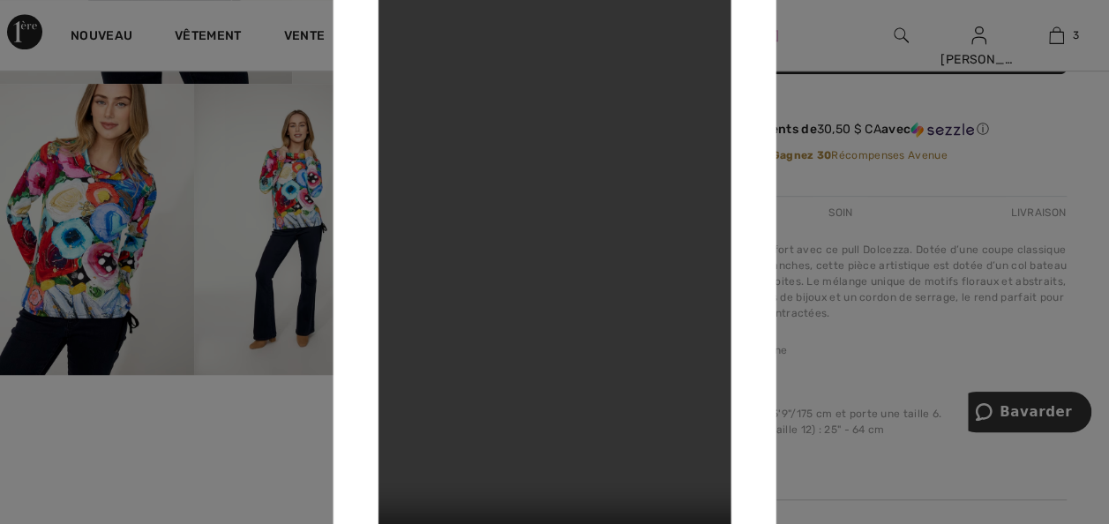
click at [822, 130] on div at bounding box center [554, 262] width 1109 height 524
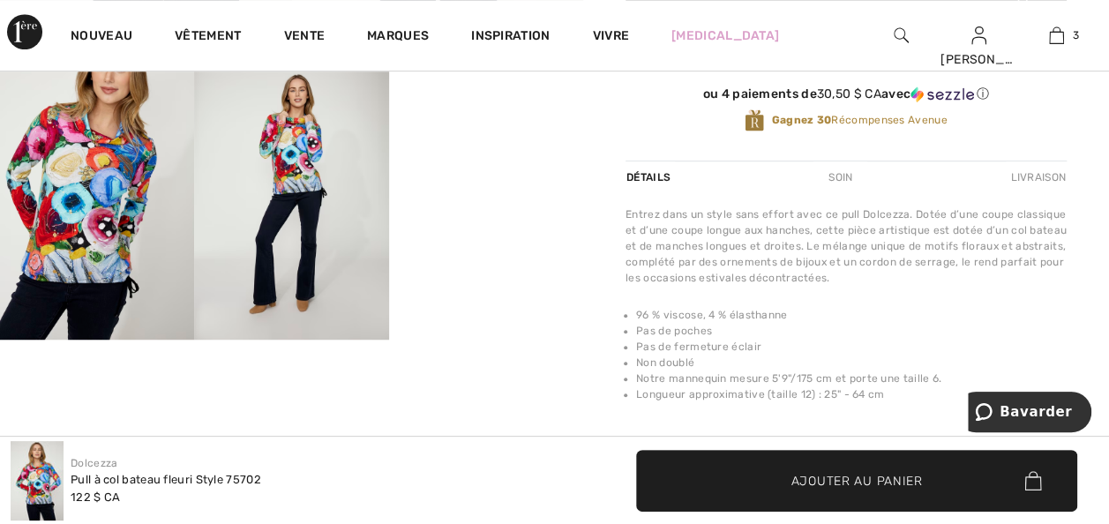
scroll to position [459, 0]
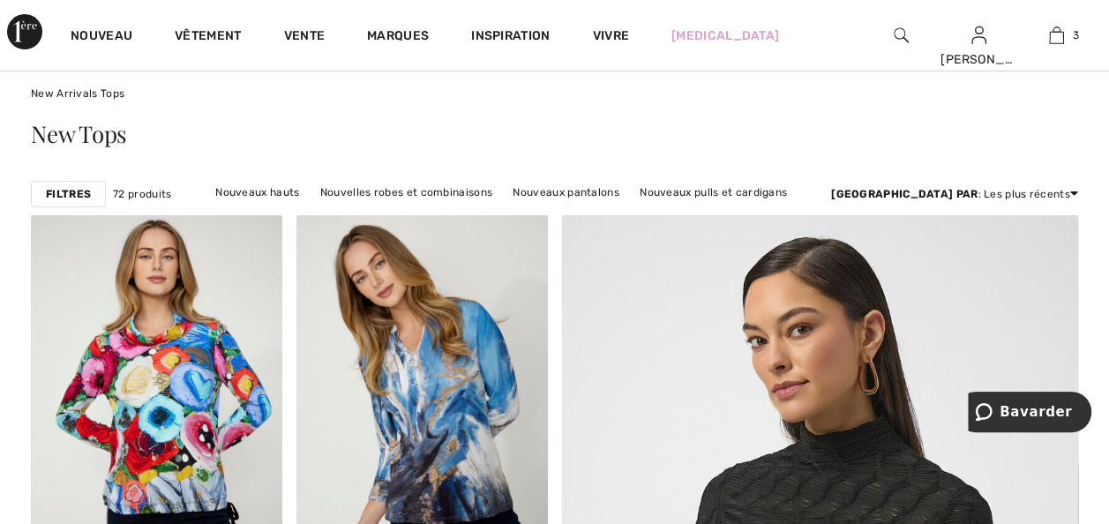
scroll to position [35, 0]
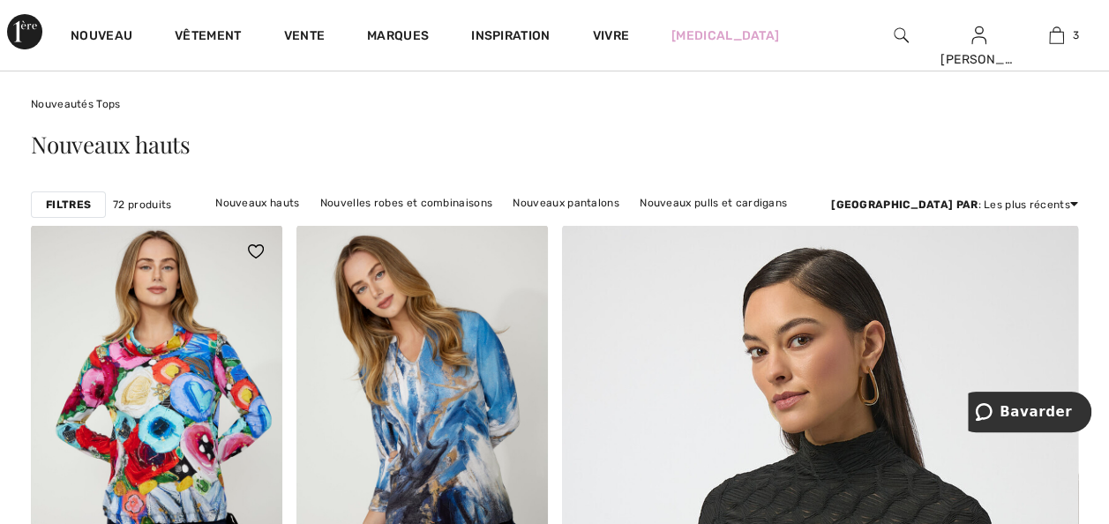
click at [255, 259] on img at bounding box center [256, 251] width 16 height 14
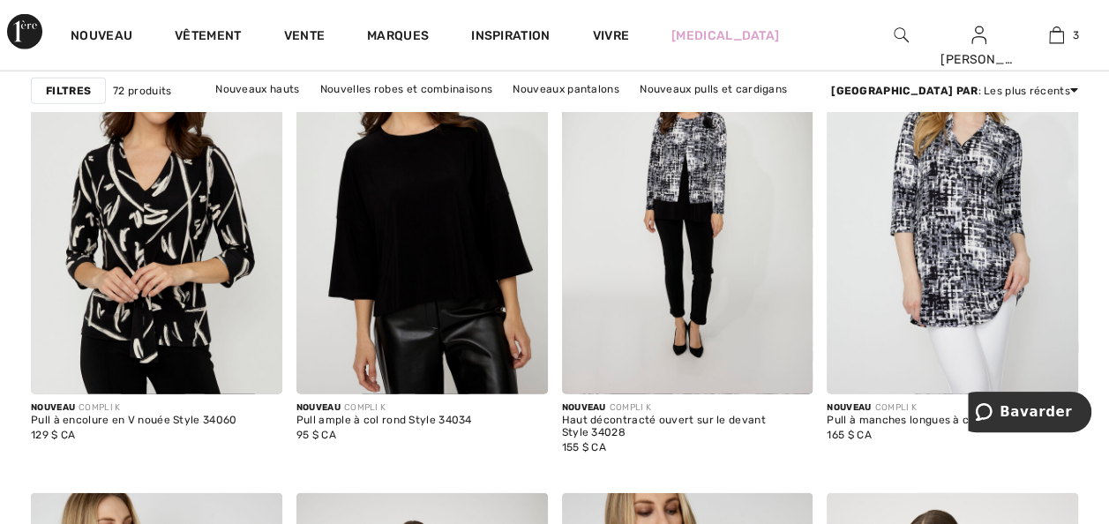
scroll to position [2329, 0]
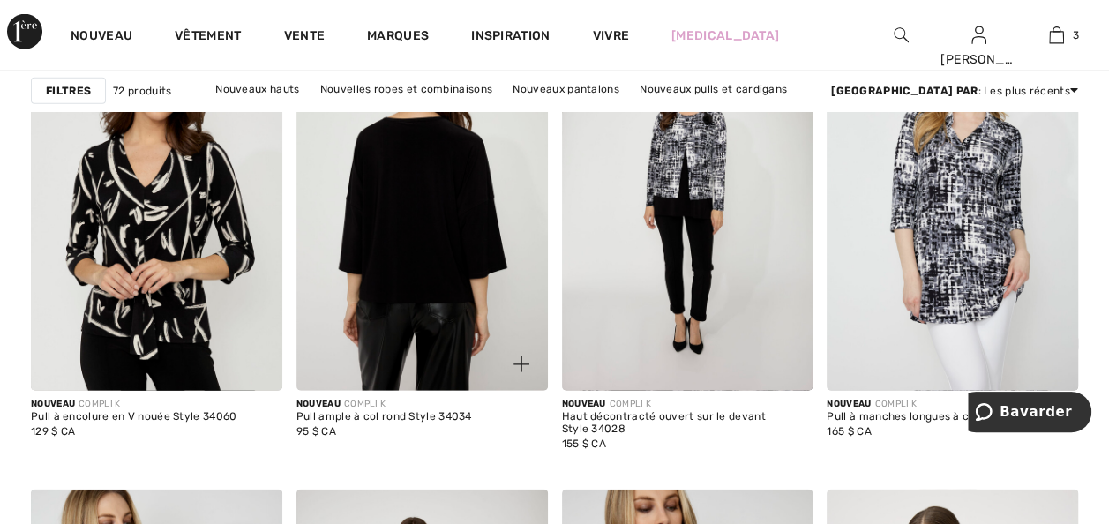
drag, startPoint x: 420, startPoint y: 296, endPoint x: 422, endPoint y: 321, distance: 24.8
click at [420, 296] on img at bounding box center [421, 202] width 251 height 377
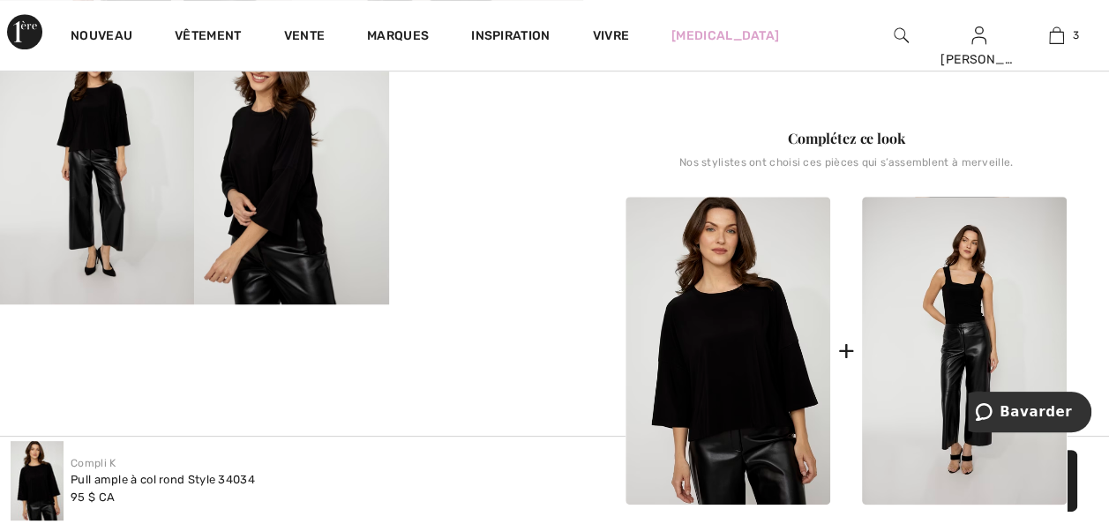
scroll to position [529, 0]
click at [475, 110] on video "Votre navigateur ne prend pas en charge la balise vidéo." at bounding box center [486, 61] width 194 height 97
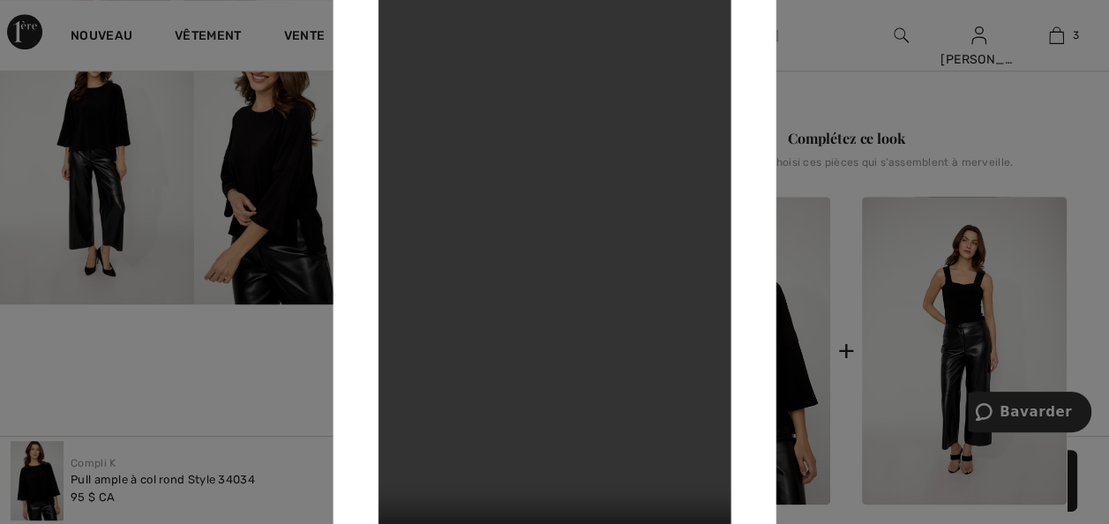
click at [951, 124] on div at bounding box center [554, 262] width 1109 height 524
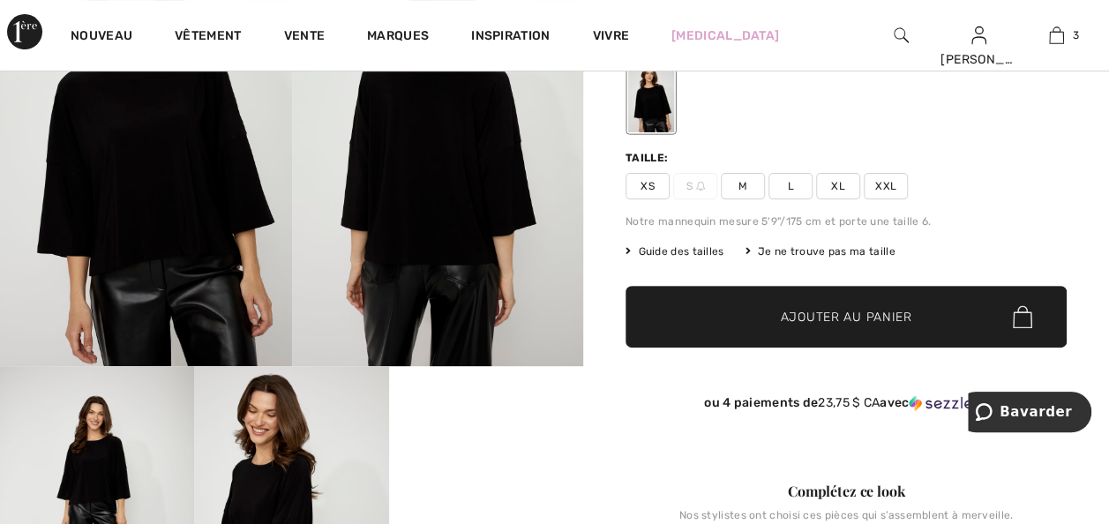
scroll to position [176, 0]
click at [896, 199] on span "XXL" at bounding box center [886, 186] width 44 height 26
click at [805, 326] on span "Ajouter au panier" at bounding box center [846, 317] width 131 height 19
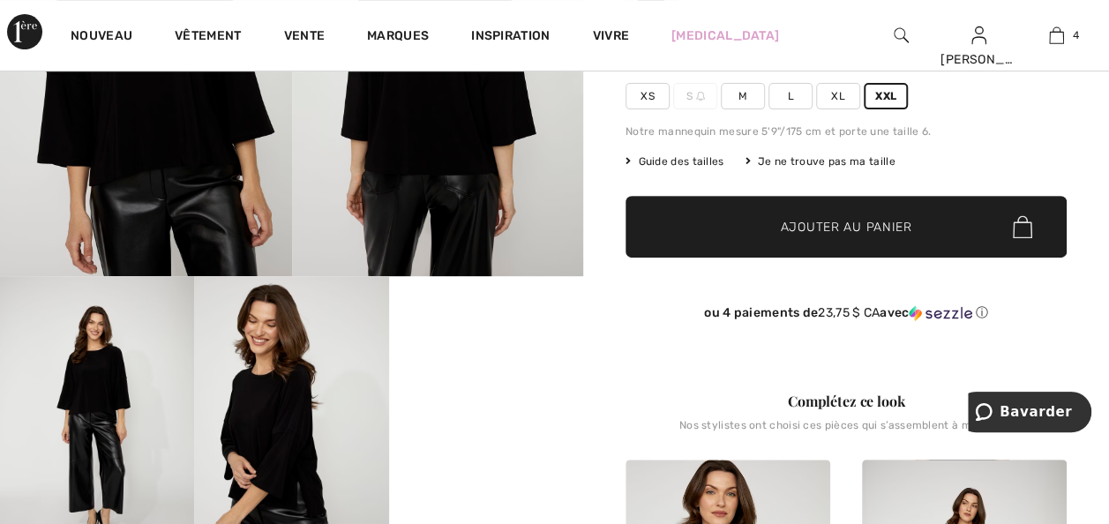
scroll to position [388, 0]
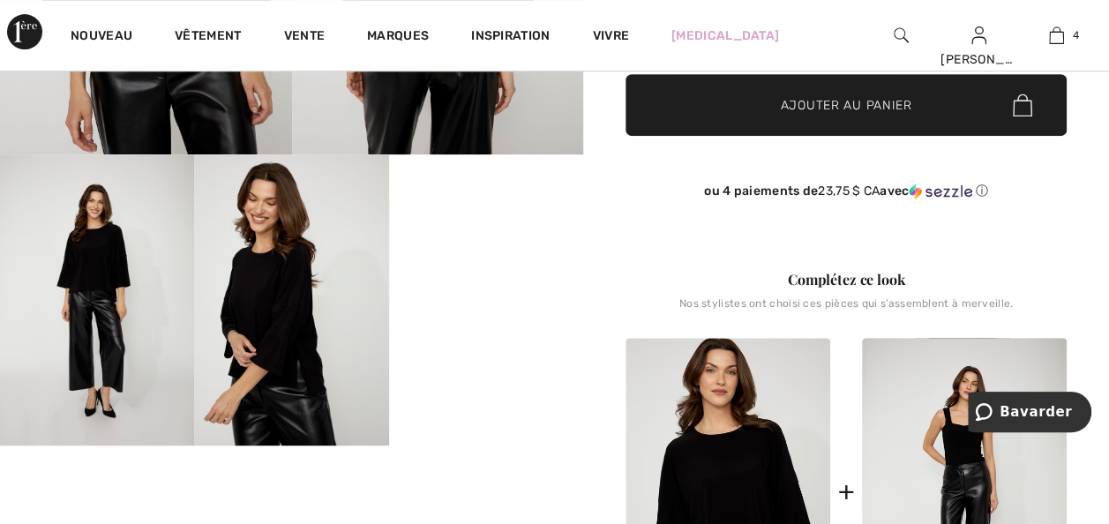
click at [448, 251] on video "Votre navigateur ne prend pas en charge la balise vidéo." at bounding box center [486, 202] width 194 height 97
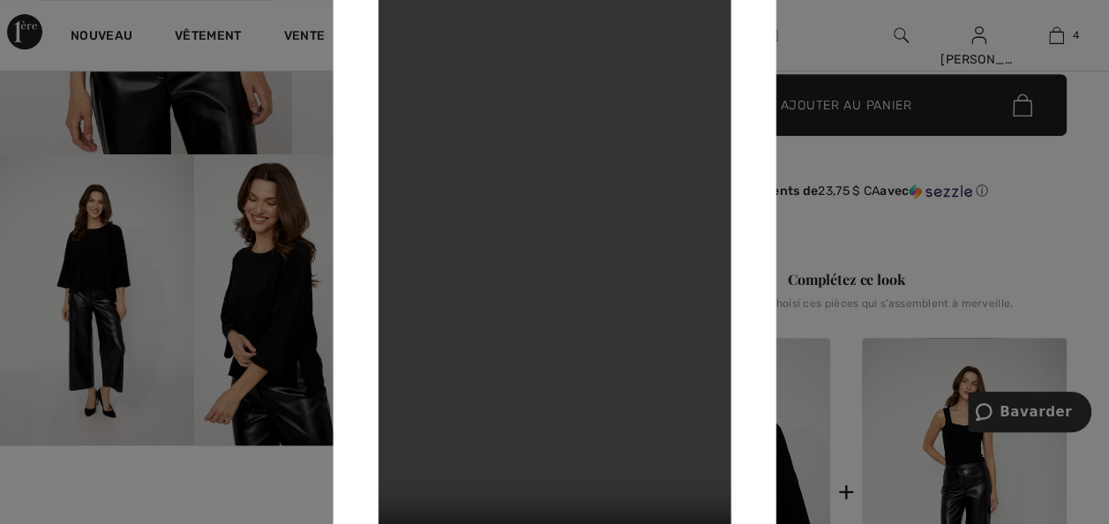
click at [1092, 178] on div at bounding box center [554, 262] width 1109 height 524
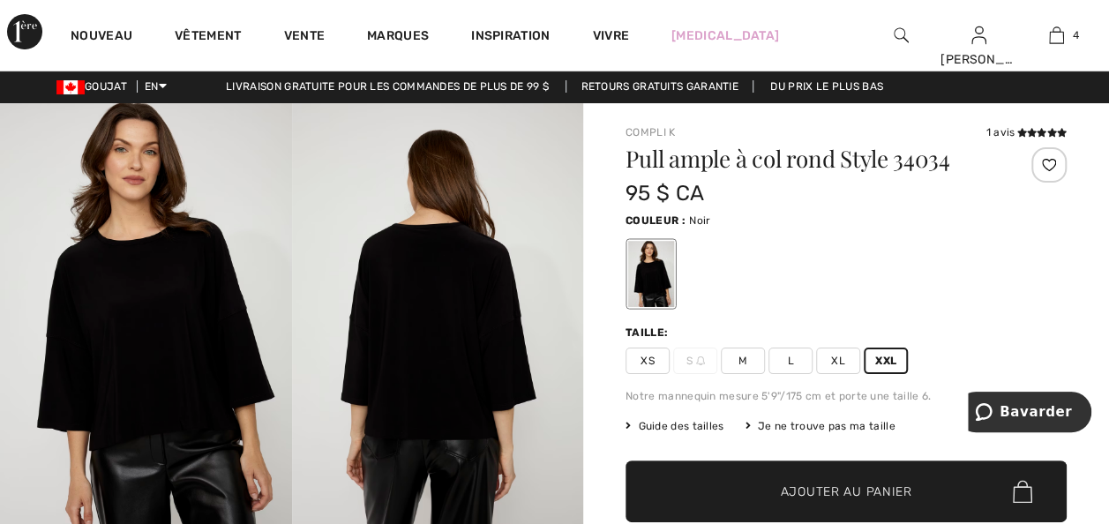
scroll to position [0, 0]
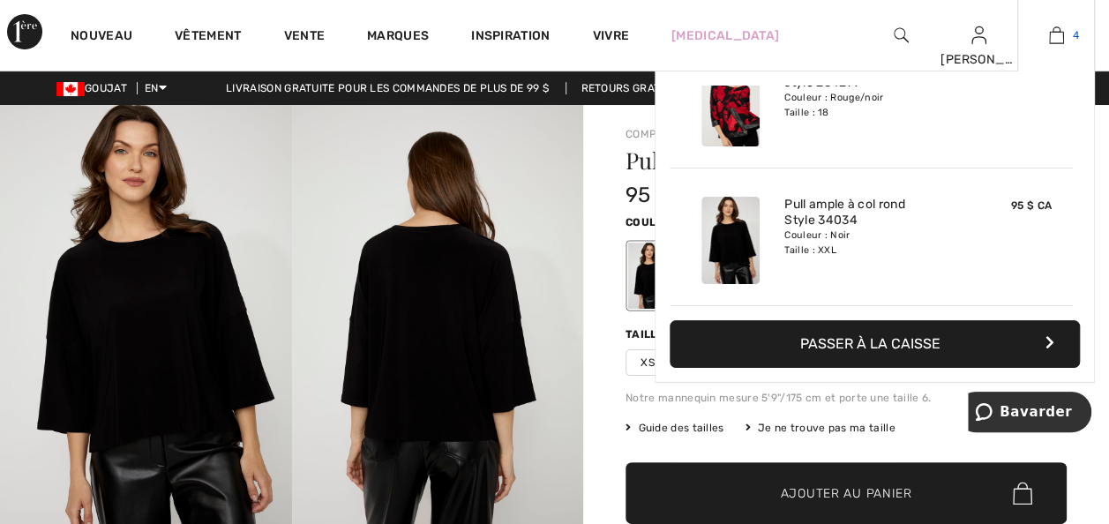
click at [1055, 32] on img at bounding box center [1056, 35] width 15 height 21
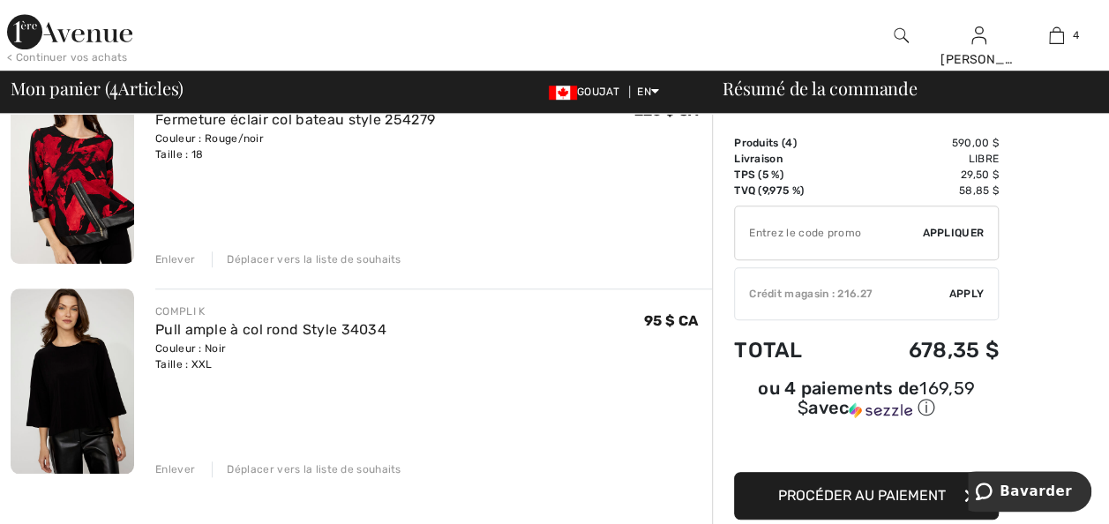
scroll to position [635, 0]
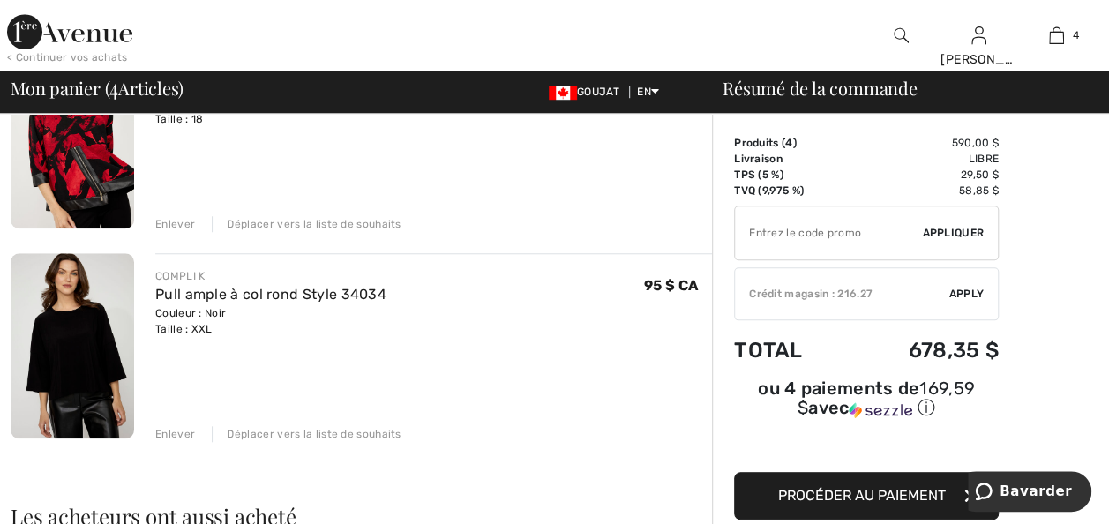
click at [176, 442] on div "Enlever" at bounding box center [175, 434] width 40 height 16
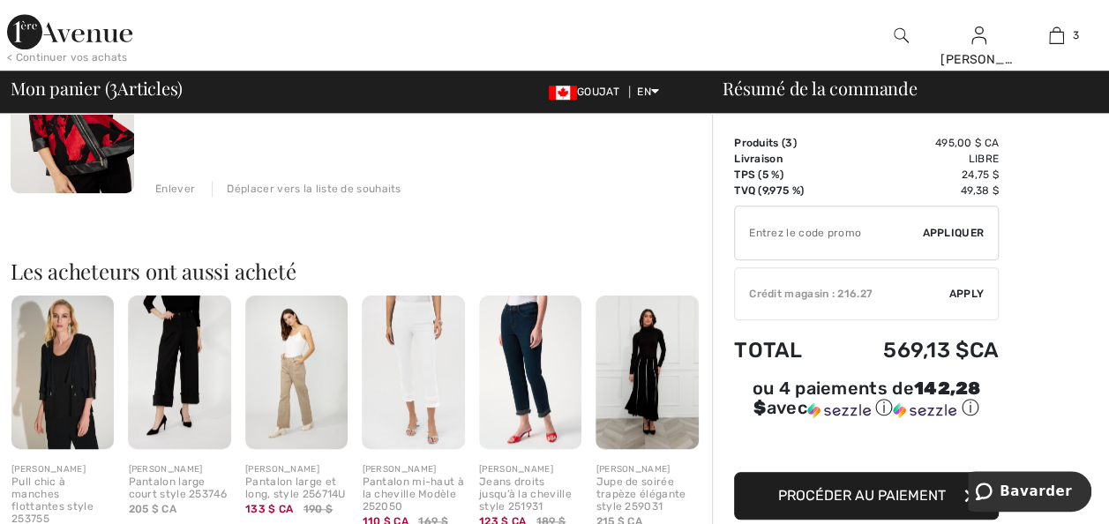
scroll to position [706, 0]
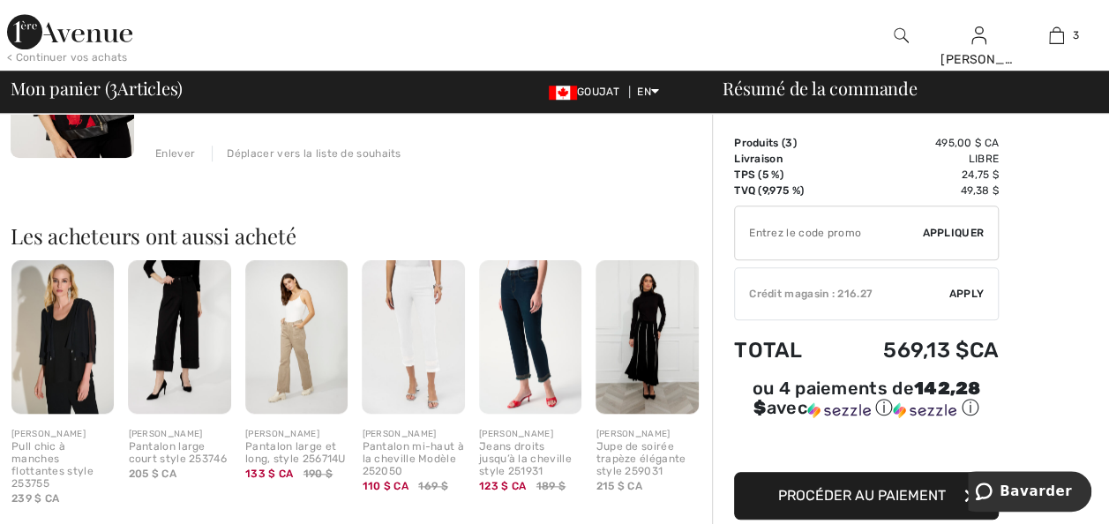
click at [540, 401] on img at bounding box center [530, 337] width 102 height 154
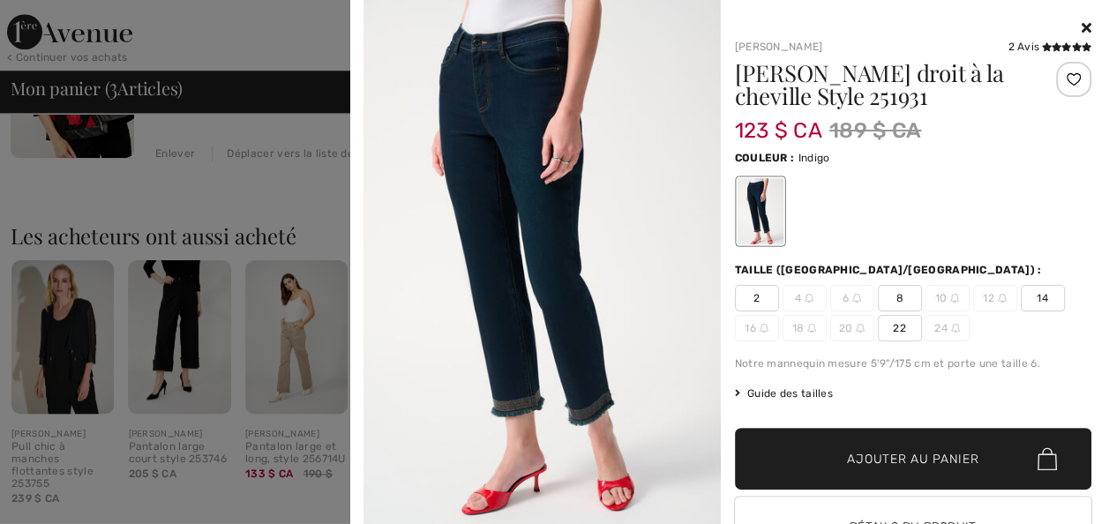
drag, startPoint x: 1068, startPoint y: 23, endPoint x: 1014, endPoint y: 49, distance: 60.0
click at [1082, 23] on icon at bounding box center [1087, 27] width 10 height 14
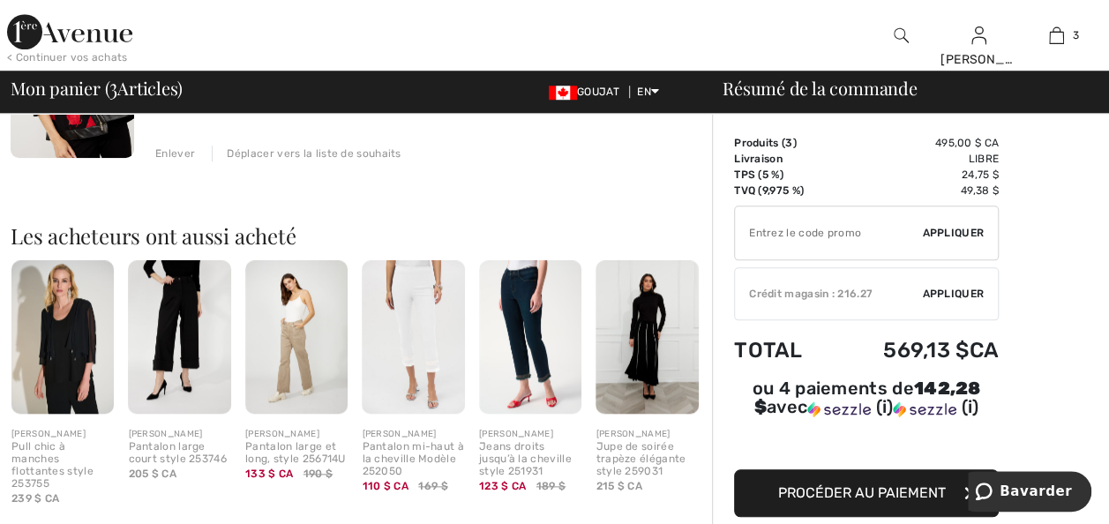
click at [165, 397] on img at bounding box center [179, 337] width 102 height 154
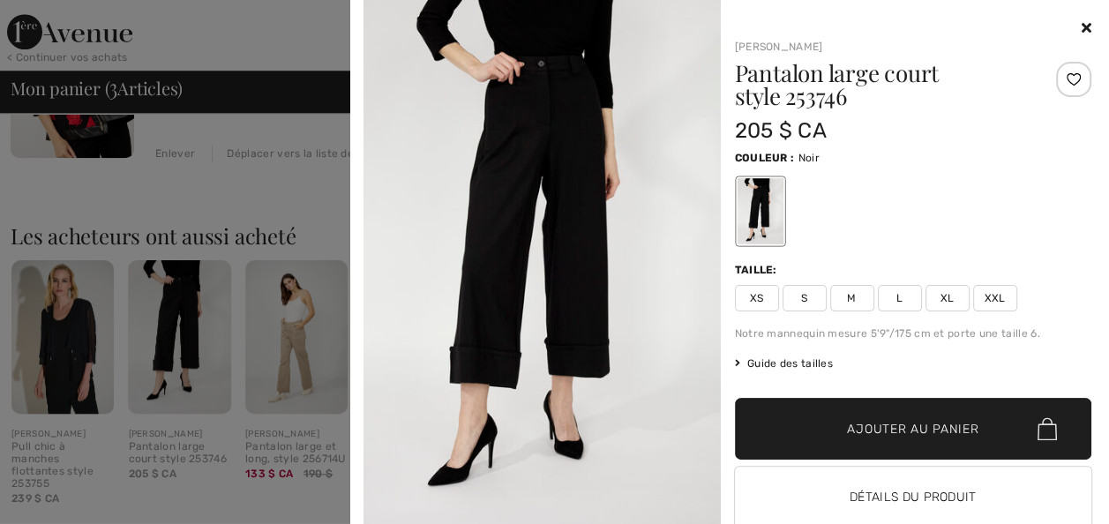
click at [990, 302] on span "XXL" at bounding box center [995, 298] width 44 height 26
click at [885, 439] on span "Ajouter au panier" at bounding box center [912, 429] width 131 height 19
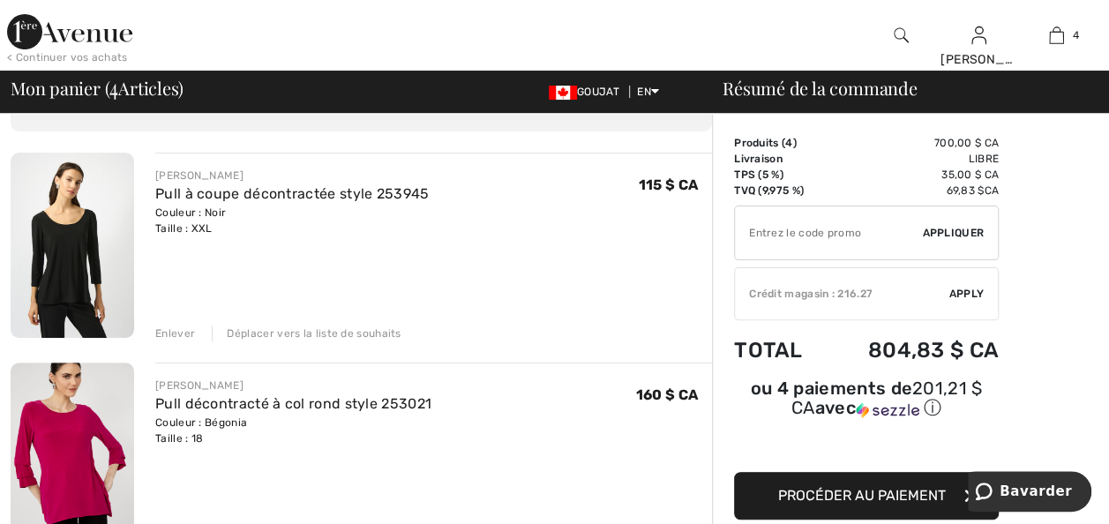
scroll to position [141, 0]
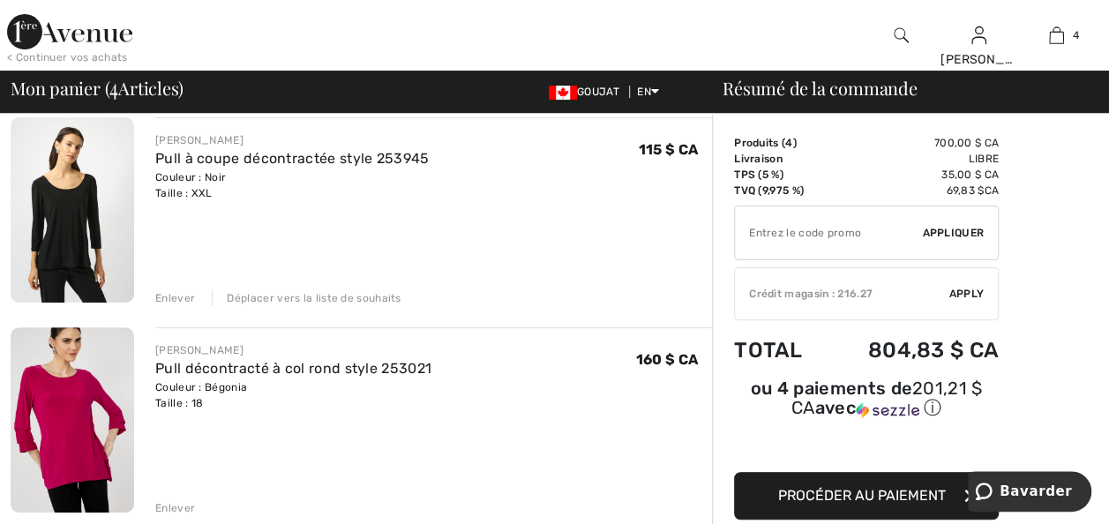
drag, startPoint x: 265, startPoint y: 319, endPoint x: 316, endPoint y: 367, distance: 69.9
click at [265, 306] on div "Déplacer vers la liste de souhaits" at bounding box center [306, 298] width 189 height 16
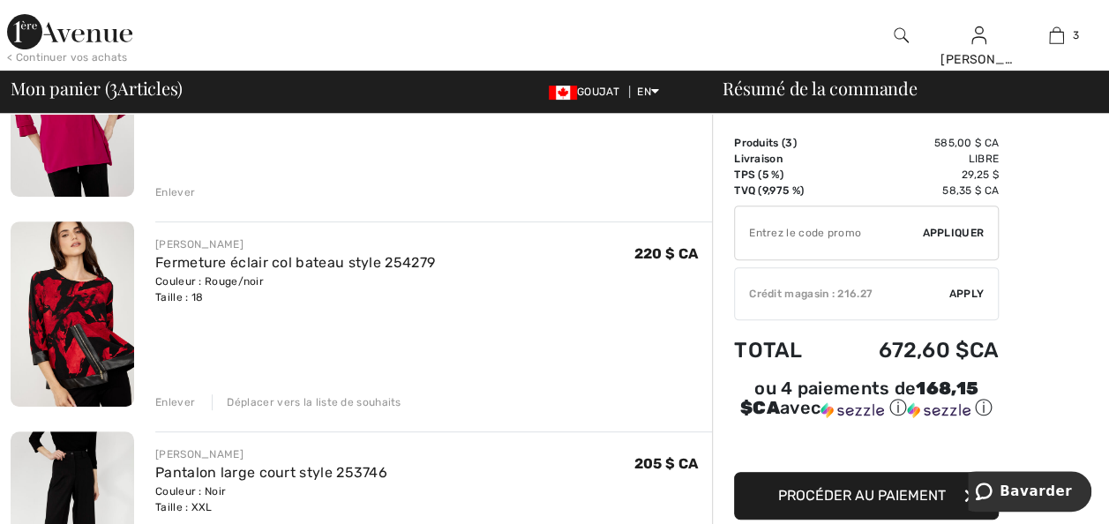
scroll to position [282, 0]
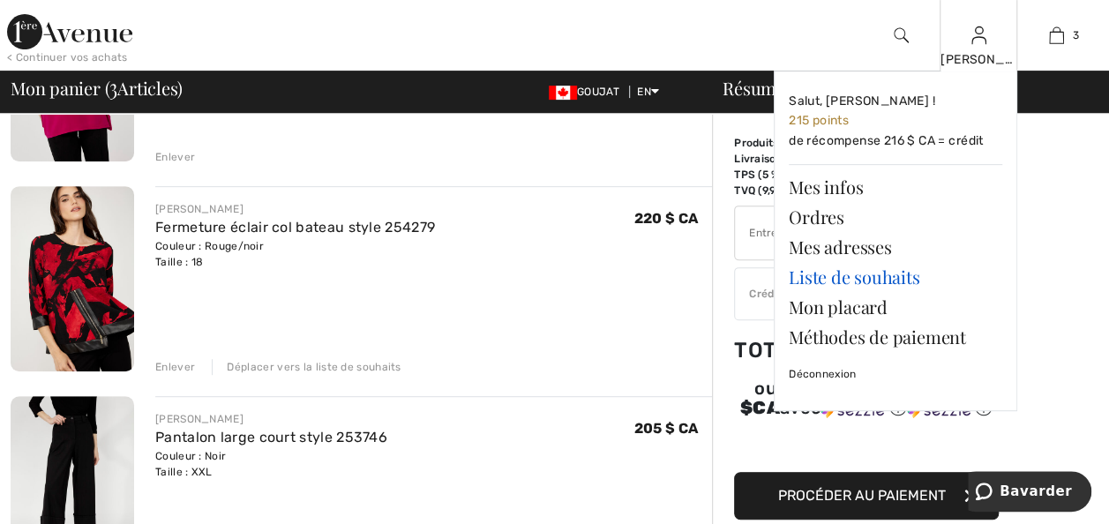
click at [827, 282] on link "Liste de souhaits" at bounding box center [896, 277] width 214 height 30
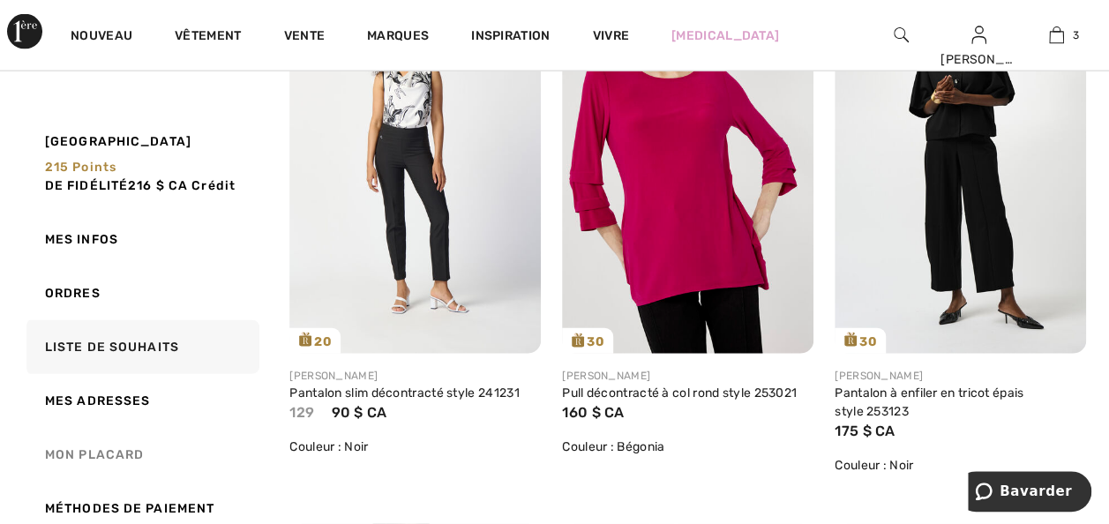
scroll to position [1976, 0]
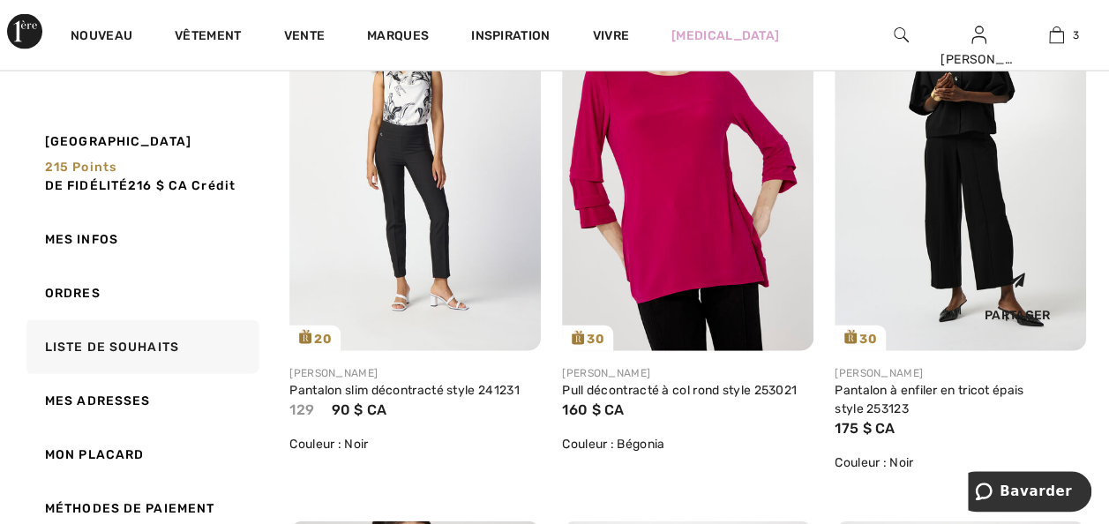
click at [932, 330] on div "Partager" at bounding box center [960, 298] width 225 height 79
click at [918, 416] on link "Pantalon à enfiler en tricot épais style 253123" at bounding box center [929, 400] width 189 height 34
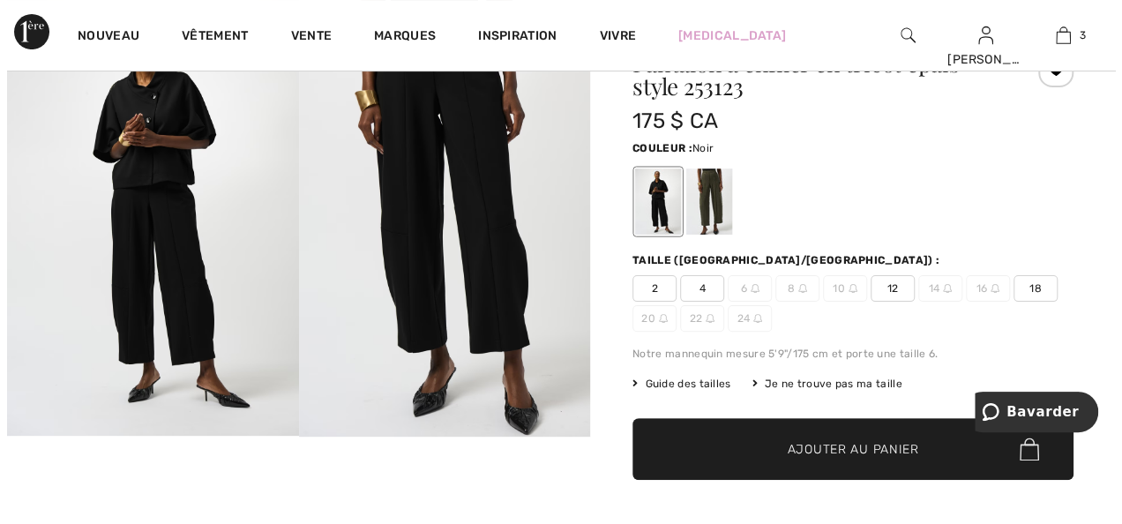
scroll to position [71, 0]
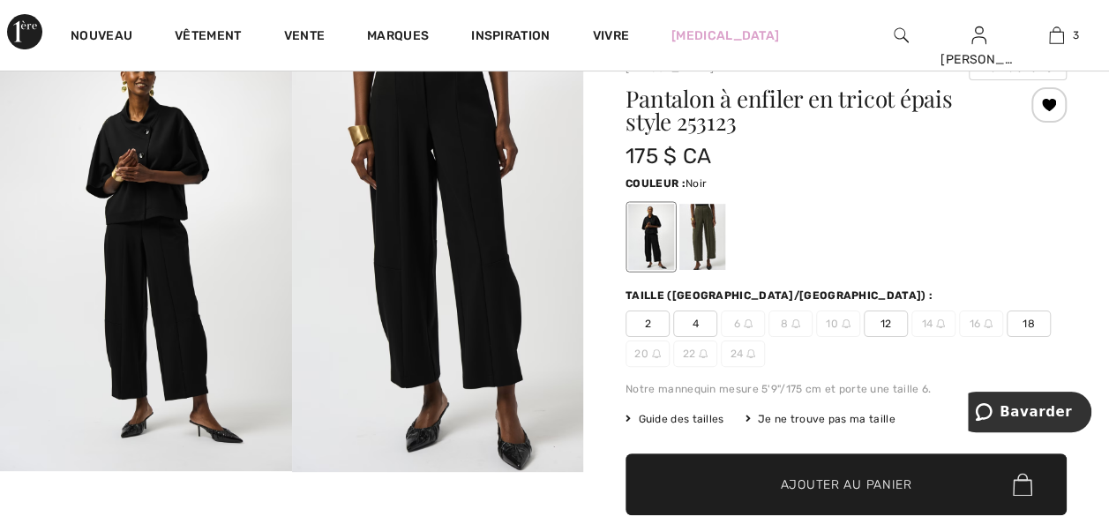
click at [500, 295] on img at bounding box center [438, 253] width 292 height 438
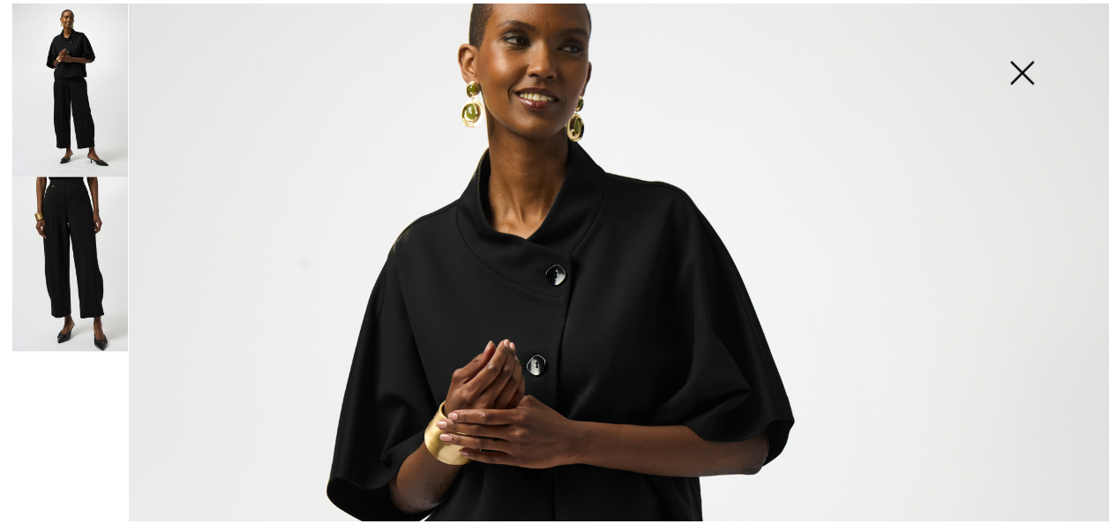
scroll to position [8, 0]
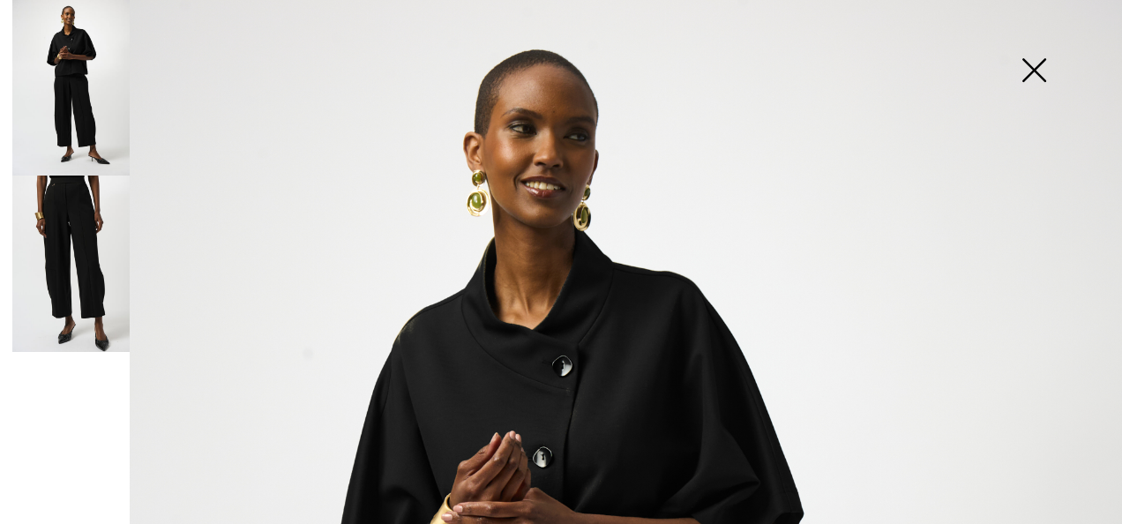
click at [1038, 62] on img at bounding box center [1034, 71] width 88 height 91
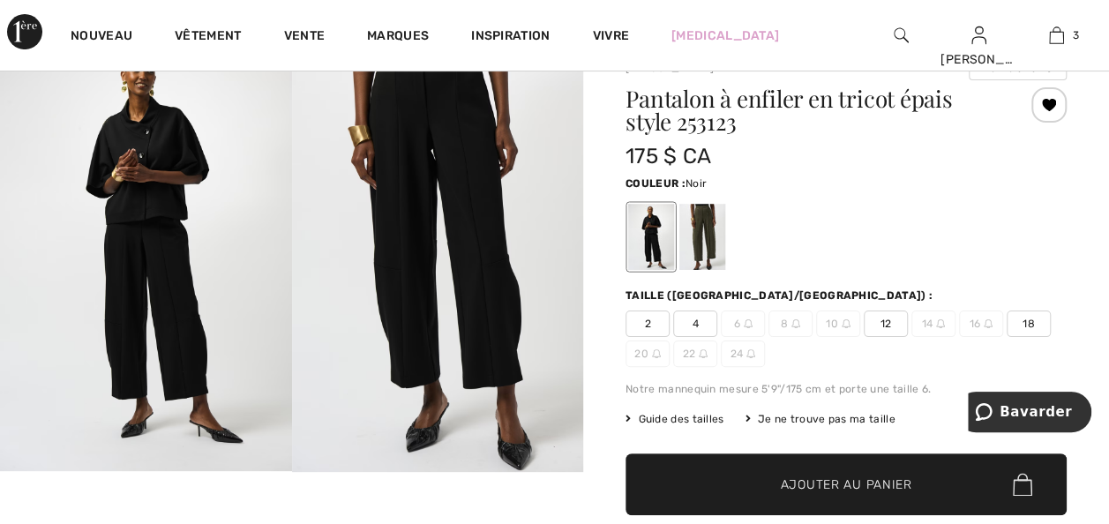
click at [1007, 337] on span "18" at bounding box center [1029, 324] width 44 height 26
click at [821, 494] on span "Ajouter au panier" at bounding box center [846, 485] width 131 height 19
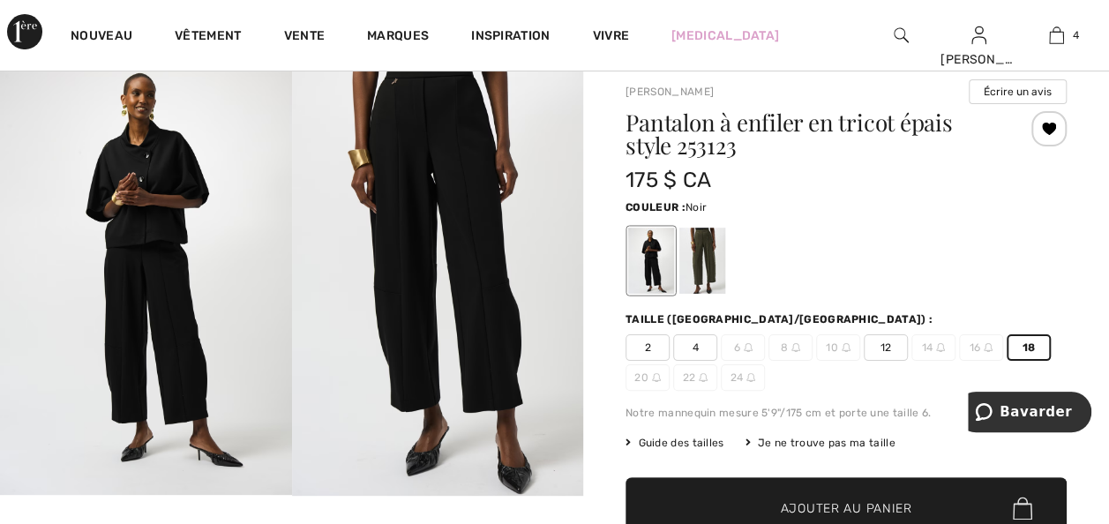
scroll to position [0, 0]
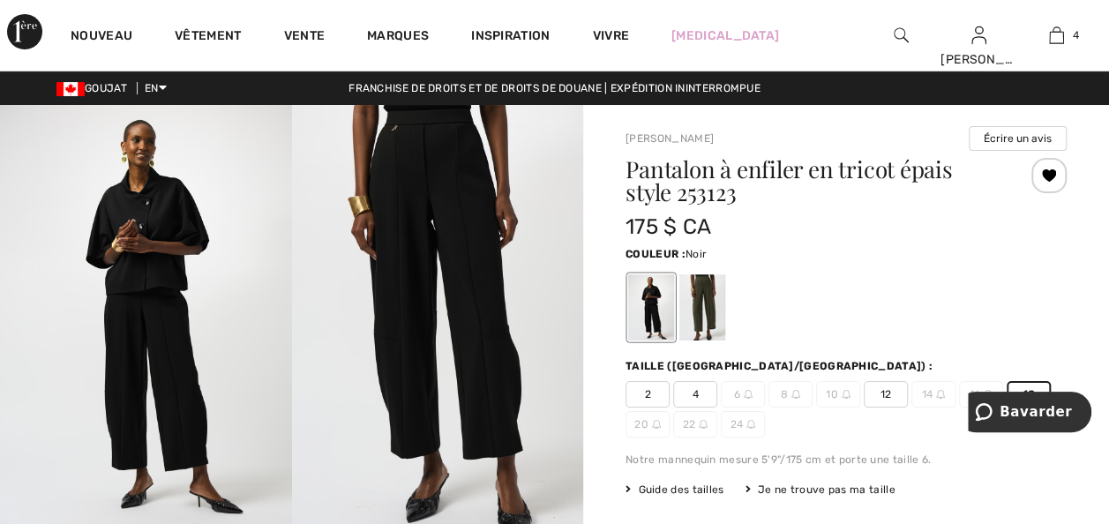
click at [137, 272] on img at bounding box center [146, 323] width 292 height 437
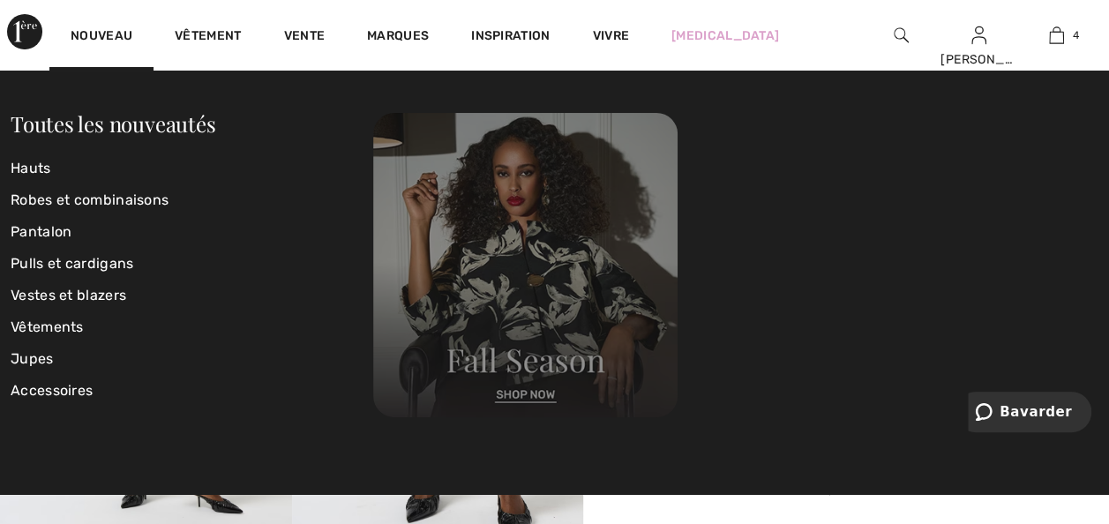
click at [523, 391] on img at bounding box center [525, 265] width 304 height 304
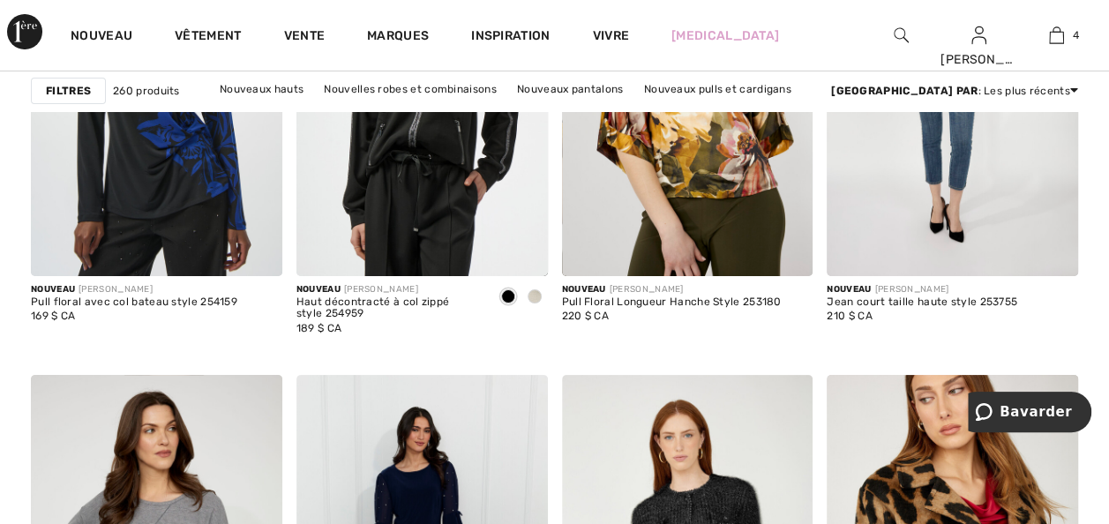
scroll to position [6670, 0]
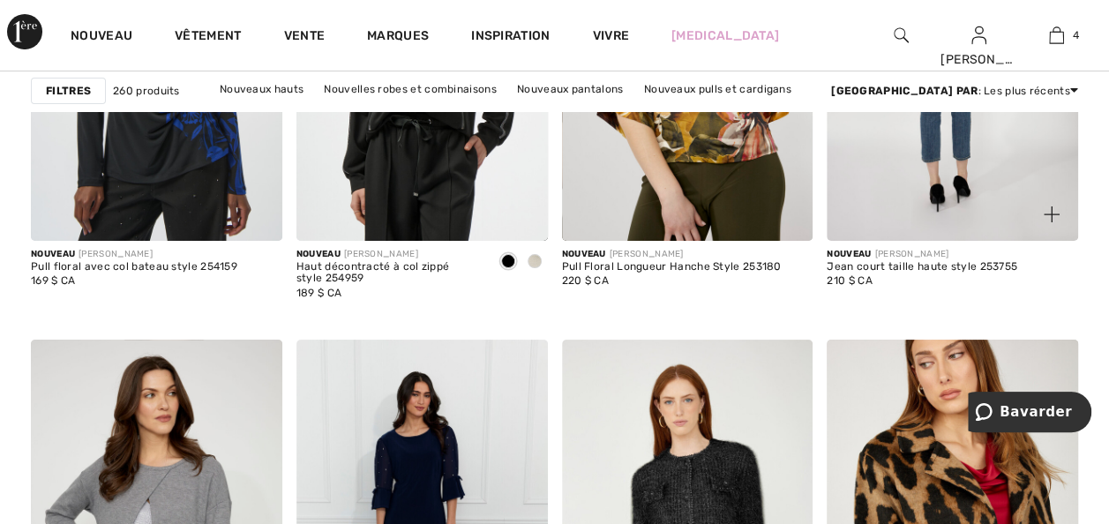
click at [911, 201] on img at bounding box center [952, 51] width 251 height 377
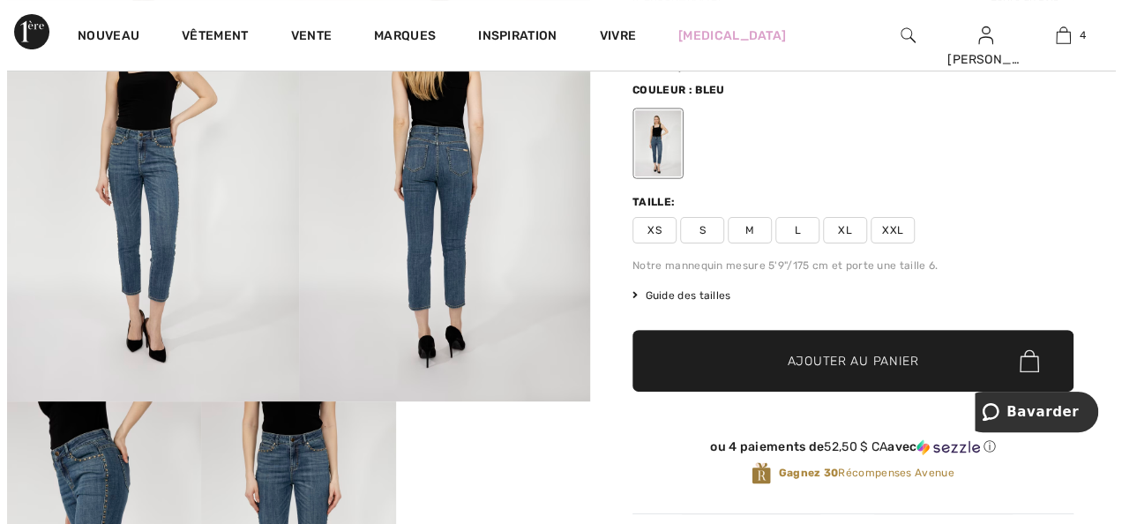
scroll to position [141, 0]
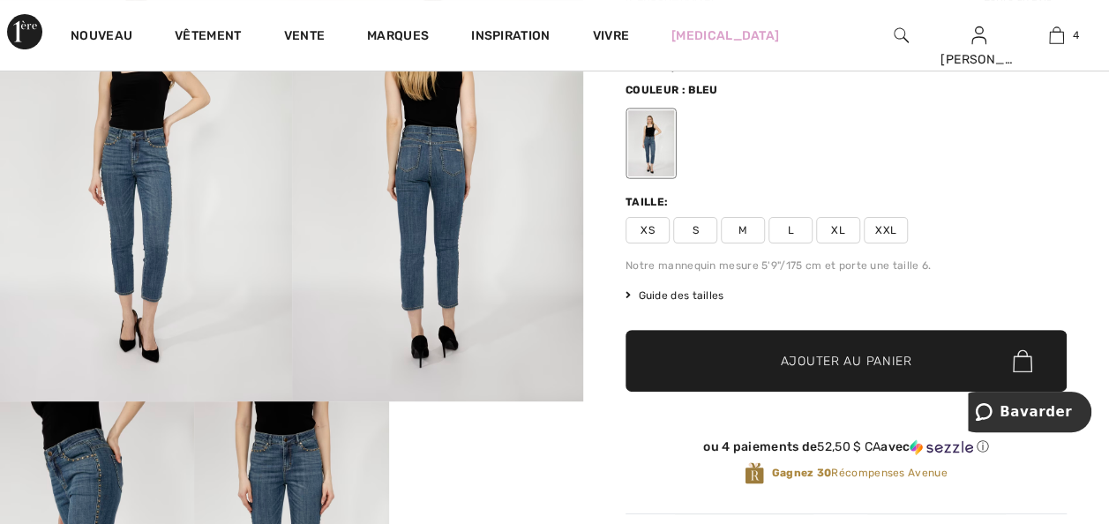
click at [166, 195] on img at bounding box center [146, 183] width 292 height 438
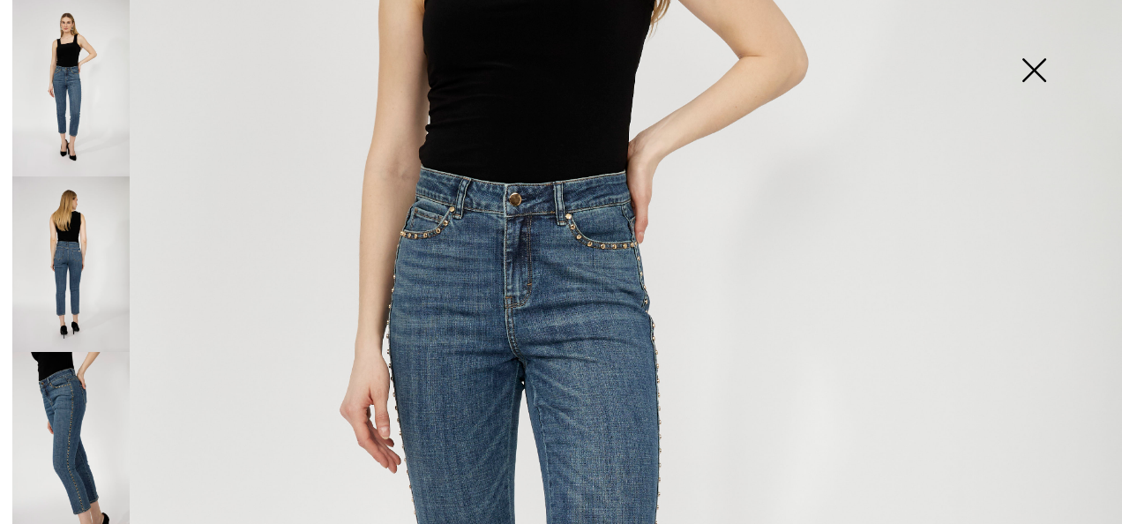
scroll to position [916, 0]
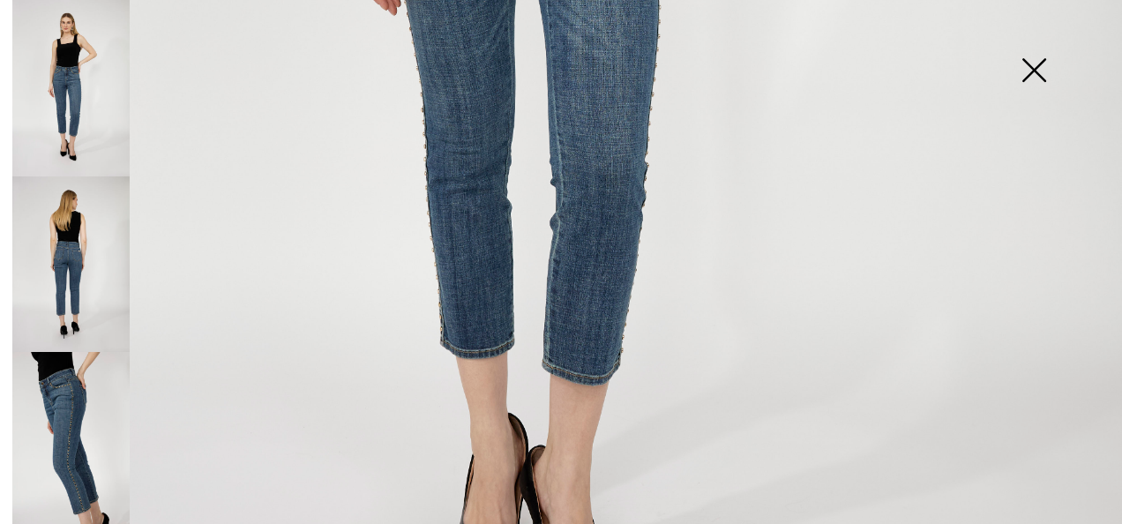
click at [86, 378] on img at bounding box center [70, 440] width 117 height 176
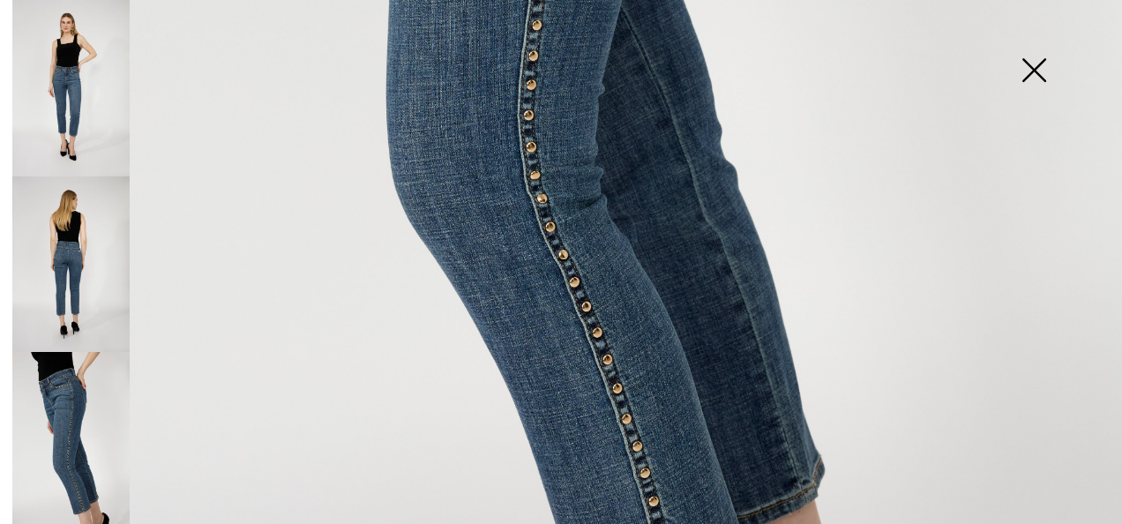
click at [60, 275] on img at bounding box center [70, 264] width 117 height 176
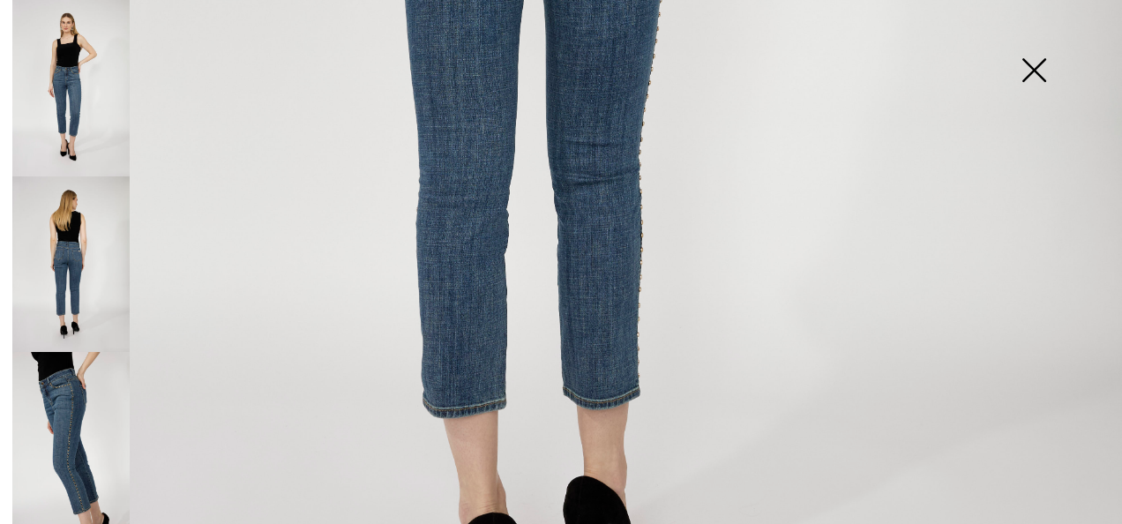
click at [46, 101] on img at bounding box center [70, 88] width 117 height 176
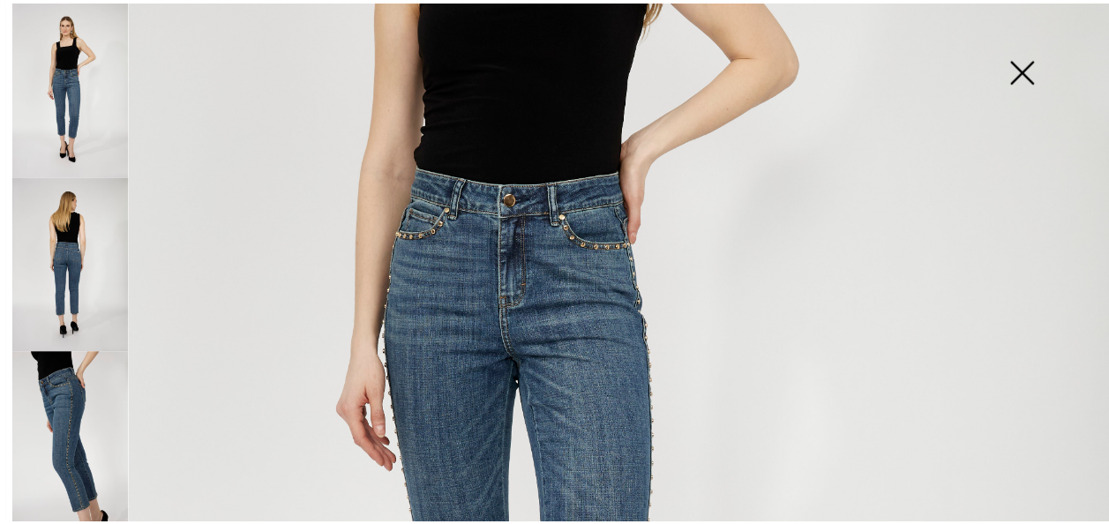
scroll to position [0, 0]
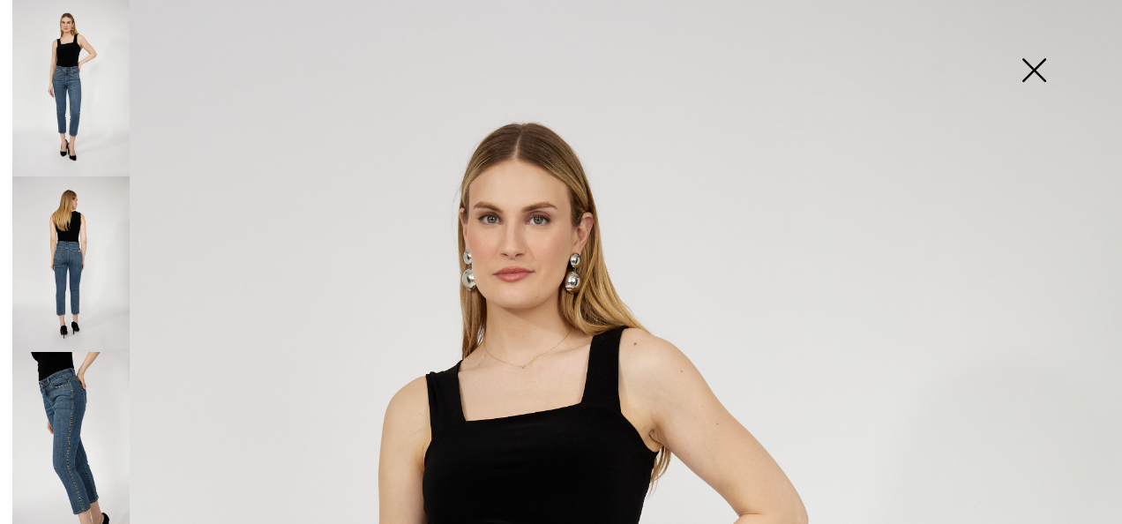
click at [1032, 58] on img at bounding box center [1034, 71] width 88 height 91
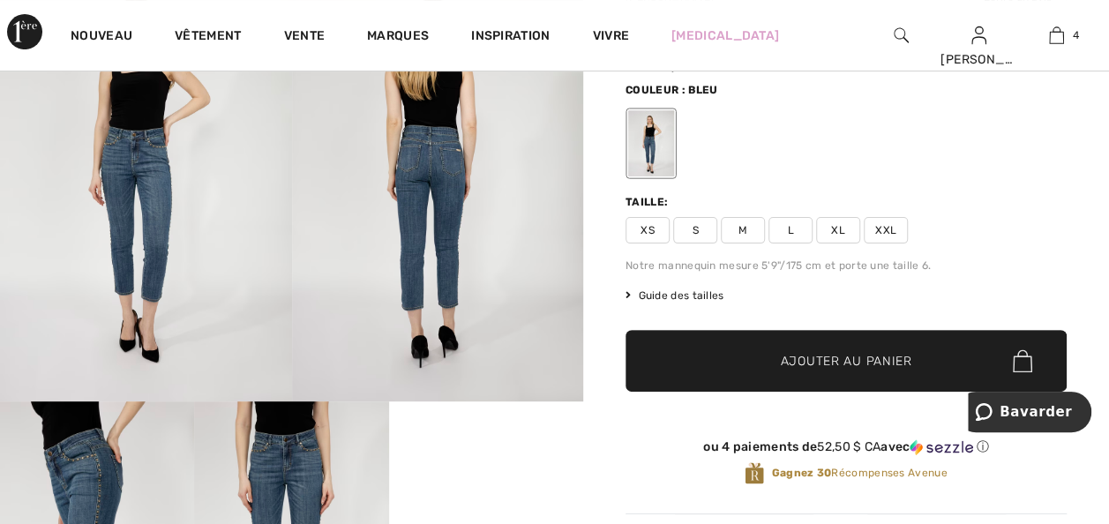
click at [896, 244] on span "XXL" at bounding box center [886, 230] width 44 height 26
click at [838, 371] on span "Ajouter au panier" at bounding box center [846, 361] width 131 height 19
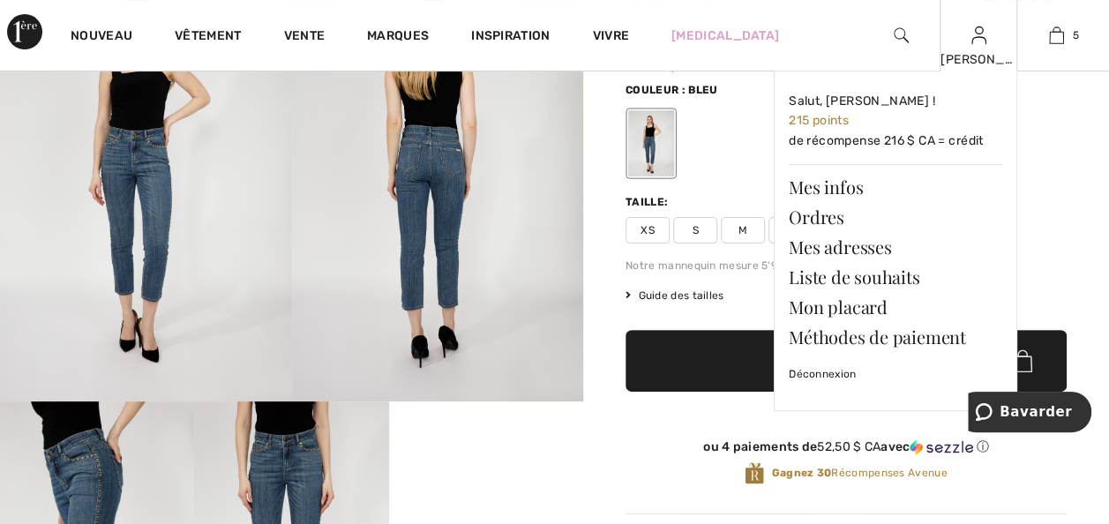
drag, startPoint x: 1054, startPoint y: 36, endPoint x: 1012, endPoint y: 51, distance: 44.9
click at [1054, 36] on img at bounding box center [1056, 35] width 15 height 21
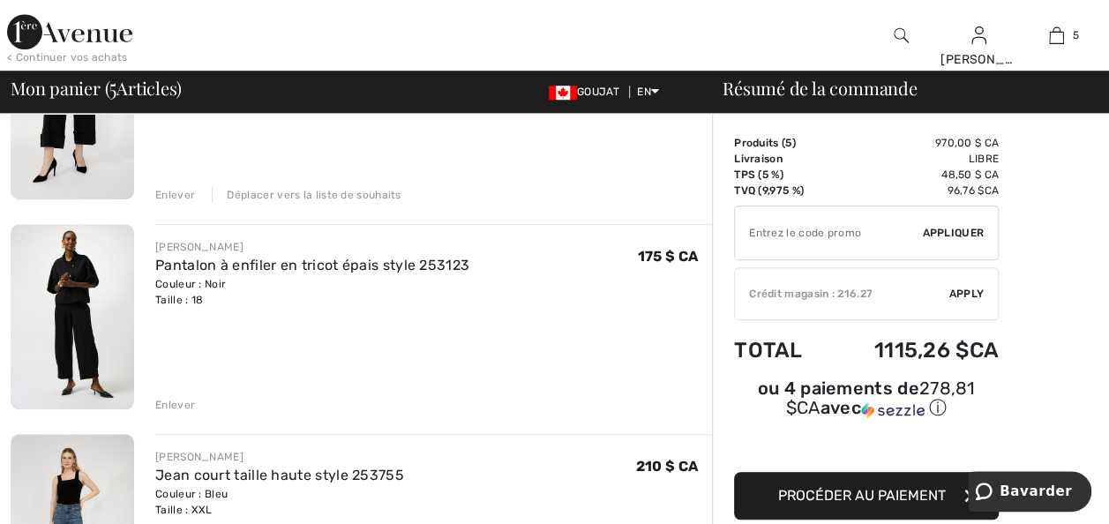
scroll to position [669, 0]
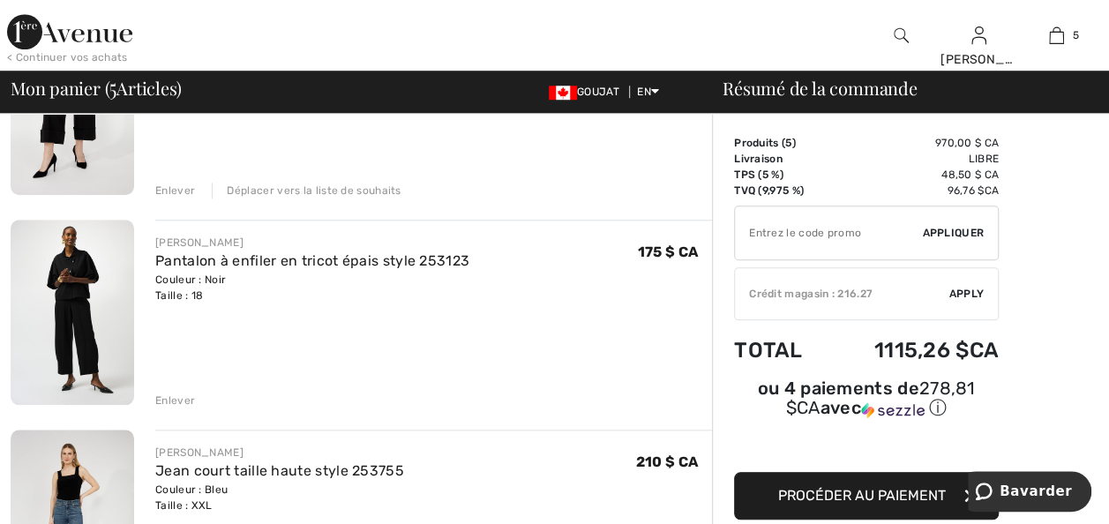
drag, startPoint x: 186, startPoint y: 445, endPoint x: 146, endPoint y: 441, distance: 39.9
click at [186, 409] on div "Enlever" at bounding box center [175, 401] width 40 height 16
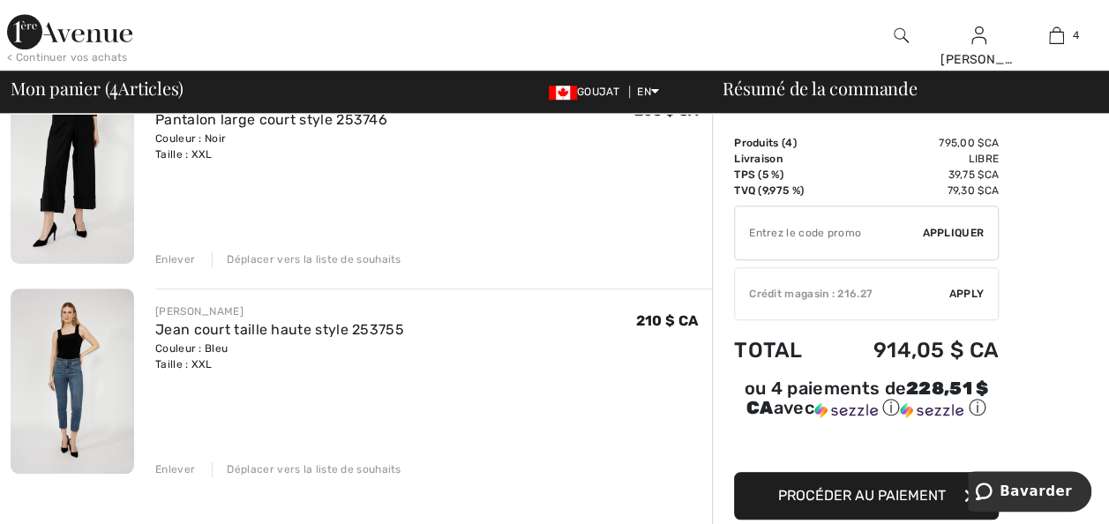
scroll to position [635, 0]
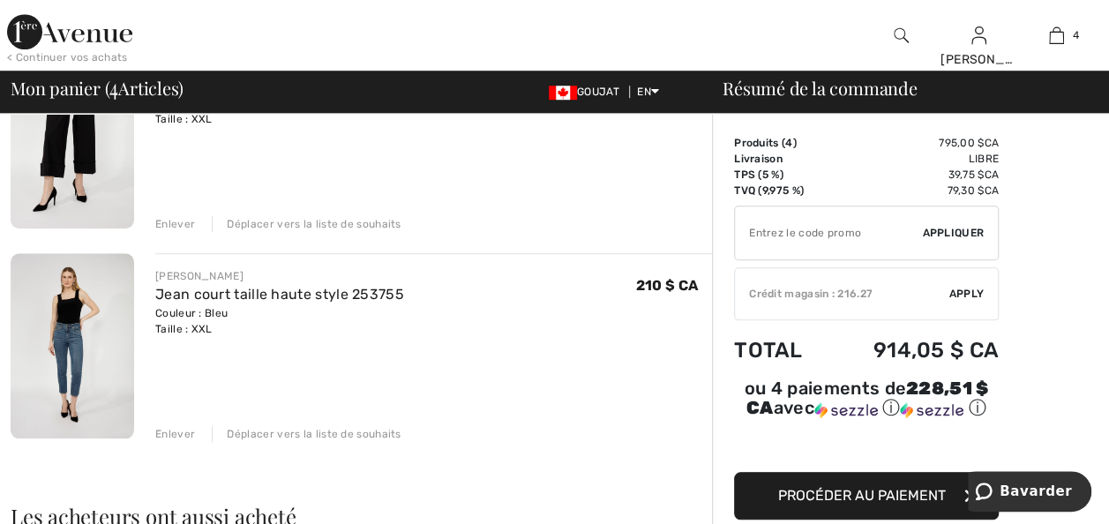
click at [265, 442] on div "Déplacer vers la liste de souhaits" at bounding box center [306, 434] width 189 height 16
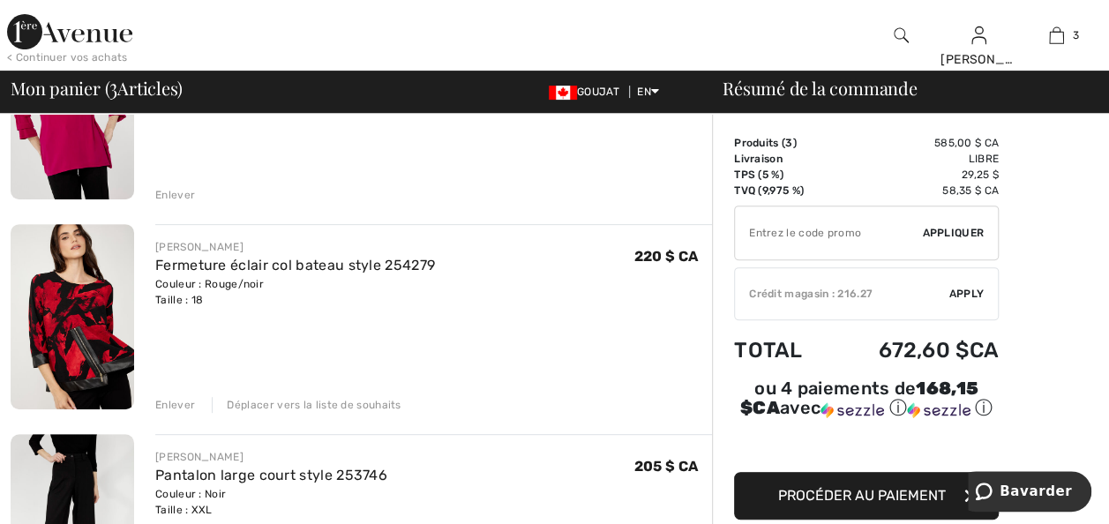
scroll to position [247, 0]
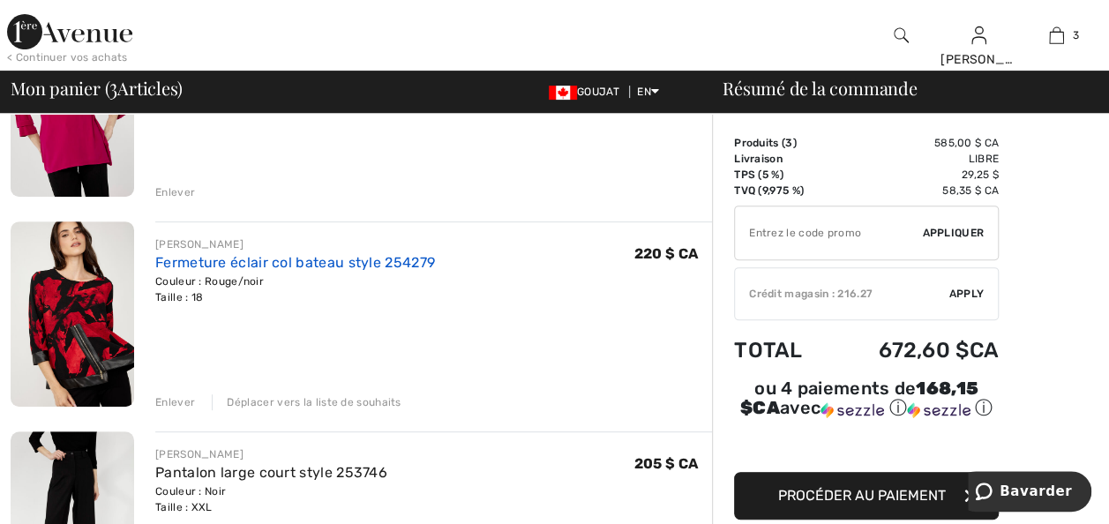
click at [286, 271] on link "Fermeture éclair col bateau style 254279" at bounding box center [295, 262] width 280 height 17
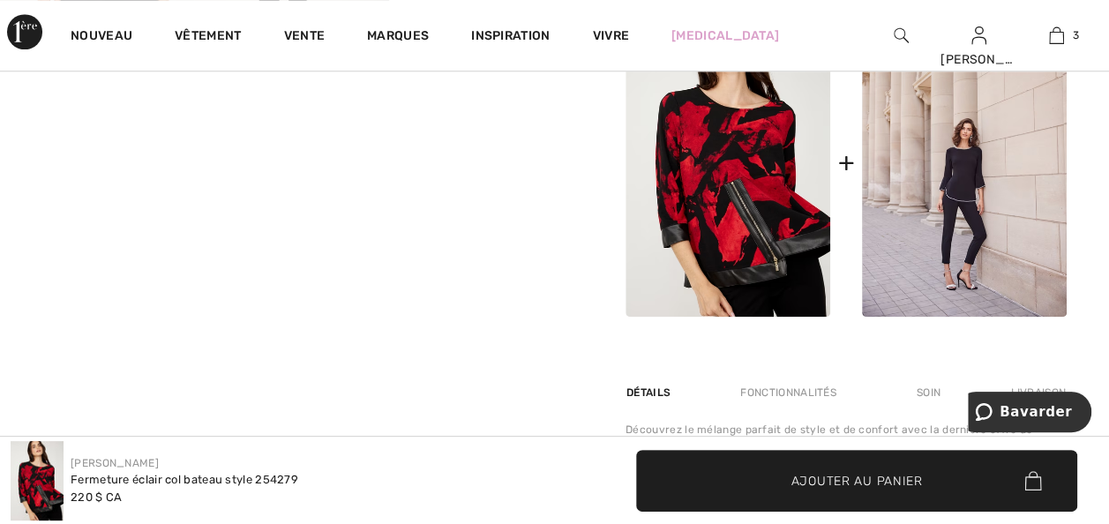
scroll to position [812, 0]
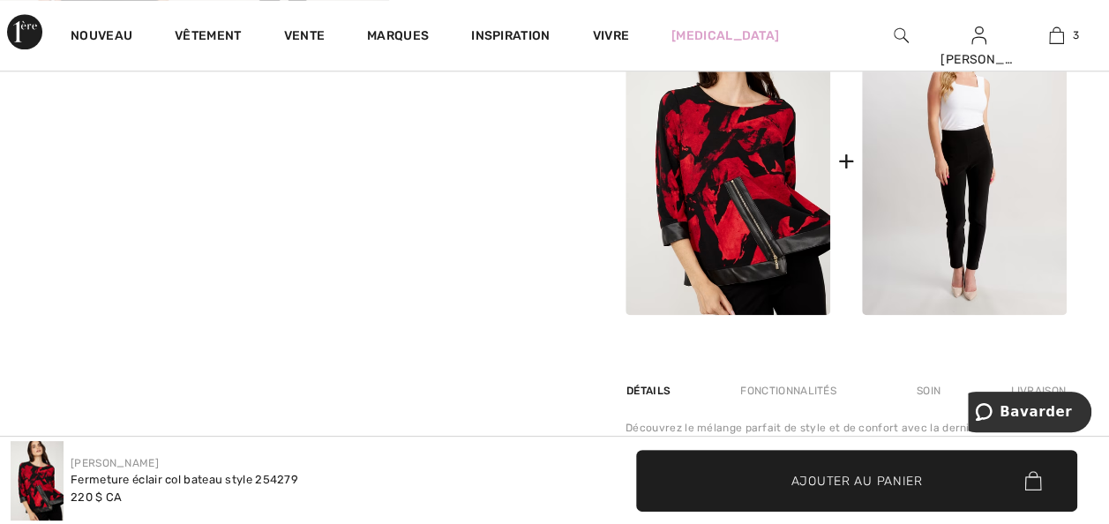
click at [946, 279] on img at bounding box center [964, 161] width 205 height 308
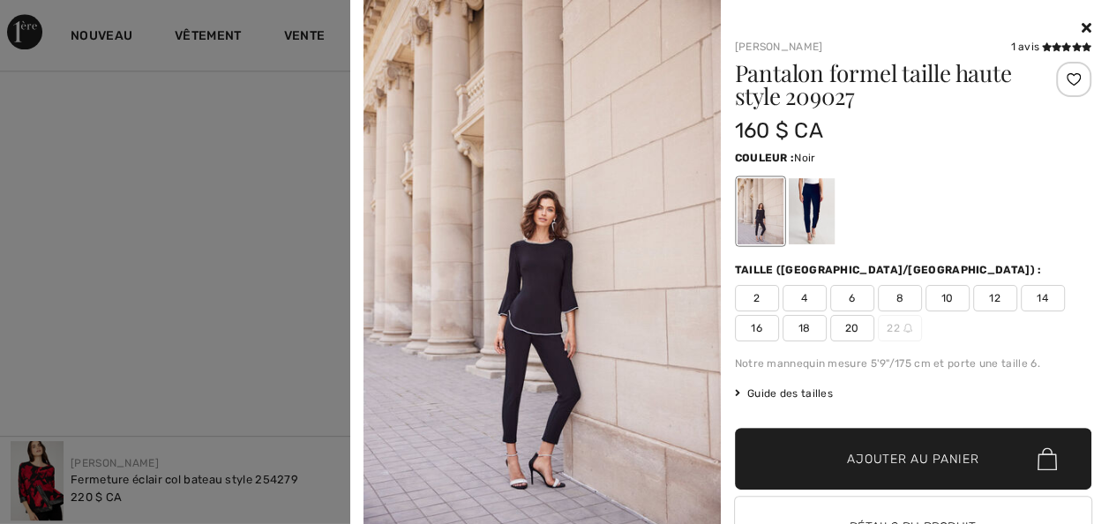
scroll to position [882, 0]
click at [798, 227] on div at bounding box center [811, 211] width 46 height 66
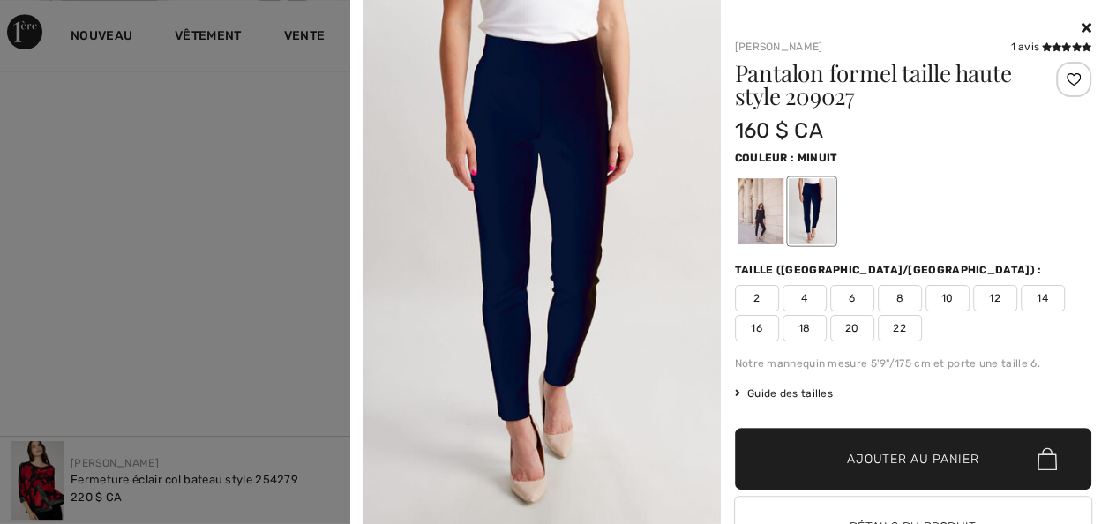
scroll to position [812, 0]
click at [762, 212] on div at bounding box center [760, 211] width 46 height 66
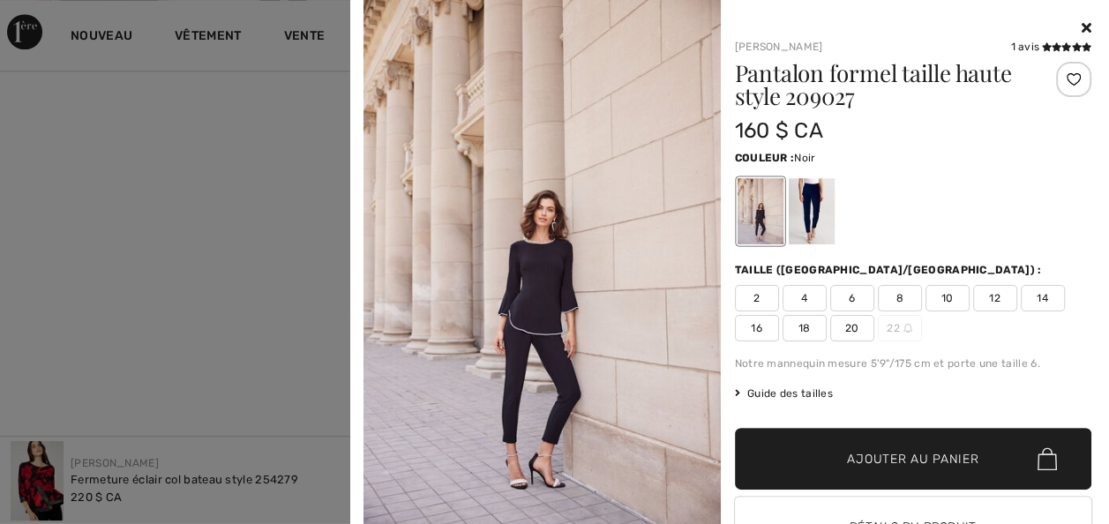
click at [1082, 26] on icon at bounding box center [1087, 27] width 10 height 14
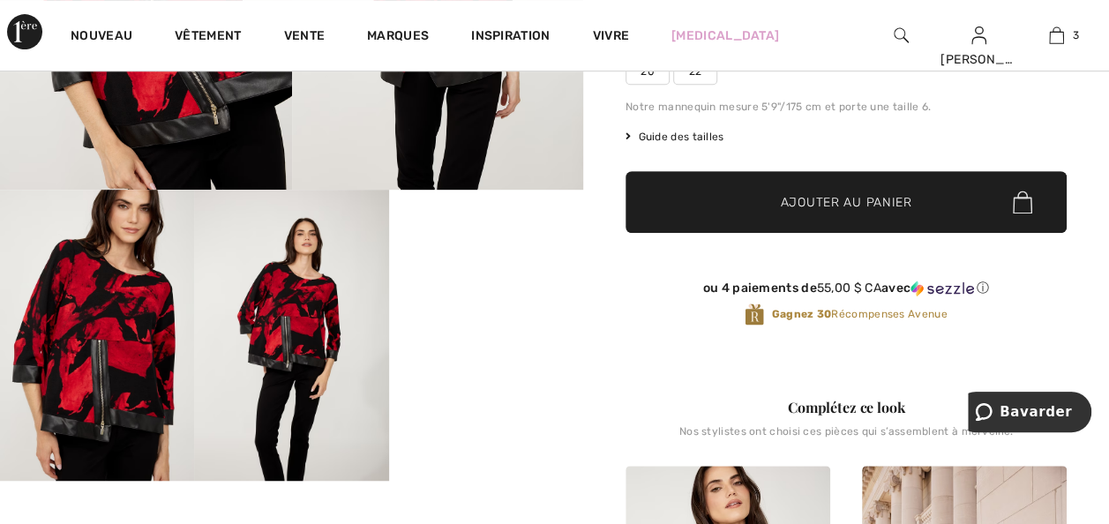
scroll to position [0, 0]
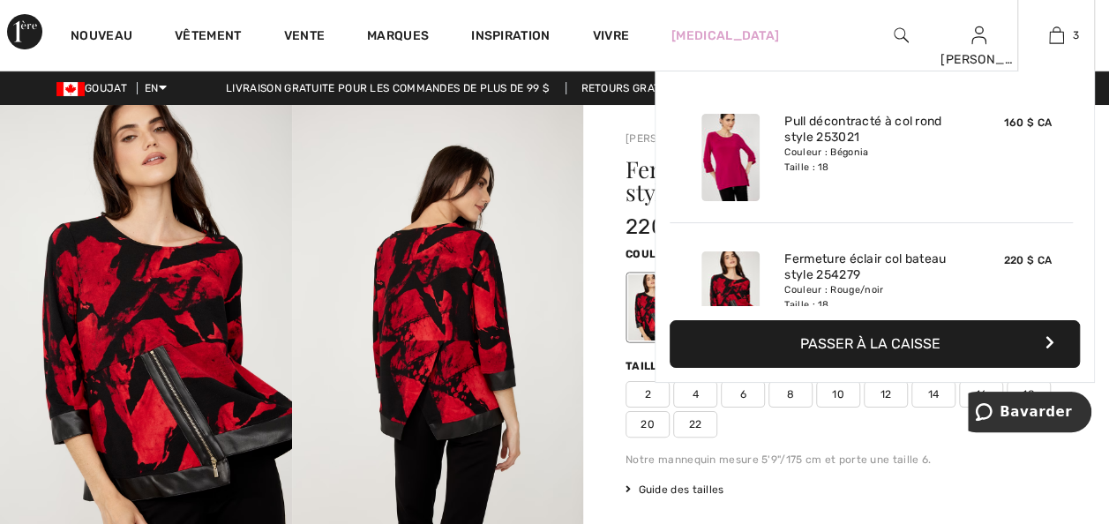
drag, startPoint x: 1057, startPoint y: 35, endPoint x: 1016, endPoint y: 109, distance: 84.5
click at [1057, 35] on img at bounding box center [1056, 35] width 15 height 21
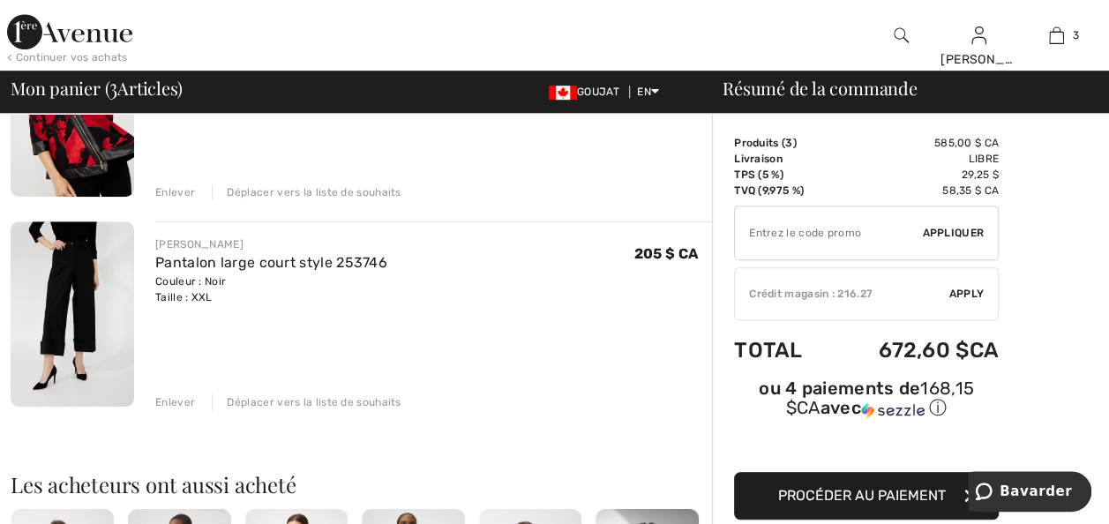
scroll to position [459, 0]
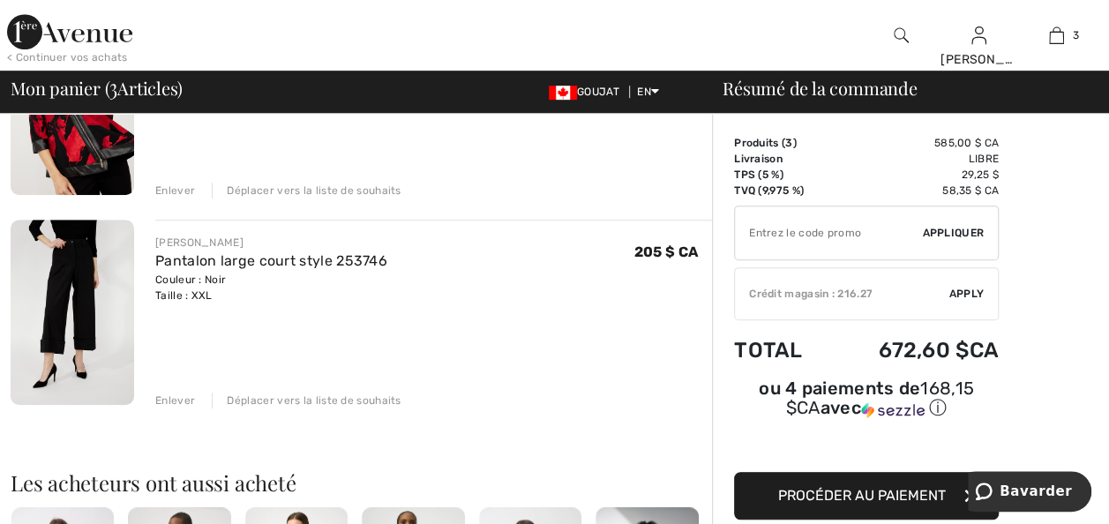
drag, startPoint x: 312, startPoint y: 304, endPoint x: 312, endPoint y: 320, distance: 16.8
click at [312, 269] on link "Pantalon large court style 253746" at bounding box center [271, 260] width 232 height 17
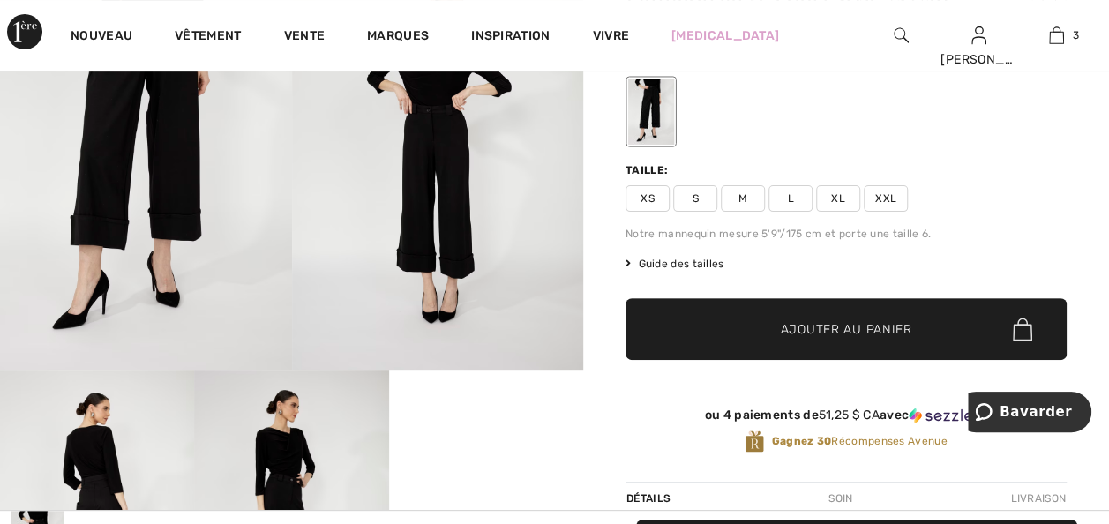
scroll to position [494, 0]
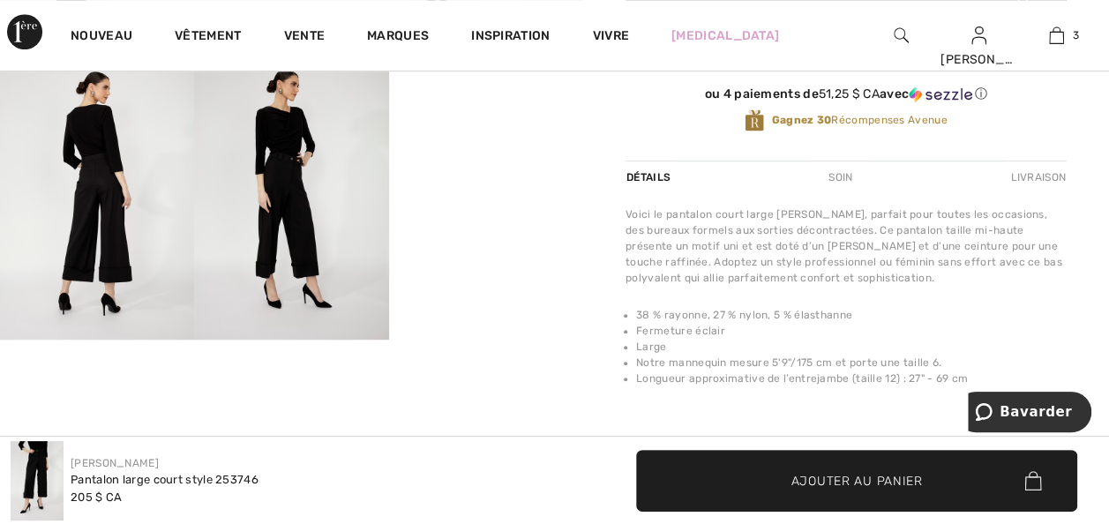
click at [465, 146] on video "Votre navigateur ne prend pas en charge la balise vidéo." at bounding box center [486, 97] width 194 height 97
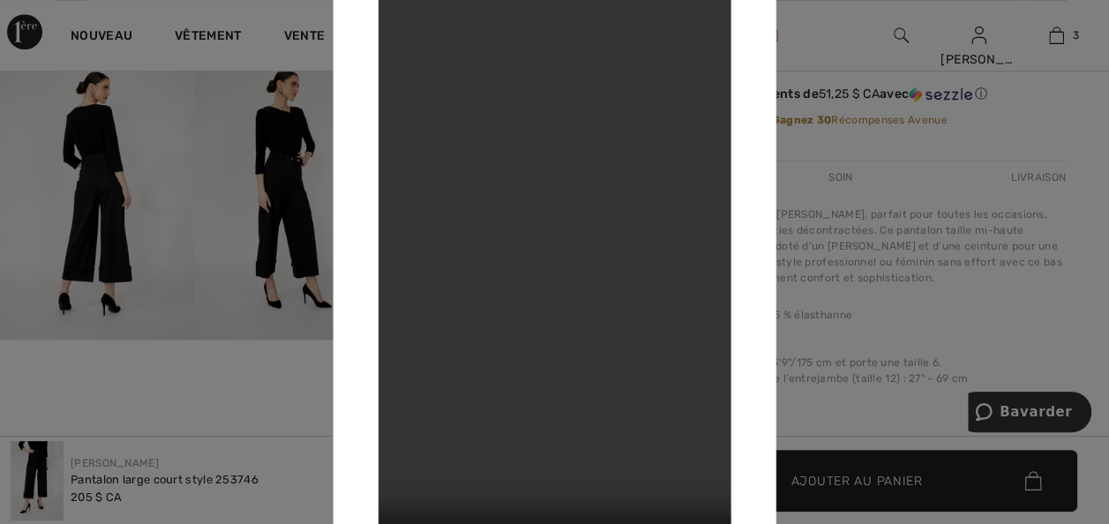
click at [248, 362] on div at bounding box center [554, 262] width 1109 height 524
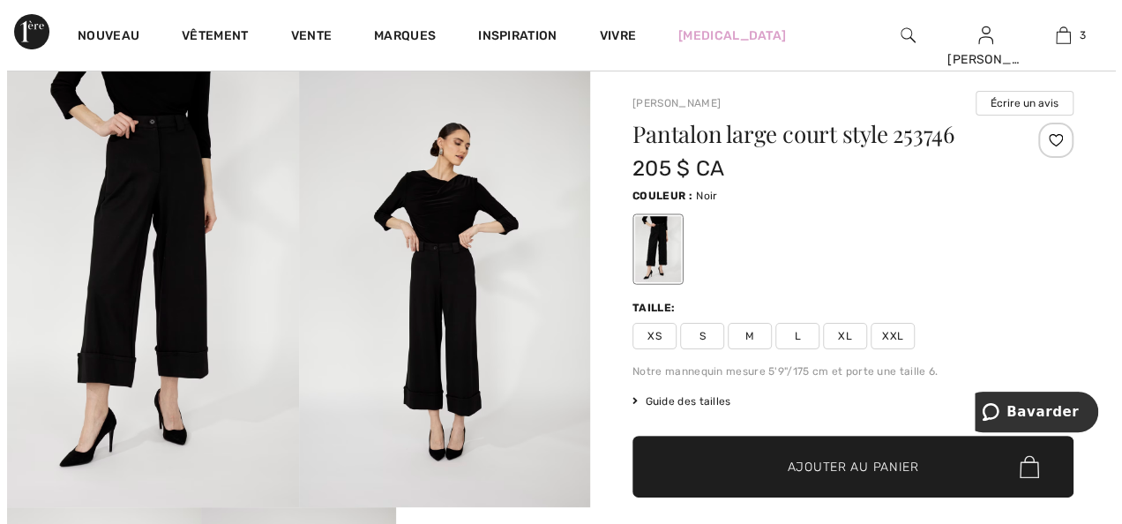
scroll to position [0, 0]
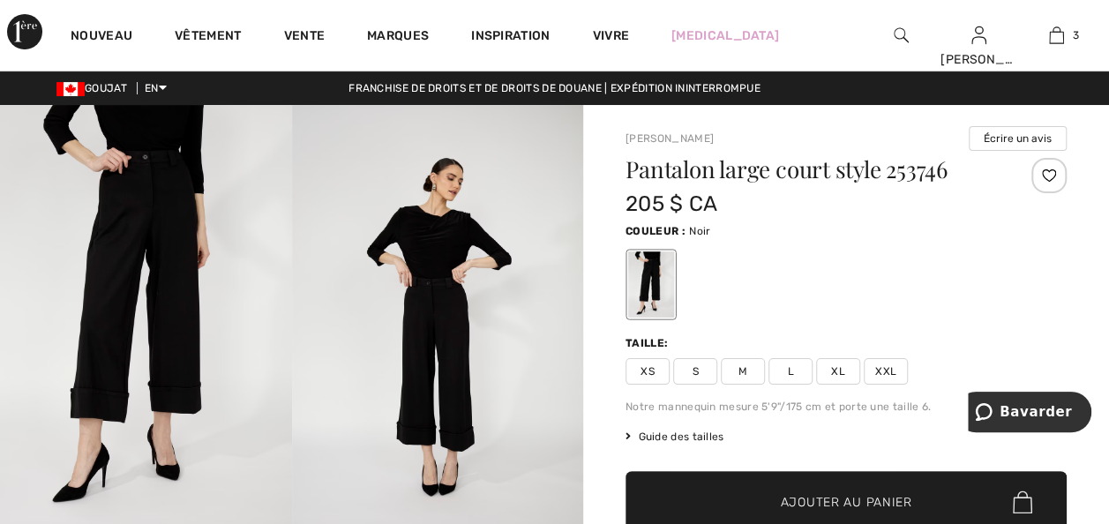
click at [456, 237] on img at bounding box center [438, 324] width 292 height 438
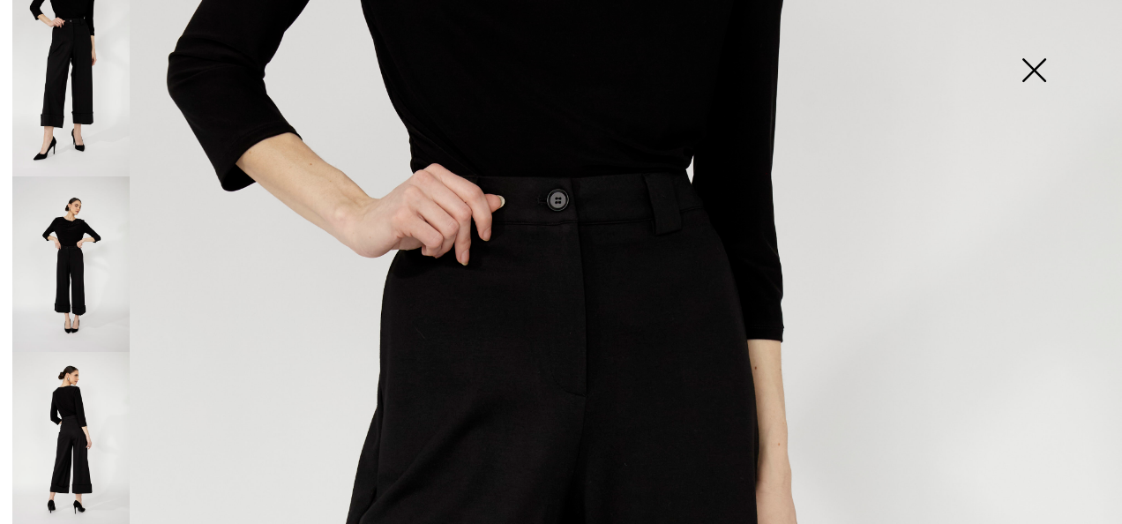
click at [54, 227] on img at bounding box center [70, 264] width 117 height 176
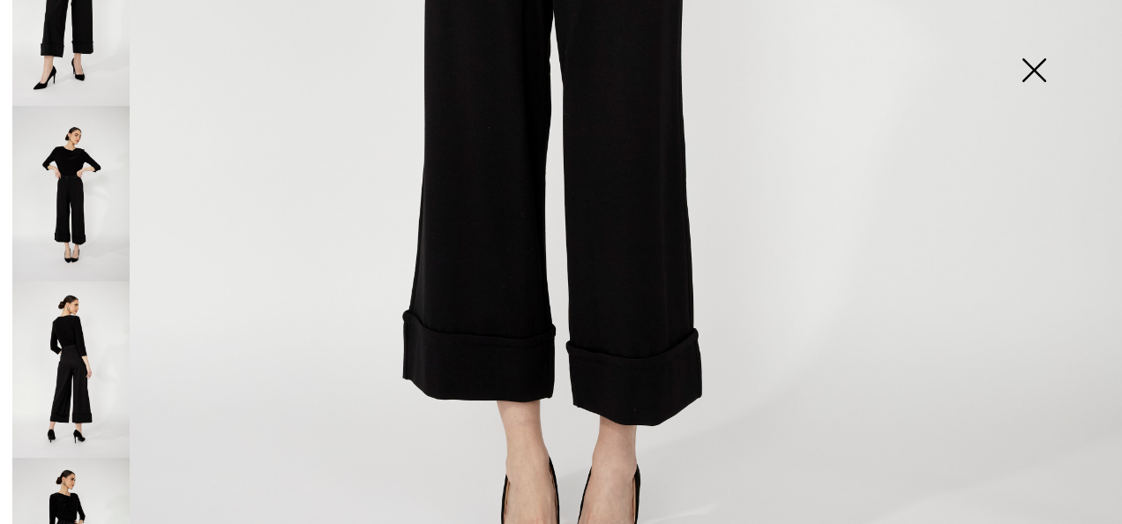
scroll to position [917, 0]
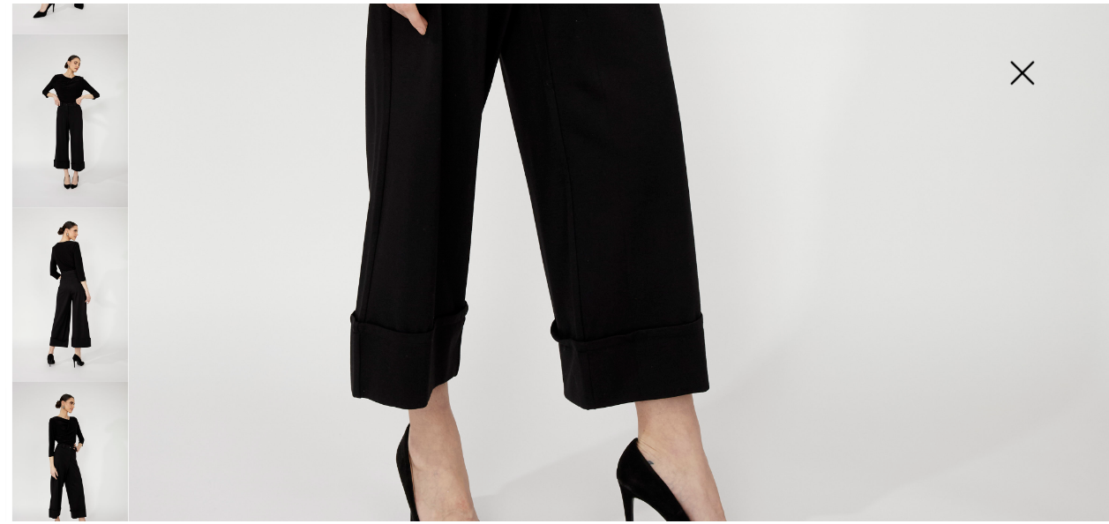
scroll to position [155, 0]
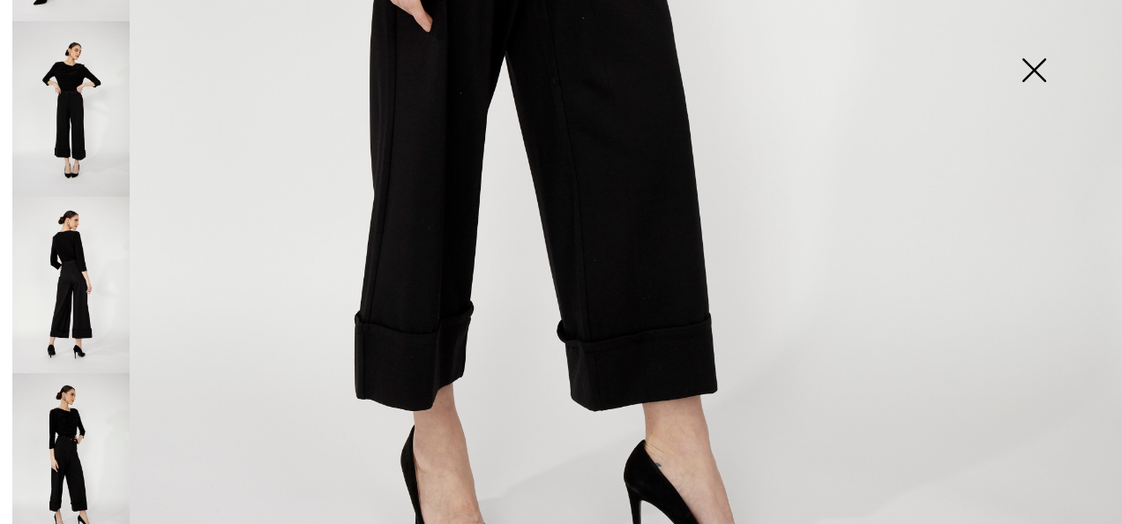
click at [1037, 69] on img at bounding box center [1034, 71] width 88 height 91
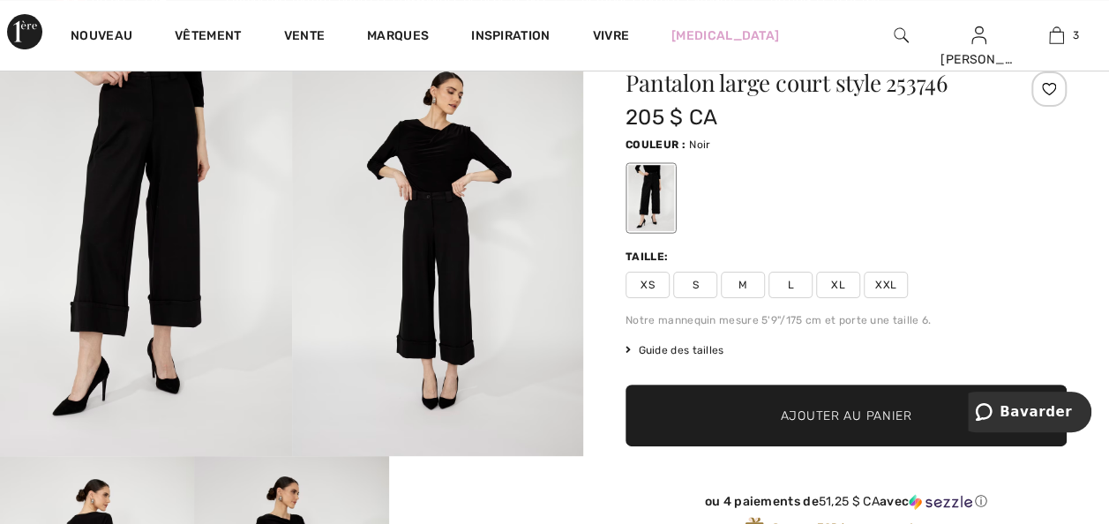
scroll to position [0, 0]
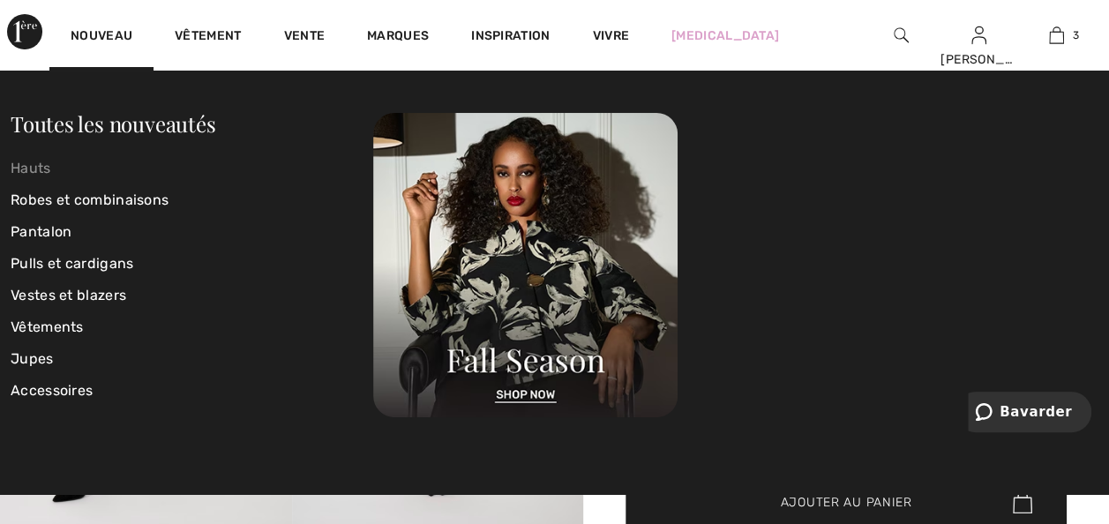
click at [34, 168] on link "Hauts" at bounding box center [192, 169] width 363 height 32
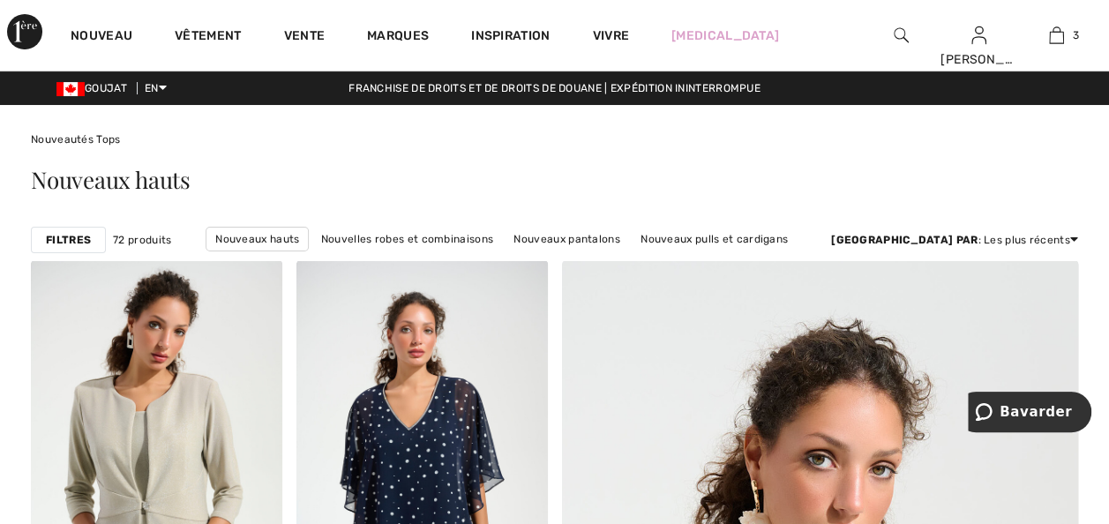
click at [73, 248] on strong "Filtres" at bounding box center [68, 240] width 45 height 16
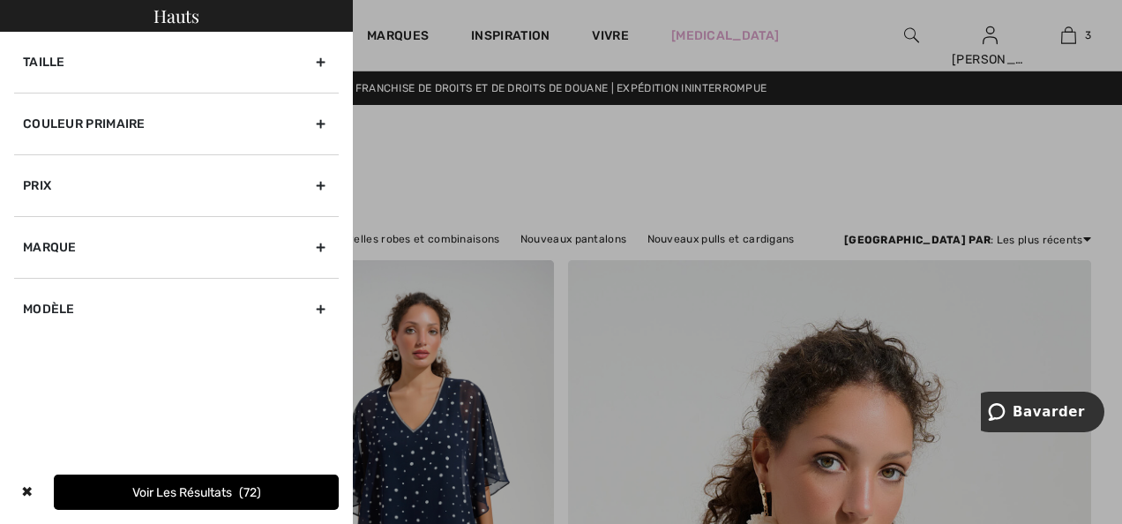
click at [53, 78] on div "Taille" at bounding box center [176, 62] width 325 height 61
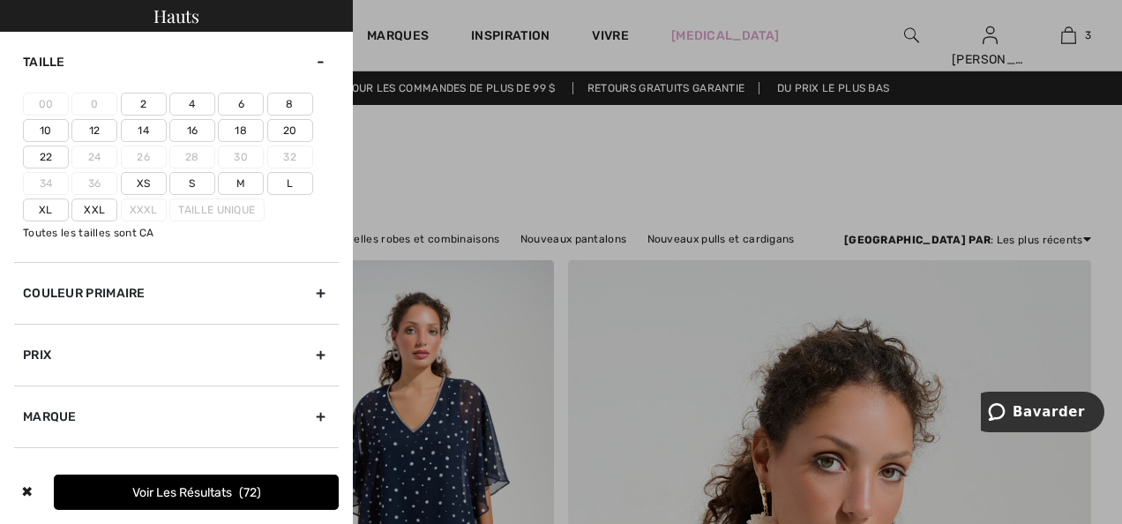
click at [245, 137] on font "18" at bounding box center [241, 130] width 12 height 12
click at [0, 0] on input"] "18" at bounding box center [0, 0] width 0 height 0
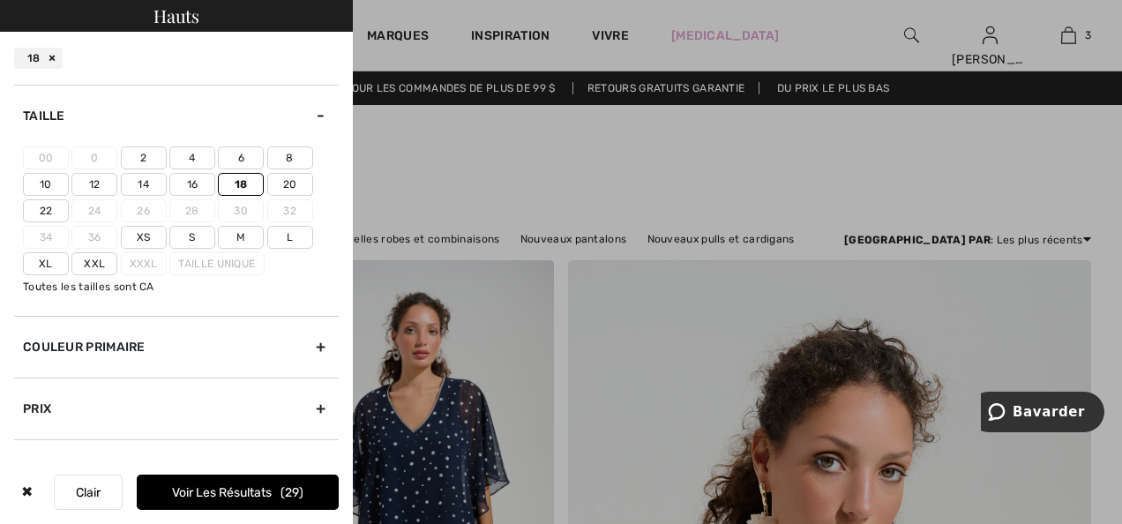
click at [97, 270] on font "Xxl" at bounding box center [94, 264] width 21 height 12
click at [0, 0] on input"] "Xxl" at bounding box center [0, 0] width 0 height 0
click at [234, 485] on font "Voir les résultats" at bounding box center [222, 492] width 100 height 15
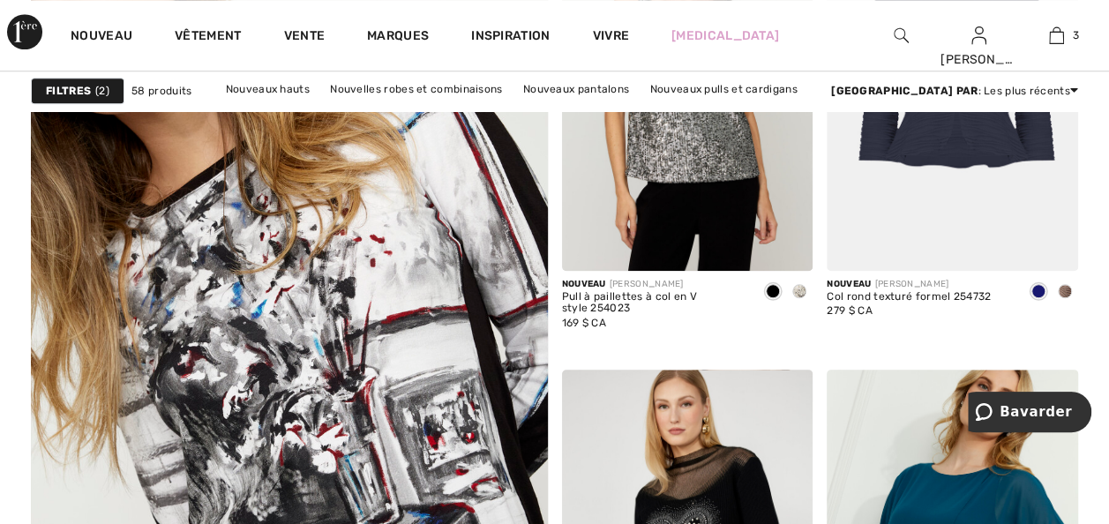
scroll to position [4059, 0]
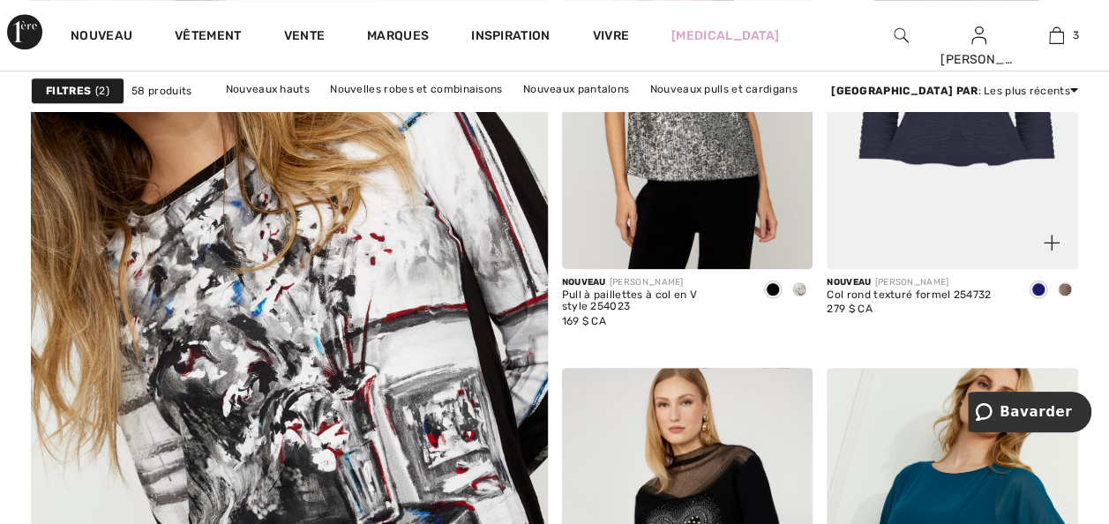
click at [1062, 296] on span at bounding box center [1065, 289] width 14 height 14
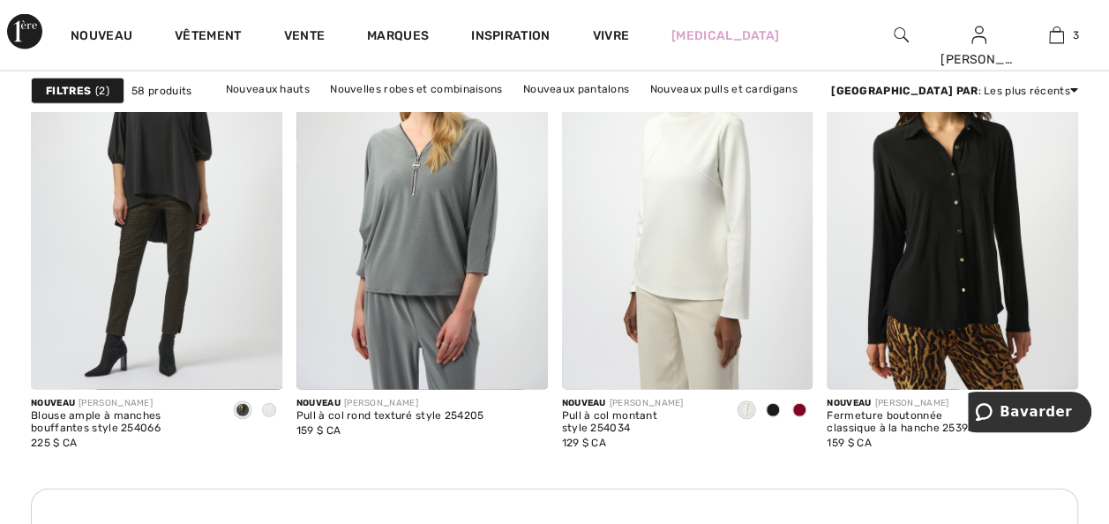
scroll to position [5329, 0]
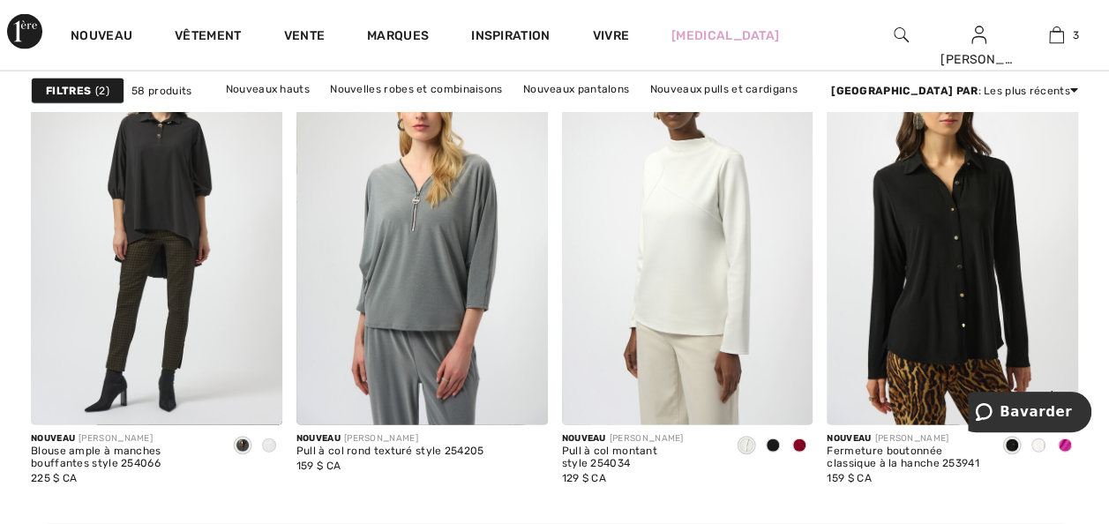
click at [1040, 453] on span at bounding box center [1038, 446] width 14 height 14
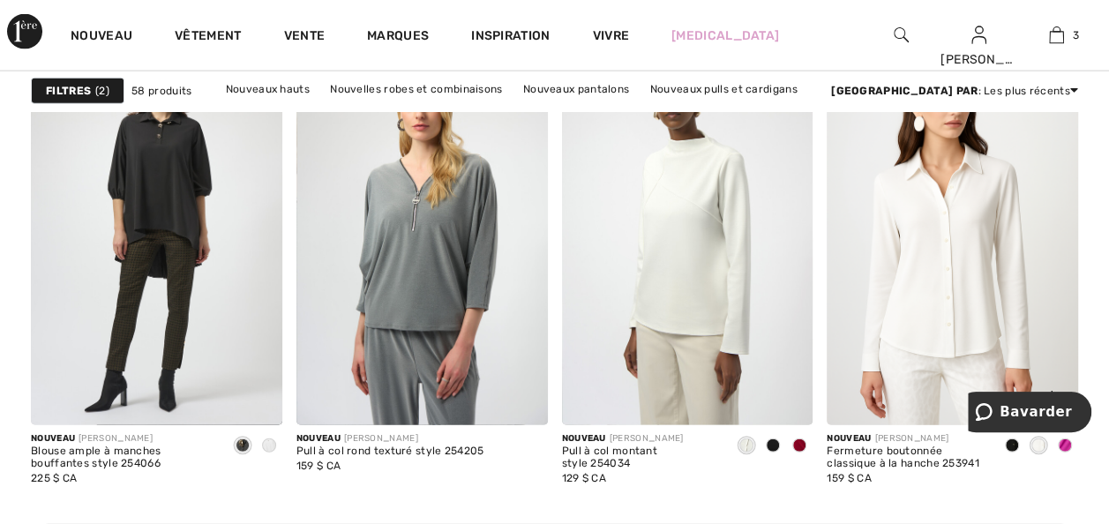
click at [1068, 453] on span at bounding box center [1065, 446] width 14 height 14
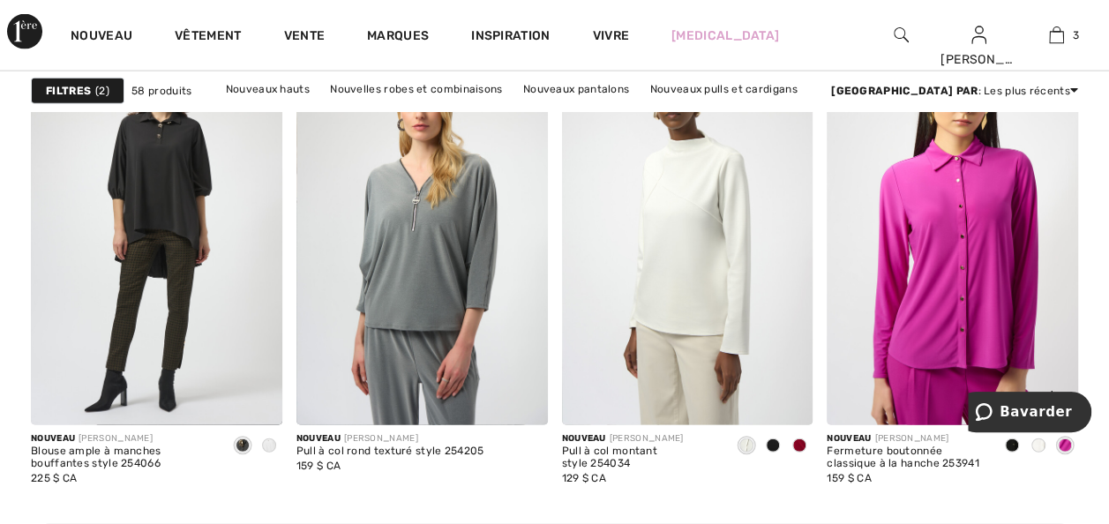
click at [1013, 453] on span at bounding box center [1012, 446] width 14 height 14
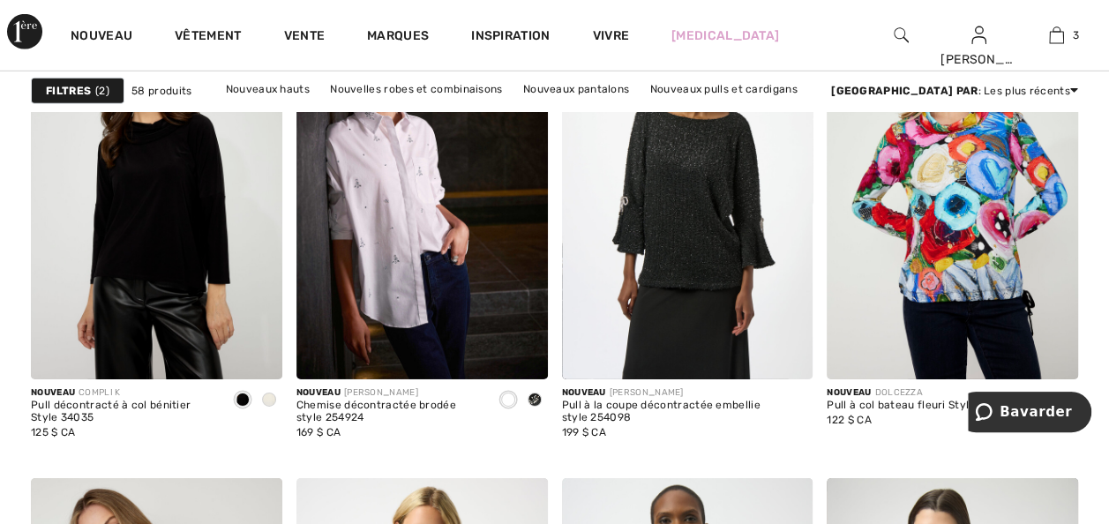
scroll to position [6035, 0]
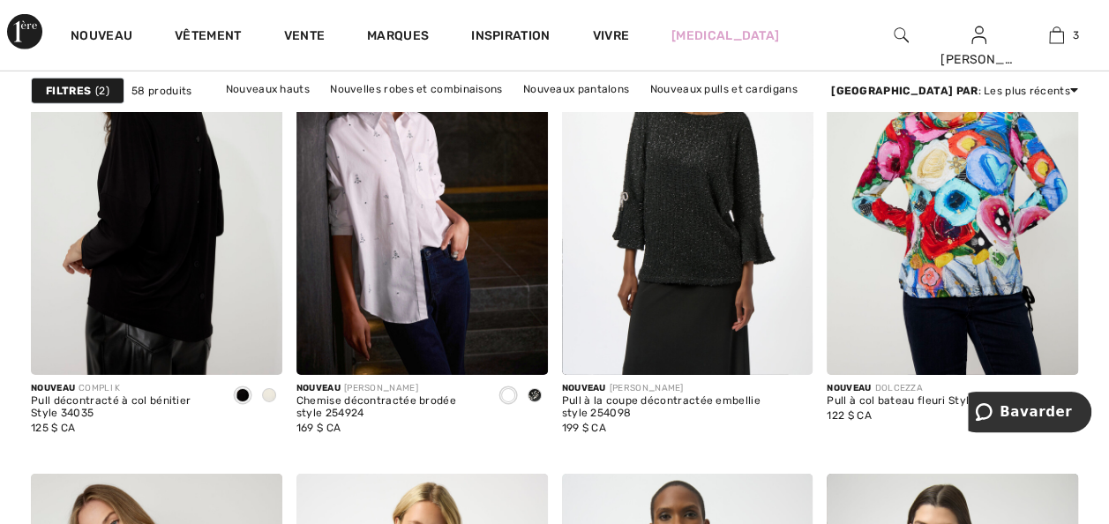
drag, startPoint x: 109, startPoint y: 351, endPoint x: 0, endPoint y: 374, distance: 111.8
click at [109, 351] on img at bounding box center [156, 186] width 251 height 377
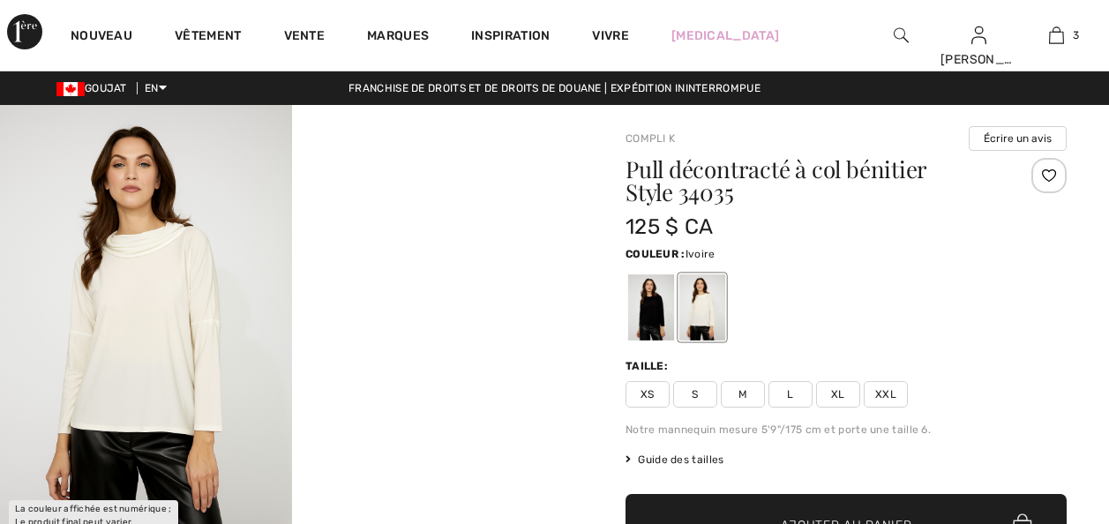
click at [142, 314] on img at bounding box center [146, 324] width 292 height 438
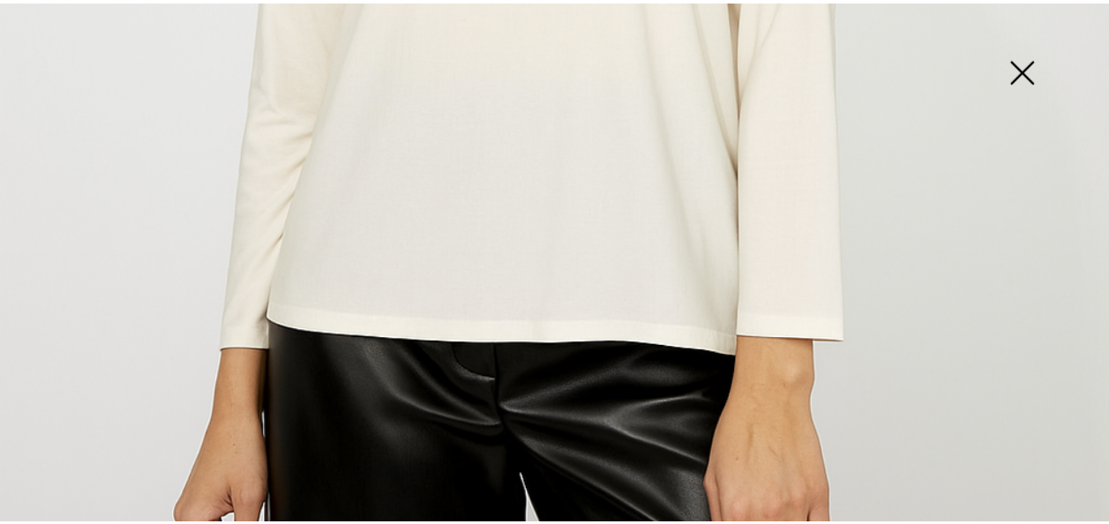
scroll to position [458, 0]
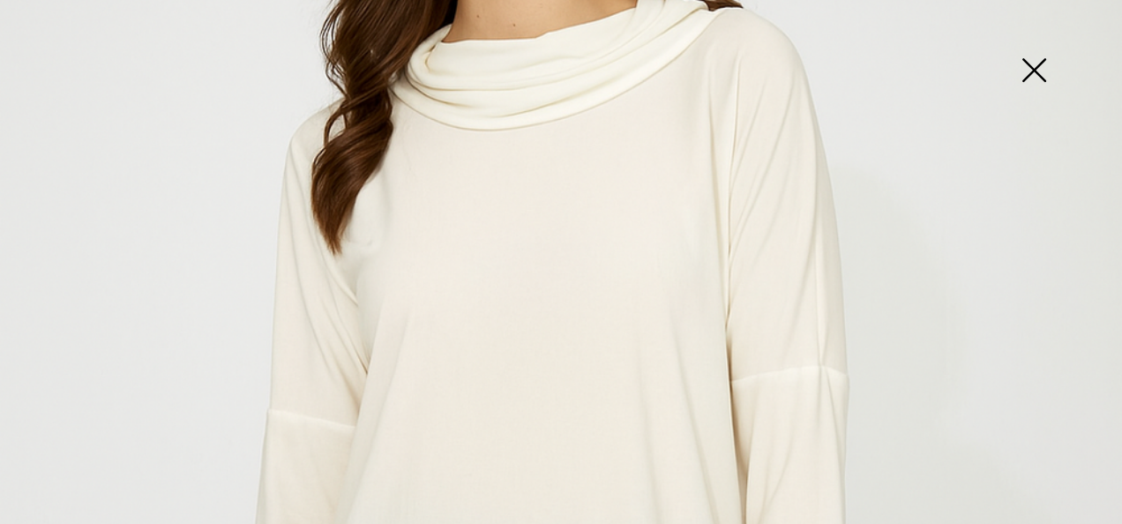
click at [1032, 64] on img at bounding box center [1034, 71] width 88 height 91
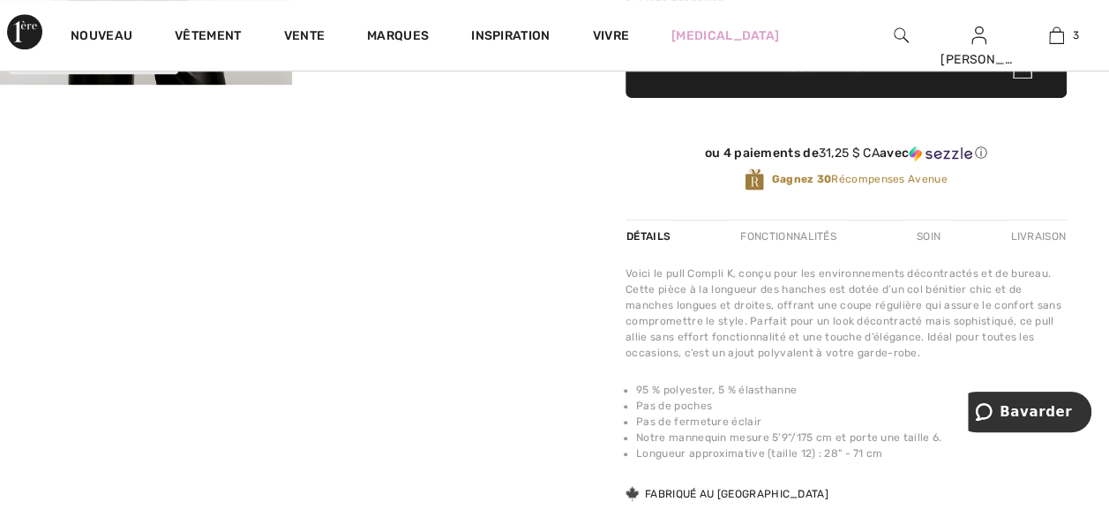
scroll to position [0, 0]
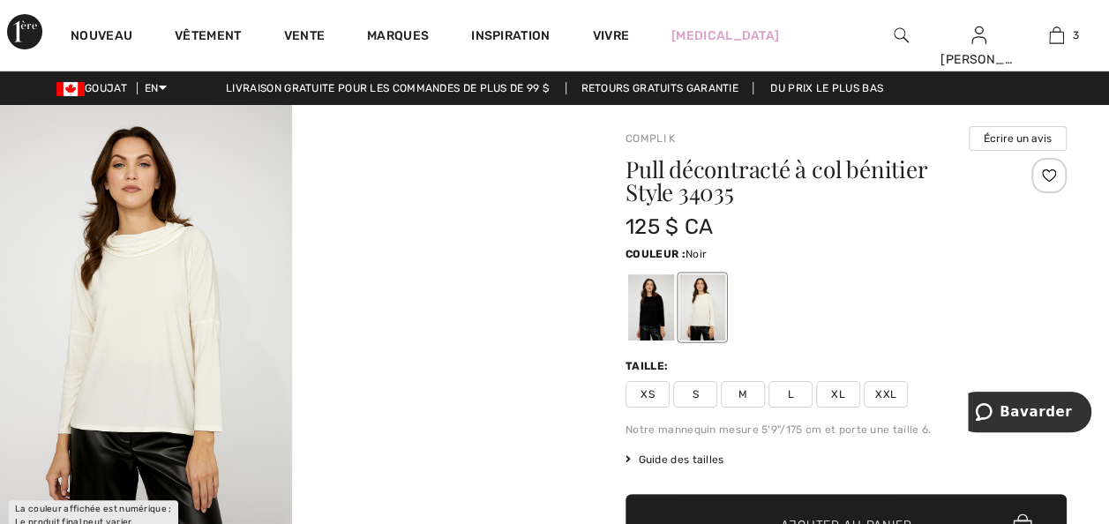
click at [655, 317] on div at bounding box center [651, 307] width 46 height 66
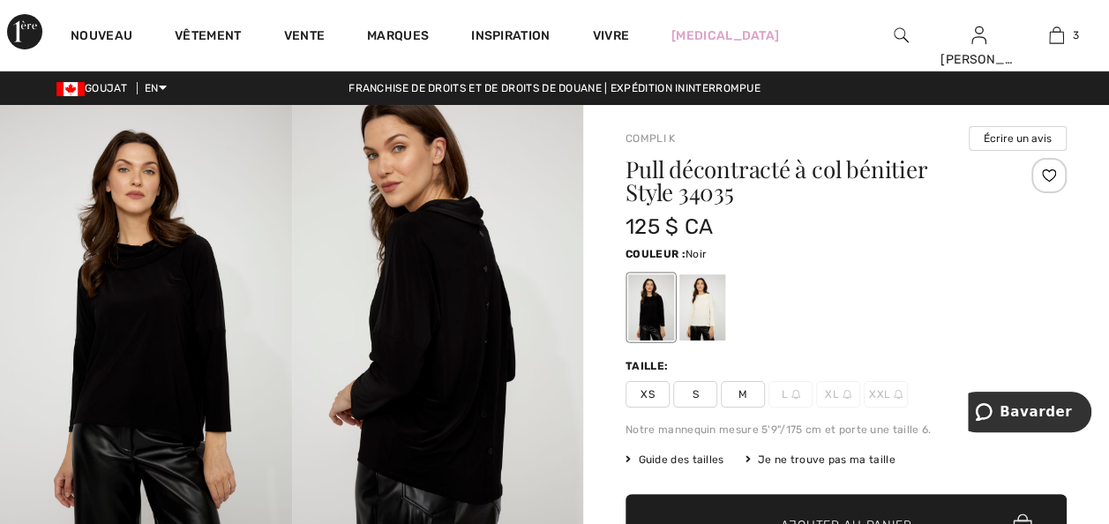
scroll to position [458, 0]
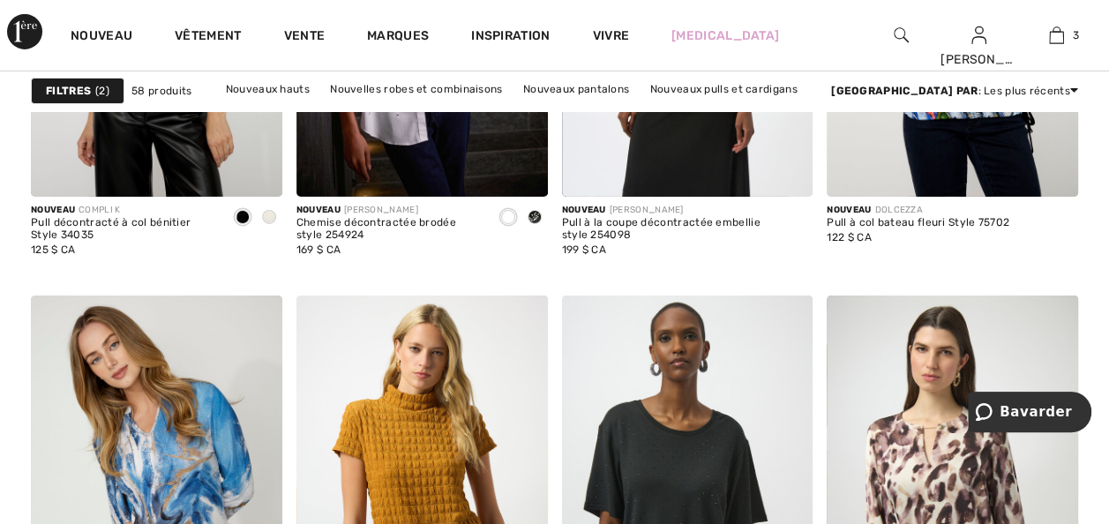
scroll to position [6212, 0]
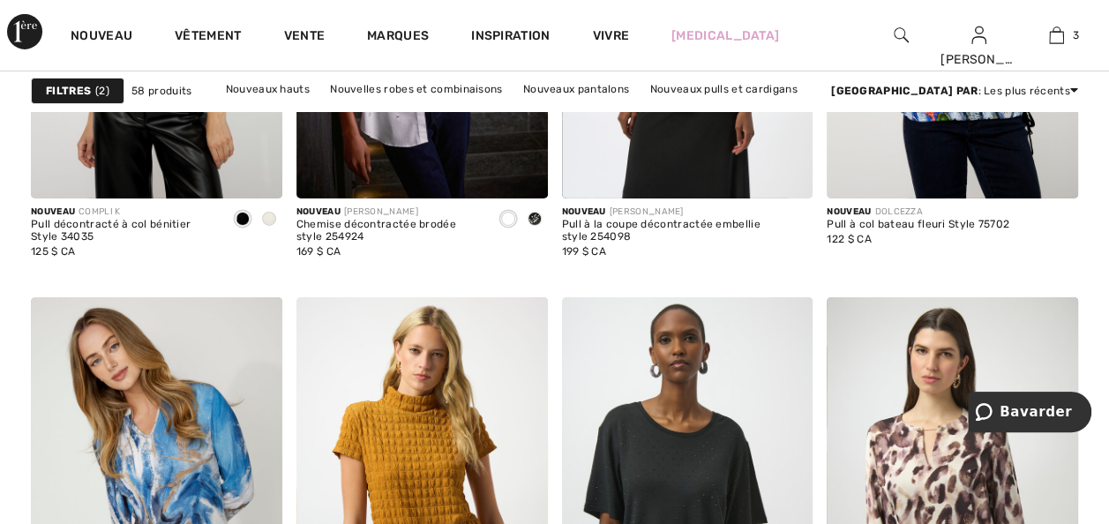
click at [62, 94] on strong "Filtres" at bounding box center [68, 91] width 45 height 16
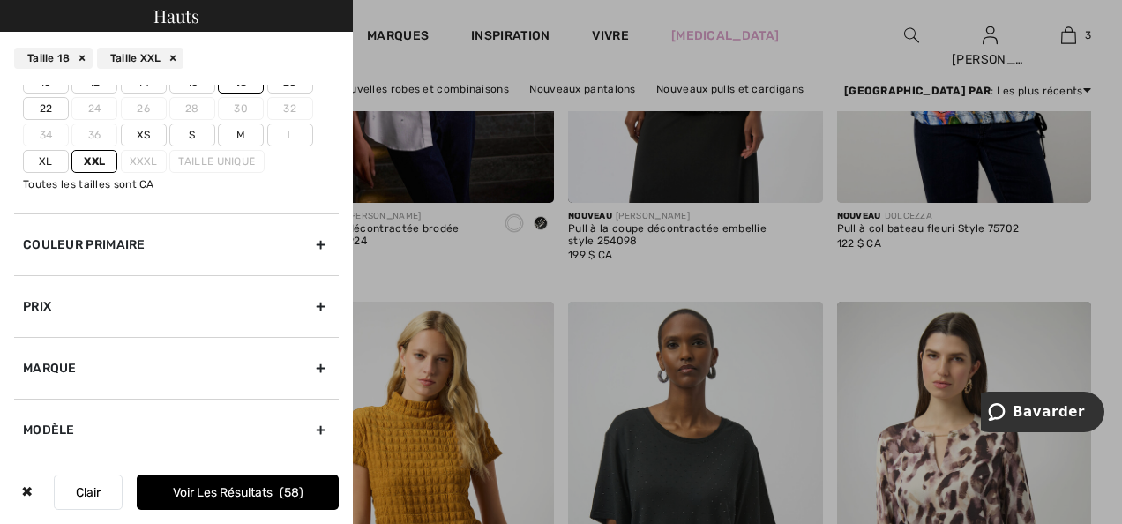
scroll to position [195, 0]
click at [77, 214] on div "Couleur primaire" at bounding box center [176, 245] width 325 height 62
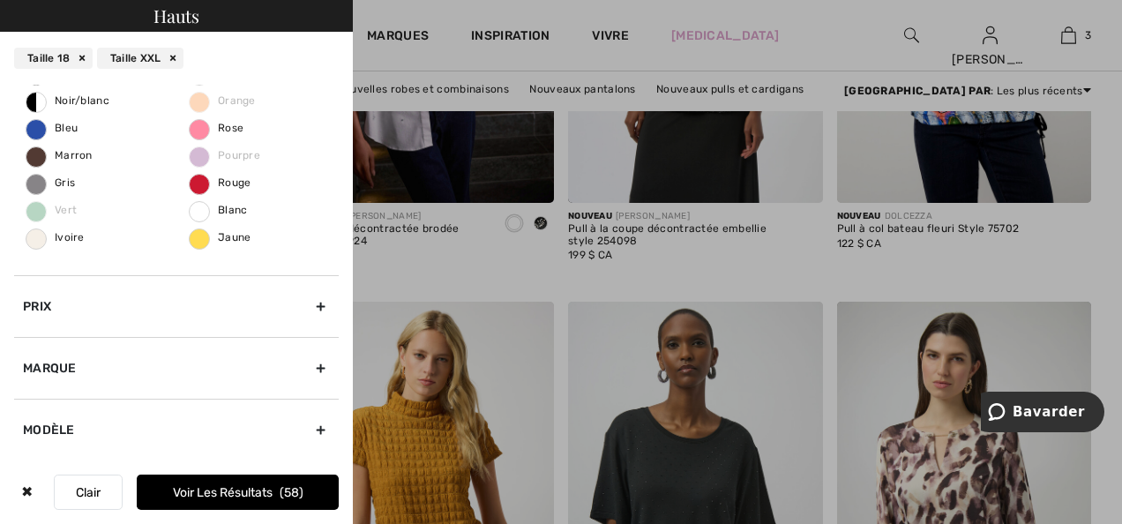
scroll to position [0, 0]
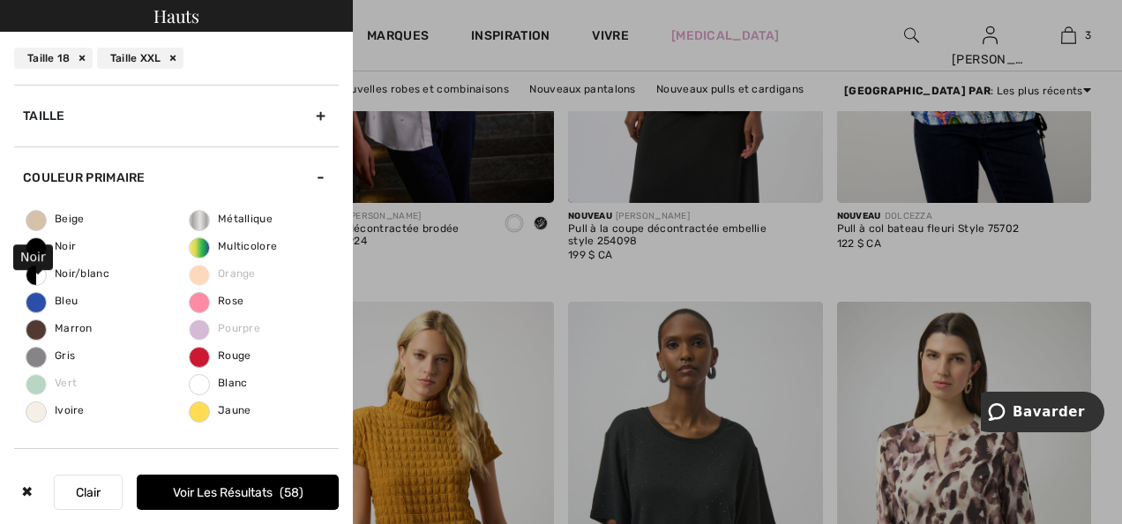
click at [41, 252] on span "Noir" at bounding box center [50, 246] width 49 height 12
click at [0, 0] on input "Noir" at bounding box center [0, 0] width 0 height 0
click at [191, 307] on span "Rose" at bounding box center [217, 301] width 54 height 12
click at [0, 0] on input "Rose" at bounding box center [0, 0] width 0 height 0
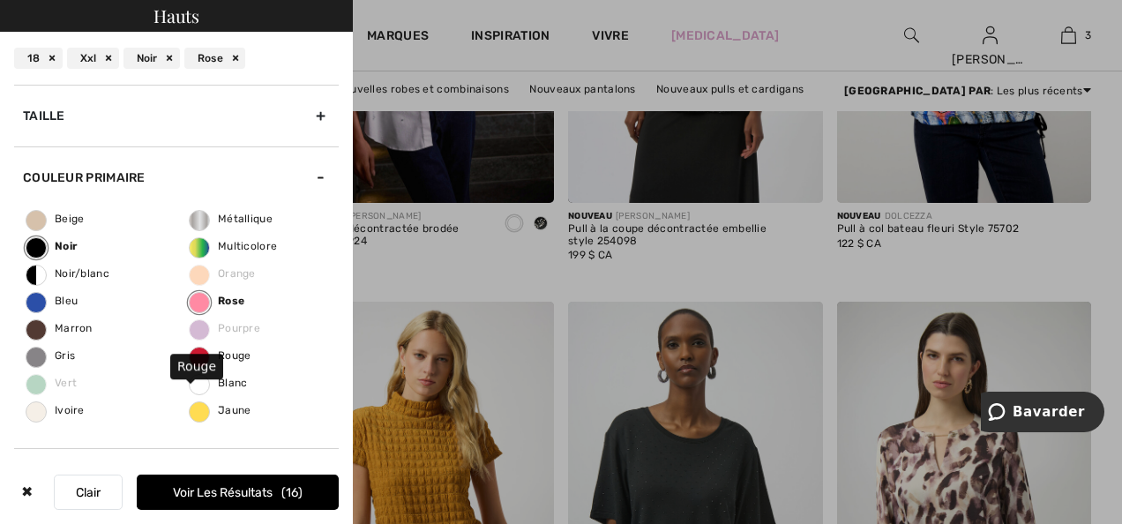
click at [195, 362] on span "Rouge" at bounding box center [221, 355] width 62 height 12
click at [0, 0] on input "Rouge" at bounding box center [0, 0] width 0 height 0
click at [206, 485] on font "Voir les résultats" at bounding box center [223, 492] width 100 height 15
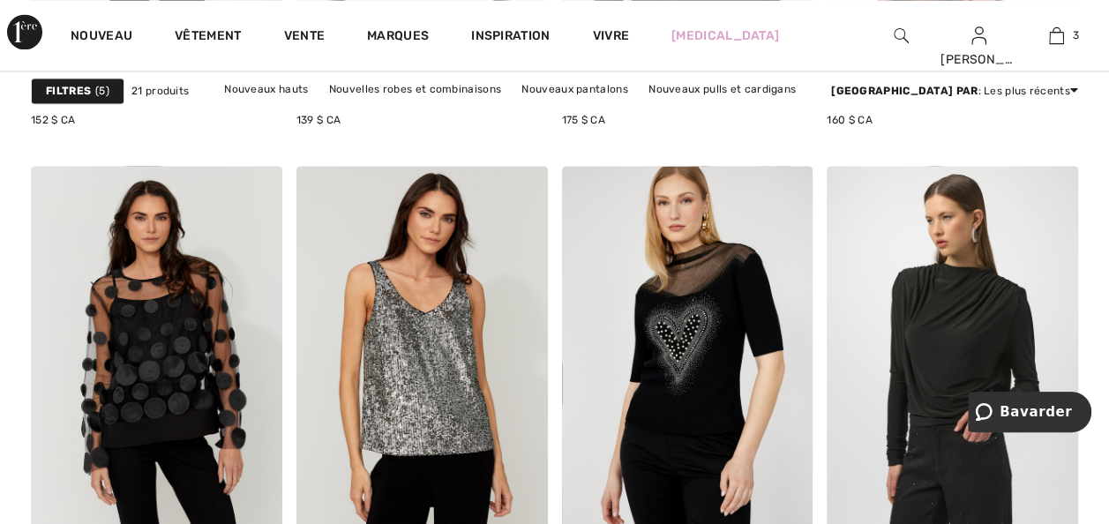
scroll to position [1518, 0]
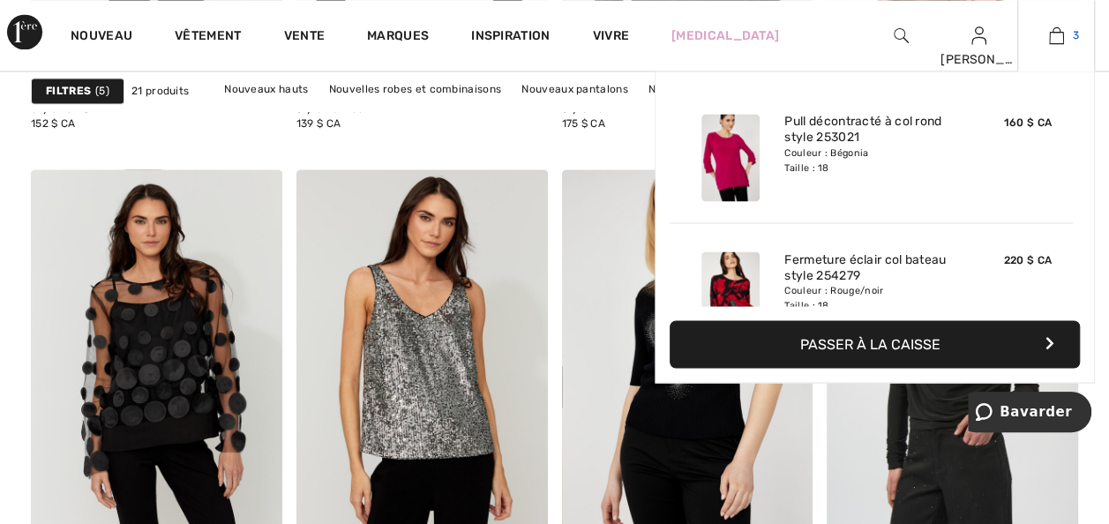
click at [1057, 35] on img at bounding box center [1056, 35] width 15 height 21
